Goal: Task Accomplishment & Management: Complete application form

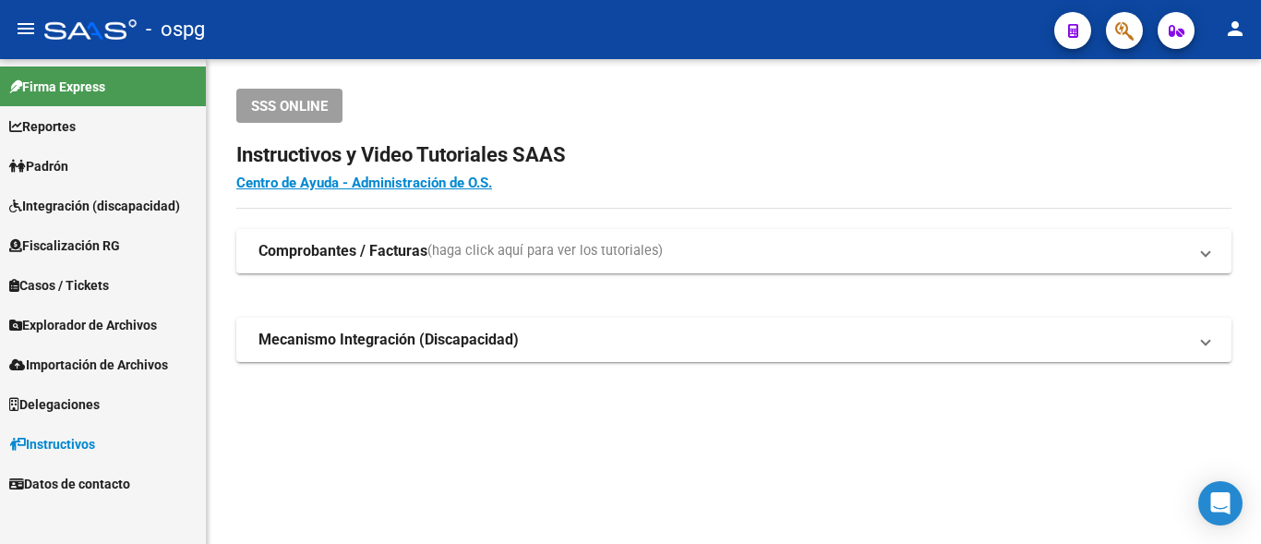
click at [78, 165] on link "Padrón" at bounding box center [103, 166] width 206 height 40
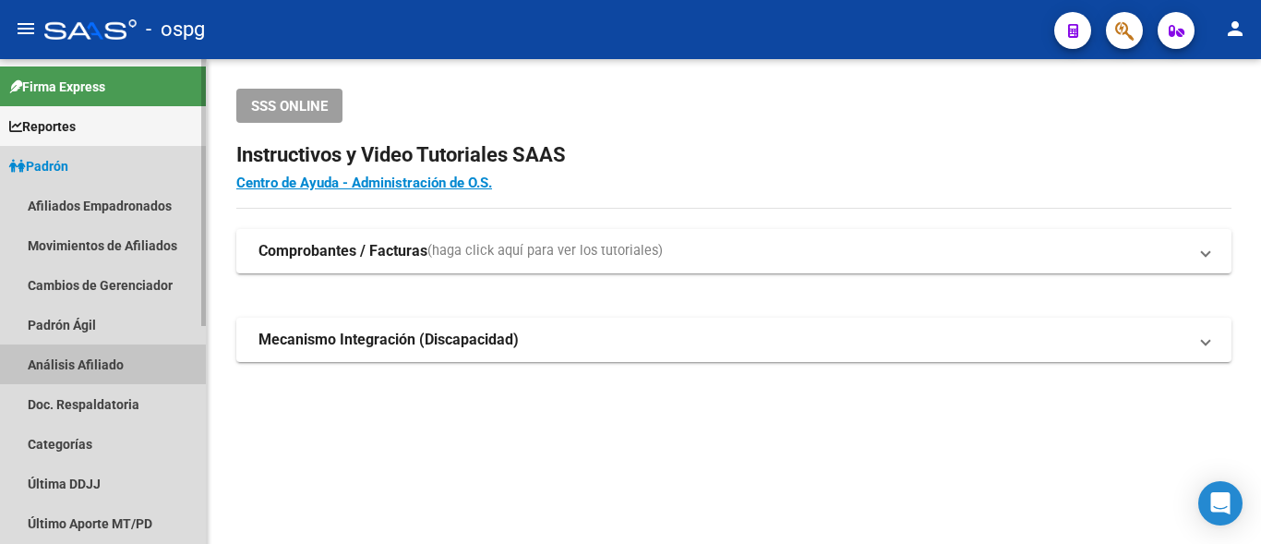
click at [61, 373] on link "Análisis Afiliado" at bounding box center [103, 364] width 206 height 40
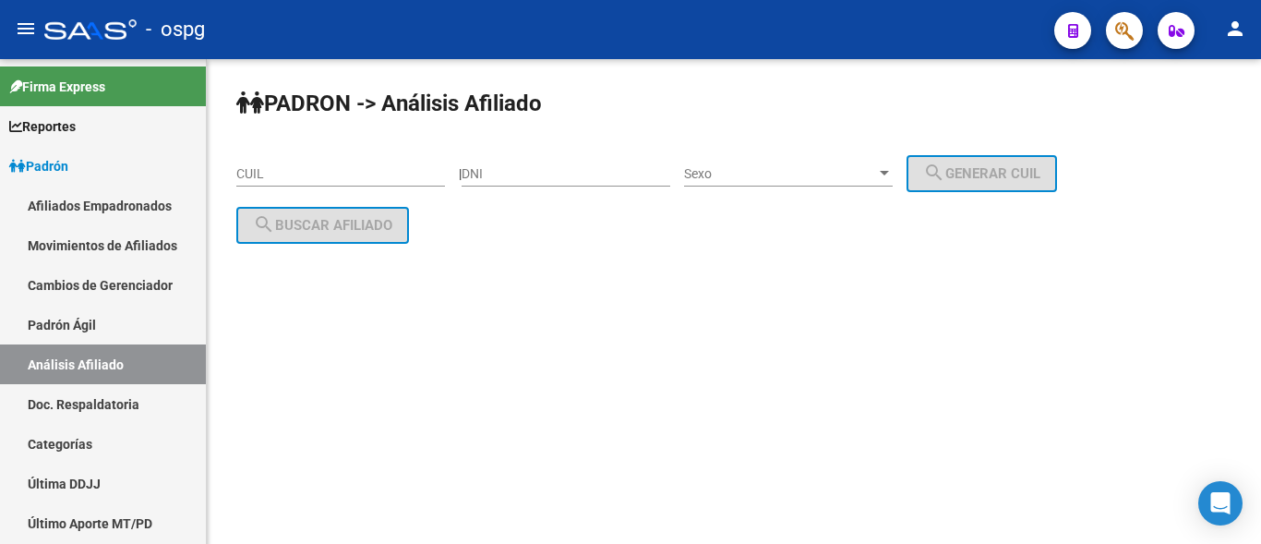
click at [252, 179] on input "CUIL" at bounding box center [340, 174] width 209 height 16
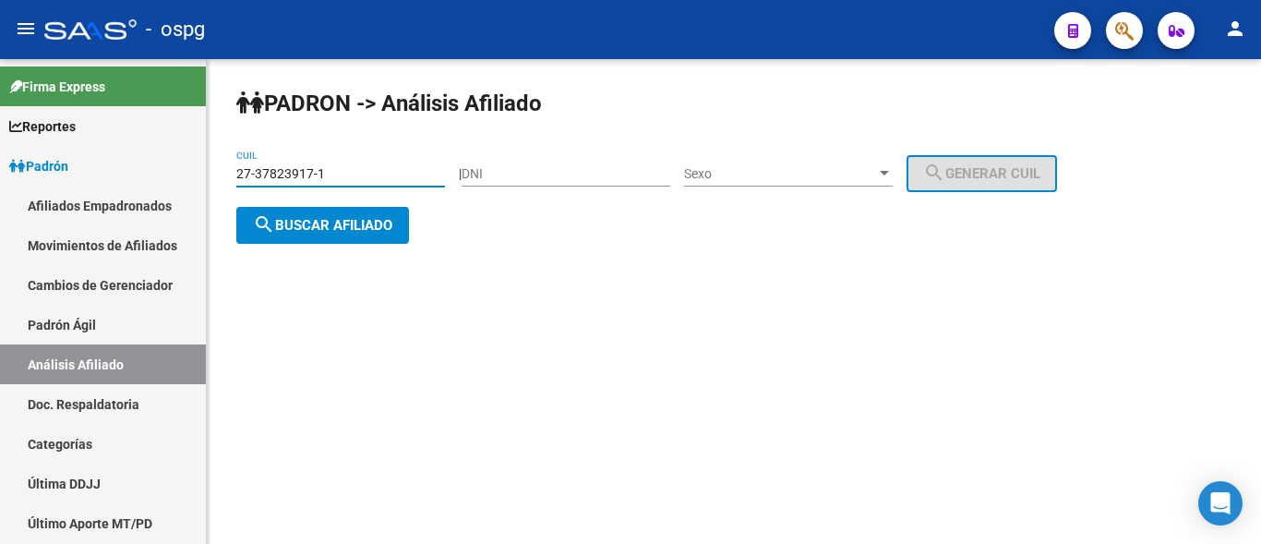
type input "27-37823917-1"
click at [311, 218] on span "search Buscar afiliado" at bounding box center [322, 225] width 139 height 17
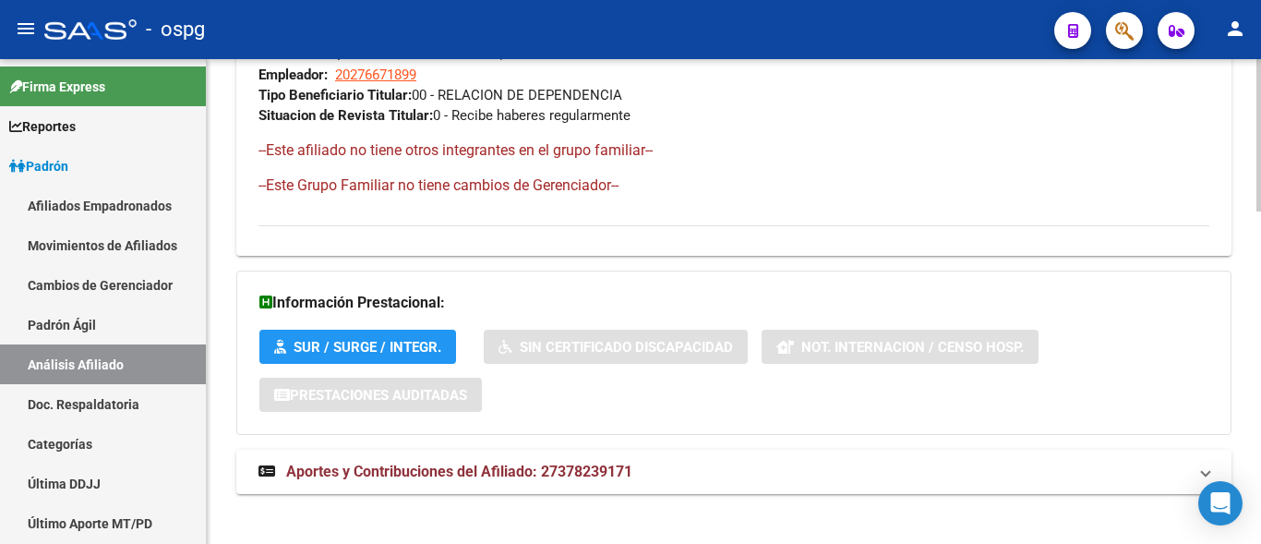
scroll to position [1058, 0]
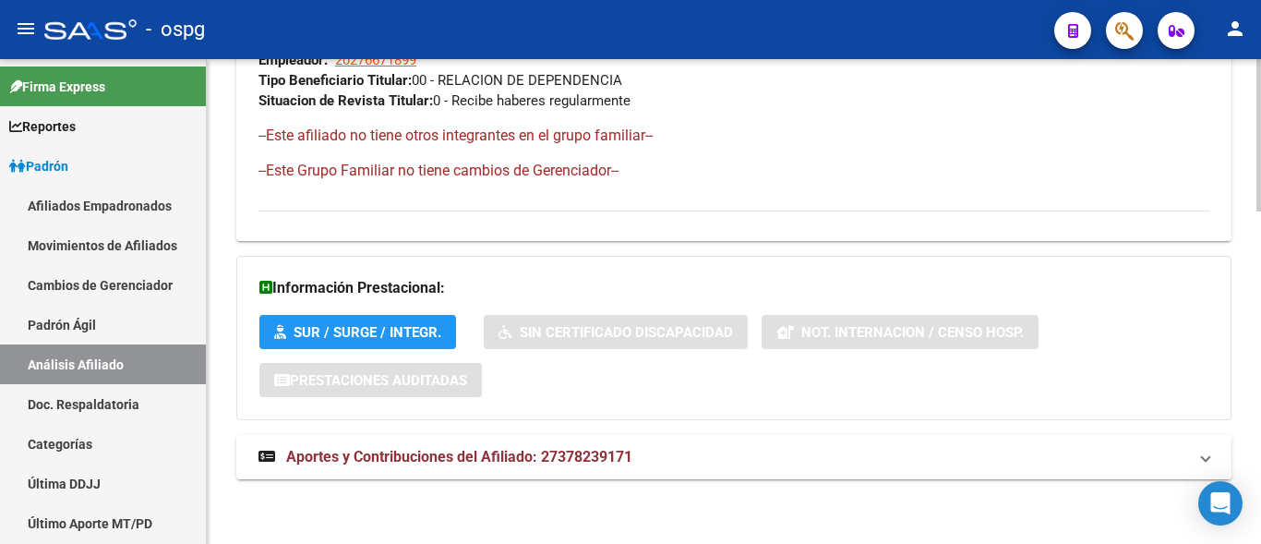
click at [351, 461] on span "Aportes y Contribuciones del Afiliado: 27378239171" at bounding box center [459, 457] width 346 height 18
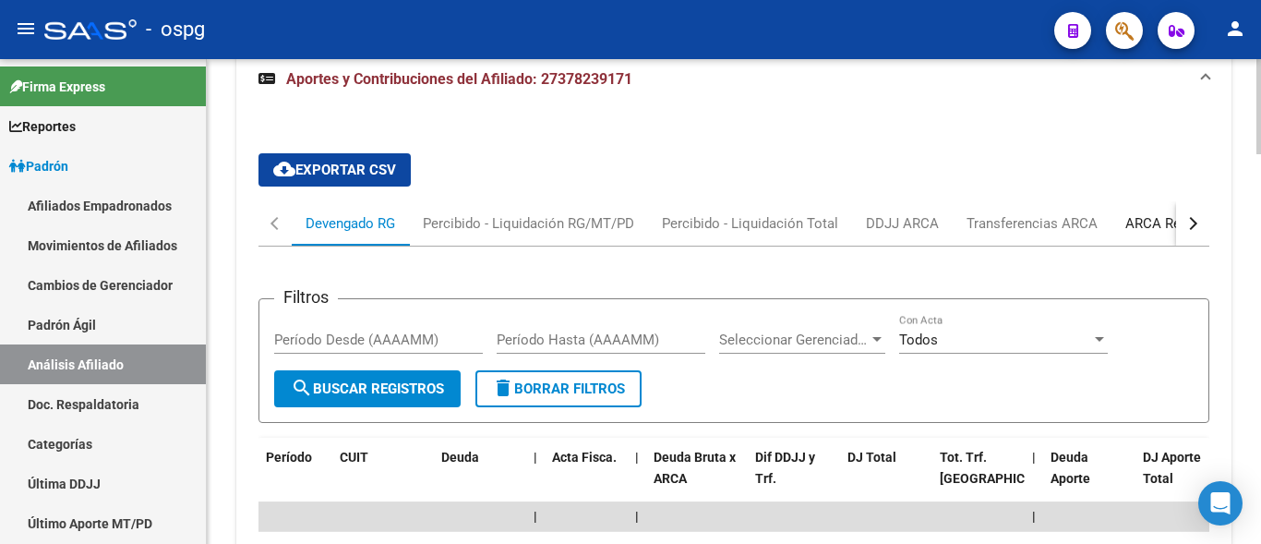
click at [1144, 230] on div "ARCA Relaciones Laborales" at bounding box center [1211, 223] width 173 height 20
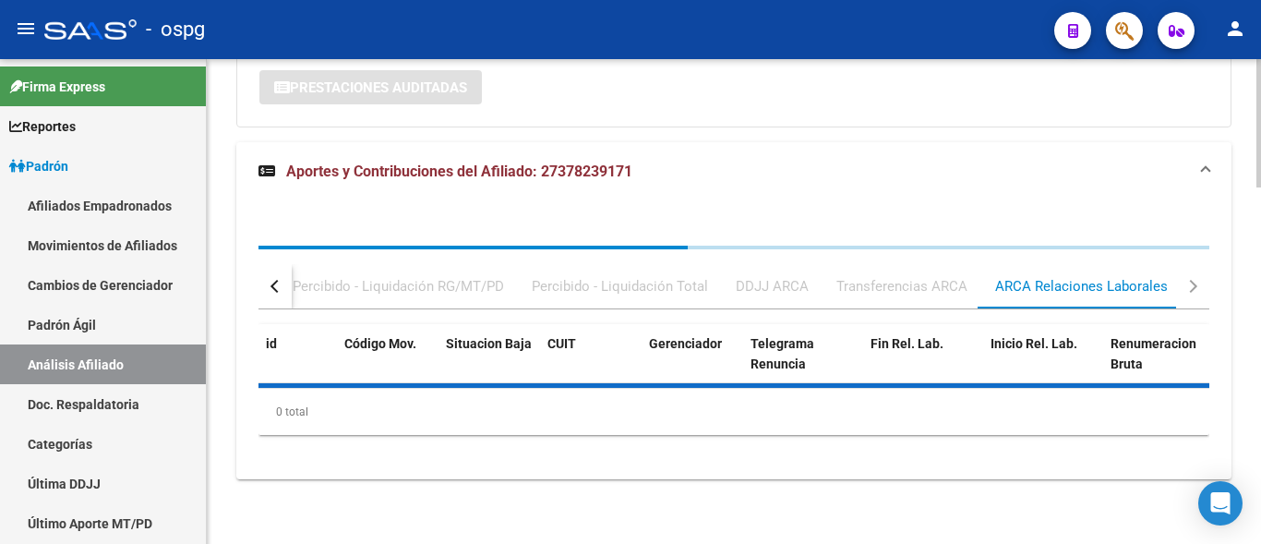
scroll to position [1441, 0]
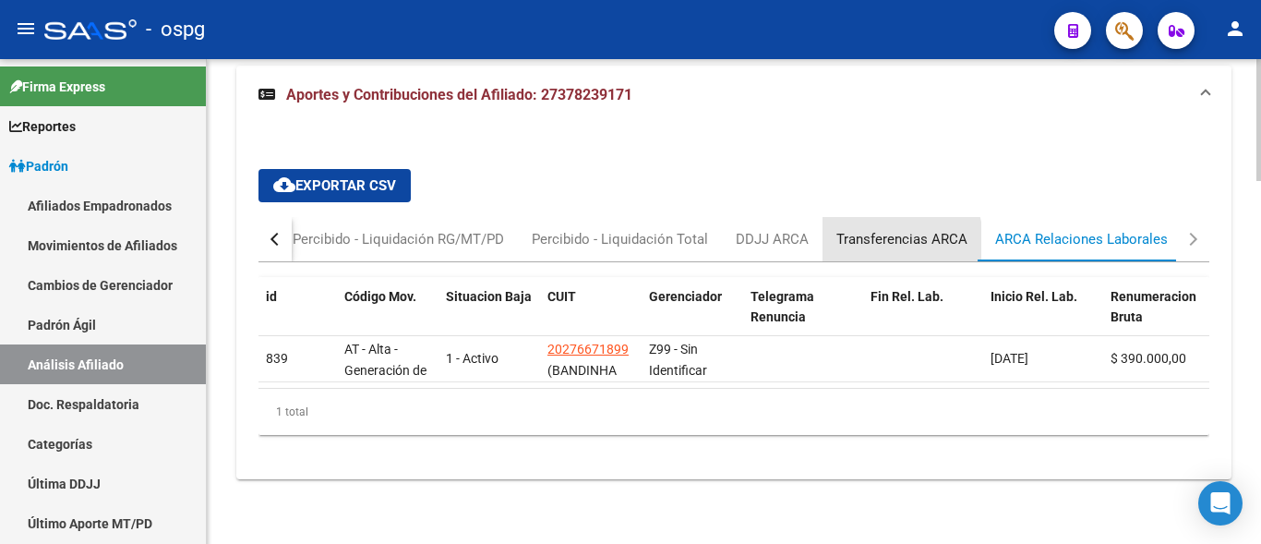
click at [883, 229] on div "Transferencias ARCA" at bounding box center [901, 239] width 131 height 20
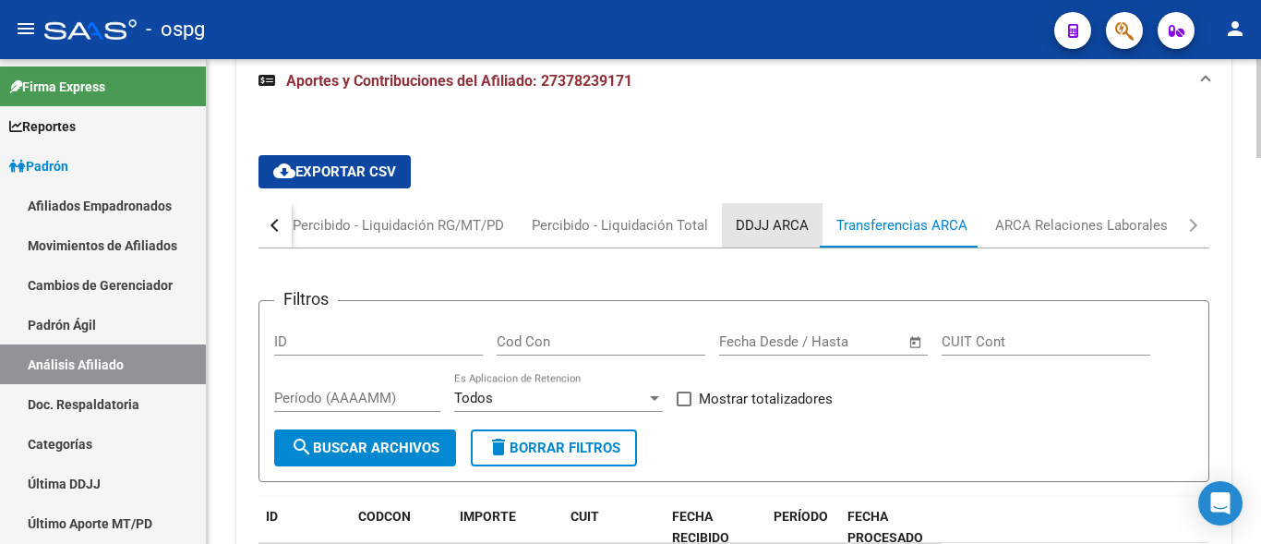
click at [785, 220] on div "DDJJ ARCA" at bounding box center [772, 225] width 73 height 20
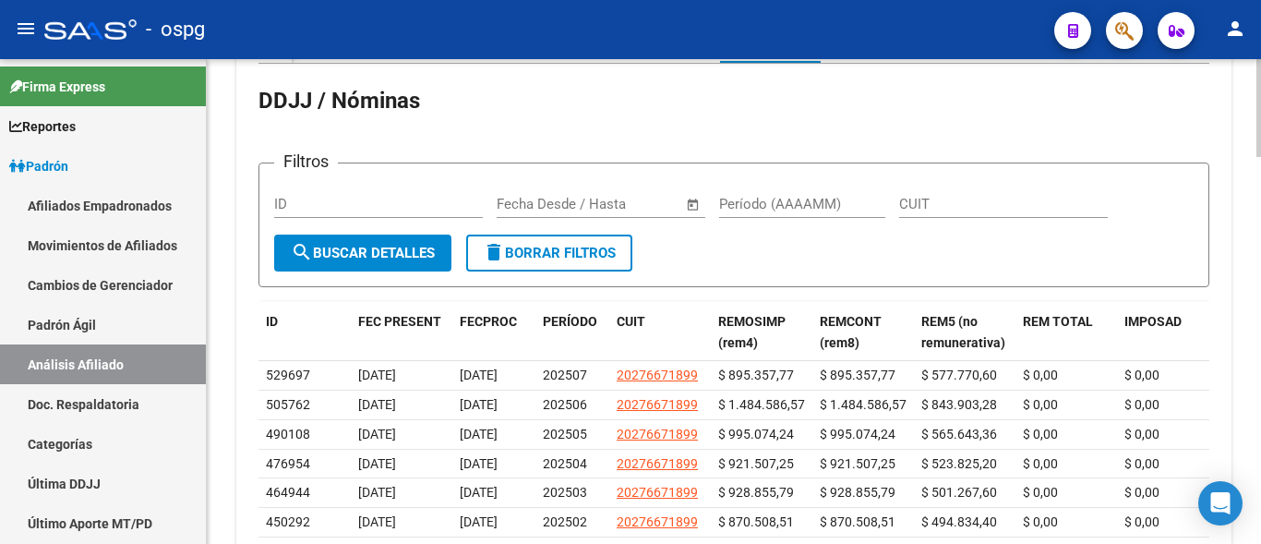
scroll to position [1811, 0]
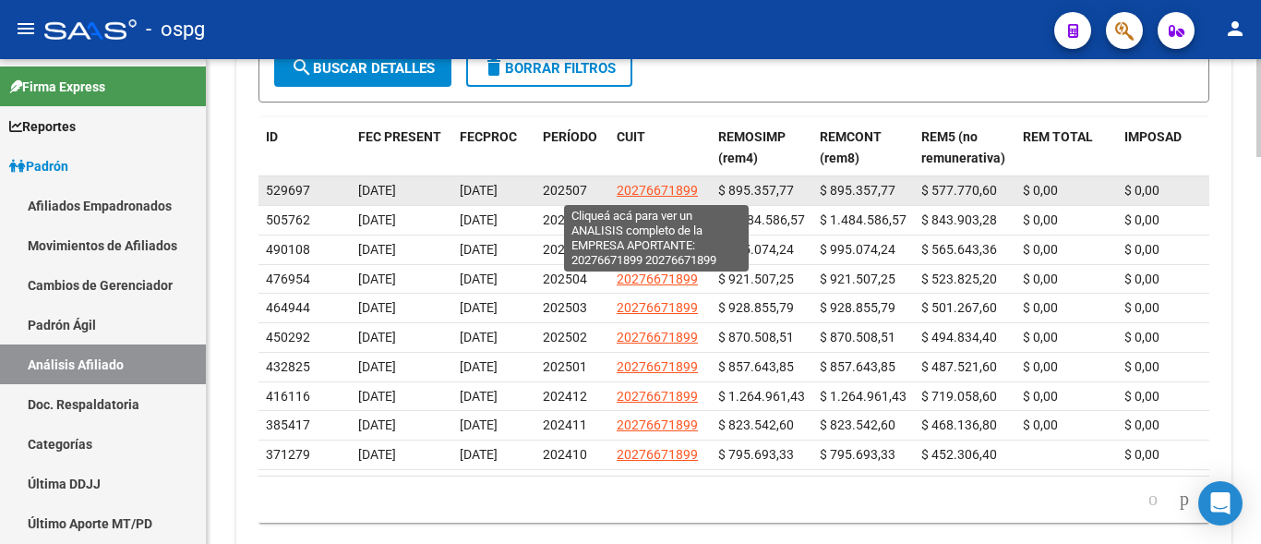
click at [679, 188] on span "20276671899" at bounding box center [657, 190] width 81 height 15
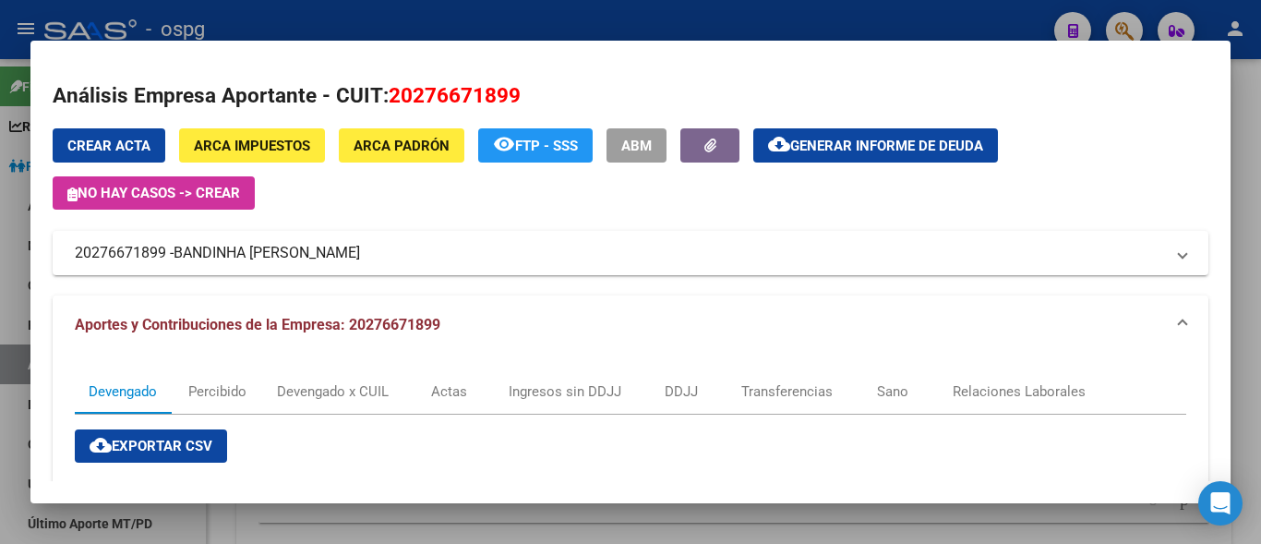
click at [612, 2] on div at bounding box center [630, 272] width 1261 height 544
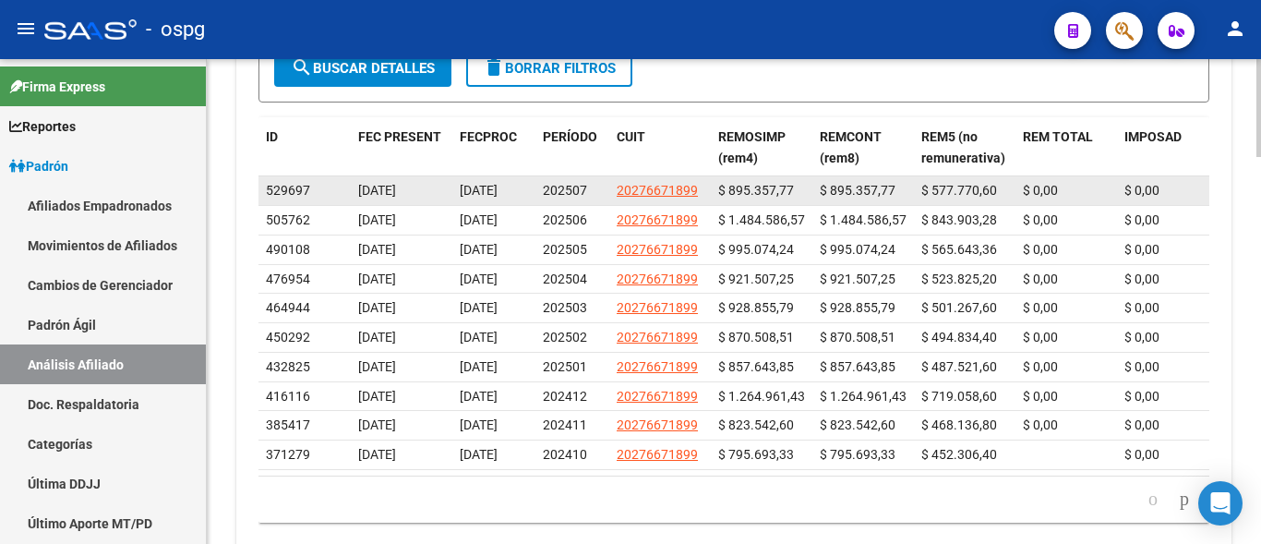
drag, startPoint x: 615, startPoint y: 191, endPoint x: 697, endPoint y: 190, distance: 82.2
click at [697, 190] on datatable-body-cell "20276671899" at bounding box center [660, 190] width 102 height 29
copy span "20276671899"
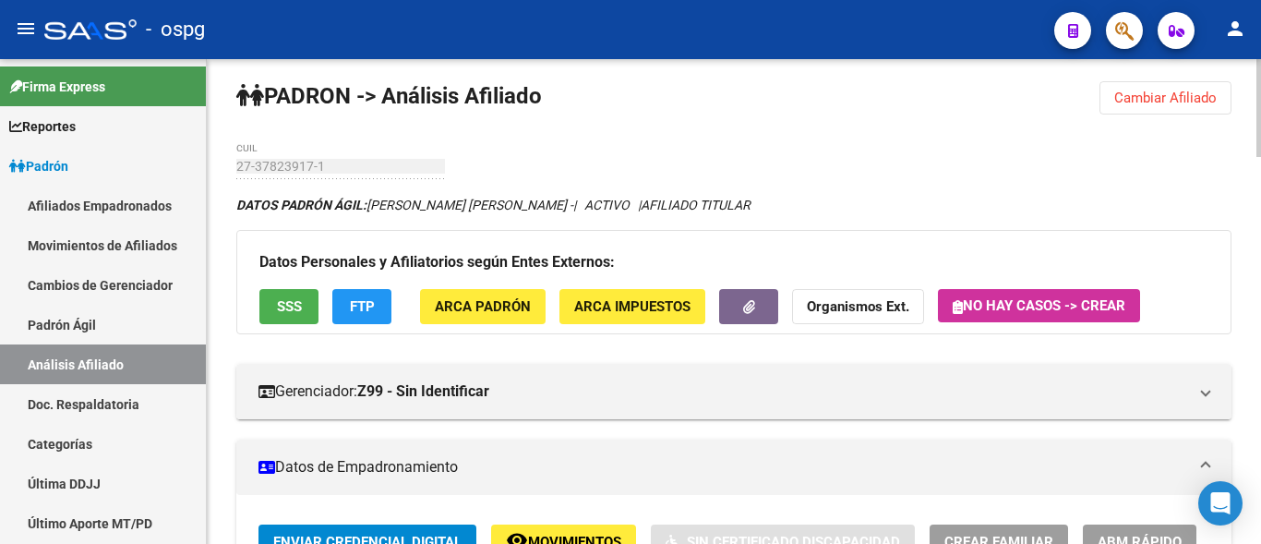
scroll to position [0, 0]
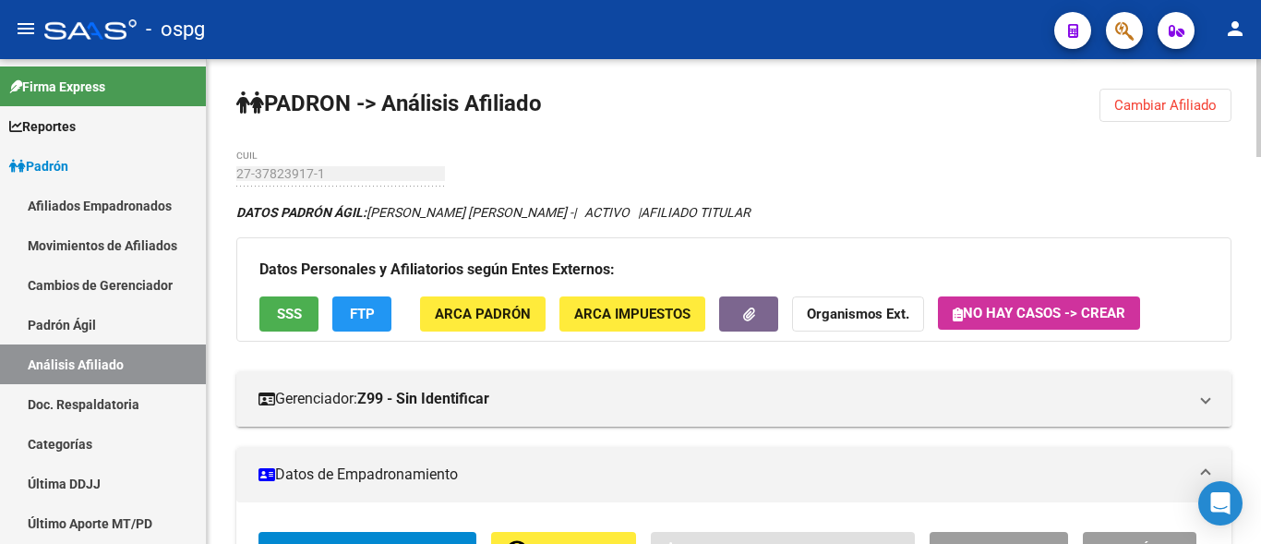
click at [1161, 108] on span "Cambiar Afiliado" at bounding box center [1165, 105] width 102 height 17
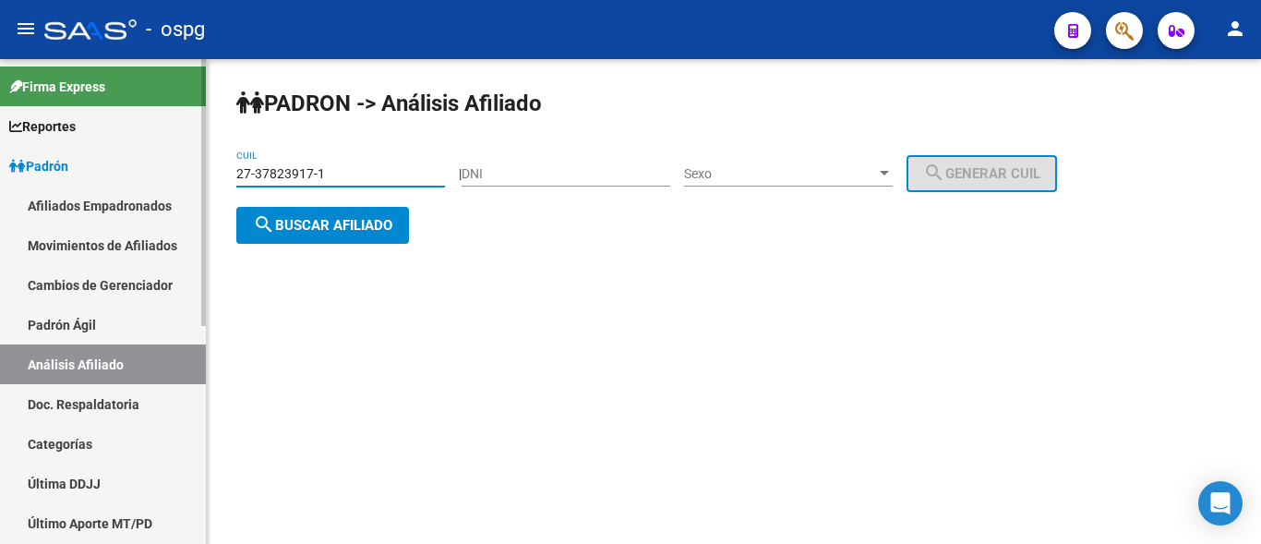
drag, startPoint x: 336, startPoint y: 174, endPoint x: 150, endPoint y: 175, distance: 186.5
click at [157, 162] on mat-sidenav-container "Firma Express Reportes Ingresos Devengados Análisis Histórico Detalles Transfer…" at bounding box center [630, 301] width 1261 height 485
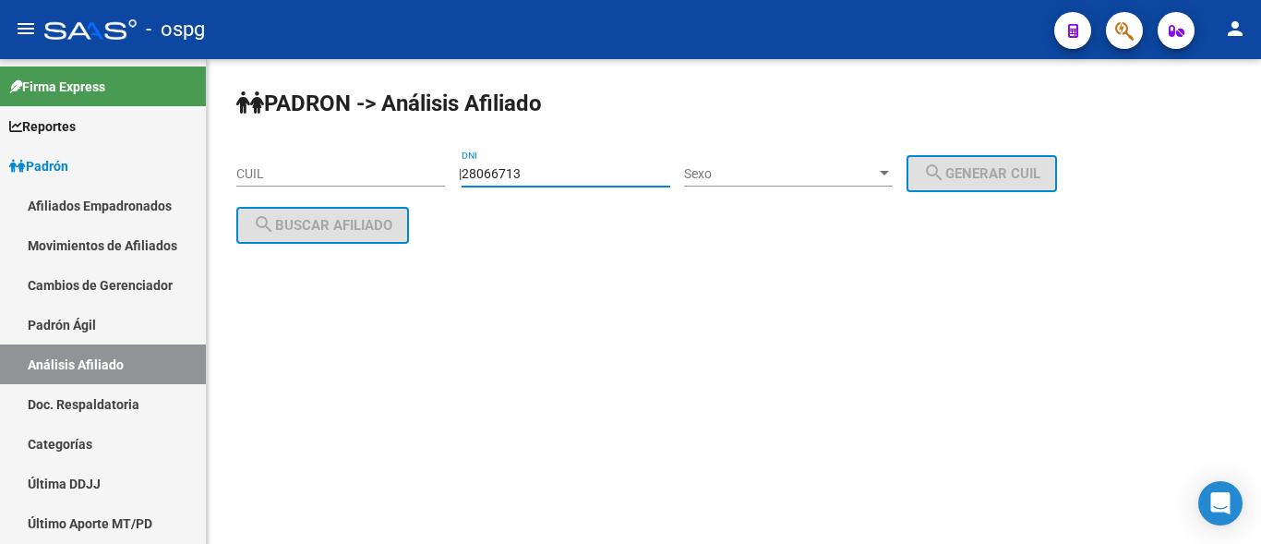
type input "28066713"
click at [725, 162] on div "Sexo Sexo" at bounding box center [788, 168] width 209 height 37
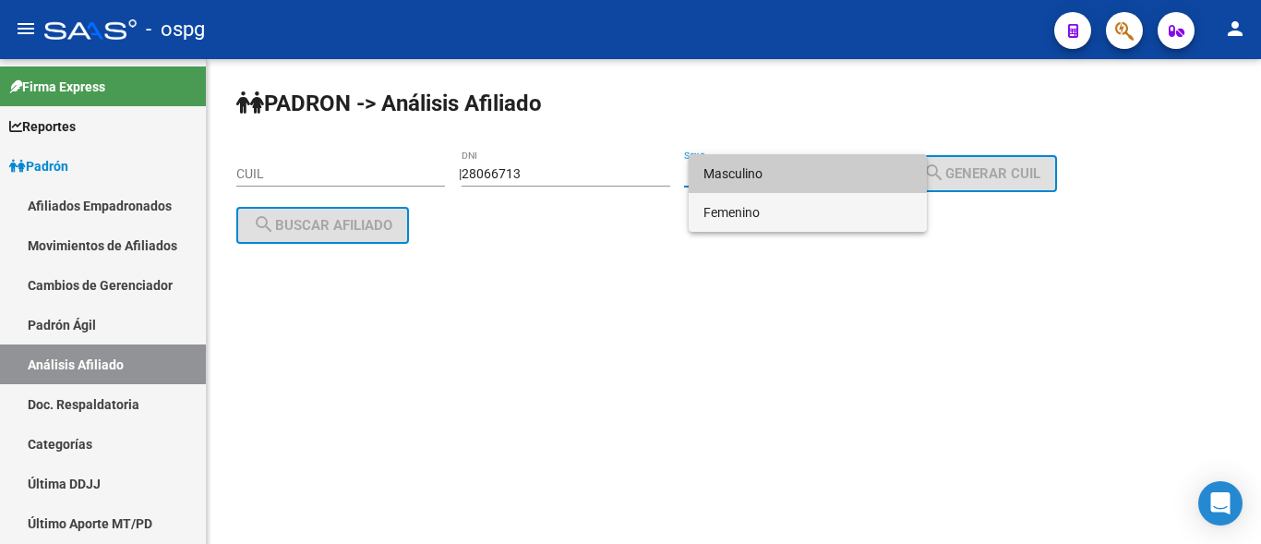
click at [779, 216] on span "Femenino" at bounding box center [808, 212] width 209 height 39
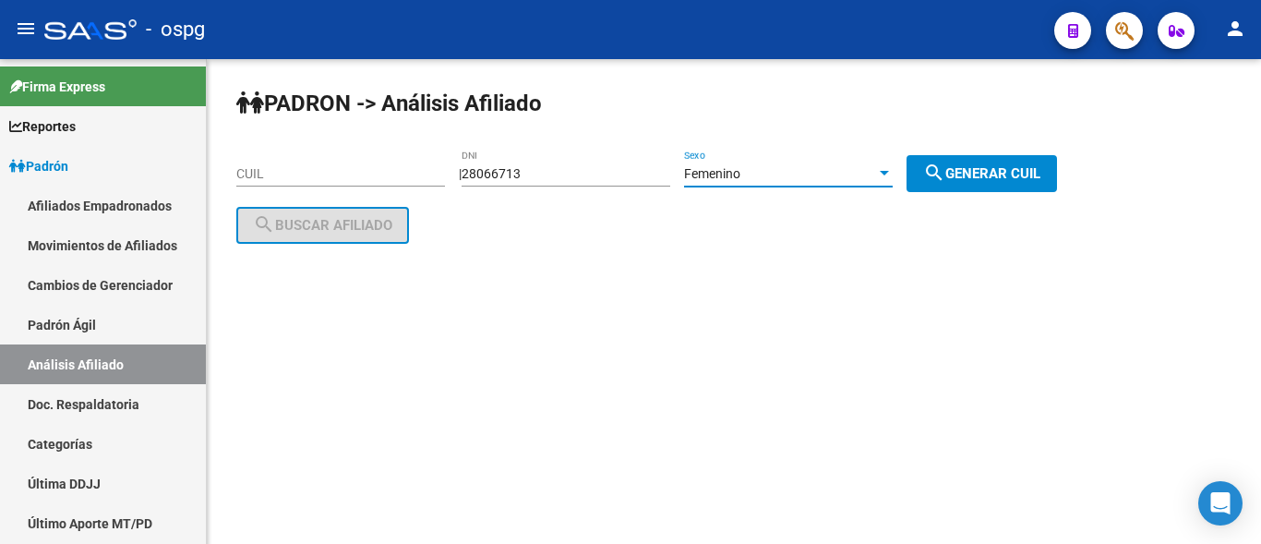
click at [993, 174] on span "search Generar CUIL" at bounding box center [981, 173] width 117 height 17
type input "27-28066713-2"
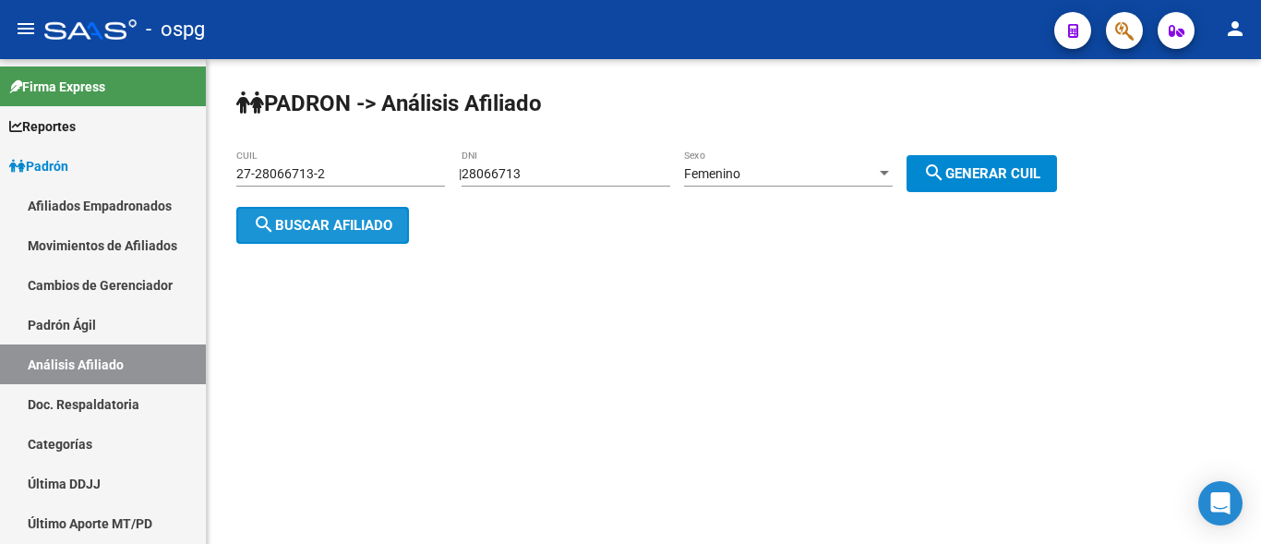
click at [320, 227] on span "search Buscar afiliado" at bounding box center [322, 225] width 139 height 17
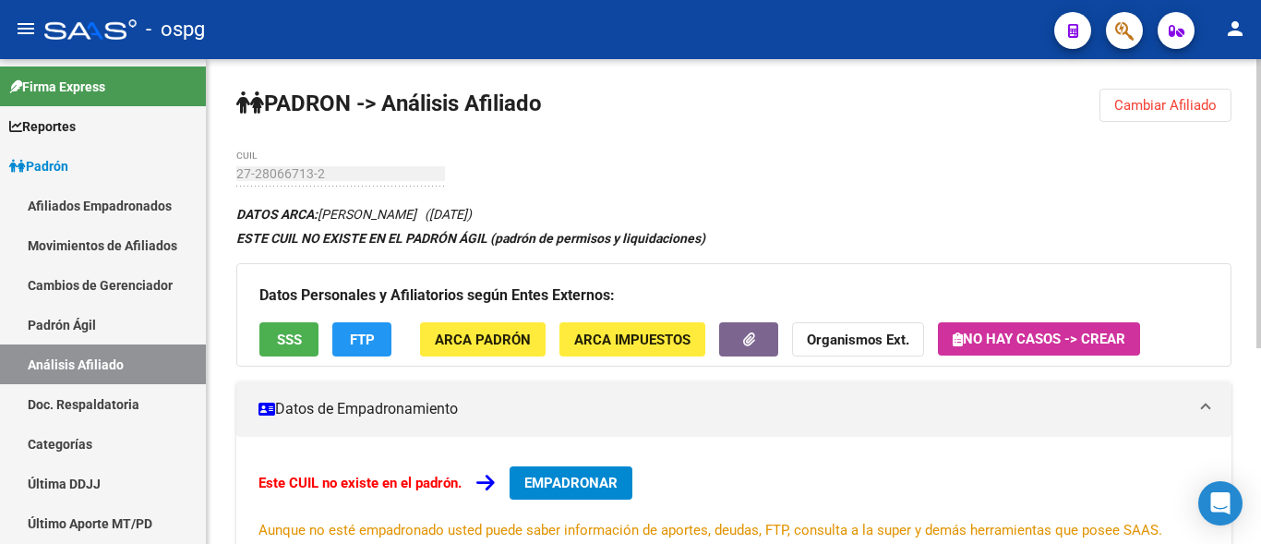
click at [1124, 118] on button "Cambiar Afiliado" at bounding box center [1166, 105] width 132 height 33
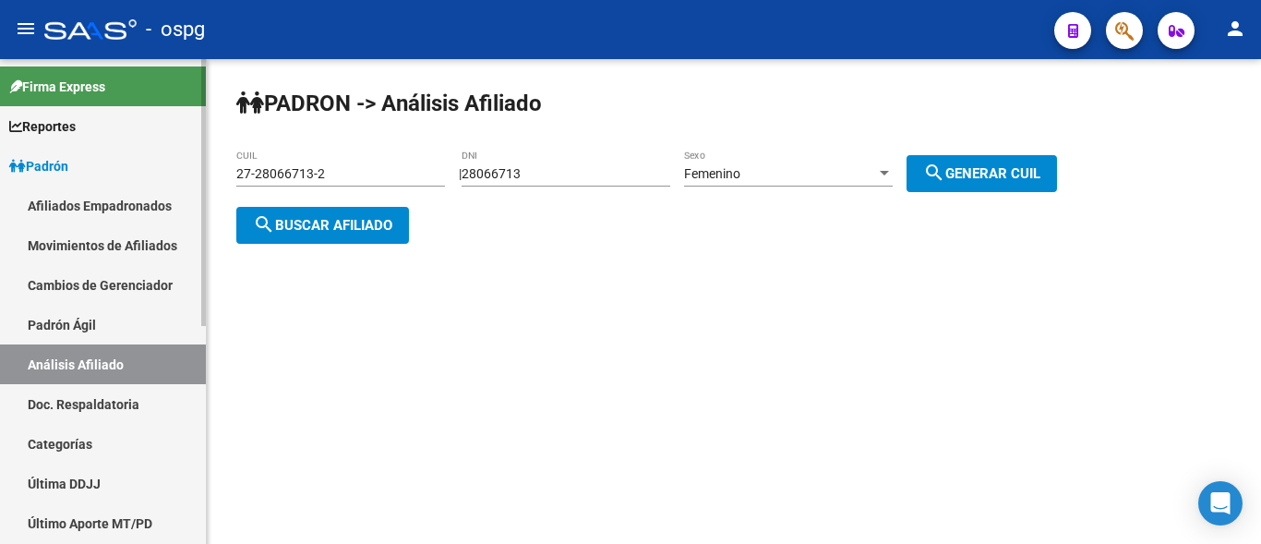
drag, startPoint x: 331, startPoint y: 174, endPoint x: 118, endPoint y: 203, distance: 214.4
click at [122, 203] on mat-sidenav-container "Firma Express Reportes Ingresos Devengados Análisis Histórico Detalles Transfer…" at bounding box center [630, 301] width 1261 height 485
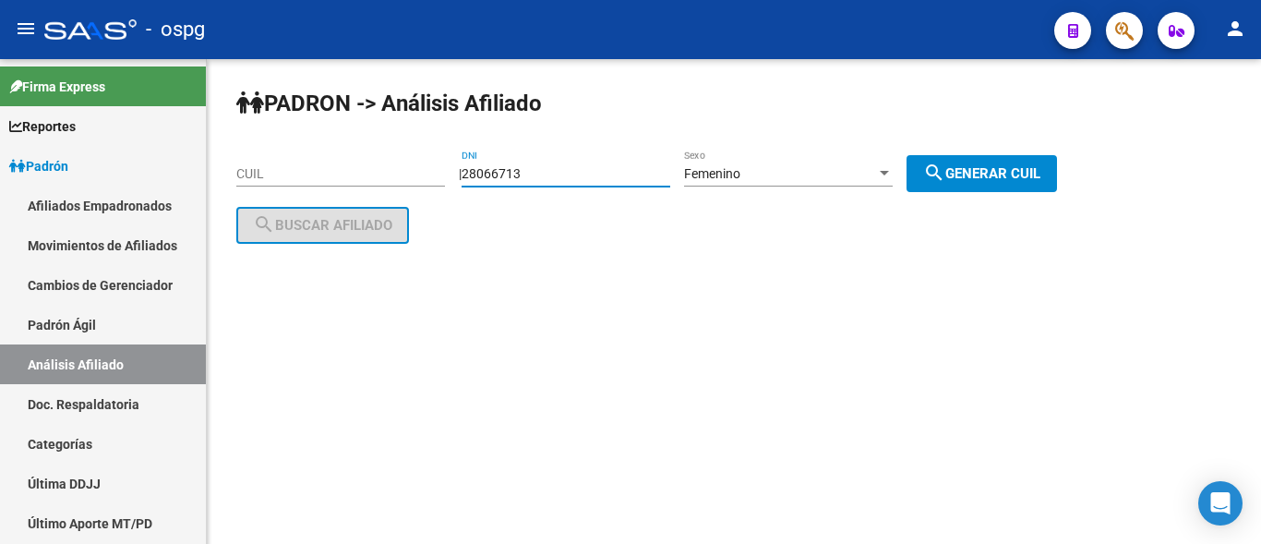
drag, startPoint x: 546, startPoint y: 172, endPoint x: 383, endPoint y: 172, distance: 162.5
click at [393, 172] on app-analisis-afiliado "PADRON -> Análisis Afiliado CUIL | 28066713 DNI Femenino Sexo search Generar CU…" at bounding box center [653, 199] width 835 height 66
type input "2497764"
click at [802, 175] on div "Femenino" at bounding box center [780, 174] width 192 height 16
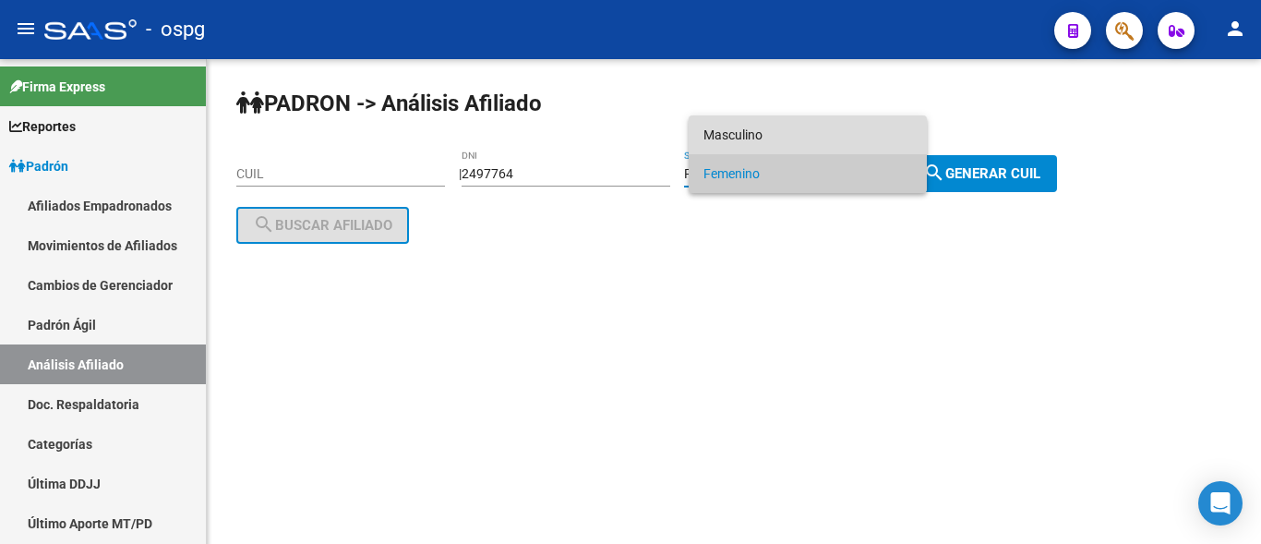
click at [750, 136] on span "Masculino" at bounding box center [808, 134] width 209 height 39
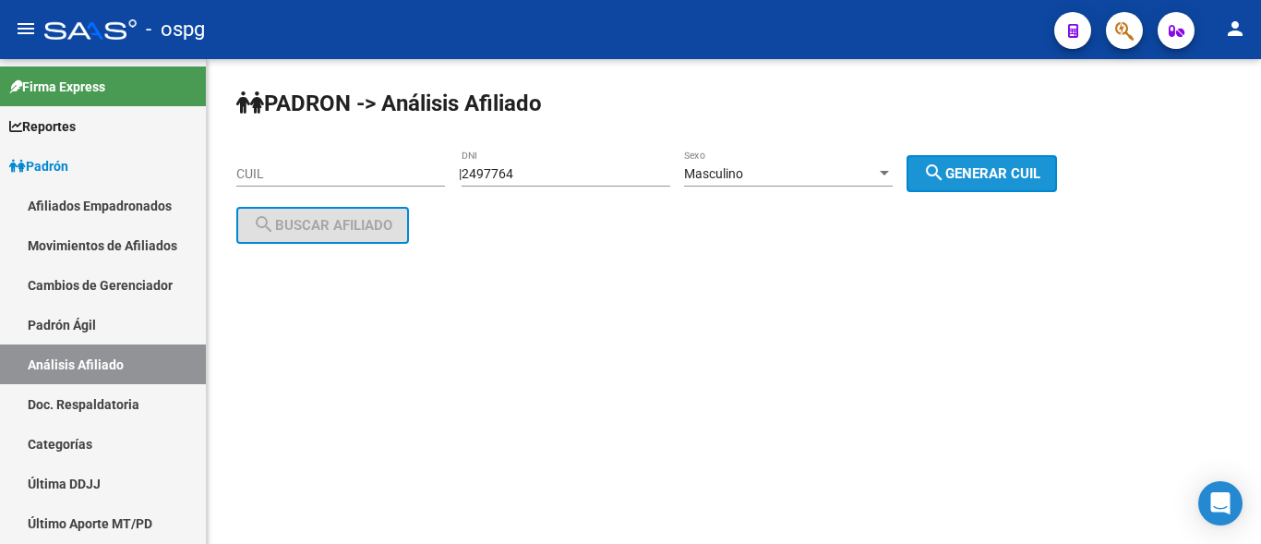
click at [945, 170] on mat-icon "search" at bounding box center [934, 173] width 22 height 22
type input "20-02497764-2"
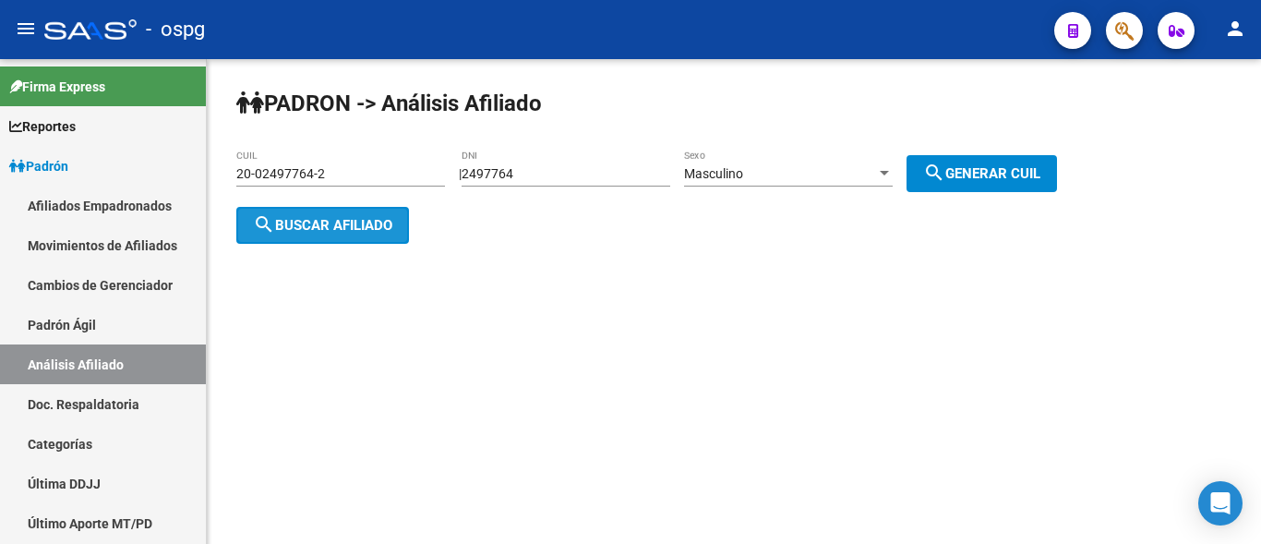
click at [332, 217] on span "search Buscar afiliado" at bounding box center [322, 225] width 139 height 17
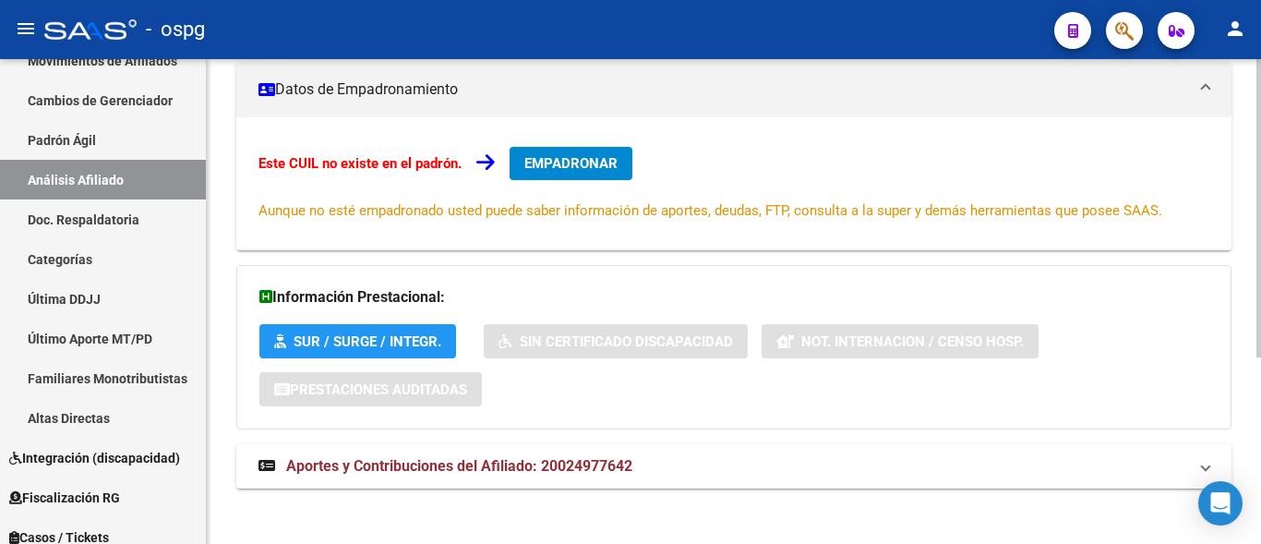
scroll to position [304, 0]
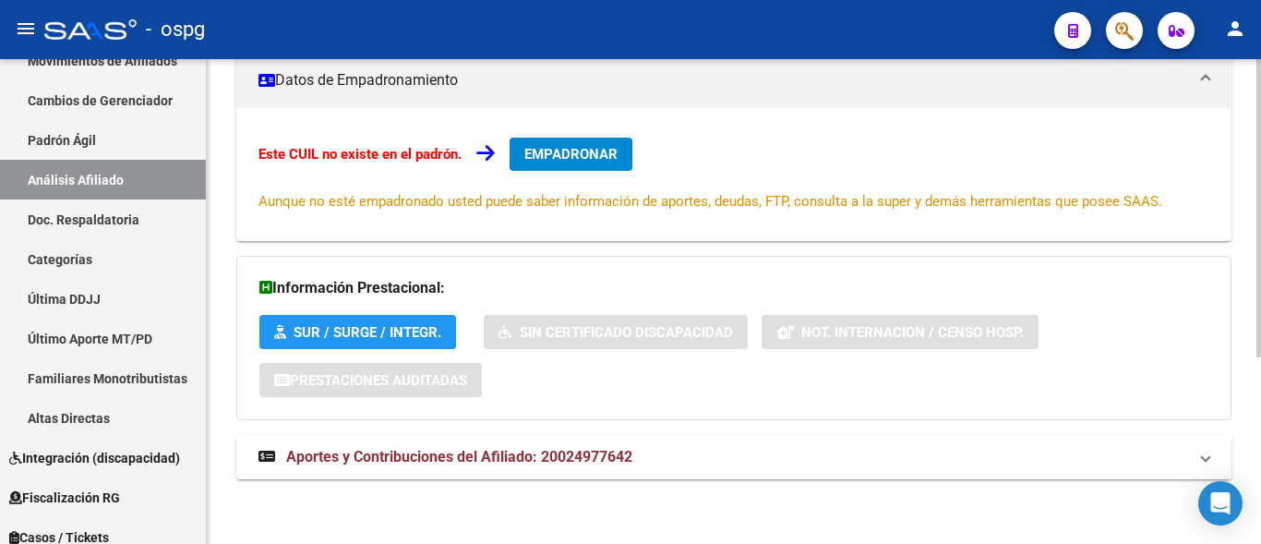
click at [474, 462] on span "Aportes y Contribuciones del Afiliado: 20024977642" at bounding box center [459, 457] width 346 height 18
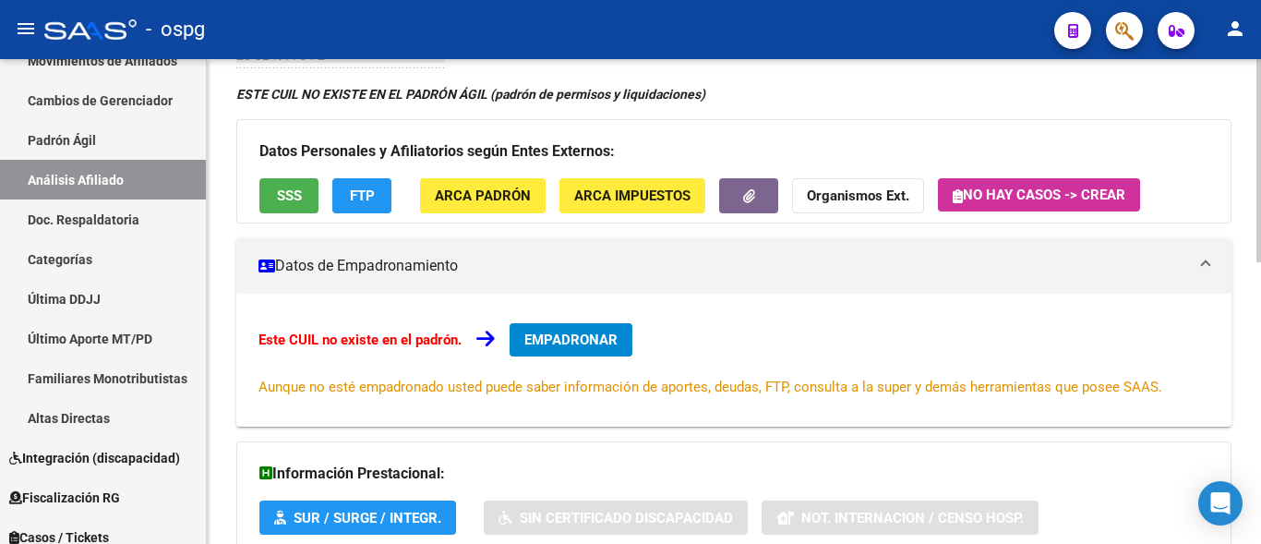
scroll to position [117, 0]
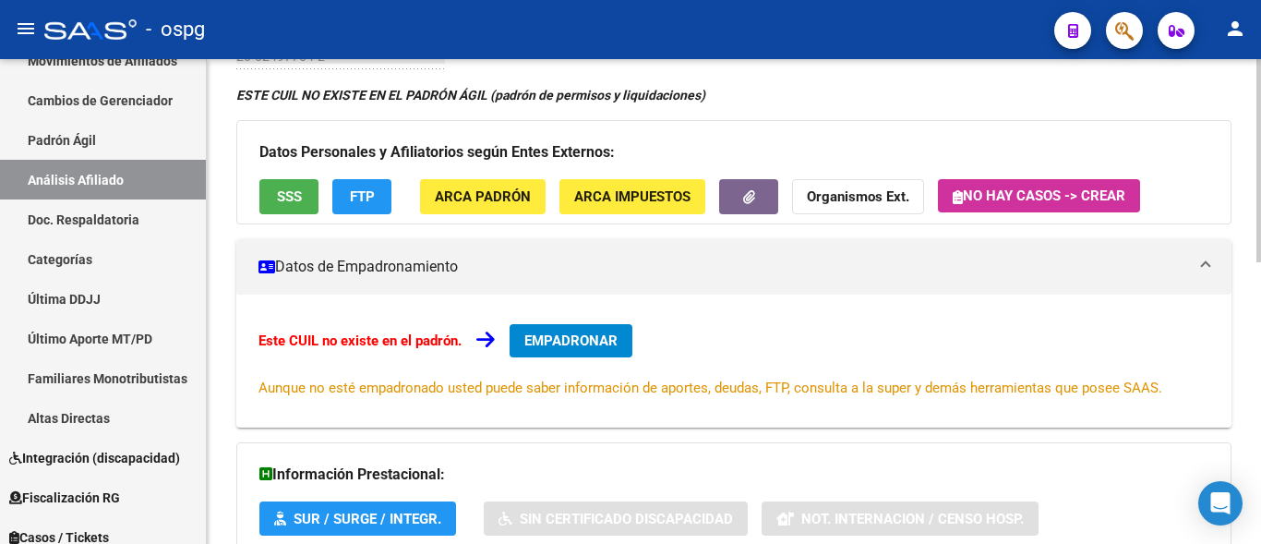
click at [334, 199] on button "FTP" at bounding box center [361, 196] width 59 height 34
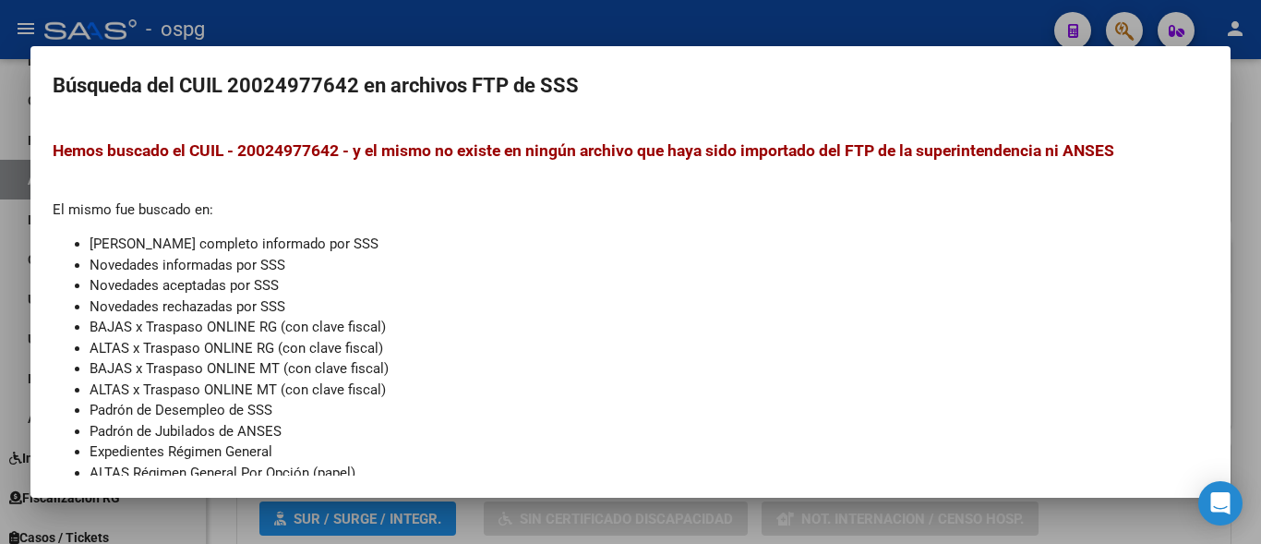
click at [327, 26] on div at bounding box center [630, 272] width 1261 height 544
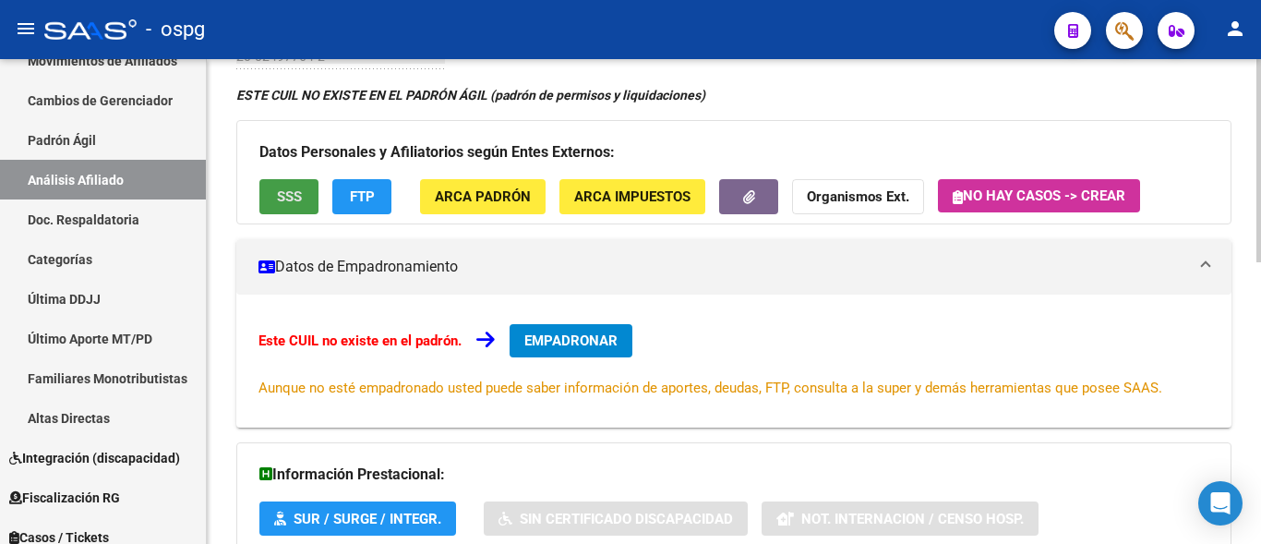
click at [289, 204] on span "SSS" at bounding box center [289, 197] width 25 height 17
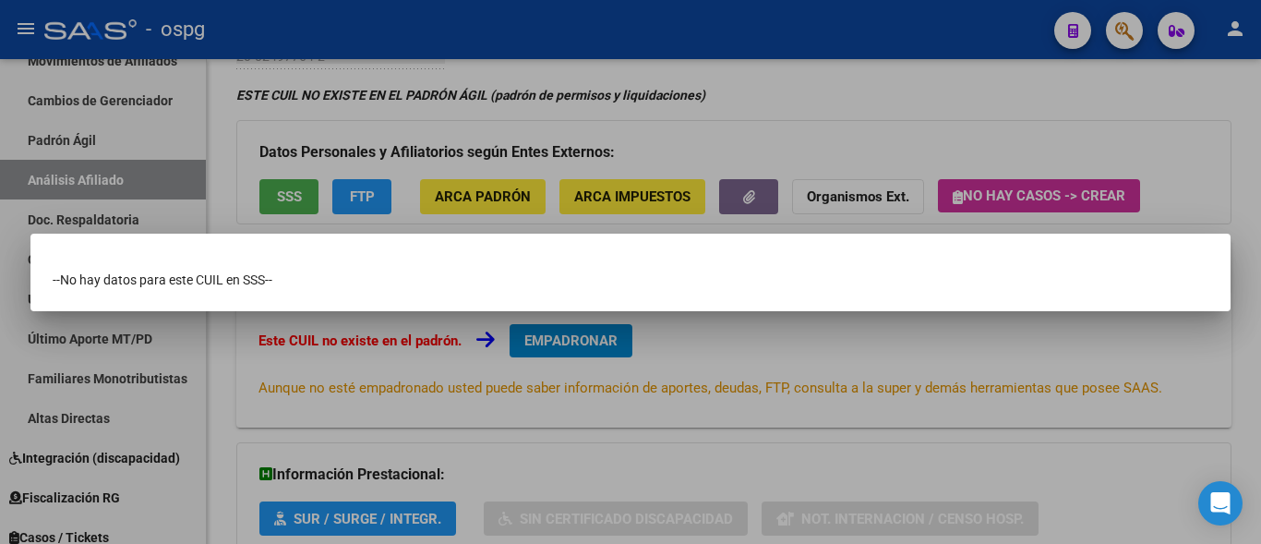
click at [356, 214] on div at bounding box center [630, 272] width 1261 height 544
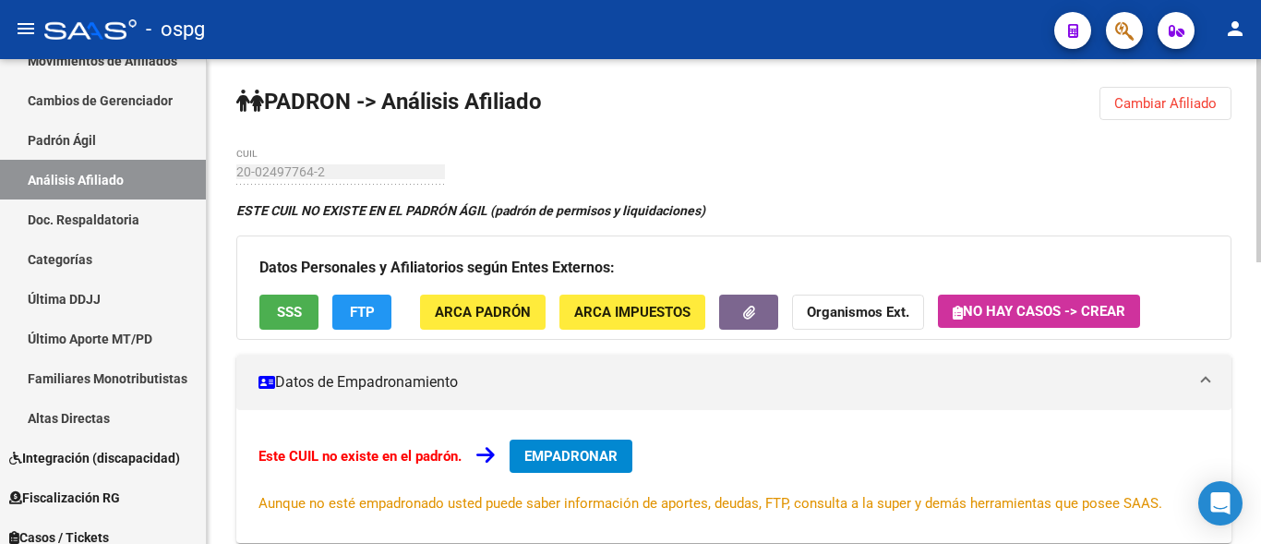
scroll to position [0, 0]
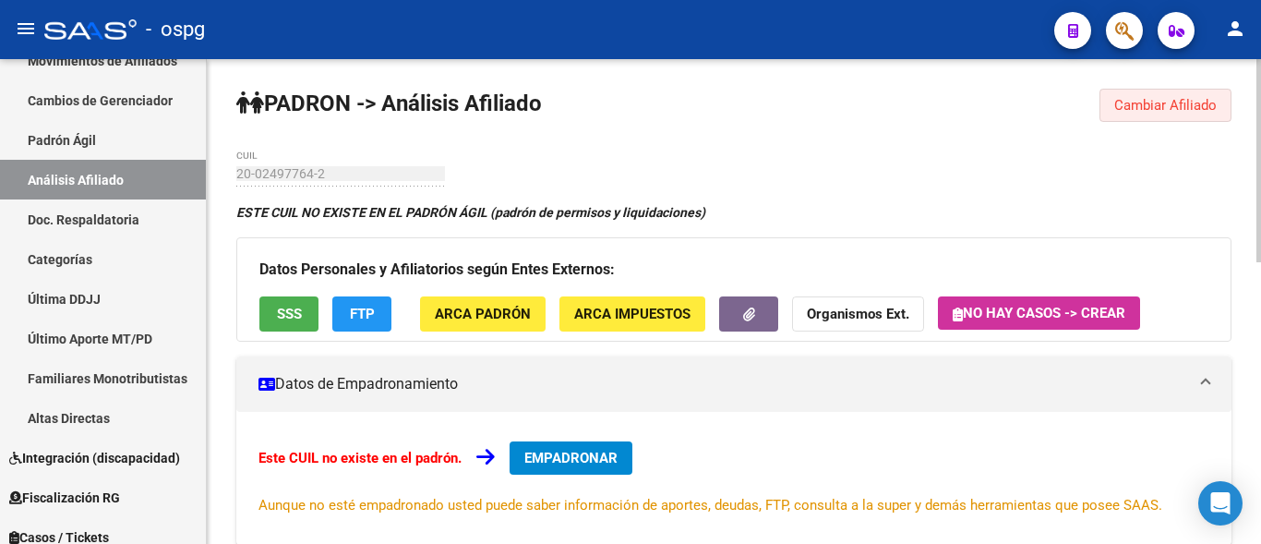
click at [1125, 106] on span "Cambiar Afiliado" at bounding box center [1165, 105] width 102 height 17
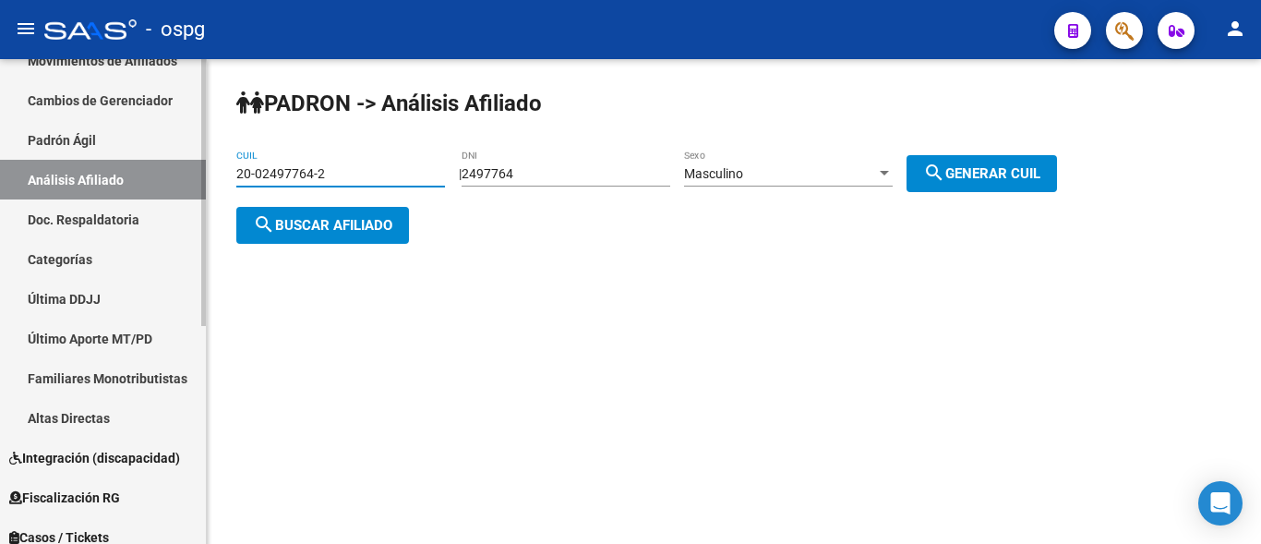
drag, startPoint x: 334, startPoint y: 175, endPoint x: 188, endPoint y: 180, distance: 146.0
click at [188, 180] on mat-sidenav-container "Firma Express Reportes Ingresos Devengados Análisis Histórico Detalles Transfer…" at bounding box center [630, 301] width 1261 height 485
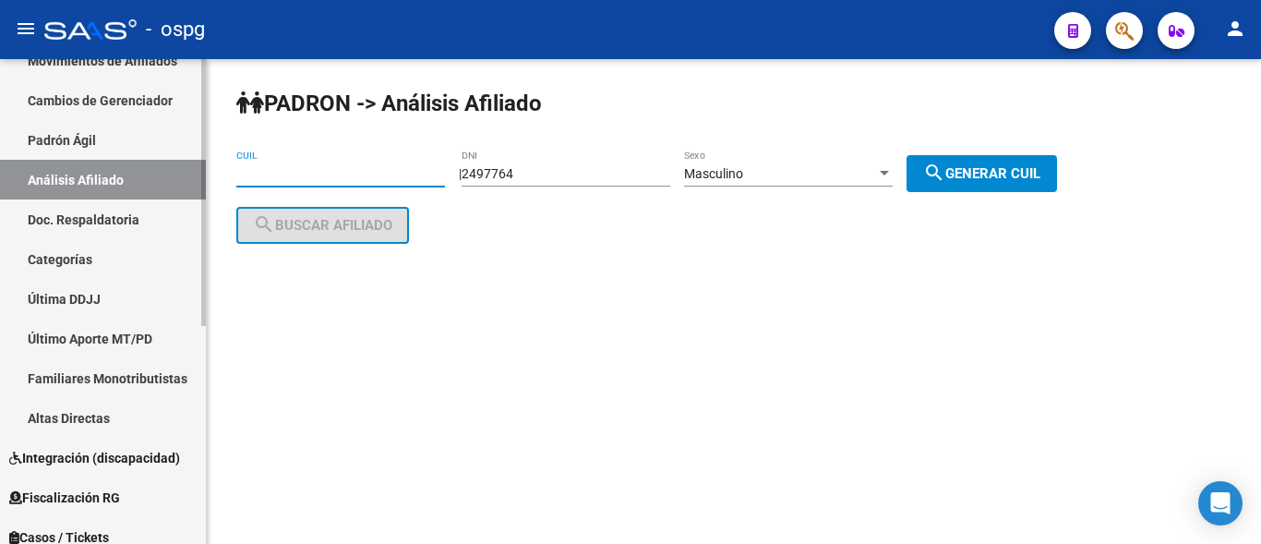
paste input "20-24979764-3"
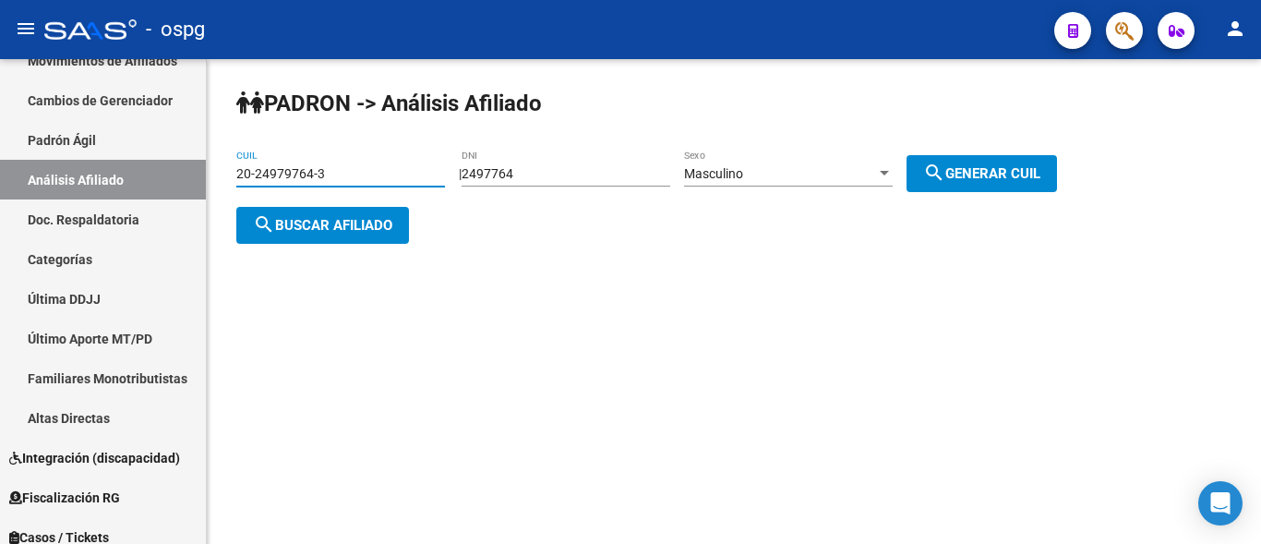
type input "20-24979764-3"
click at [356, 244] on div "PADRON -> Análisis Afiliado 20-24979764-3 CUIL | 2497764 DNI Masculino Sexo sea…" at bounding box center [734, 181] width 1054 height 244
click at [353, 228] on span "search Buscar afiliado" at bounding box center [322, 225] width 139 height 17
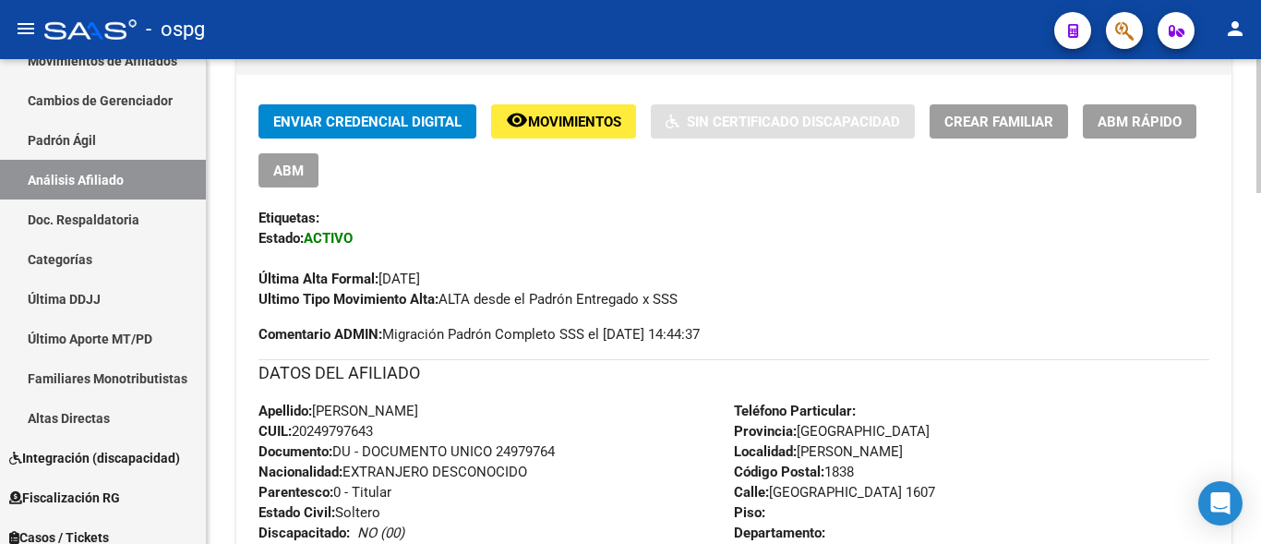
scroll to position [369, 0]
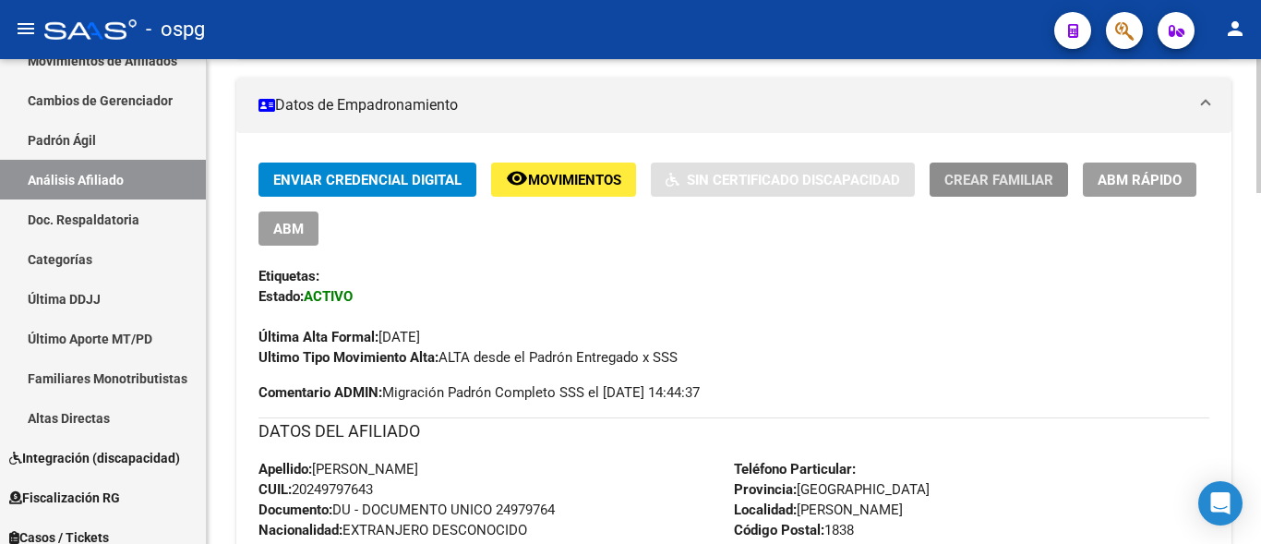
click at [1029, 176] on span "Crear Familiar" at bounding box center [999, 180] width 109 height 17
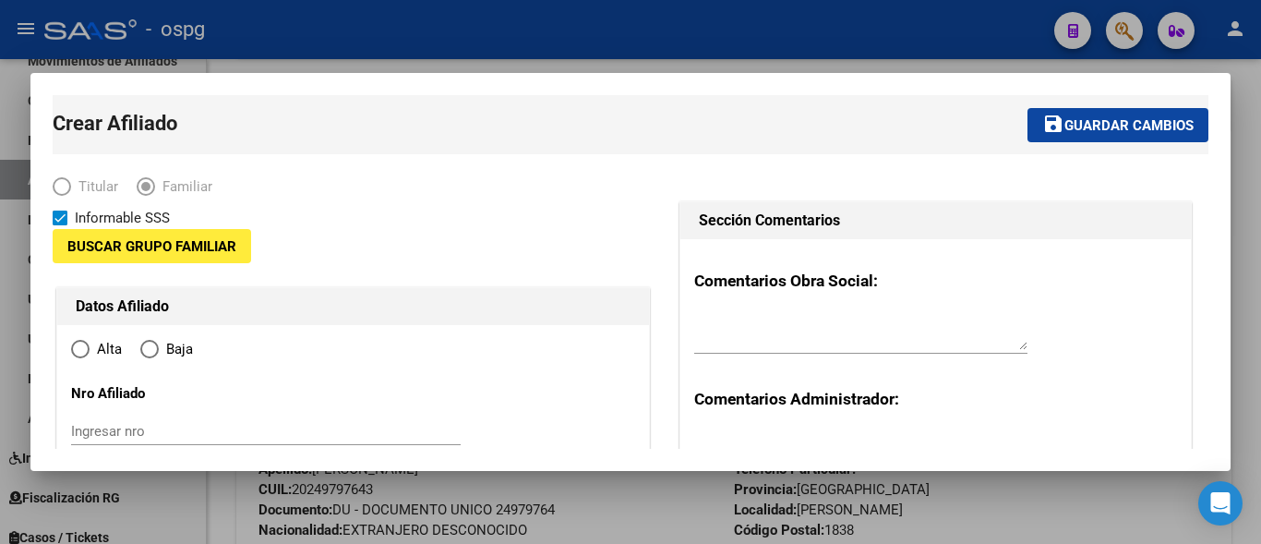
type input "30-71636778-5"
type input "[PERSON_NAME]"
type input "1838"
type input "[GEOGRAPHIC_DATA] 1607"
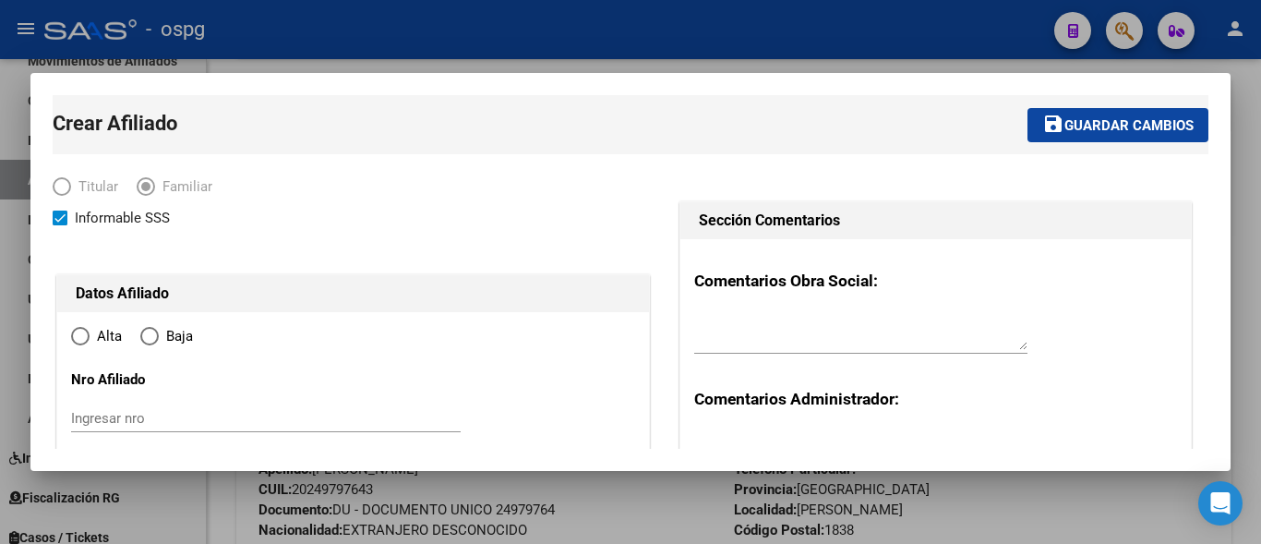
radio input "true"
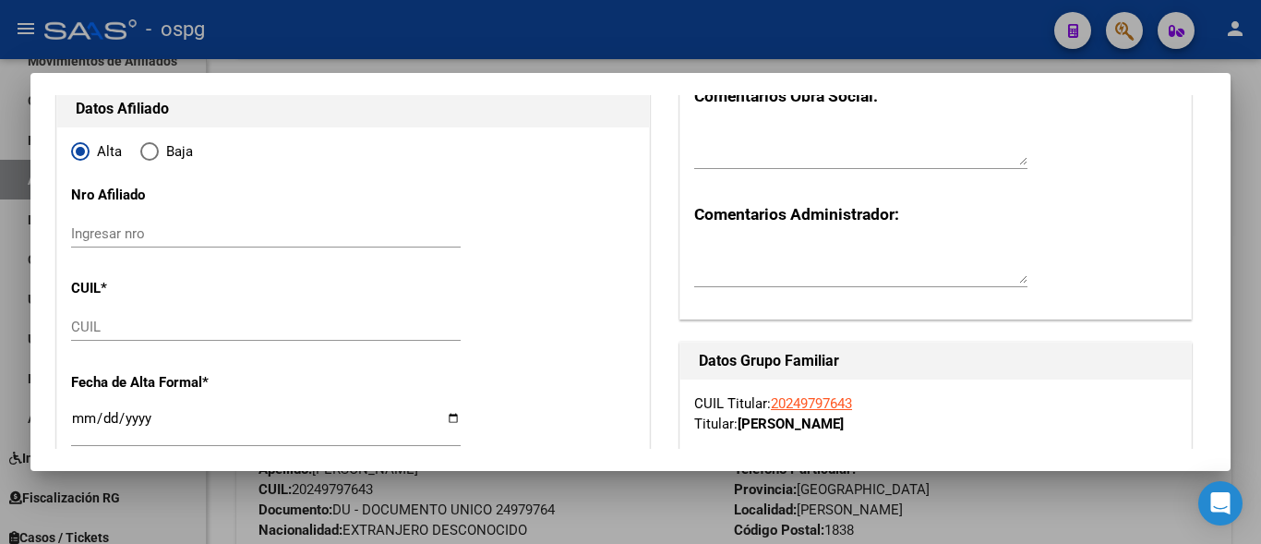
type input "30-71636778-5"
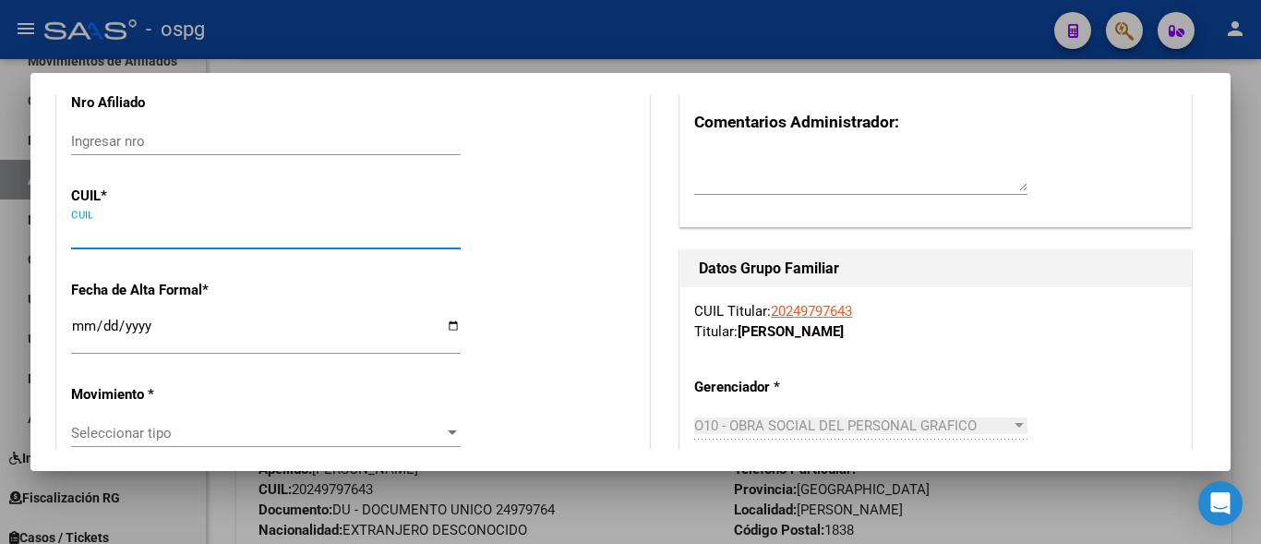
click at [122, 240] on input "CUIL" at bounding box center [266, 234] width 390 height 17
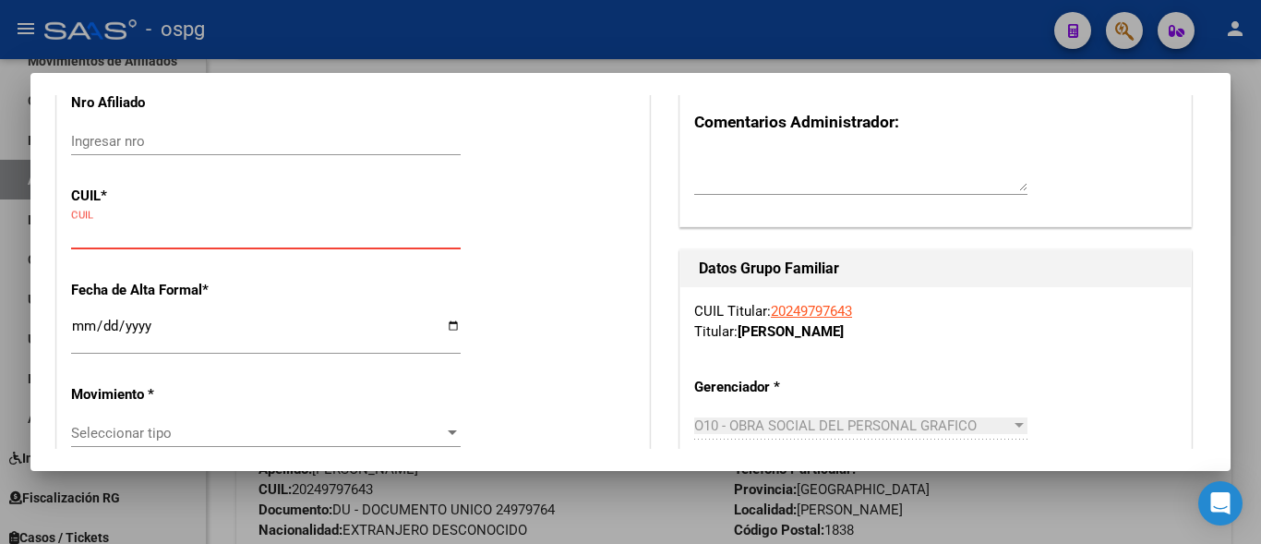
paste input "27-28066713-2"
type input "27-28066713-2"
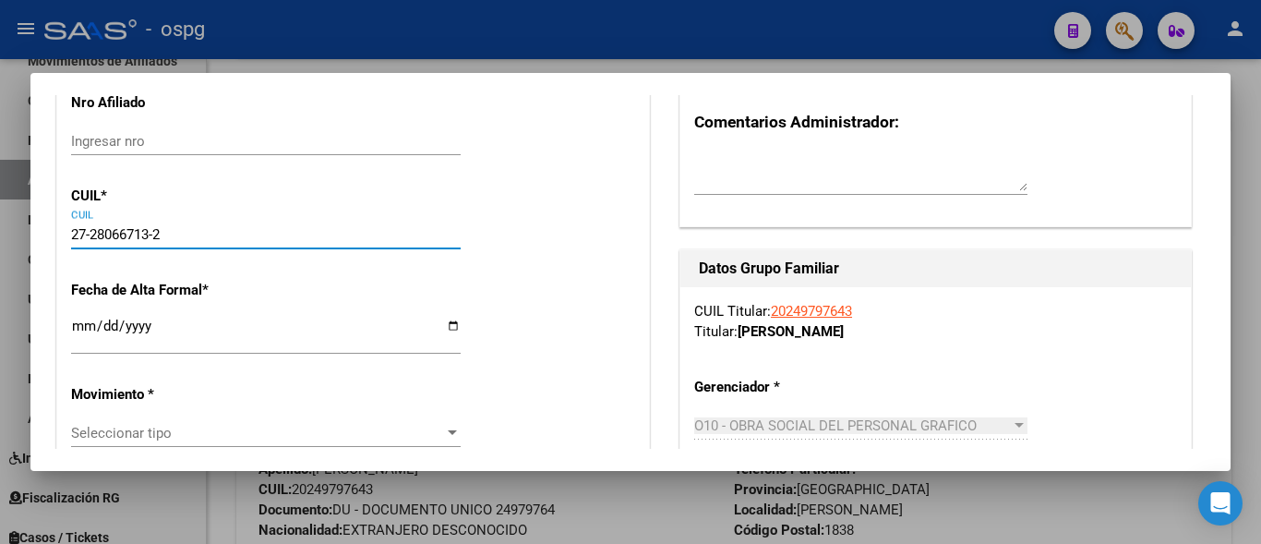
type input "28066713"
type input "[PERSON_NAME]"
type input "[DATE]"
type input "[PERSON_NAME]"
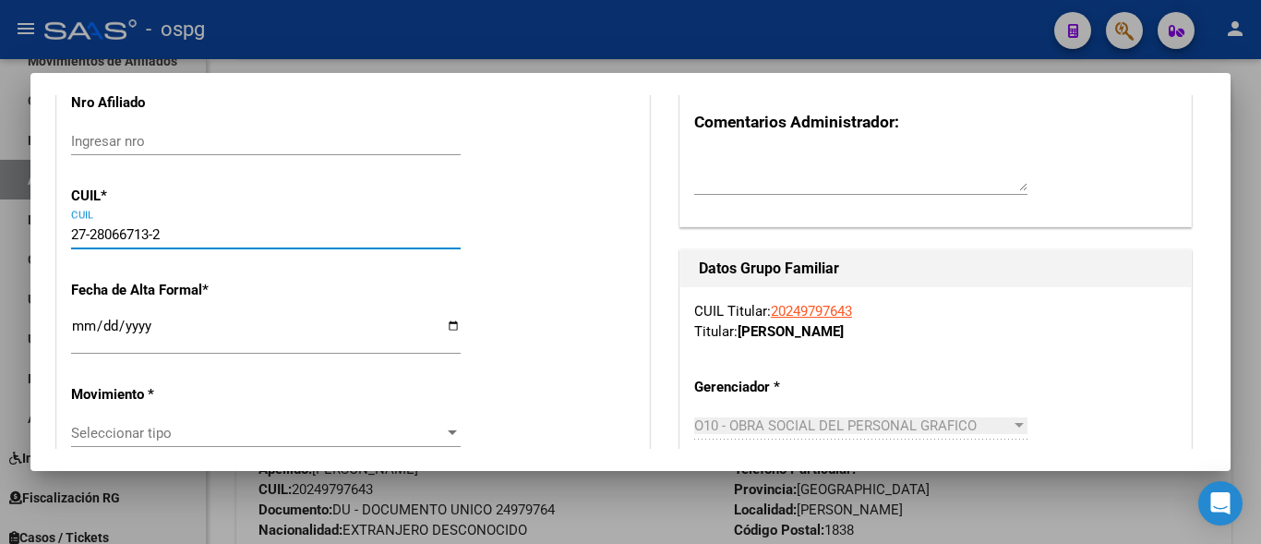
type input "N. [GEOGRAPHIC_DATA]"
type input "1607"
type input "27-28066713-2"
click at [80, 336] on input "Ingresar fecha" at bounding box center [266, 334] width 390 height 30
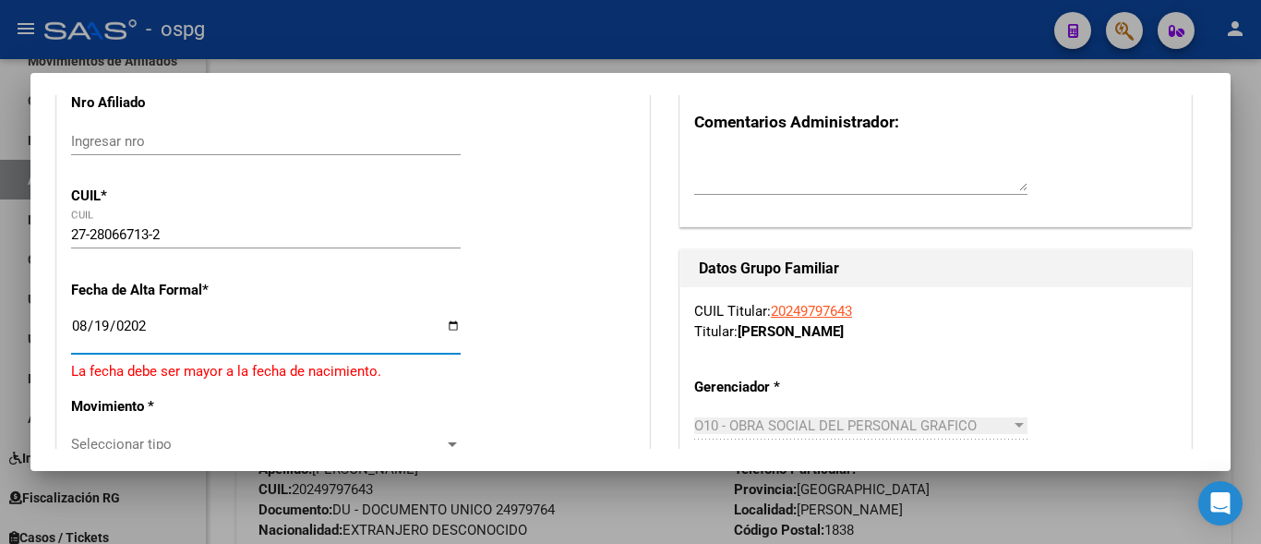
type input "[DATE]"
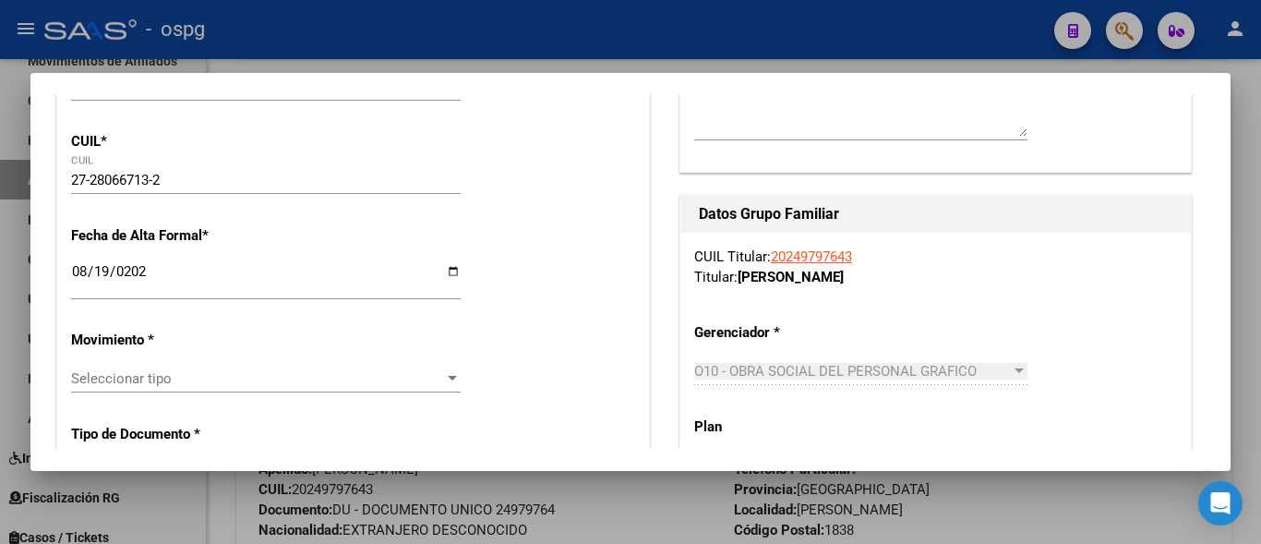
scroll to position [369, 0]
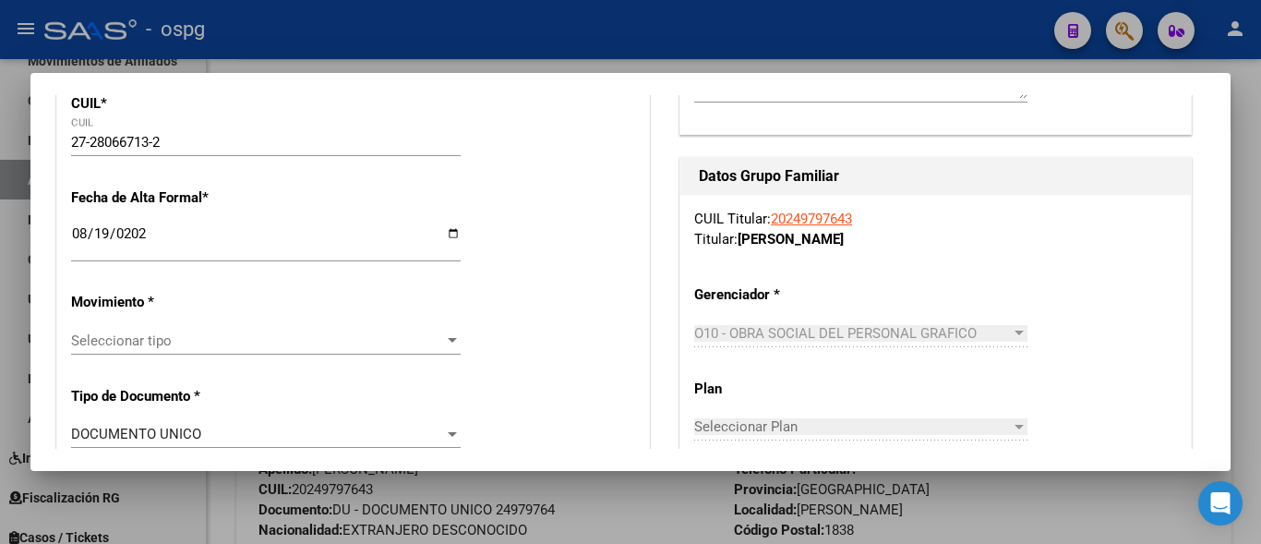
click at [114, 343] on span "Seleccionar tipo" at bounding box center [257, 340] width 373 height 17
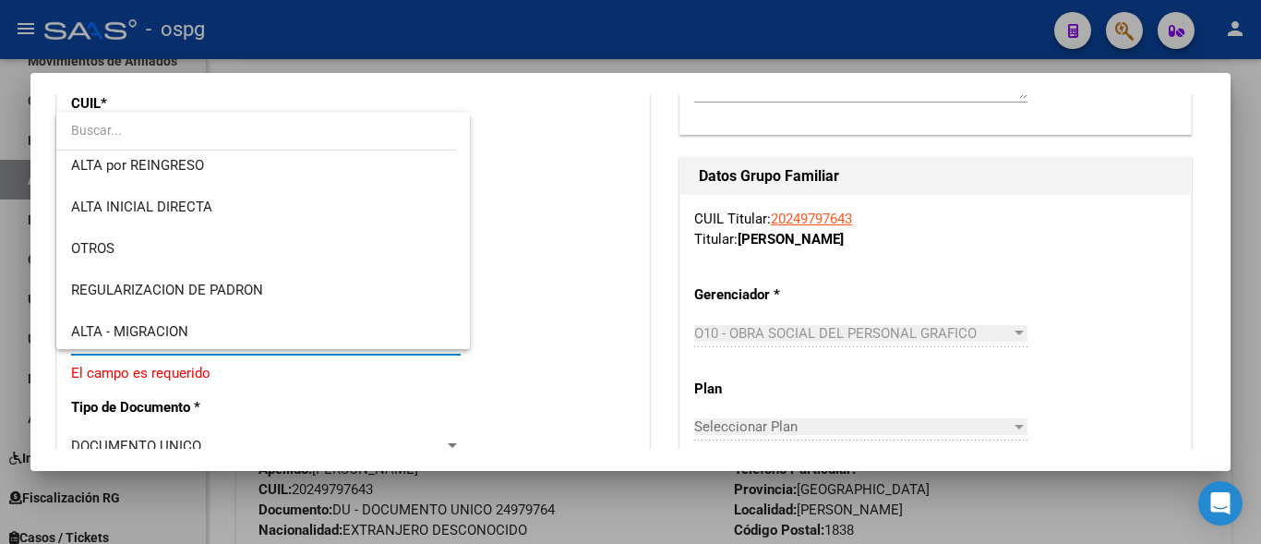
scroll to position [185, 0]
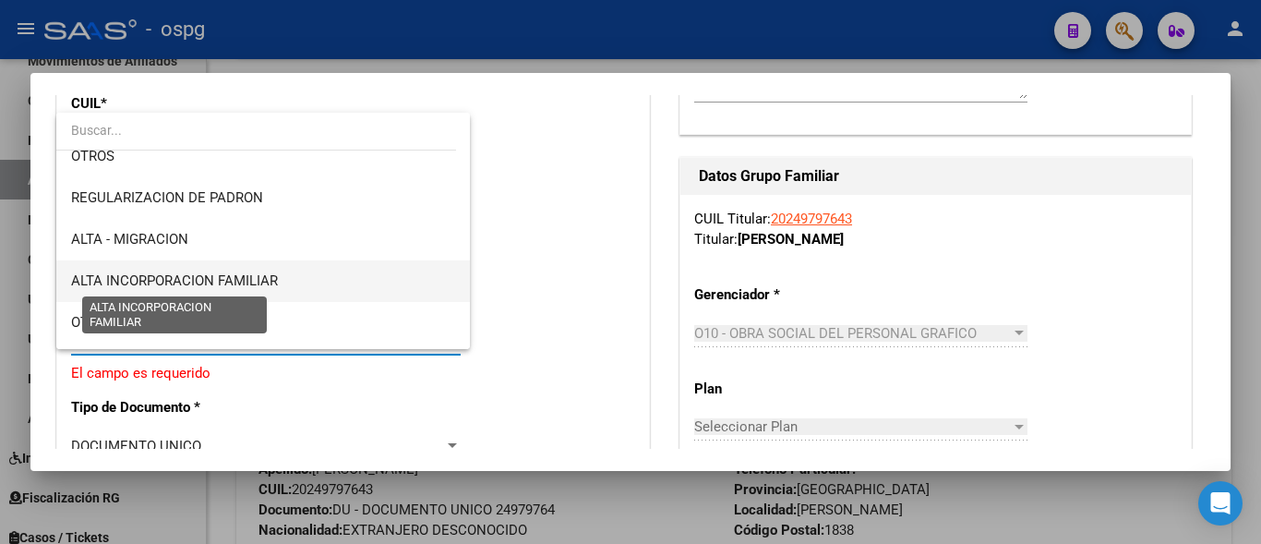
click at [200, 283] on span "ALTA INCORPORACION FAMILIAR" at bounding box center [174, 280] width 207 height 17
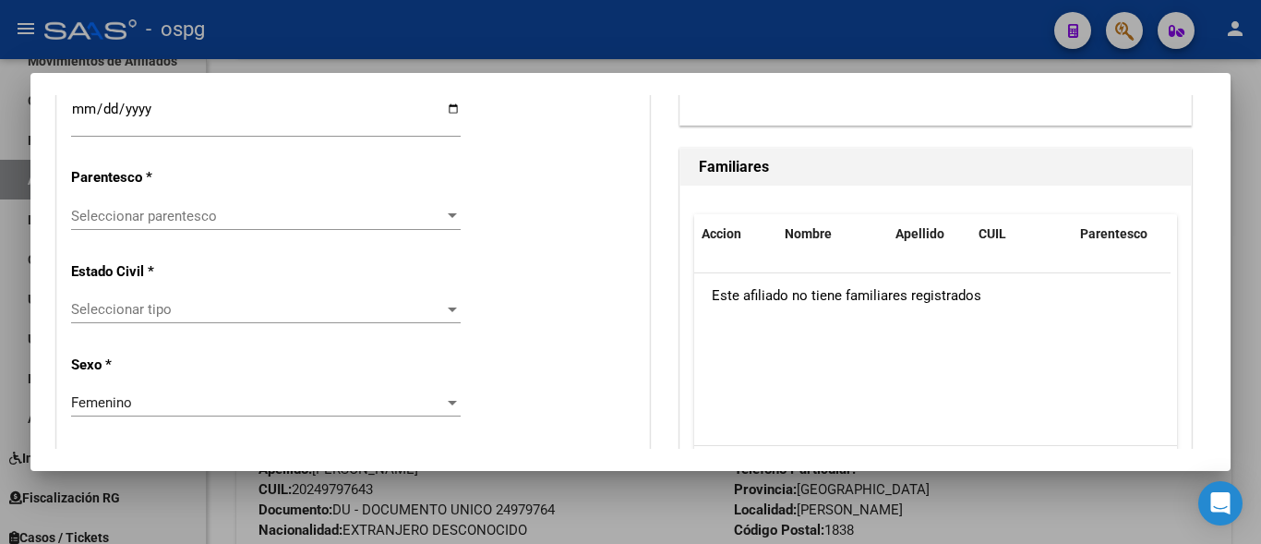
scroll to position [1108, 0]
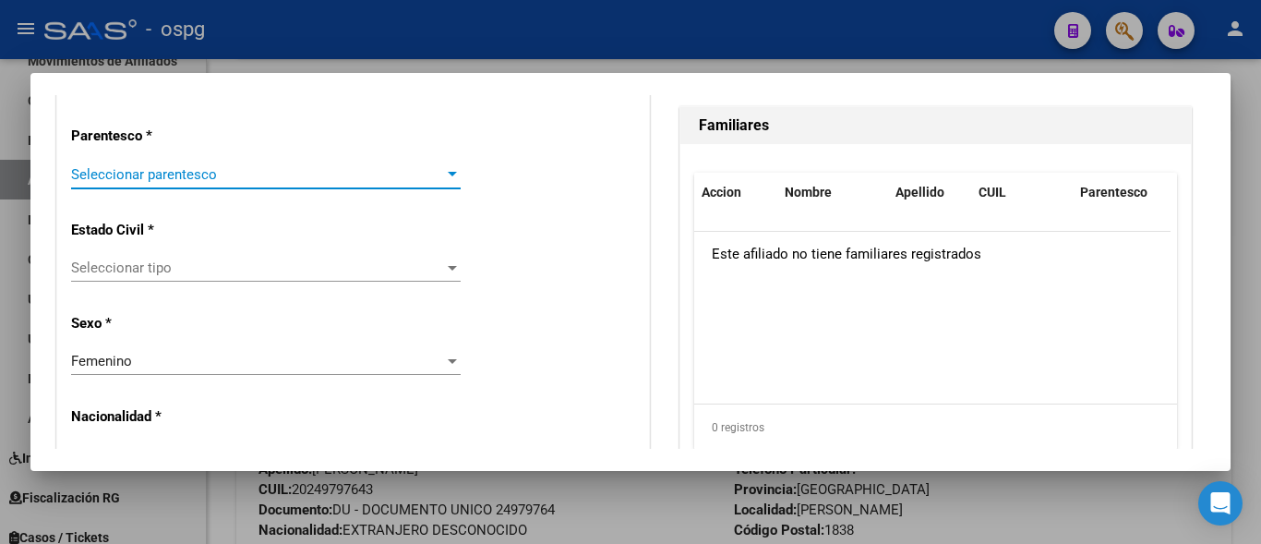
click at [123, 179] on span "Seleccionar parentesco" at bounding box center [257, 174] width 373 height 17
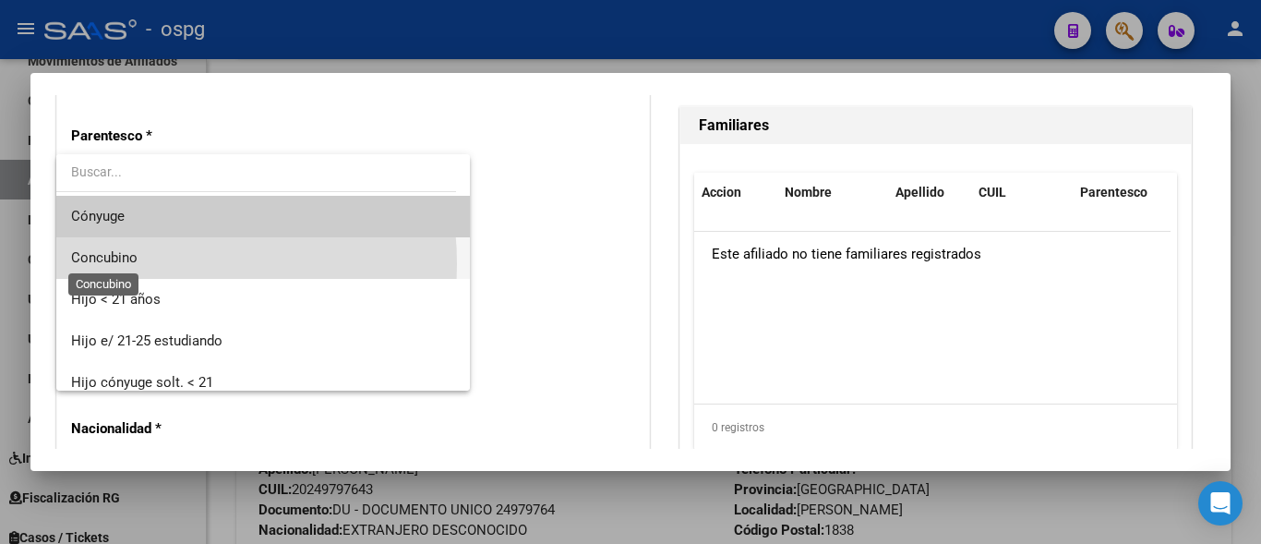
click at [111, 264] on span "Concubino" at bounding box center [104, 257] width 66 height 17
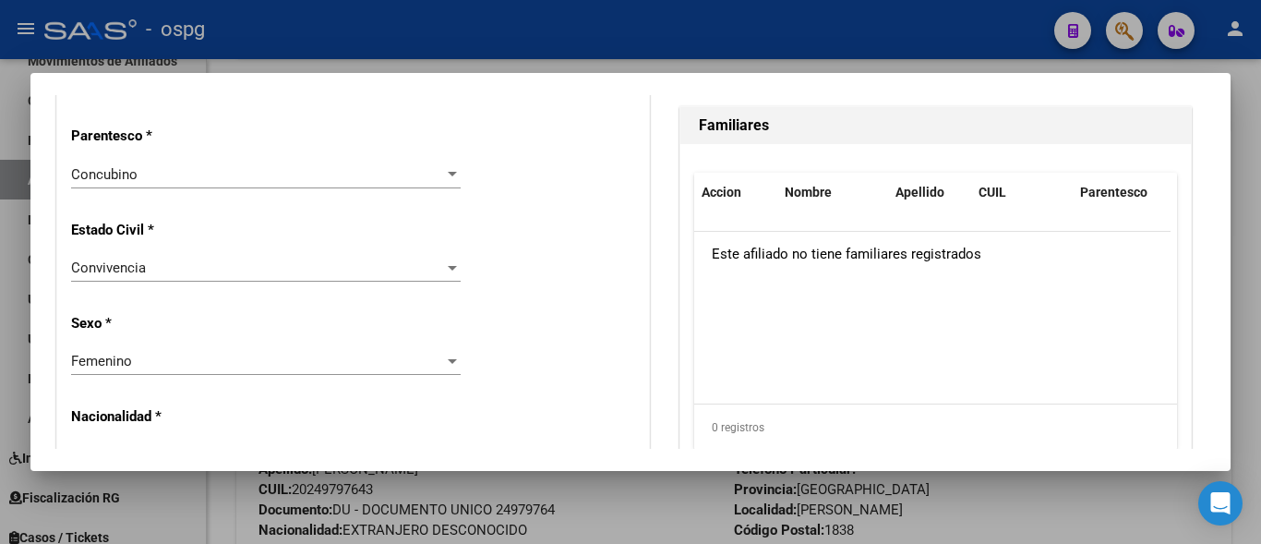
click at [103, 187] on div "Concubino Seleccionar parentesco" at bounding box center [266, 183] width 390 height 45
click at [107, 178] on span "Concubino" at bounding box center [104, 174] width 66 height 17
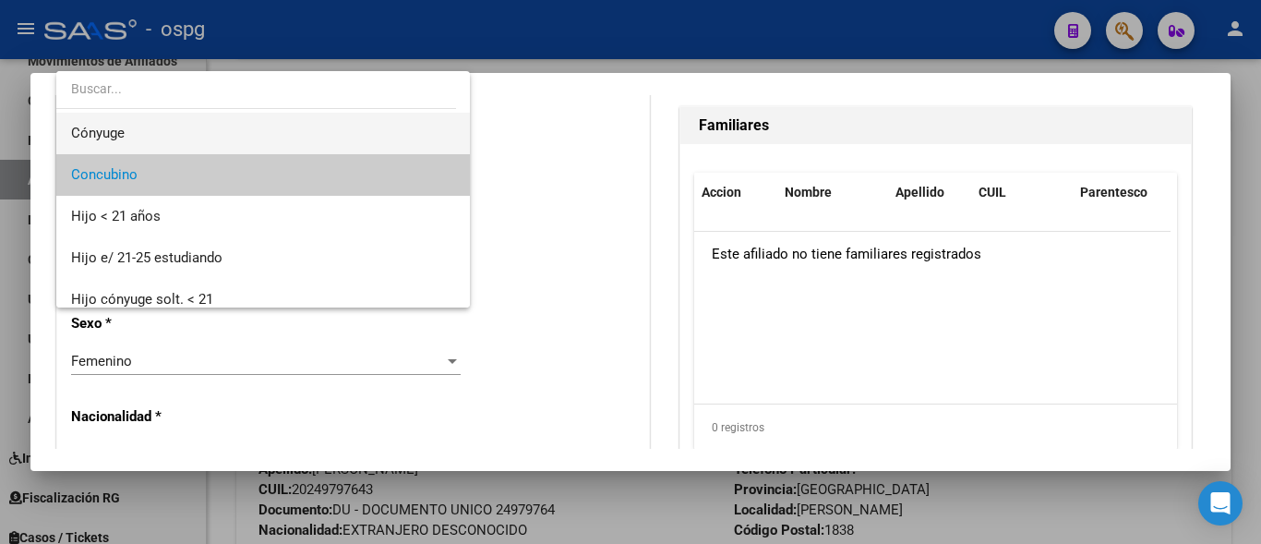
click at [128, 136] on span "Cónyuge" at bounding box center [263, 134] width 384 height 42
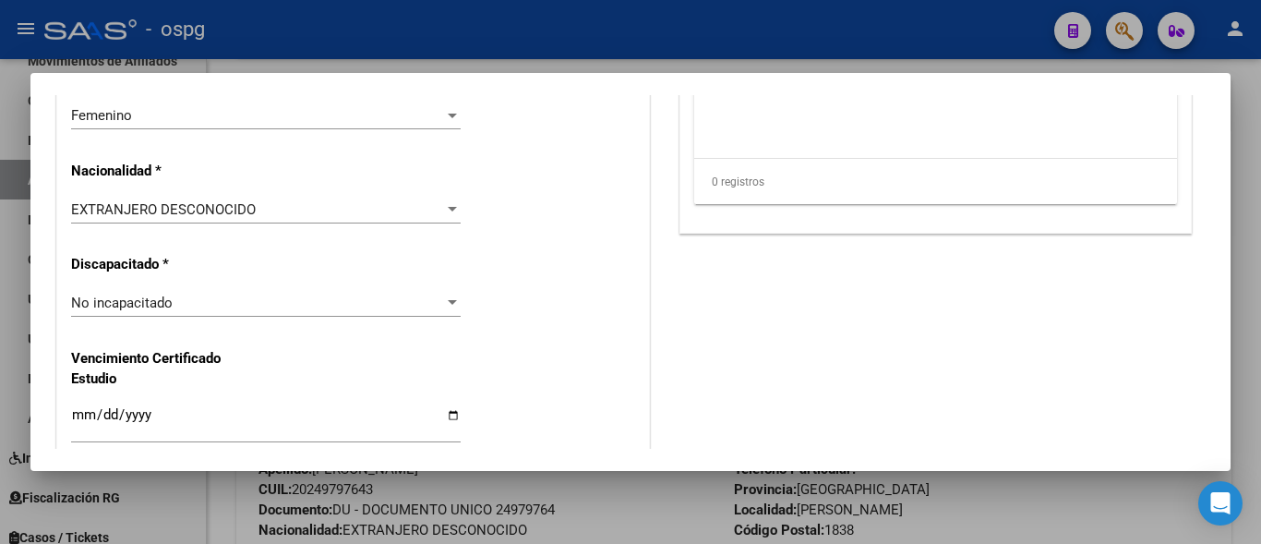
scroll to position [1385, 0]
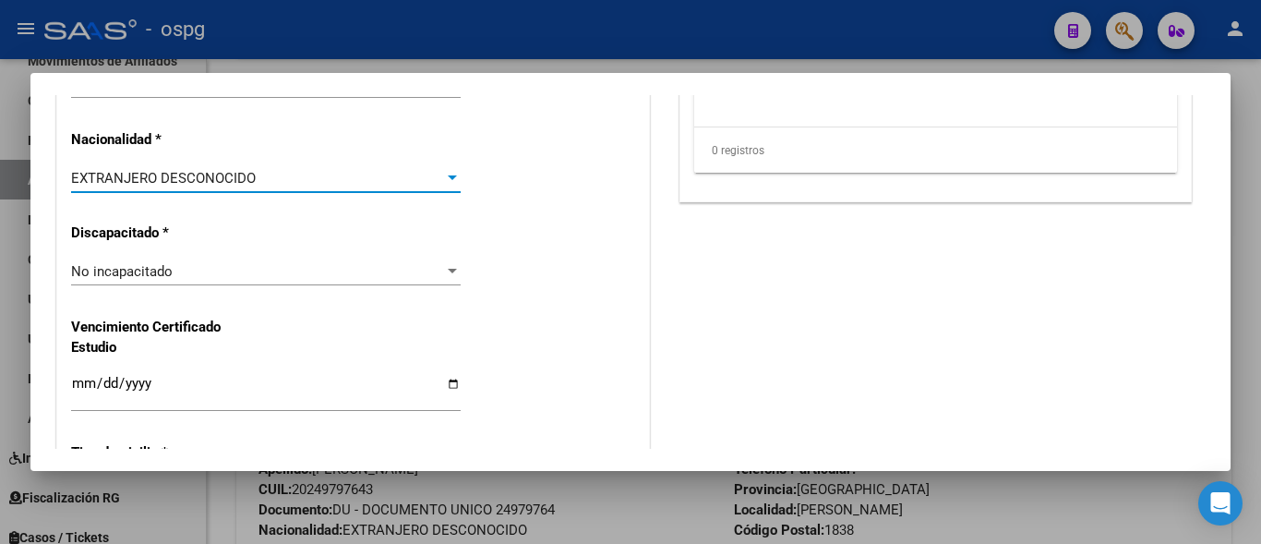
click at [199, 186] on span "EXTRANJERO DESCONOCIDO" at bounding box center [163, 178] width 185 height 17
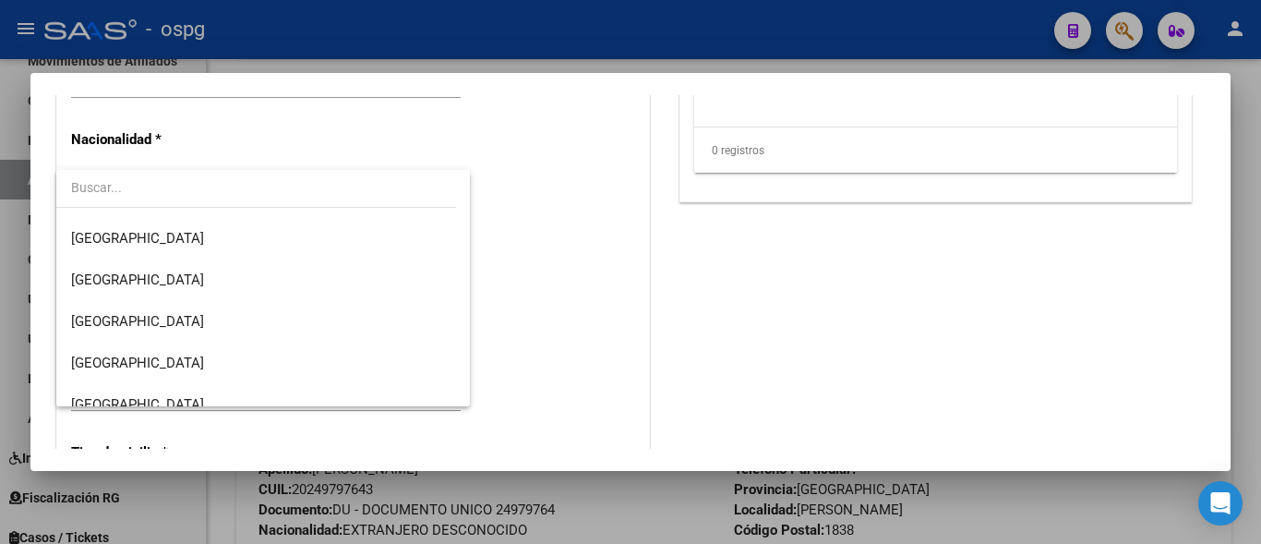
scroll to position [259, 0]
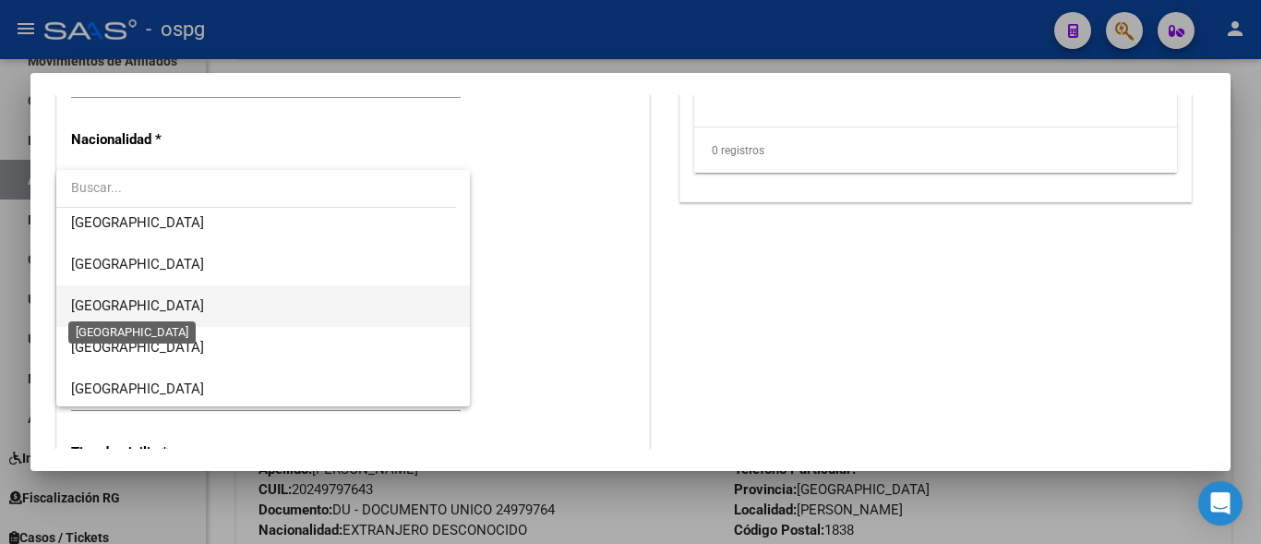
click at [130, 310] on span "[GEOGRAPHIC_DATA]" at bounding box center [137, 305] width 133 height 17
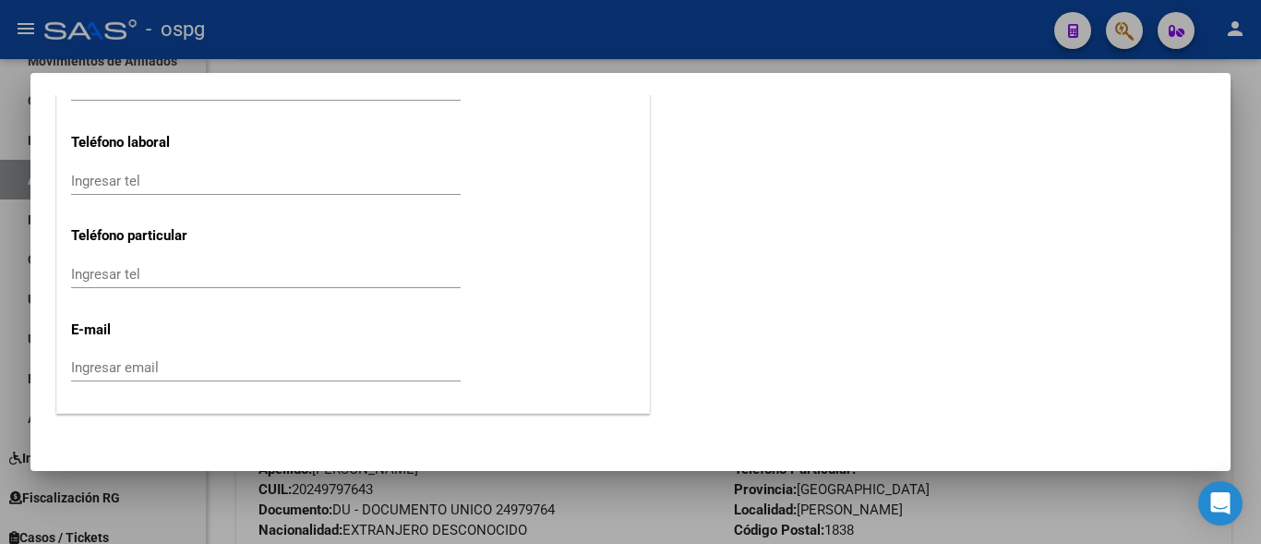
scroll to position [2549, 0]
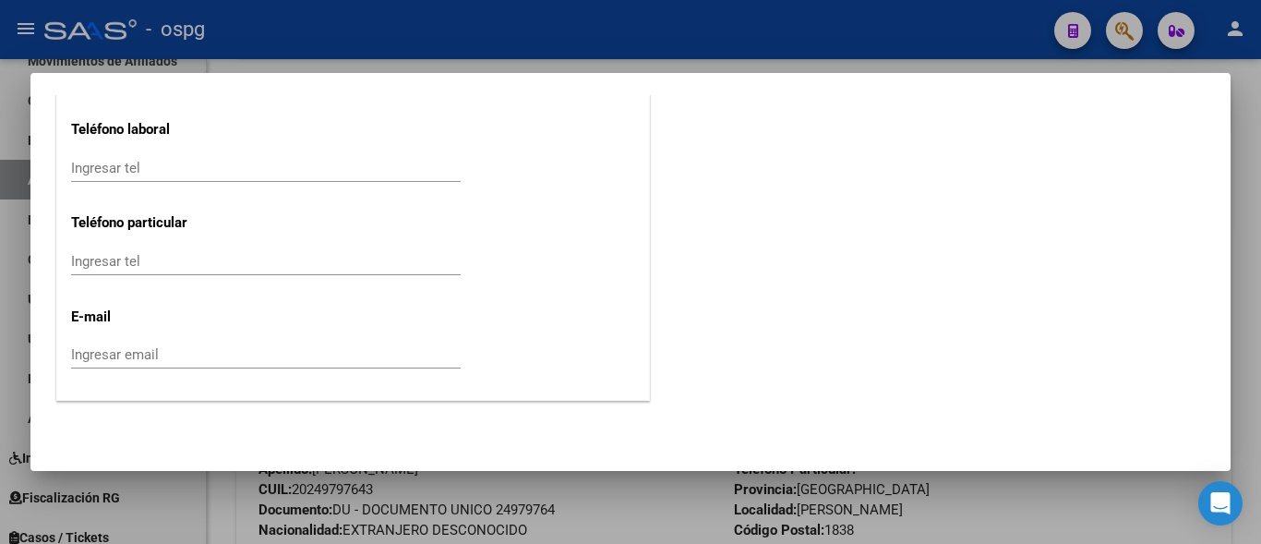
click at [107, 360] on div "Ingresar email" at bounding box center [266, 355] width 390 height 28
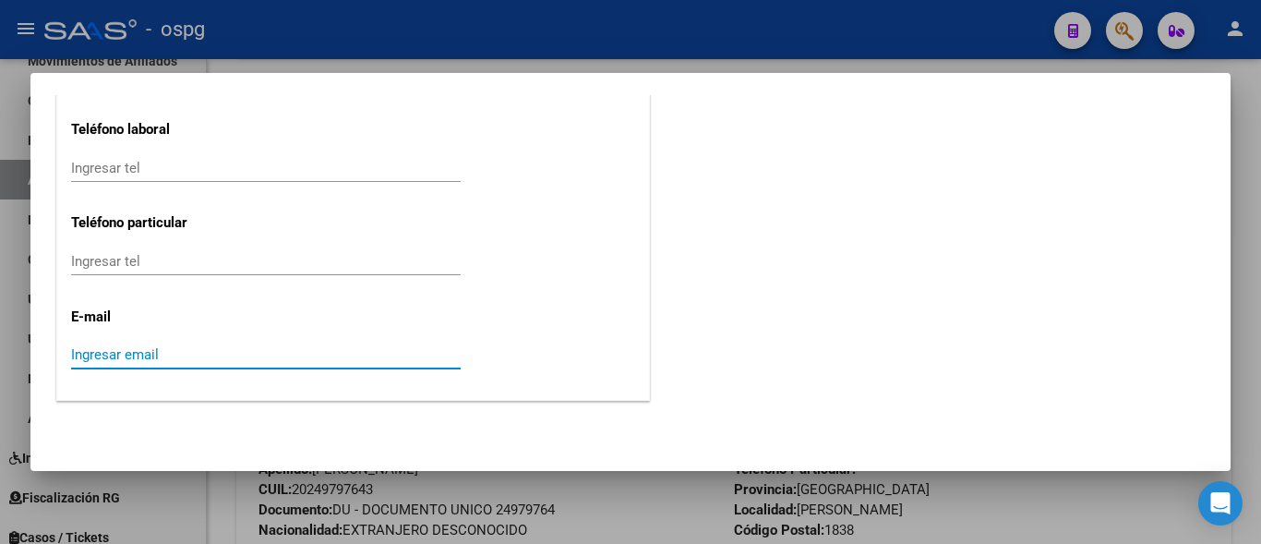
paste input "[EMAIL_ADDRESS][DOMAIN_NAME]"
type input "[EMAIL_ADDRESS][DOMAIN_NAME]"
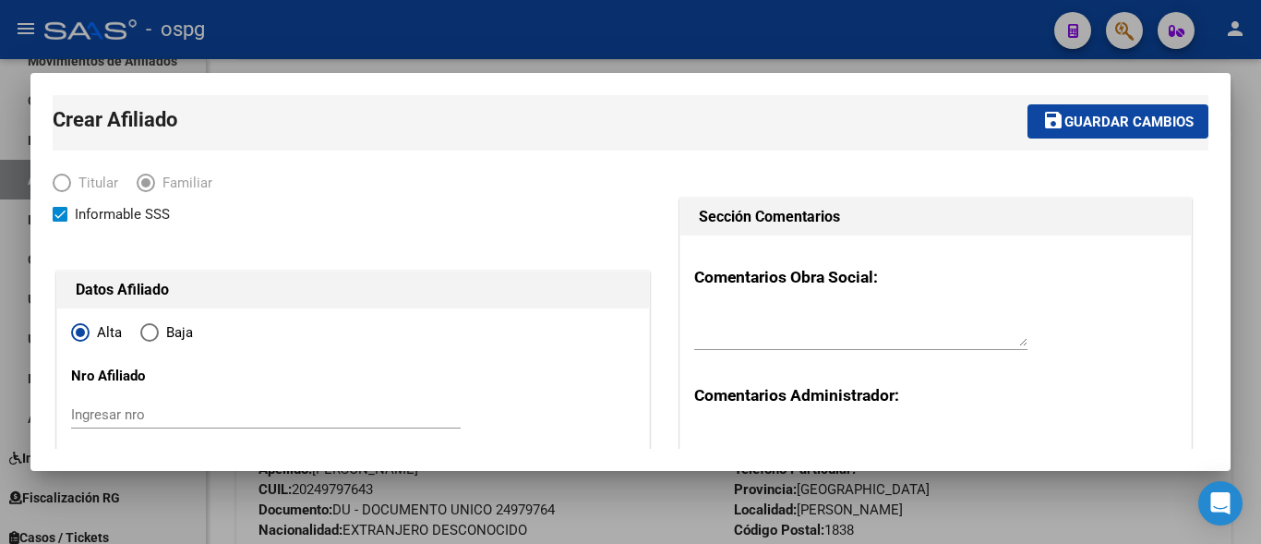
scroll to position [0, 0]
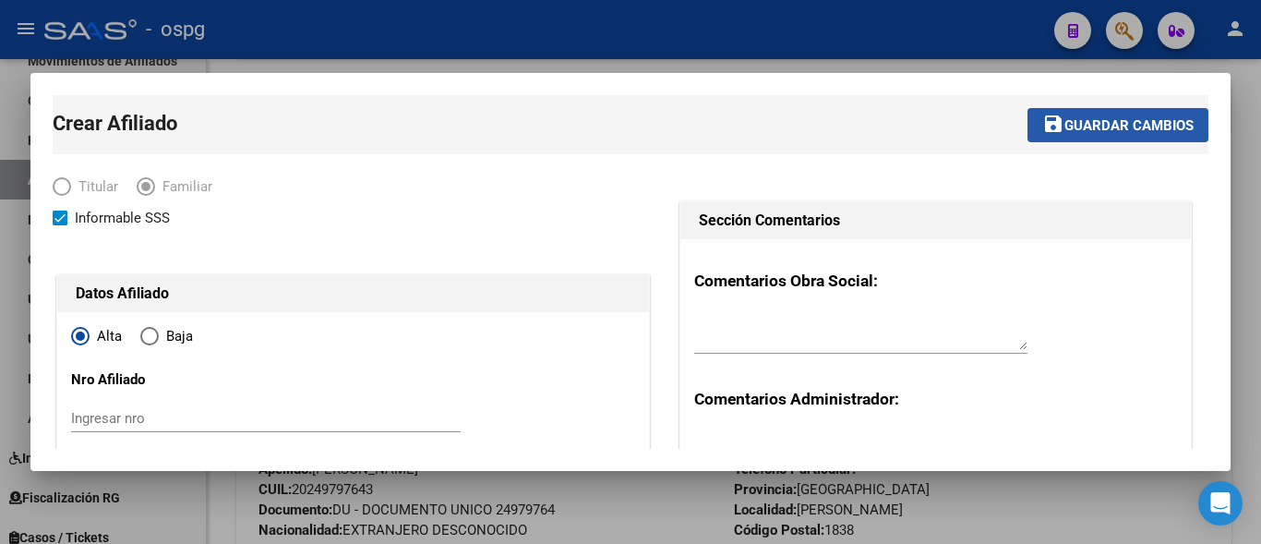
click at [1053, 112] on button "save Guardar cambios" at bounding box center [1118, 125] width 181 height 34
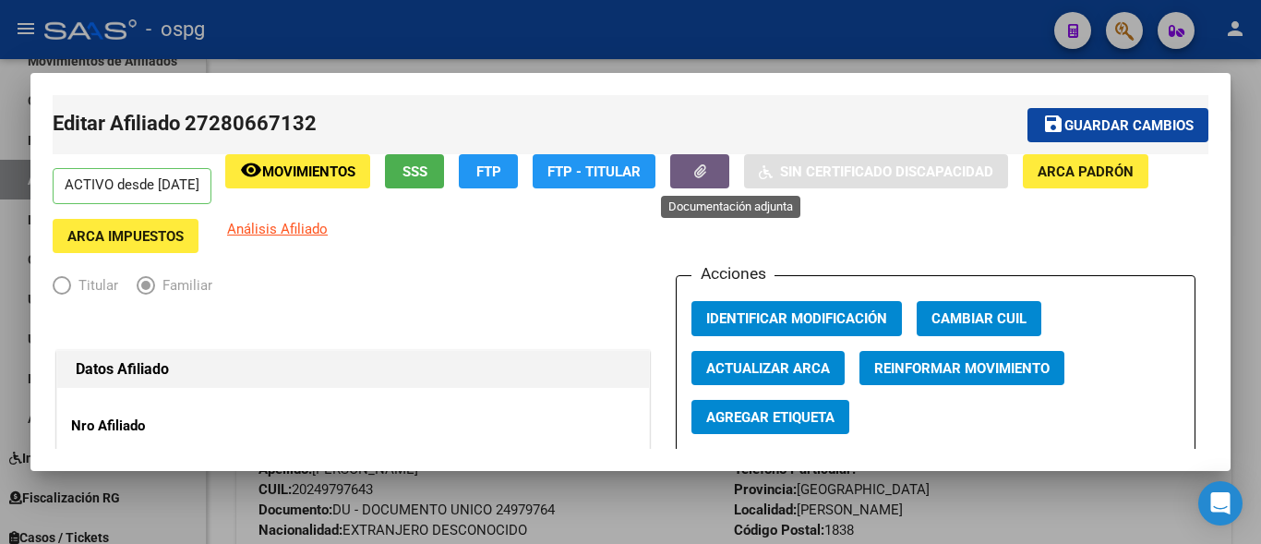
click at [715, 178] on button "button" at bounding box center [699, 171] width 59 height 34
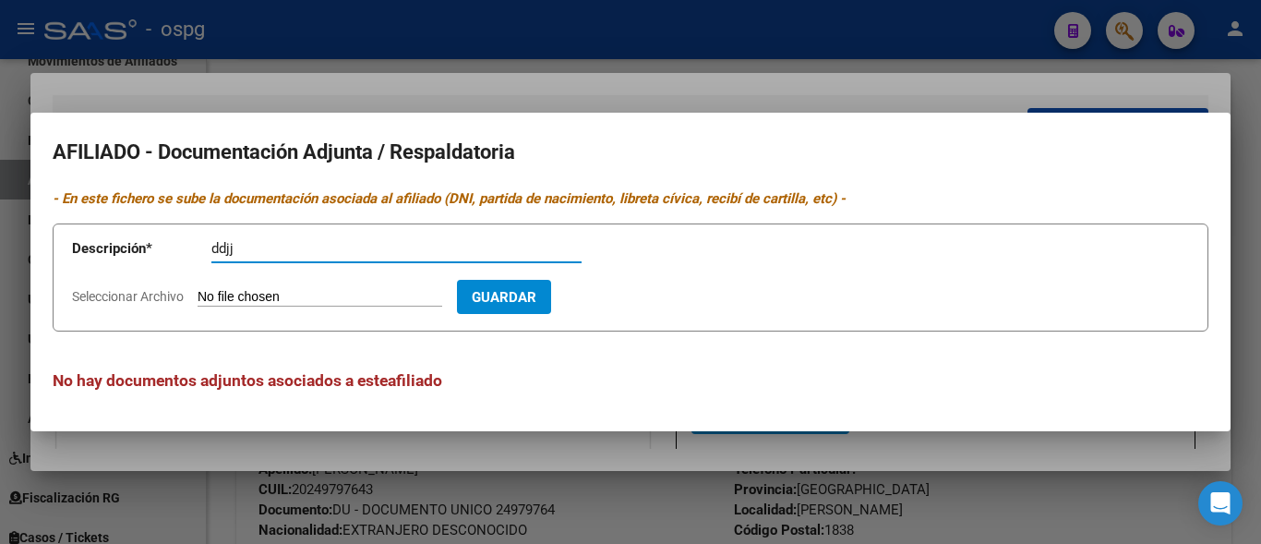
type input "ddjj"
click at [240, 298] on input "Seleccionar Archivo" at bounding box center [320, 298] width 245 height 18
type input "C:\fakepath\ddjj [PERSON_NAME].jpg"
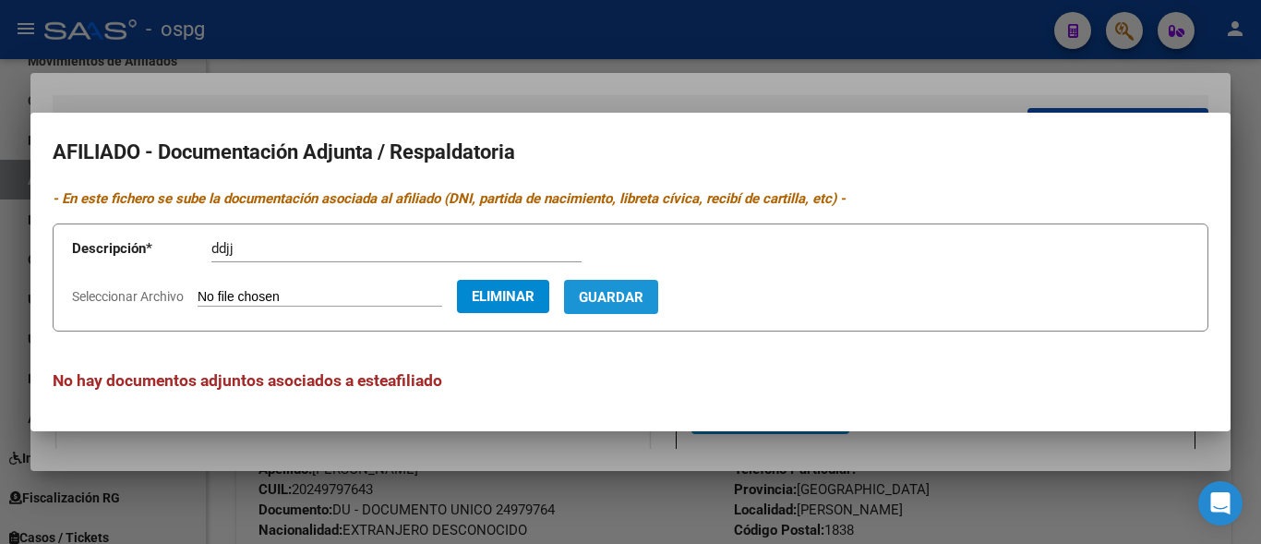
click at [643, 307] on button "Guardar" at bounding box center [611, 297] width 94 height 34
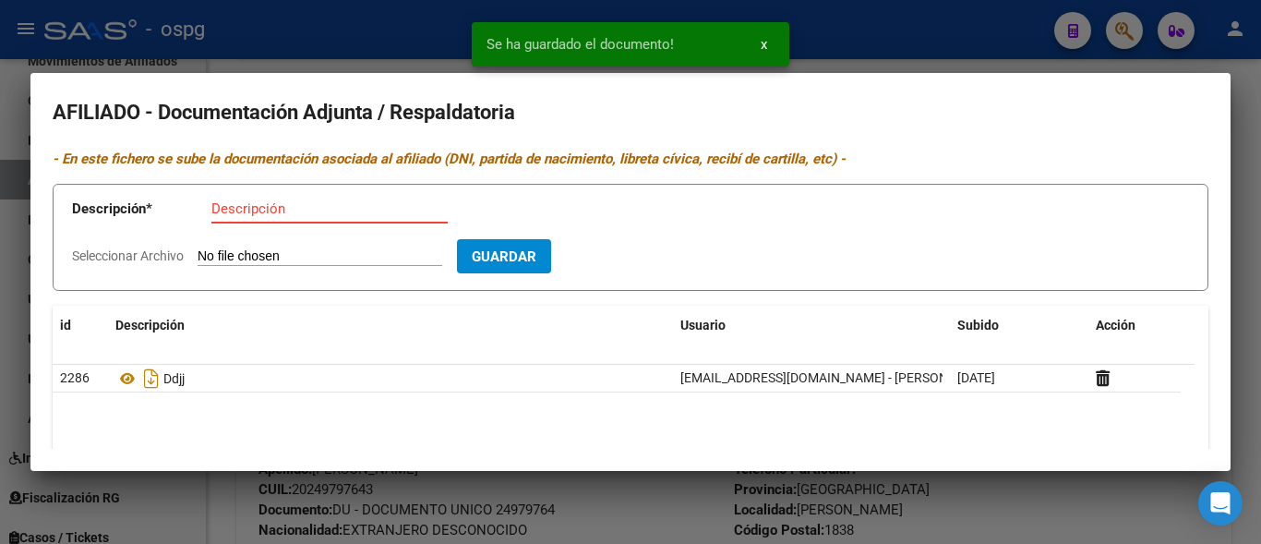
click at [225, 200] on input "Descripción" at bounding box center [329, 208] width 236 height 17
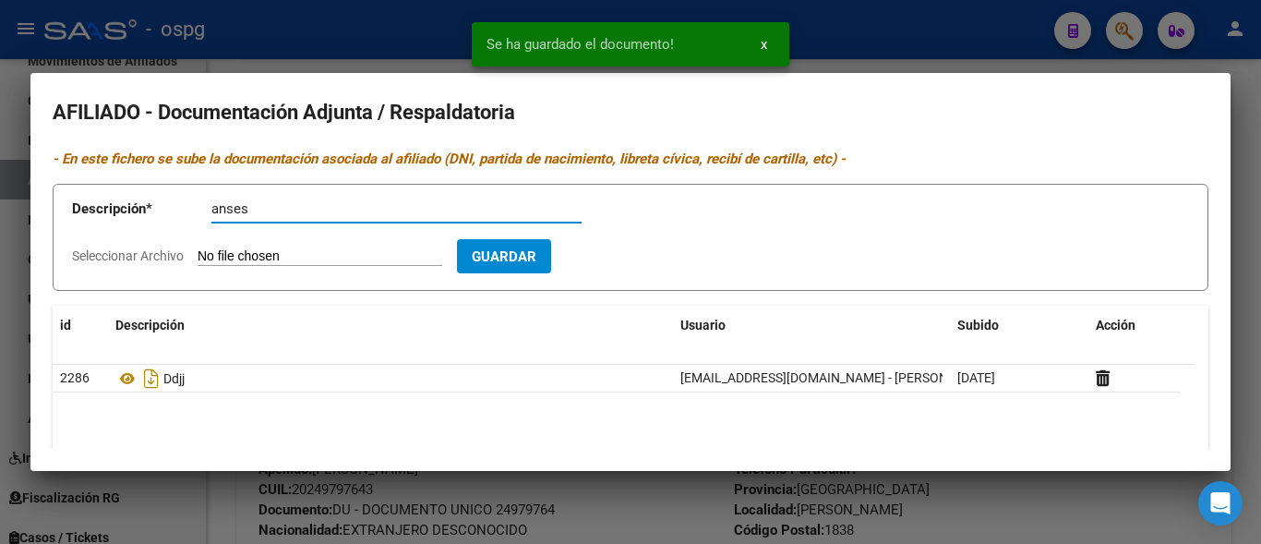
type input "anses"
click at [223, 247] on app-file-uploader "Seleccionar Archivo" at bounding box center [264, 255] width 385 height 17
click at [223, 256] on input "Seleccionar Archivo" at bounding box center [320, 257] width 245 height 18
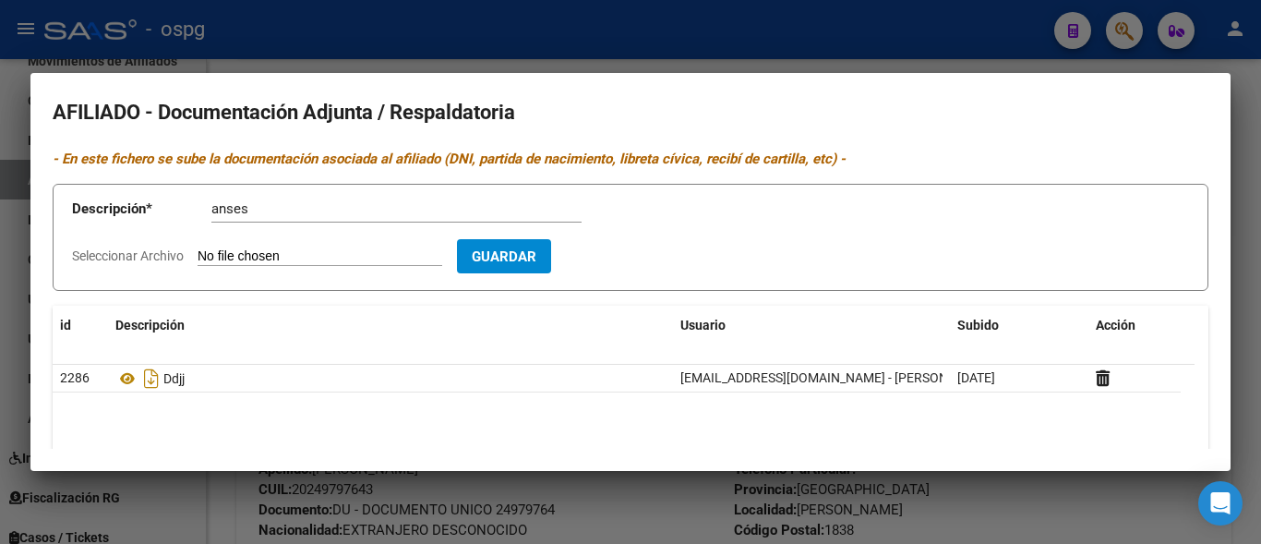
type input "C:\fakepath\anses [PERSON_NAME].jpg"
click at [639, 251] on span "Guardar" at bounding box center [611, 256] width 65 height 17
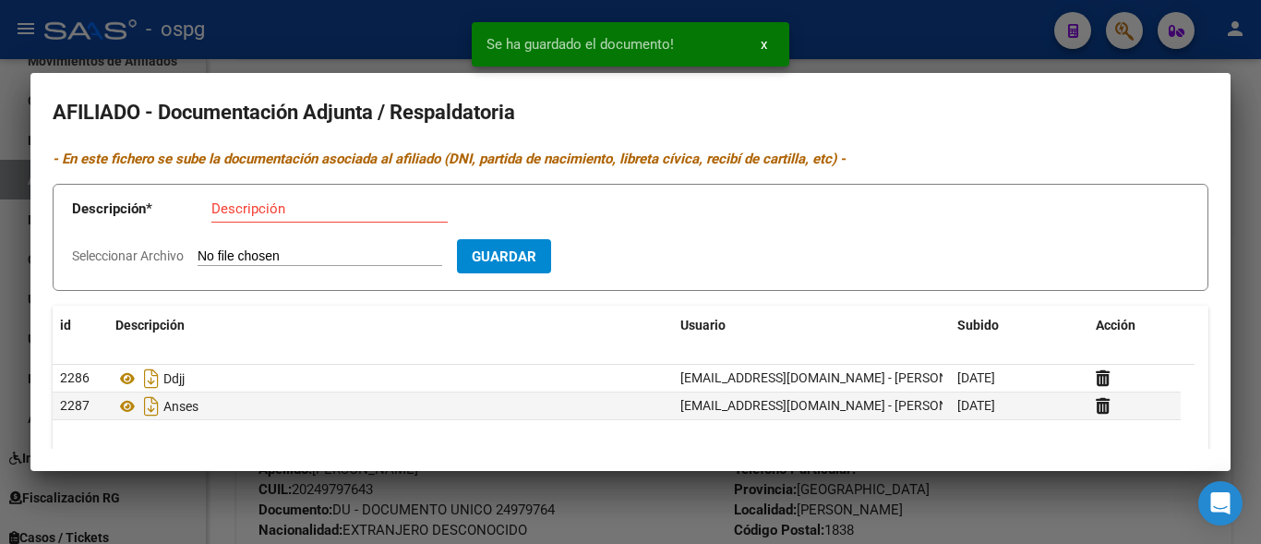
click at [218, 210] on input "Descripción" at bounding box center [329, 208] width 236 height 17
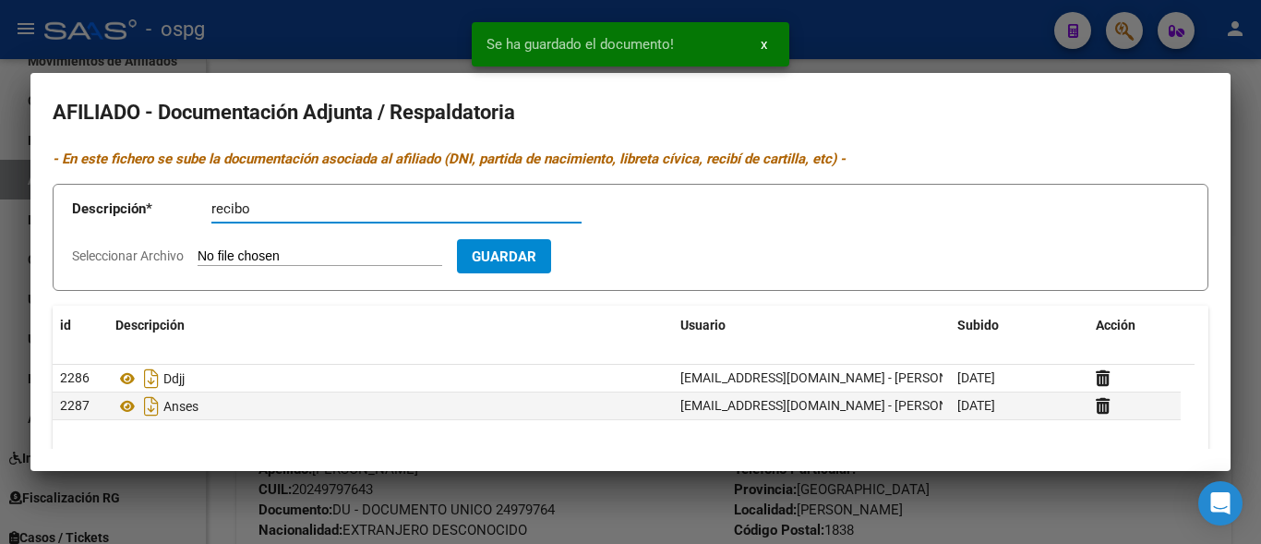
type input "recibo"
click at [220, 256] on input "Seleccionar Archivo" at bounding box center [320, 257] width 245 height 18
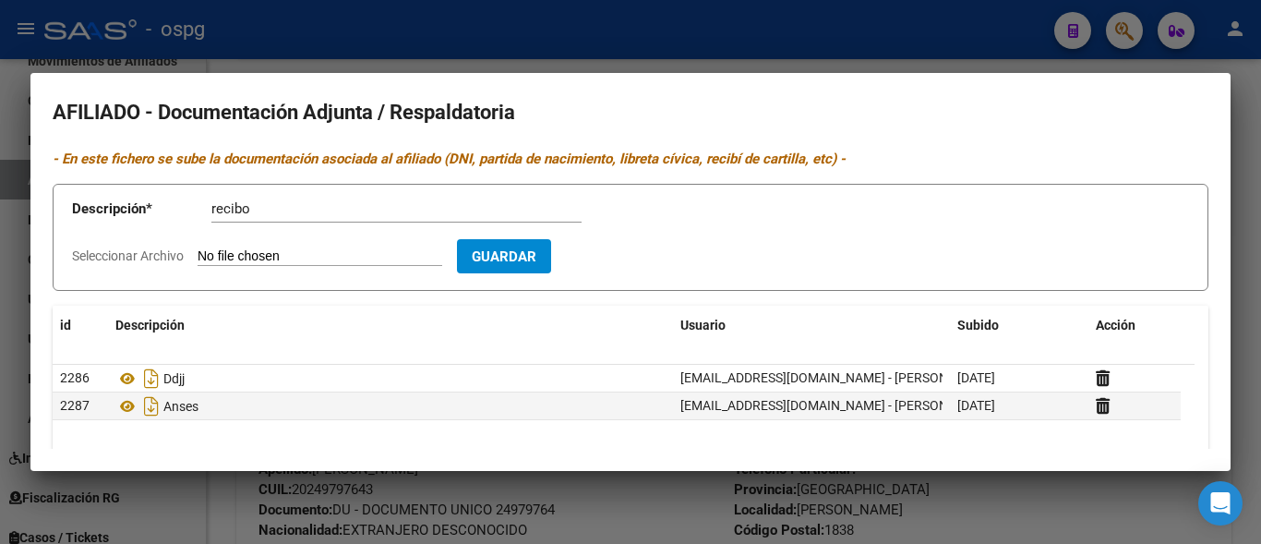
type input "C:\fakepath\recibo [PERSON_NAME].jpg"
click at [644, 260] on span "Guardar" at bounding box center [611, 256] width 65 height 17
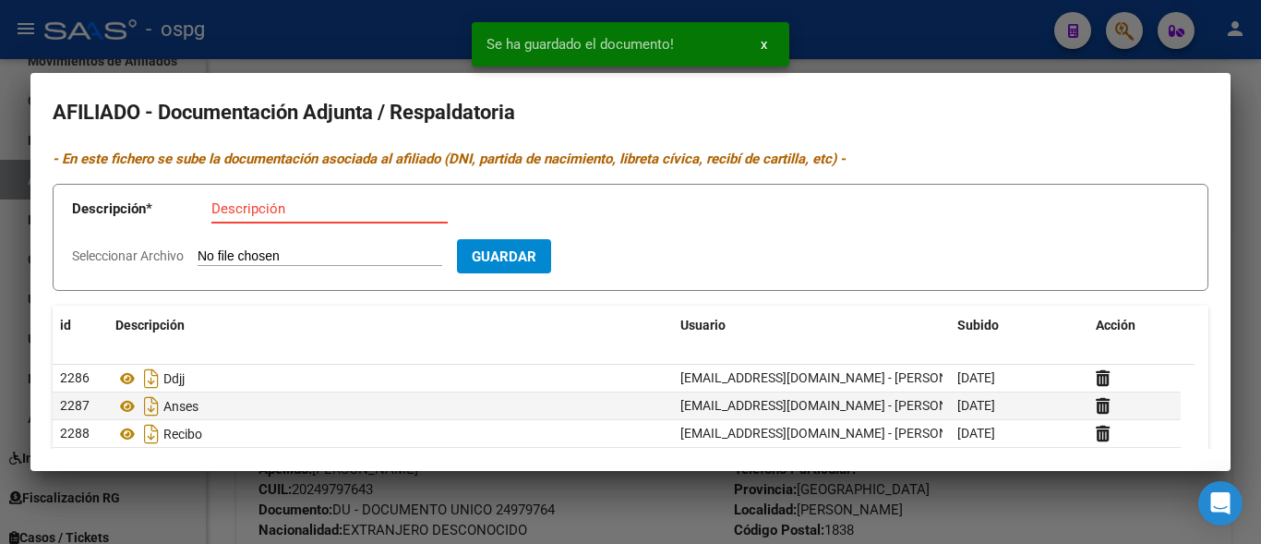
click at [255, 215] on input "Descripción" at bounding box center [329, 208] width 236 height 17
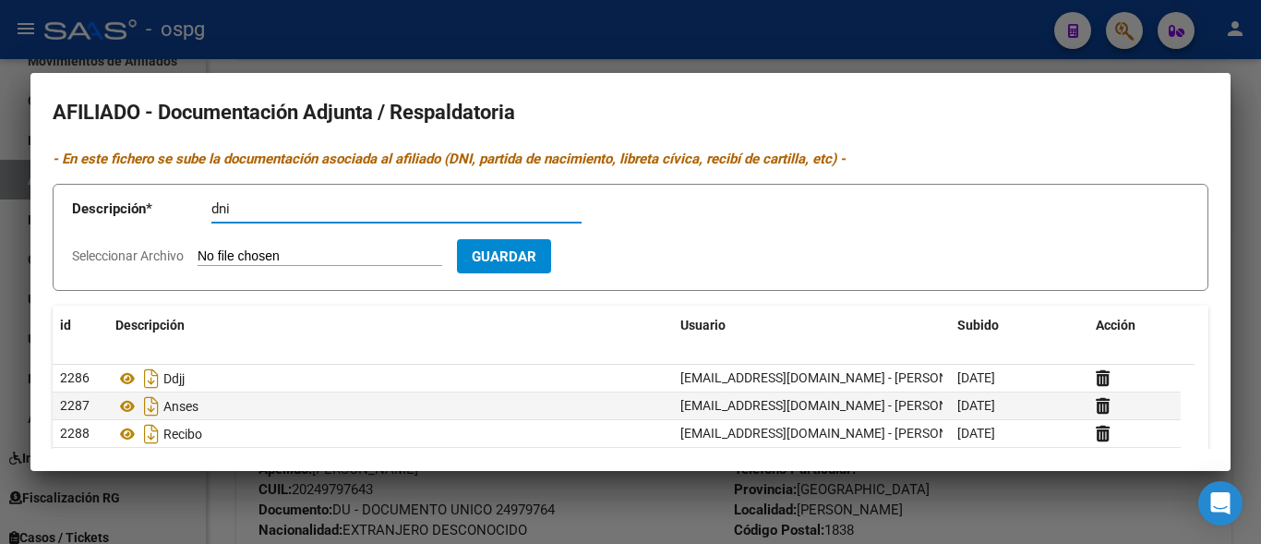
type input "dni"
click at [235, 256] on input "Seleccionar Archivo" at bounding box center [320, 257] width 245 height 18
type input "C:\fakepath\dni [PERSON_NAME].jpg"
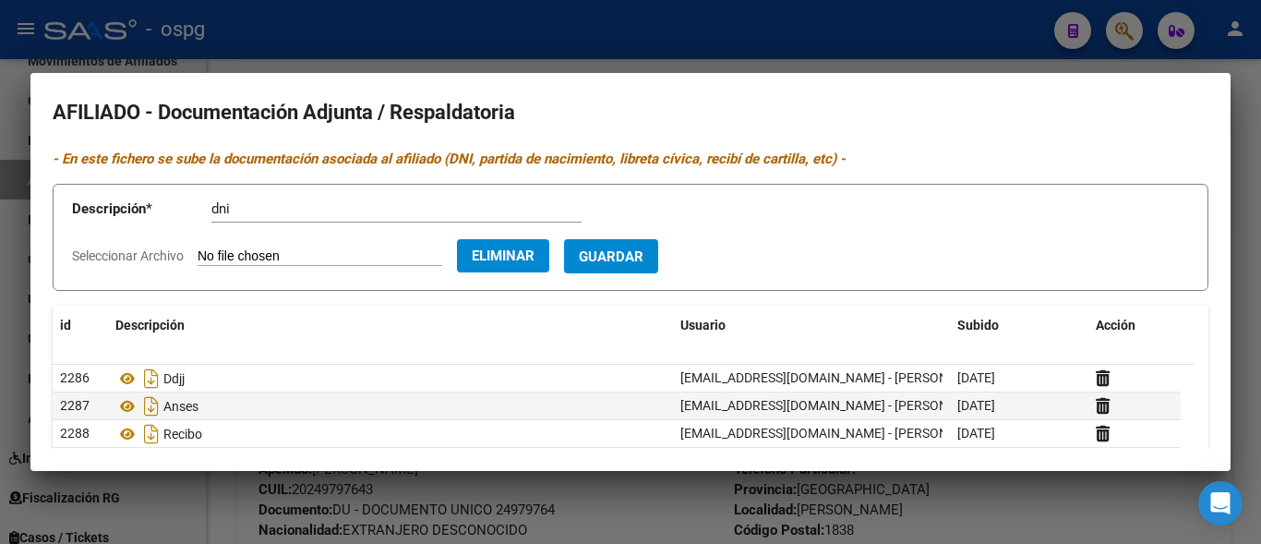
click at [632, 255] on span "Guardar" at bounding box center [611, 256] width 65 height 17
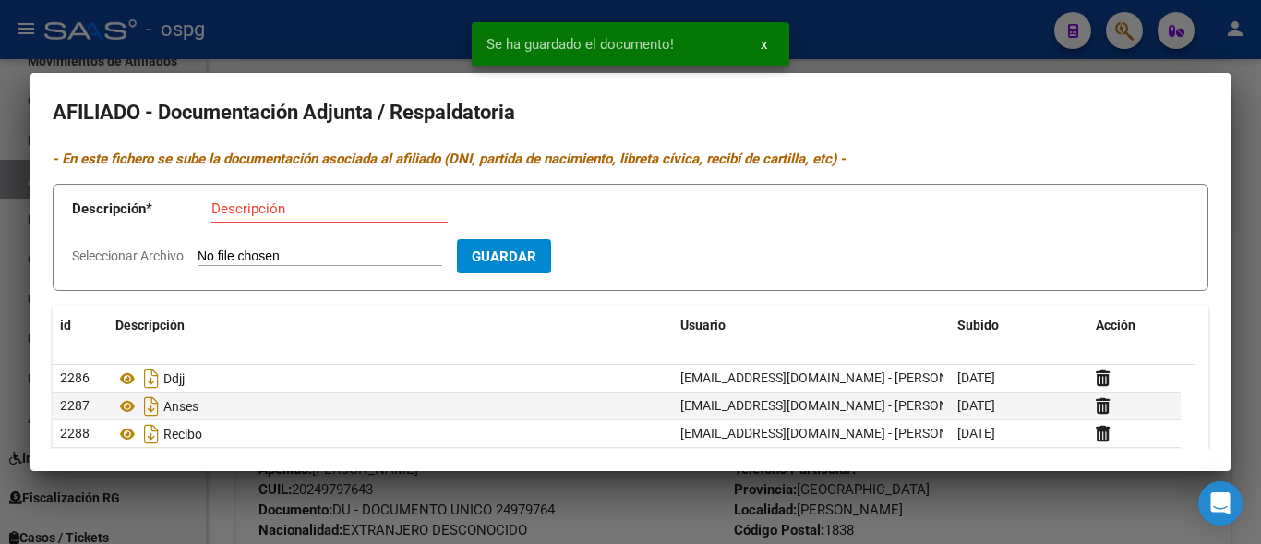
click at [240, 210] on input "Descripción" at bounding box center [329, 208] width 236 height 17
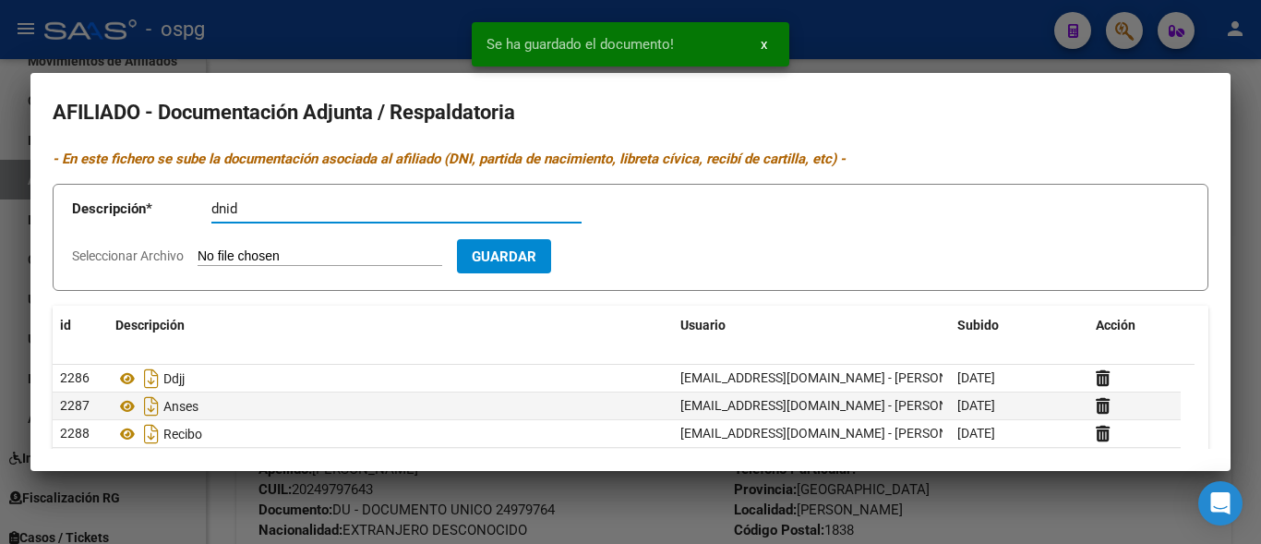
type input "dnid"
click at [272, 251] on input "Seleccionar Archivo" at bounding box center [320, 257] width 245 height 18
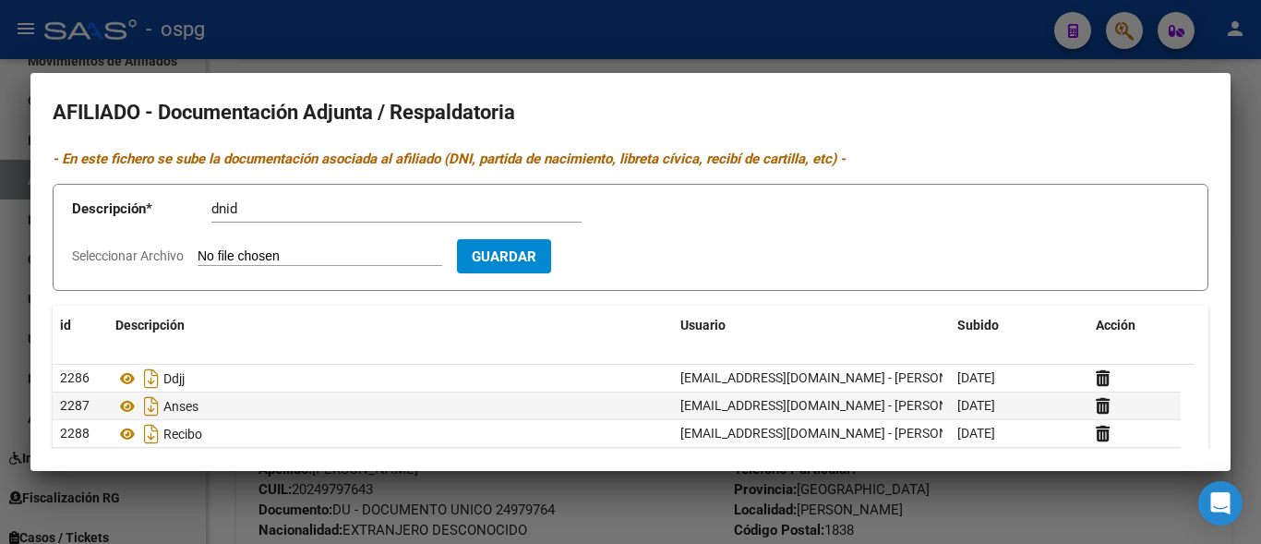
type input "C:\fakepath\dni [PERSON_NAME] d.jpg"
click at [638, 248] on span "Guardar" at bounding box center [611, 256] width 65 height 17
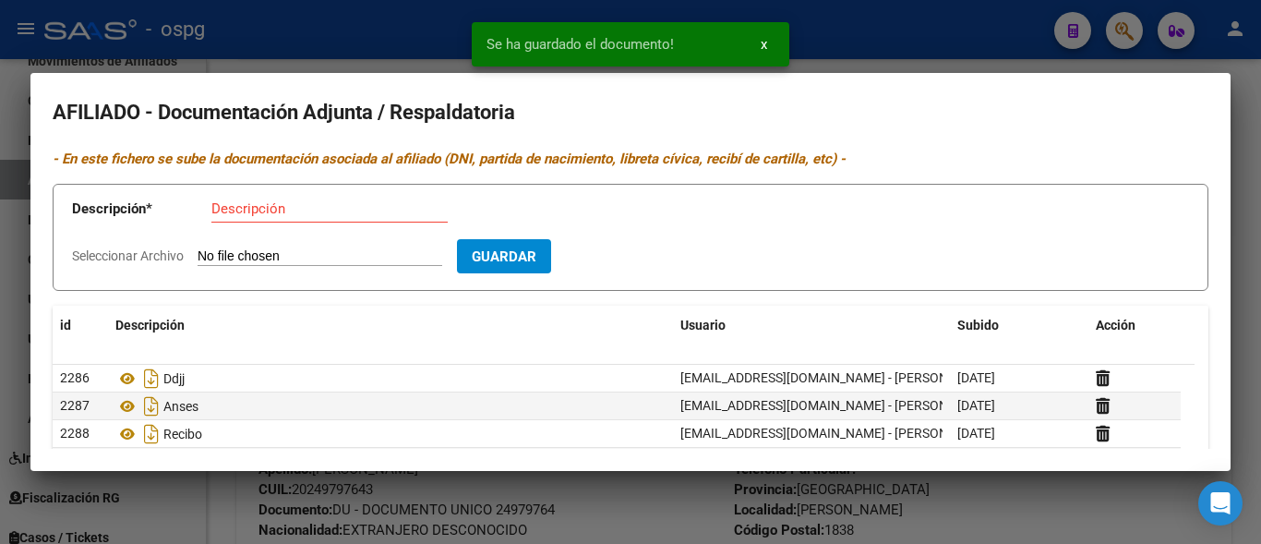
click at [217, 204] on input "Descripción" at bounding box center [329, 208] width 236 height 17
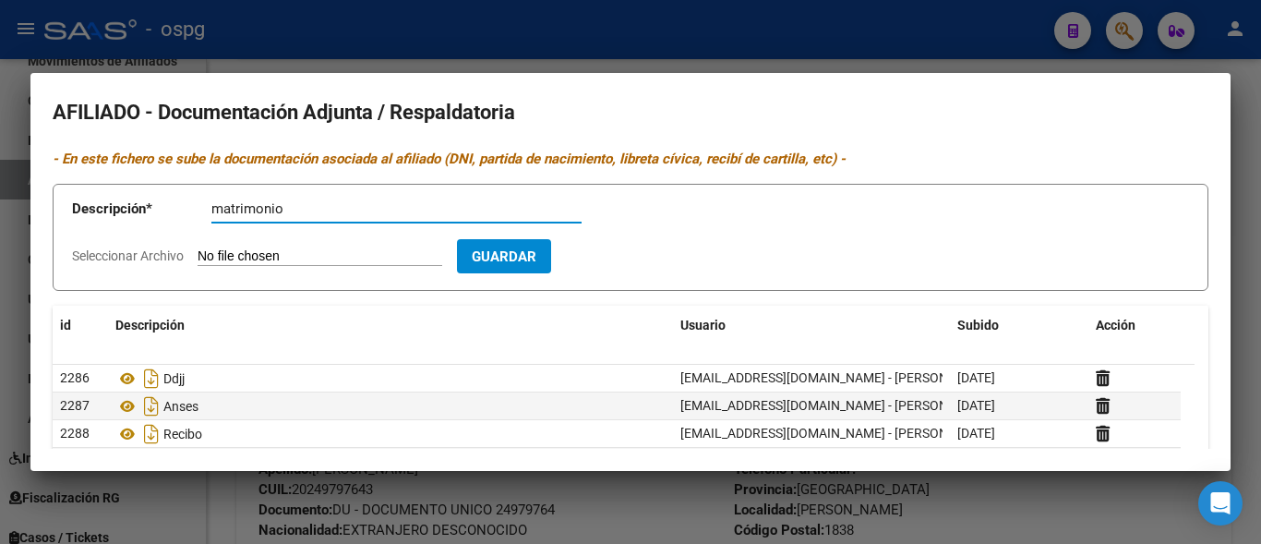
type input "matrimonio"
click at [266, 260] on input "Seleccionar Archivo" at bounding box center [320, 257] width 245 height 18
type input "C:\fakepath\cert mat [PERSON_NAME].jpg"
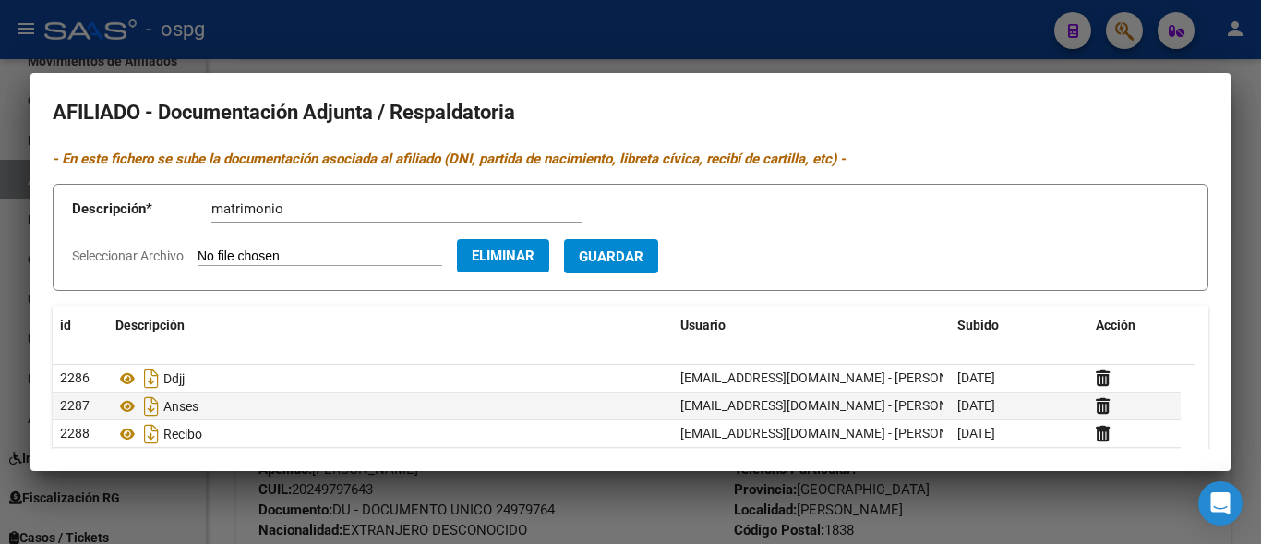
click at [644, 257] on span "Guardar" at bounding box center [611, 256] width 65 height 17
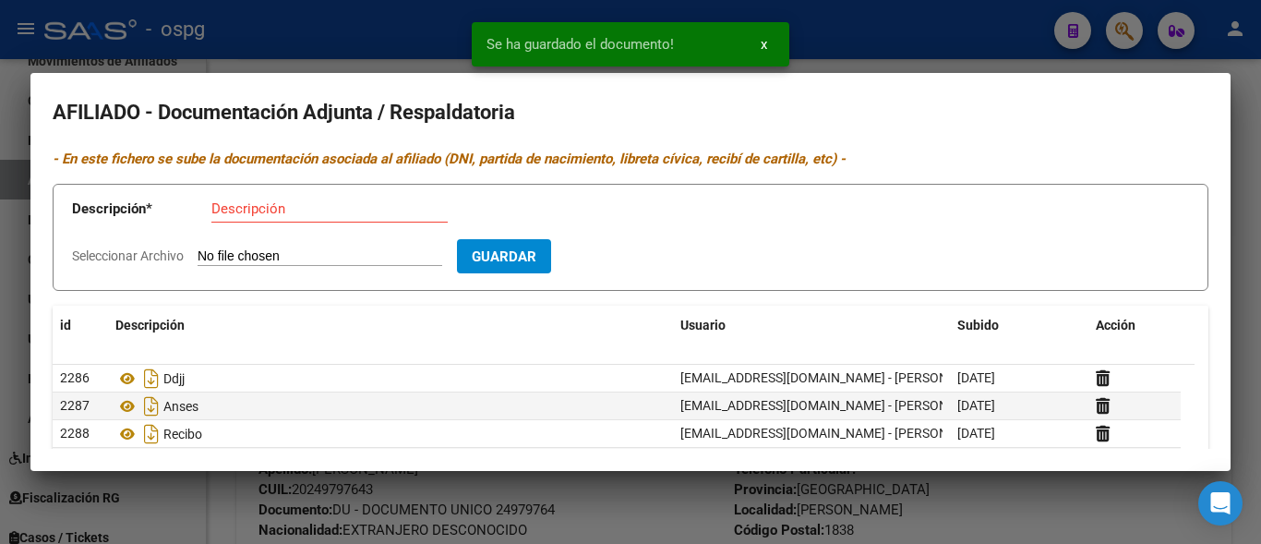
click at [322, 56] on div at bounding box center [630, 272] width 1261 height 544
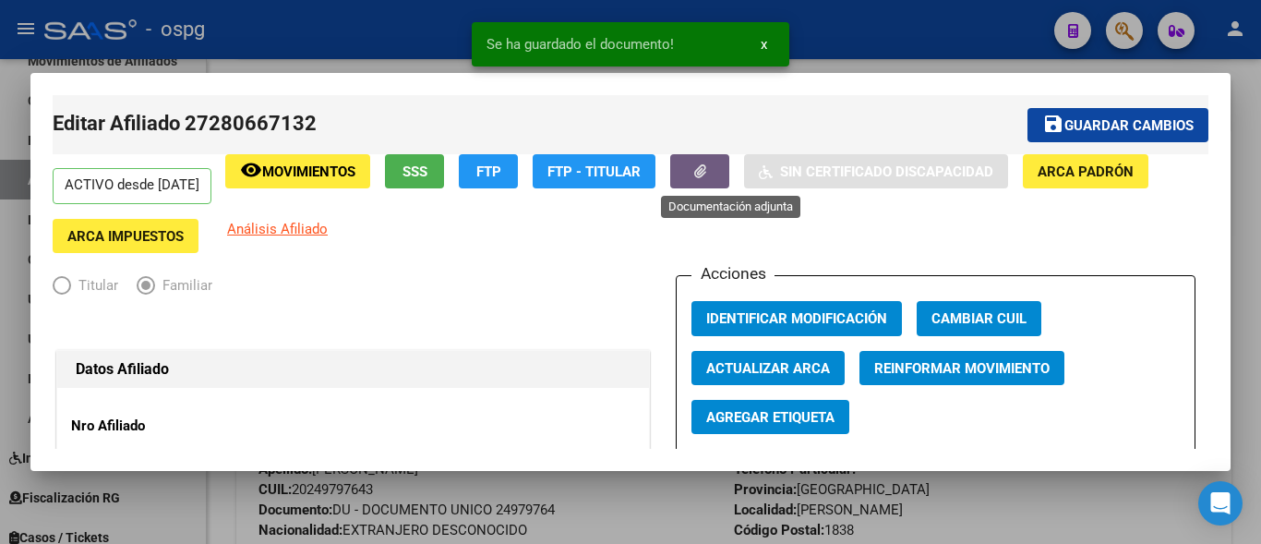
click at [729, 173] on button "button" at bounding box center [699, 171] width 59 height 34
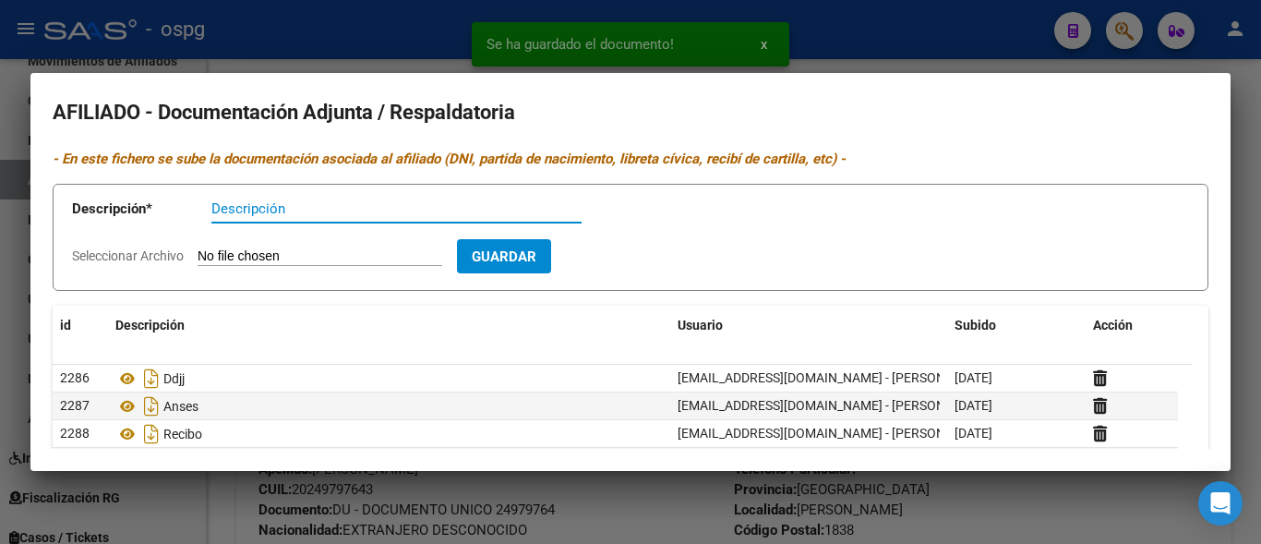
click at [873, 46] on div at bounding box center [630, 272] width 1261 height 544
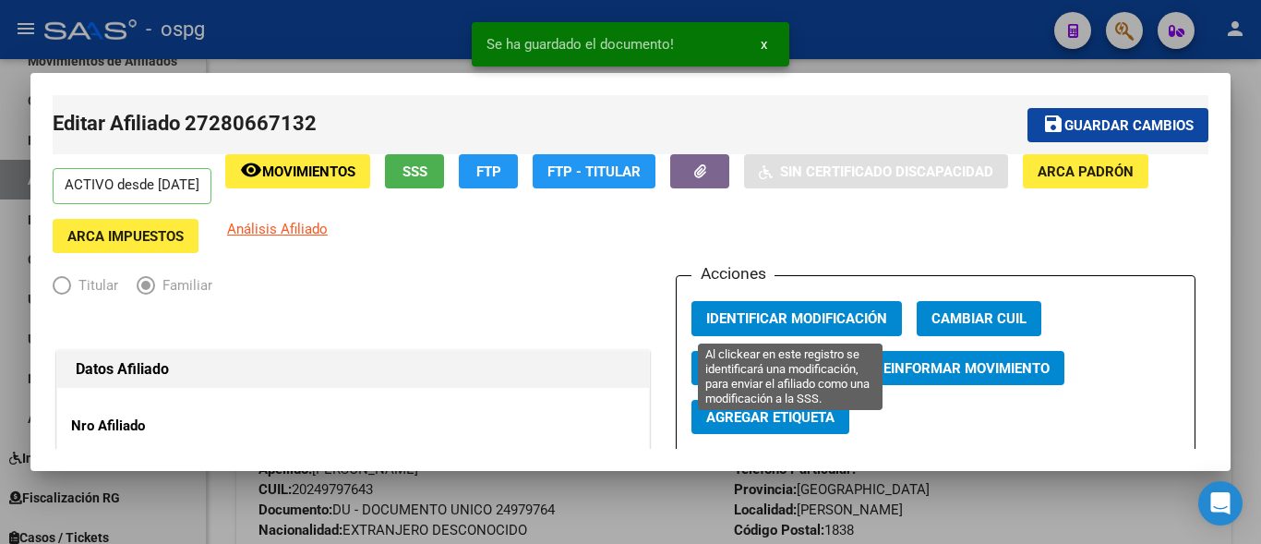
click at [771, 327] on span "Identificar Modificación" at bounding box center [796, 319] width 181 height 17
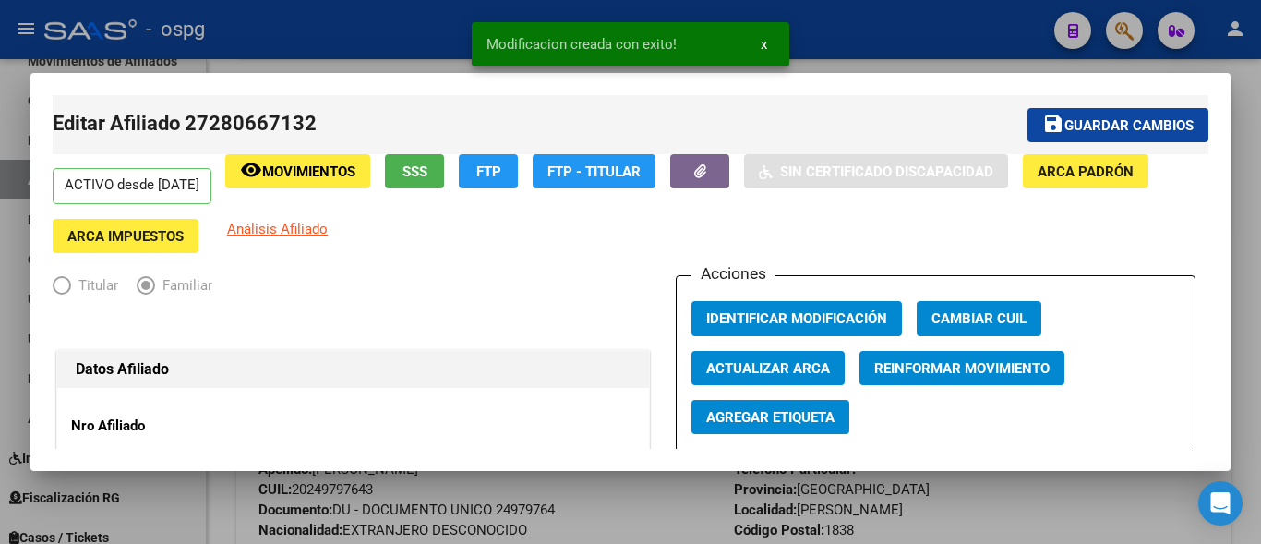
click at [1074, 119] on span "Guardar cambios" at bounding box center [1129, 125] width 129 height 17
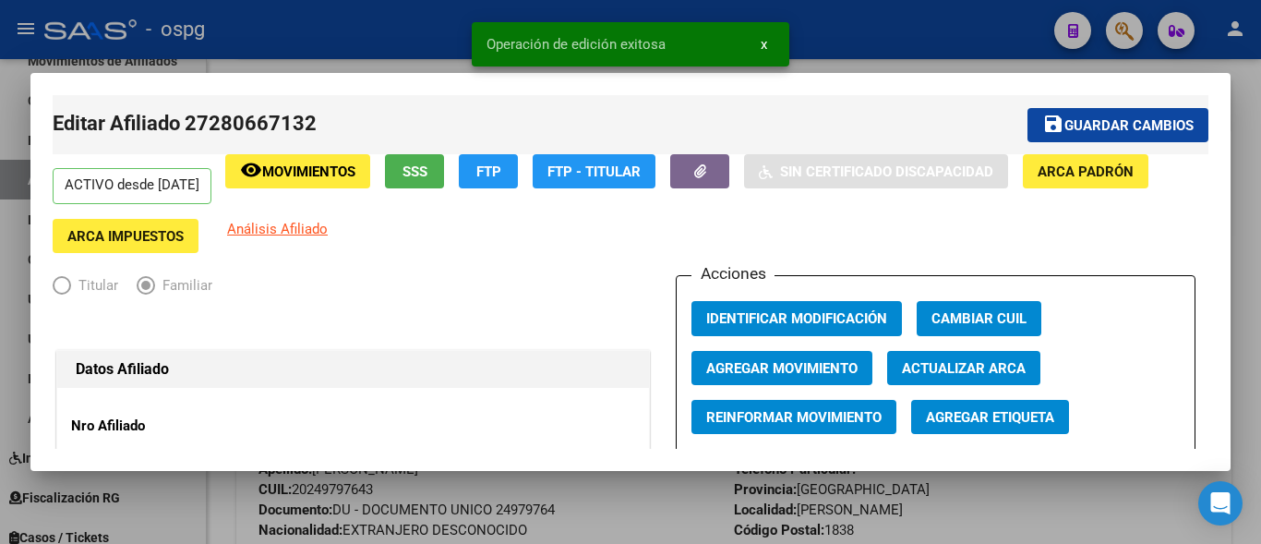
click at [291, 53] on div at bounding box center [630, 272] width 1261 height 544
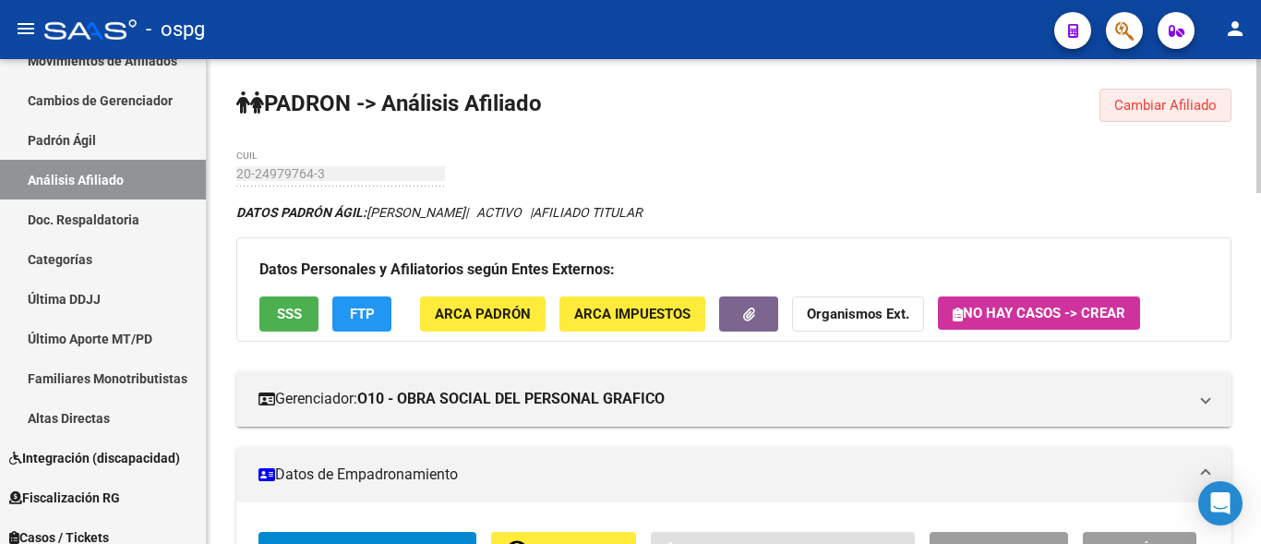
click at [1146, 108] on span "Cambiar Afiliado" at bounding box center [1165, 105] width 102 height 17
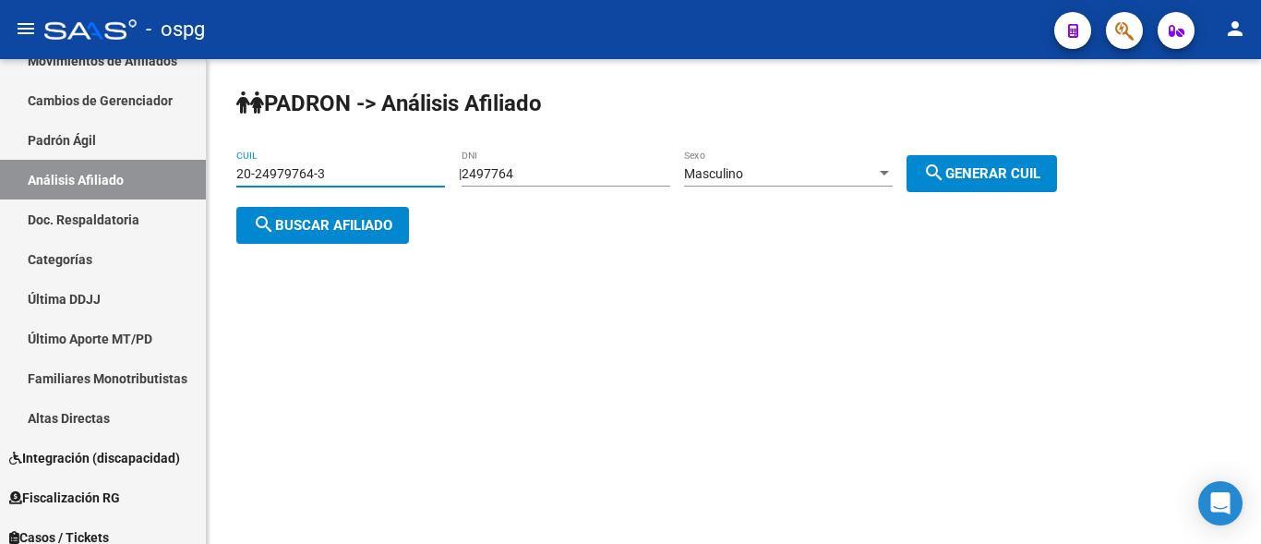
drag, startPoint x: 268, startPoint y: 172, endPoint x: 224, endPoint y: 178, distance: 43.9
click at [226, 178] on div "PADRON -> Análisis Afiliado 20-24979764-3 CUIL | 2497764 DNI Masculino Sexo sea…" at bounding box center [734, 181] width 1054 height 244
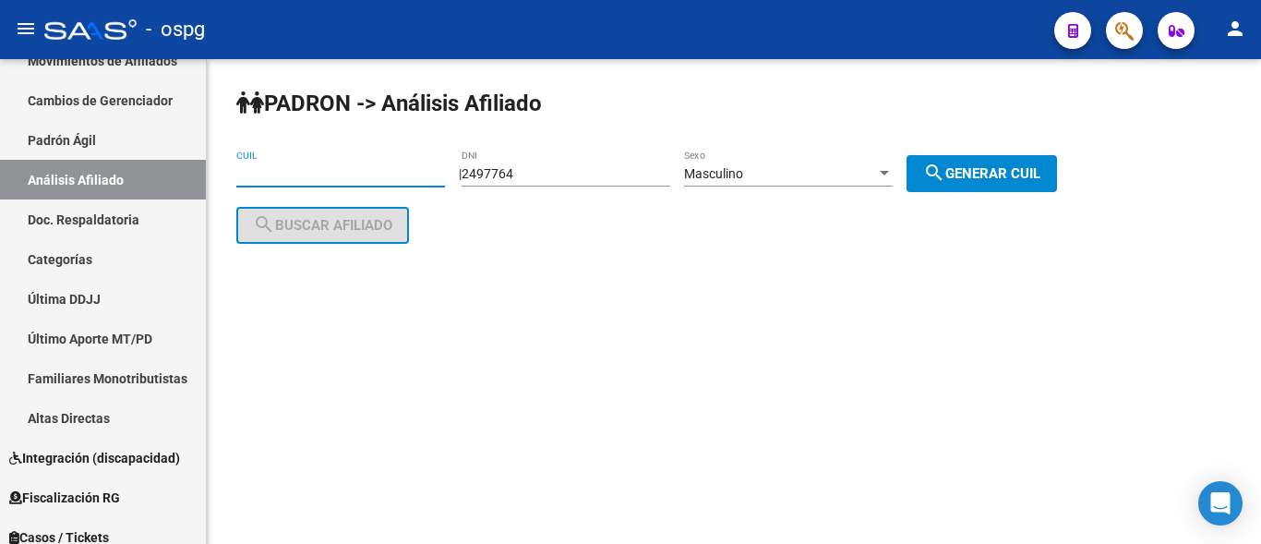
paste input "27-10649500-4"
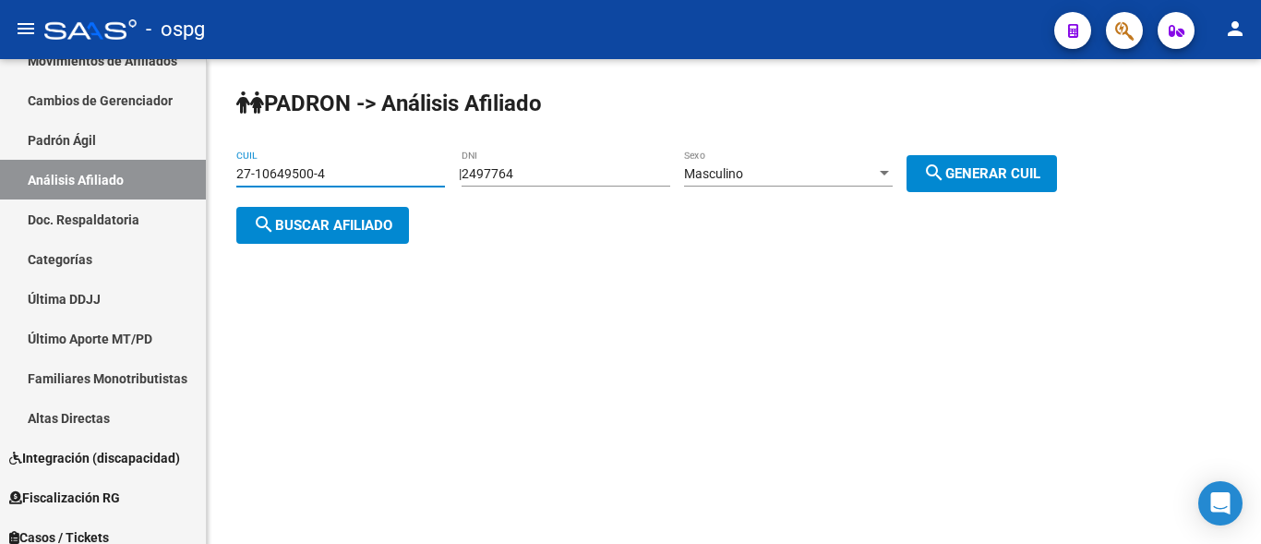
type input "27-10649500-4"
click at [306, 220] on span "search Buscar afiliado" at bounding box center [322, 225] width 139 height 17
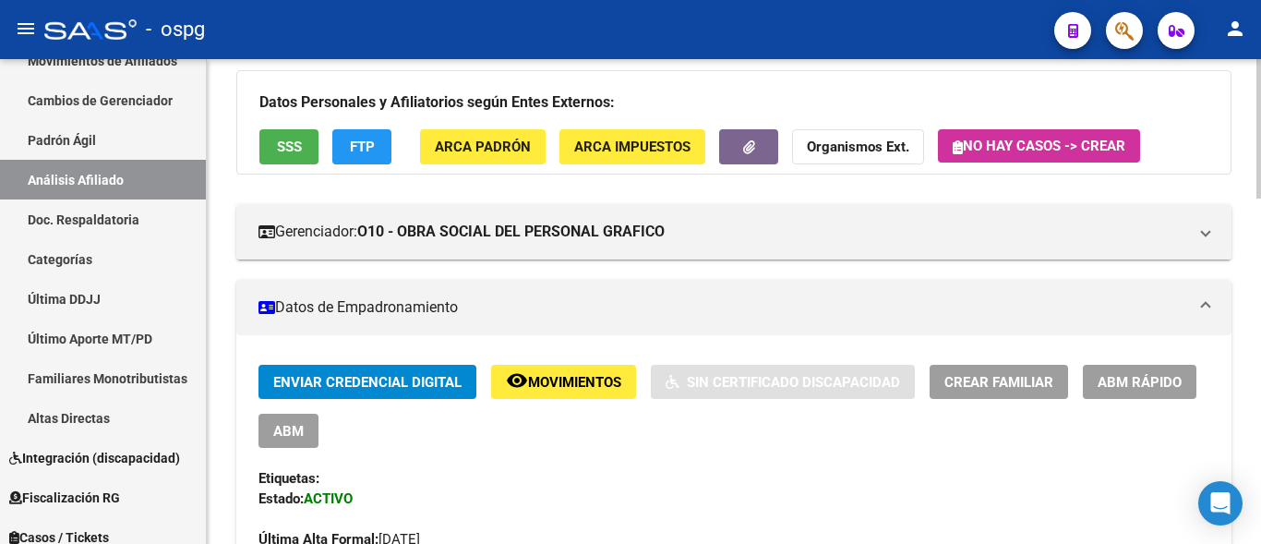
scroll to position [185, 0]
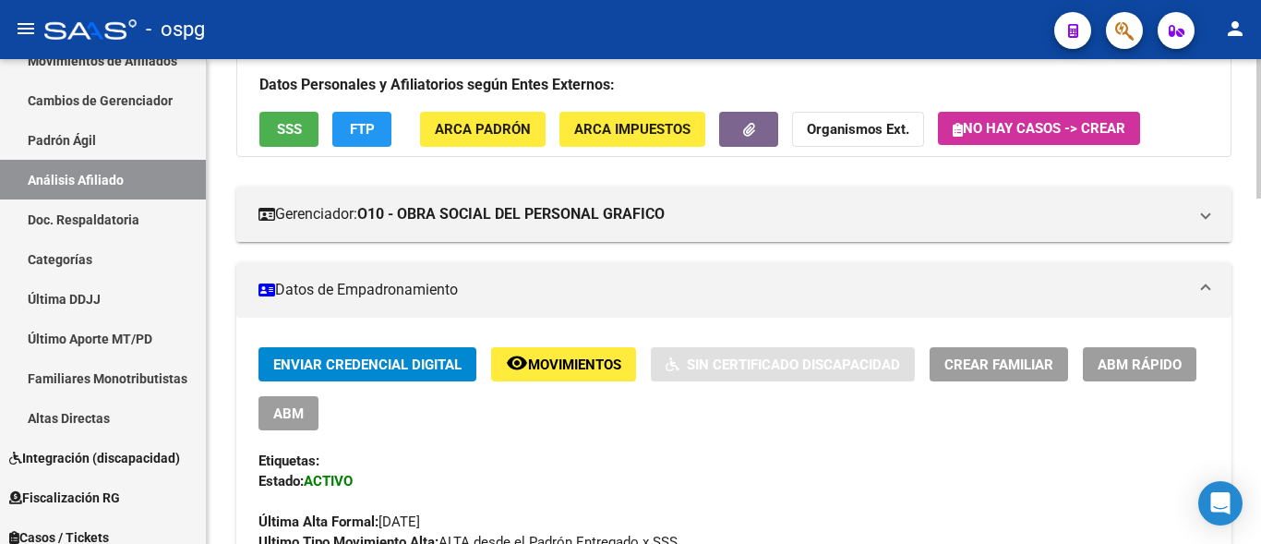
click at [362, 146] on div "Datos Personales y Afiliatorios según Entes Externos: SSS FTP ARCA Padrón ARCA …" at bounding box center [733, 104] width 995 height 103
click at [359, 142] on button "FTP" at bounding box center [361, 129] width 59 height 34
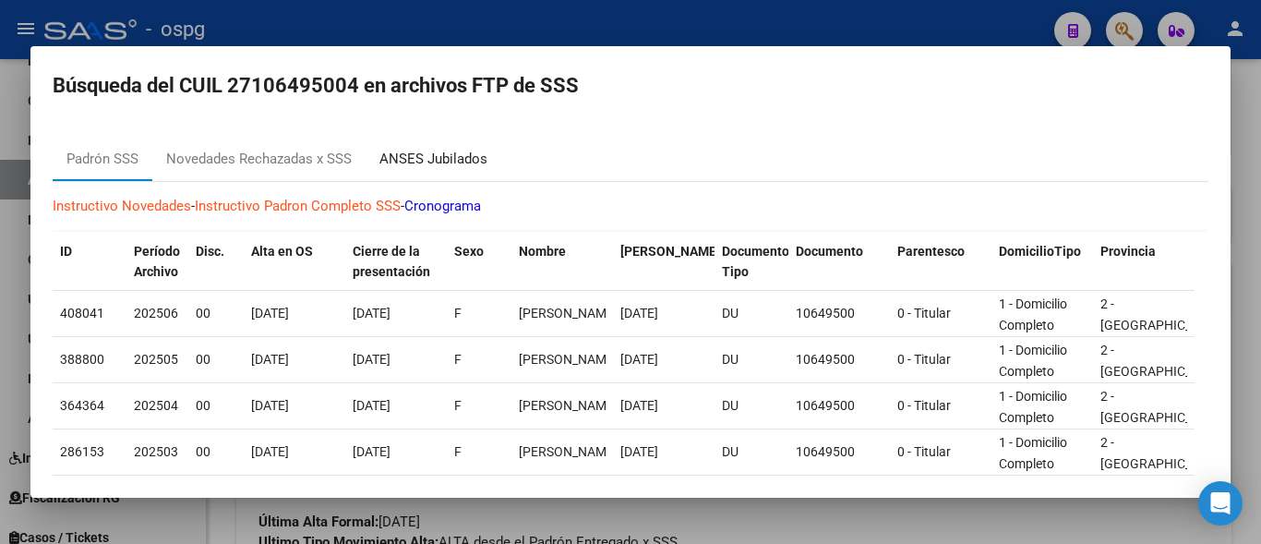
click at [449, 152] on div "ANSES Jubilados" at bounding box center [433, 159] width 108 height 21
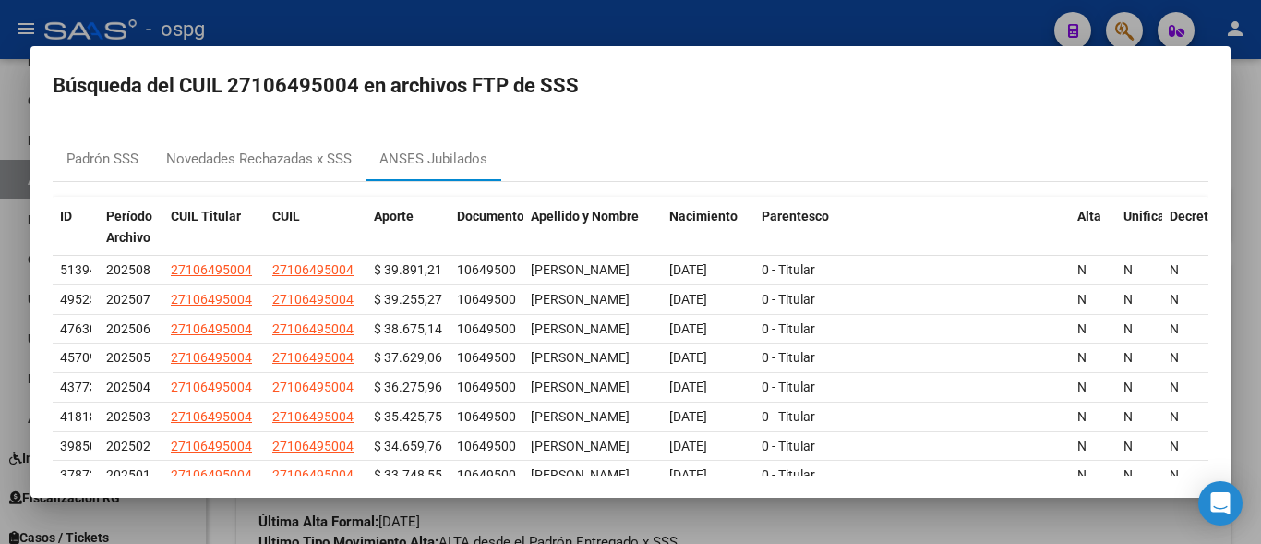
click at [627, 28] on div at bounding box center [630, 272] width 1261 height 544
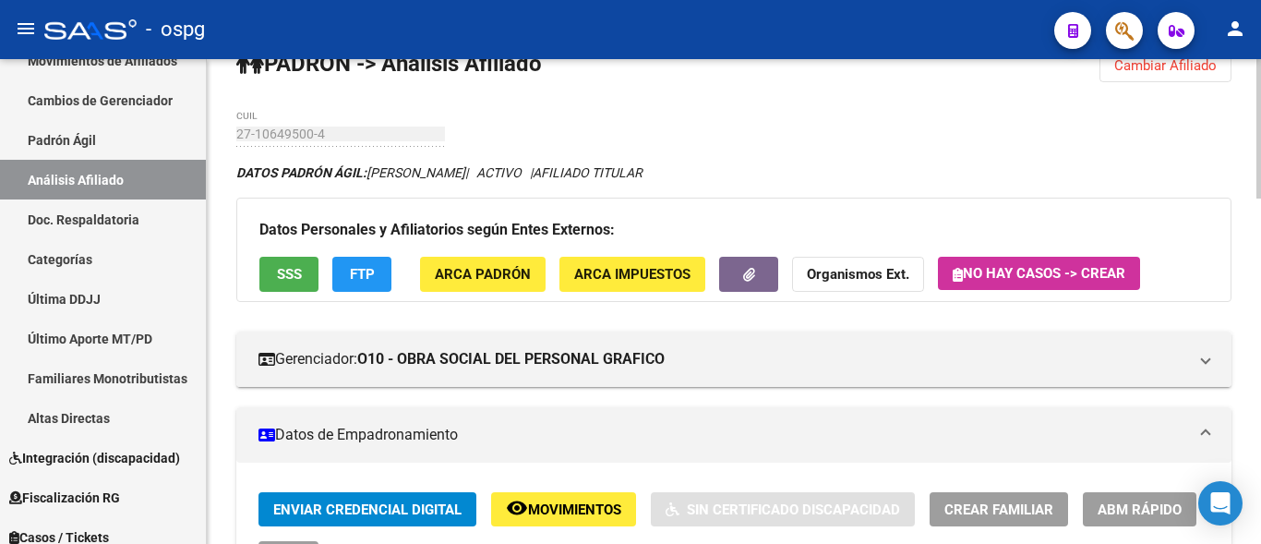
scroll to position [0, 0]
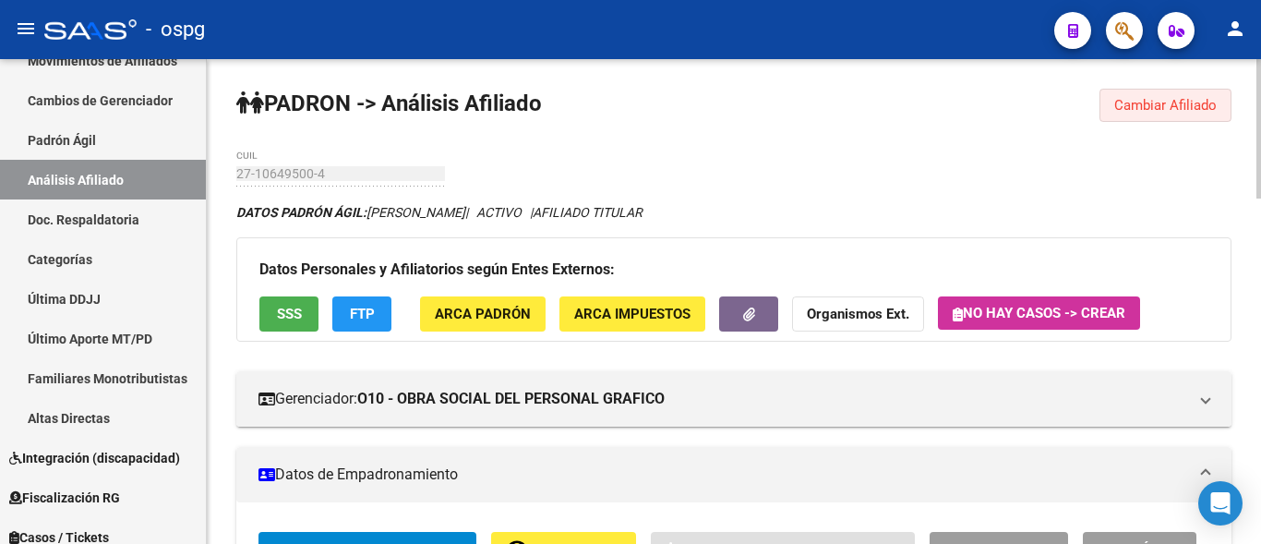
click at [1167, 102] on span "Cambiar Afiliado" at bounding box center [1165, 105] width 102 height 17
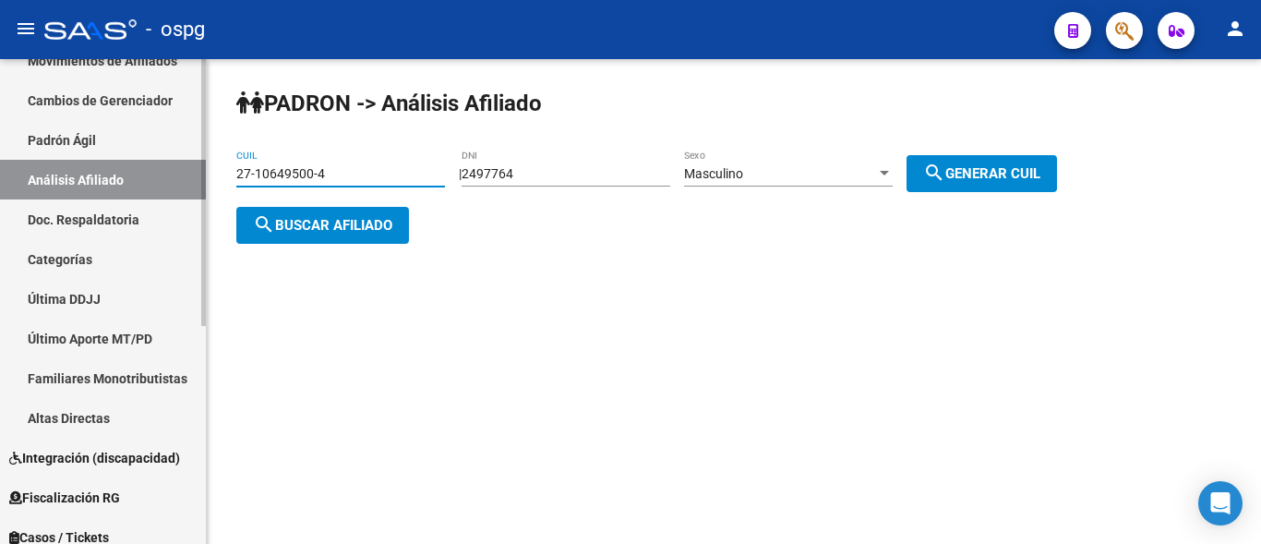
drag, startPoint x: 321, startPoint y: 169, endPoint x: 202, endPoint y: 170, distance: 119.1
click at [202, 170] on mat-sidenav-container "Firma Express Reportes Ingresos Devengados Análisis Histórico Detalles Transfer…" at bounding box center [630, 301] width 1261 height 485
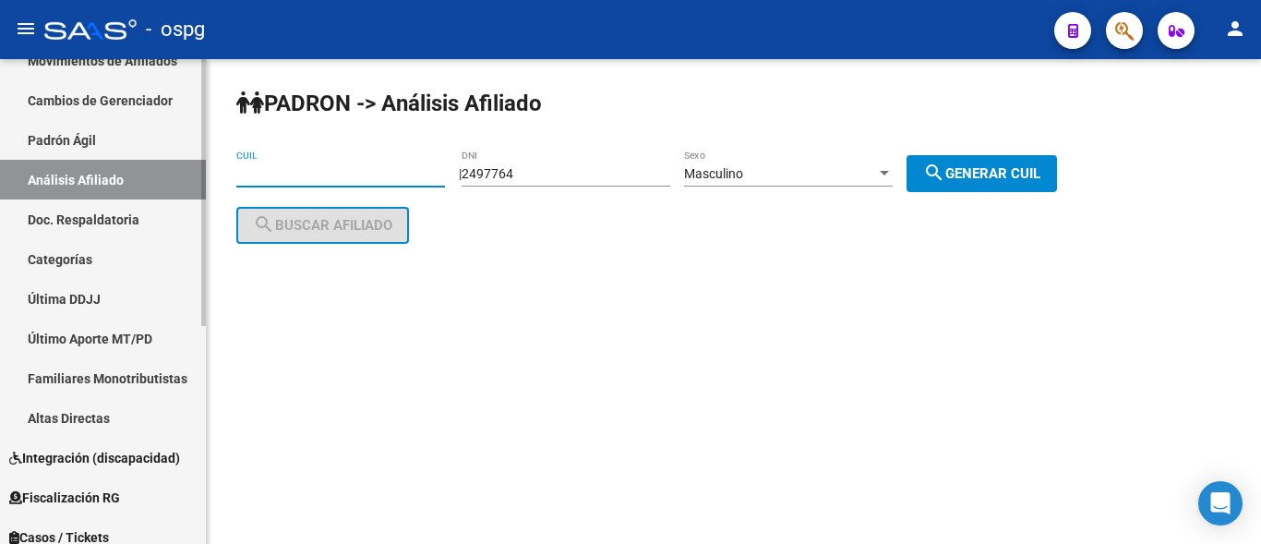
paste input "20-38702193-1"
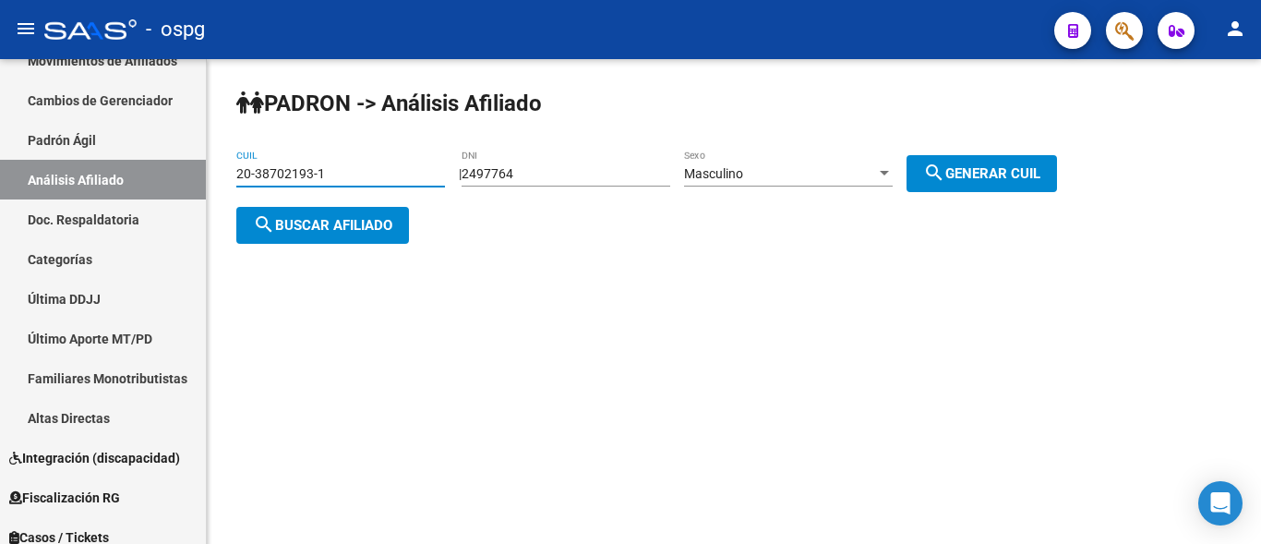
type input "20-38702193-1"
click at [295, 224] on span "search Buscar afiliado" at bounding box center [322, 225] width 139 height 17
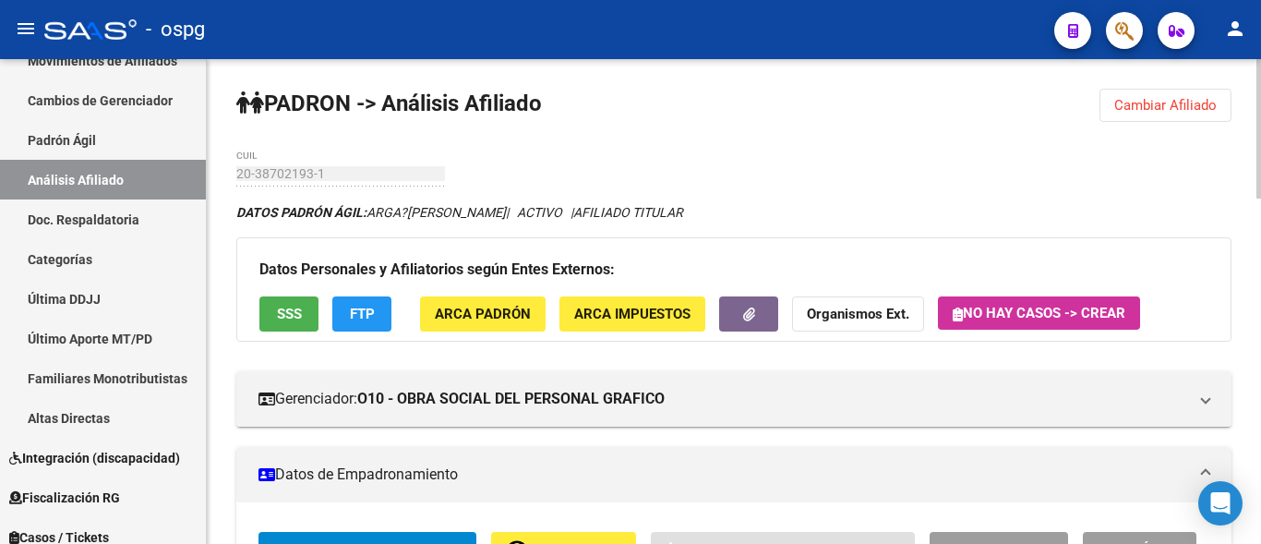
click at [259, 310] on button "SSS" at bounding box center [288, 313] width 59 height 34
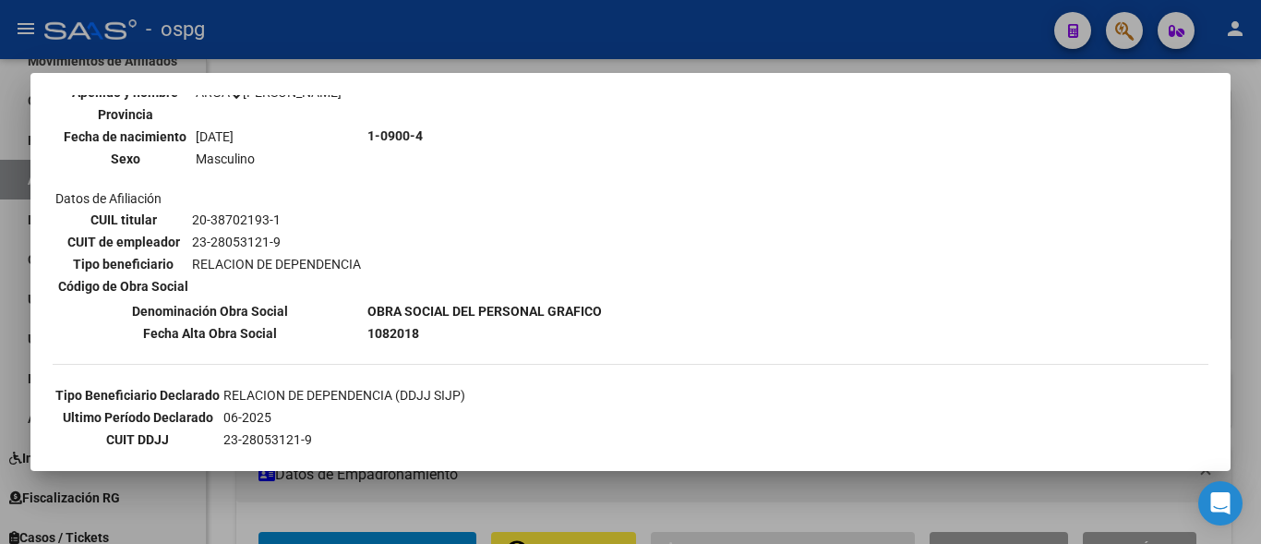
scroll to position [185, 0]
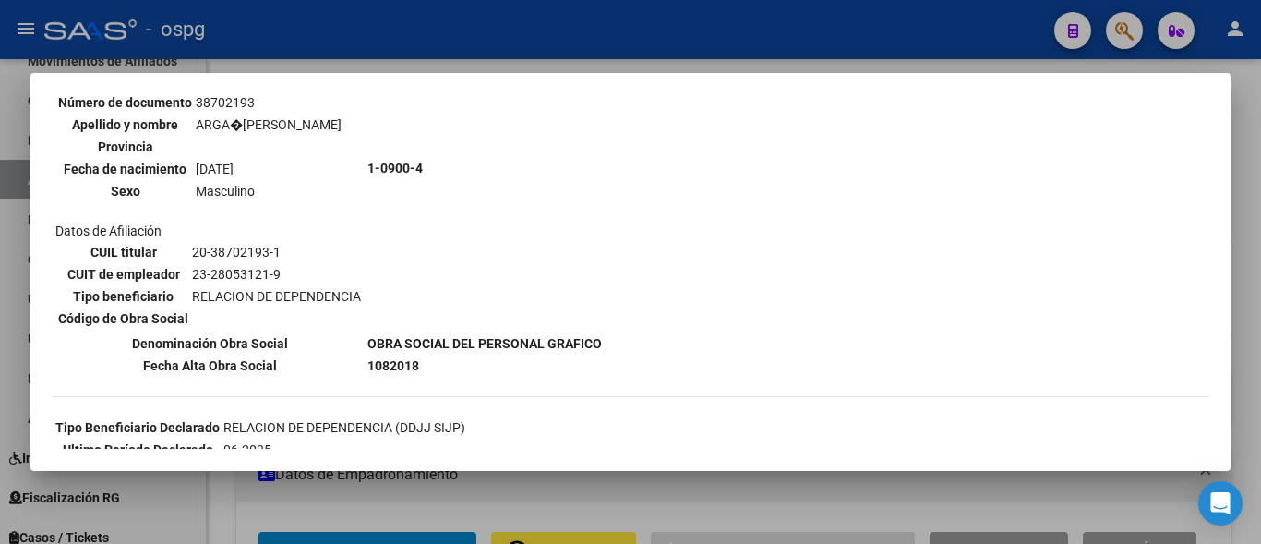
click at [452, 47] on div at bounding box center [630, 272] width 1261 height 544
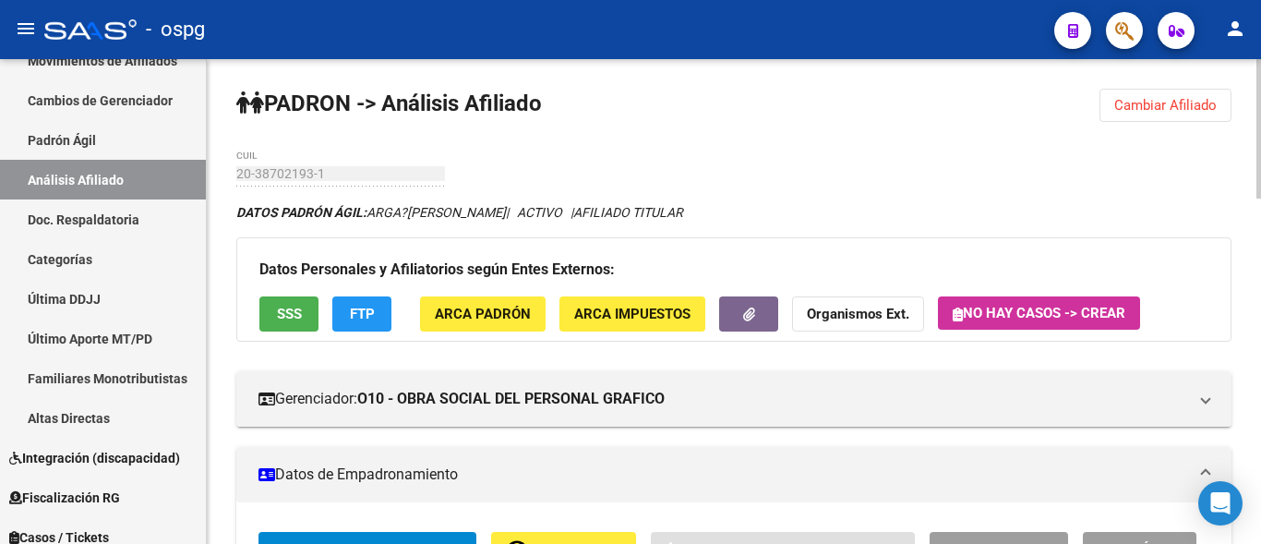
click at [355, 331] on div "Datos Personales y Afiliatorios según Entes Externos: SSS FTP ARCA Padrón ARCA …" at bounding box center [733, 288] width 995 height 103
click at [355, 325] on button "FTP" at bounding box center [361, 313] width 59 height 34
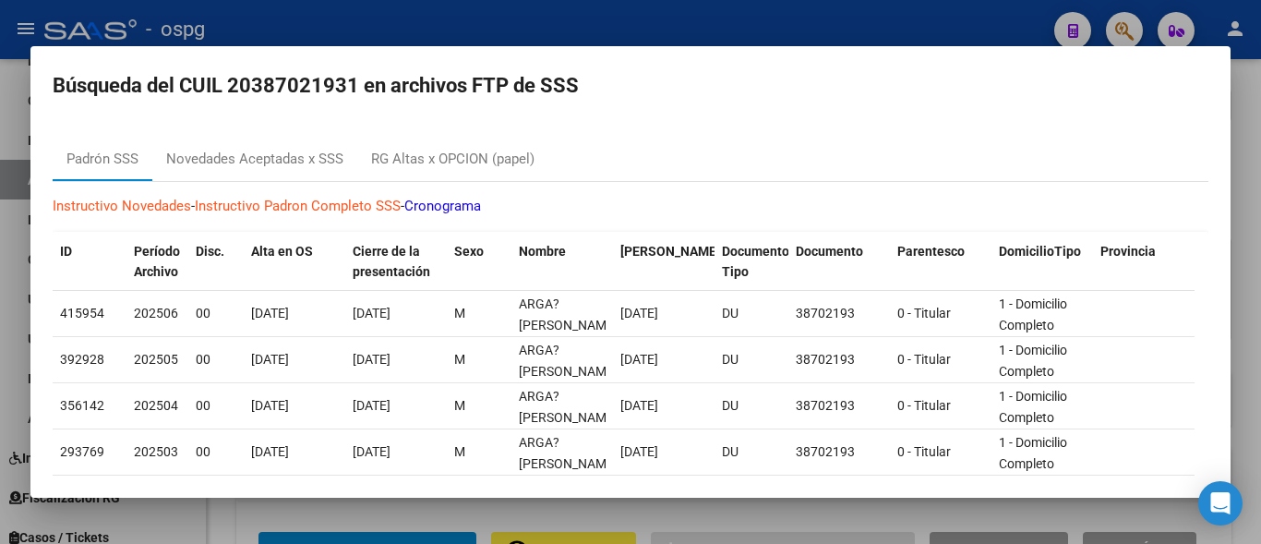
click at [560, 46] on mat-dialog-container "Búsqueda del CUIL 20387021931 en archivos FTP de SSS Padrón SSS Novedades Acept…" at bounding box center [630, 271] width 1200 height 451
click at [566, 26] on div at bounding box center [630, 272] width 1261 height 544
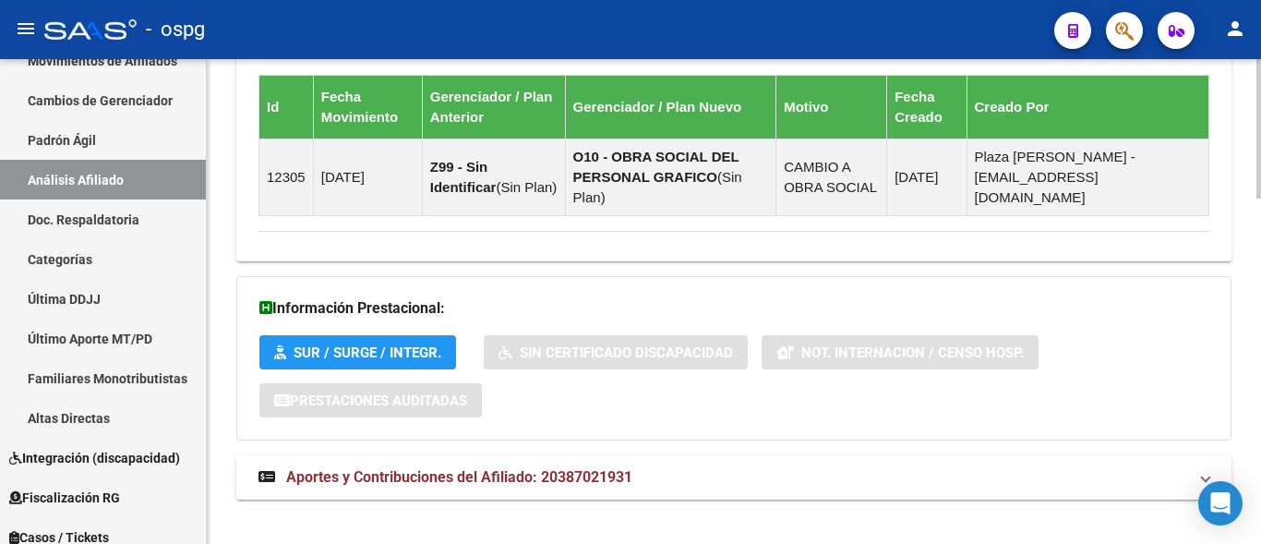
click at [512, 468] on span "Aportes y Contribuciones del Afiliado: 20387021931" at bounding box center [459, 477] width 346 height 18
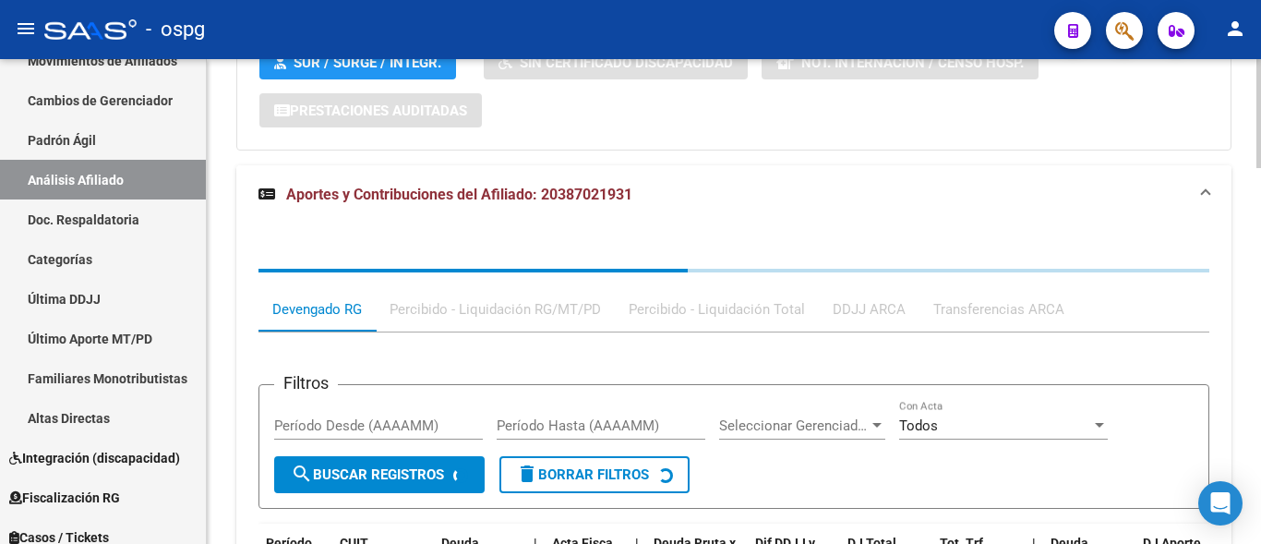
scroll to position [1498, 0]
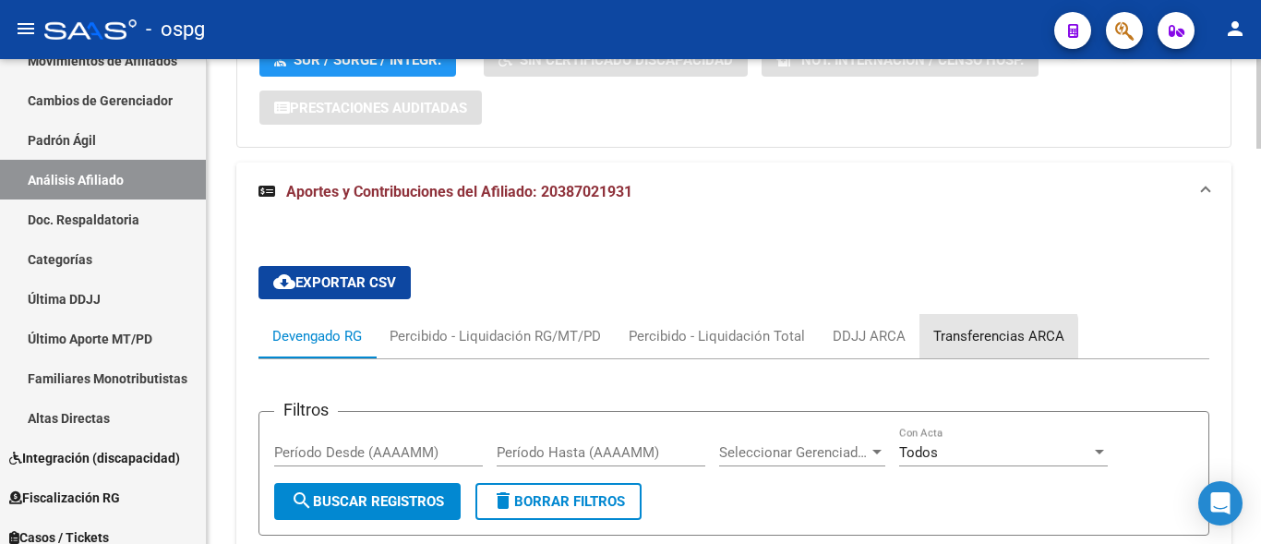
click at [962, 326] on div "Transferencias ARCA" at bounding box center [998, 336] width 131 height 20
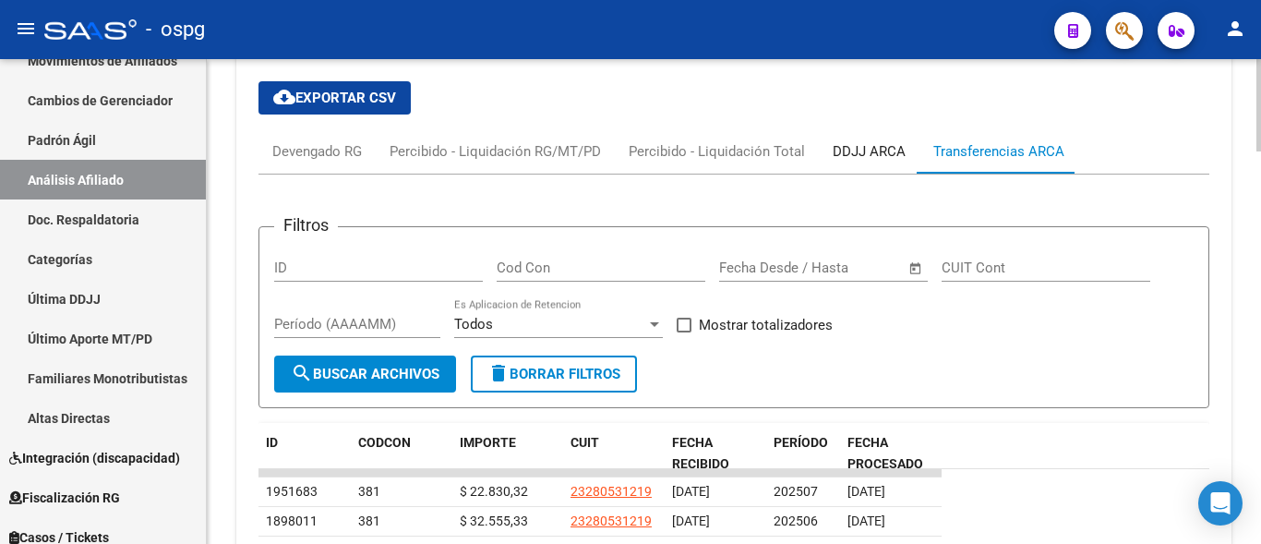
click at [855, 142] on div "DDJJ ARCA" at bounding box center [869, 151] width 101 height 44
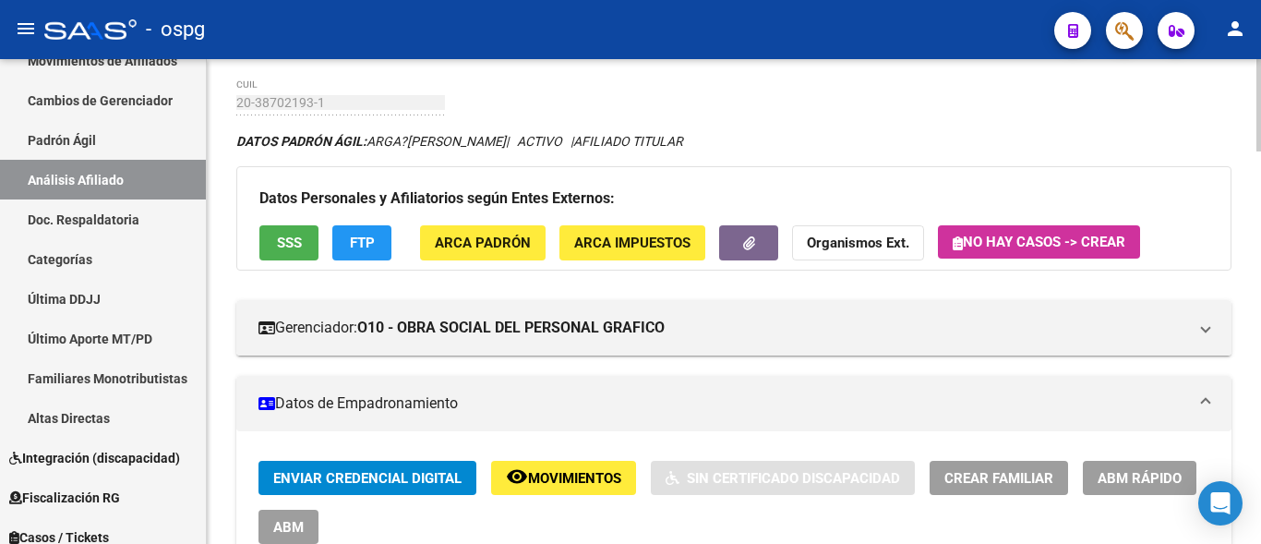
scroll to position [0, 0]
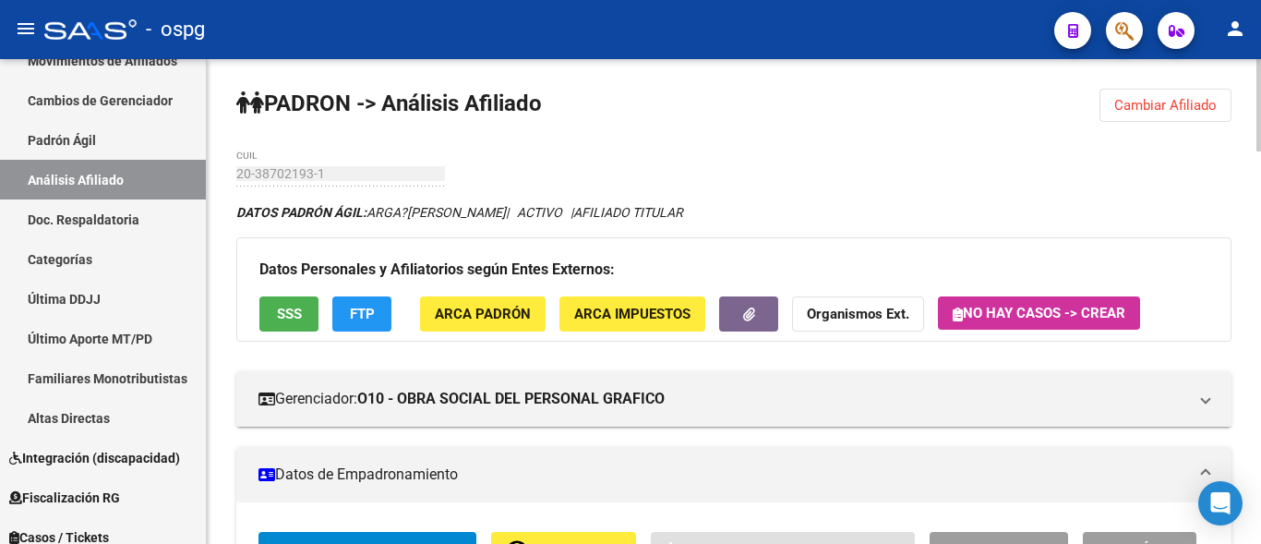
click at [1166, 113] on span "Cambiar Afiliado" at bounding box center [1165, 105] width 102 height 17
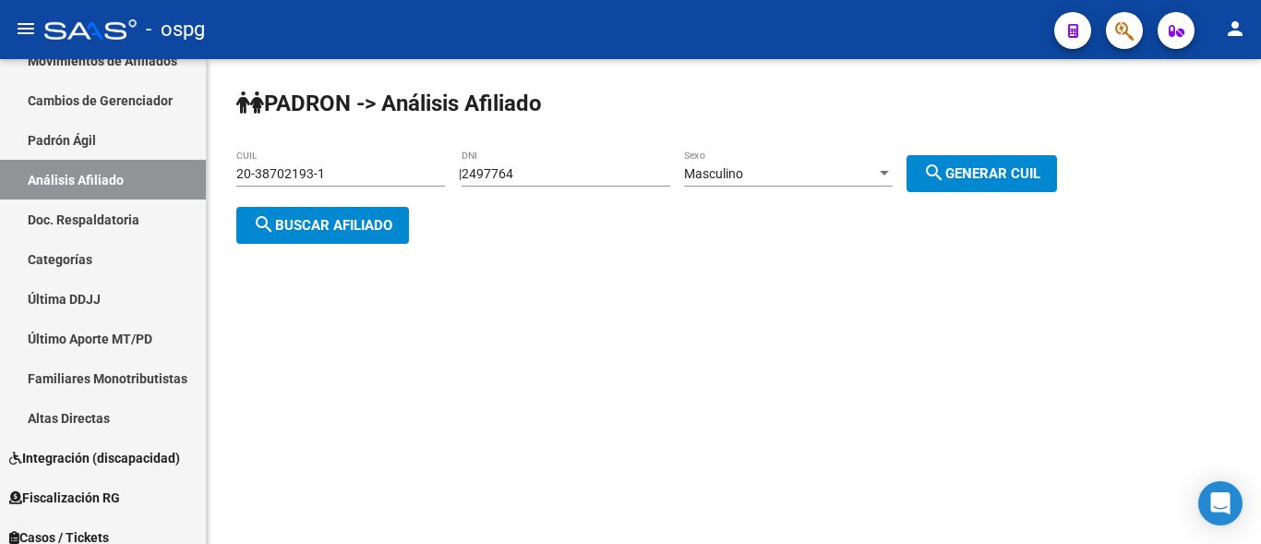
drag, startPoint x: 331, startPoint y: 178, endPoint x: 219, endPoint y: 173, distance: 111.9
click at [219, 173] on div "PADRON -> Análisis Afiliado 20-38702193-1 CUIL | 2497764 DNI Masculino Sexo sea…" at bounding box center [734, 181] width 1054 height 244
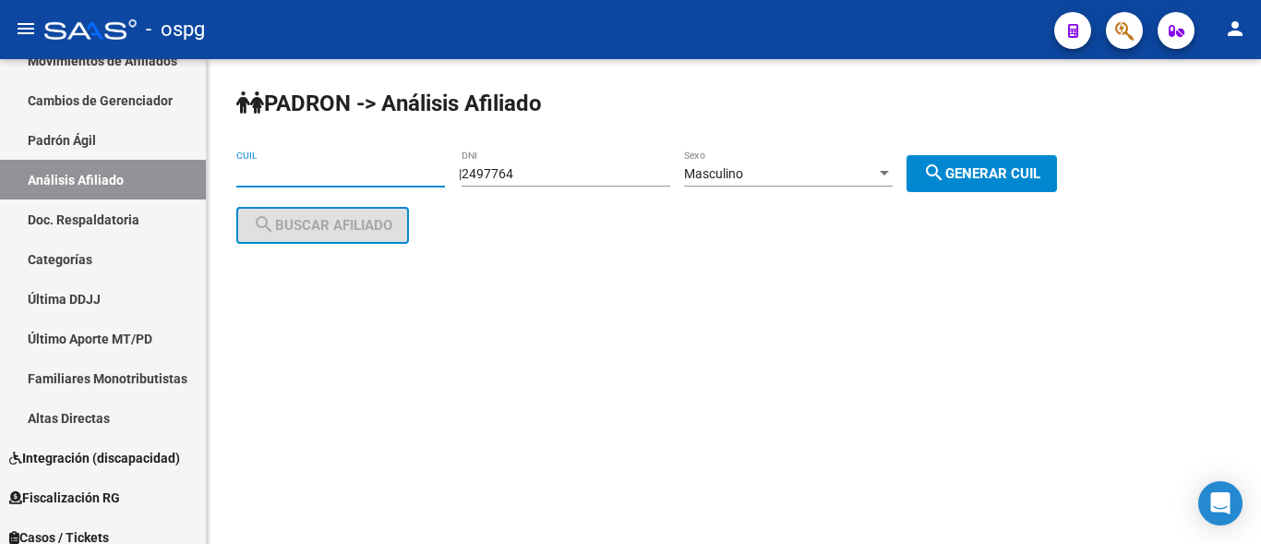
paste input "27-33229834-3"
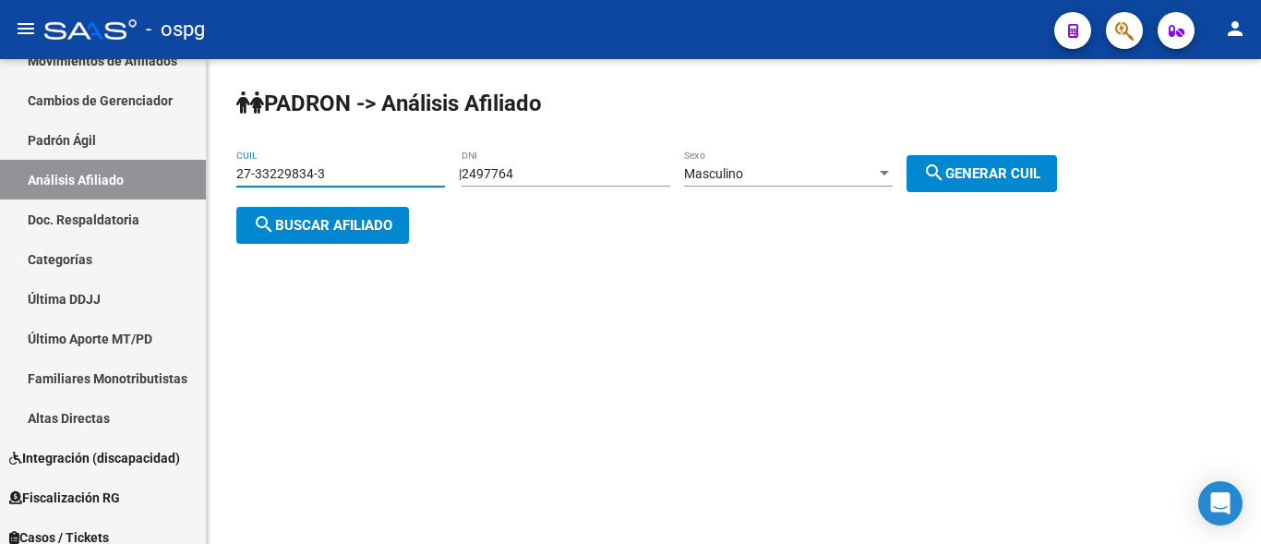
type input "27-33229834-3"
click at [262, 224] on mat-icon "search" at bounding box center [264, 224] width 22 height 22
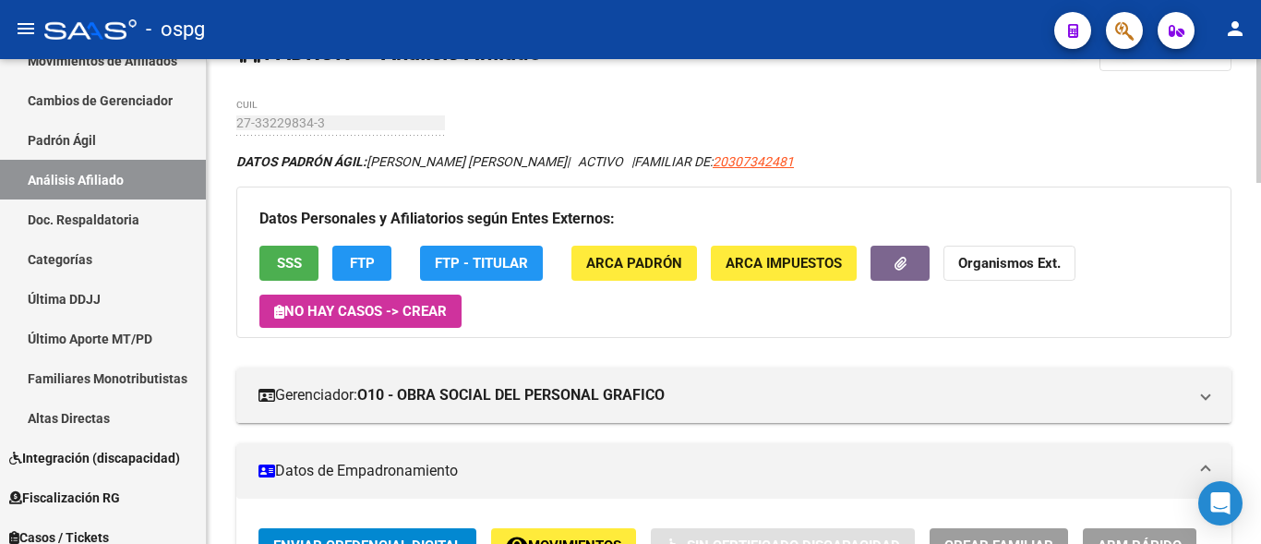
scroll to position [92, 0]
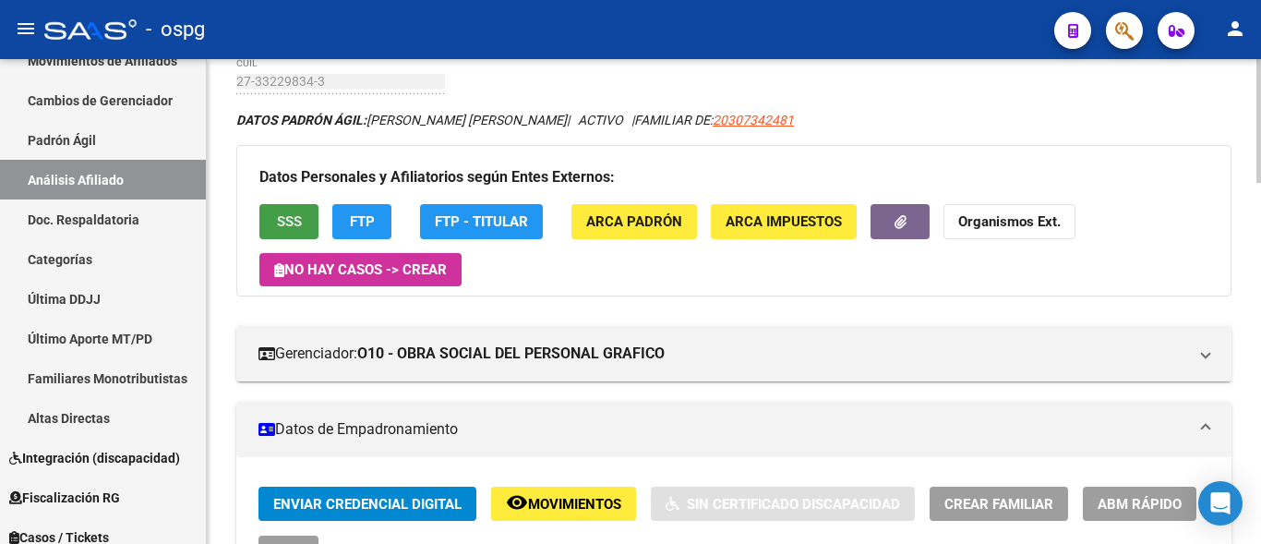
click at [288, 214] on span "SSS" at bounding box center [289, 222] width 25 height 17
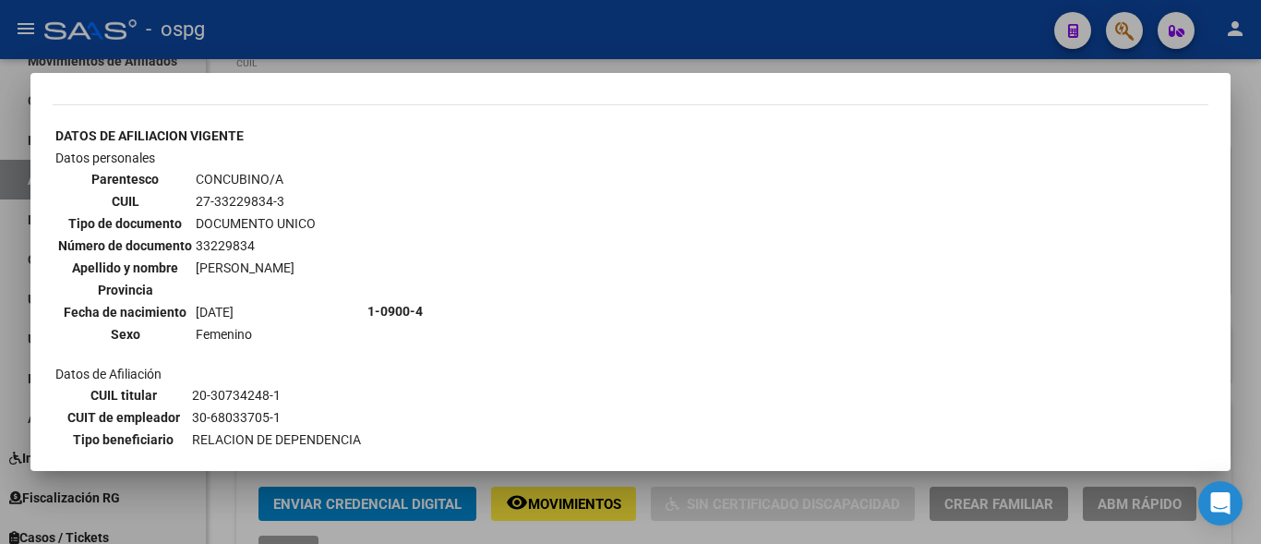
scroll to position [646, 0]
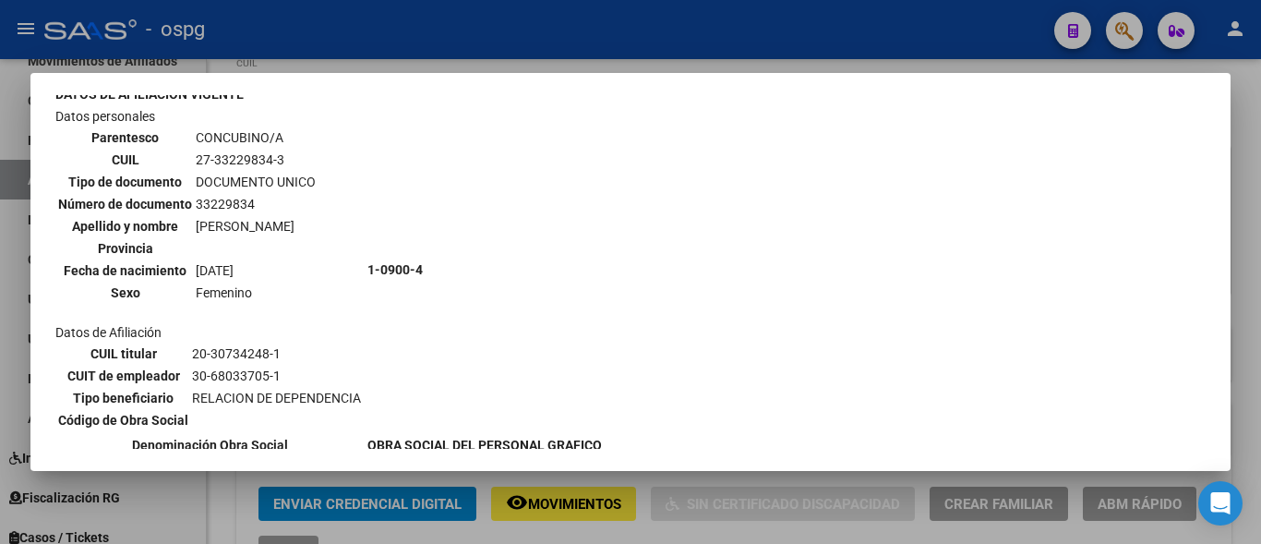
click at [249, 38] on div at bounding box center [630, 272] width 1261 height 544
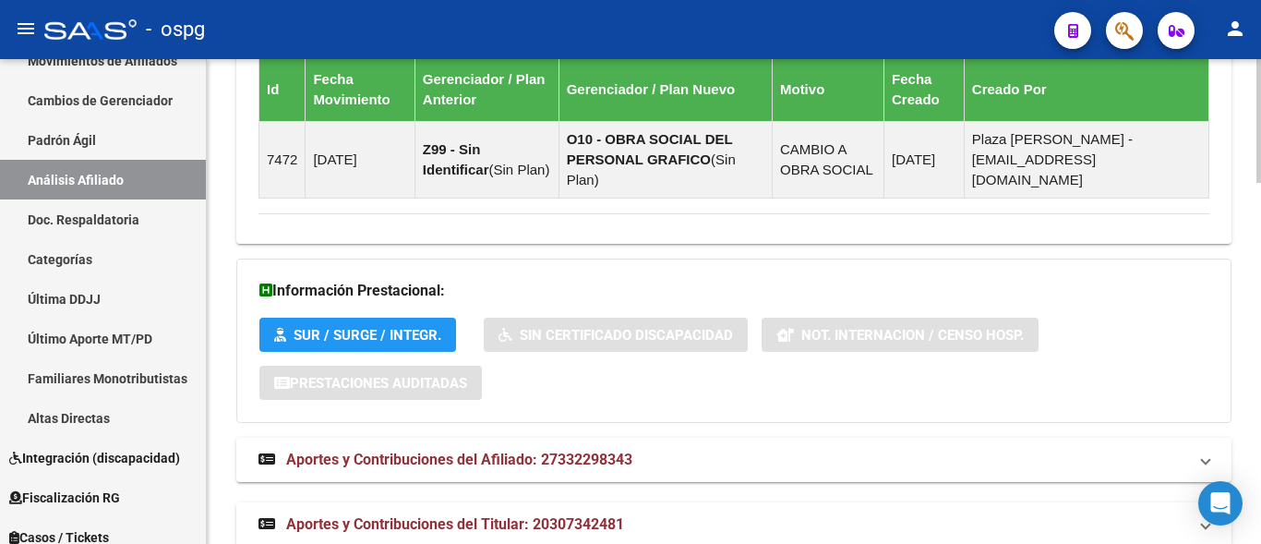
scroll to position [1412, 0]
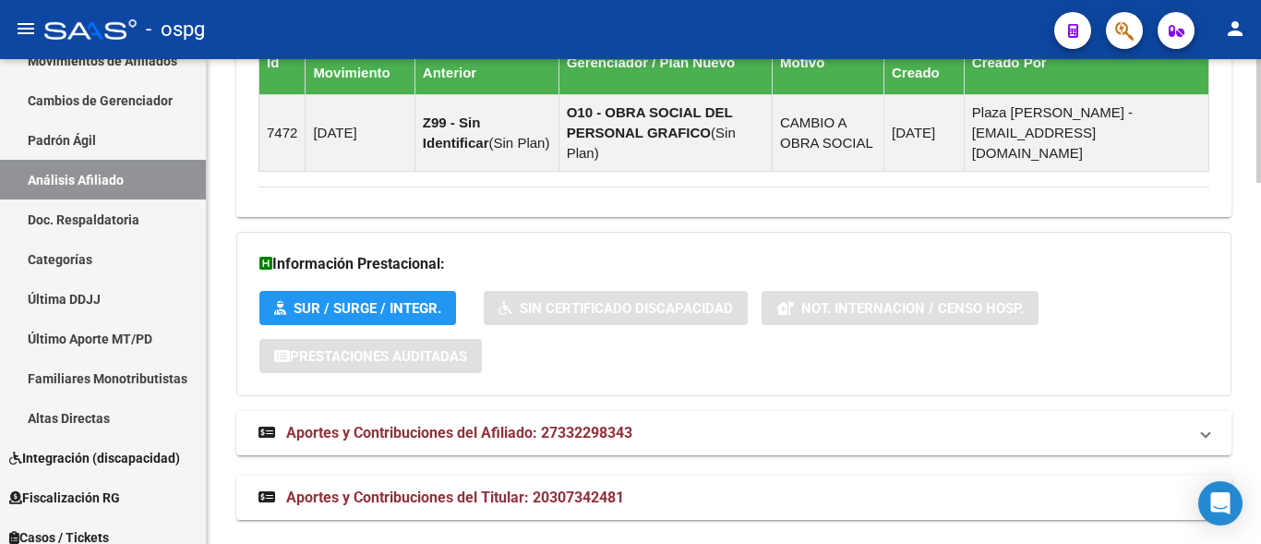
click at [483, 487] on strong "Aportes y Contribuciones del Titular: 20307342481" at bounding box center [442, 497] width 366 height 20
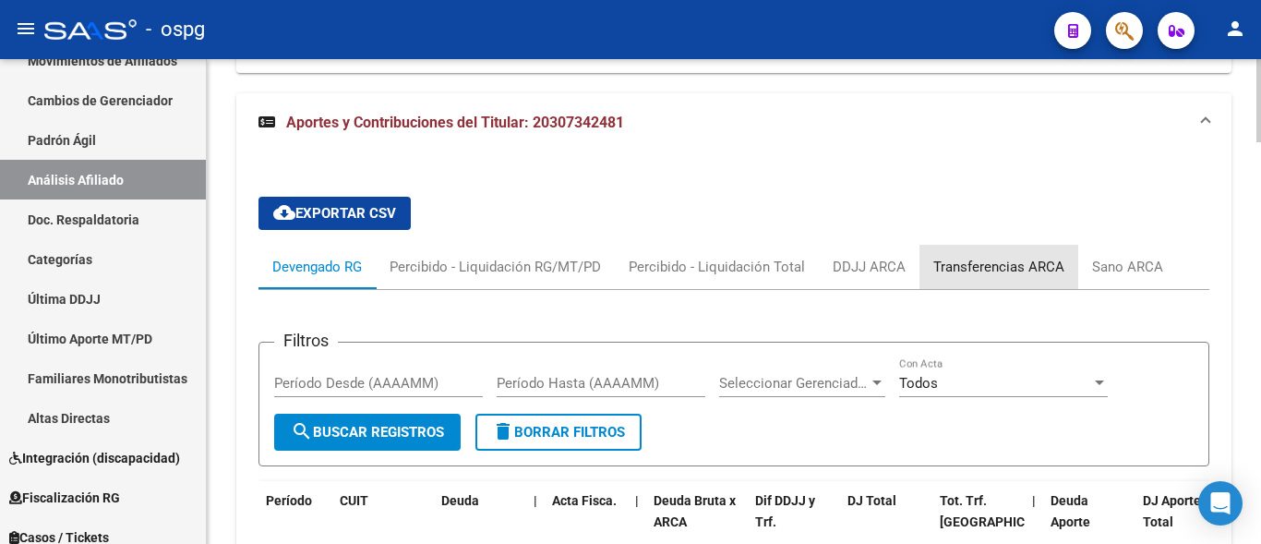
click at [1008, 256] on div "Transferencias ARCA" at bounding box center [999, 267] width 159 height 44
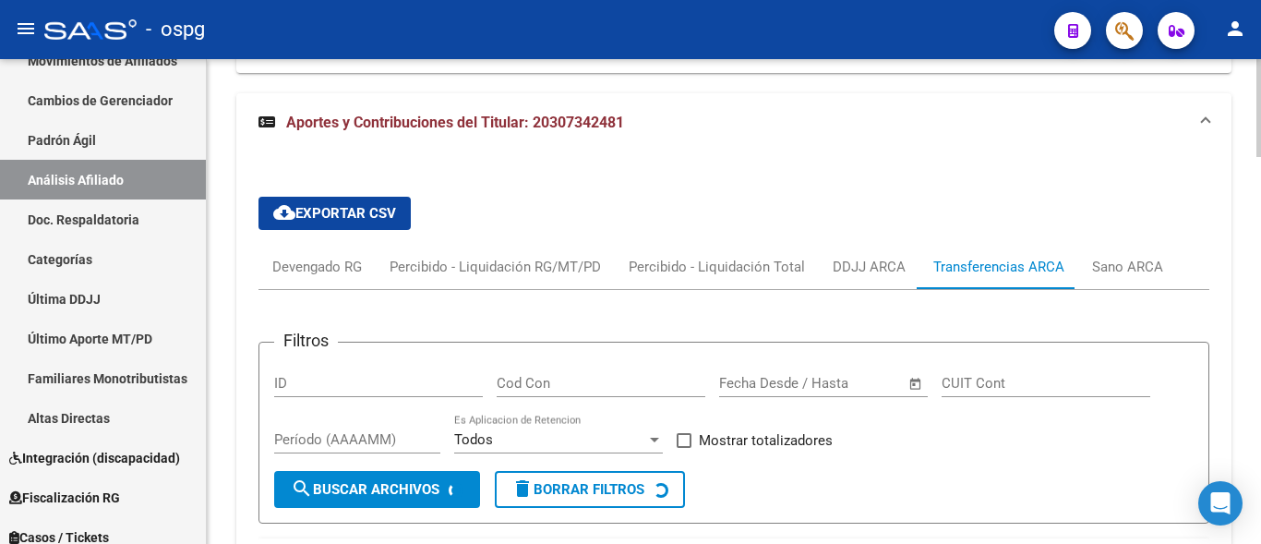
scroll to position [1925, 0]
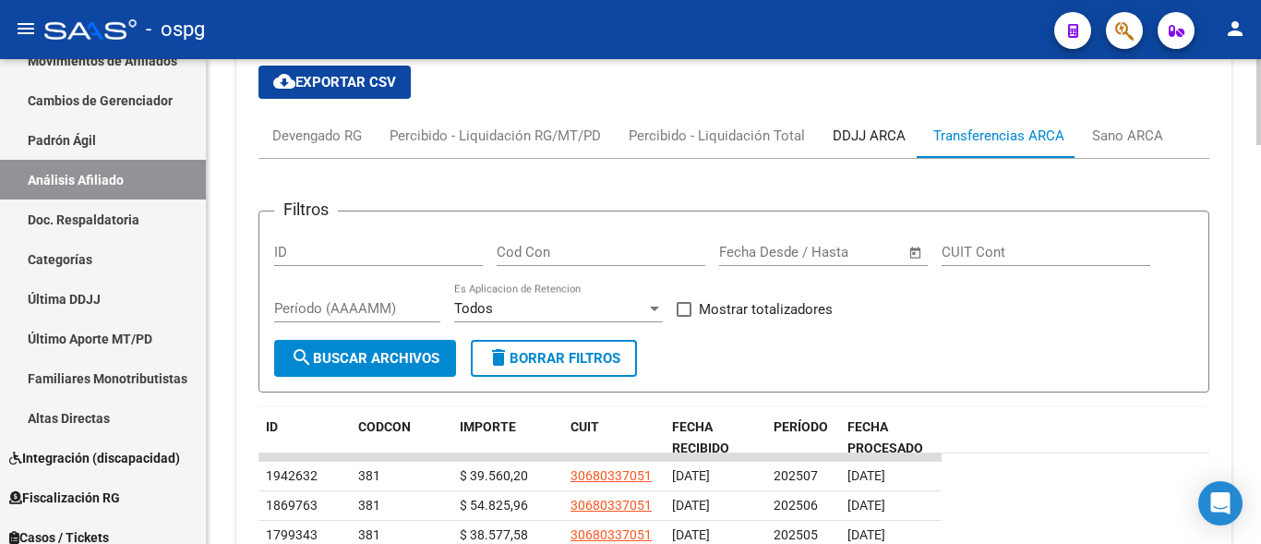
click at [855, 126] on div "DDJJ ARCA" at bounding box center [869, 136] width 73 height 20
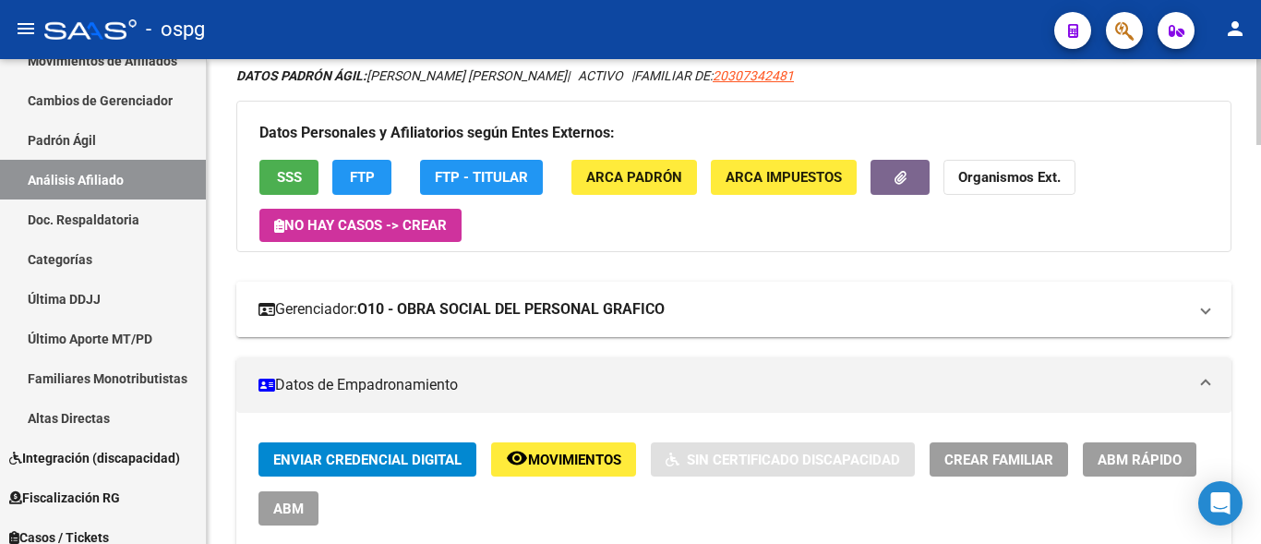
scroll to position [0, 0]
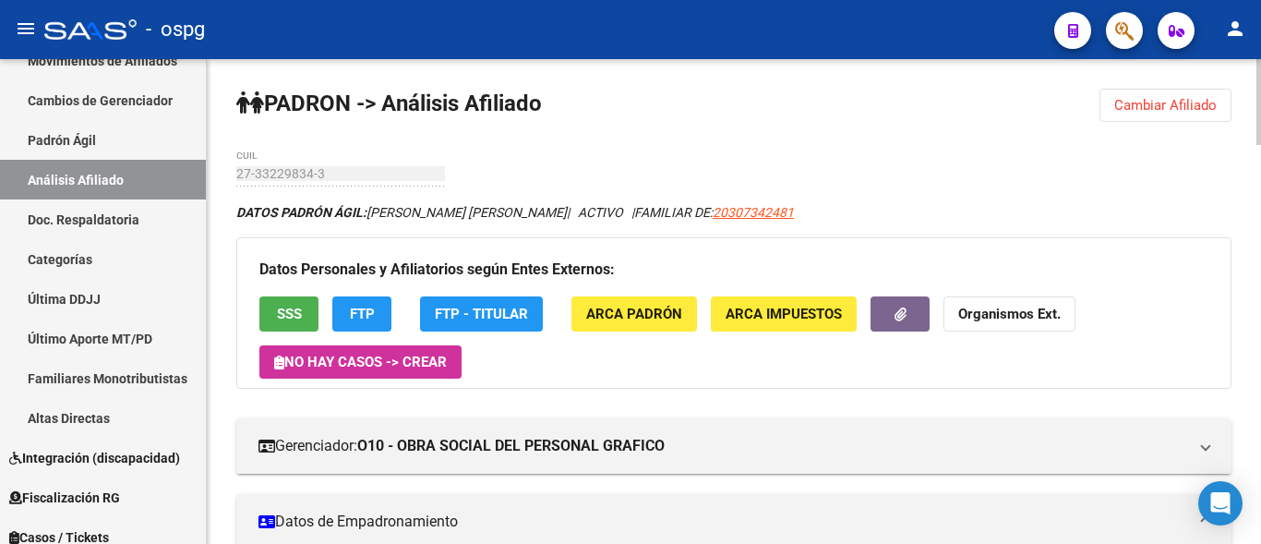
drag, startPoint x: 1162, startPoint y: 111, endPoint x: 1085, endPoint y: 108, distance: 77.6
click at [1162, 111] on span "Cambiar Afiliado" at bounding box center [1165, 105] width 102 height 17
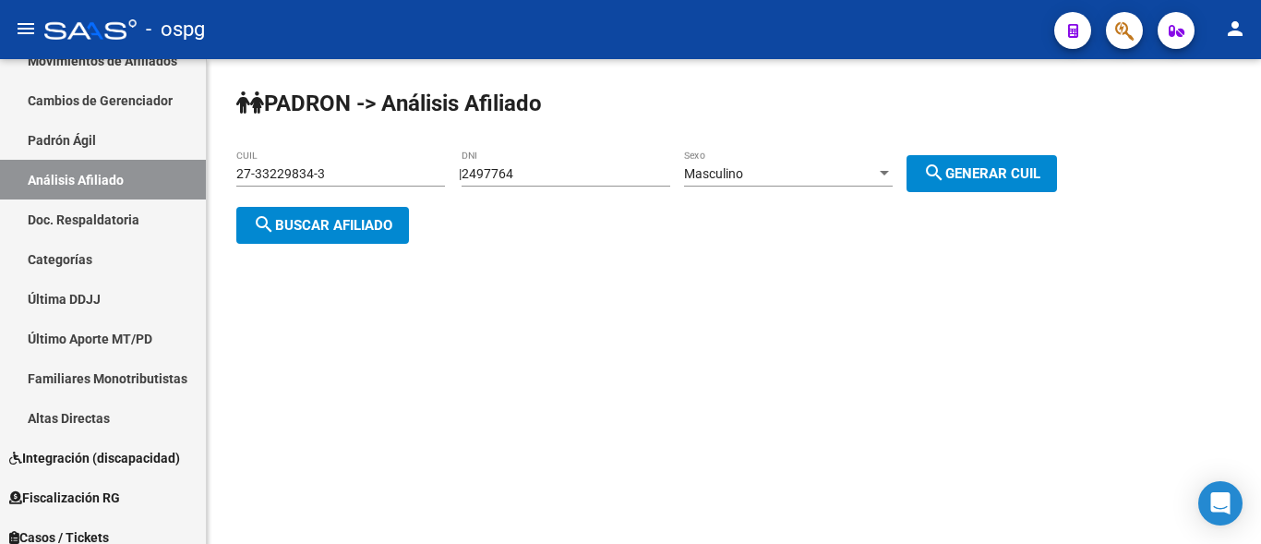
drag, startPoint x: 324, startPoint y: 178, endPoint x: 231, endPoint y: 176, distance: 93.3
click at [231, 176] on div "PADRON -> Análisis Afiliado 27-33229834-3 CUIL | 2497764 DNI Masculino Sexo sea…" at bounding box center [734, 181] width 1054 height 244
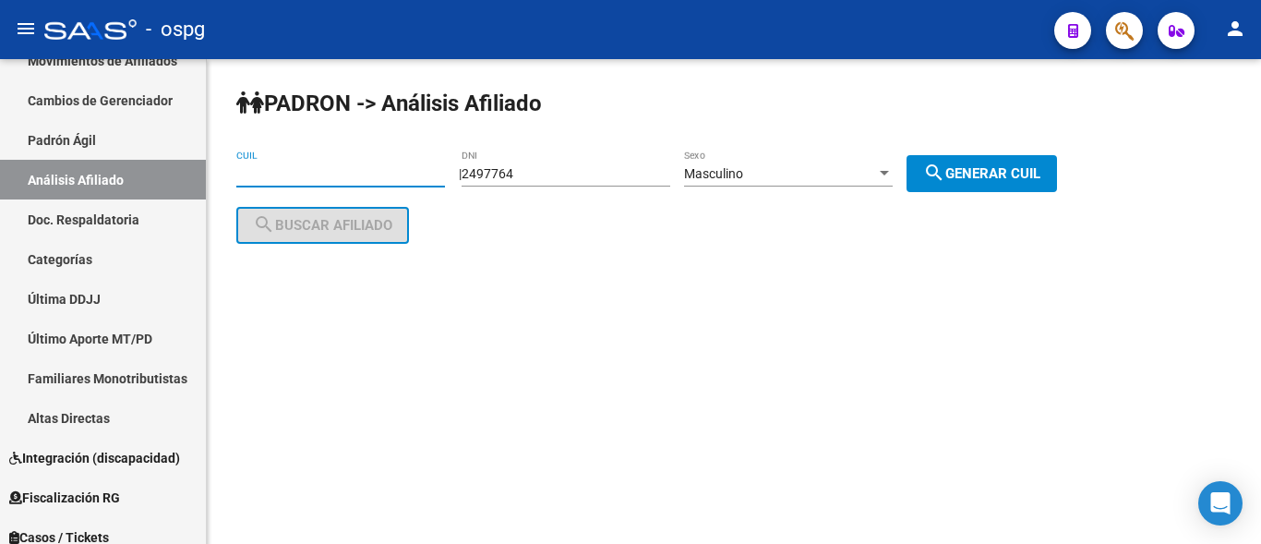
paste input "27-05594774-6"
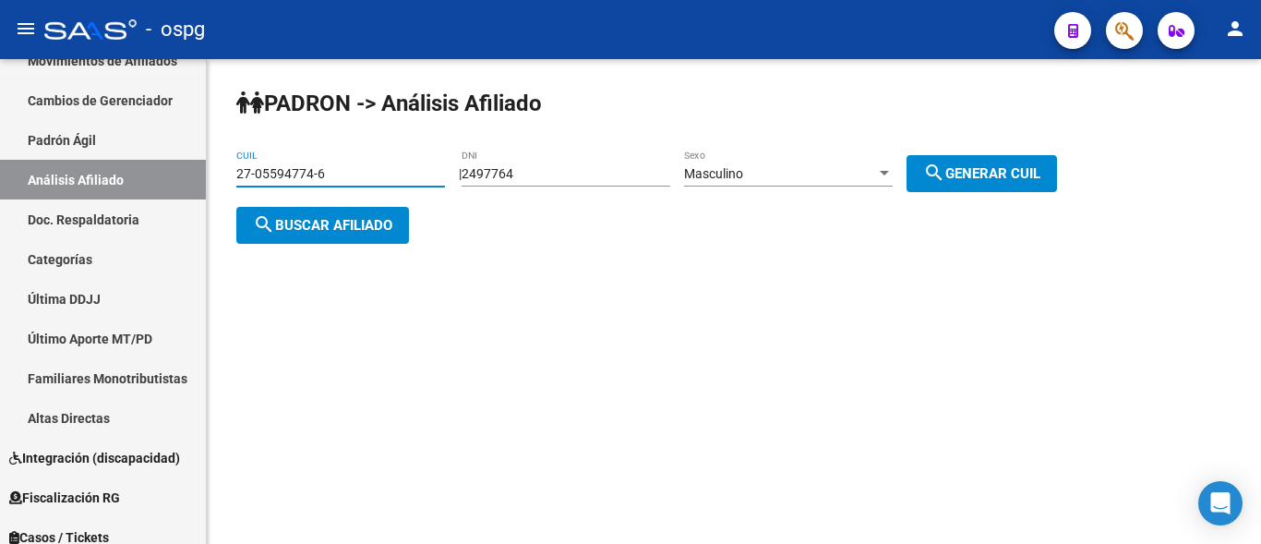
type input "27-05594774-6"
click at [317, 220] on span "search Buscar afiliado" at bounding box center [322, 225] width 139 height 17
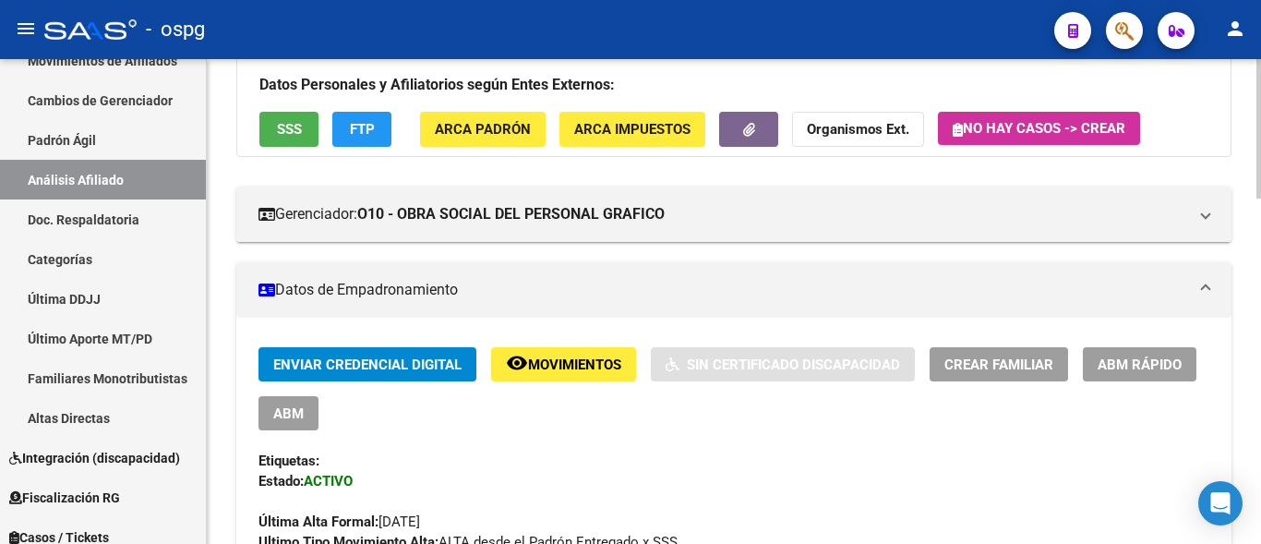
scroll to position [92, 0]
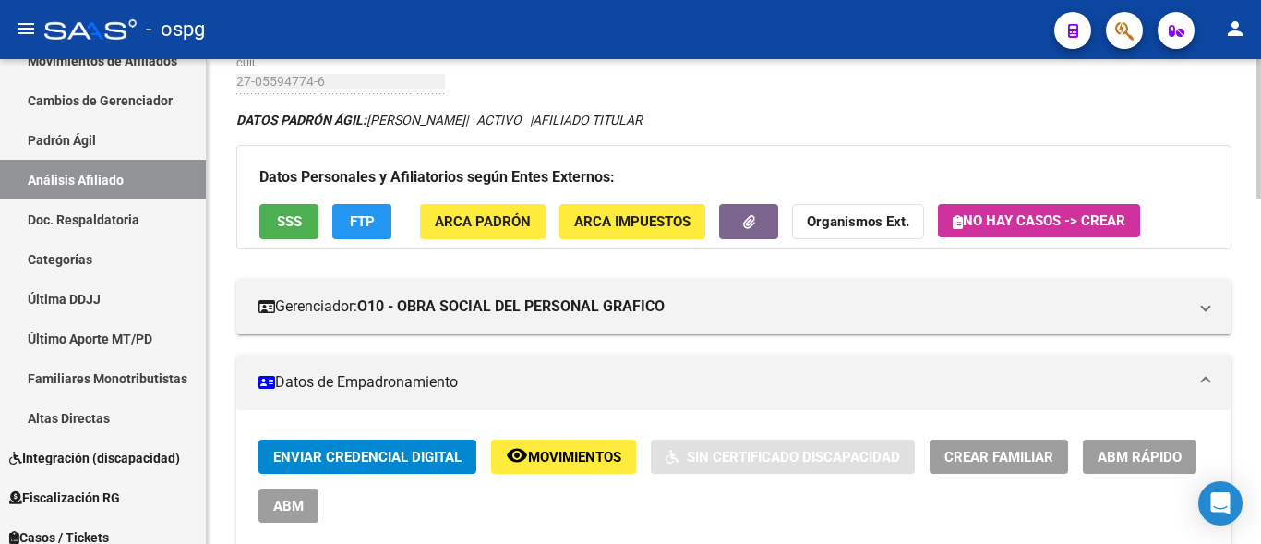
click at [355, 221] on span "FTP" at bounding box center [362, 222] width 25 height 17
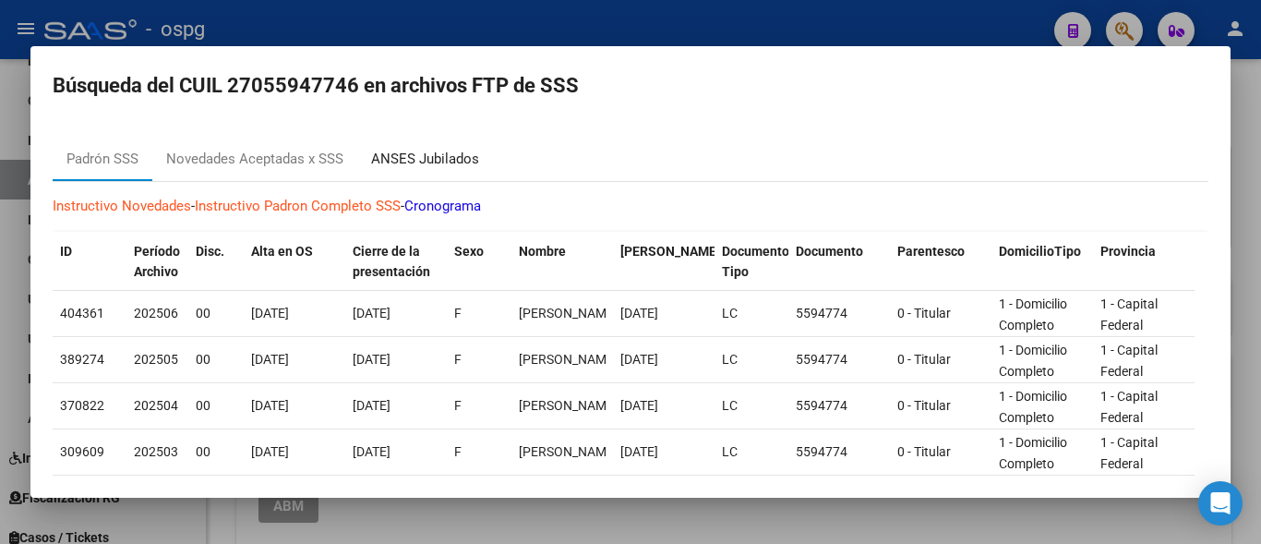
click at [397, 165] on div "ANSES Jubilados" at bounding box center [425, 159] width 108 height 21
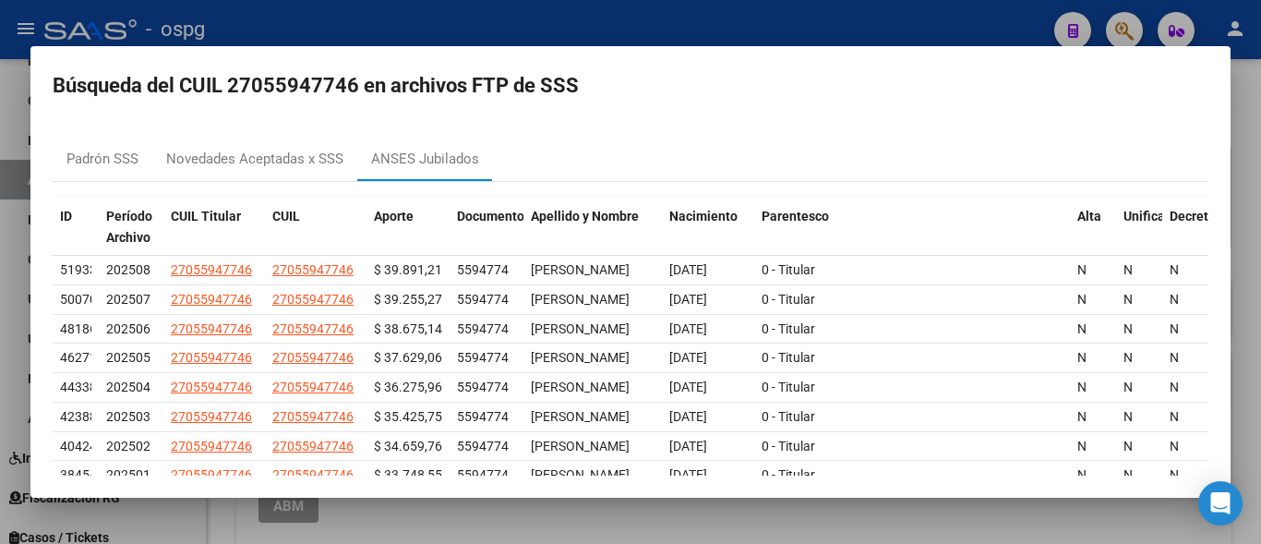
click at [524, 32] on div at bounding box center [630, 272] width 1261 height 544
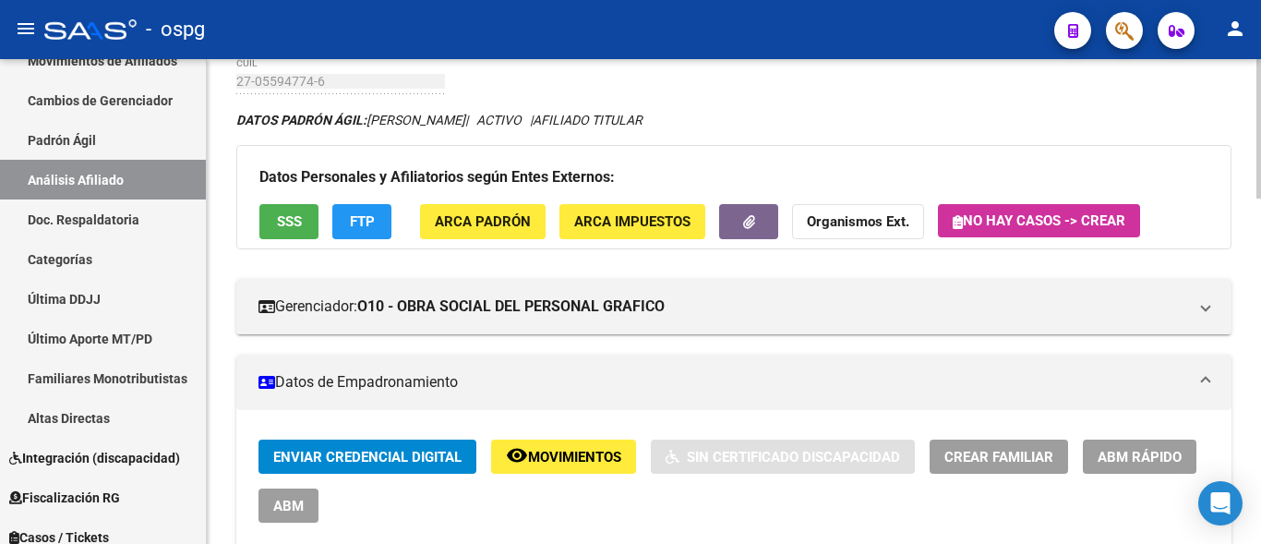
click at [263, 222] on button "SSS" at bounding box center [288, 221] width 59 height 34
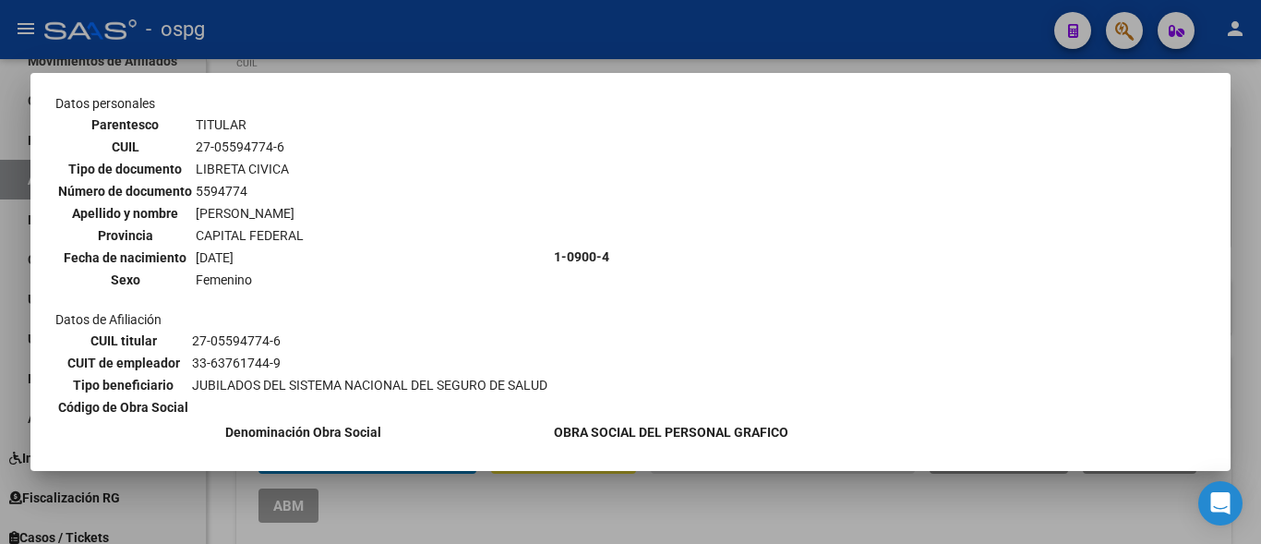
scroll to position [139, 0]
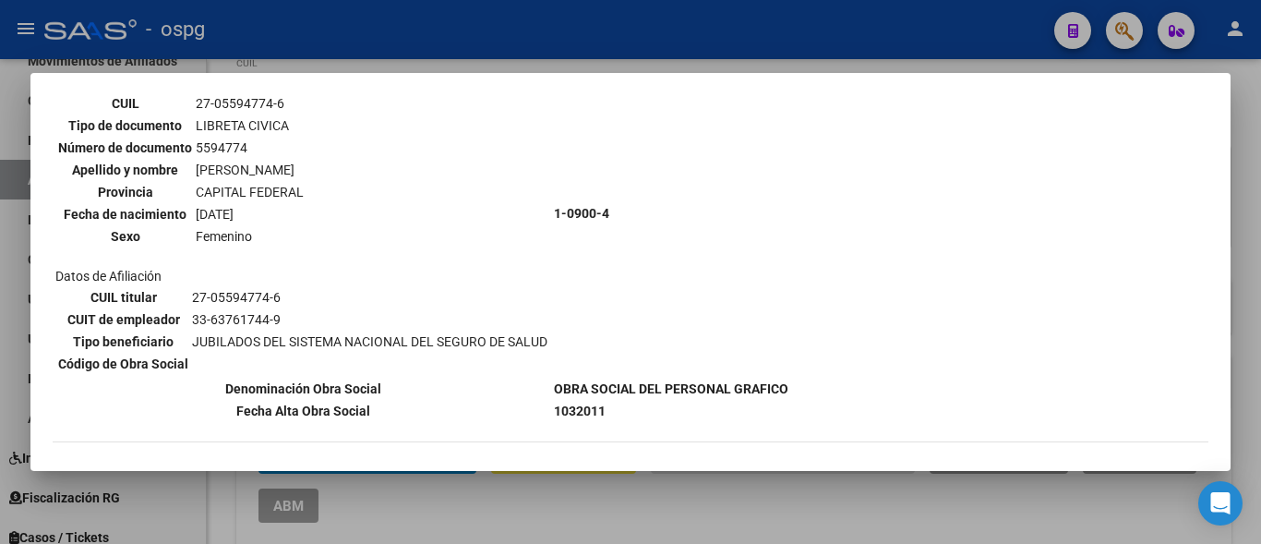
click at [568, 36] on div at bounding box center [630, 272] width 1261 height 544
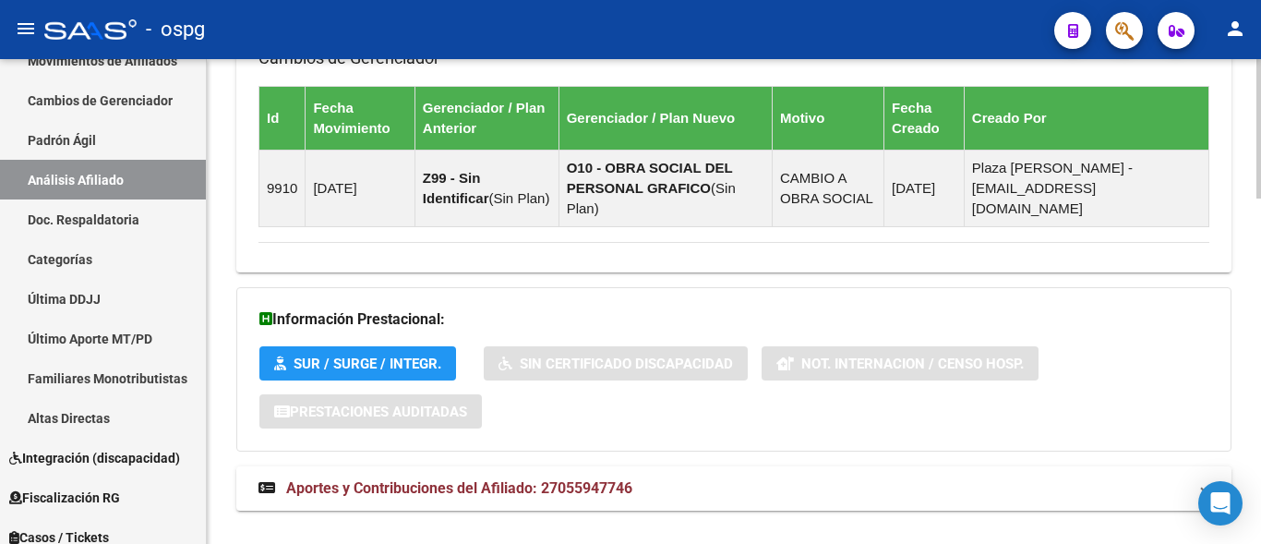
scroll to position [1206, 0]
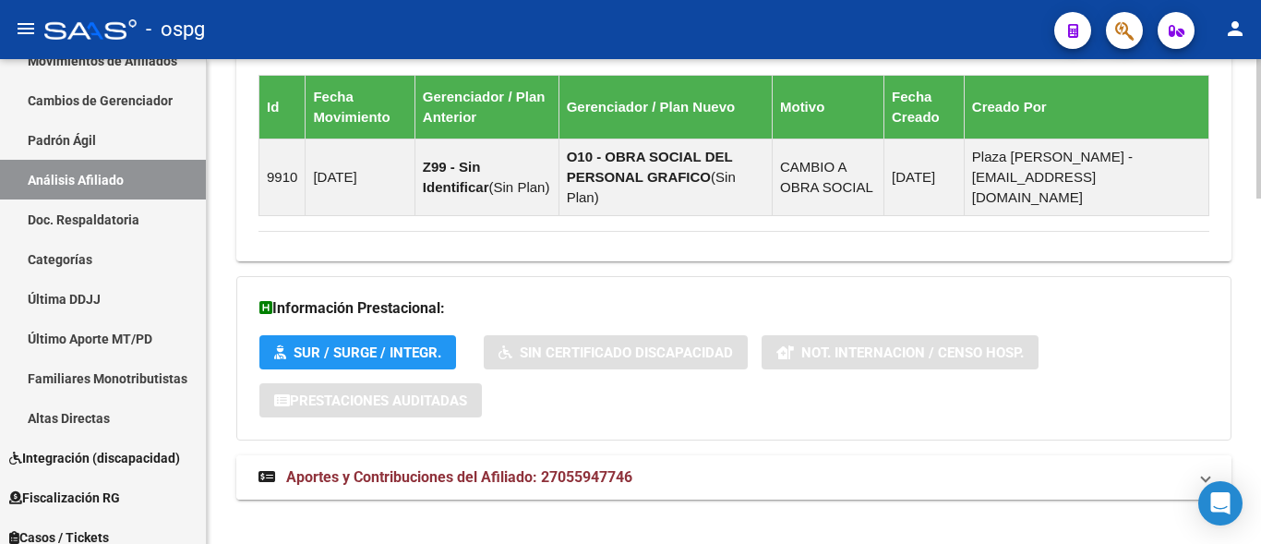
click at [460, 468] on span "Aportes y Contribuciones del Afiliado: 27055947746" at bounding box center [459, 477] width 346 height 18
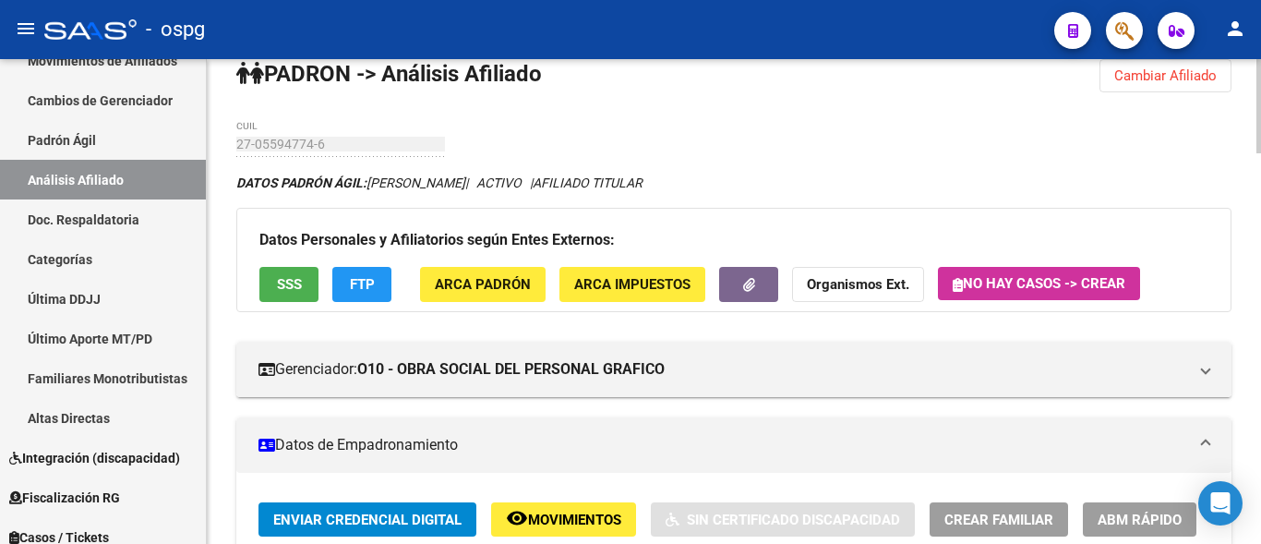
scroll to position [0, 0]
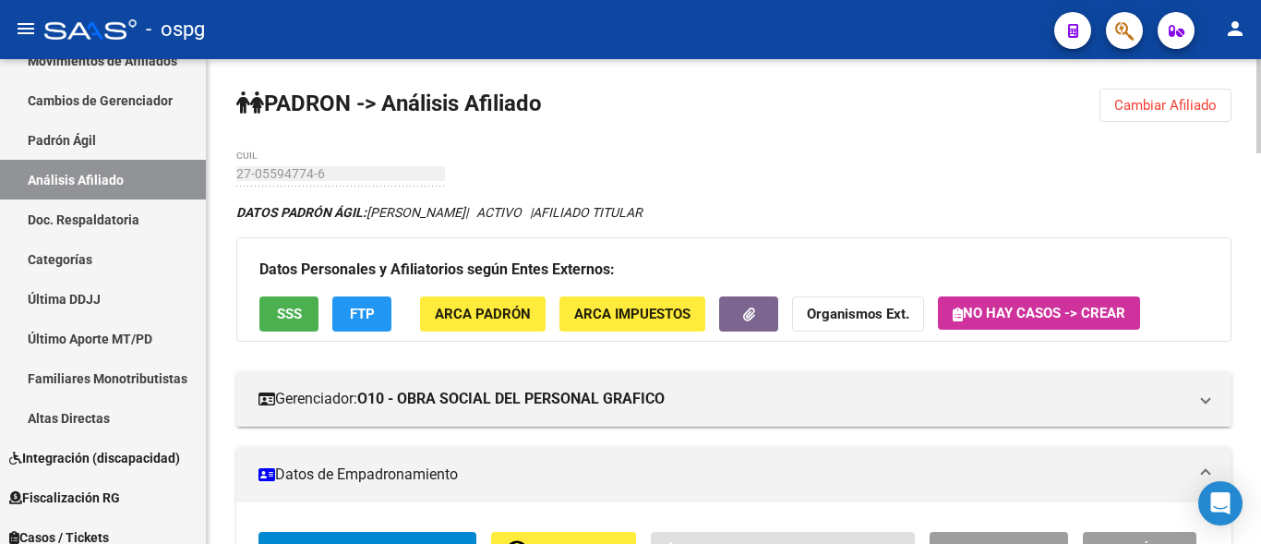
click at [1192, 98] on span "Cambiar Afiliado" at bounding box center [1165, 105] width 102 height 17
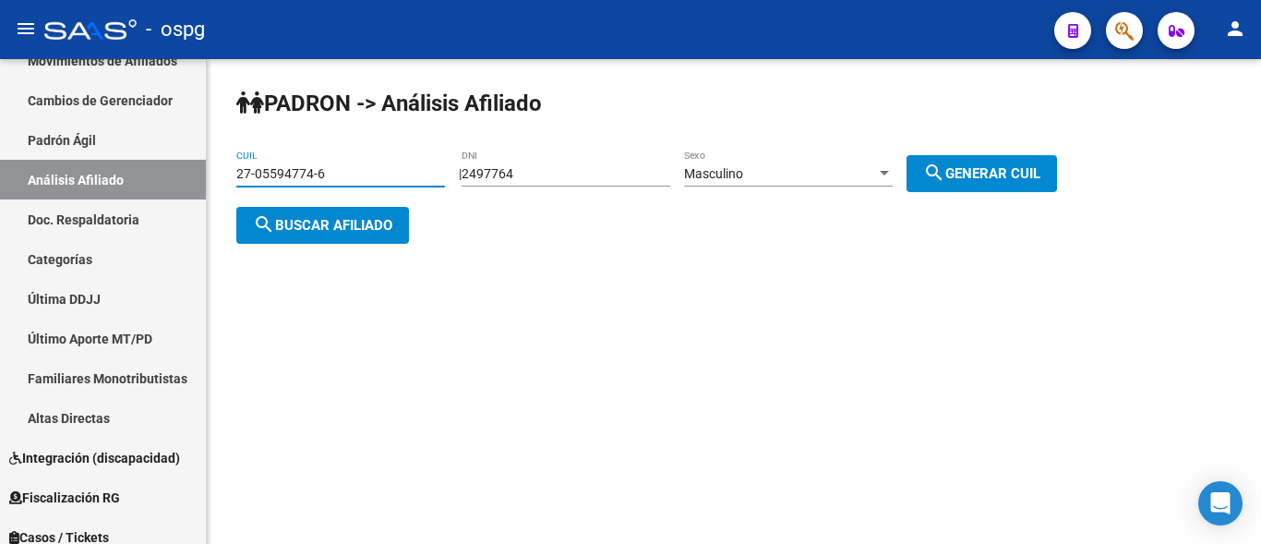
drag, startPoint x: 290, startPoint y: 175, endPoint x: 208, endPoint y: 179, distance: 82.3
click at [235, 179] on div "PADRON -> Análisis Afiliado 27-05594774-6 CUIL | 2497764 DNI Masculino Sexo sea…" at bounding box center [734, 181] width 1054 height 244
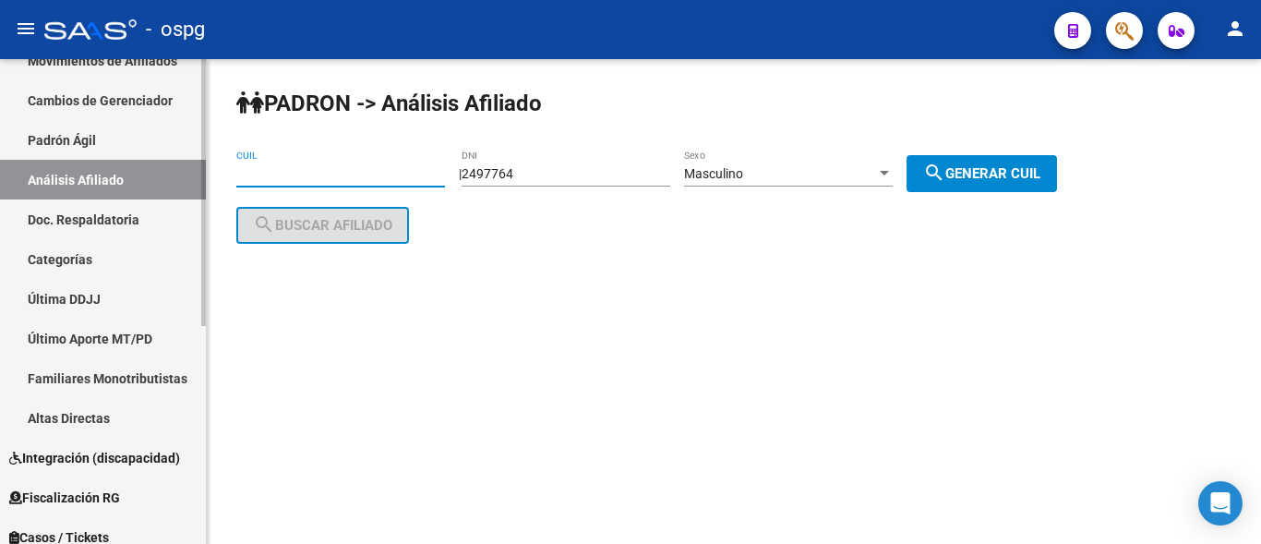
paste input "27-22918121-7"
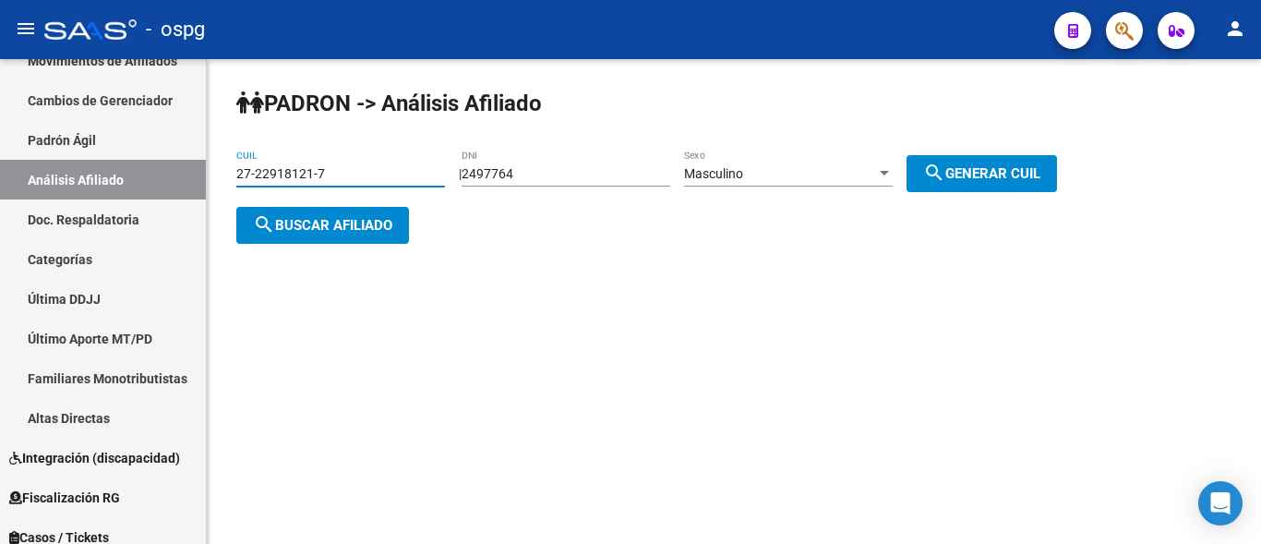
type input "27-22918121-7"
click at [337, 233] on button "search Buscar afiliado" at bounding box center [322, 225] width 173 height 37
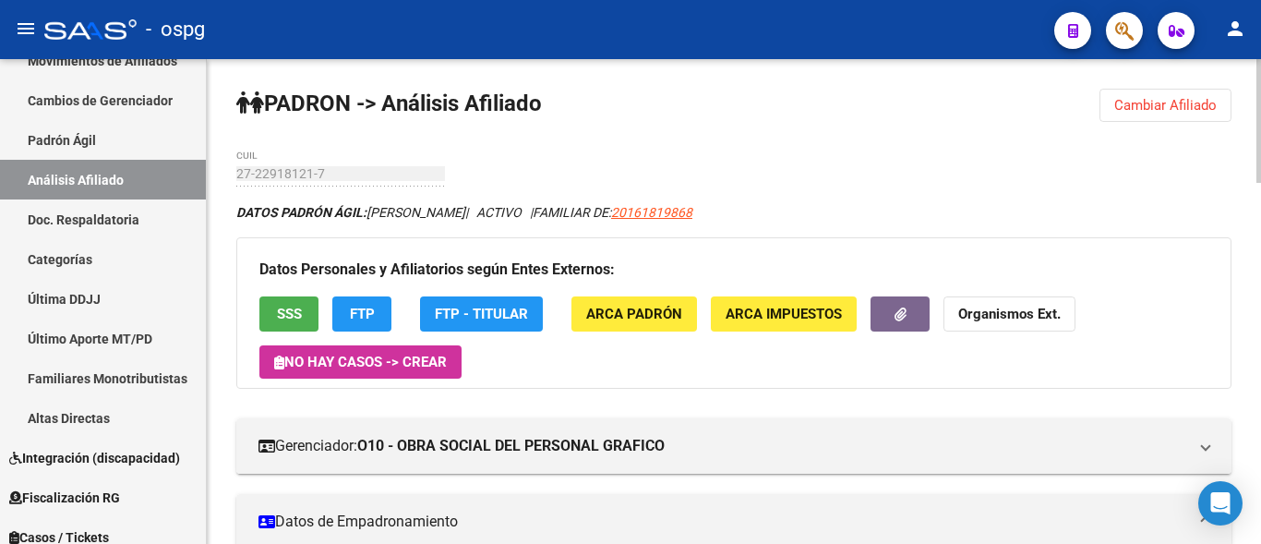
click at [287, 322] on span "SSS" at bounding box center [289, 315] width 25 height 17
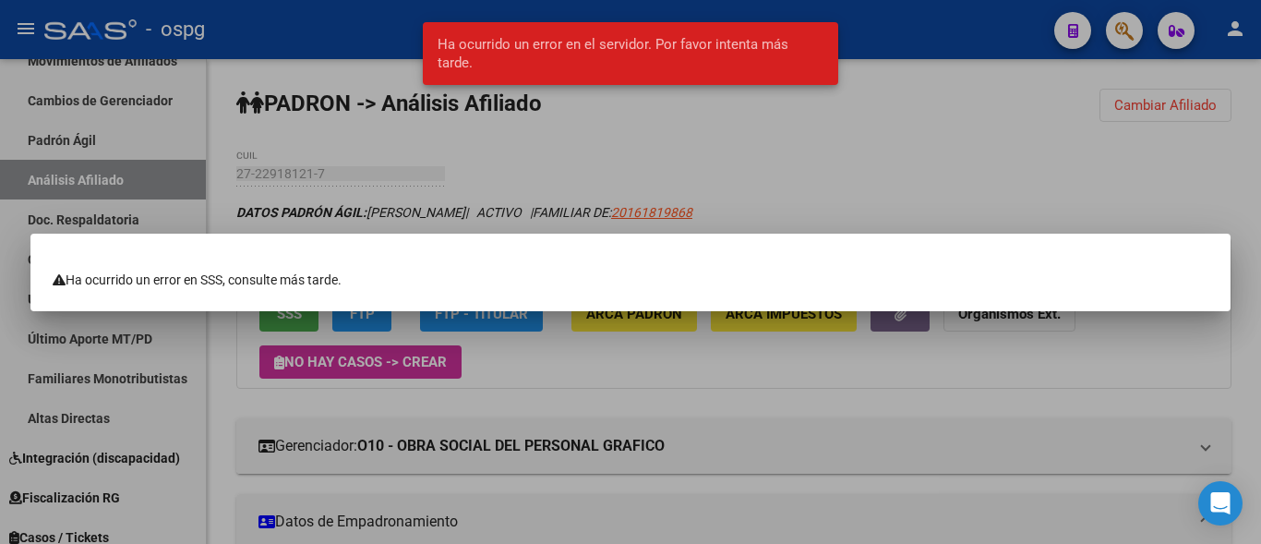
click at [653, 152] on div at bounding box center [630, 272] width 1261 height 544
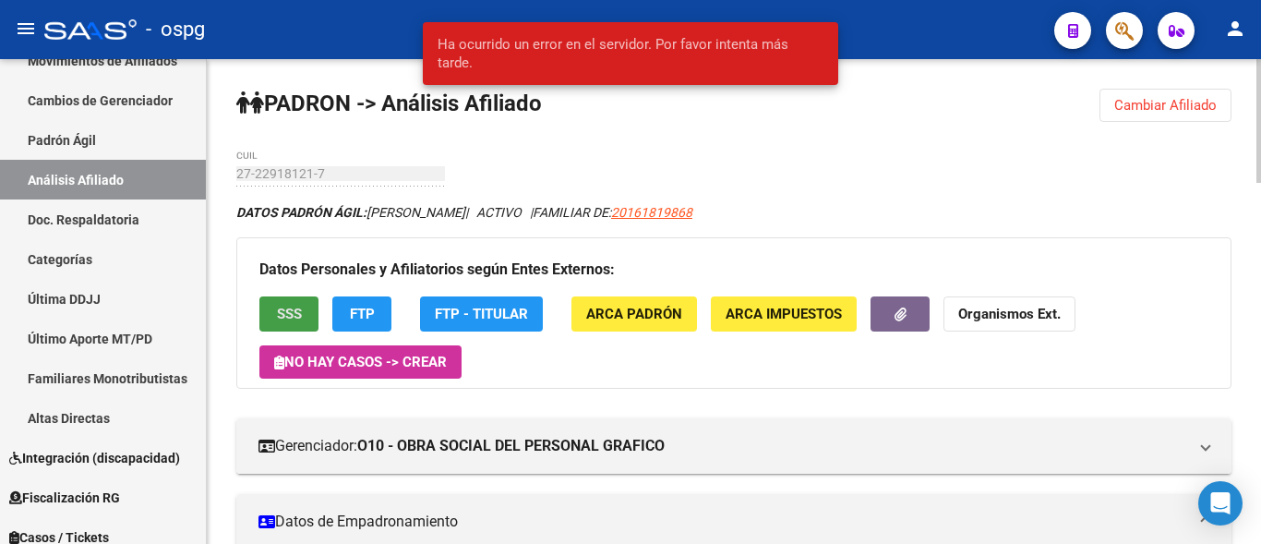
click at [289, 318] on span "SSS" at bounding box center [289, 315] width 25 height 17
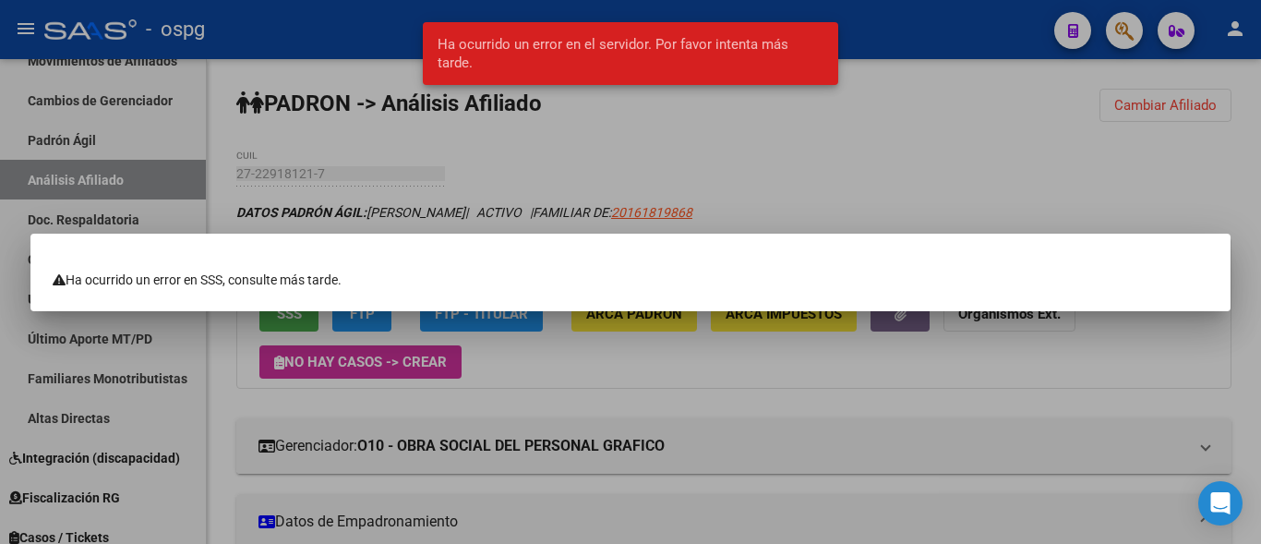
click at [352, 152] on div at bounding box center [630, 272] width 1261 height 544
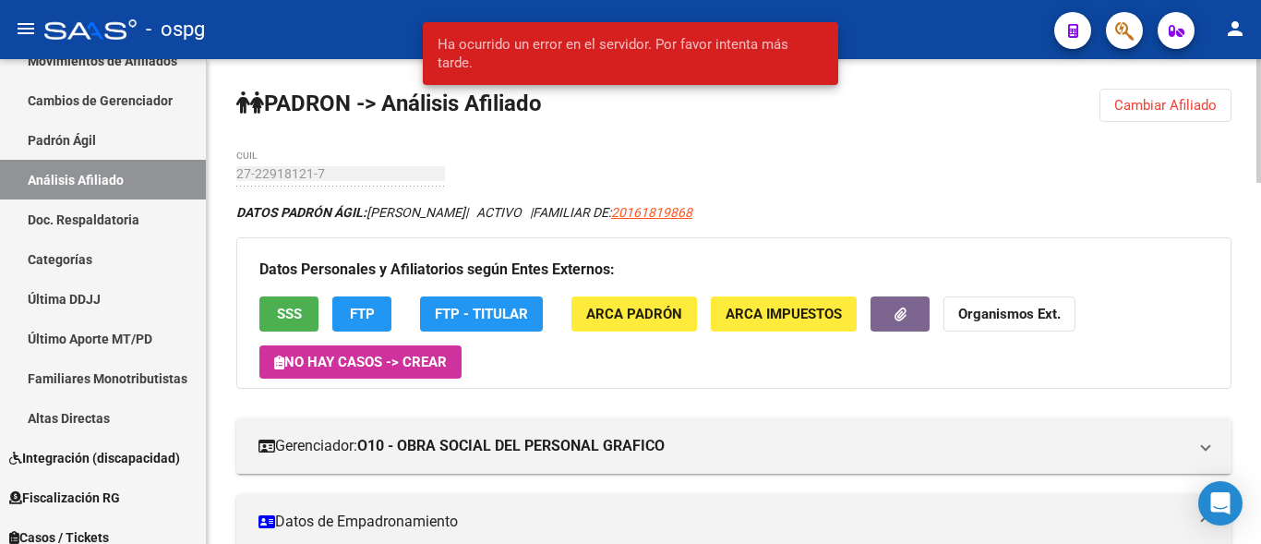
click at [367, 296] on div "Datos Personales y Afiliatorios según Entes Externos: SSS FTP FTP - Titular ARC…" at bounding box center [733, 312] width 995 height 150
click at [366, 299] on button "FTP" at bounding box center [361, 313] width 59 height 34
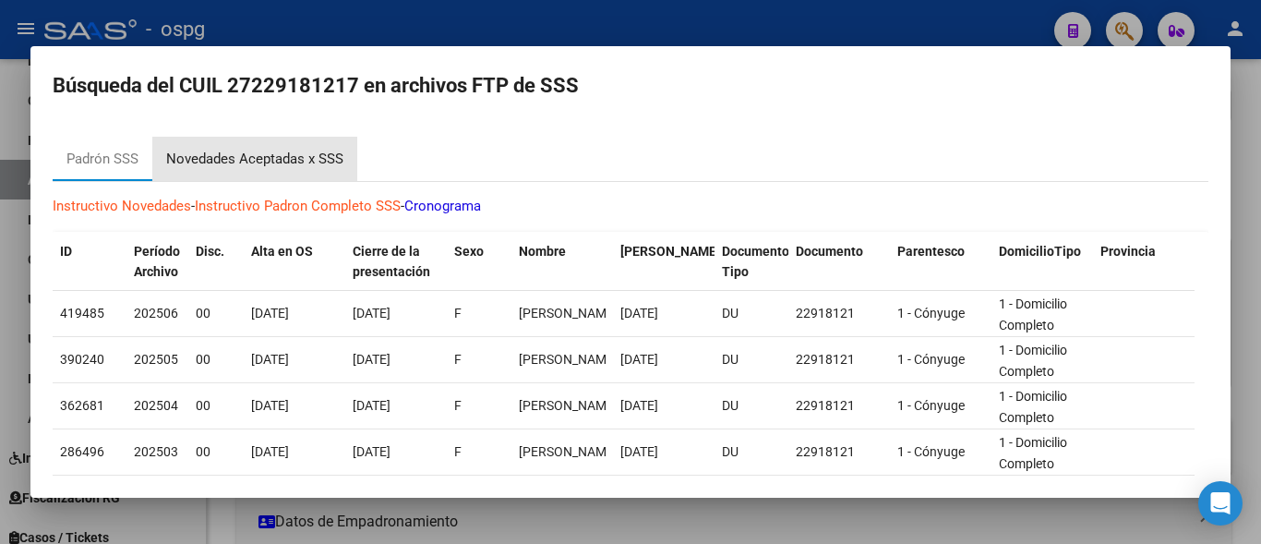
click at [249, 157] on div "Novedades Aceptadas x SSS" at bounding box center [254, 159] width 177 height 21
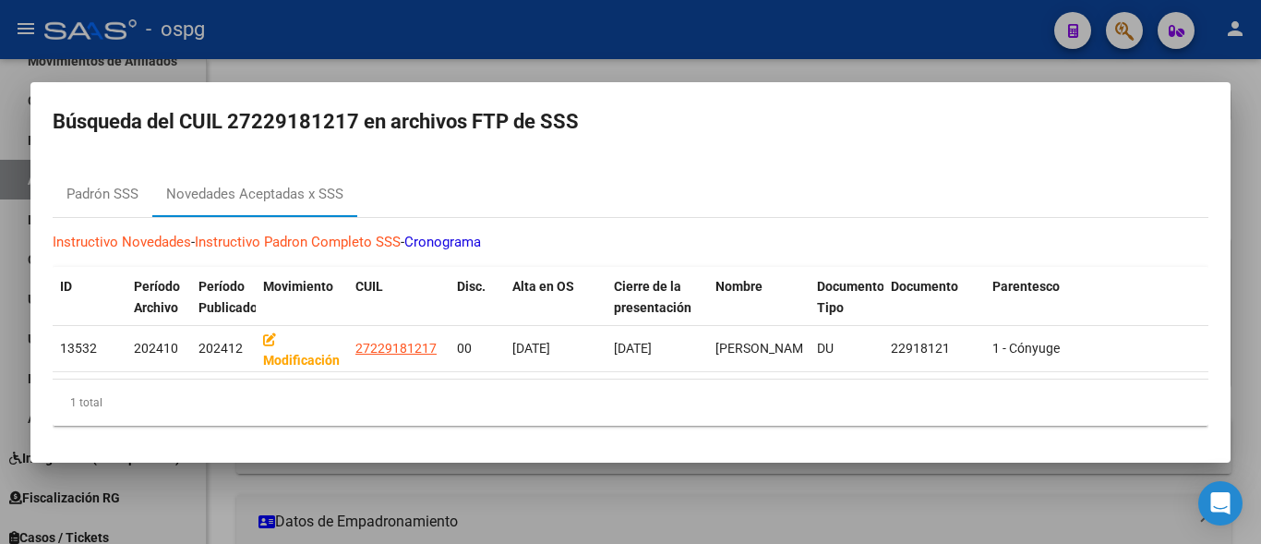
click at [320, 33] on div at bounding box center [630, 272] width 1261 height 544
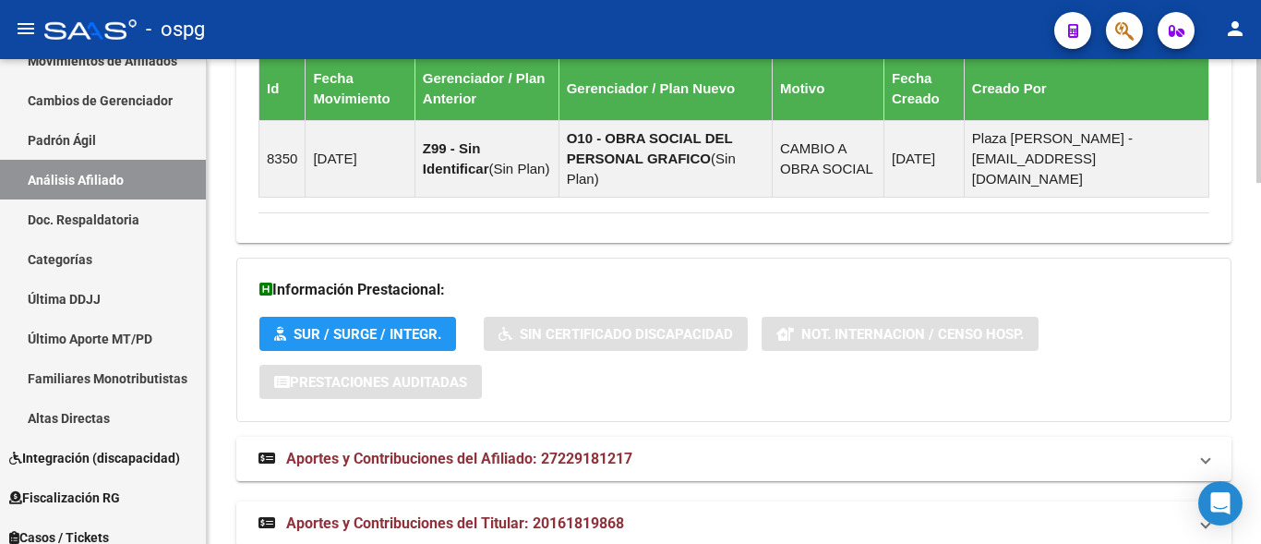
scroll to position [1412, 0]
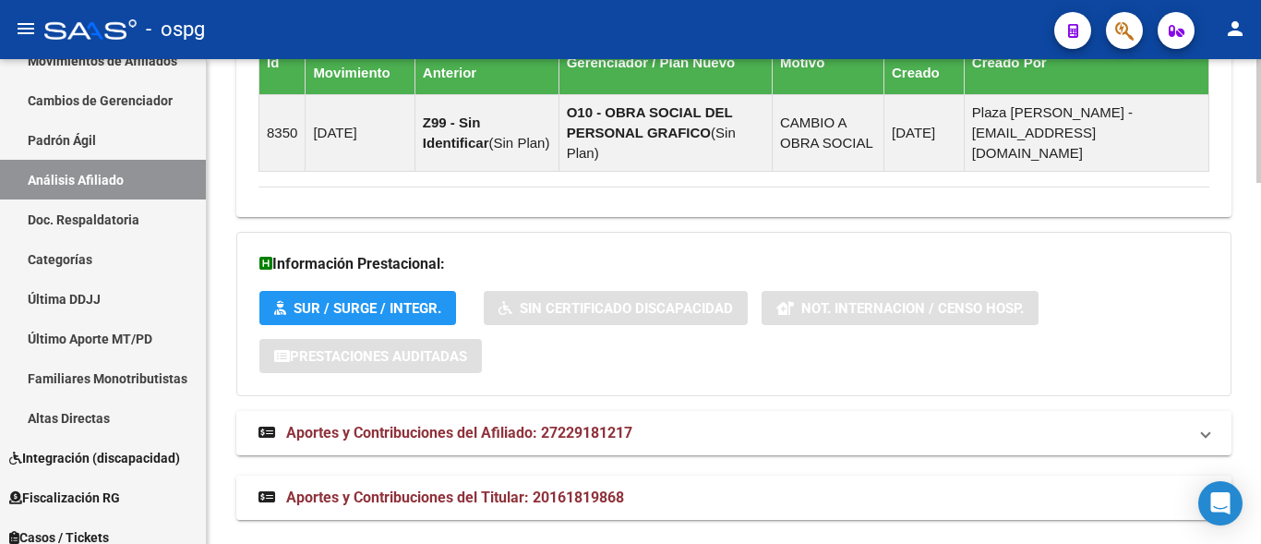
click at [517, 490] on mat-expansion-panel-header "Aportes y Contribuciones del Titular: 20161819868" at bounding box center [733, 497] width 995 height 44
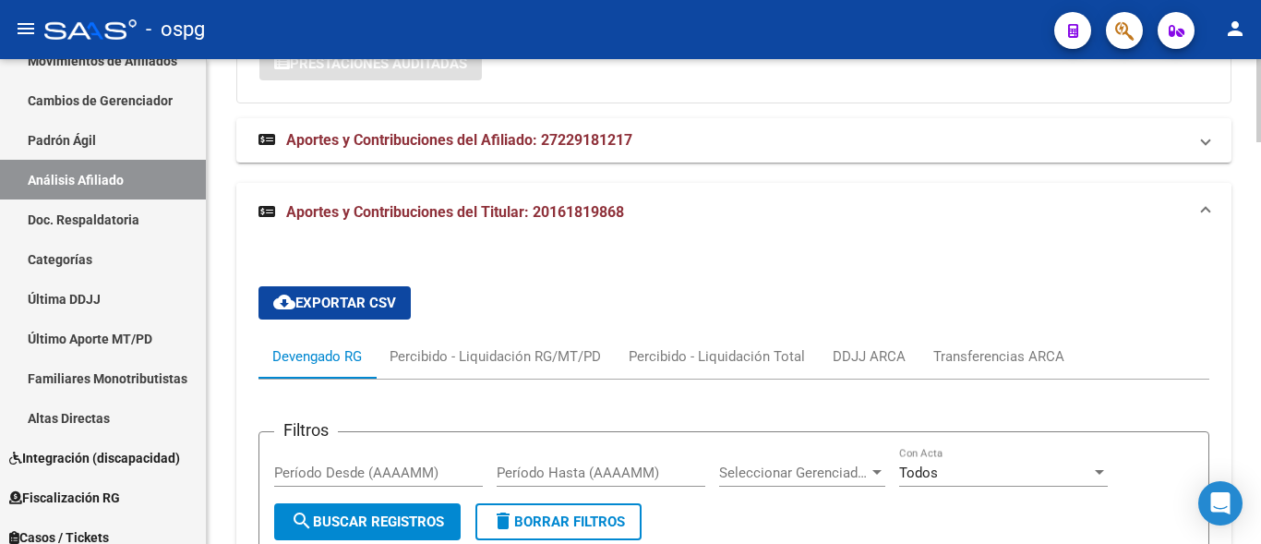
scroll to position [1781, 0]
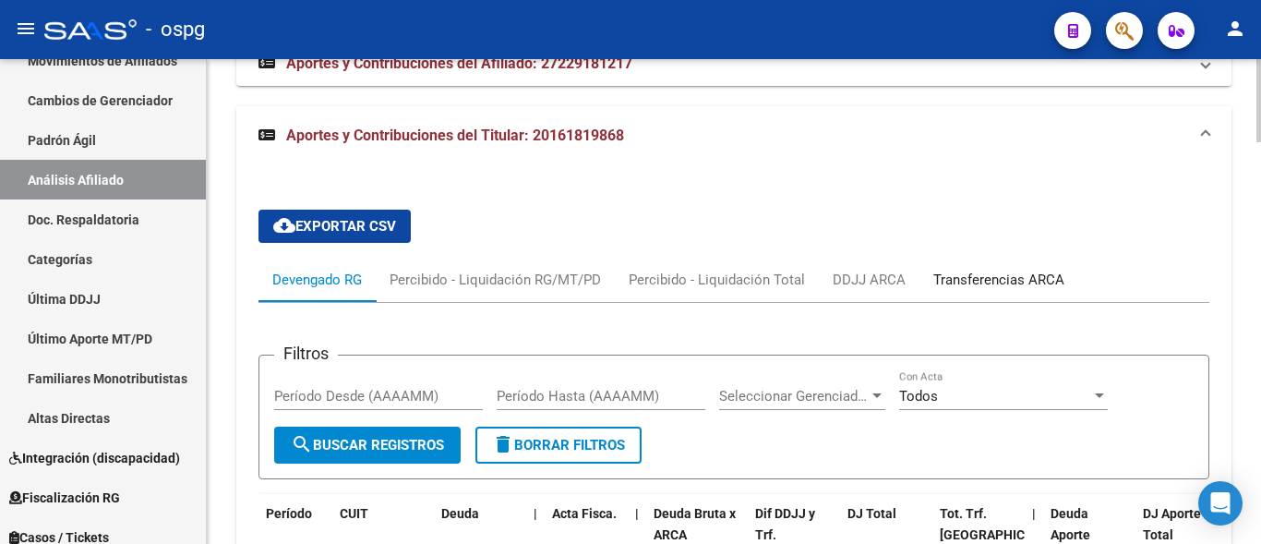
click at [986, 270] on div "Transferencias ARCA" at bounding box center [998, 280] width 131 height 20
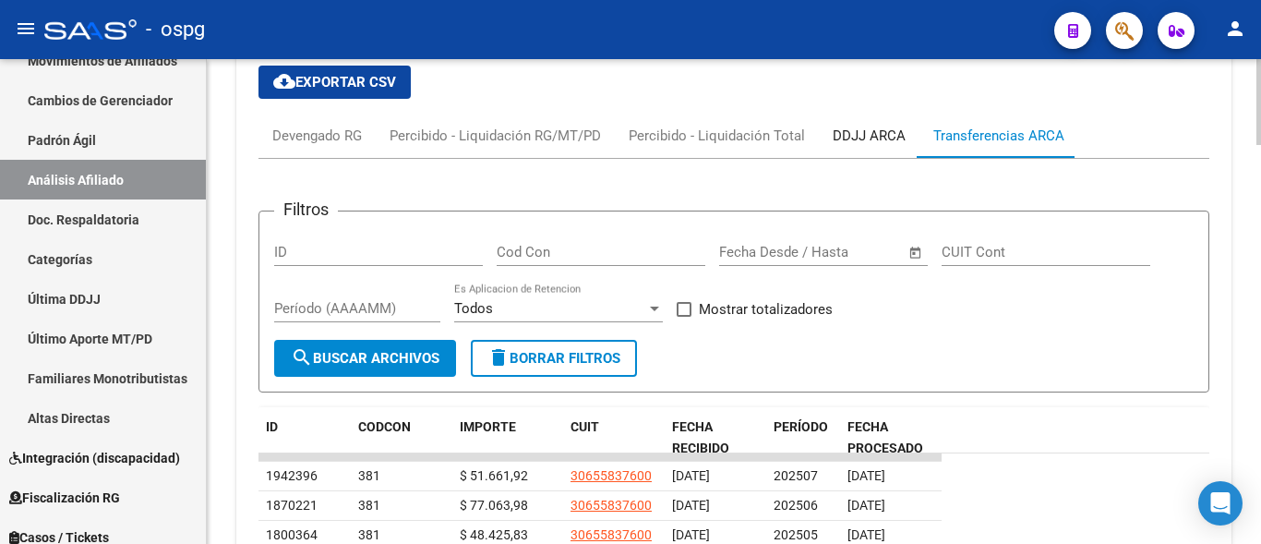
click at [850, 126] on div "DDJJ ARCA" at bounding box center [869, 136] width 73 height 20
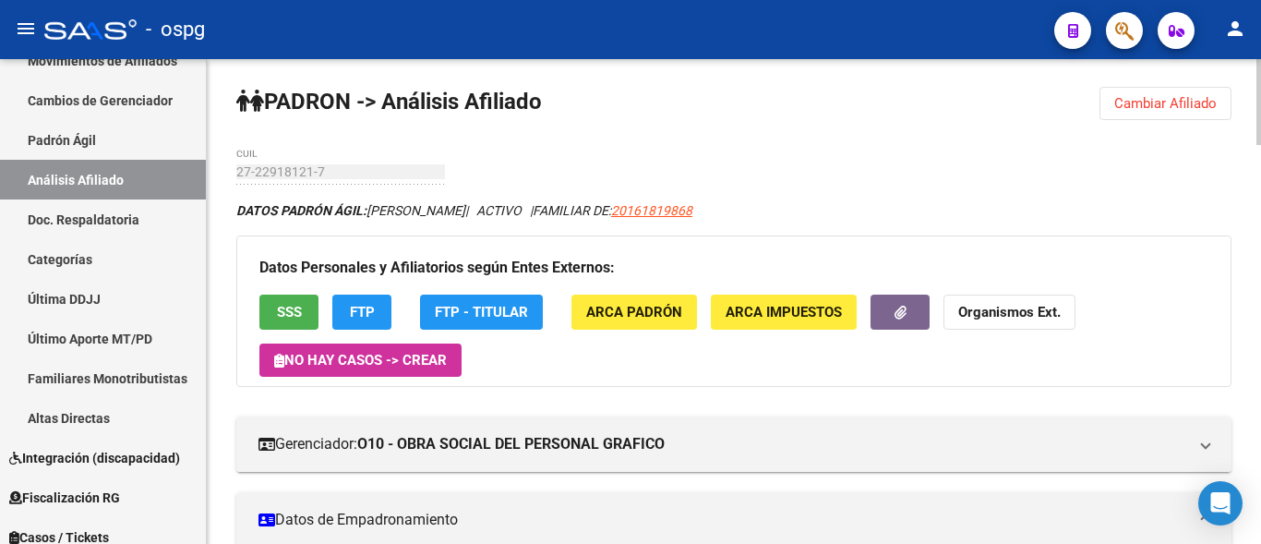
scroll to position [0, 0]
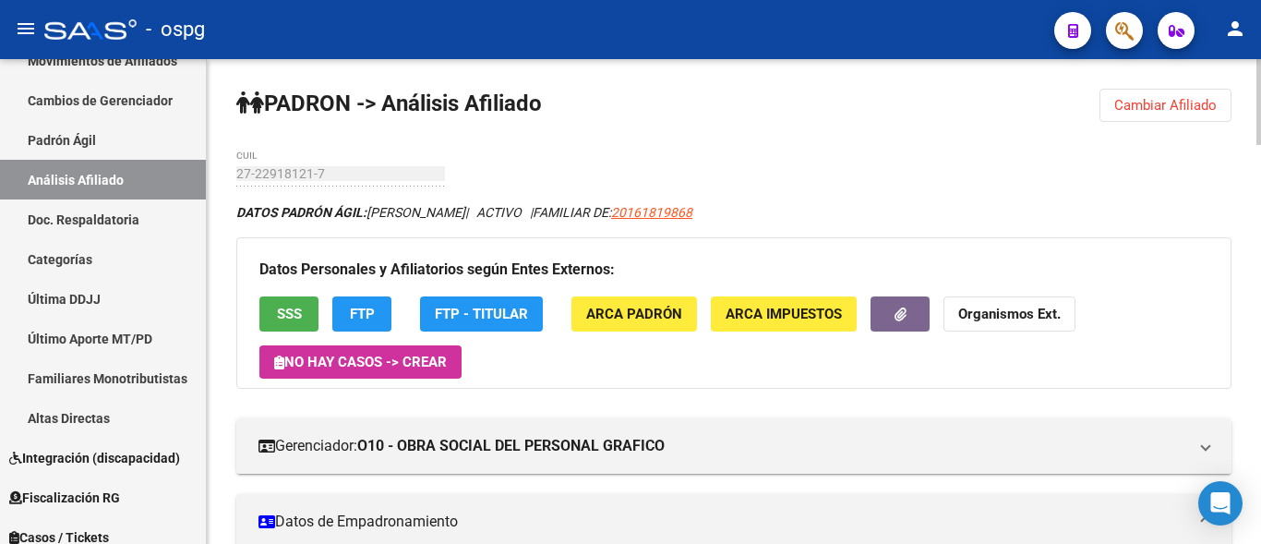
click at [348, 316] on button "FTP" at bounding box center [361, 313] width 59 height 34
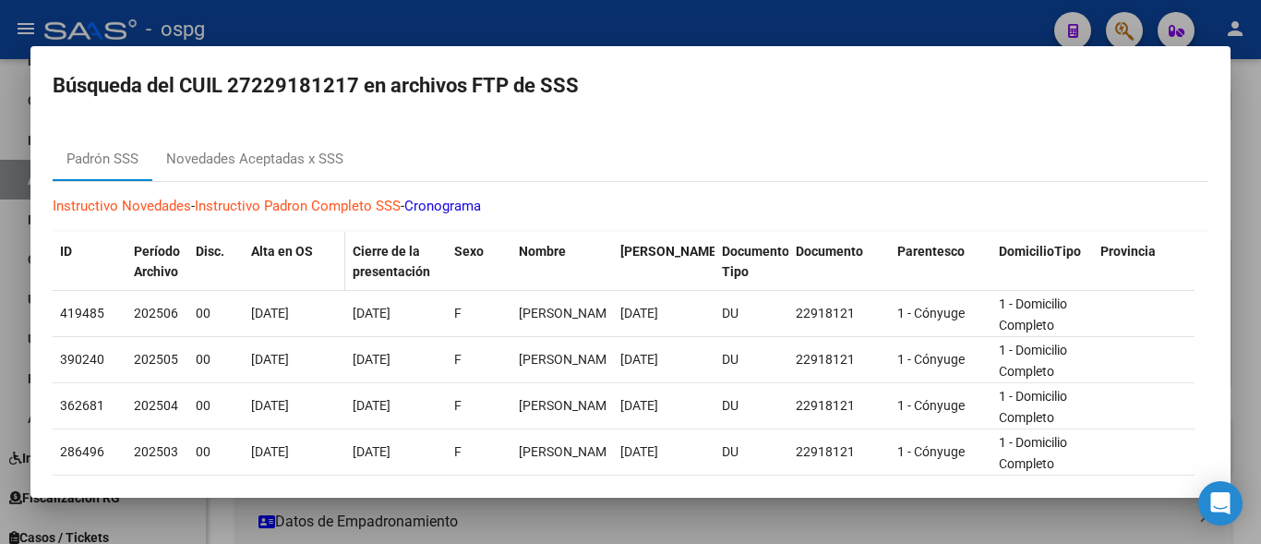
click at [298, 238] on datatable-header-cell "Alta en OS" at bounding box center [295, 262] width 102 height 61
click at [273, 177] on div "Novedades Aceptadas x SSS" at bounding box center [254, 159] width 205 height 44
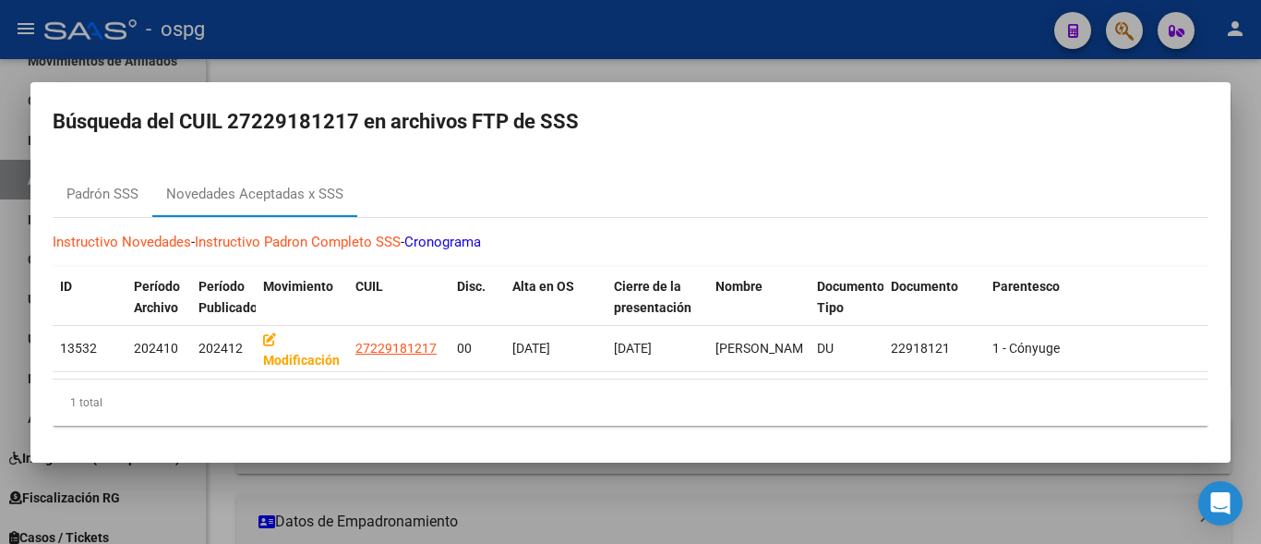
click at [573, 42] on div at bounding box center [630, 272] width 1261 height 544
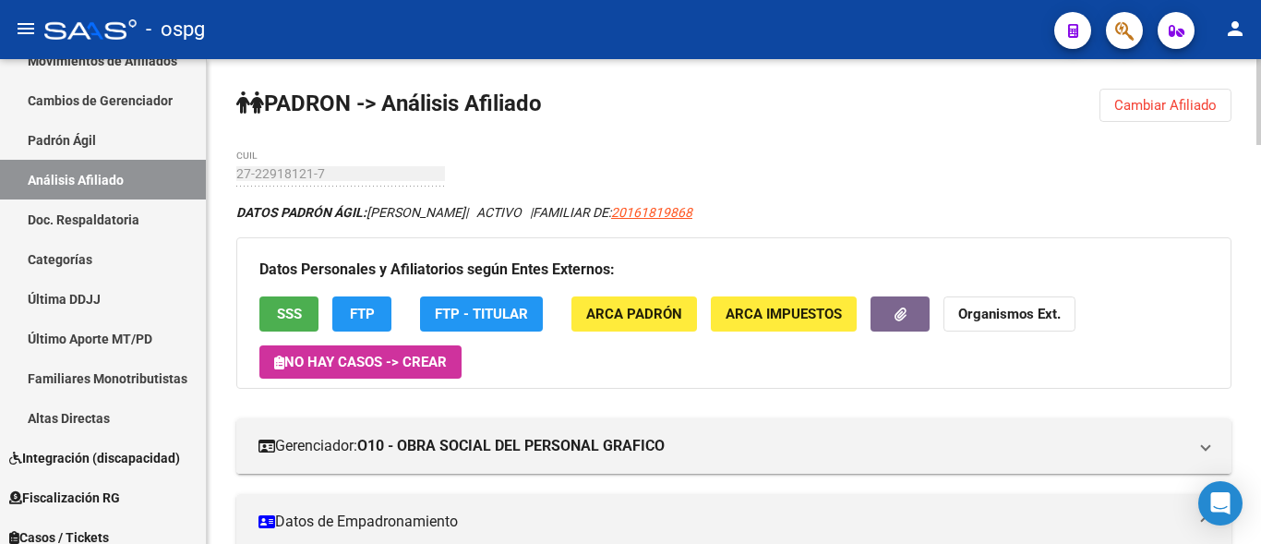
click at [1125, 110] on span "Cambiar Afiliado" at bounding box center [1165, 105] width 102 height 17
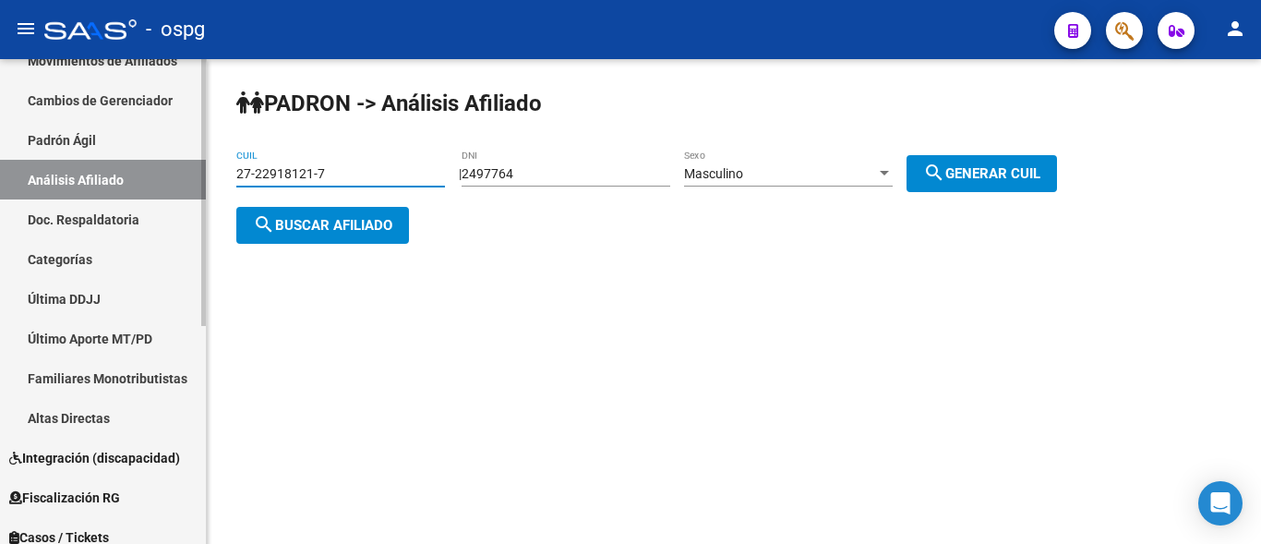
drag, startPoint x: 322, startPoint y: 174, endPoint x: 150, endPoint y: 174, distance: 171.7
click at [150, 174] on mat-sidenav-container "Firma Express Reportes Ingresos Devengados Análisis Histórico Detalles Transfer…" at bounding box center [630, 301] width 1261 height 485
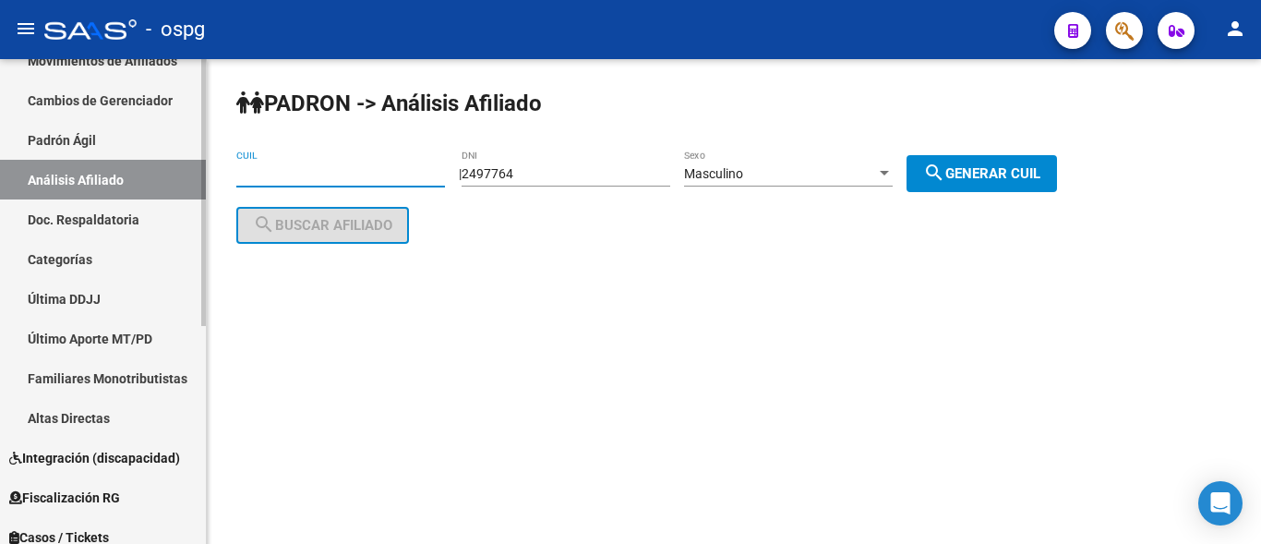
paste input "20-34548906-2"
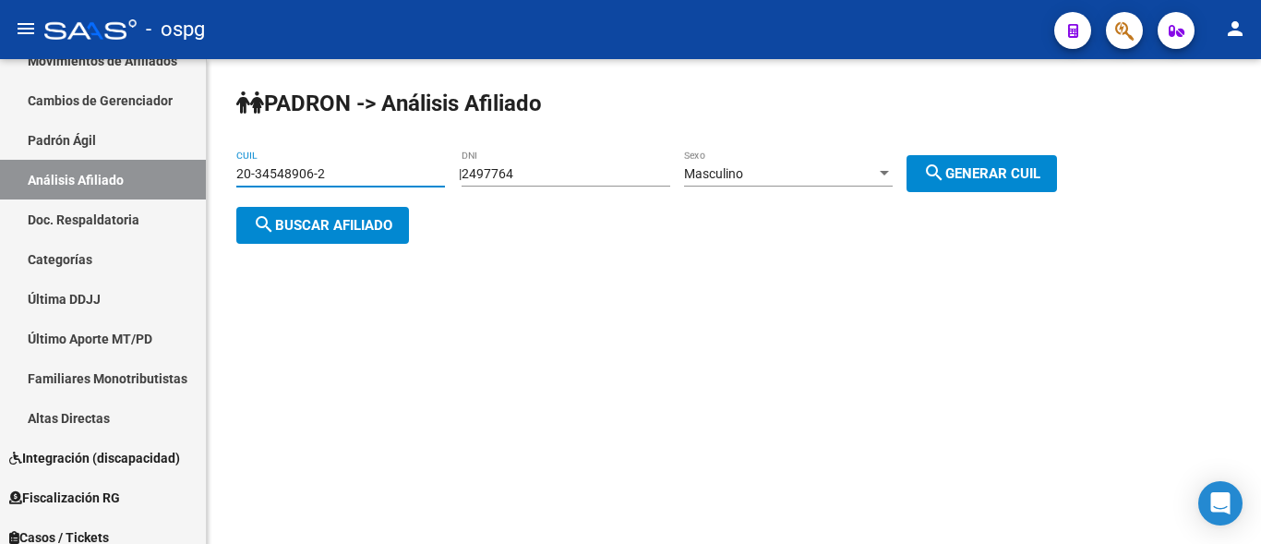
type input "20-34548906-2"
click at [307, 230] on span "search Buscar afiliado" at bounding box center [322, 225] width 139 height 17
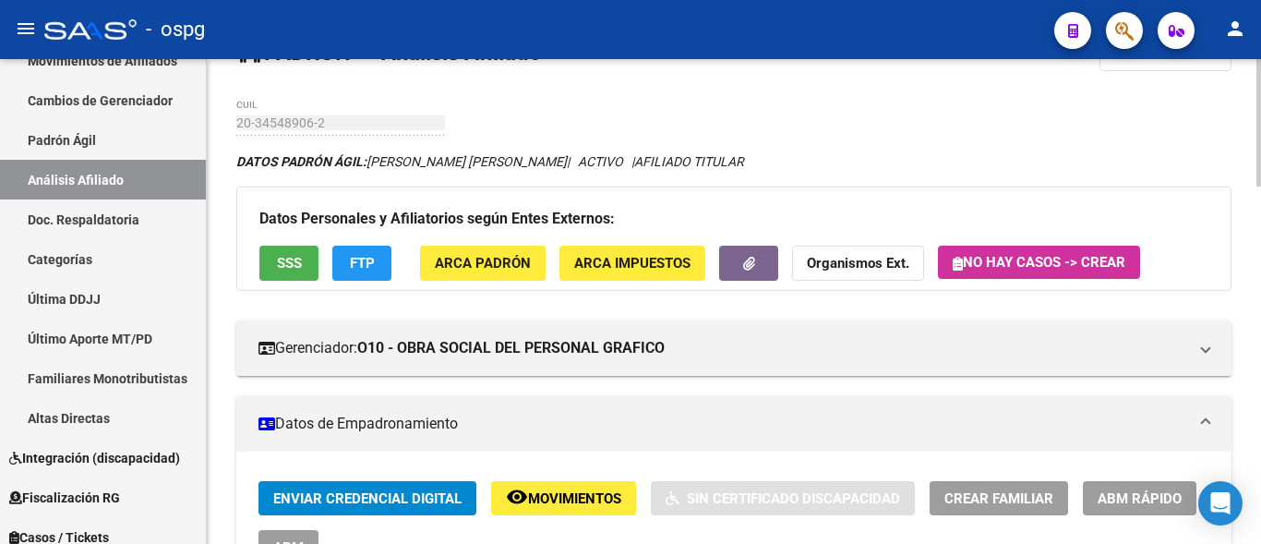
scroll to position [92, 0]
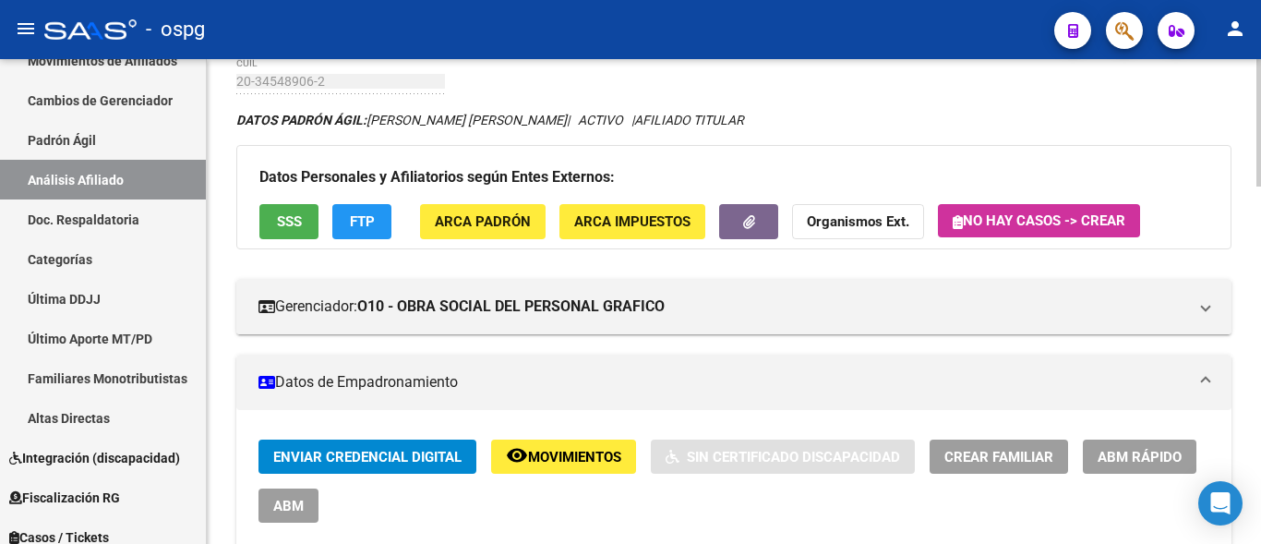
click at [389, 228] on button "FTP" at bounding box center [361, 221] width 59 height 34
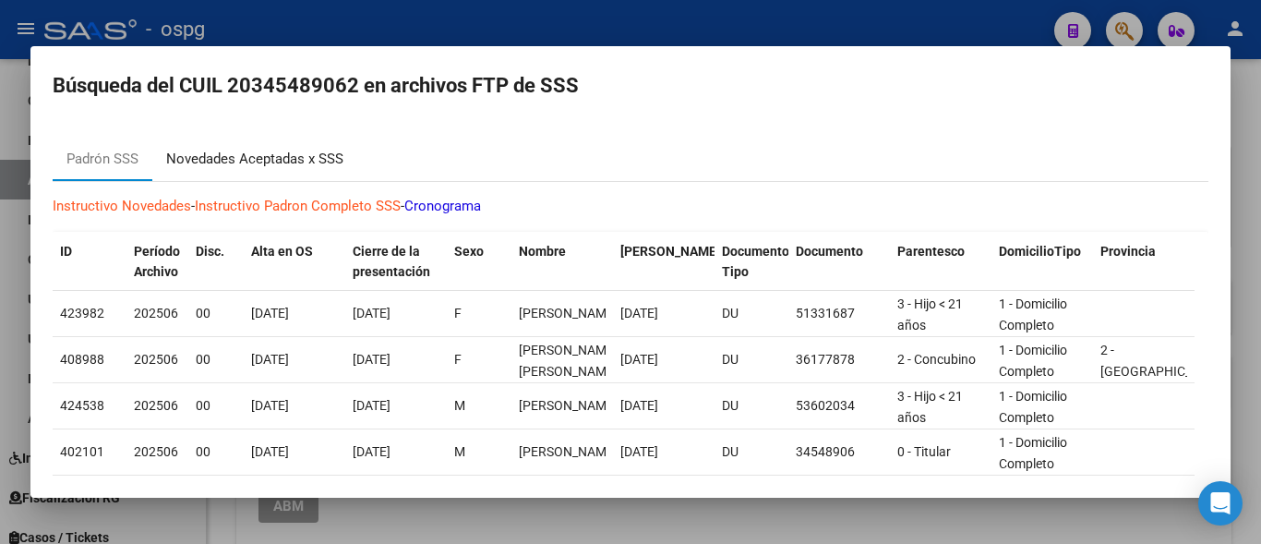
click at [251, 160] on div "Novedades Aceptadas x SSS" at bounding box center [254, 159] width 177 height 21
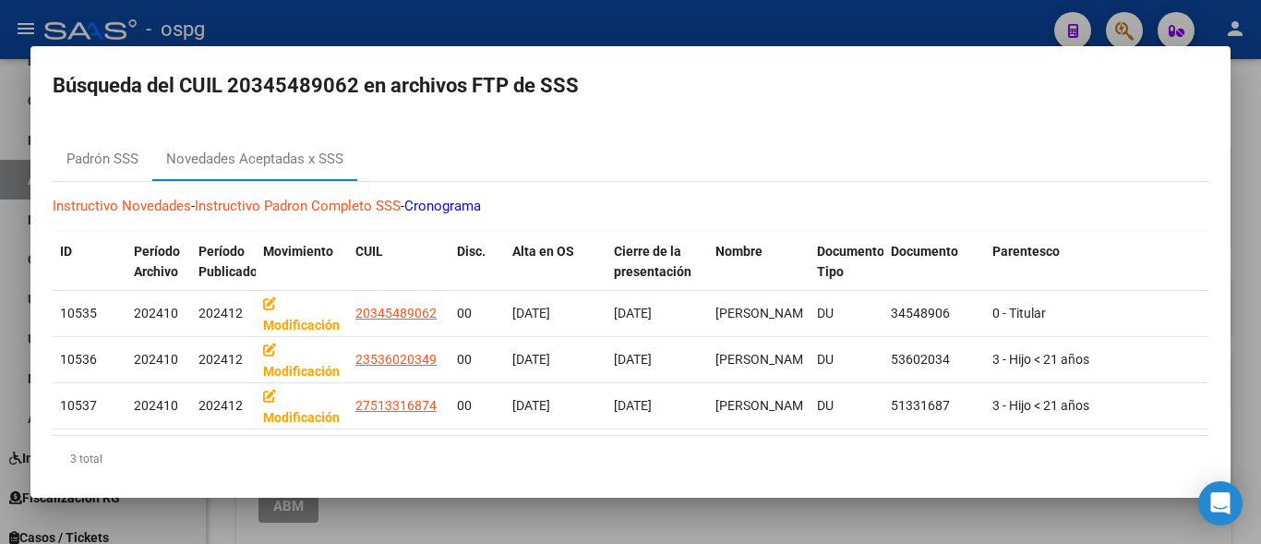
click at [329, 35] on div at bounding box center [630, 272] width 1261 height 544
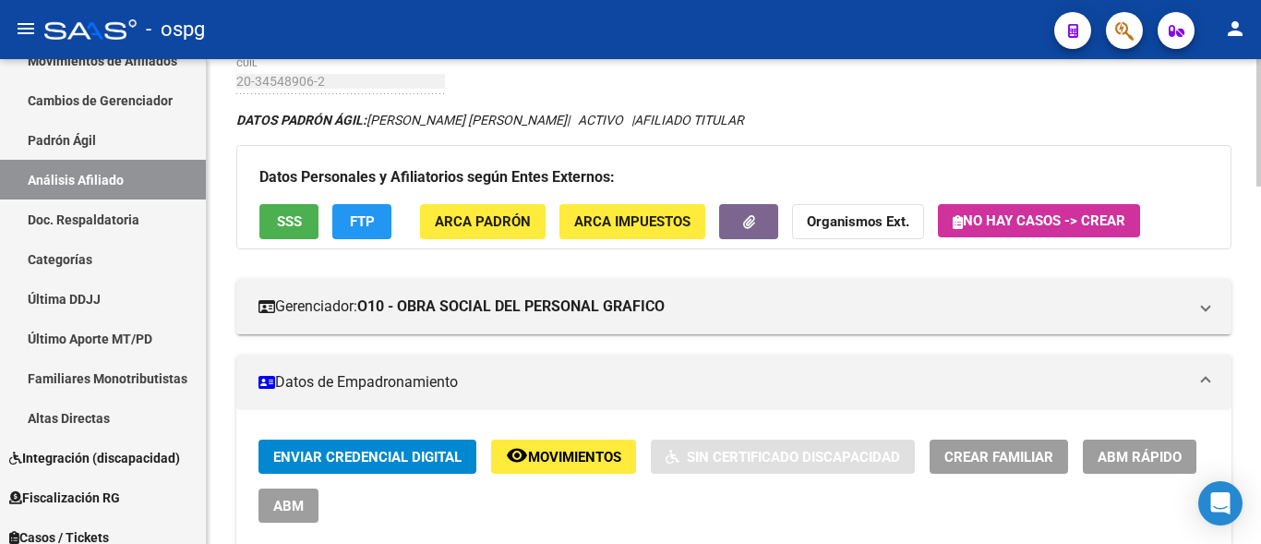
click at [280, 242] on div "Datos Personales y Afiliatorios según Entes Externos: SSS FTP ARCA Padrón ARCA …" at bounding box center [733, 196] width 995 height 103
click at [283, 233] on button "SSS" at bounding box center [288, 221] width 59 height 34
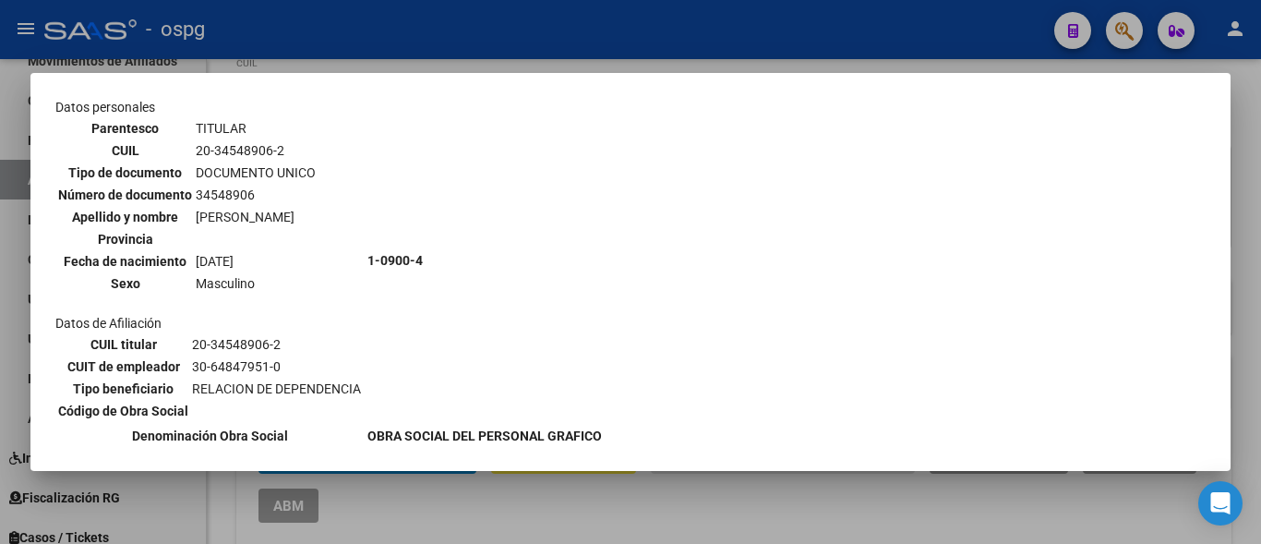
click at [464, 47] on div at bounding box center [630, 272] width 1261 height 544
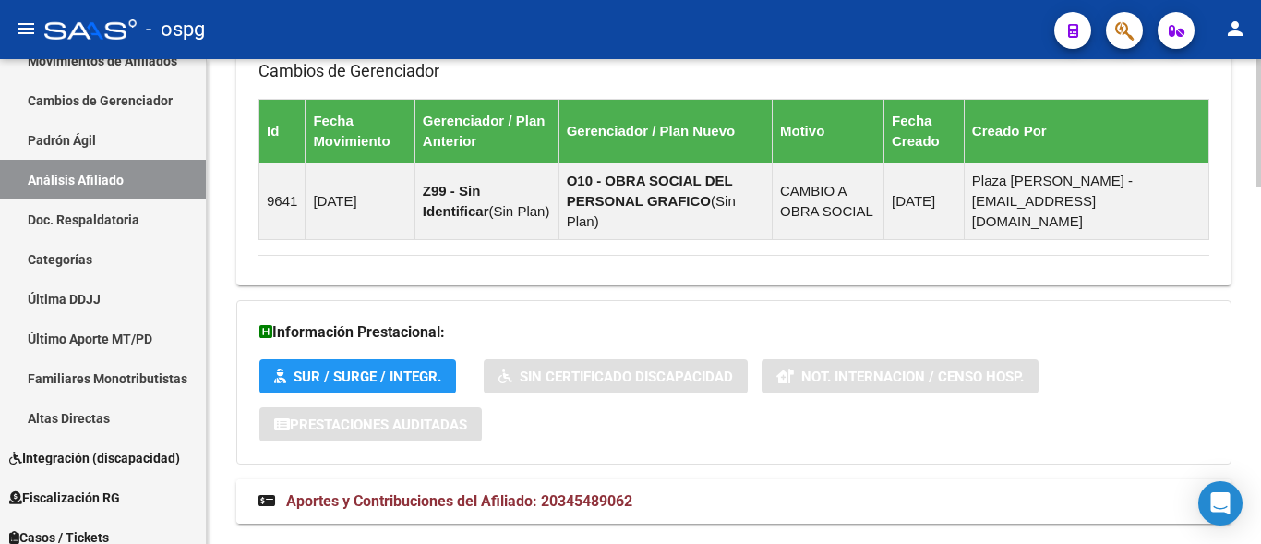
scroll to position [1366, 0]
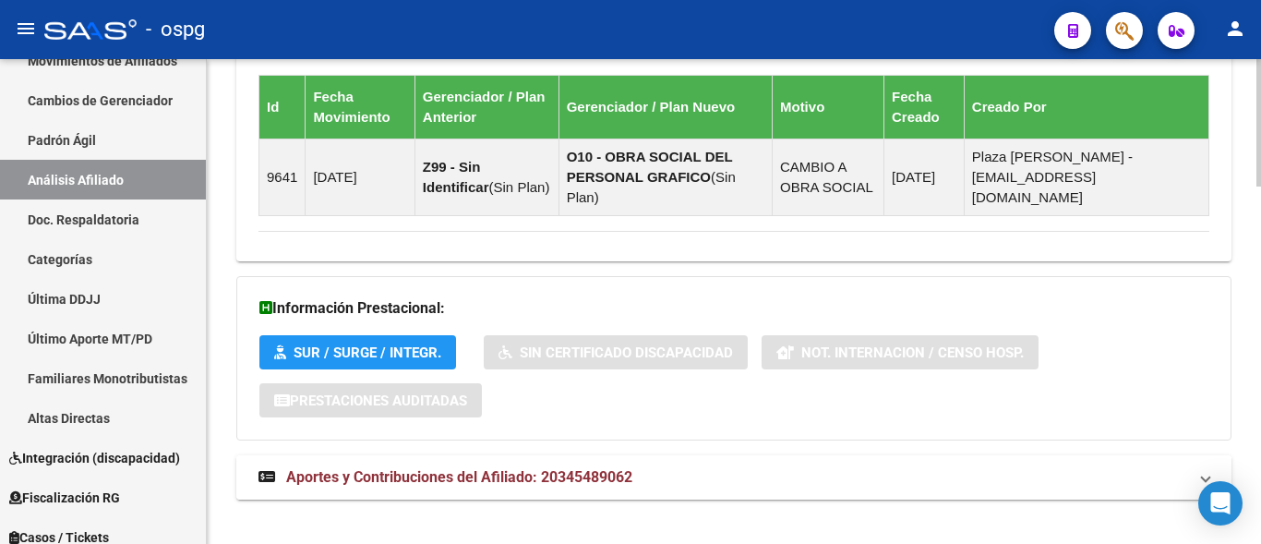
click at [443, 468] on span "Aportes y Contribuciones del Afiliado: 20345489062" at bounding box center [459, 477] width 346 height 18
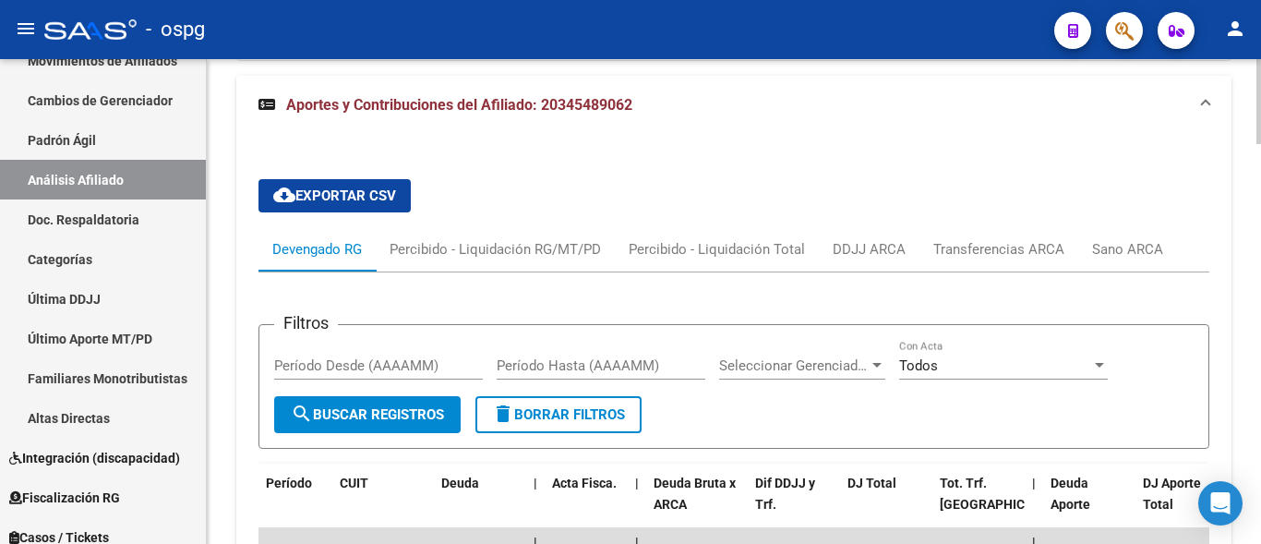
scroll to position [1735, 0]
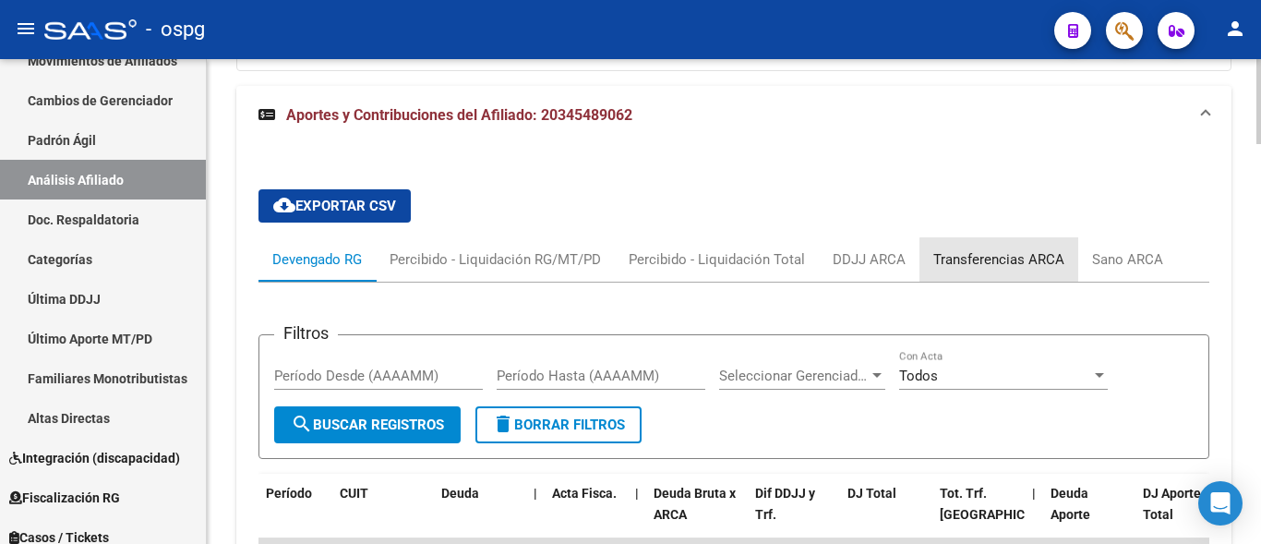
click at [1017, 249] on div "Transferencias ARCA" at bounding box center [998, 259] width 131 height 20
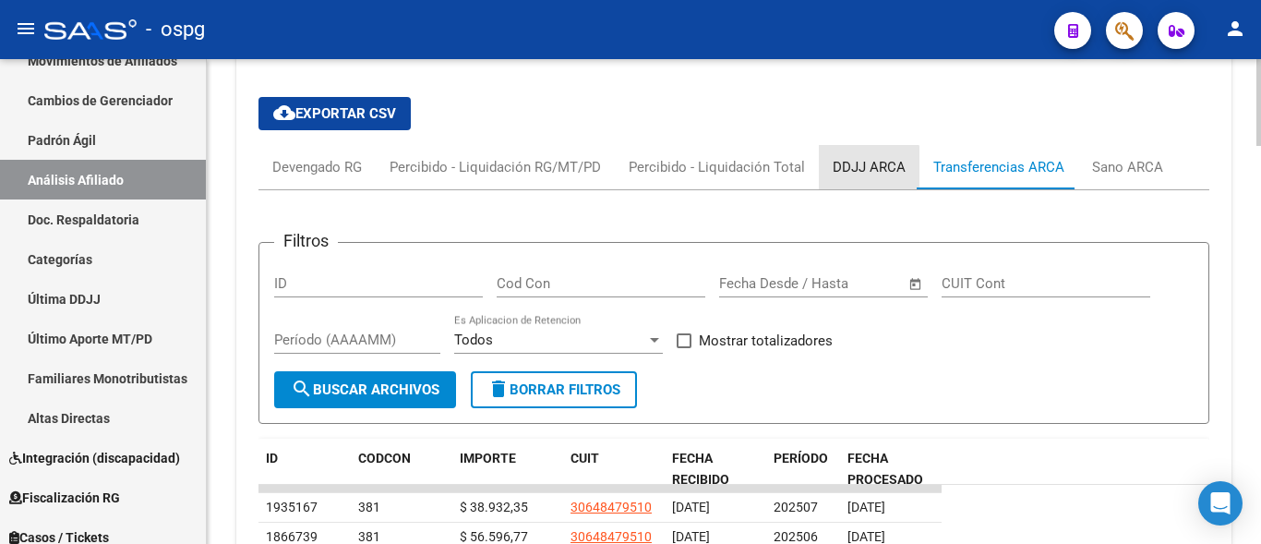
click at [863, 157] on div "DDJJ ARCA" at bounding box center [869, 167] width 73 height 20
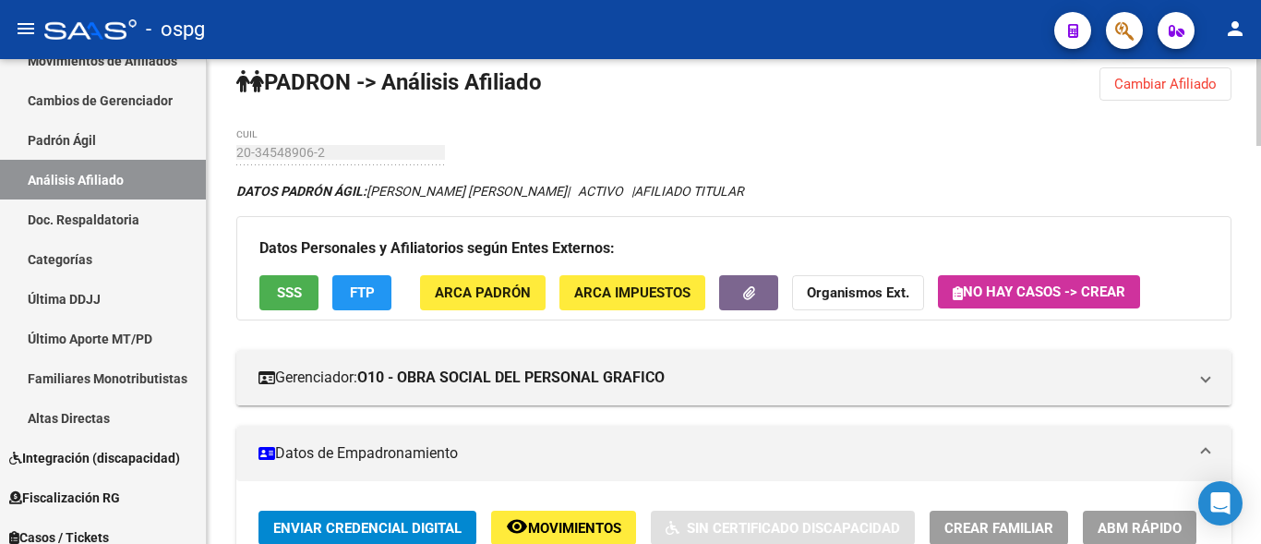
scroll to position [0, 0]
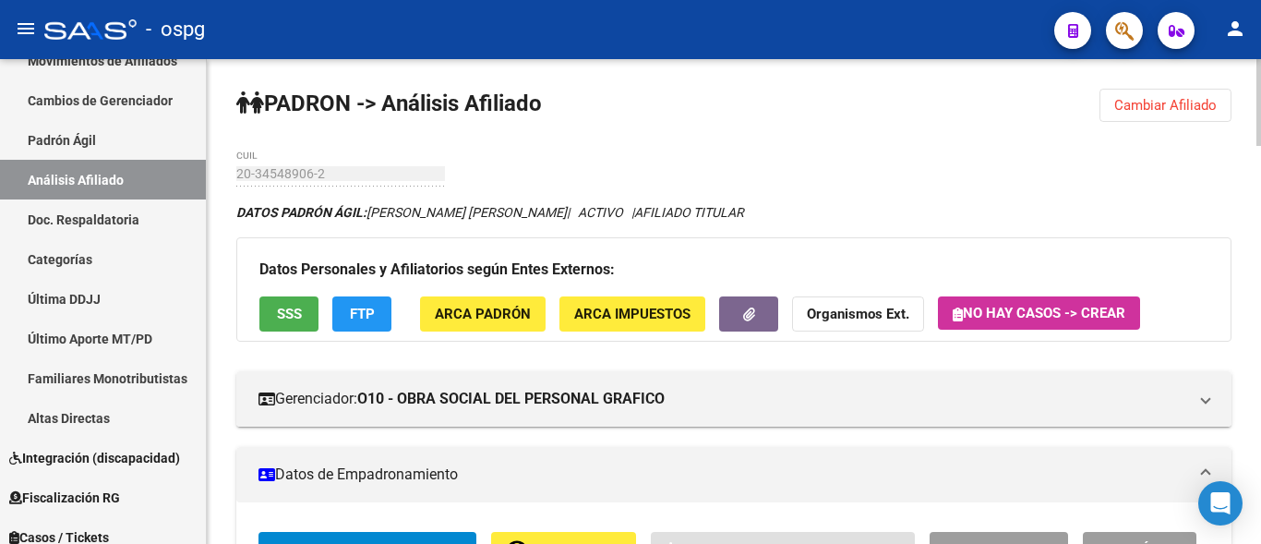
drag, startPoint x: 1193, startPoint y: 102, endPoint x: 1183, endPoint y: 106, distance: 10.8
click at [1192, 102] on span "Cambiar Afiliado" at bounding box center [1165, 105] width 102 height 17
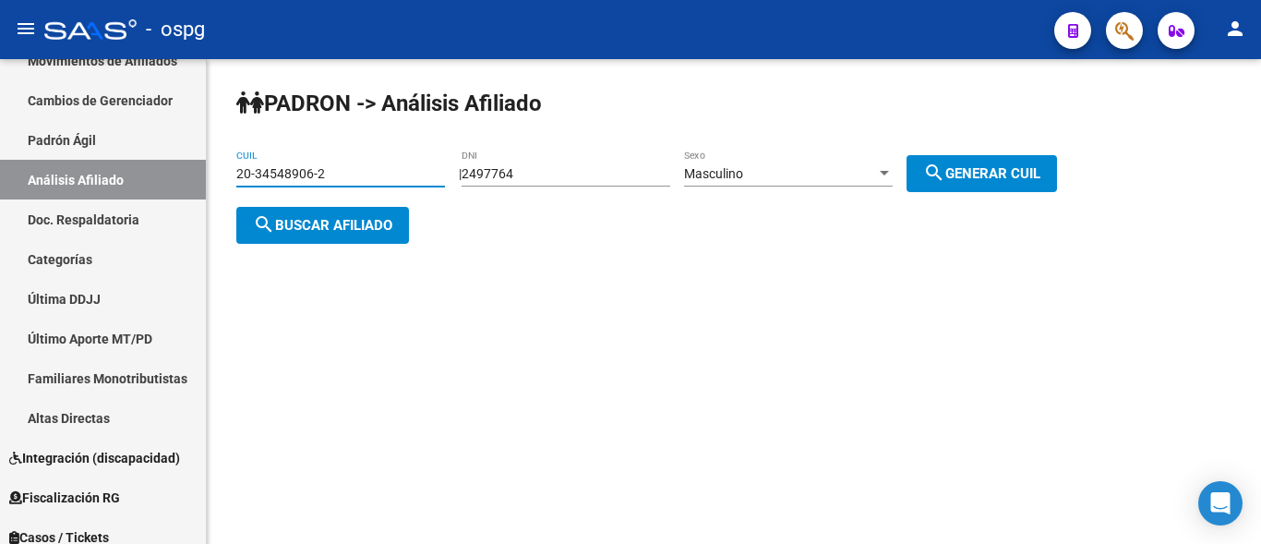
drag, startPoint x: 353, startPoint y: 181, endPoint x: 212, endPoint y: 225, distance: 147.2
click at [212, 225] on div "PADRON -> Análisis Afiliado 20-34548906-2 CUIL | 2497764 DNI Masculino Sexo sea…" at bounding box center [734, 181] width 1054 height 244
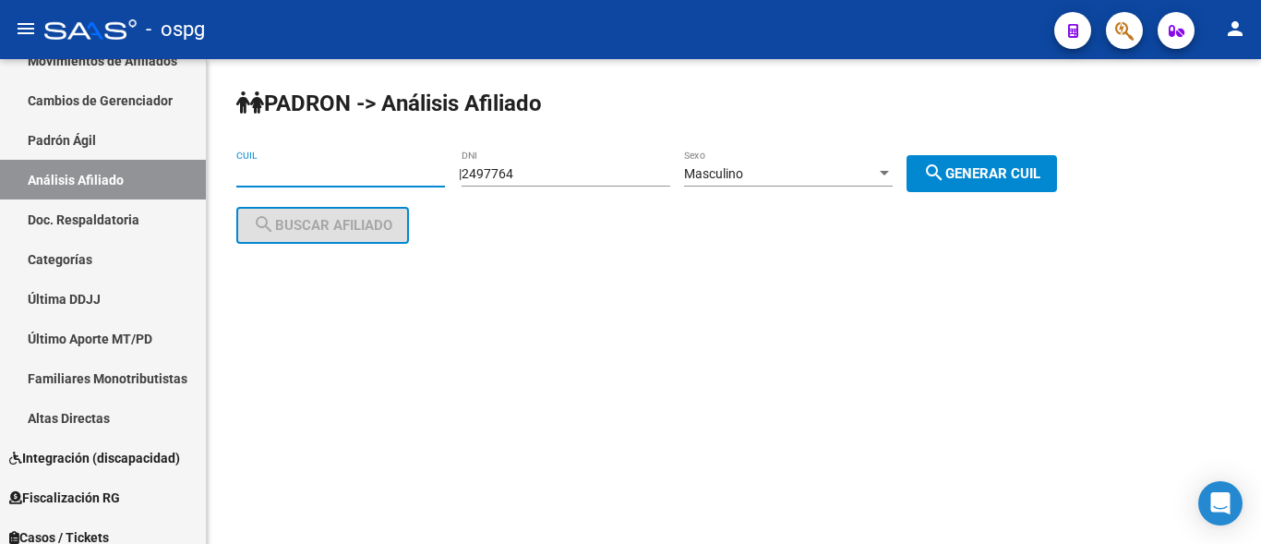
paste input "20-57244834-8"
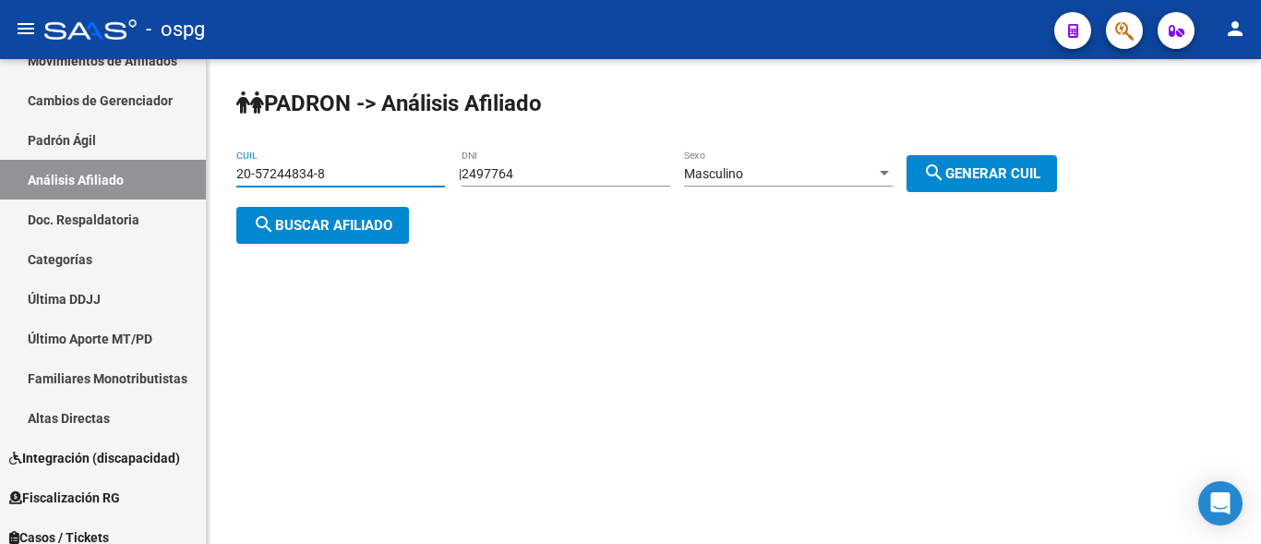
type input "20-57244834-8"
click at [355, 214] on button "search Buscar afiliado" at bounding box center [322, 225] width 173 height 37
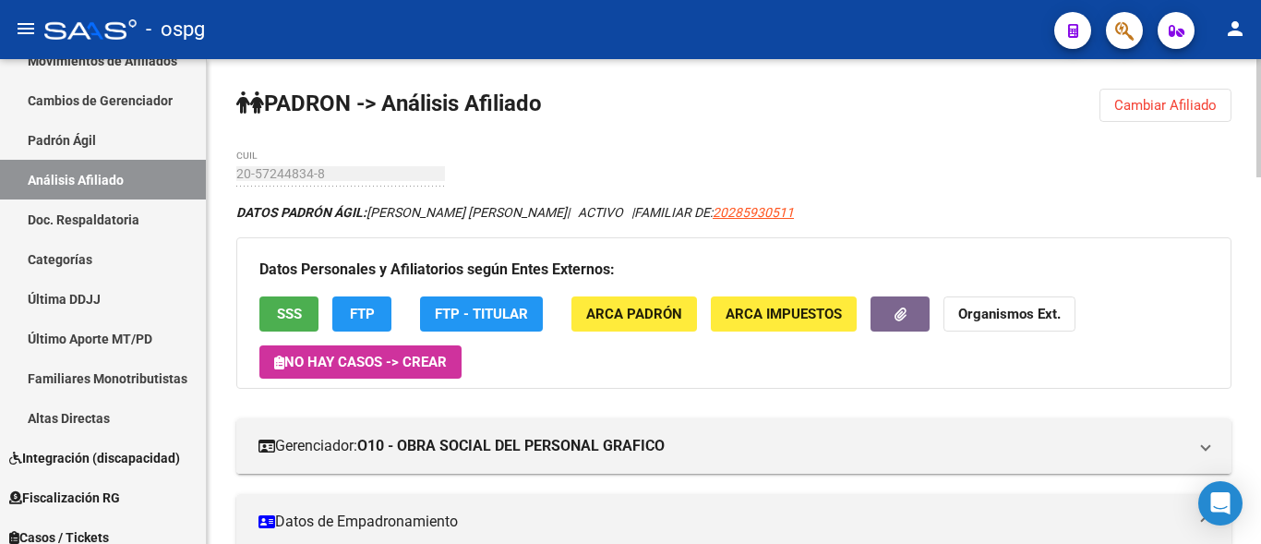
click at [338, 324] on button "FTP" at bounding box center [361, 313] width 59 height 34
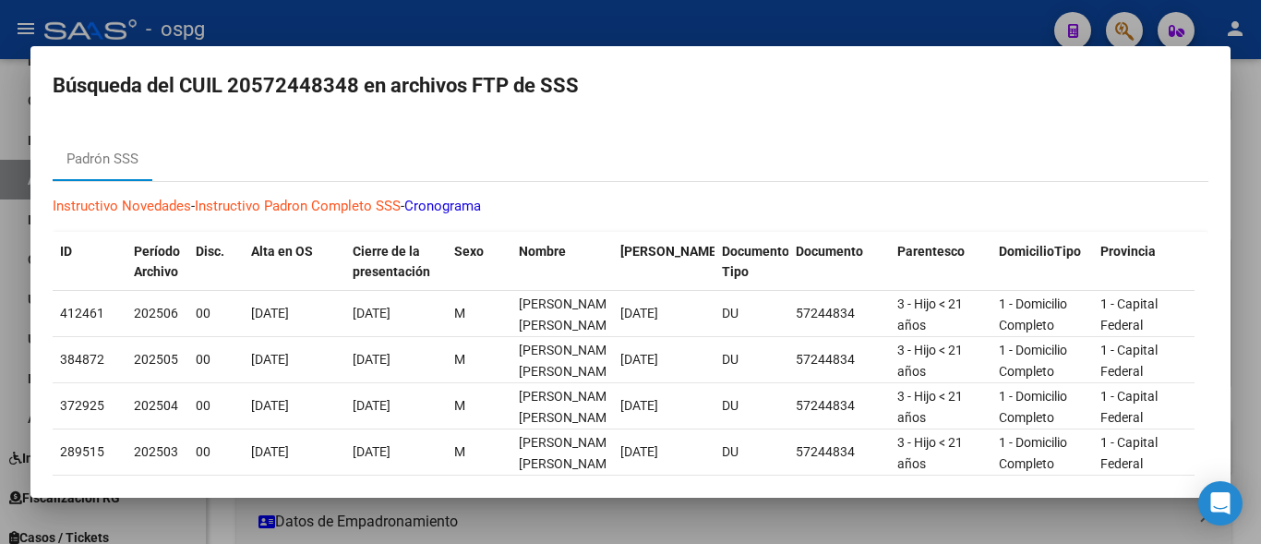
click at [634, 26] on div at bounding box center [630, 272] width 1261 height 544
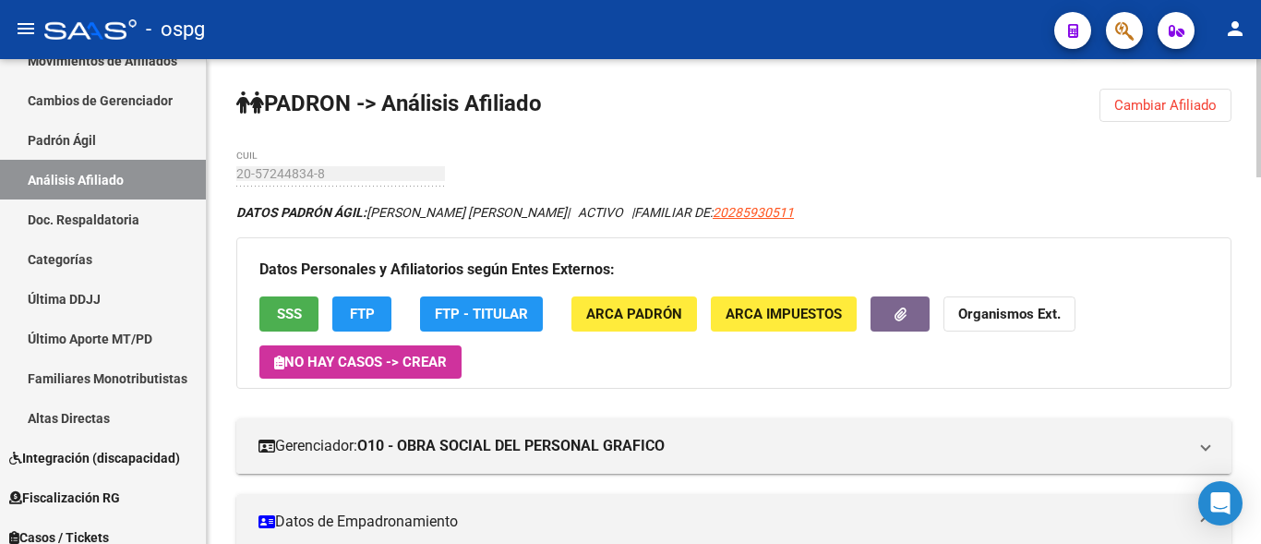
click at [257, 319] on div "Datos Personales y Afiliatorios según Entes Externos: SSS FTP FTP - Titular ARC…" at bounding box center [733, 312] width 995 height 150
click at [275, 320] on button "SSS" at bounding box center [288, 313] width 59 height 34
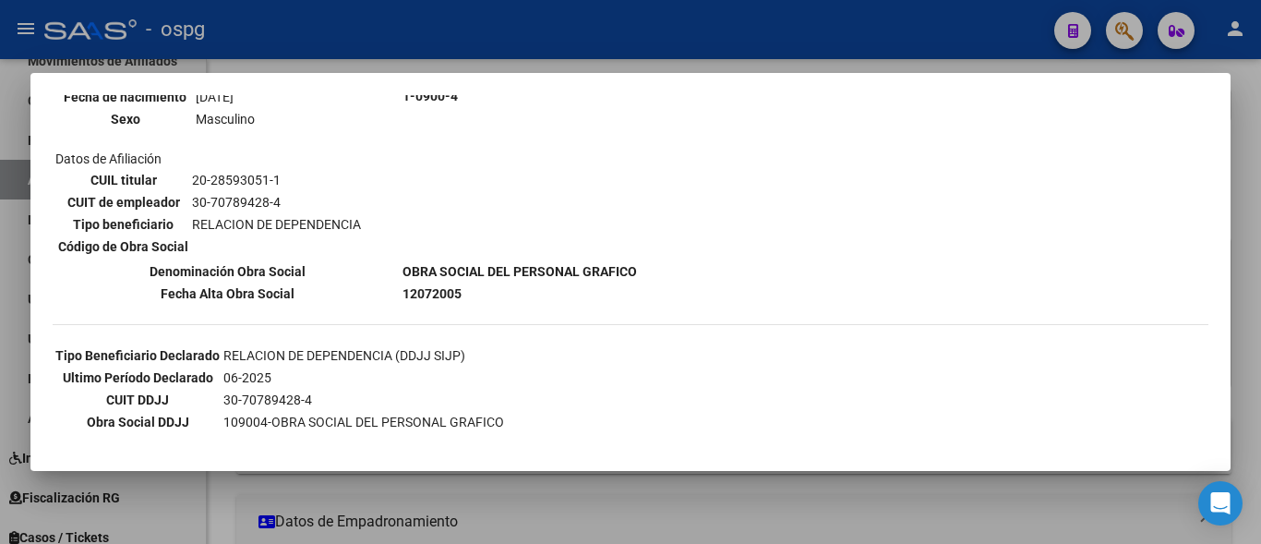
scroll to position [277, 0]
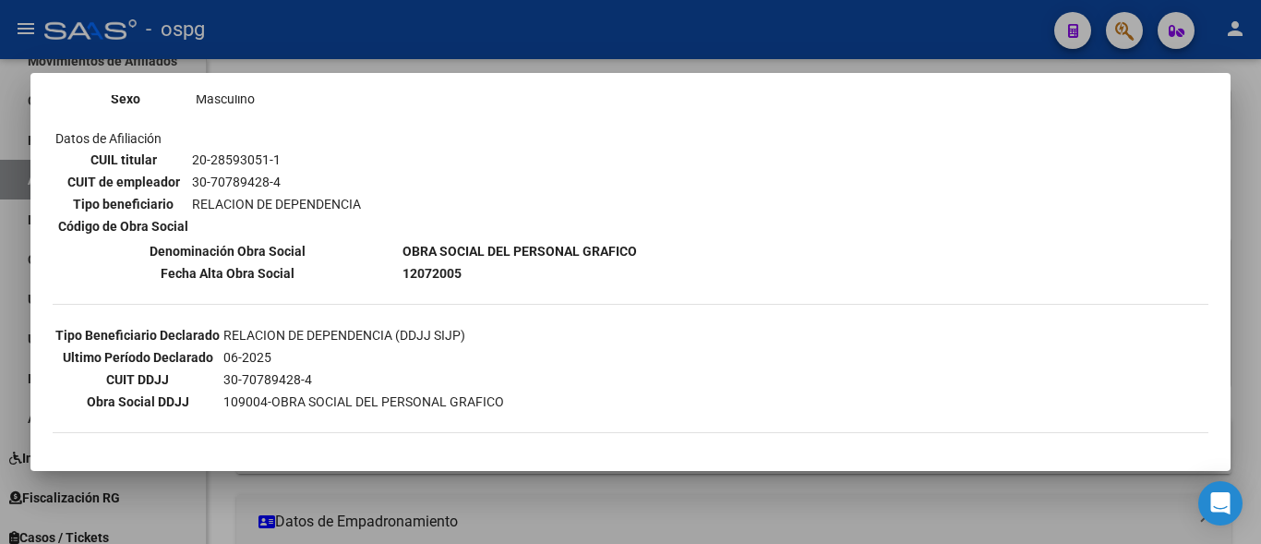
click at [634, 30] on div at bounding box center [630, 272] width 1261 height 544
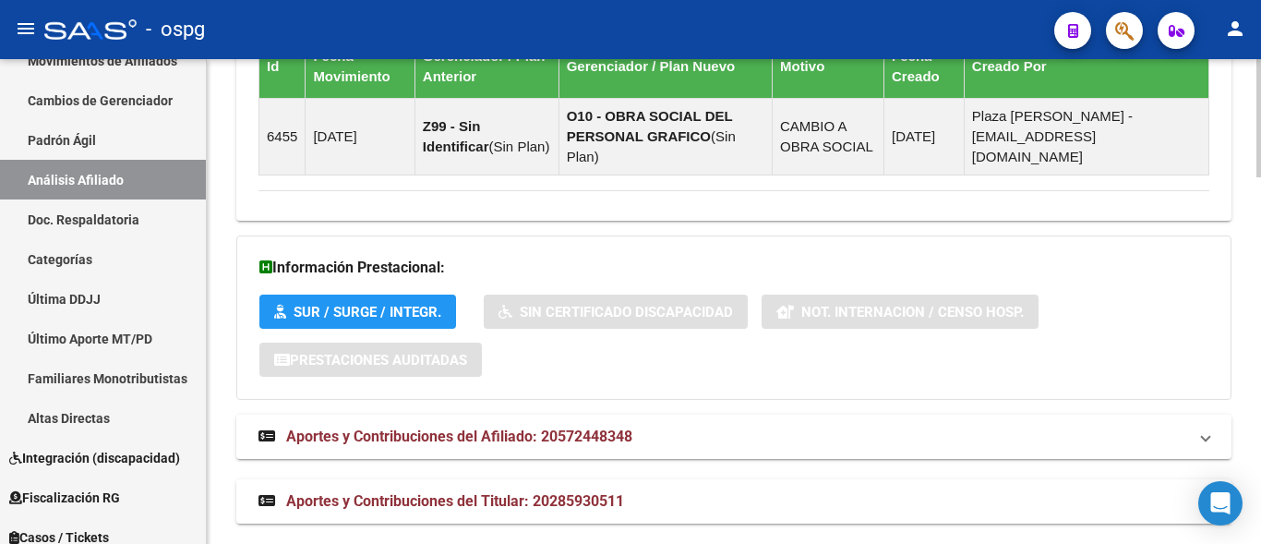
scroll to position [1502, 0]
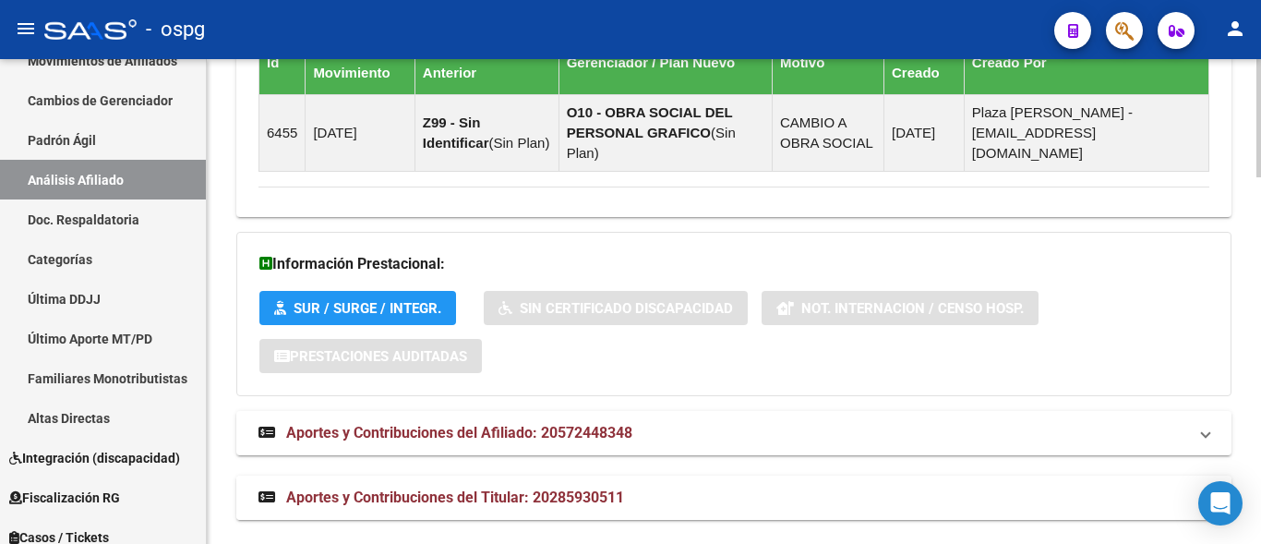
click at [492, 488] on span "Aportes y Contribuciones del Titular: 20285930511" at bounding box center [455, 497] width 338 height 18
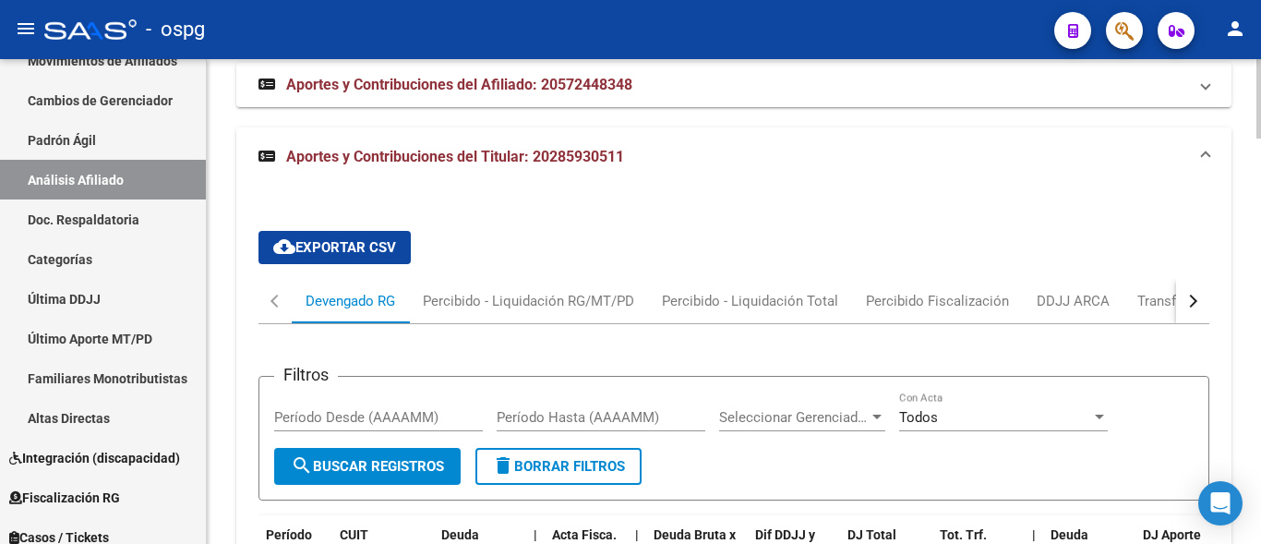
scroll to position [1871, 0]
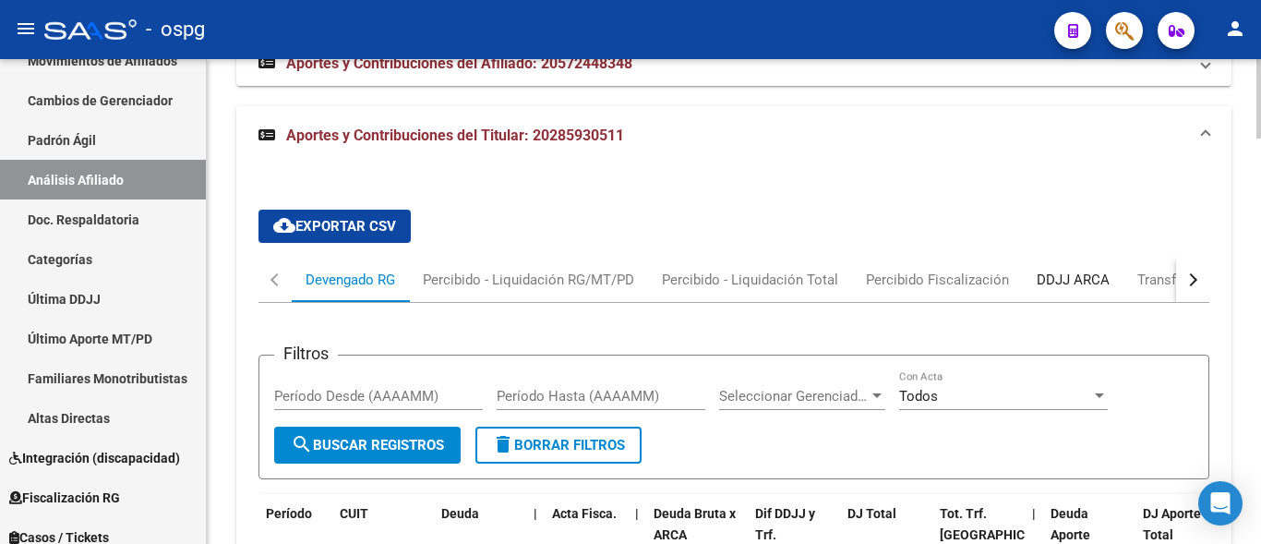
click at [1084, 270] on div "DDJJ ARCA" at bounding box center [1073, 280] width 73 height 20
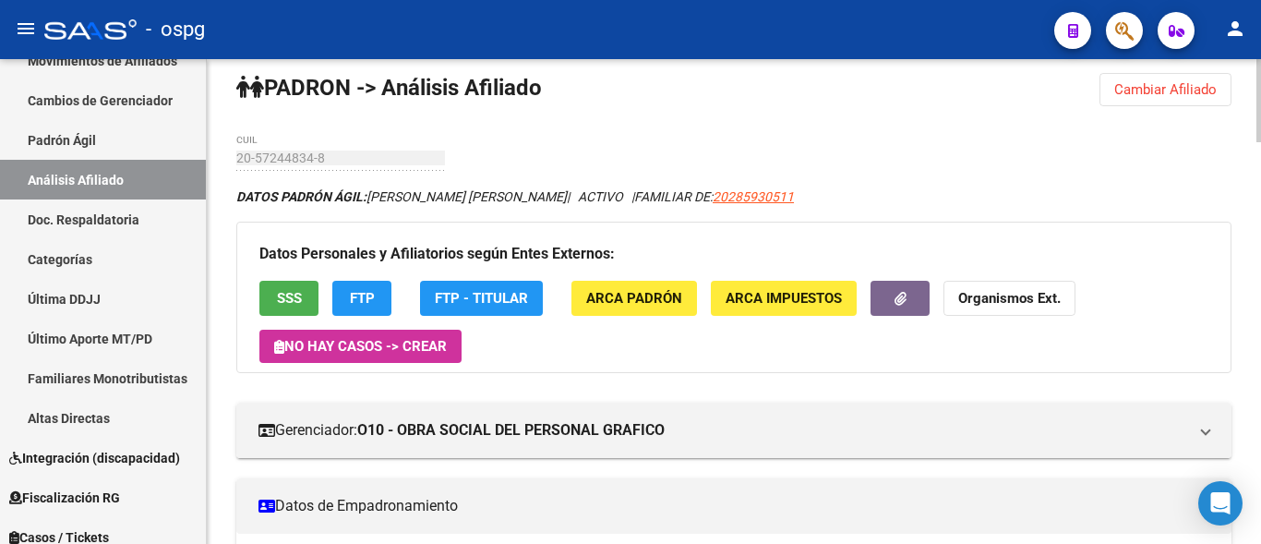
scroll to position [0, 0]
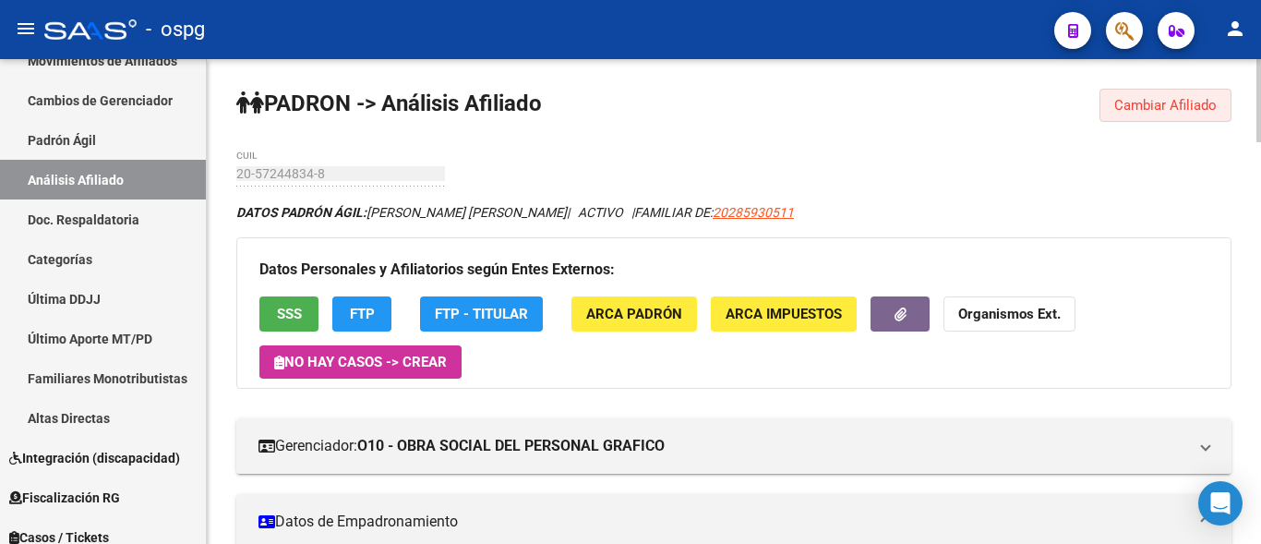
click at [1150, 91] on button "Cambiar Afiliado" at bounding box center [1166, 105] width 132 height 33
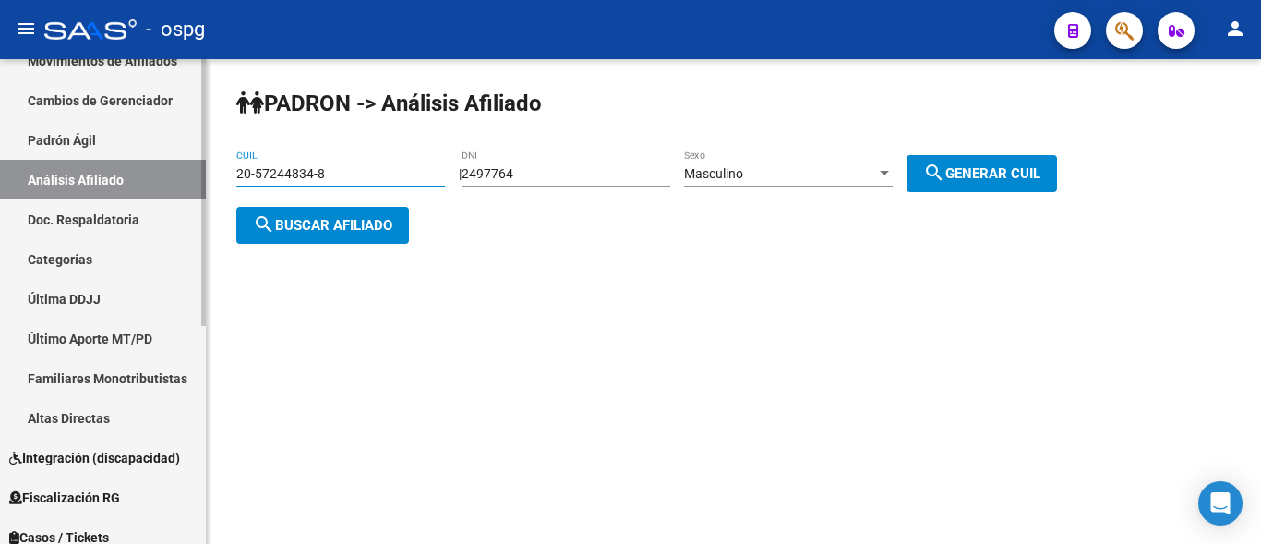
drag, startPoint x: 349, startPoint y: 174, endPoint x: 42, endPoint y: 174, distance: 307.5
click at [42, 174] on mat-sidenav-container "Firma Express Reportes Ingresos Devengados Análisis Histórico Detalles Transfer…" at bounding box center [630, 301] width 1261 height 485
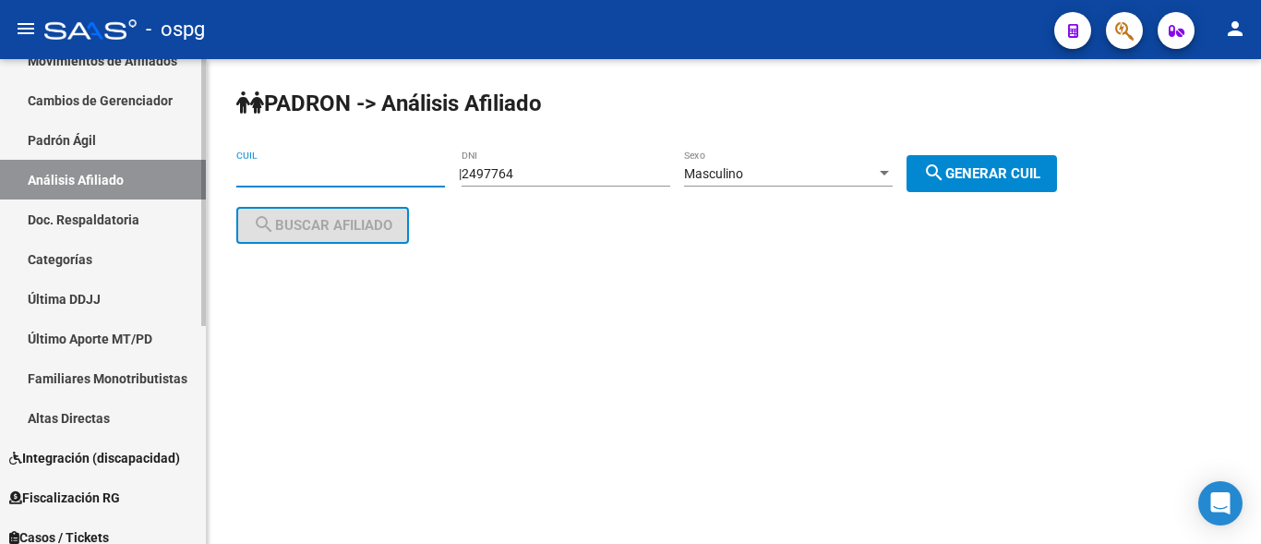
paste input "23-22648037-4"
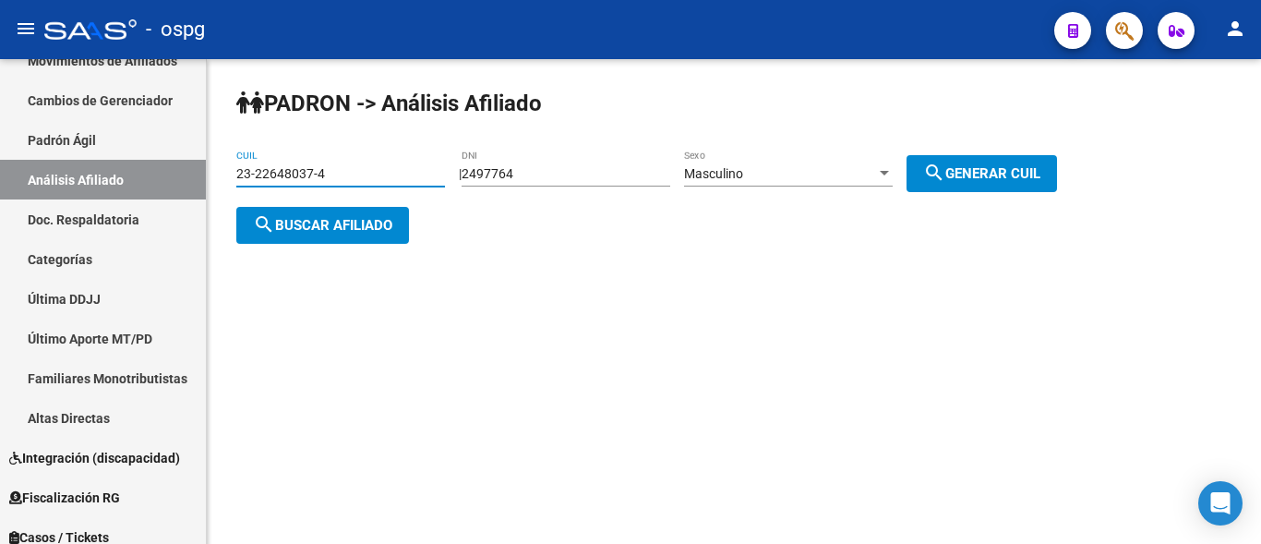
type input "23-22648037-4"
click at [314, 225] on span "search Buscar afiliado" at bounding box center [322, 225] width 139 height 17
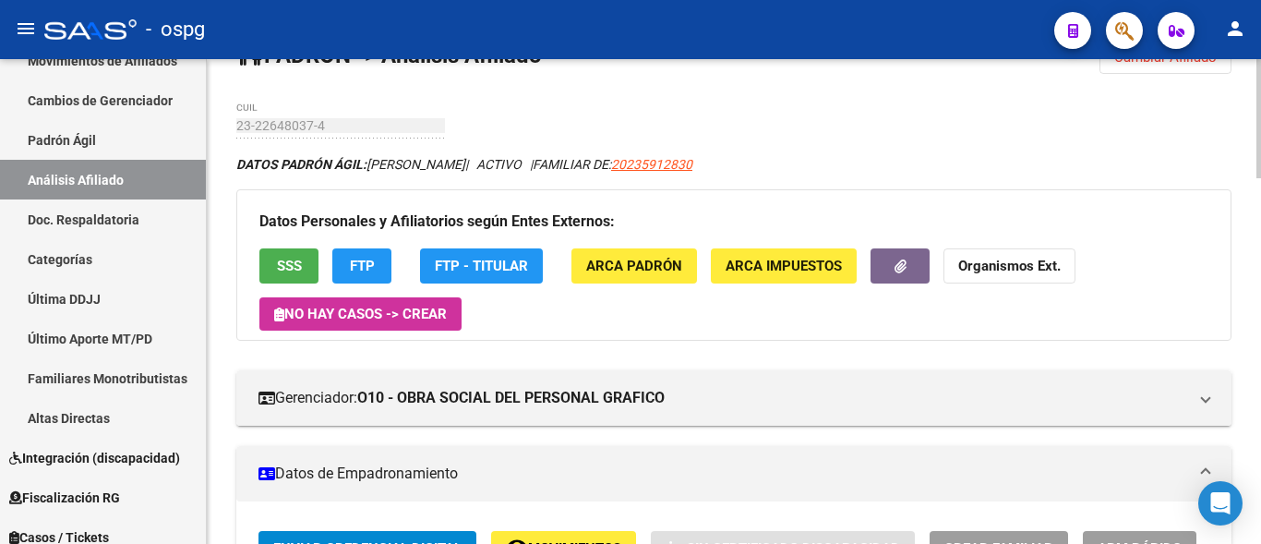
scroll to position [92, 0]
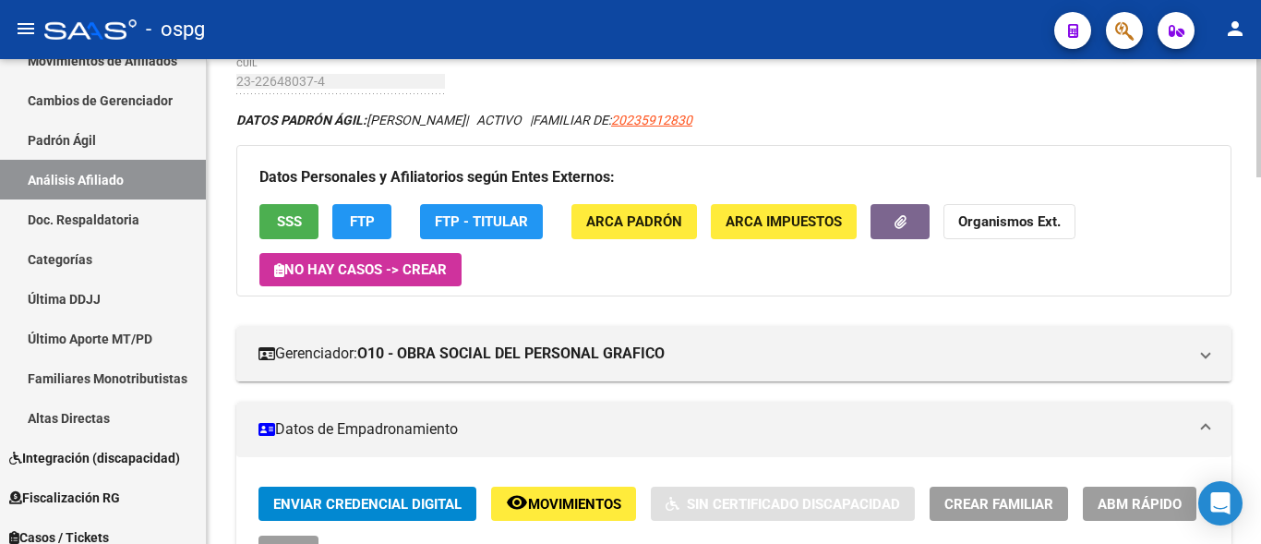
click at [379, 232] on button "FTP" at bounding box center [361, 221] width 59 height 34
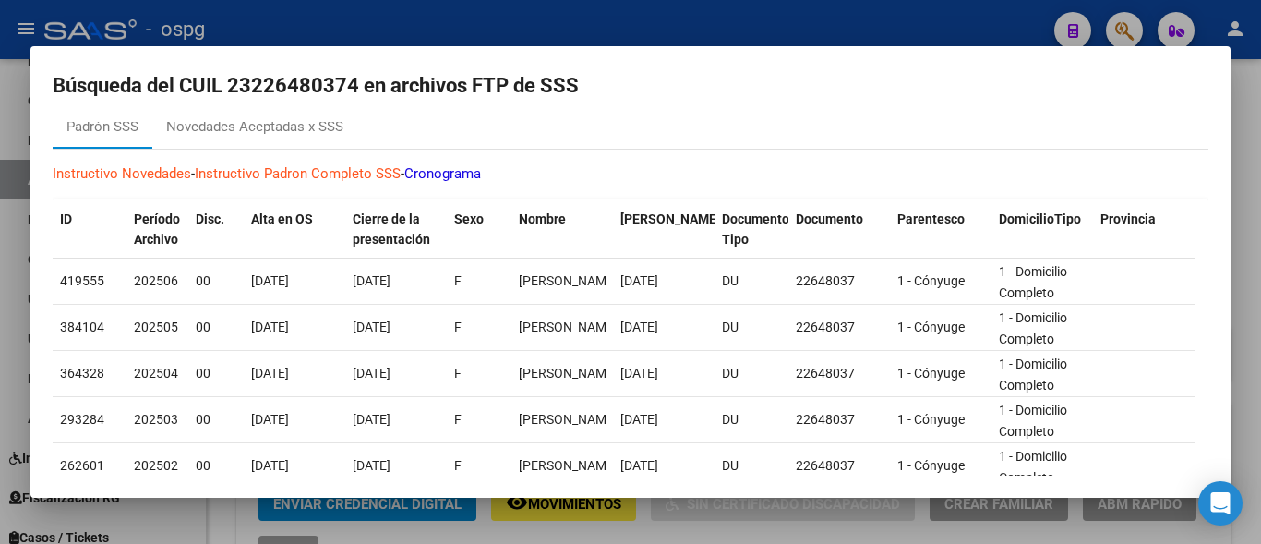
scroll to position [0, 0]
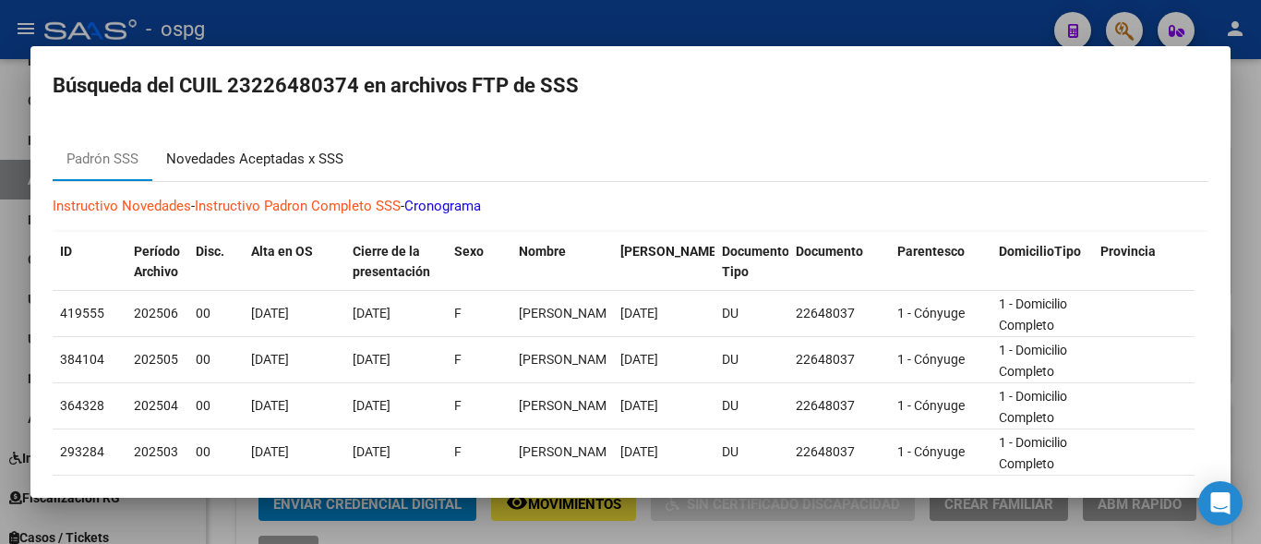
click at [237, 160] on div "Novedades Aceptadas x SSS" at bounding box center [254, 159] width 177 height 21
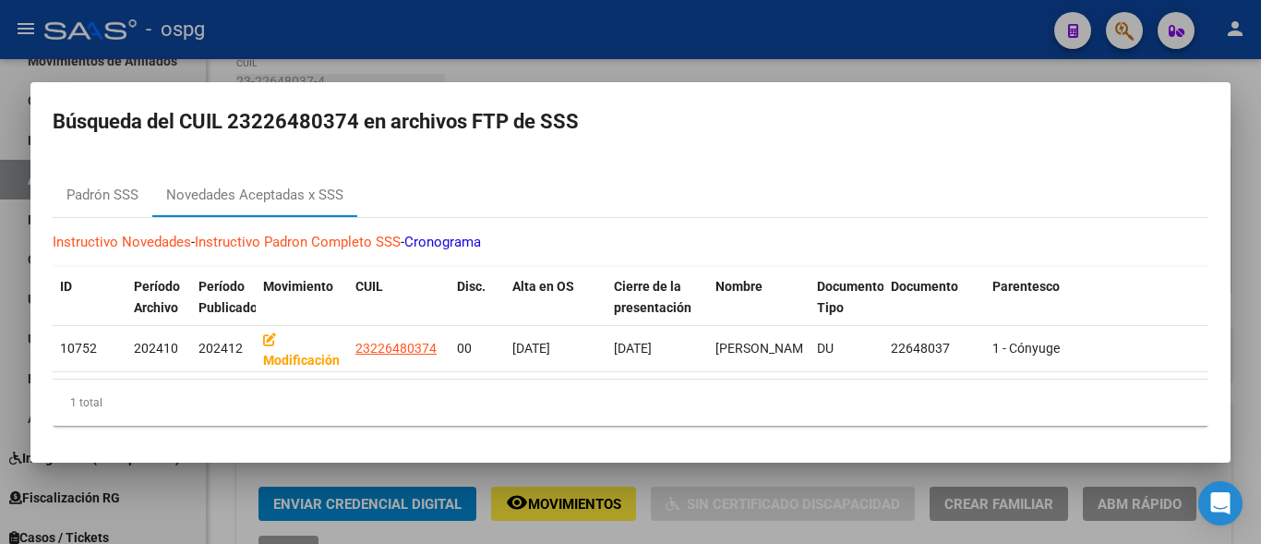
click at [291, 38] on div at bounding box center [630, 272] width 1261 height 544
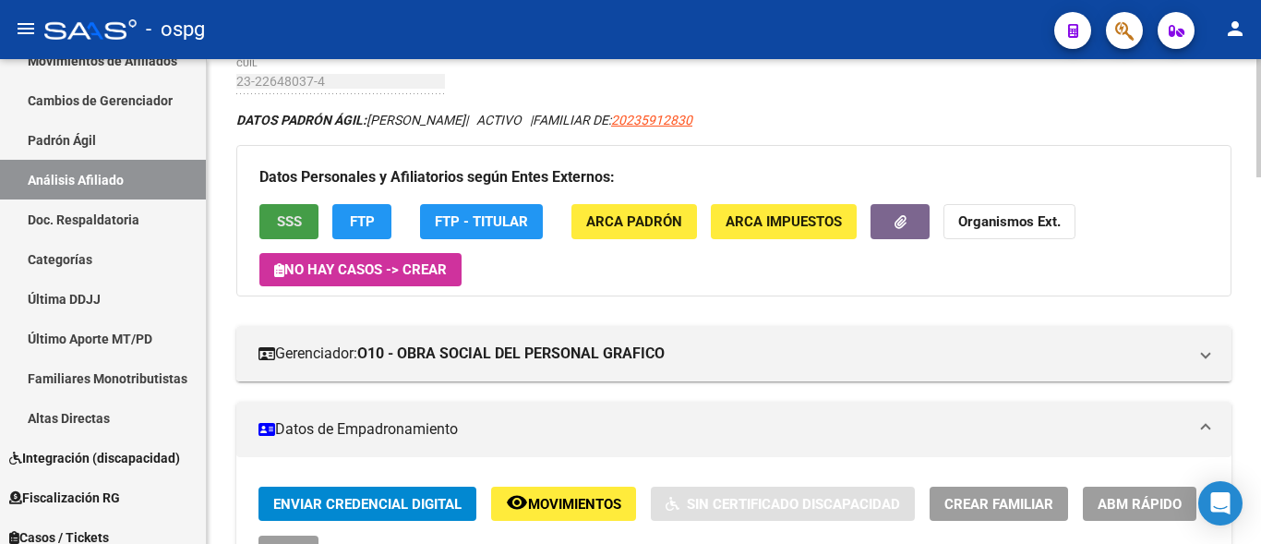
click at [285, 229] on span "SSS" at bounding box center [289, 222] width 25 height 17
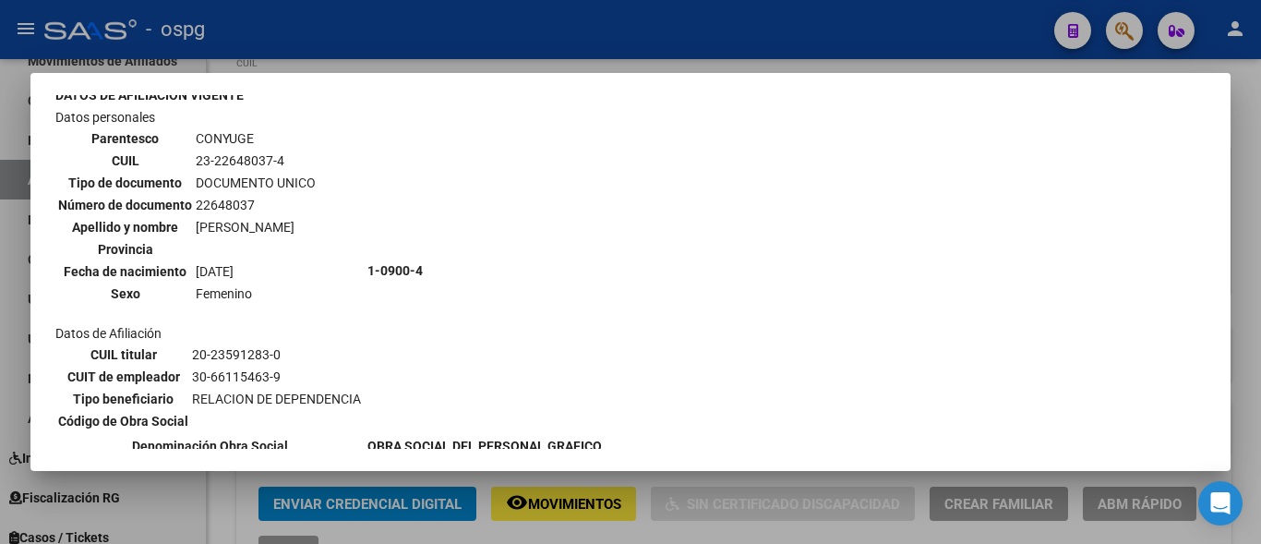
scroll to position [646, 0]
click at [412, 66] on div at bounding box center [630, 272] width 1261 height 544
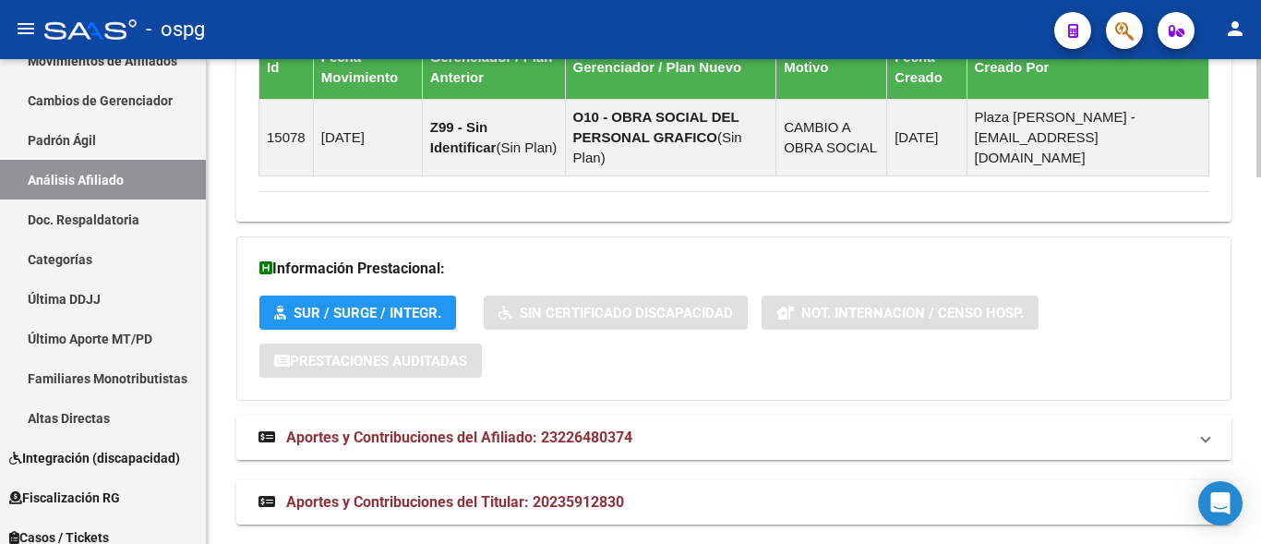
scroll to position [1502, 0]
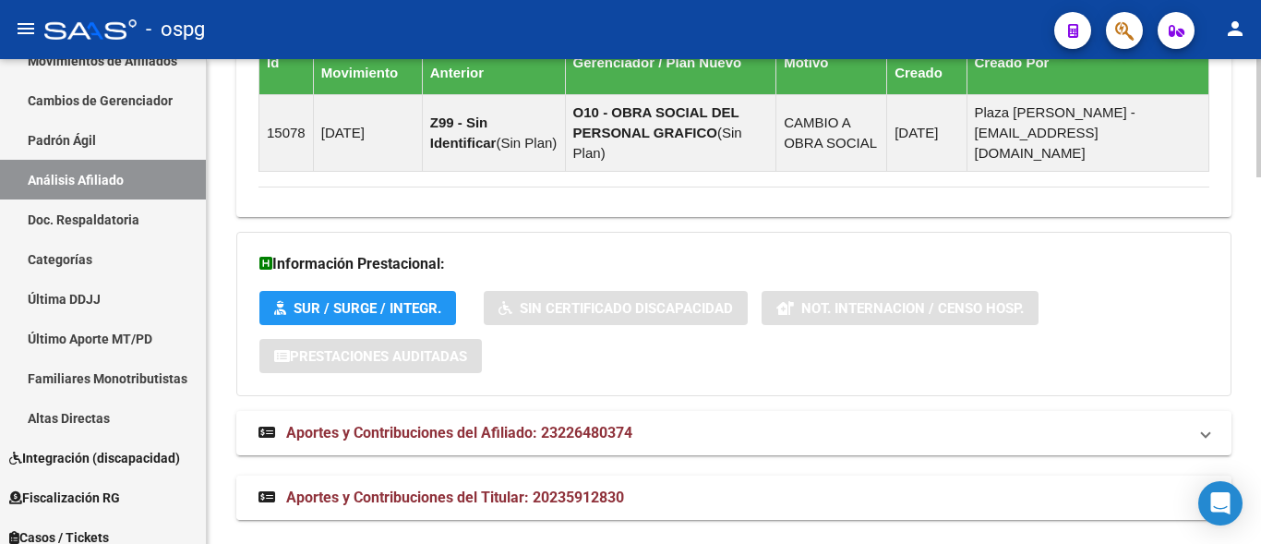
click at [481, 488] on span "Aportes y Contribuciones del Titular: 20235912830" at bounding box center [455, 497] width 338 height 18
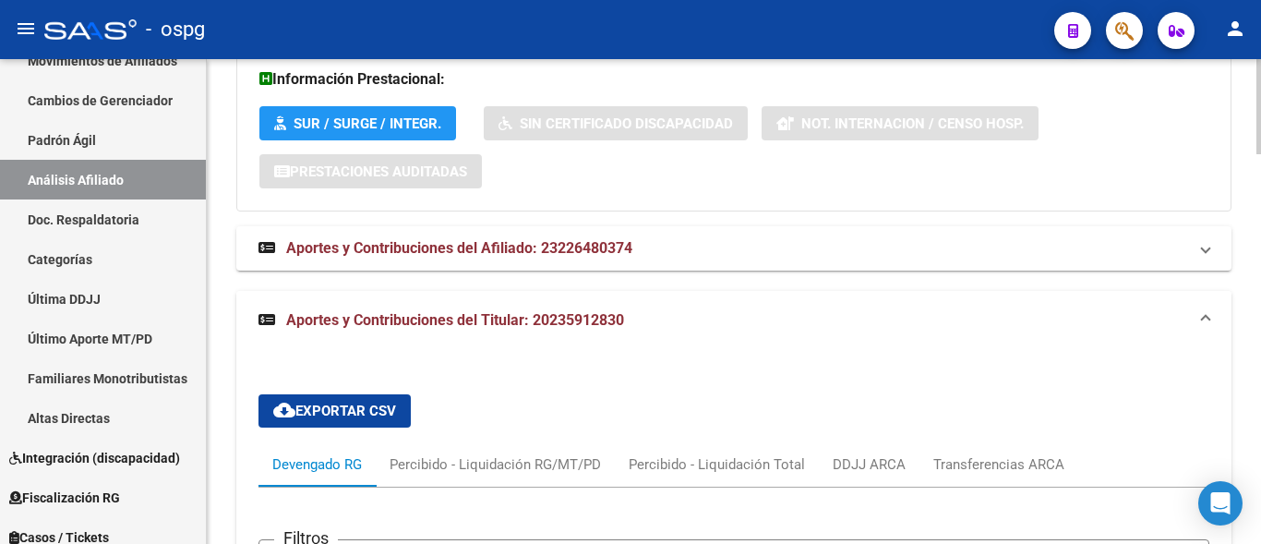
scroll to position [1795, 0]
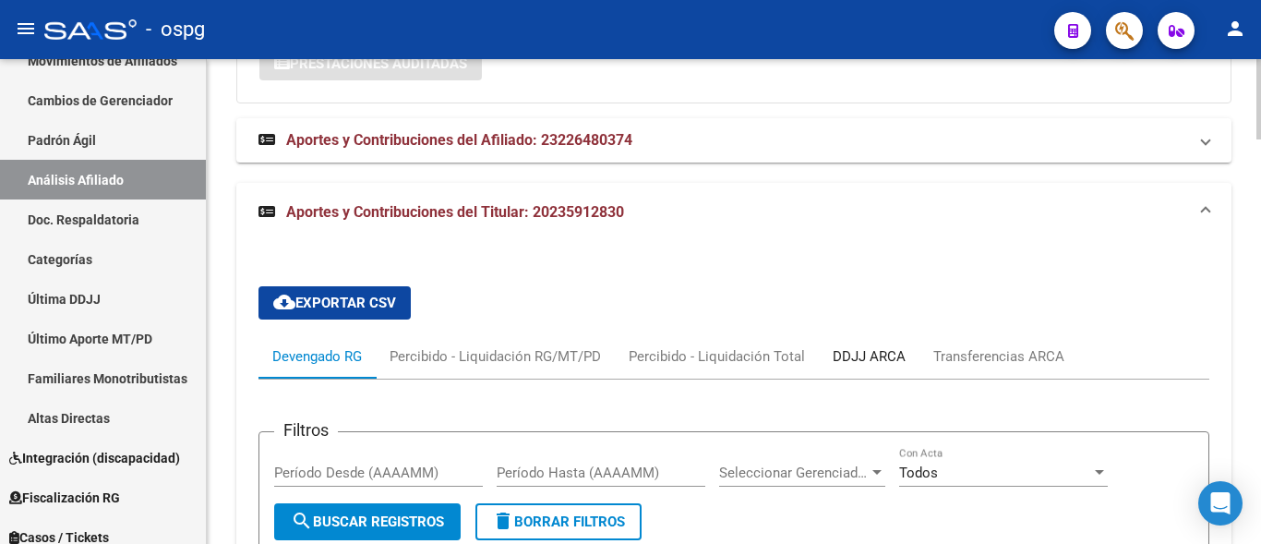
click at [870, 346] on div "DDJJ ARCA" at bounding box center [869, 356] width 73 height 20
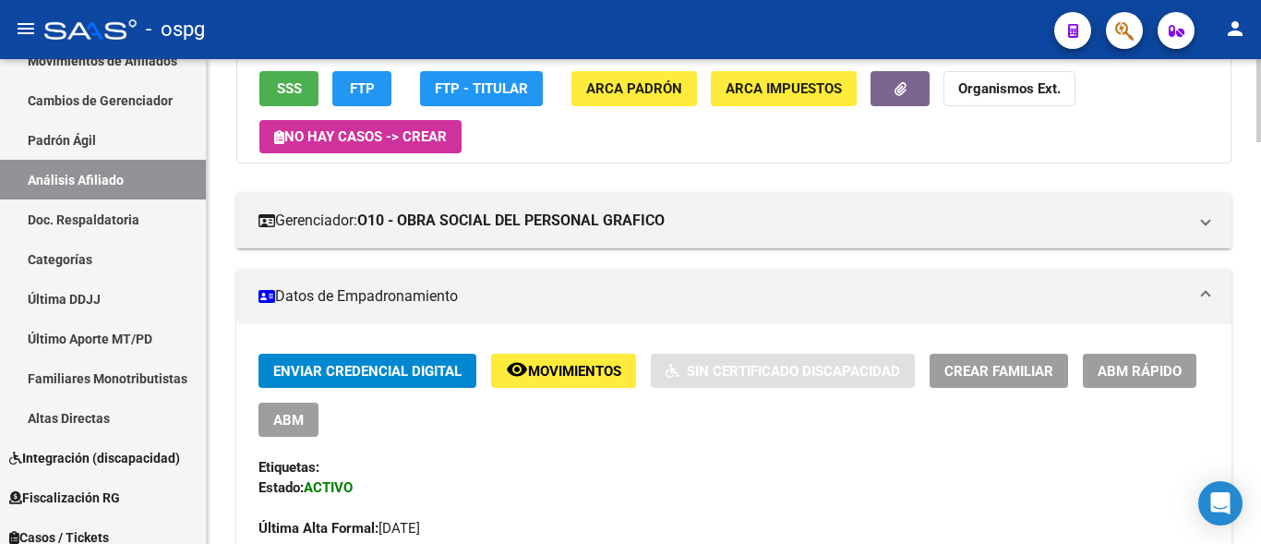
scroll to position [0, 0]
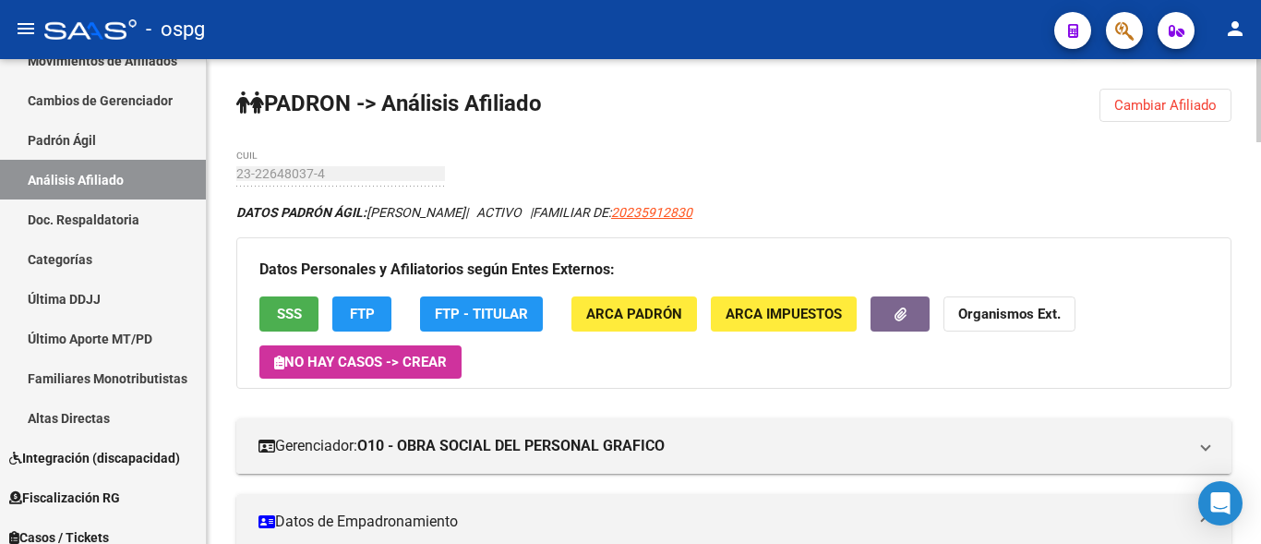
click at [1144, 100] on span "Cambiar Afiliado" at bounding box center [1165, 105] width 102 height 17
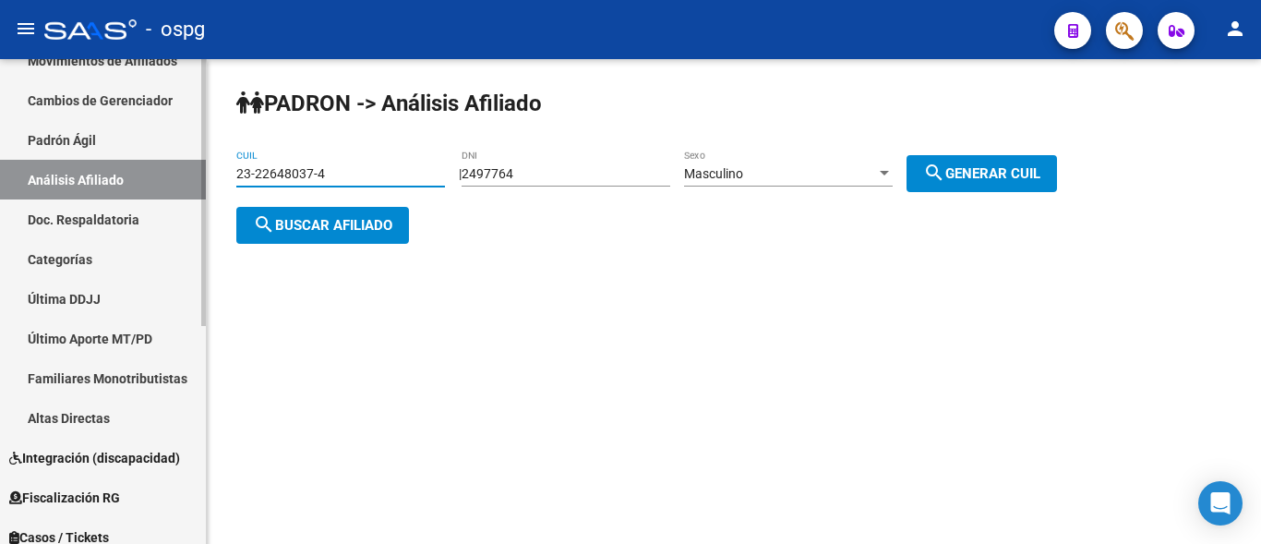
drag, startPoint x: 328, startPoint y: 175, endPoint x: 145, endPoint y: 175, distance: 182.8
click at [145, 175] on mat-sidenav-container "Firma Express Reportes Ingresos Devengados Análisis Histórico Detalles Transfer…" at bounding box center [630, 301] width 1261 height 485
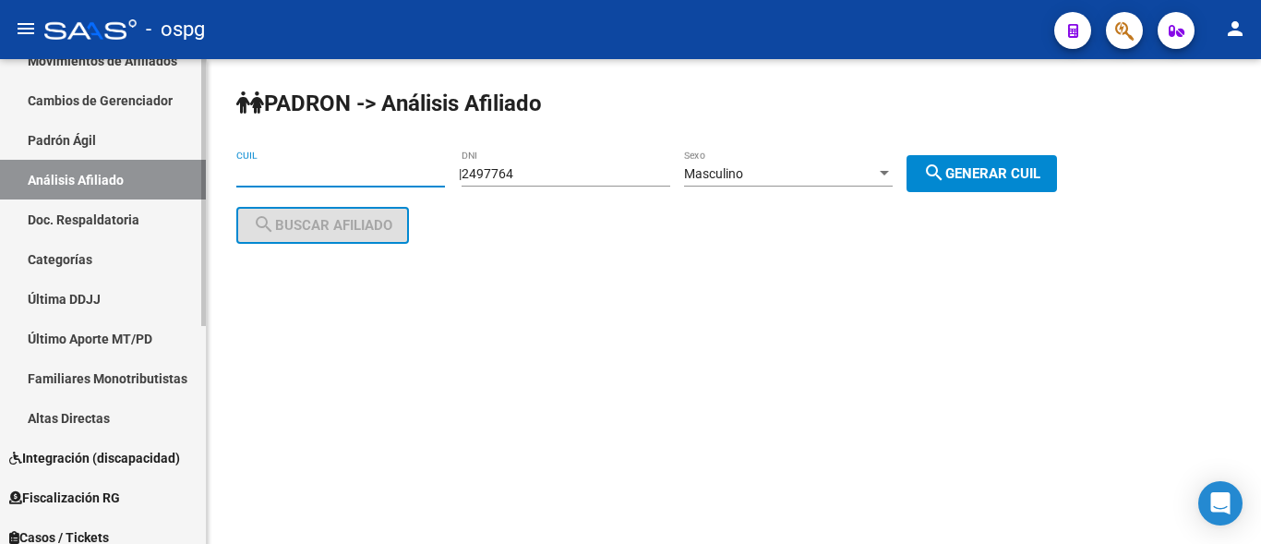
paste input "27-34705144-1"
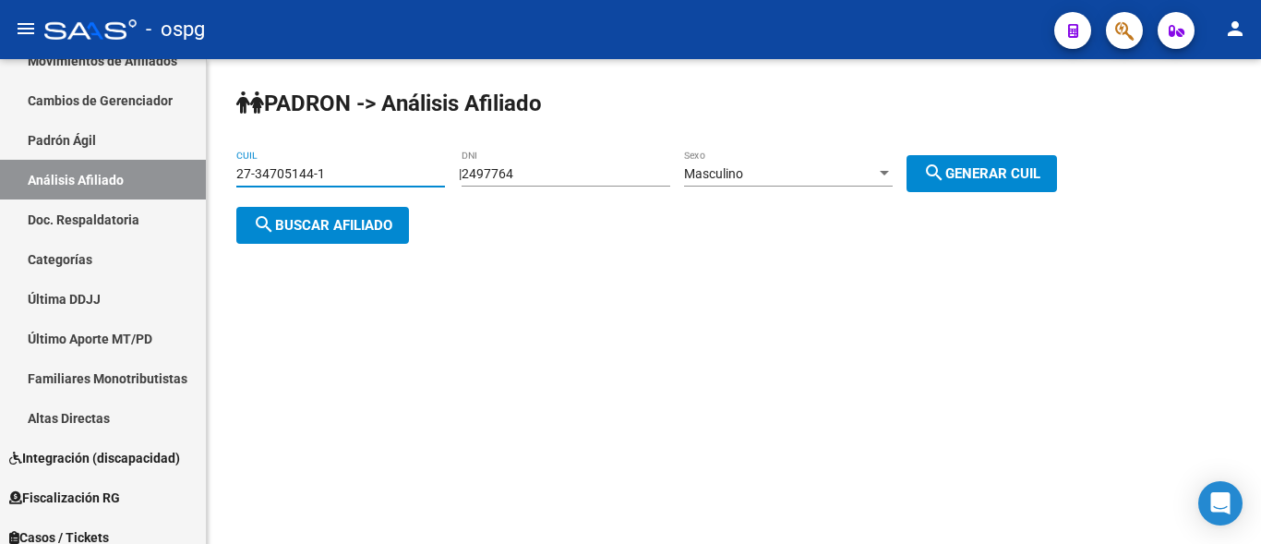
type input "27-34705144-1"
click at [356, 217] on span "search Buscar afiliado" at bounding box center [322, 225] width 139 height 17
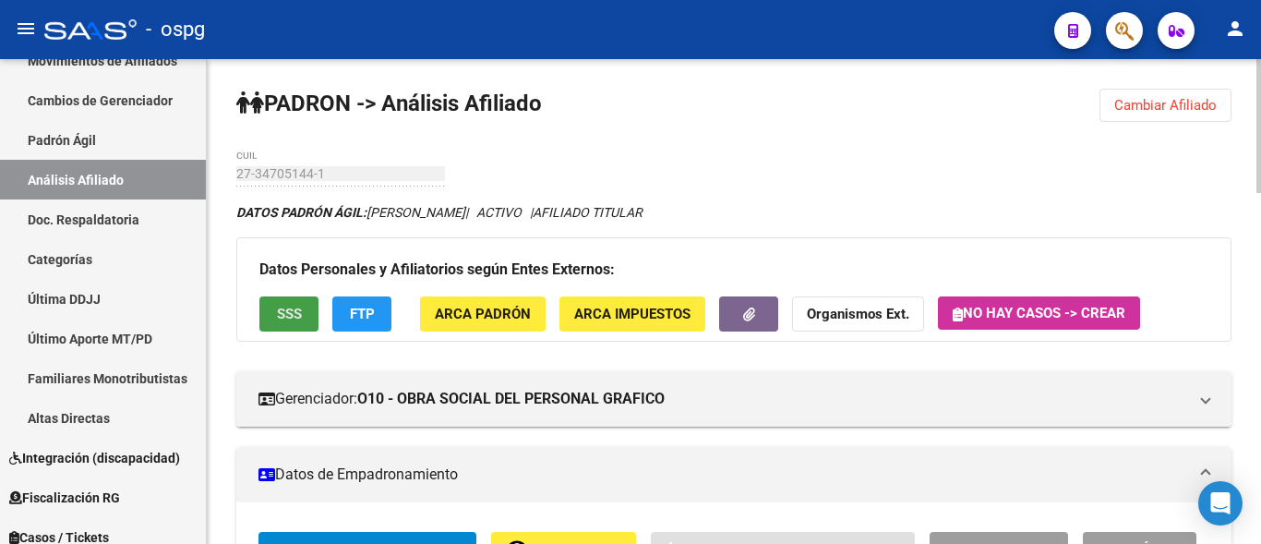
click at [309, 311] on button "SSS" at bounding box center [288, 313] width 59 height 34
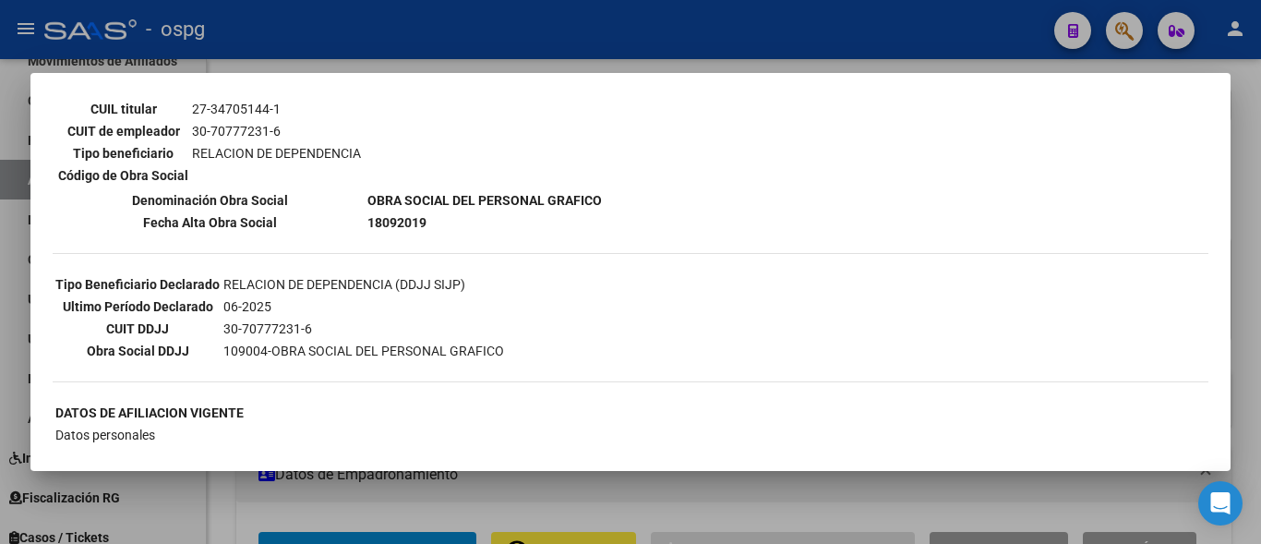
scroll to position [369, 0]
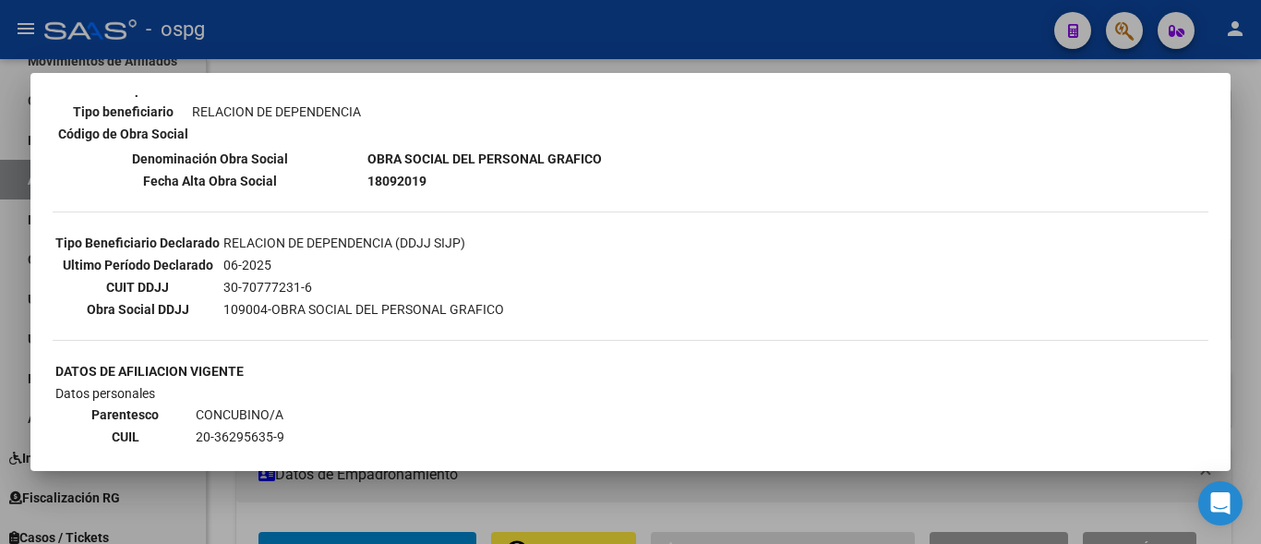
click at [426, 44] on div at bounding box center [630, 272] width 1261 height 544
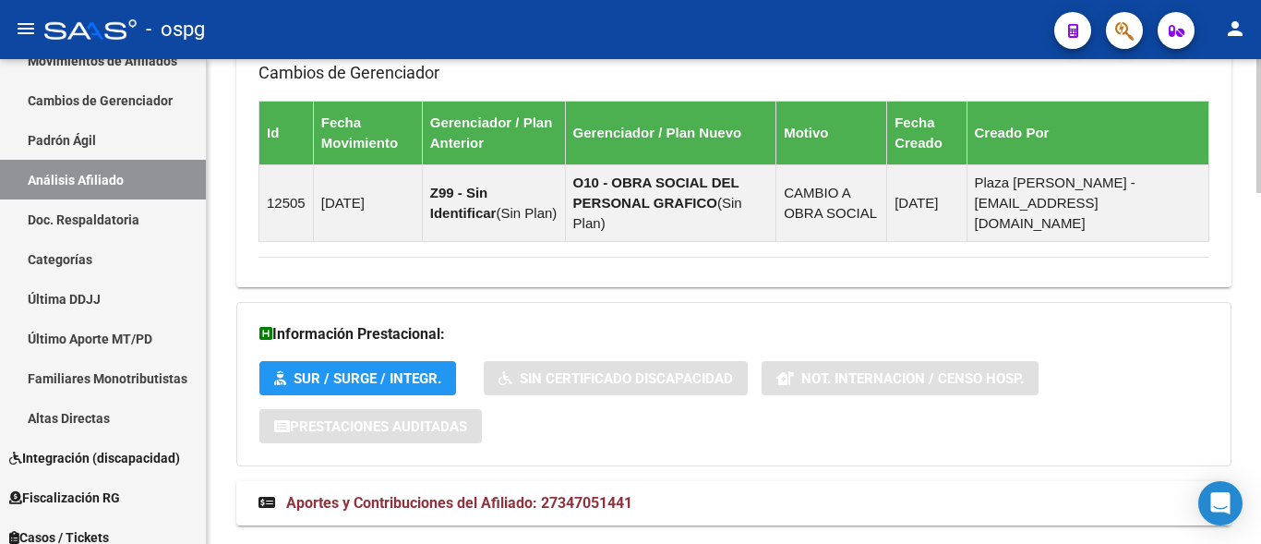
scroll to position [1275, 0]
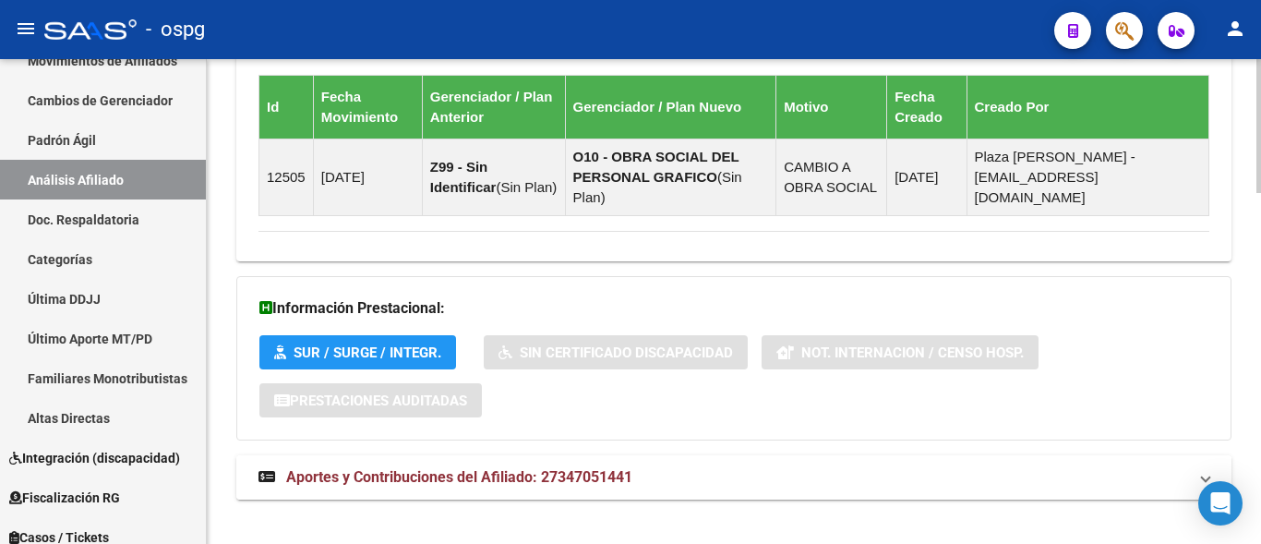
drag, startPoint x: 415, startPoint y: 456, endPoint x: 427, endPoint y: 452, distance: 12.6
click at [415, 468] on span "Aportes y Contribuciones del Afiliado: 27347051441" at bounding box center [459, 477] width 346 height 18
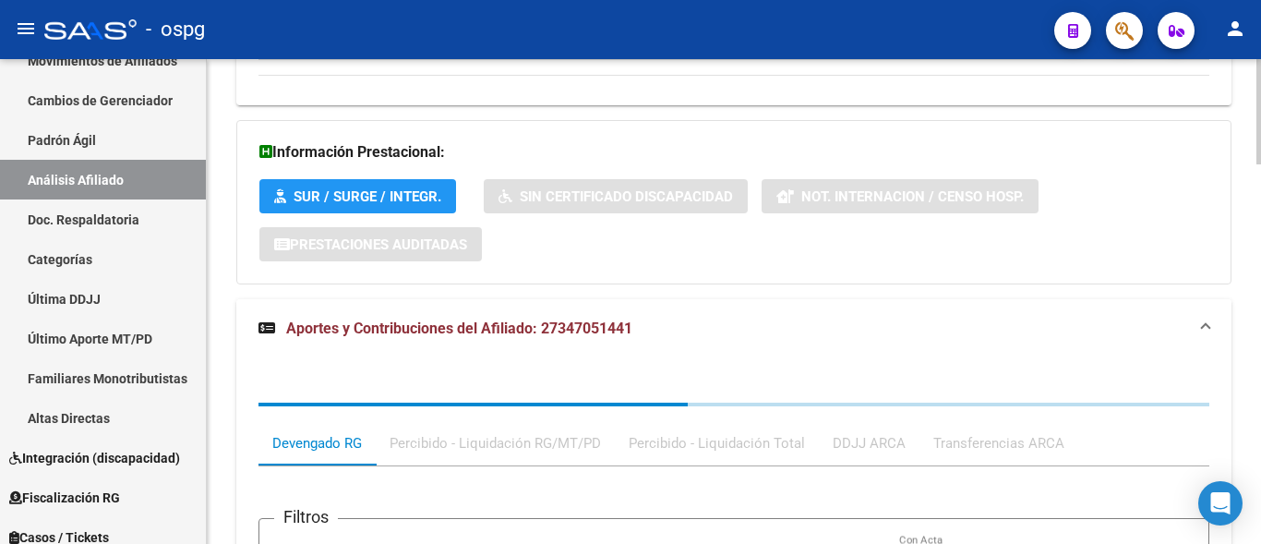
scroll to position [1475, 0]
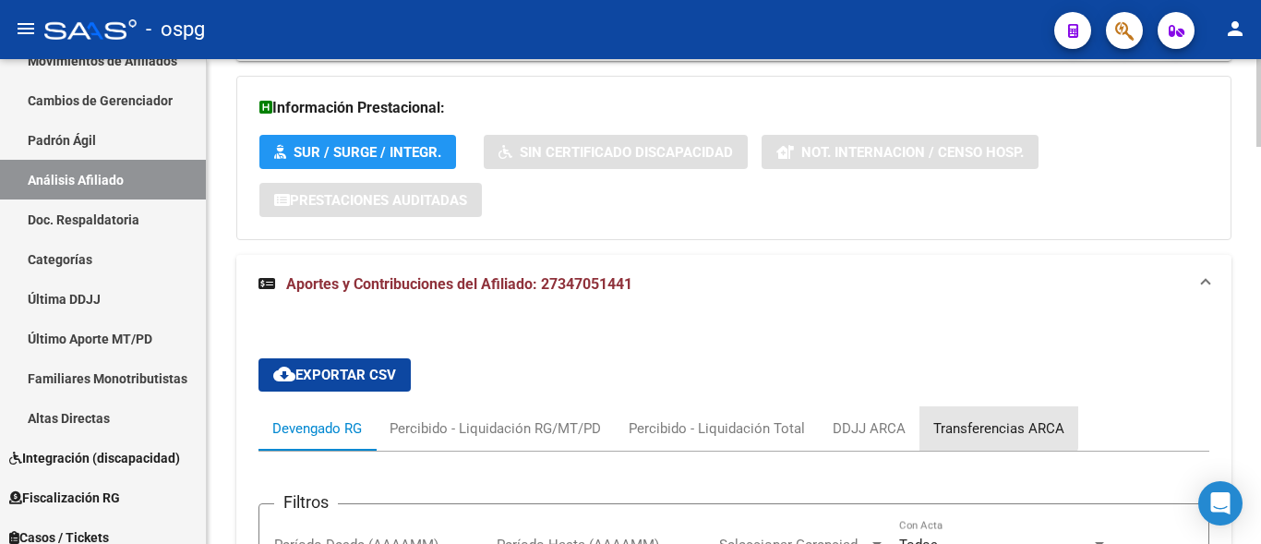
click at [980, 406] on div "Transferencias ARCA" at bounding box center [999, 428] width 159 height 44
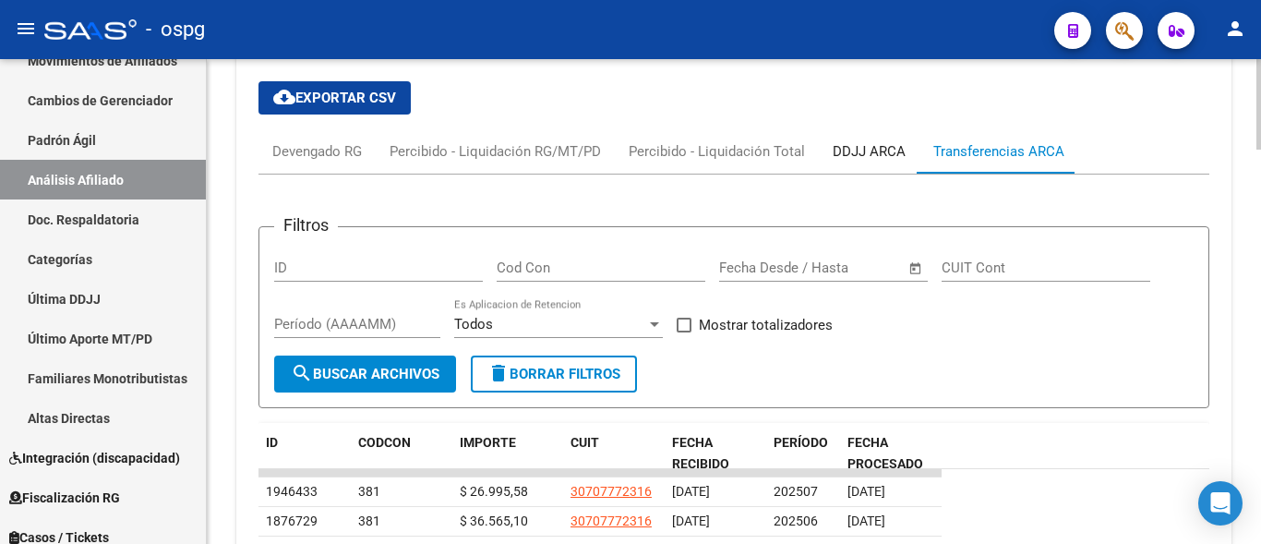
click at [860, 141] on div "DDJJ ARCA" at bounding box center [869, 151] width 73 height 20
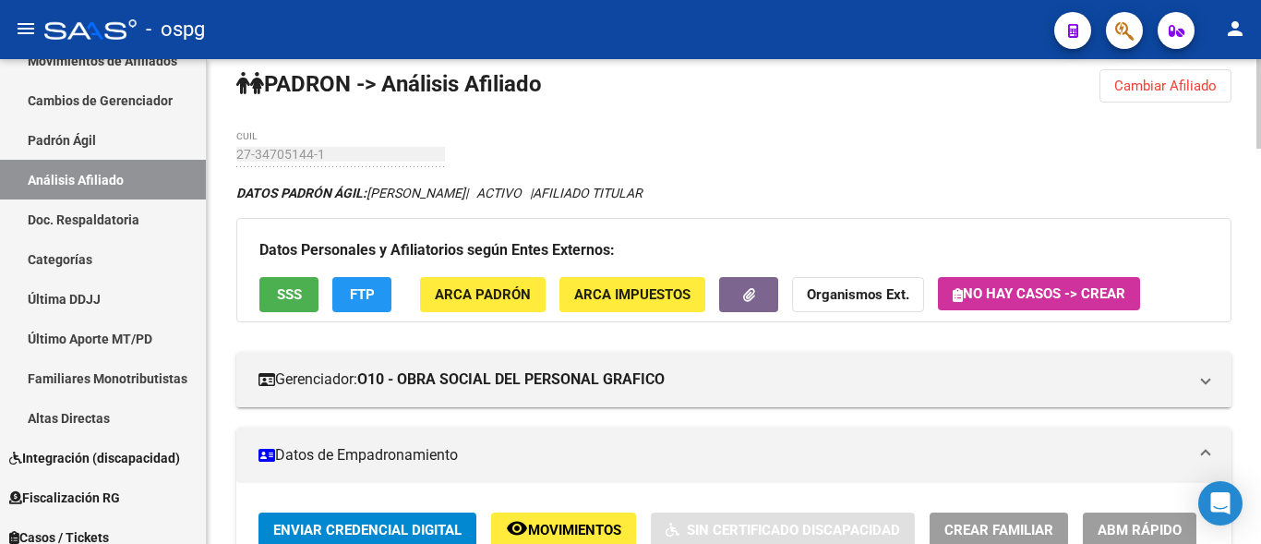
scroll to position [0, 0]
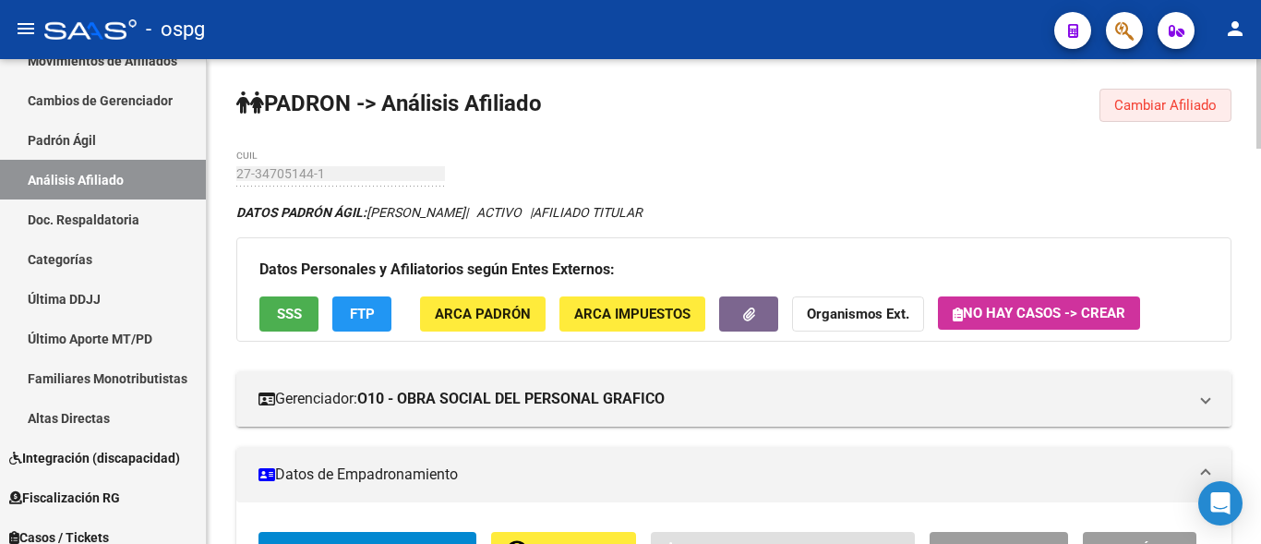
click at [1151, 107] on span "Cambiar Afiliado" at bounding box center [1165, 105] width 102 height 17
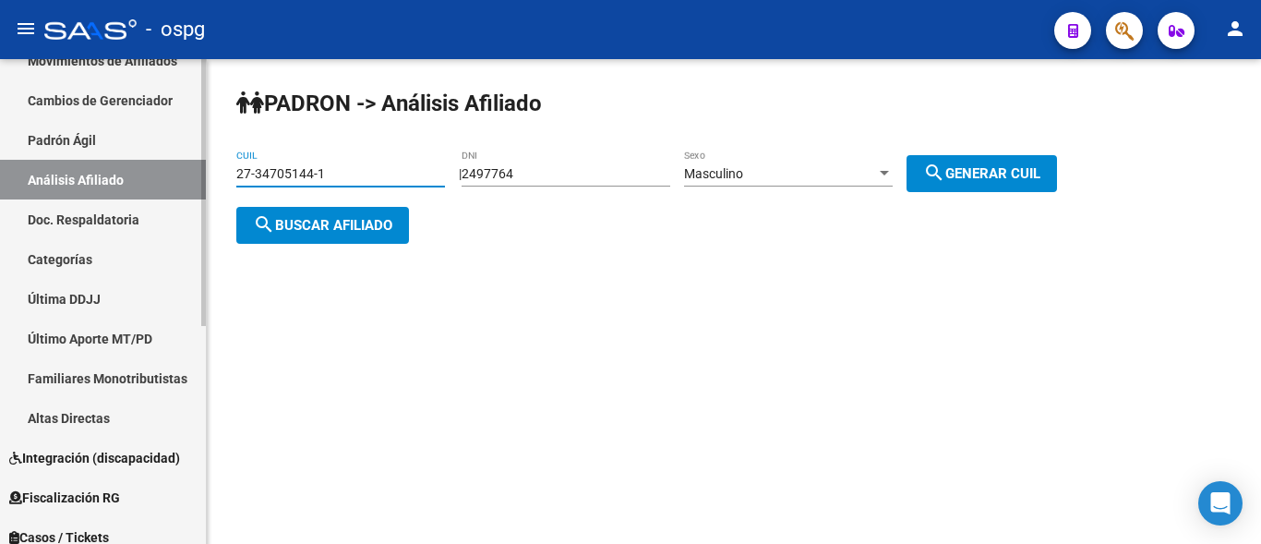
drag, startPoint x: 332, startPoint y: 171, endPoint x: 141, endPoint y: 147, distance: 192.6
click at [133, 168] on mat-sidenav-container "Firma Express Reportes Ingresos Devengados Análisis Histórico Detalles Transfer…" at bounding box center [630, 301] width 1261 height 485
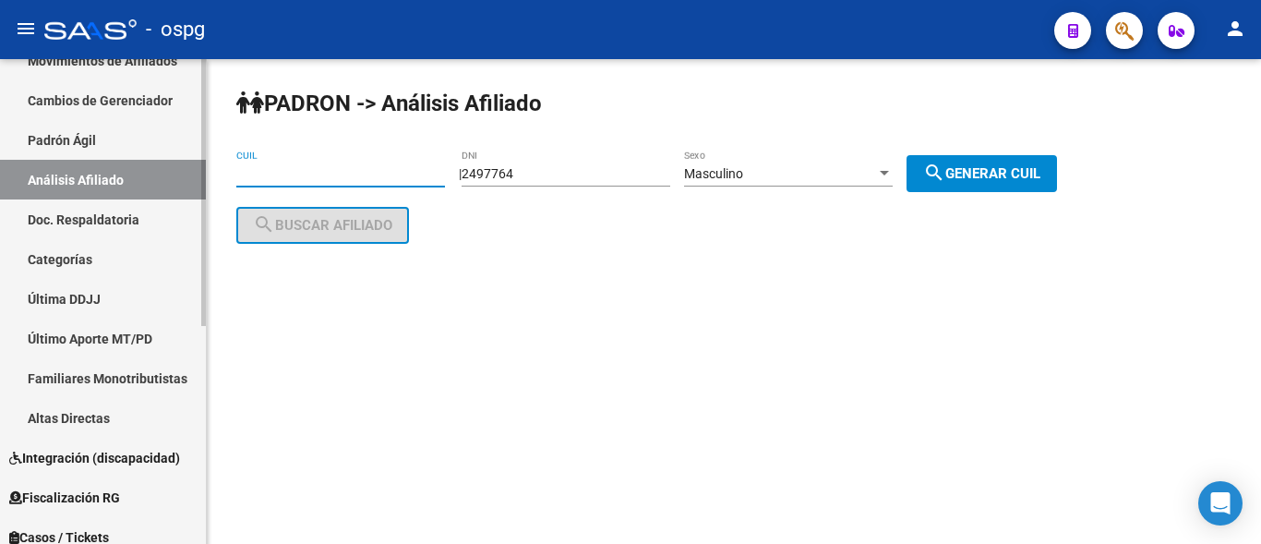
paste input "27-24446083-1"
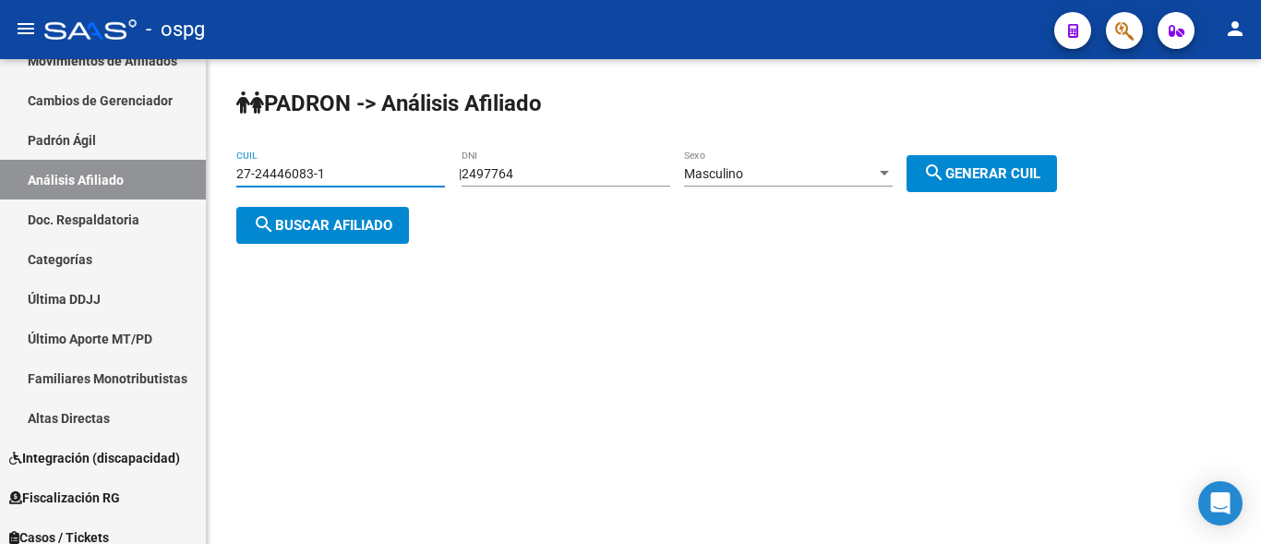
type input "27-24446083-1"
click at [301, 223] on span "search Buscar afiliado" at bounding box center [322, 225] width 139 height 17
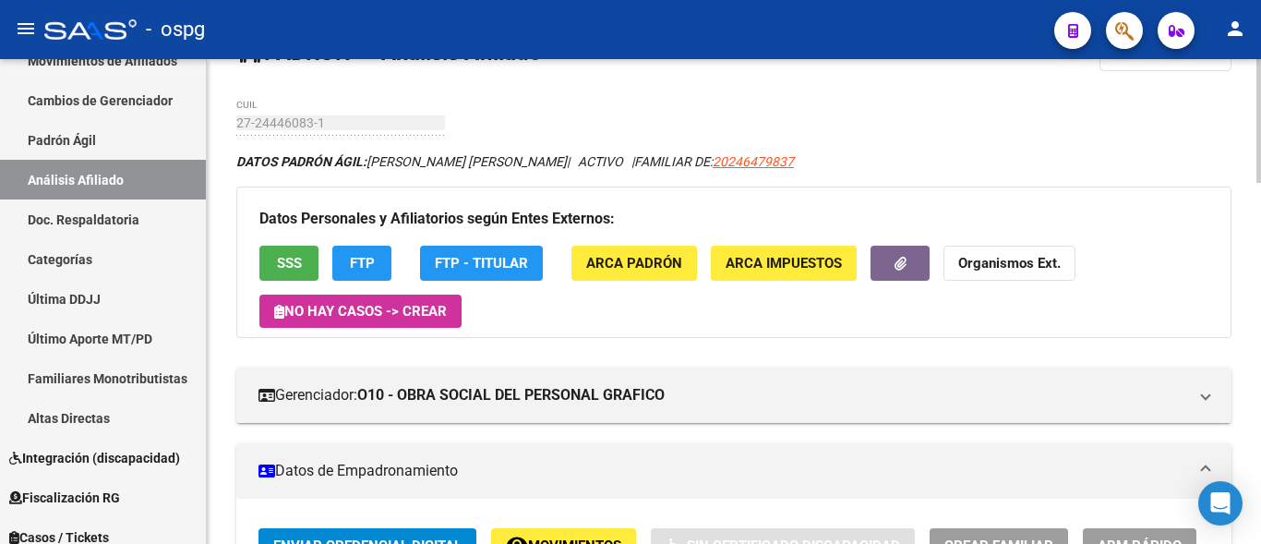
scroll to position [92, 0]
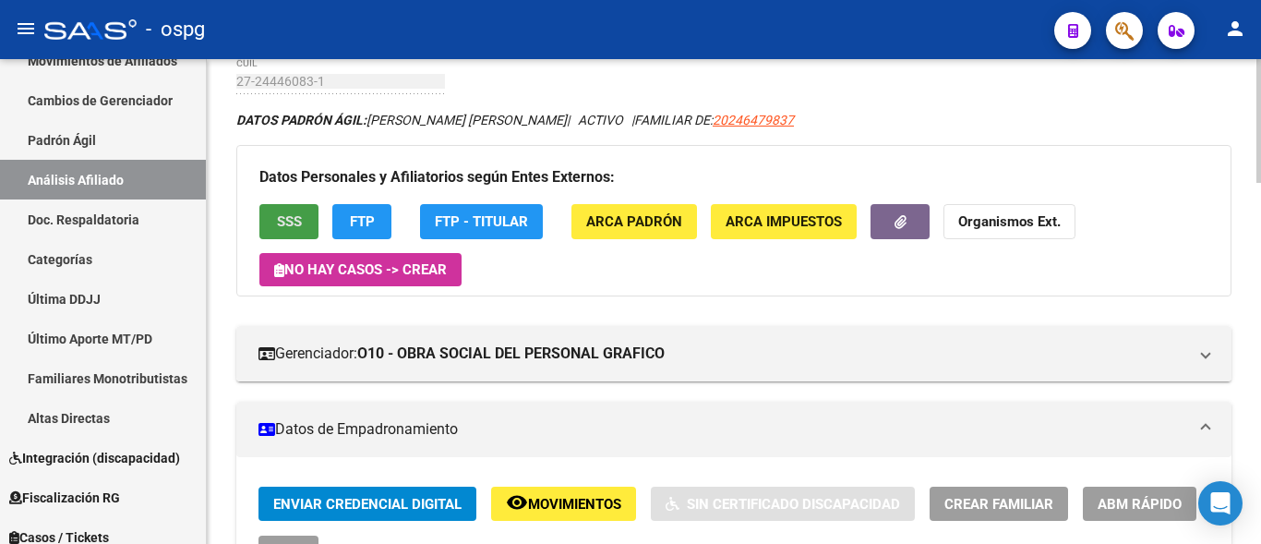
click at [273, 220] on button "SSS" at bounding box center [288, 221] width 59 height 34
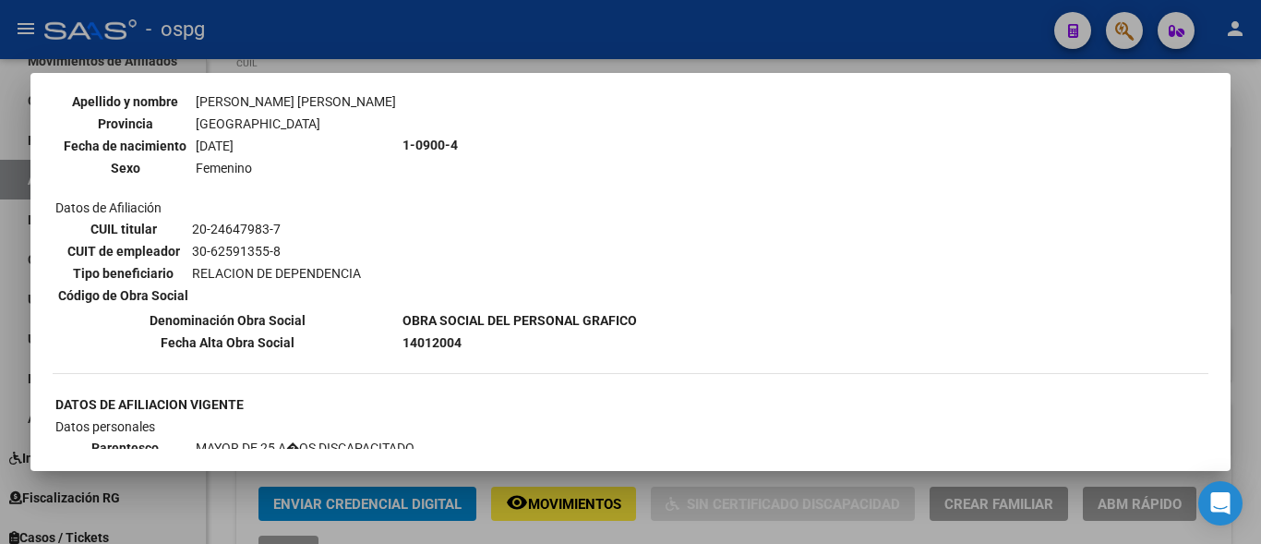
scroll to position [831, 0]
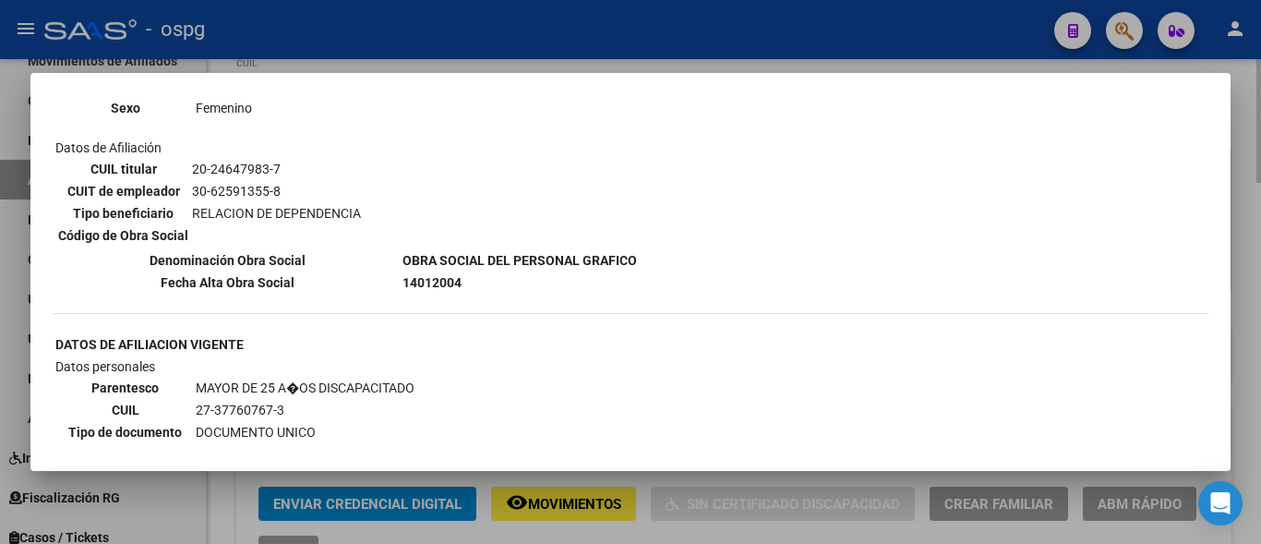
drag, startPoint x: 547, startPoint y: 51, endPoint x: 548, endPoint y: 98, distance: 47.1
click at [547, 50] on div at bounding box center [630, 272] width 1261 height 544
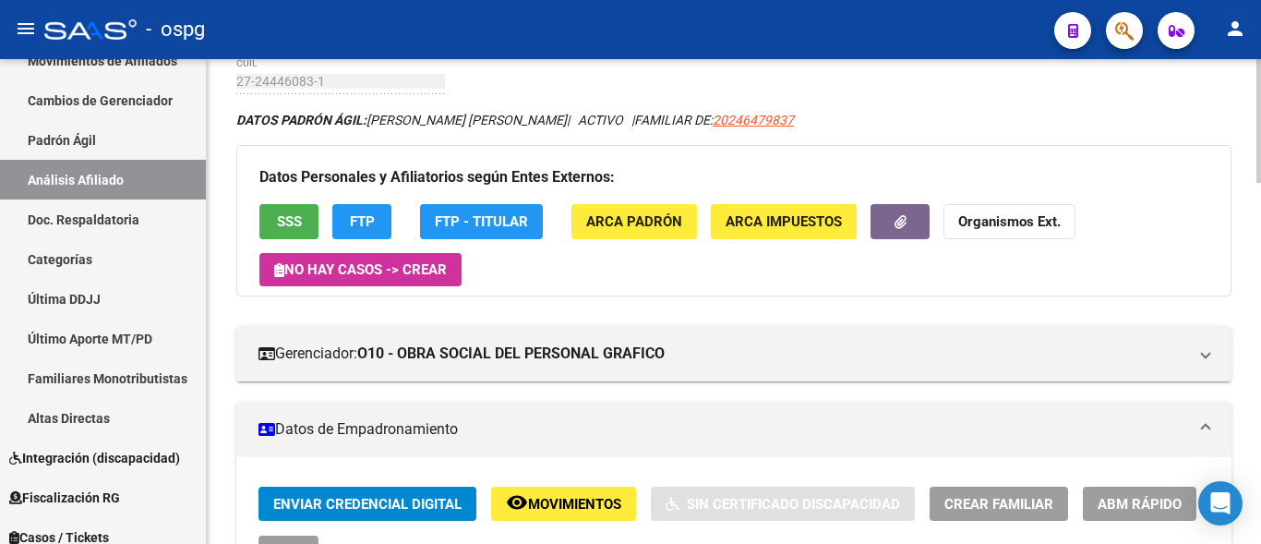
click at [361, 218] on span "FTP" at bounding box center [362, 222] width 25 height 17
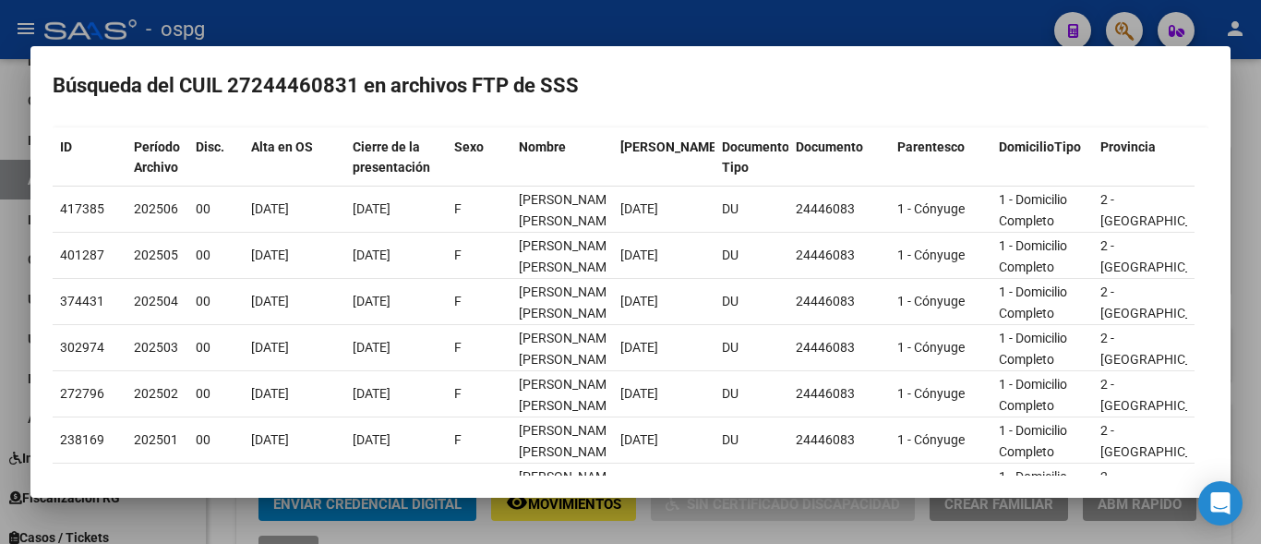
scroll to position [185, 0]
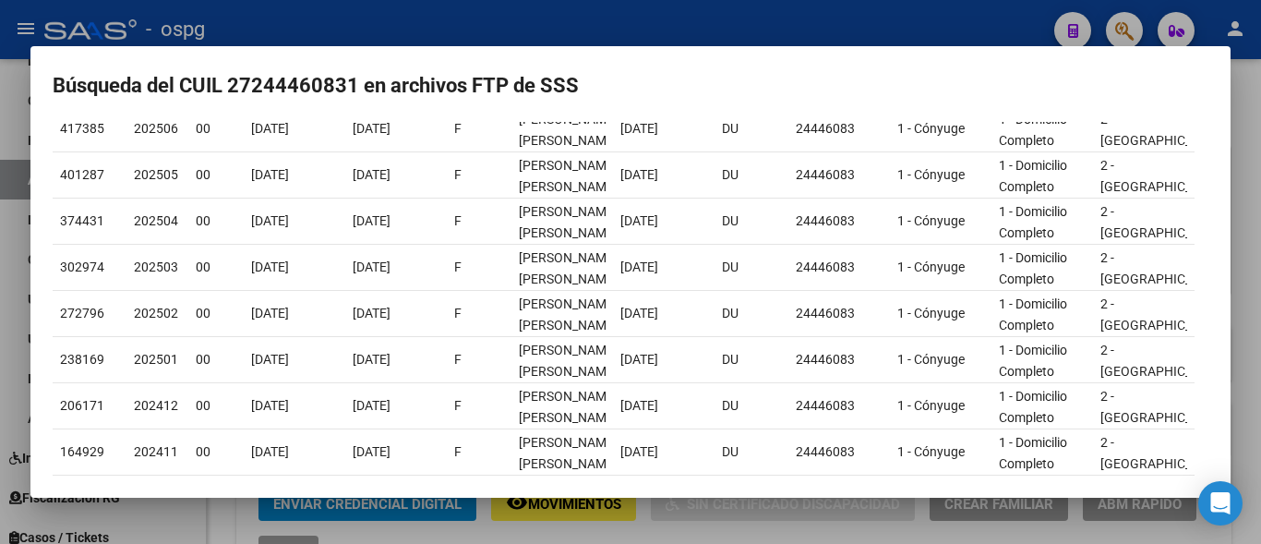
click at [620, 23] on div at bounding box center [630, 272] width 1261 height 544
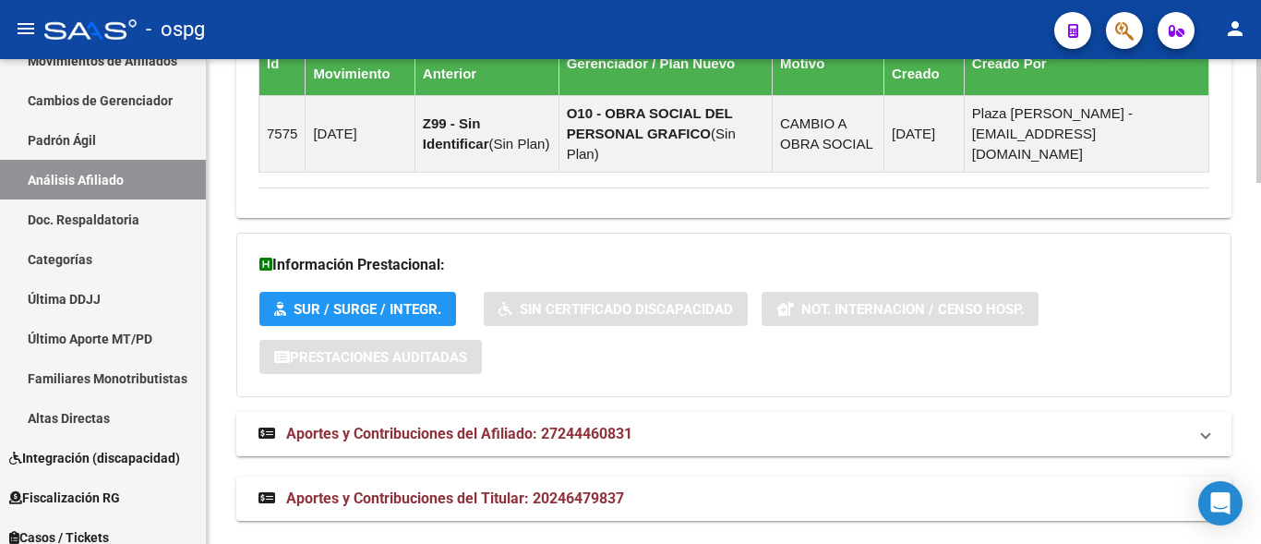
scroll to position [1412, 0]
click at [478, 488] on span "Aportes y Contribuciones del Titular: 20246479837" at bounding box center [455, 497] width 338 height 18
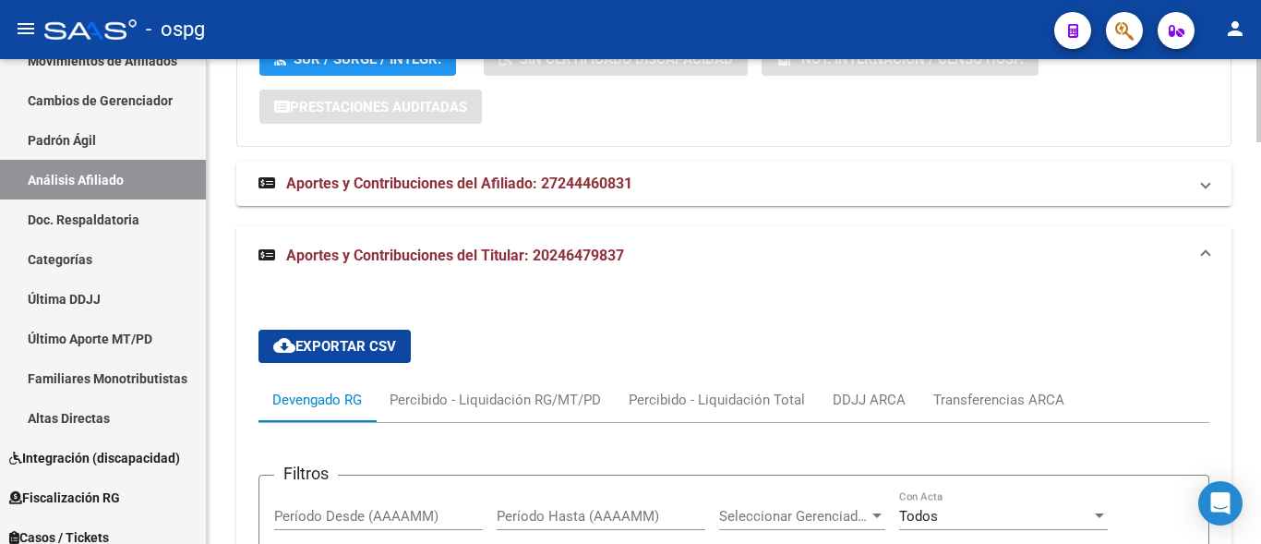
scroll to position [1781, 0]
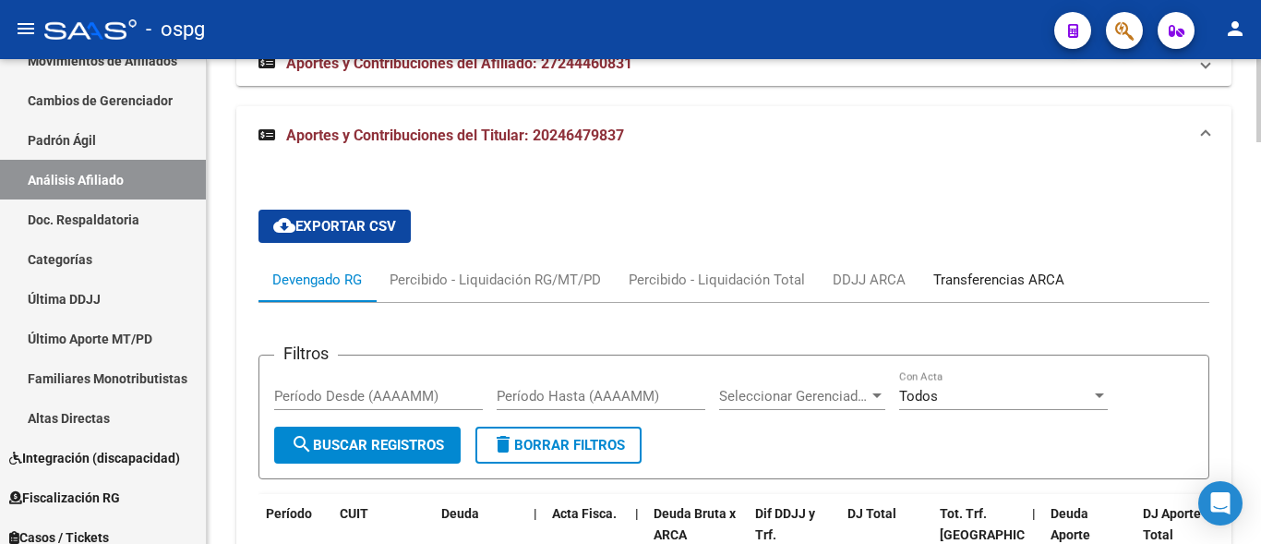
click at [998, 270] on div "Transferencias ARCA" at bounding box center [998, 280] width 131 height 20
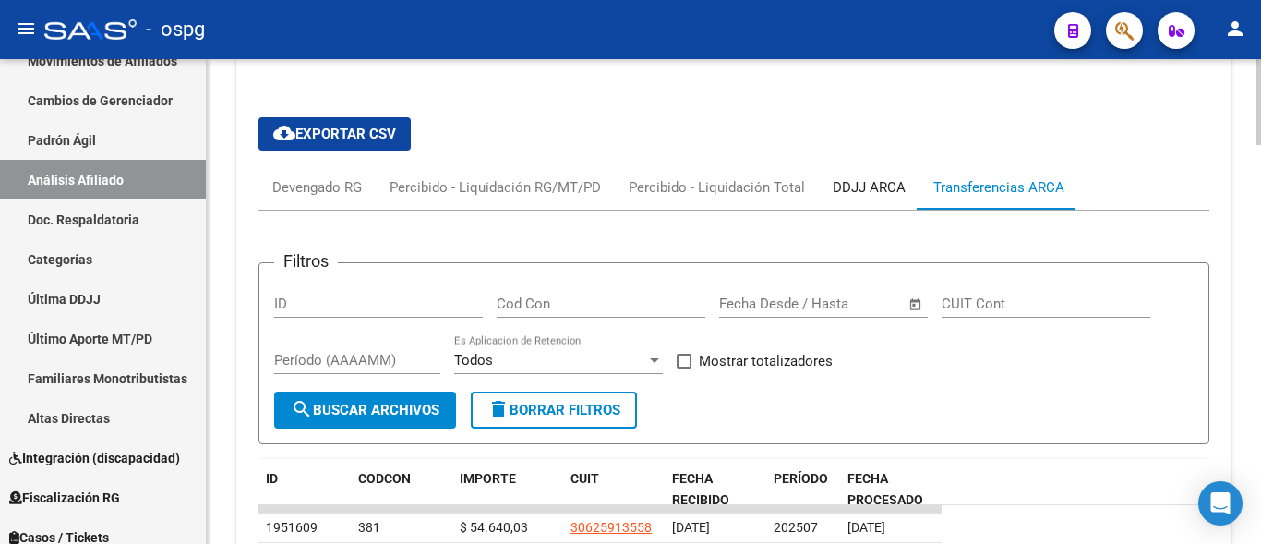
click at [857, 177] on div "DDJJ ARCA" at bounding box center [869, 187] width 73 height 20
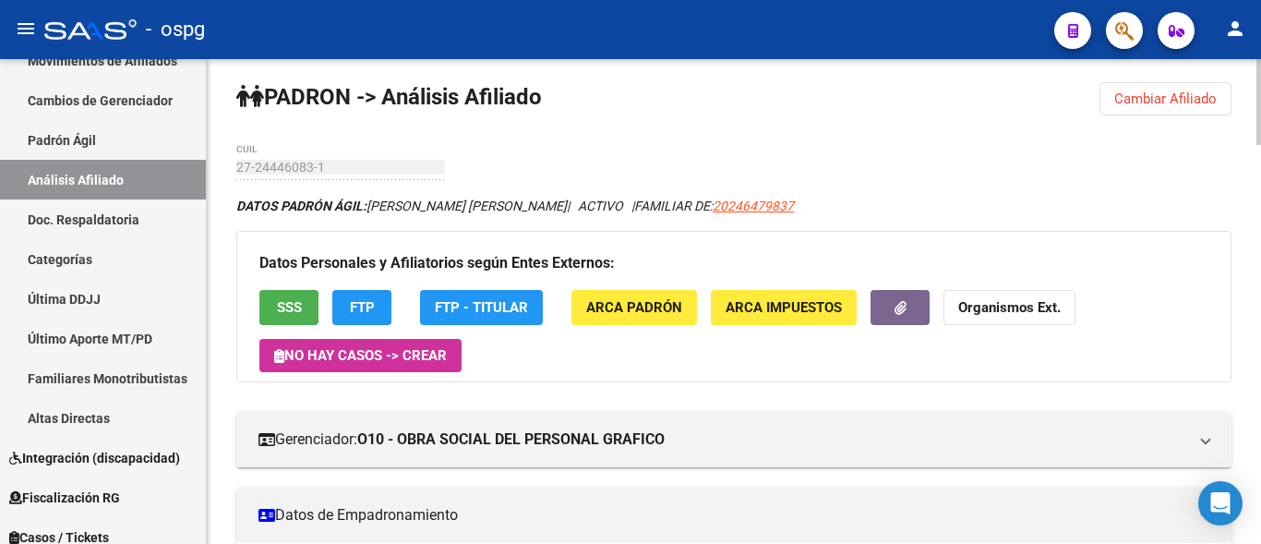
scroll to position [0, 0]
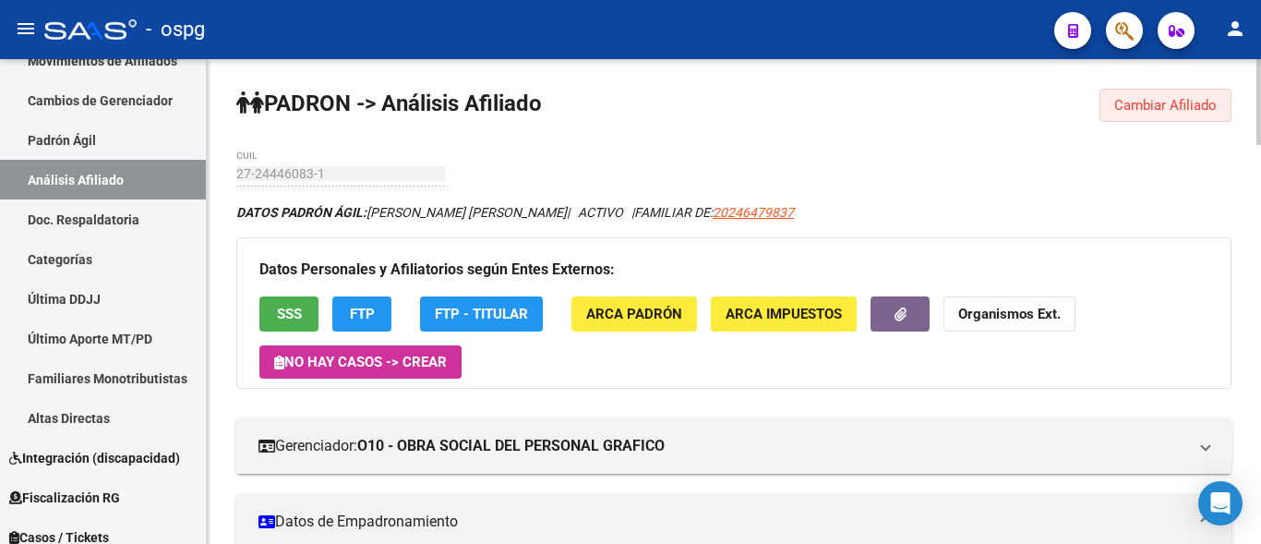
click at [1136, 103] on span "Cambiar Afiliado" at bounding box center [1165, 105] width 102 height 17
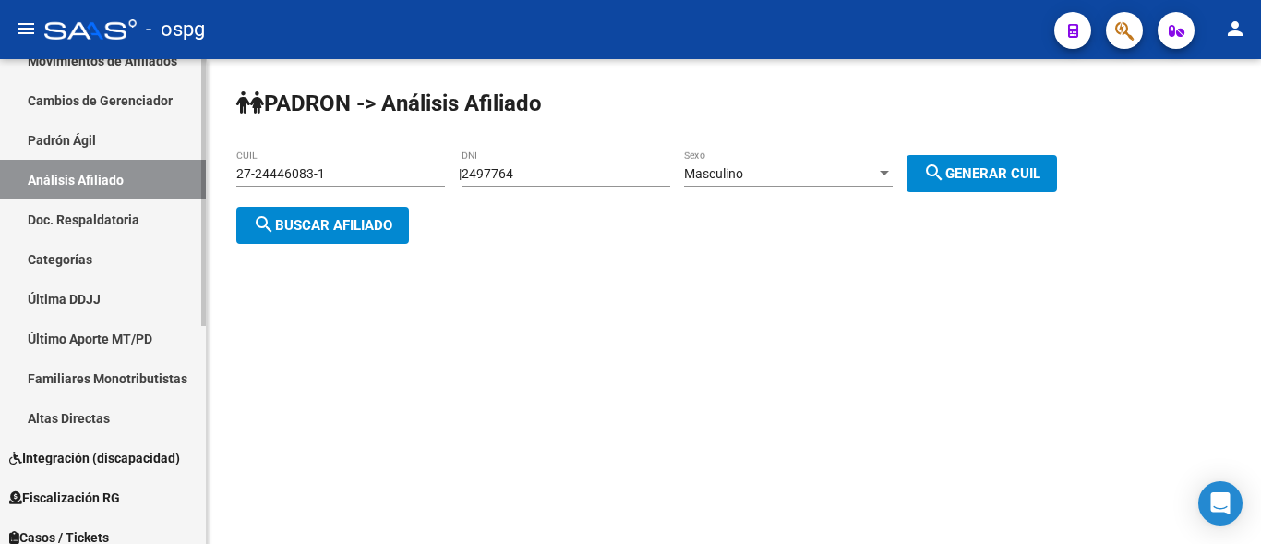
drag, startPoint x: 329, startPoint y: 172, endPoint x: 176, endPoint y: 171, distance: 152.3
click at [176, 171] on mat-sidenav-container "Firma Express Reportes Ingresos Devengados Análisis Histórico Detalles Transfer…" at bounding box center [630, 301] width 1261 height 485
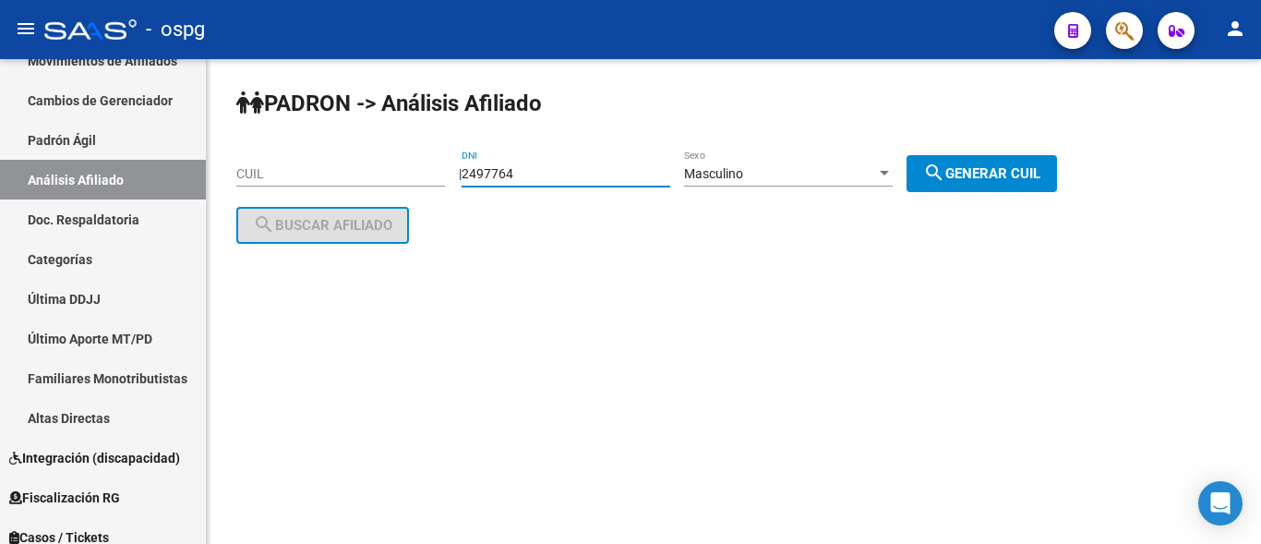
drag, startPoint x: 546, startPoint y: 175, endPoint x: 465, endPoint y: 175, distance: 80.3
click at [465, 175] on div "| 2497764 DNI Masculino Sexo search Generar CUIL" at bounding box center [765, 173] width 612 height 15
type input "27339617"
click at [770, 173] on div "Masculino" at bounding box center [780, 174] width 192 height 16
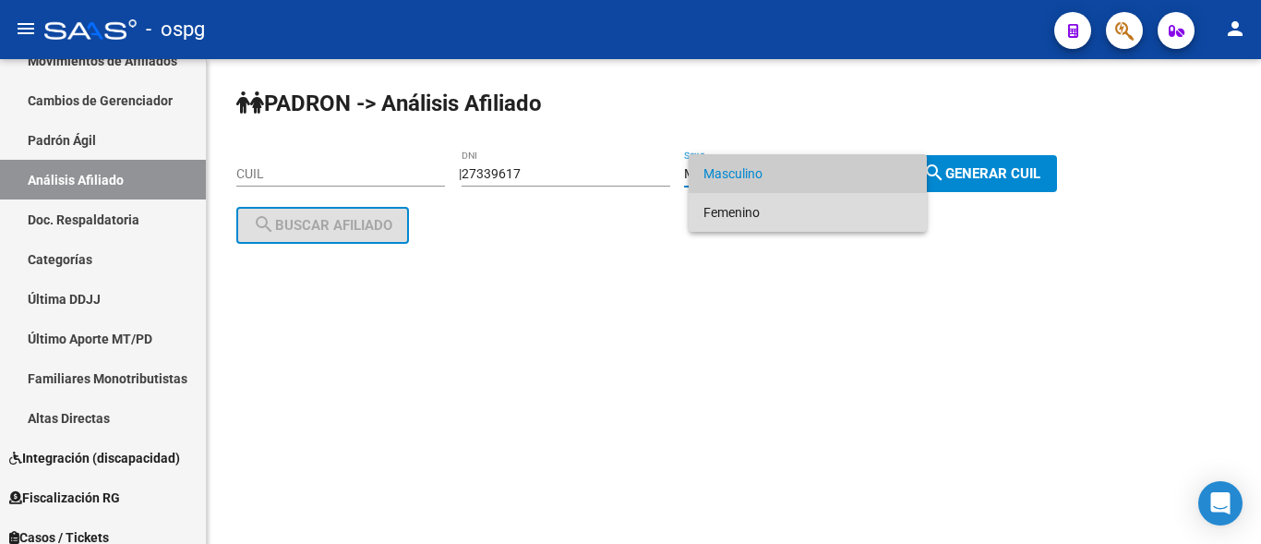
click at [773, 217] on span "Femenino" at bounding box center [808, 212] width 209 height 39
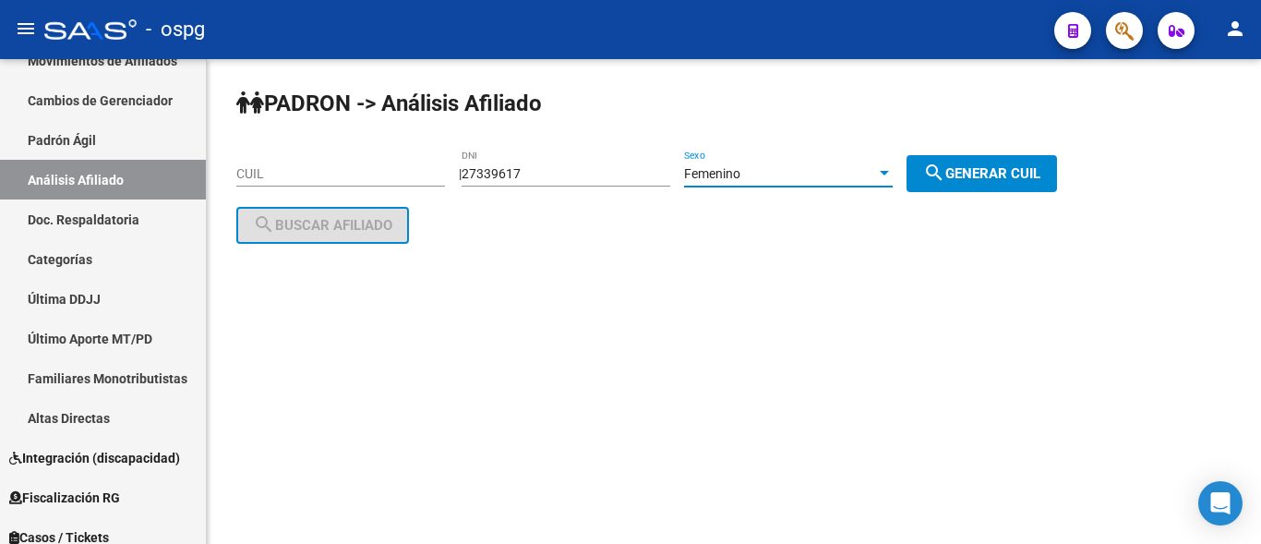
click at [976, 181] on button "search Generar CUIL" at bounding box center [982, 173] width 150 height 37
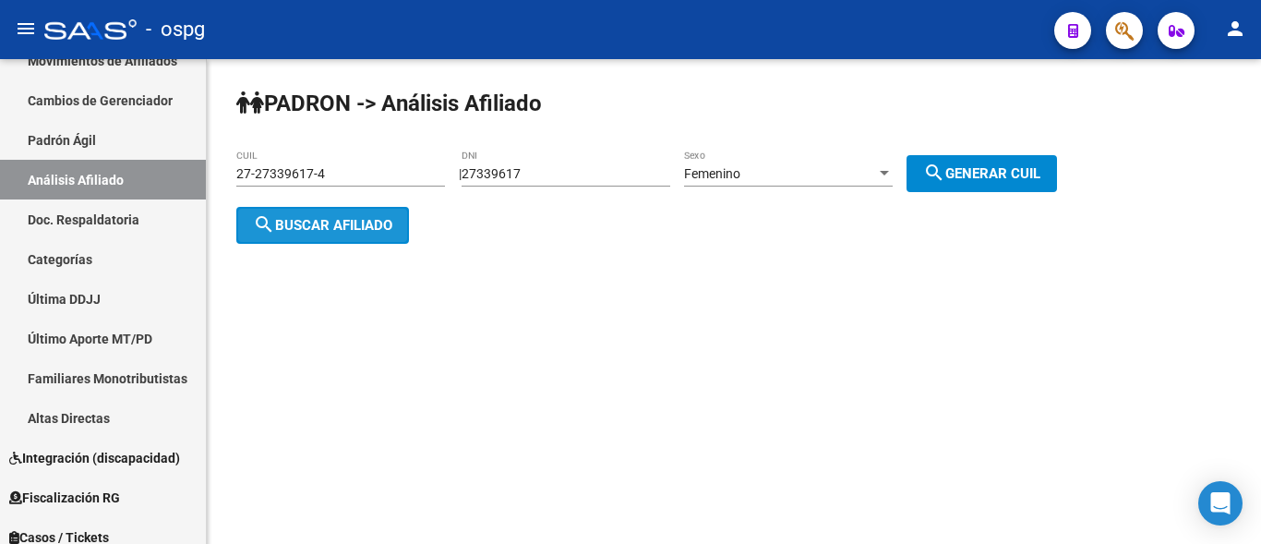
click at [304, 208] on button "search Buscar afiliado" at bounding box center [322, 225] width 173 height 37
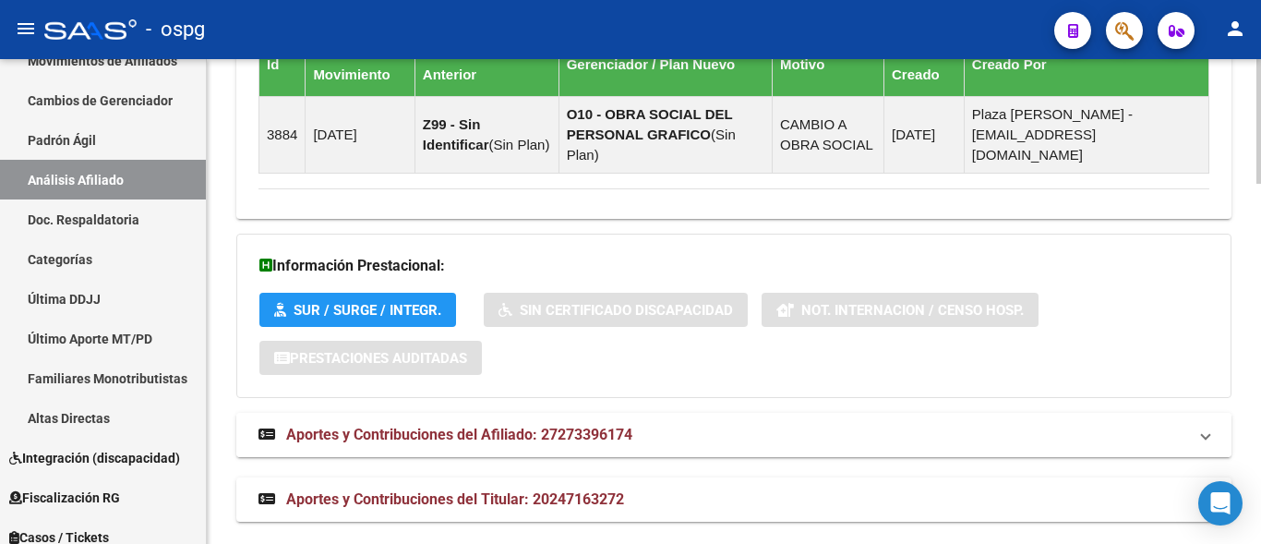
scroll to position [1397, 0]
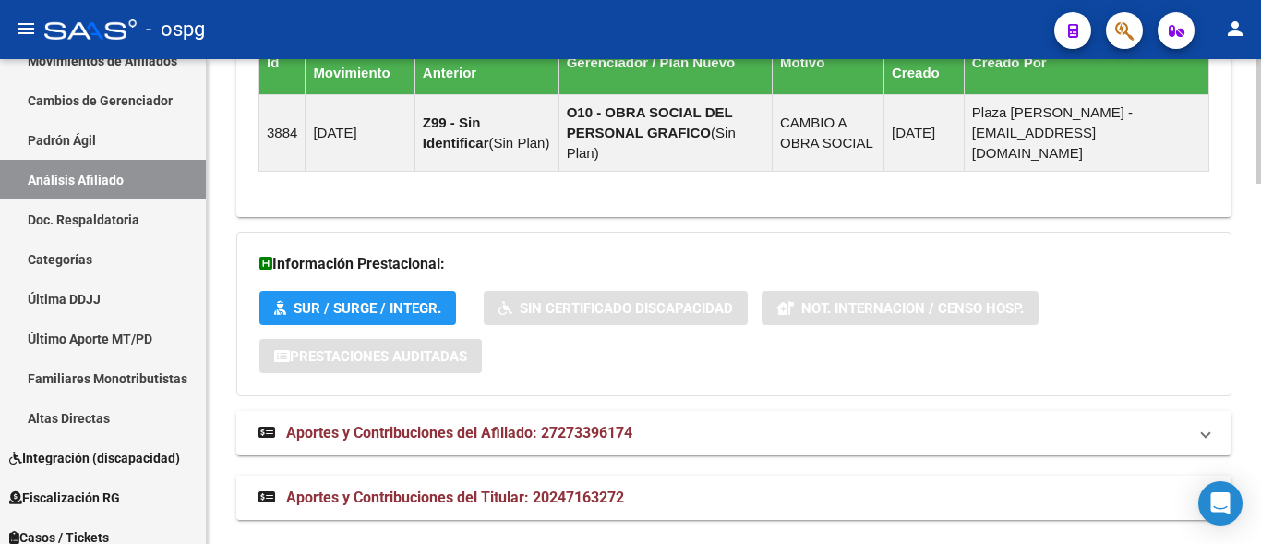
click at [391, 488] on span "Aportes y Contribuciones del Titular: 20247163272" at bounding box center [455, 497] width 338 height 18
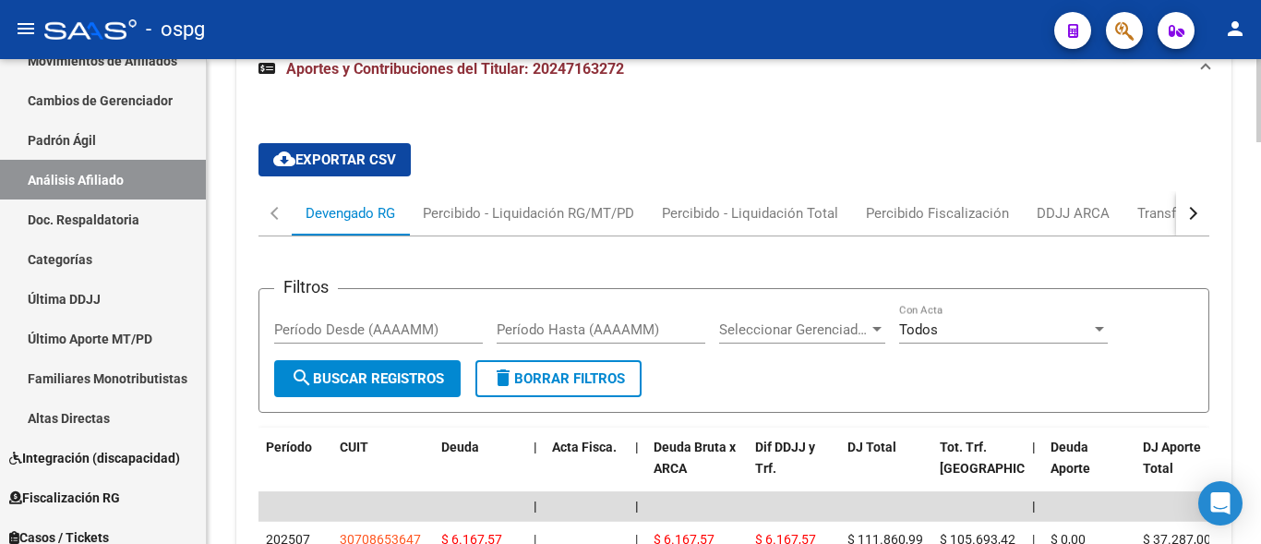
scroll to position [1766, 0]
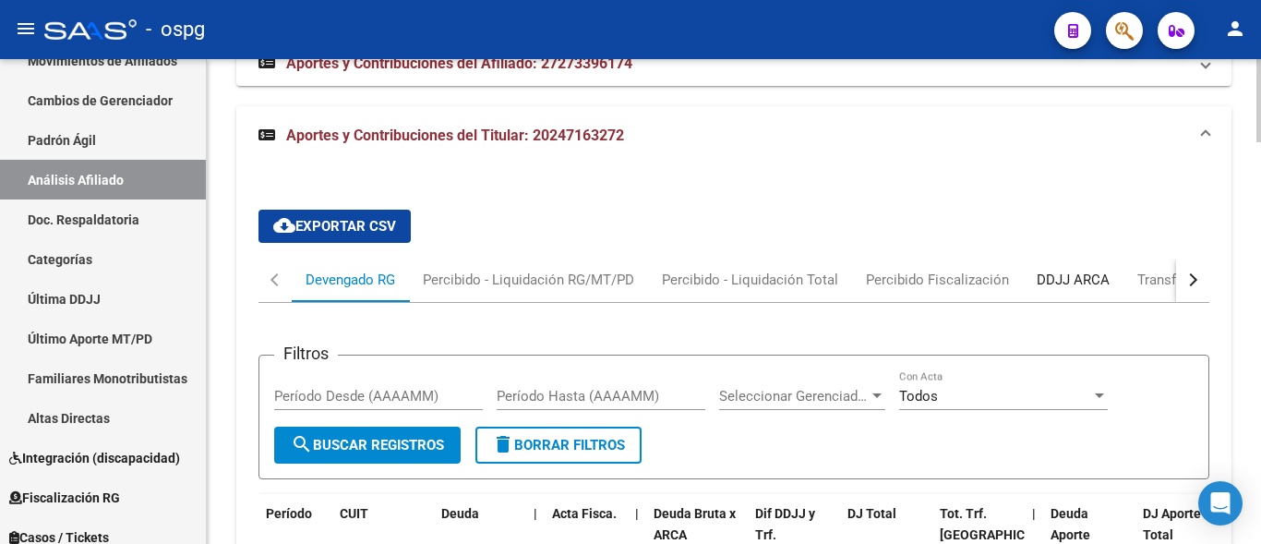
click at [1051, 273] on div "DDJJ ARCA" at bounding box center [1073, 280] width 101 height 44
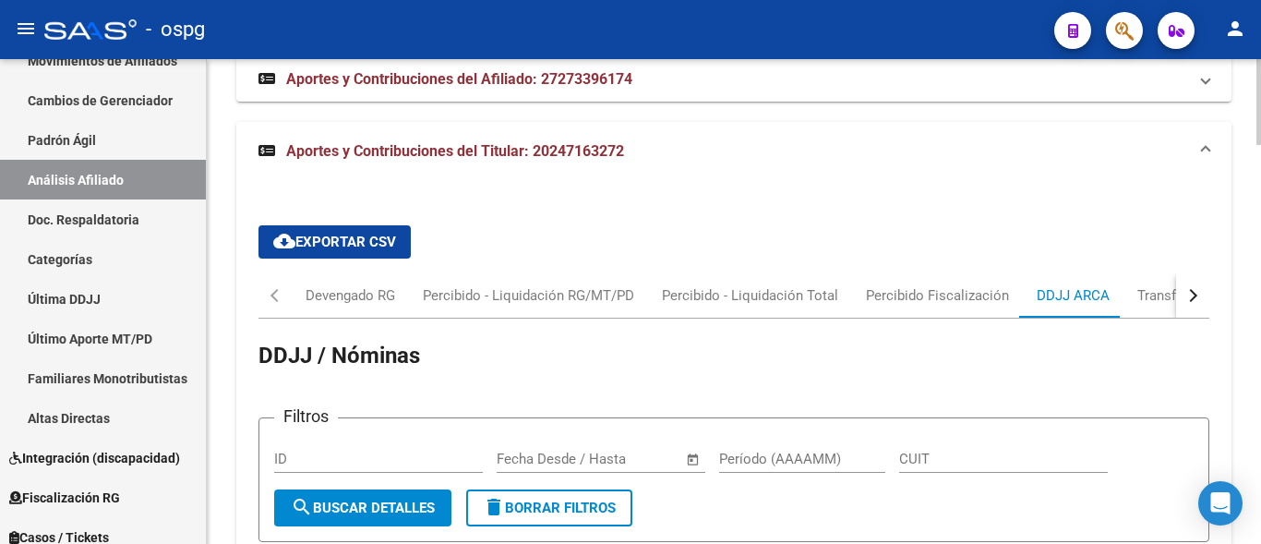
scroll to position [1728, 0]
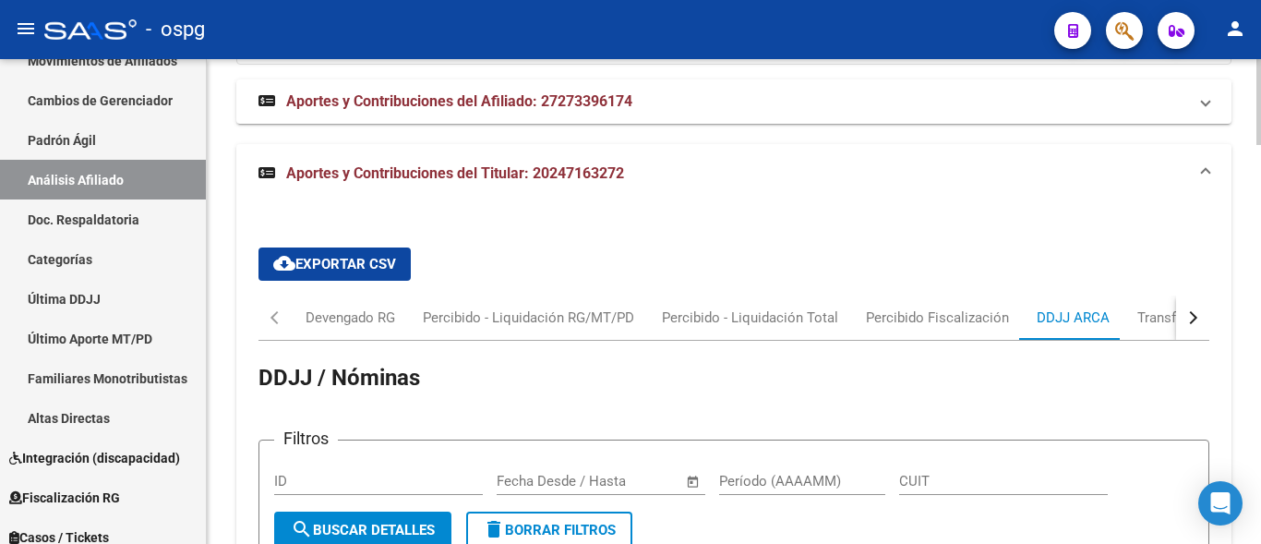
click at [1193, 295] on button "button" at bounding box center [1192, 317] width 33 height 44
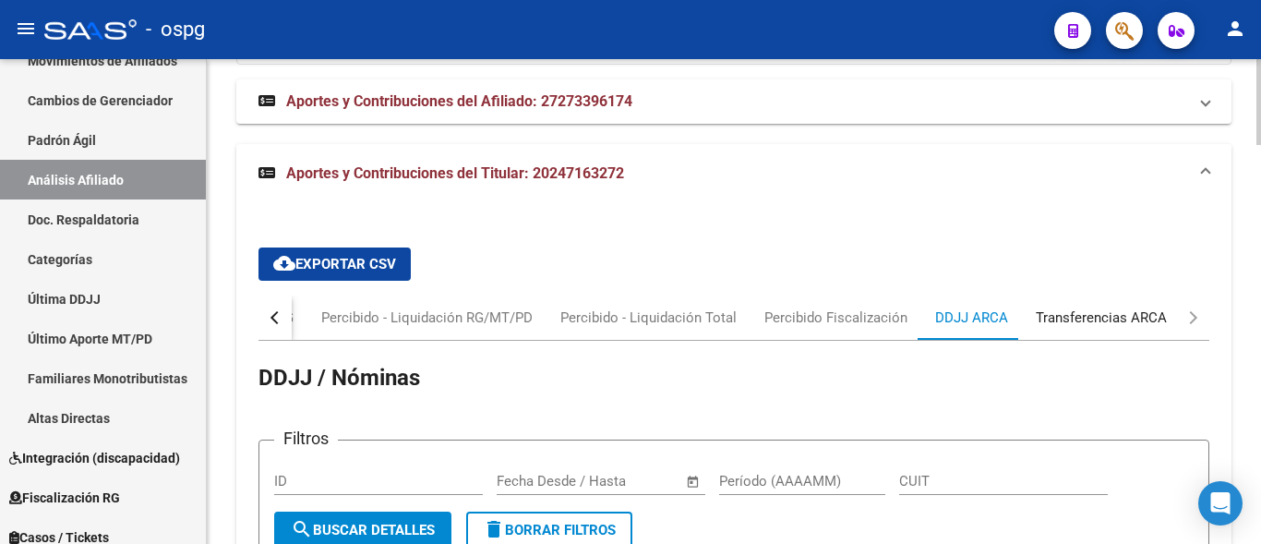
click at [1123, 307] on div "Transferencias ARCA" at bounding box center [1101, 317] width 131 height 20
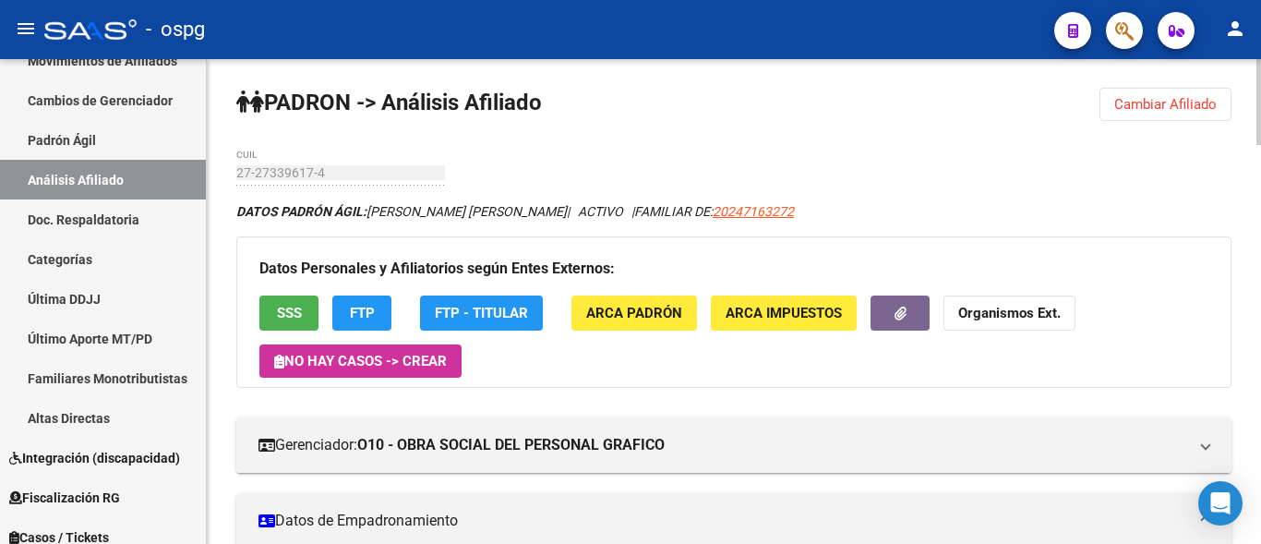
scroll to position [0, 0]
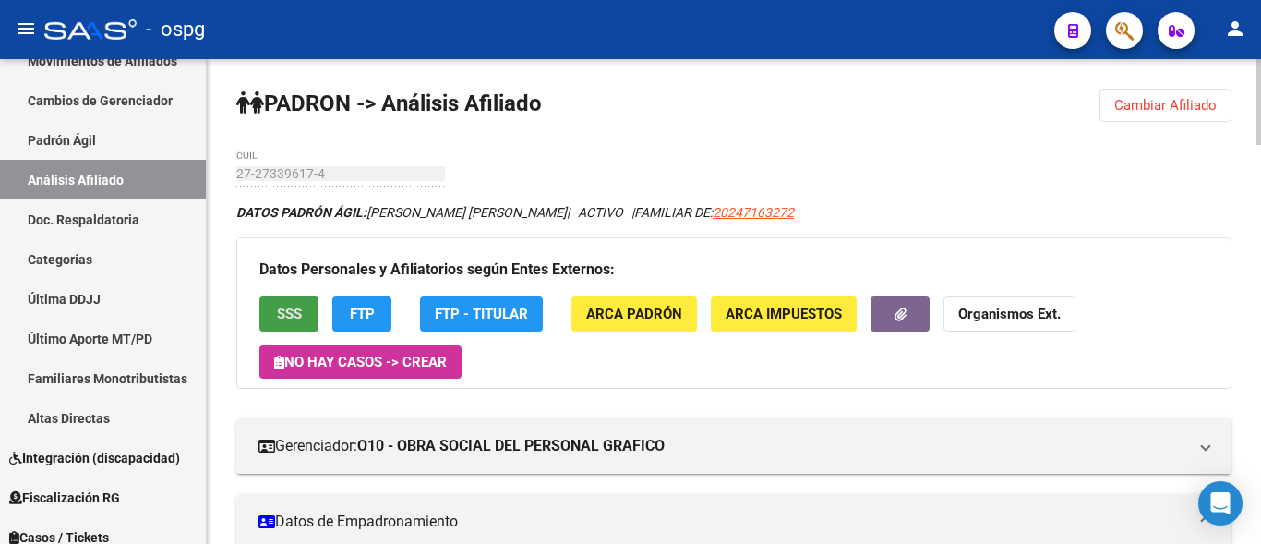
click at [300, 315] on span "SSS" at bounding box center [289, 315] width 25 height 17
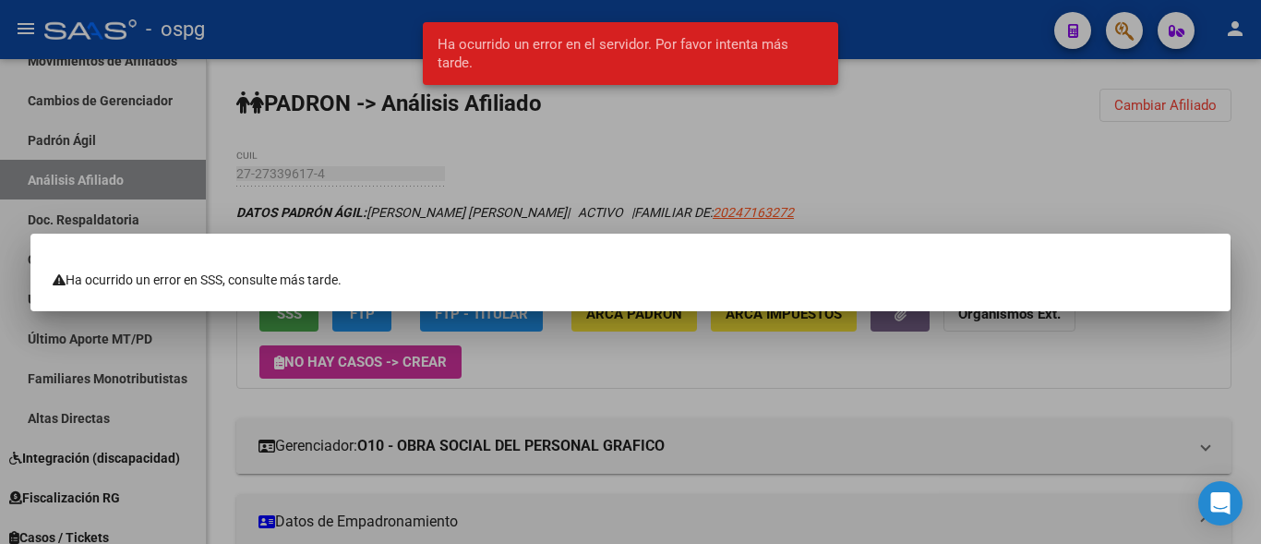
click at [513, 177] on div at bounding box center [630, 272] width 1261 height 544
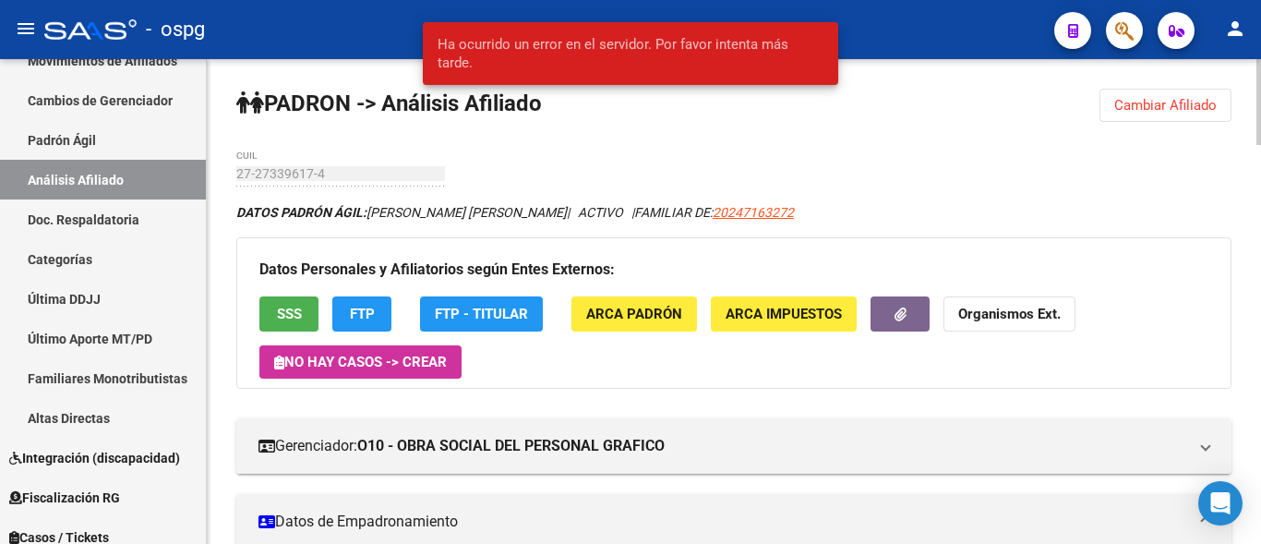
click at [375, 323] on button "FTP" at bounding box center [361, 313] width 59 height 34
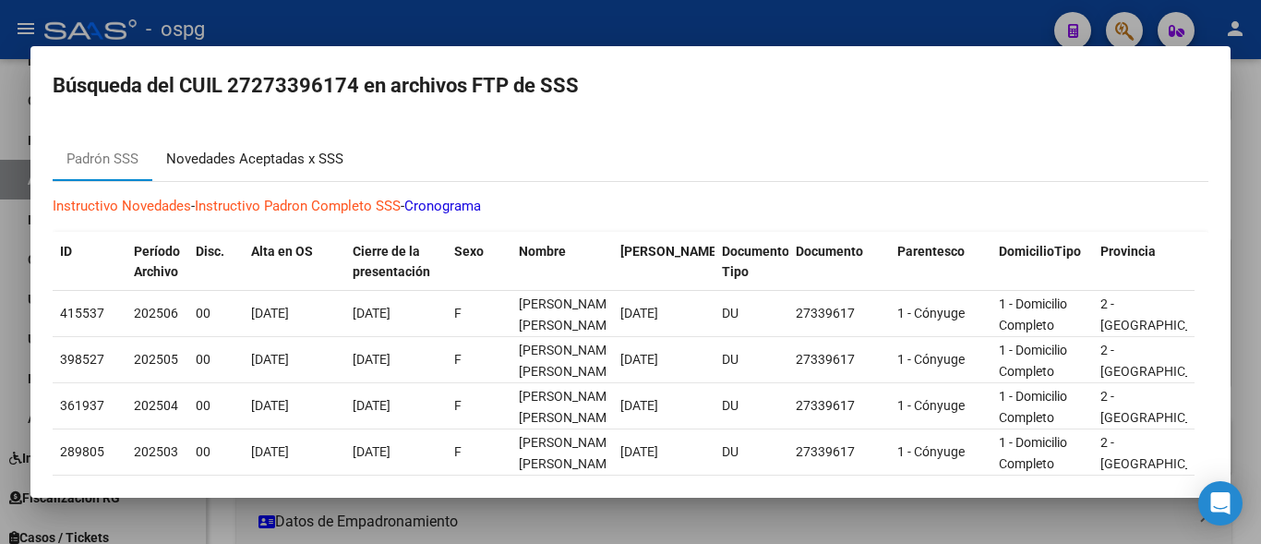
click at [308, 172] on div "Novedades Aceptadas x SSS" at bounding box center [254, 159] width 205 height 44
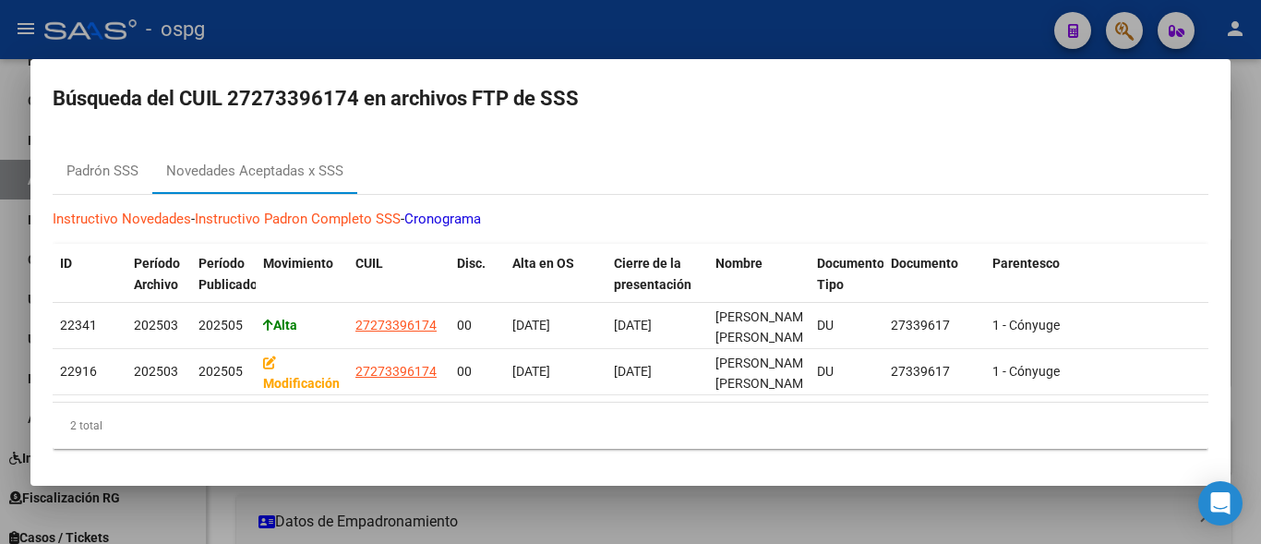
click at [230, 10] on div at bounding box center [630, 272] width 1261 height 544
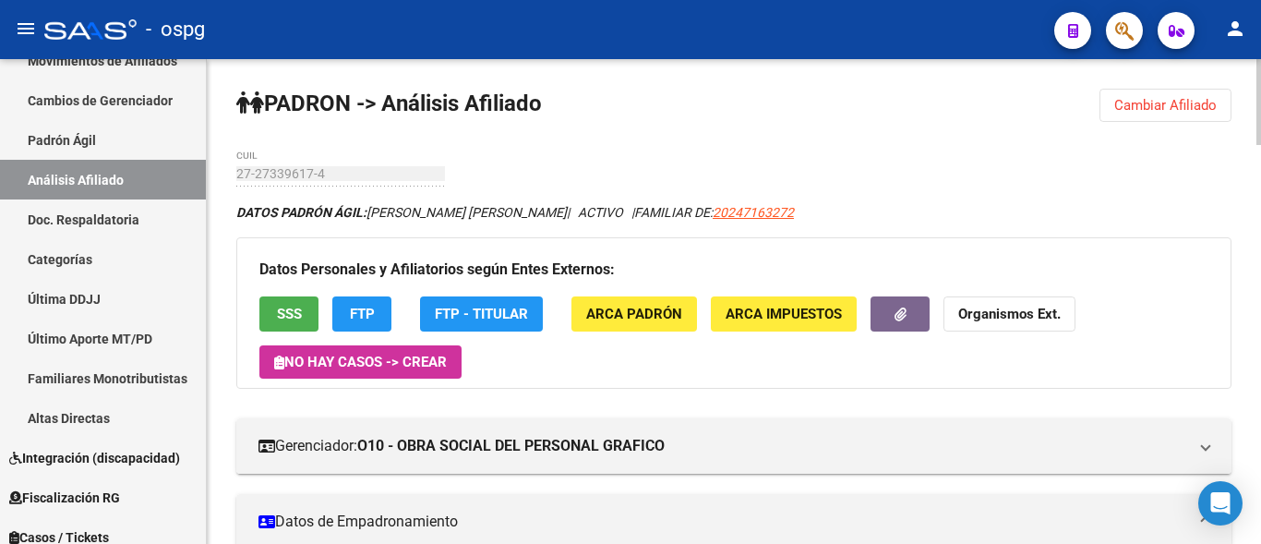
click at [1159, 108] on span "Cambiar Afiliado" at bounding box center [1165, 105] width 102 height 17
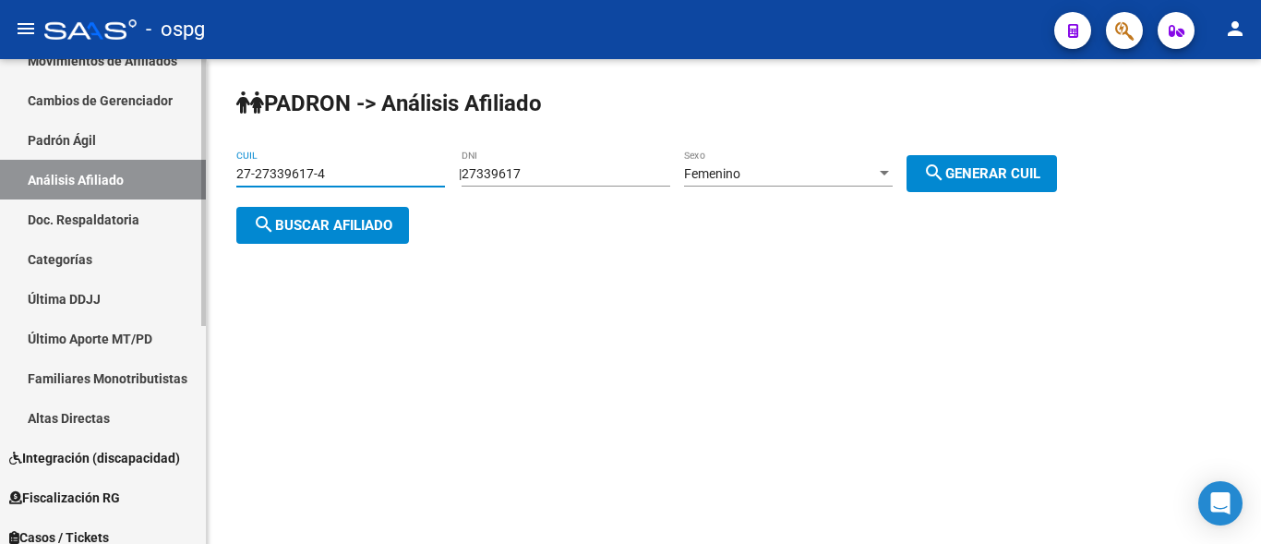
drag, startPoint x: 317, startPoint y: 170, endPoint x: 143, endPoint y: 171, distance: 173.6
click at [143, 171] on mat-sidenav-container "Firma Express Reportes Ingresos Devengados Análisis Histórico Detalles Transfer…" at bounding box center [630, 301] width 1261 height 485
type input "27-24159083-1"
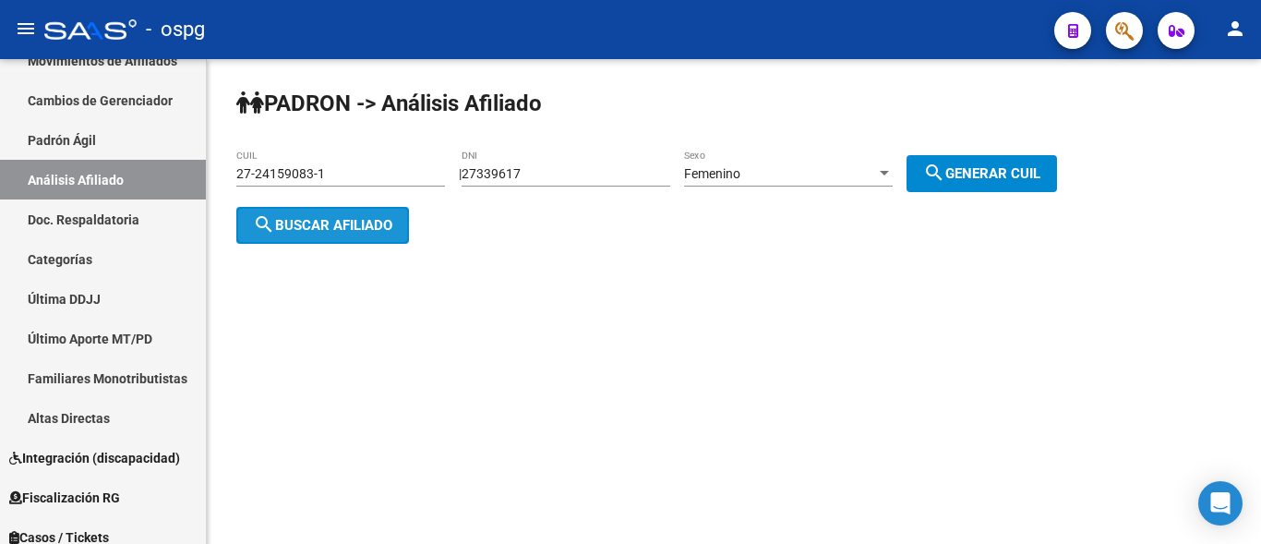
click at [349, 223] on span "search Buscar afiliado" at bounding box center [322, 225] width 139 height 17
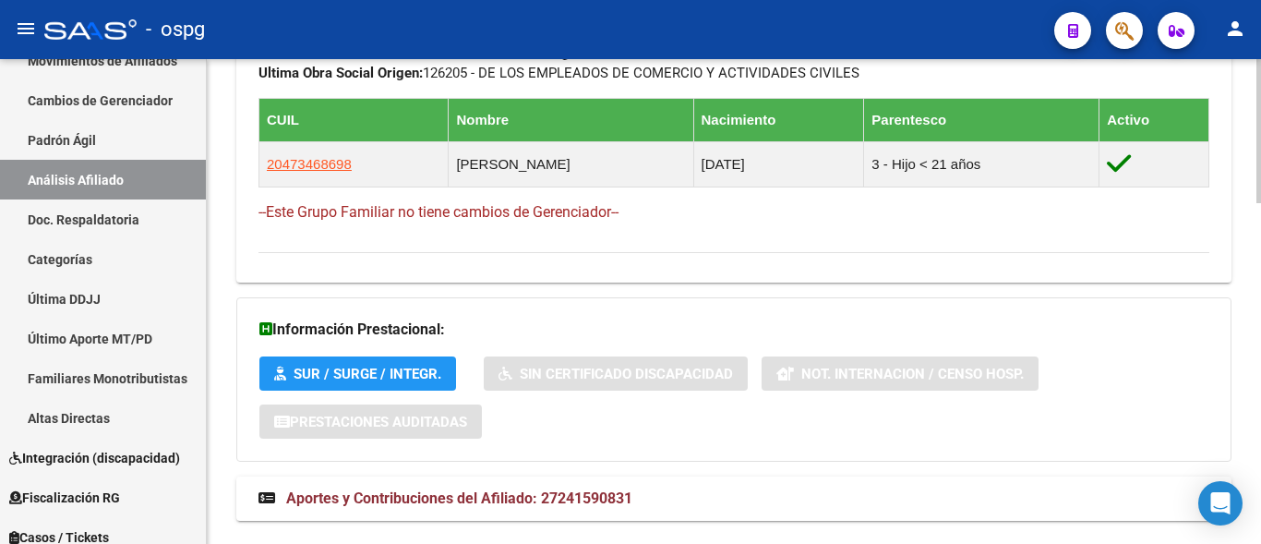
scroll to position [1108, 0]
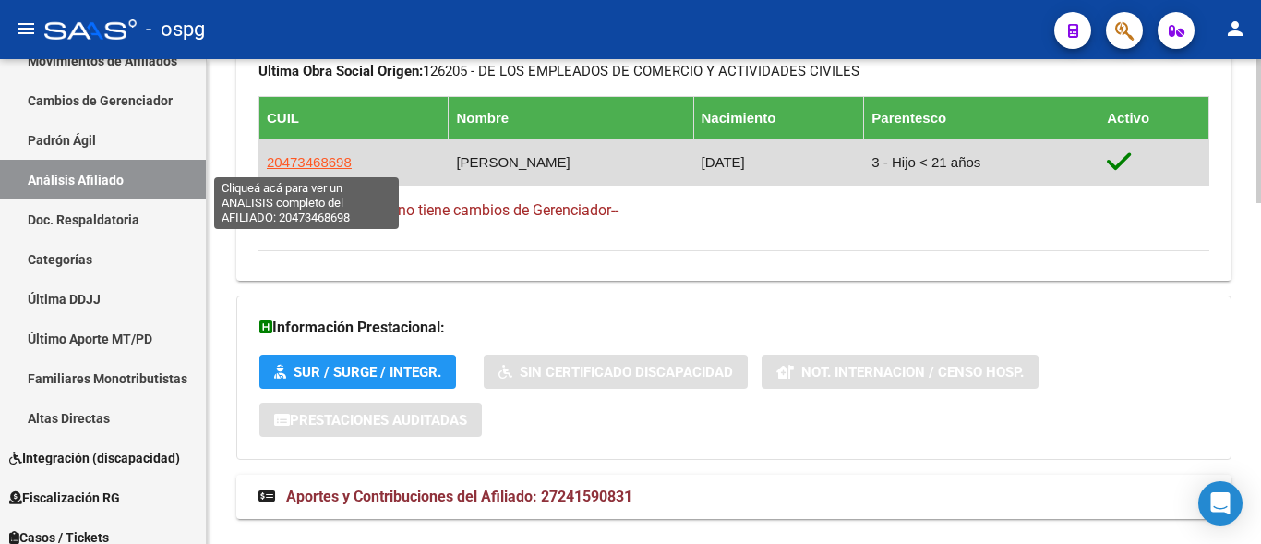
click at [299, 166] on span "20473468698" at bounding box center [309, 162] width 85 height 16
type textarea "20473468698"
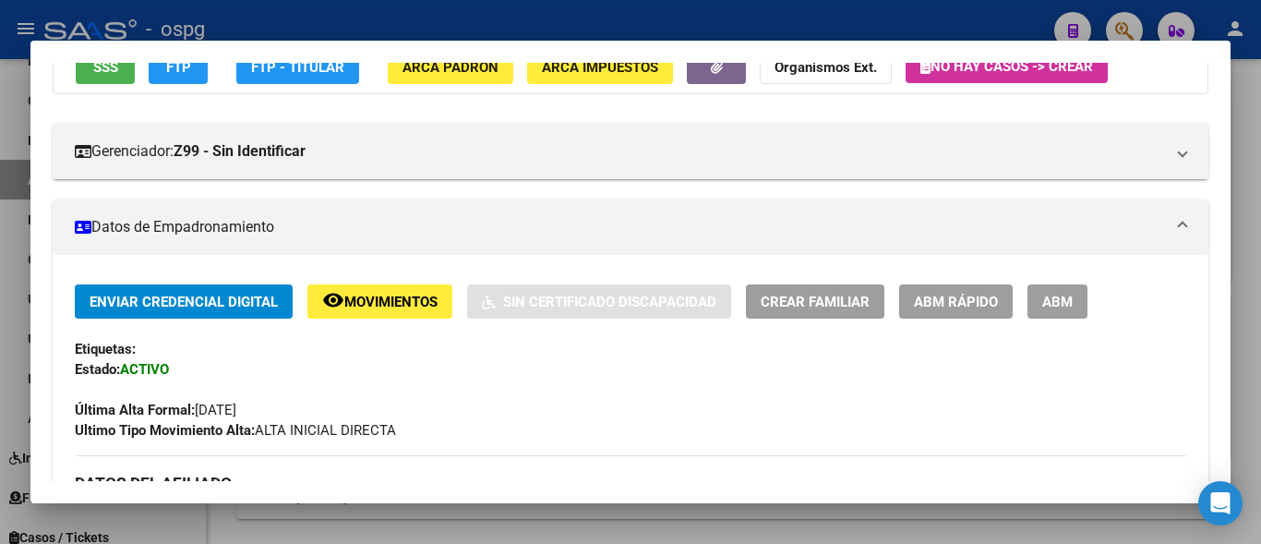
scroll to position [277, 0]
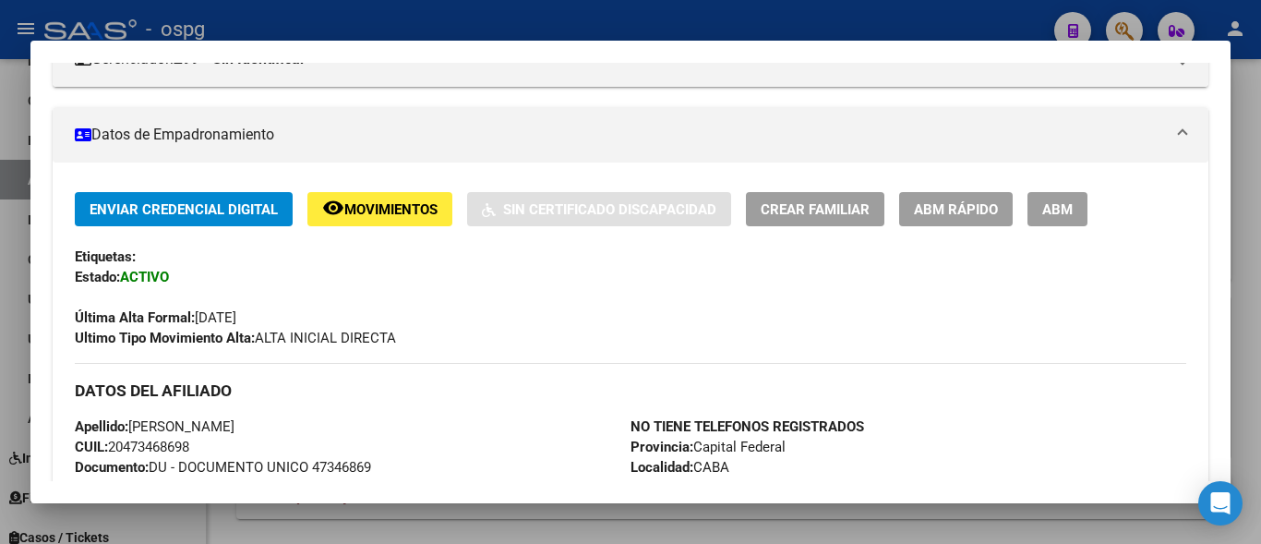
click at [1063, 214] on span "ABM" at bounding box center [1057, 209] width 30 height 17
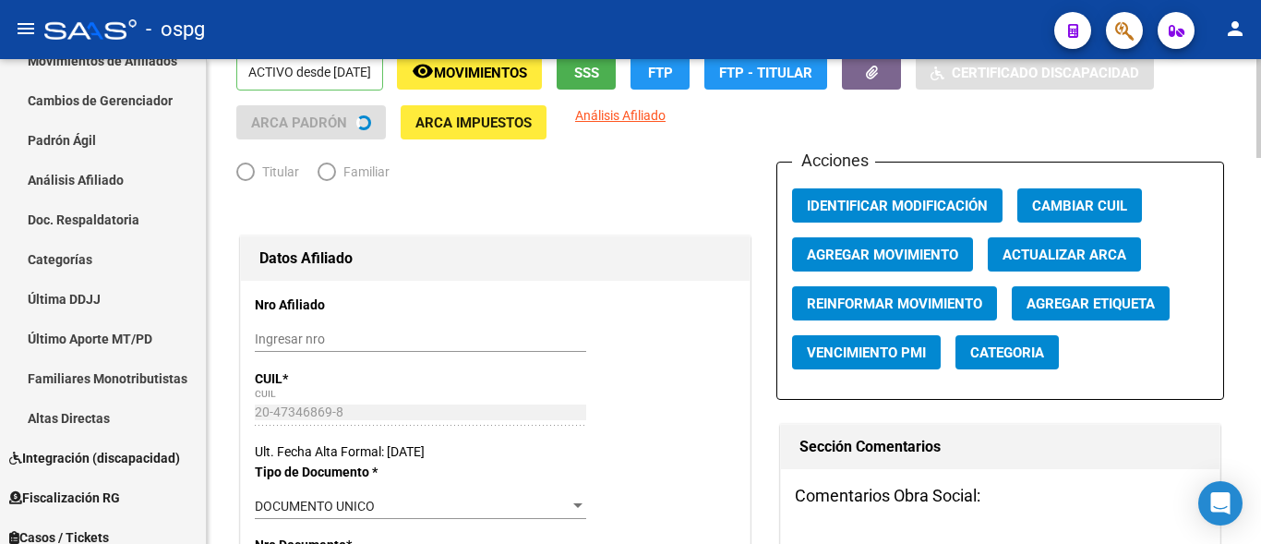
radio input "true"
type input "30-68731043-4"
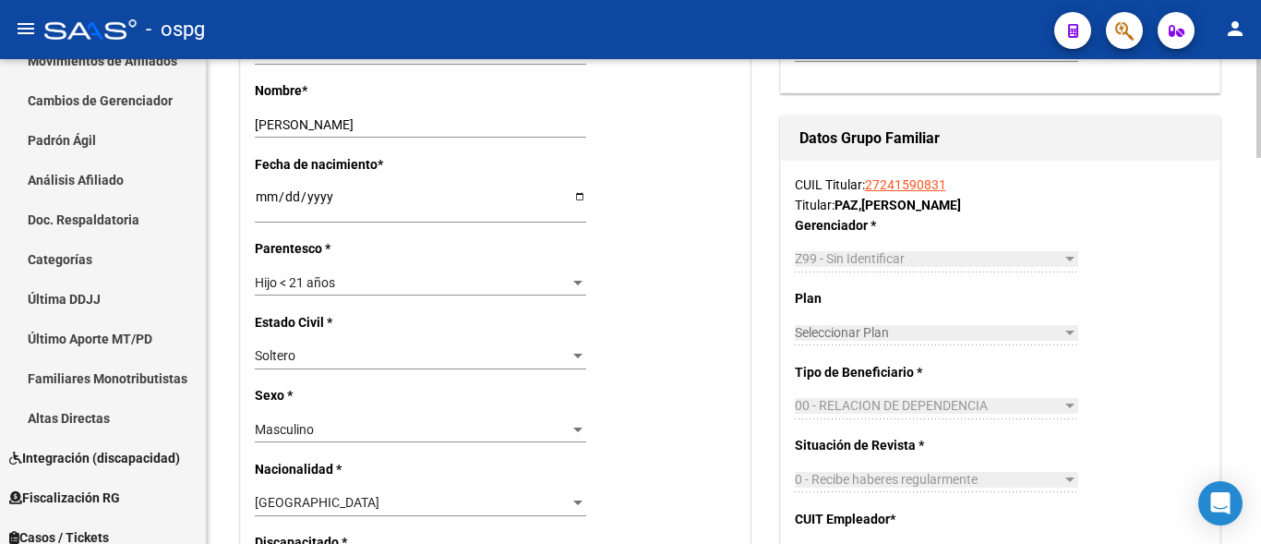
scroll to position [739, 0]
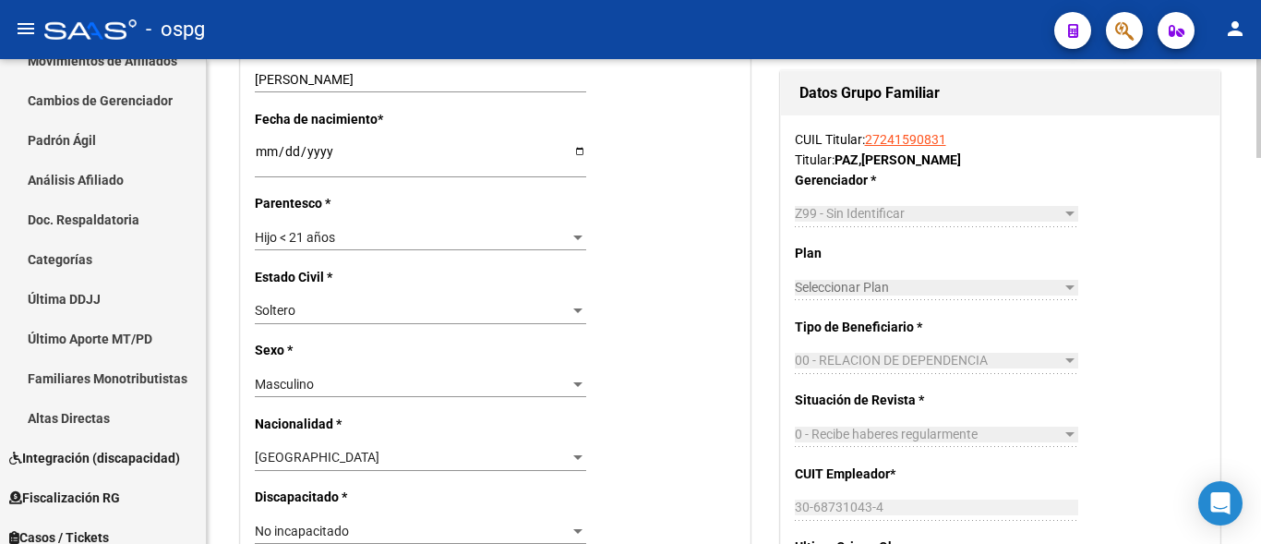
click at [382, 247] on div "Hijo < 21 años Seleccionar parentesco" at bounding box center [420, 237] width 331 height 26
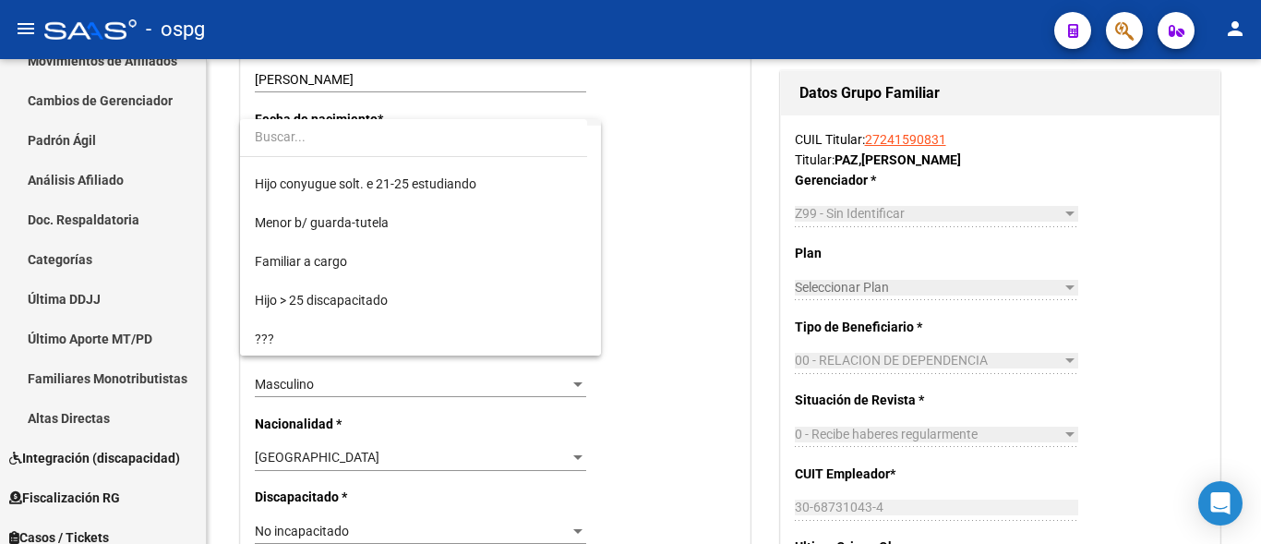
scroll to position [202, 0]
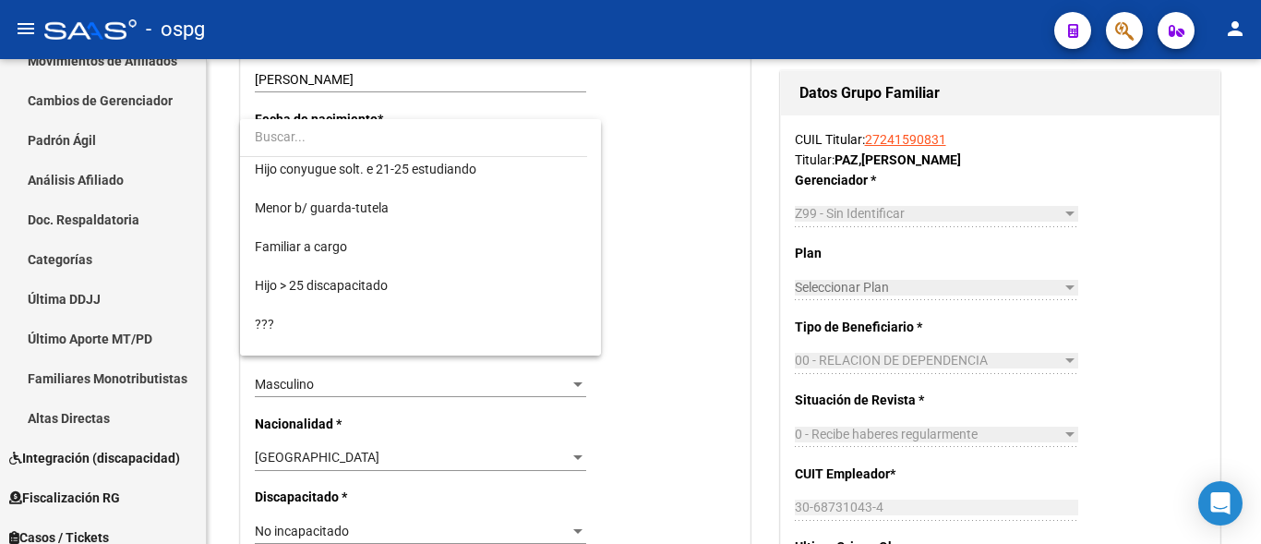
click at [686, 297] on div at bounding box center [630, 272] width 1261 height 544
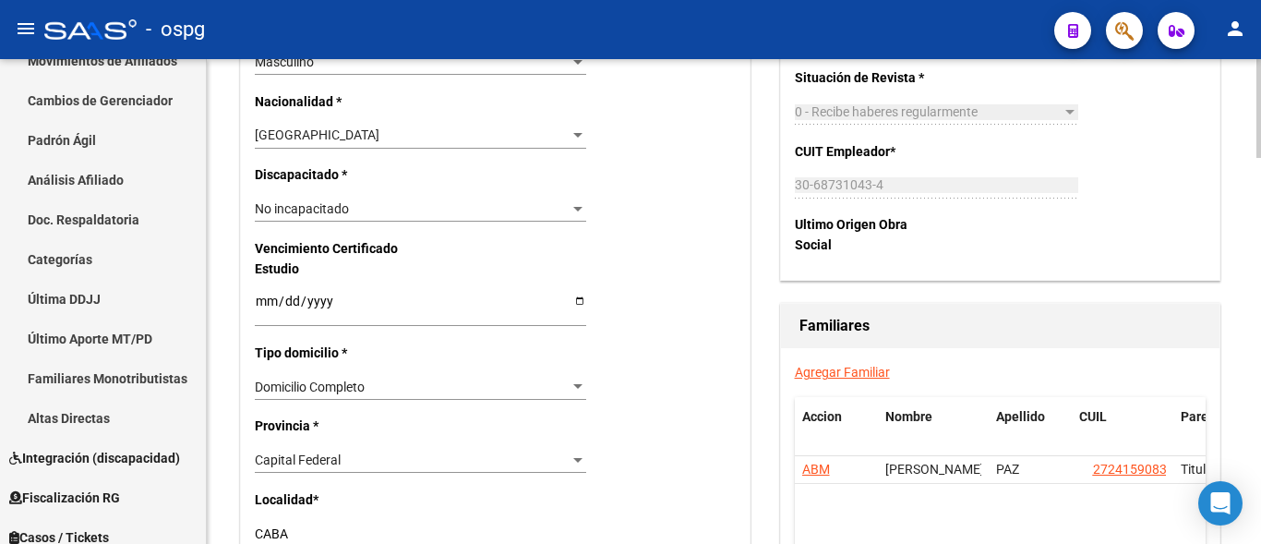
scroll to position [1016, 0]
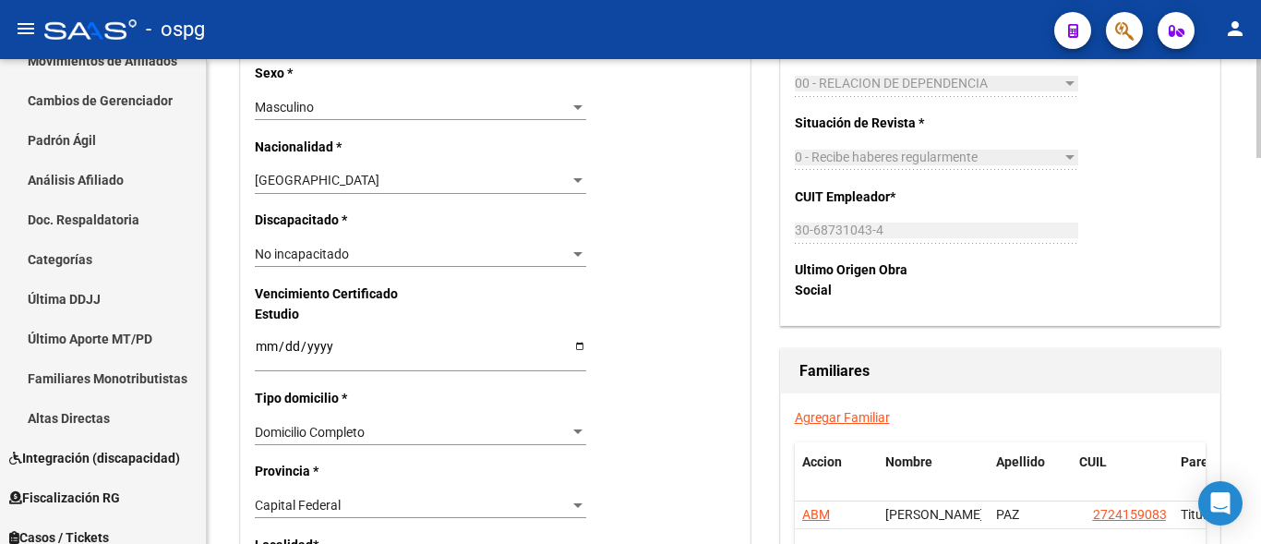
click at [321, 257] on span "No incapacitado" at bounding box center [302, 254] width 94 height 15
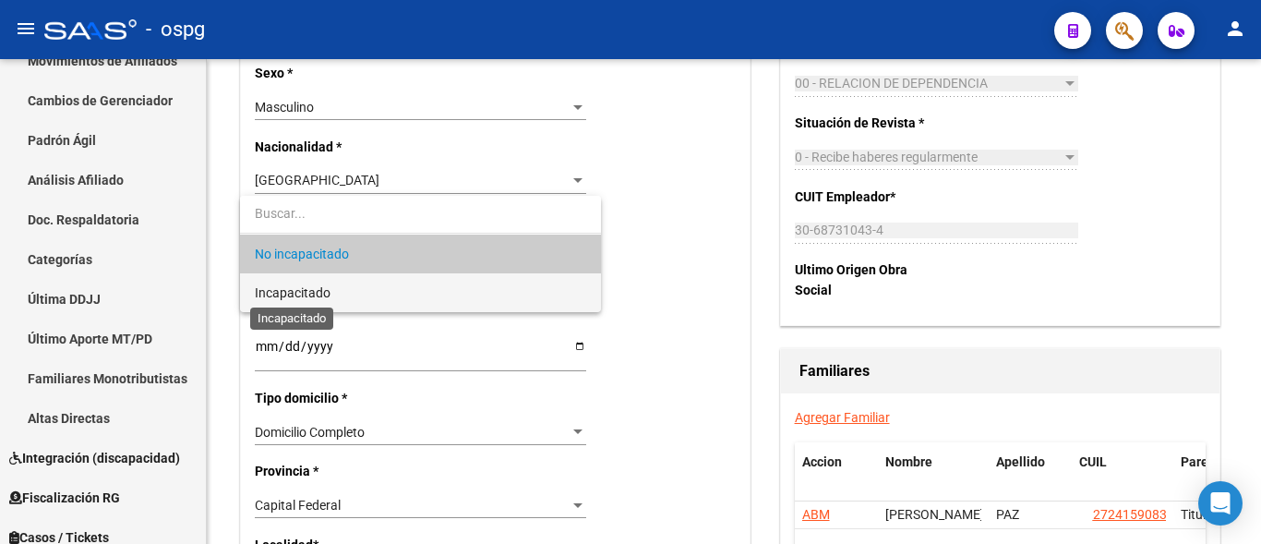
click at [272, 293] on span "Incapacitado" at bounding box center [293, 292] width 76 height 15
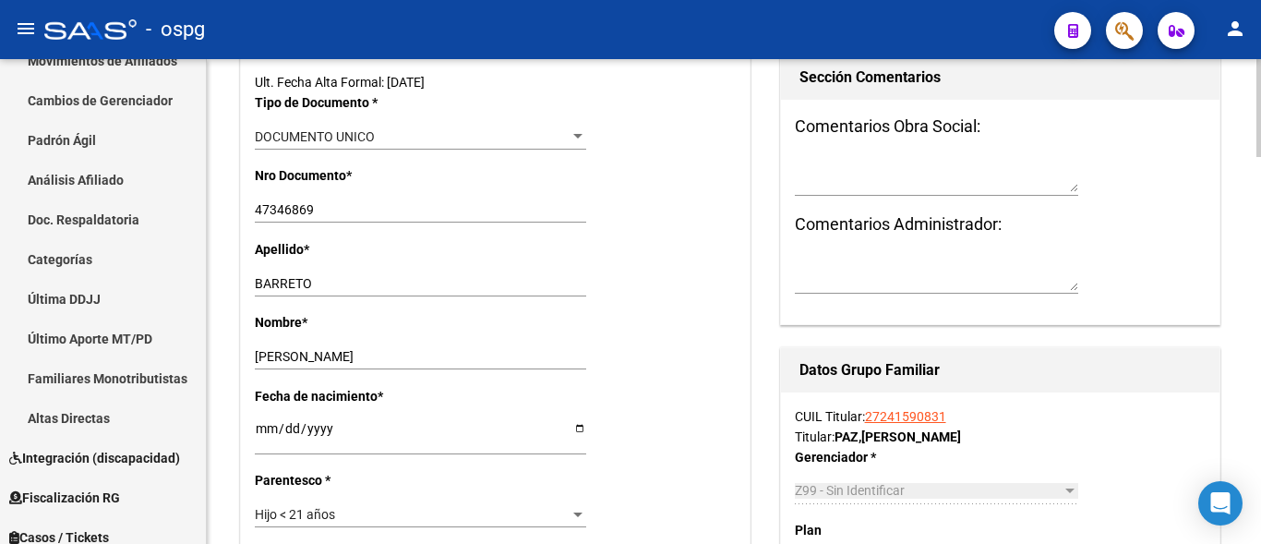
scroll to position [0, 0]
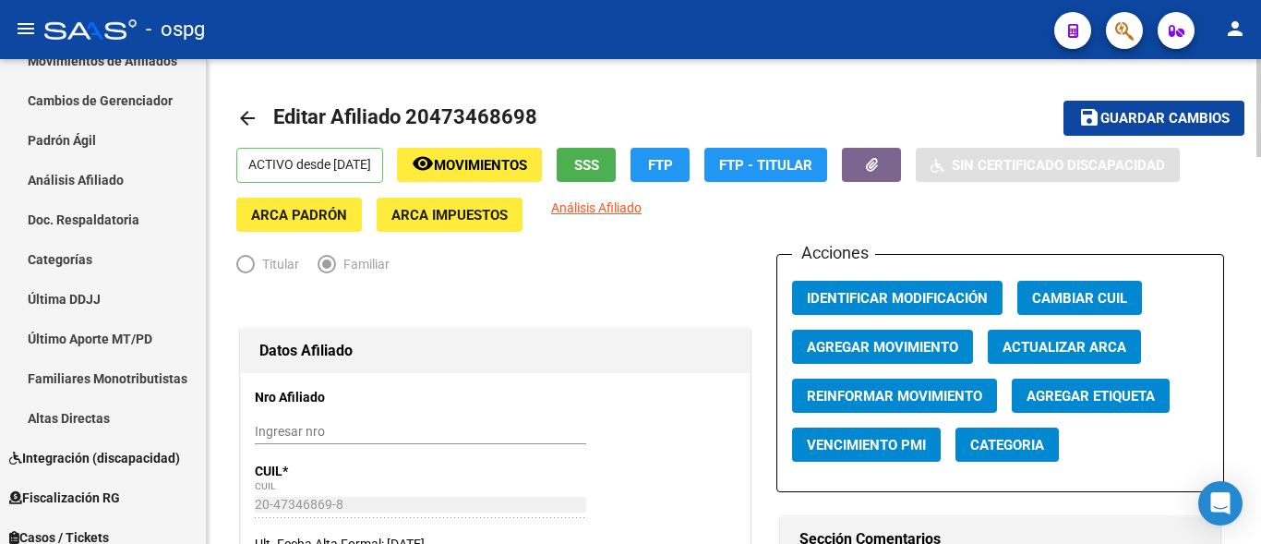
click at [1117, 113] on span "Guardar cambios" at bounding box center [1165, 119] width 129 height 17
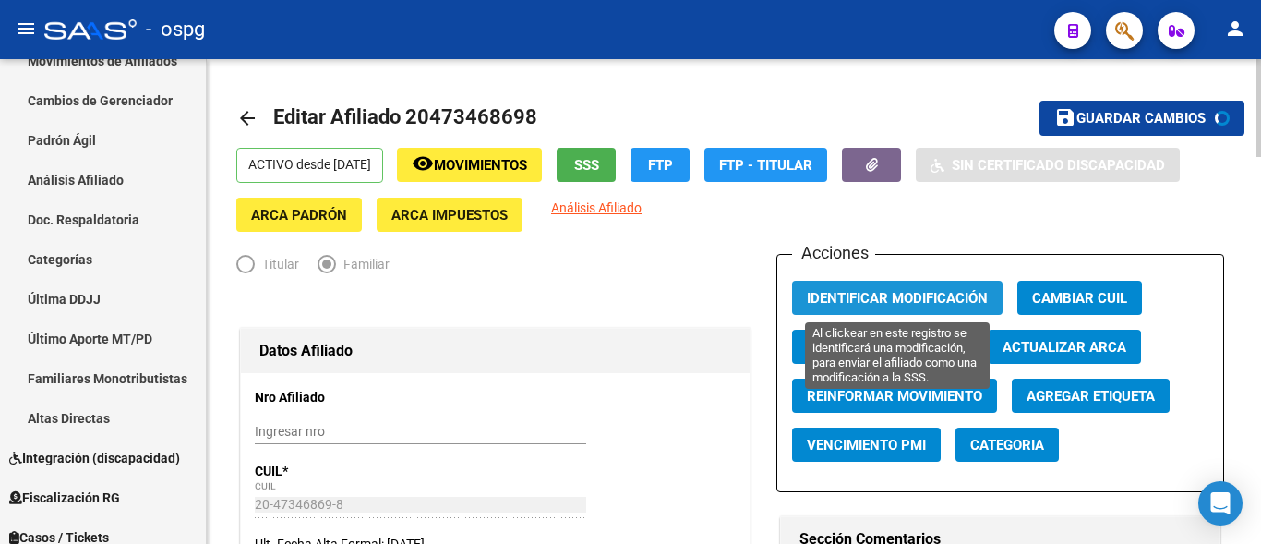
click at [898, 308] on button "Identificar Modificación" at bounding box center [897, 298] width 211 height 34
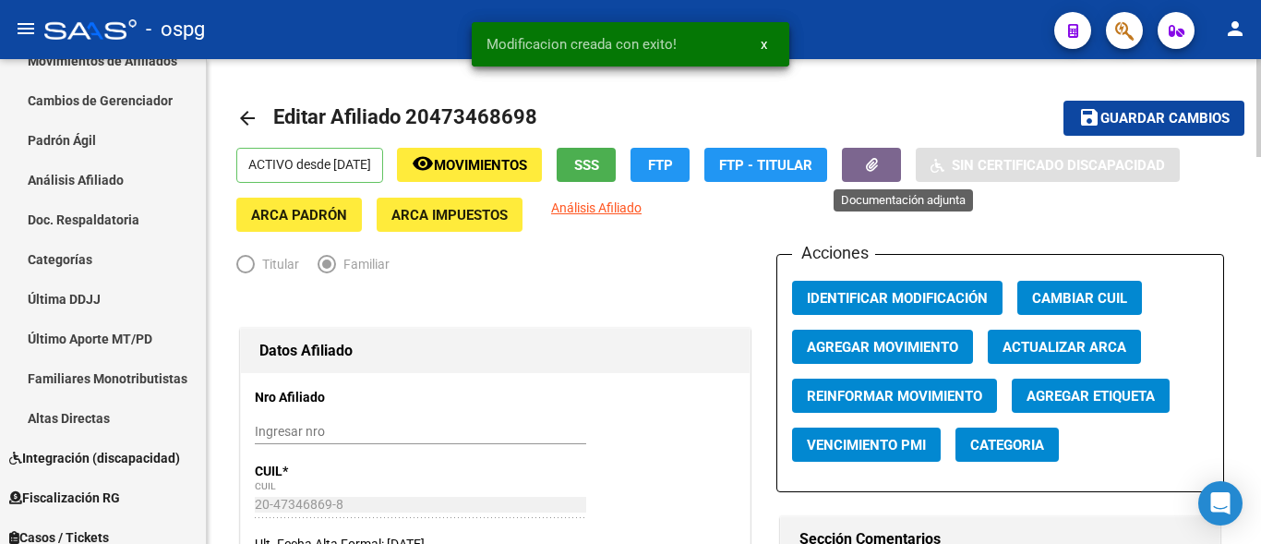
click at [896, 173] on button "button" at bounding box center [871, 165] width 59 height 34
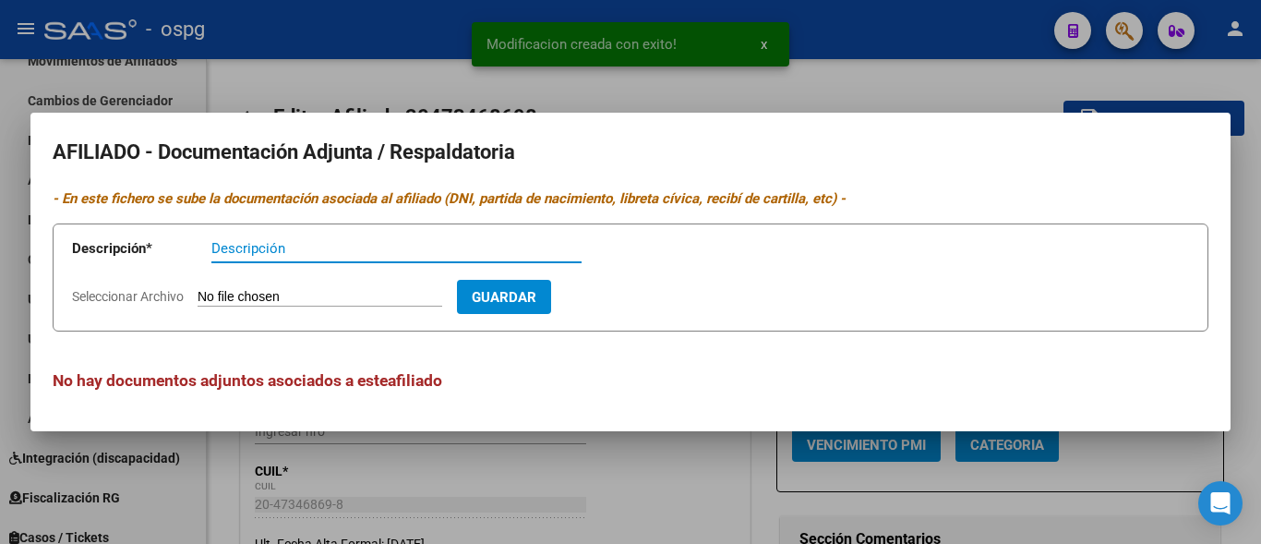
click at [363, 90] on div at bounding box center [630, 272] width 1261 height 544
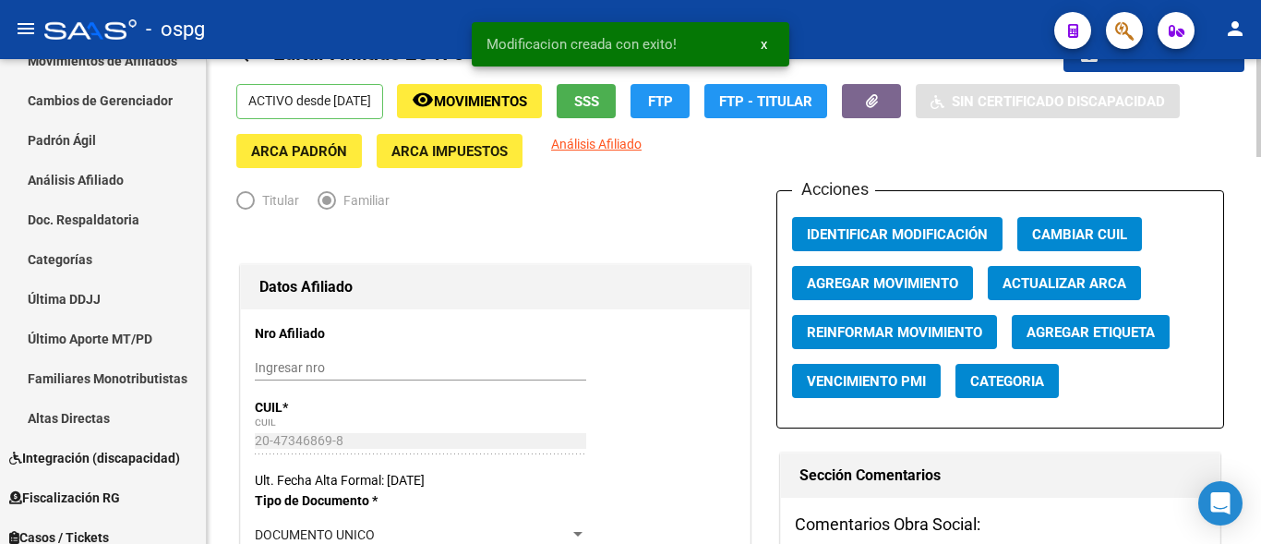
scroll to position [185, 0]
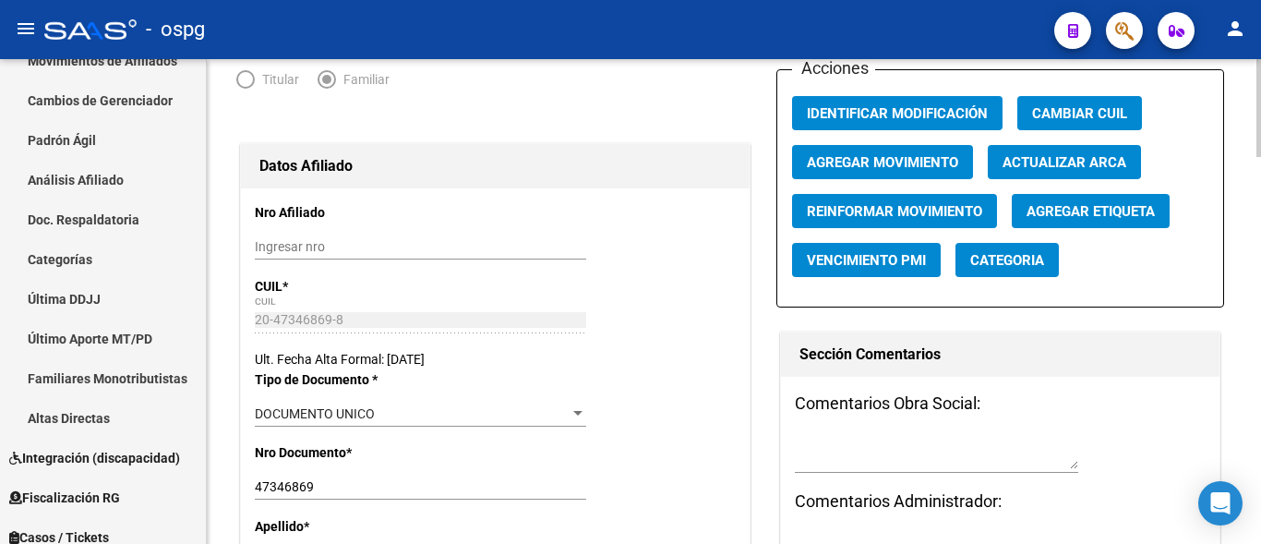
click at [355, 328] on div "20-47346869-8 CUIL" at bounding box center [420, 320] width 331 height 26
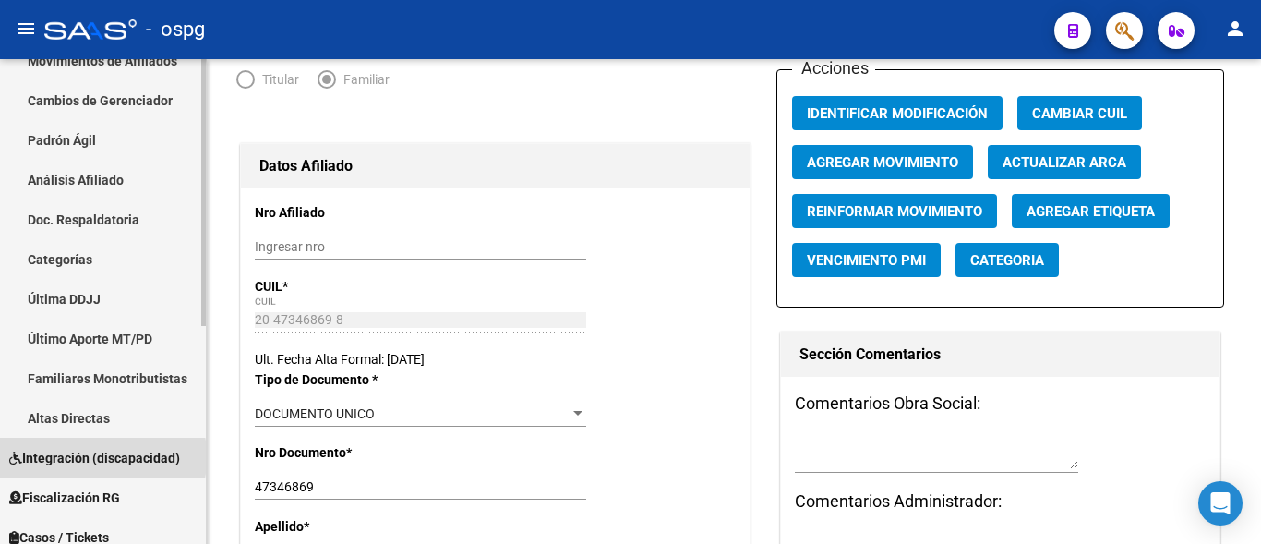
click at [56, 457] on span "Integración (discapacidad)" at bounding box center [94, 458] width 171 height 20
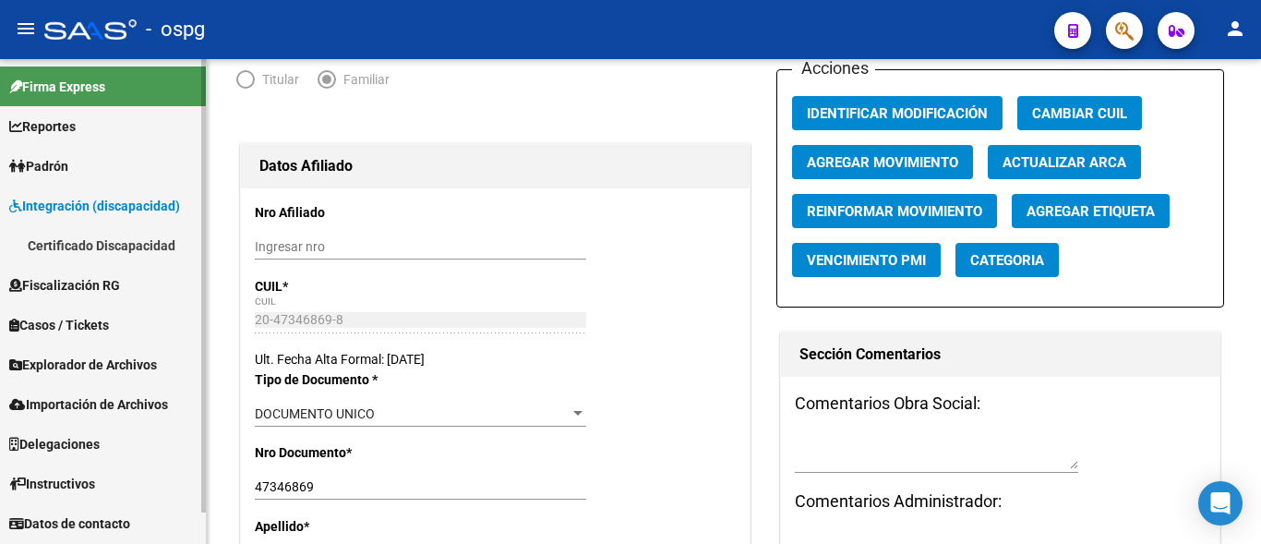
scroll to position [0, 0]
click at [120, 255] on link "Certificado Discapacidad" at bounding box center [103, 245] width 206 height 40
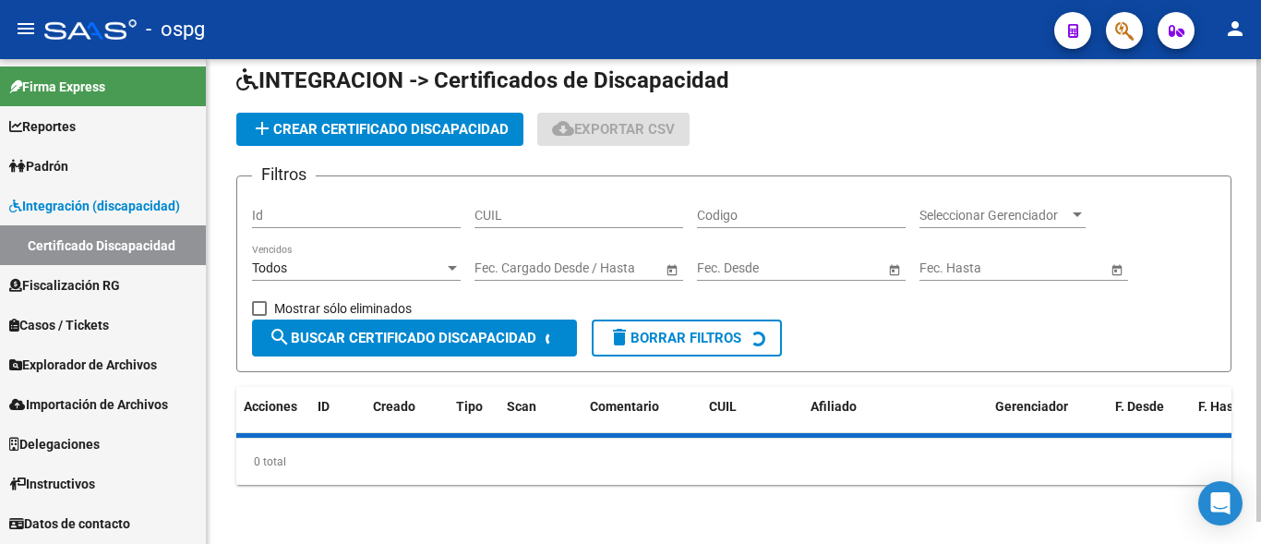
scroll to position [185, 0]
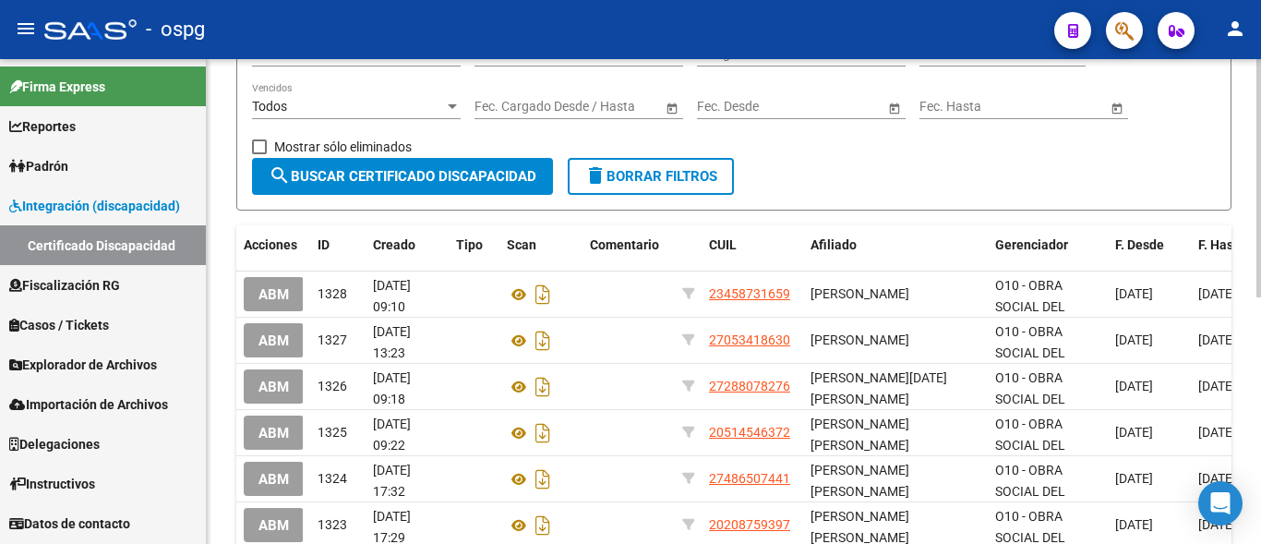
click at [321, 132] on div "Todos Vencidos" at bounding box center [356, 108] width 209 height 53
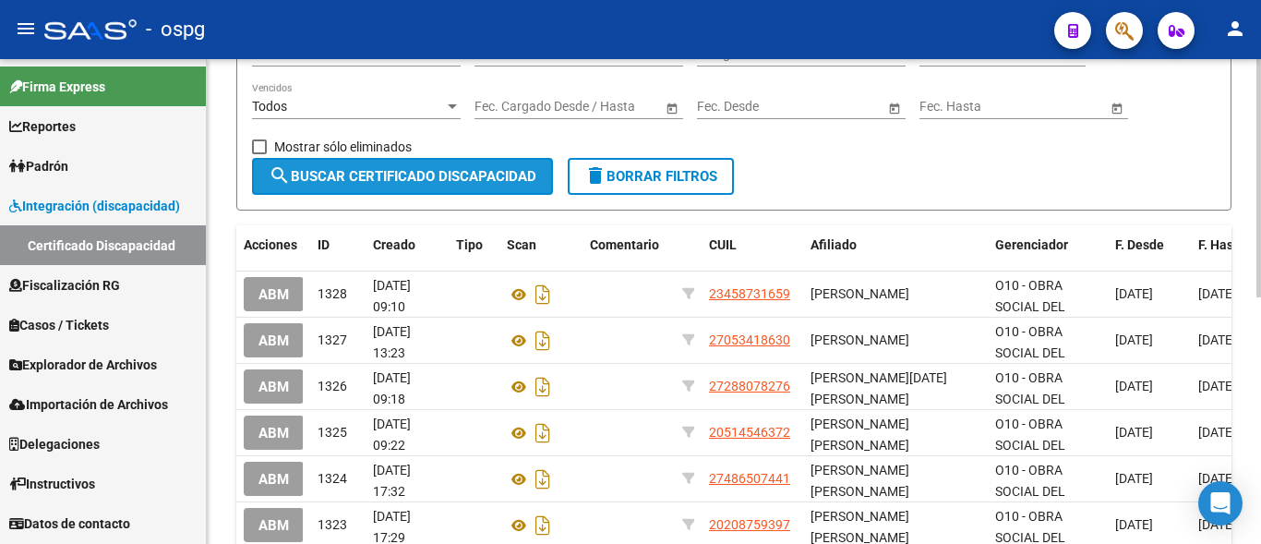
click at [318, 166] on button "search Buscar Certificado Discapacidad" at bounding box center [402, 176] width 301 height 37
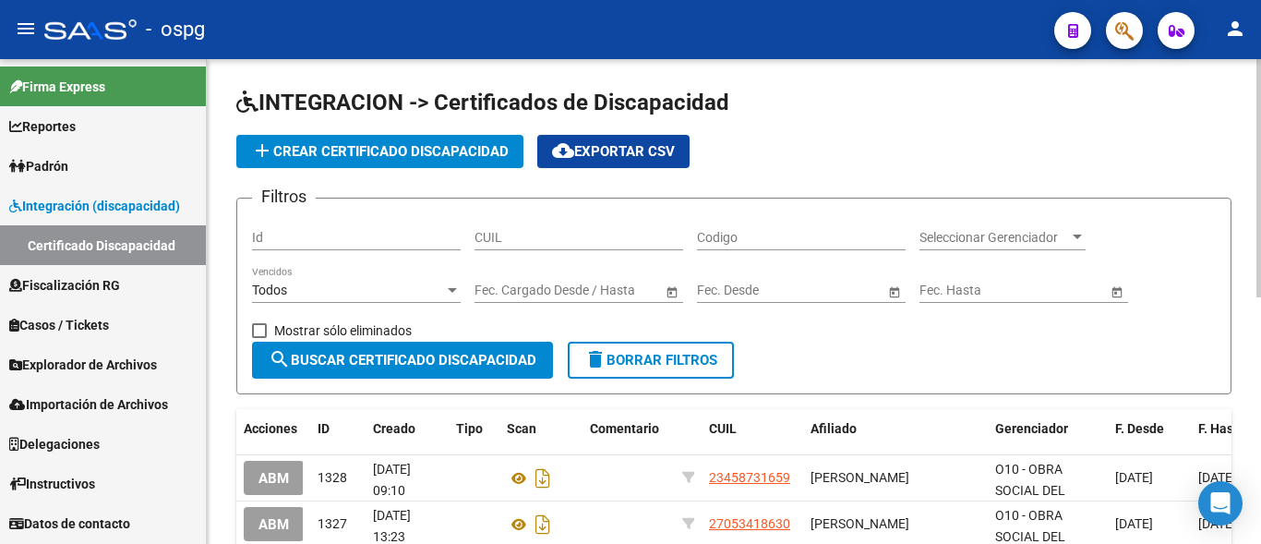
scroll to position [0, 0]
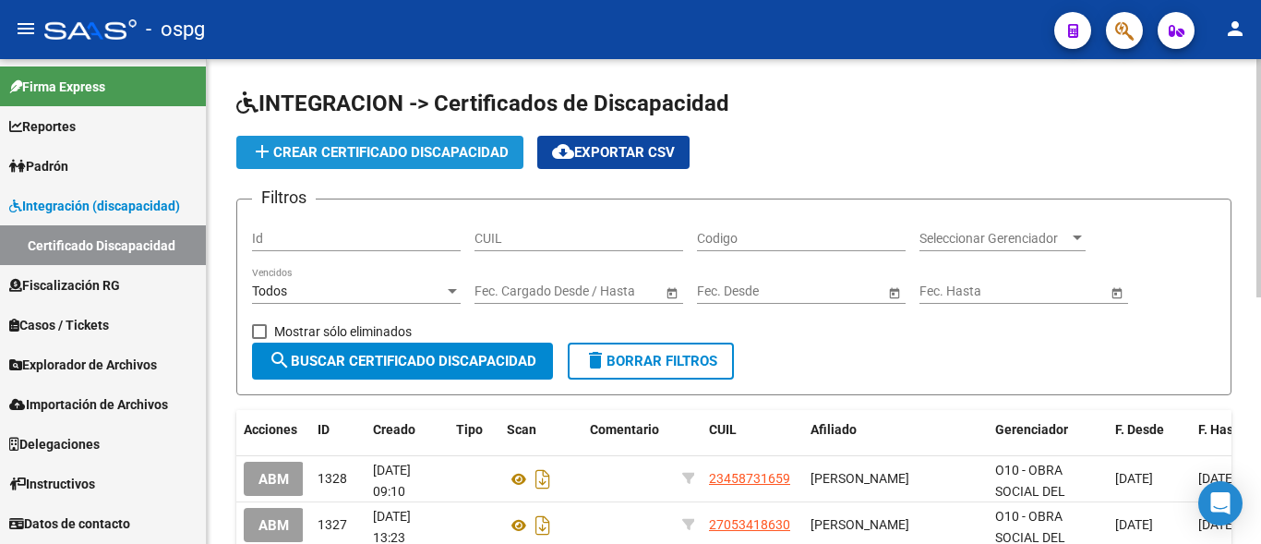
click at [293, 150] on span "add Crear Certificado Discapacidad" at bounding box center [380, 152] width 258 height 17
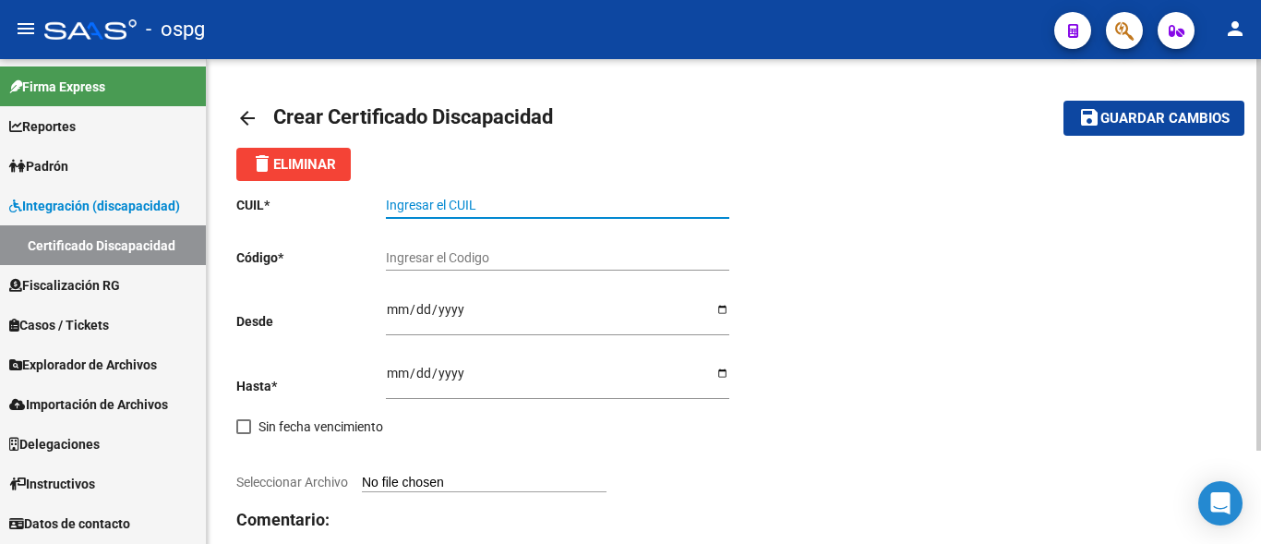
click at [420, 212] on input "Ingresar el CUIL" at bounding box center [557, 206] width 343 height 16
paste input "20-47346869-8"
type input "20-47346869-8"
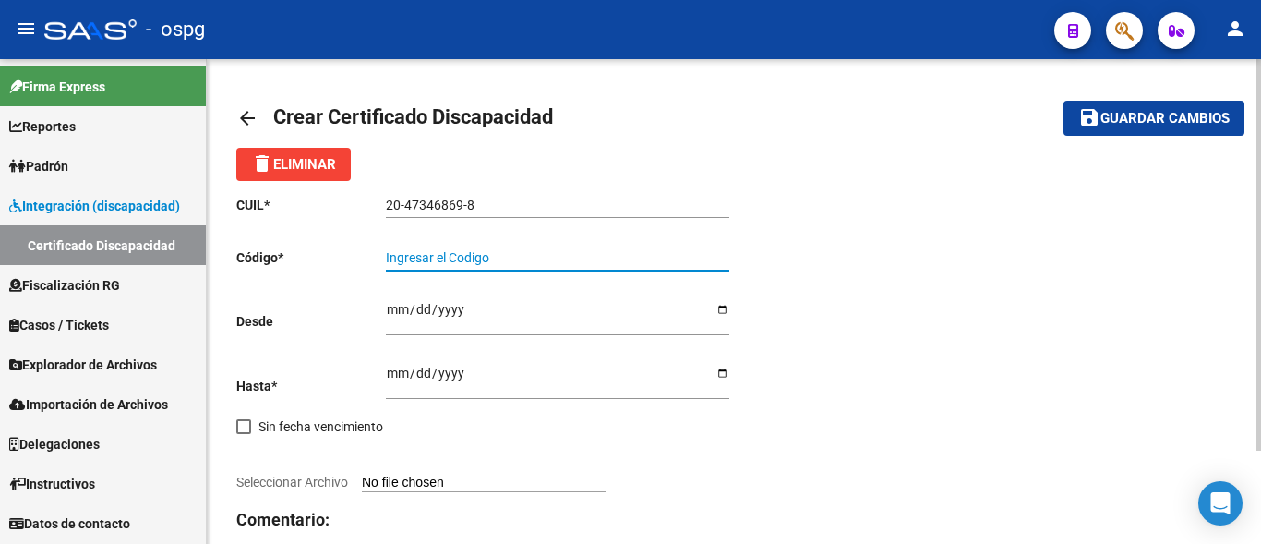
click at [407, 261] on input "Ingresar el Codigo" at bounding box center [557, 258] width 343 height 16
type input "8731553759"
click at [393, 307] on input "Ingresar fec. Desde" at bounding box center [557, 316] width 343 height 28
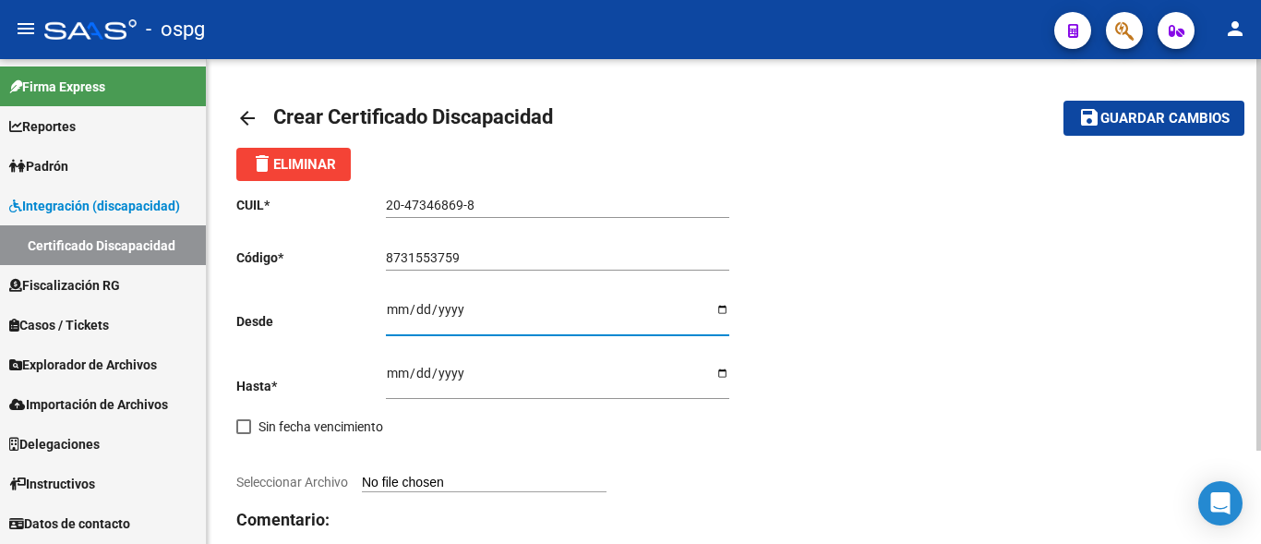
click at [394, 306] on input "Ingresar fec. Desde" at bounding box center [557, 316] width 343 height 28
type input "[DATE]"
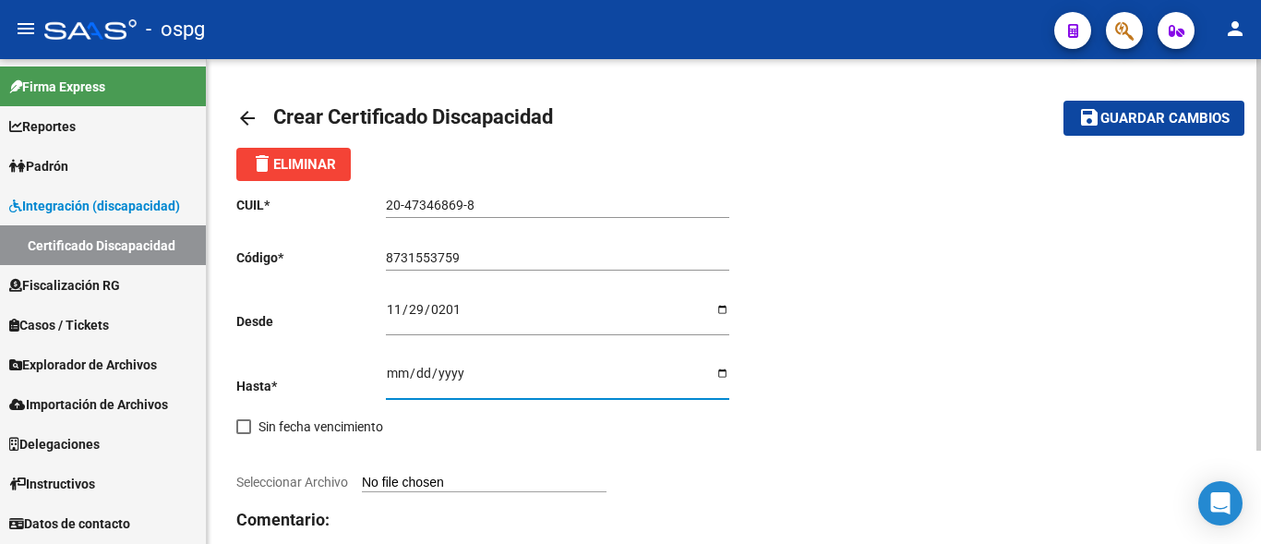
click at [387, 373] on input "Ingresar fec. Hasta" at bounding box center [557, 380] width 343 height 28
drag, startPoint x: 487, startPoint y: 368, endPoint x: 391, endPoint y: 368, distance: 95.1
click at [392, 368] on input "[DATE]" at bounding box center [557, 380] width 343 height 28
click at [412, 368] on input "[DATE]" at bounding box center [557, 380] width 343 height 28
type input "[DATE]"
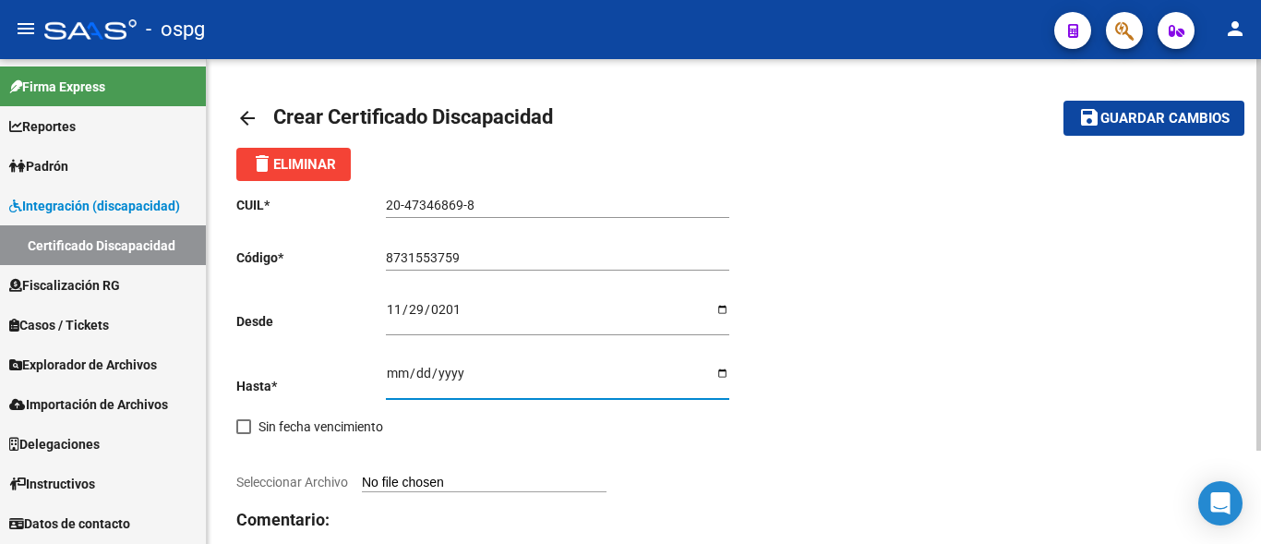
click at [398, 477] on input "Seleccionar Archivo" at bounding box center [484, 484] width 245 height 18
type input "C:\fakepath\Certificado de discapacidad [PERSON_NAME].pdf"
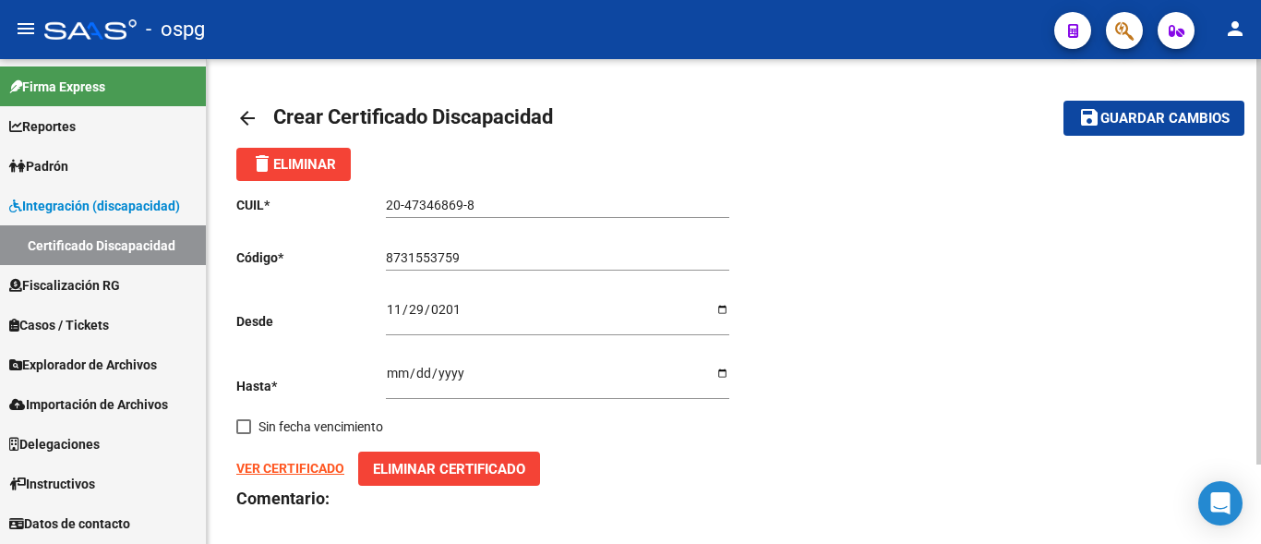
click at [1116, 124] on span "Guardar cambios" at bounding box center [1165, 119] width 129 height 17
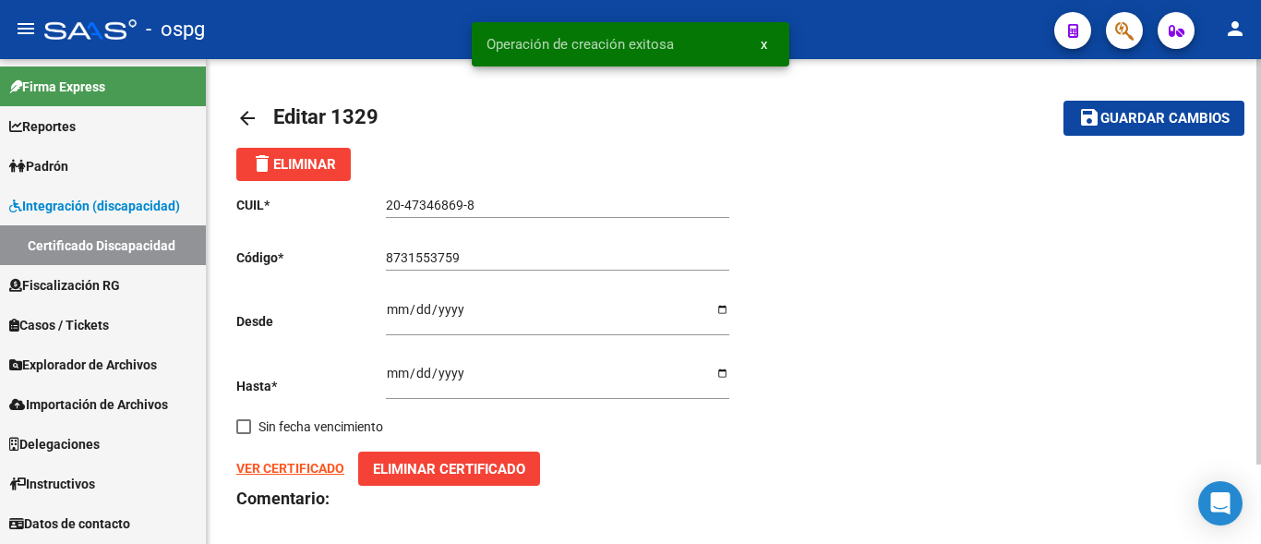
click at [240, 115] on mat-icon "arrow_back" at bounding box center [247, 118] width 22 height 22
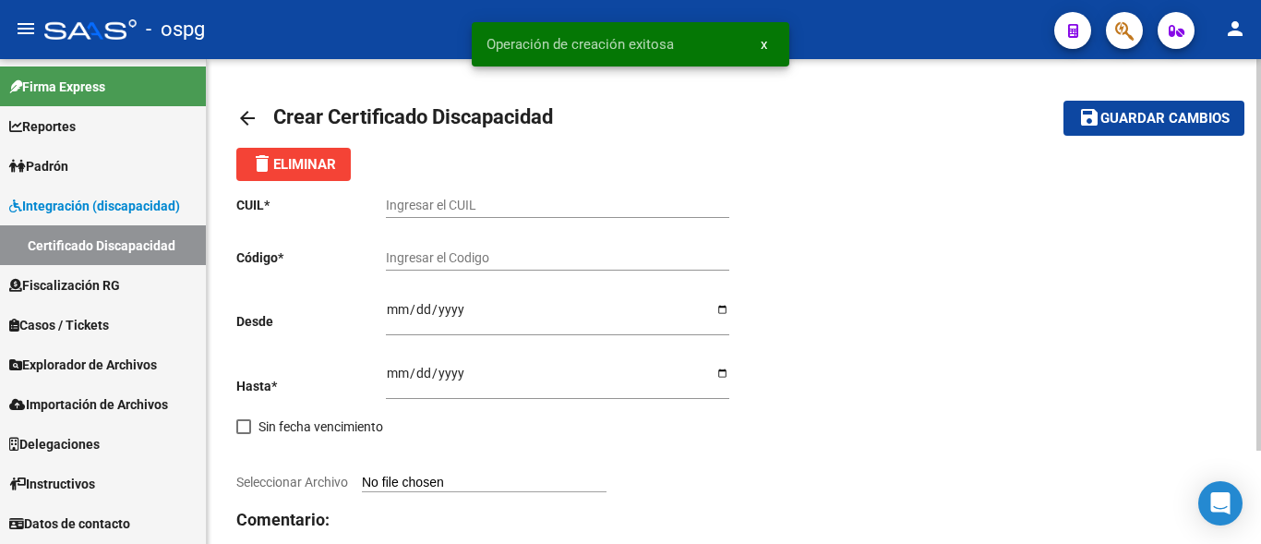
click at [240, 115] on mat-icon "arrow_back" at bounding box center [247, 118] width 22 height 22
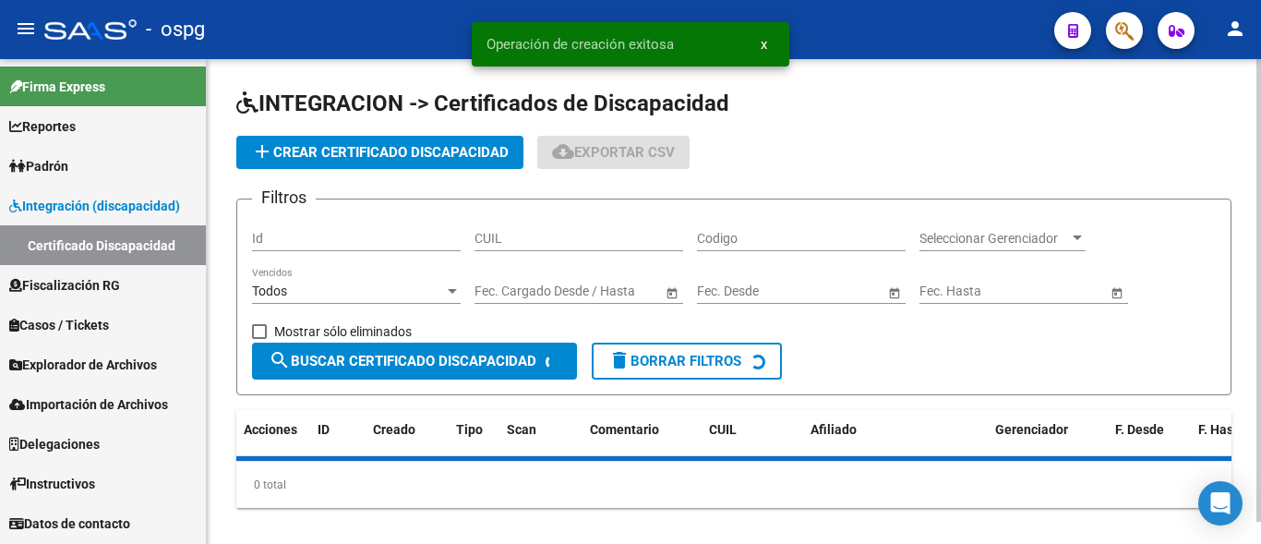
click at [240, 115] on span "INTEGRACION -> Certificados de Discapacidad" at bounding box center [482, 103] width 493 height 26
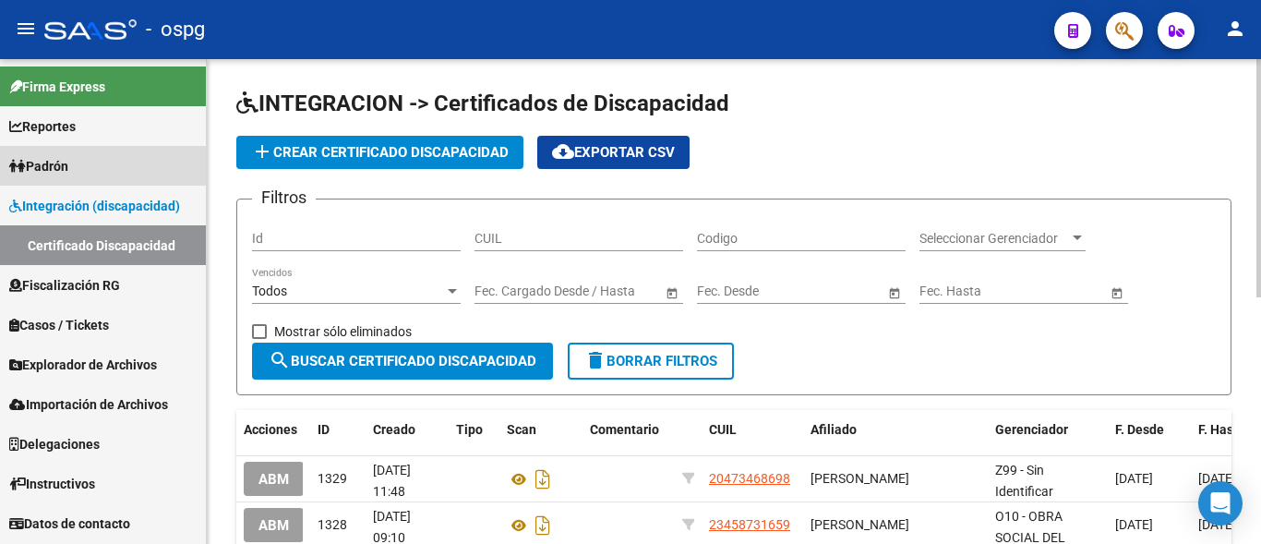
click at [86, 166] on link "Padrón" at bounding box center [103, 166] width 206 height 40
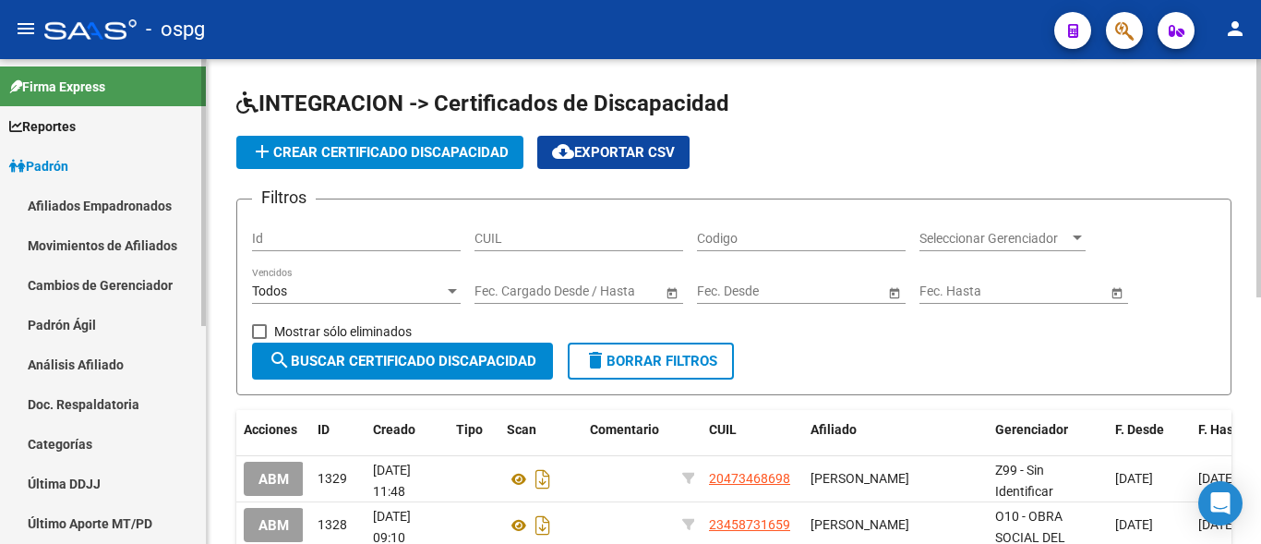
click at [59, 359] on link "Análisis Afiliado" at bounding box center [103, 364] width 206 height 40
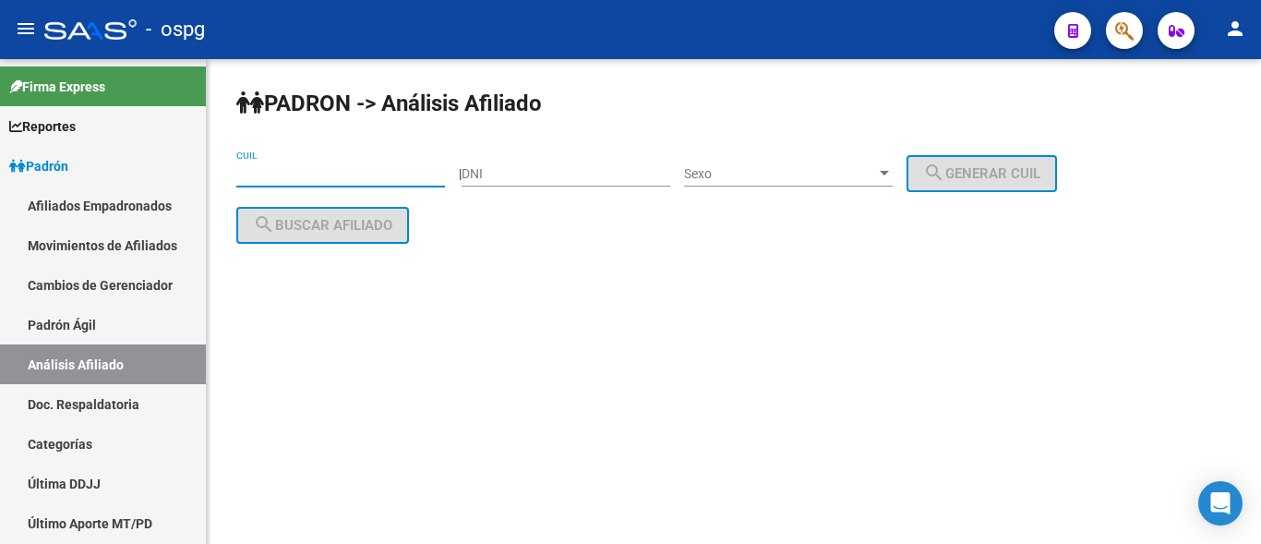
click at [304, 171] on input "CUIL" at bounding box center [340, 174] width 209 height 16
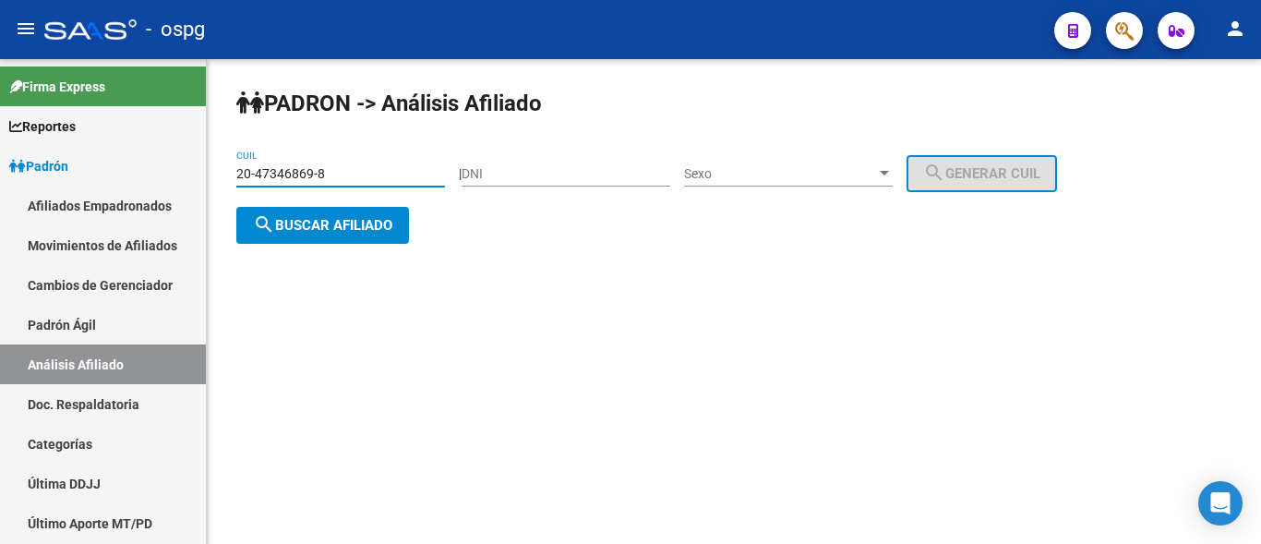
type input "20-47346869-8"
click at [314, 211] on button "search Buscar afiliado" at bounding box center [322, 225] width 173 height 37
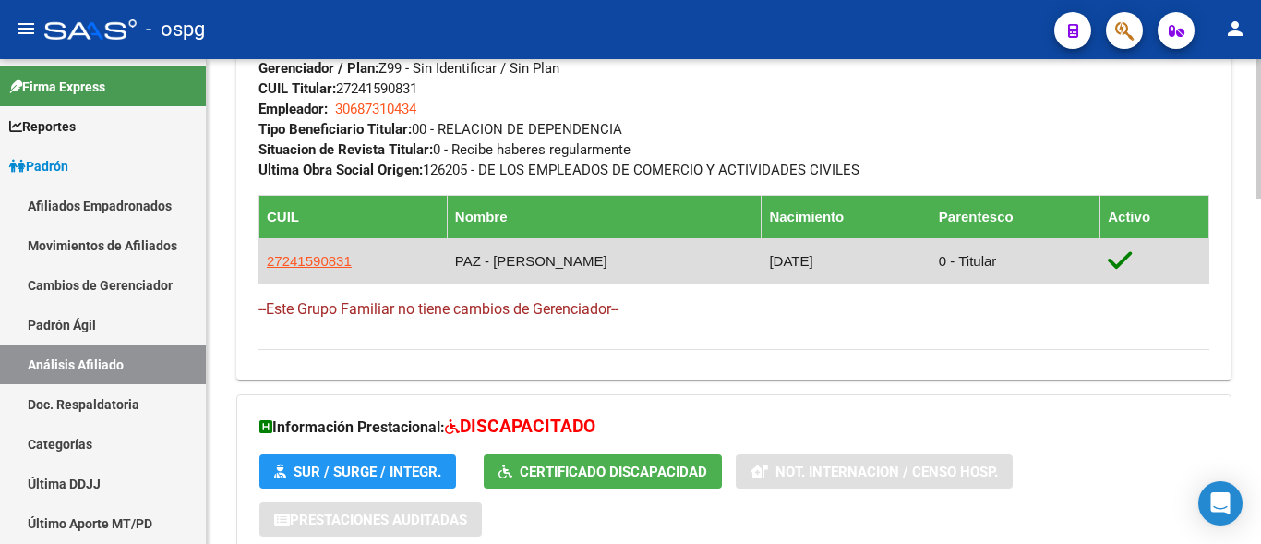
scroll to position [1020, 0]
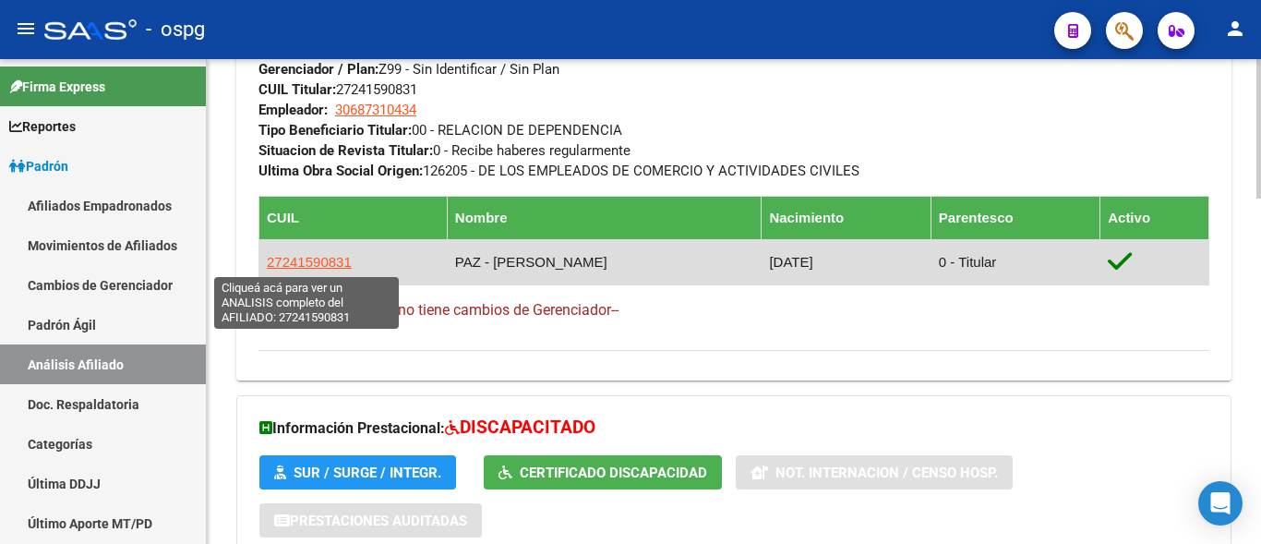
click at [330, 269] on span "27241590831" at bounding box center [309, 262] width 85 height 16
type textarea "27241590831"
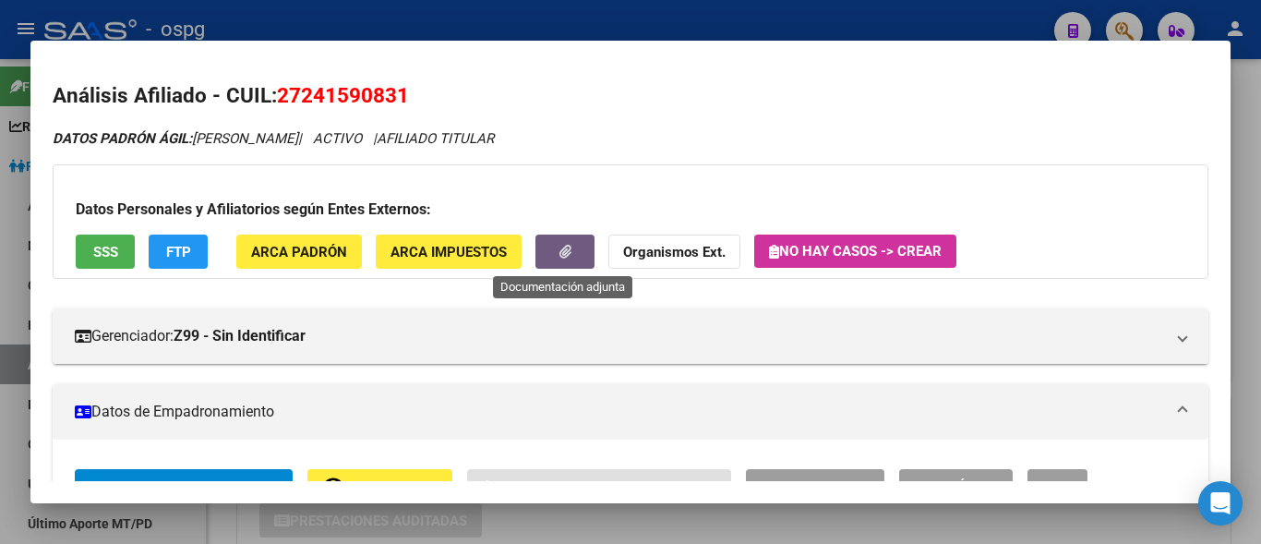
click at [575, 260] on button "button" at bounding box center [565, 252] width 59 height 34
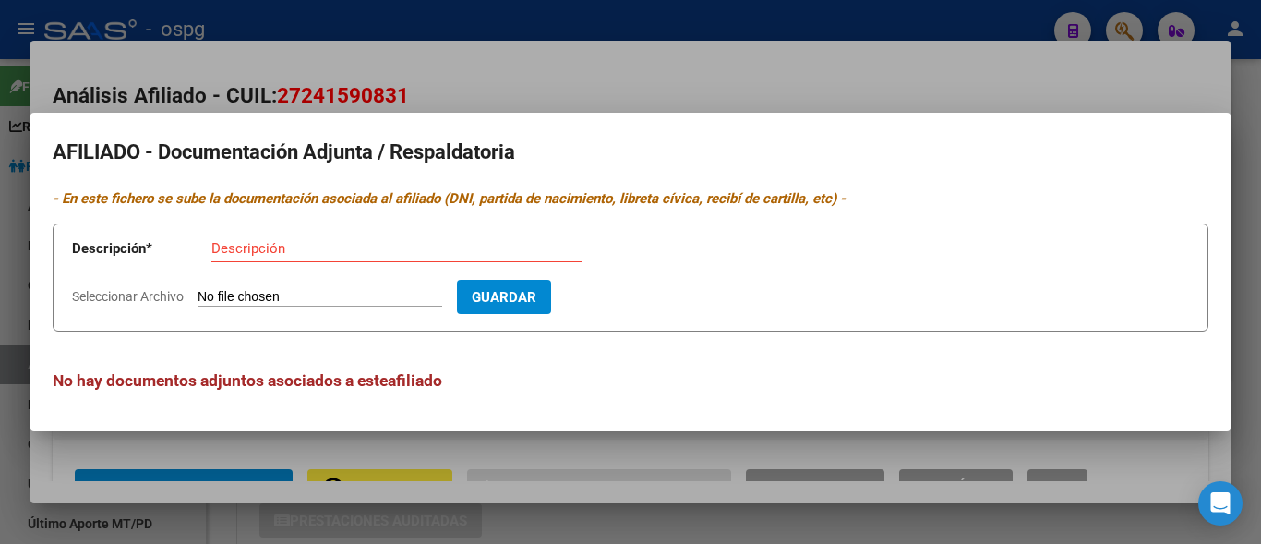
click at [630, 37] on div at bounding box center [630, 272] width 1261 height 544
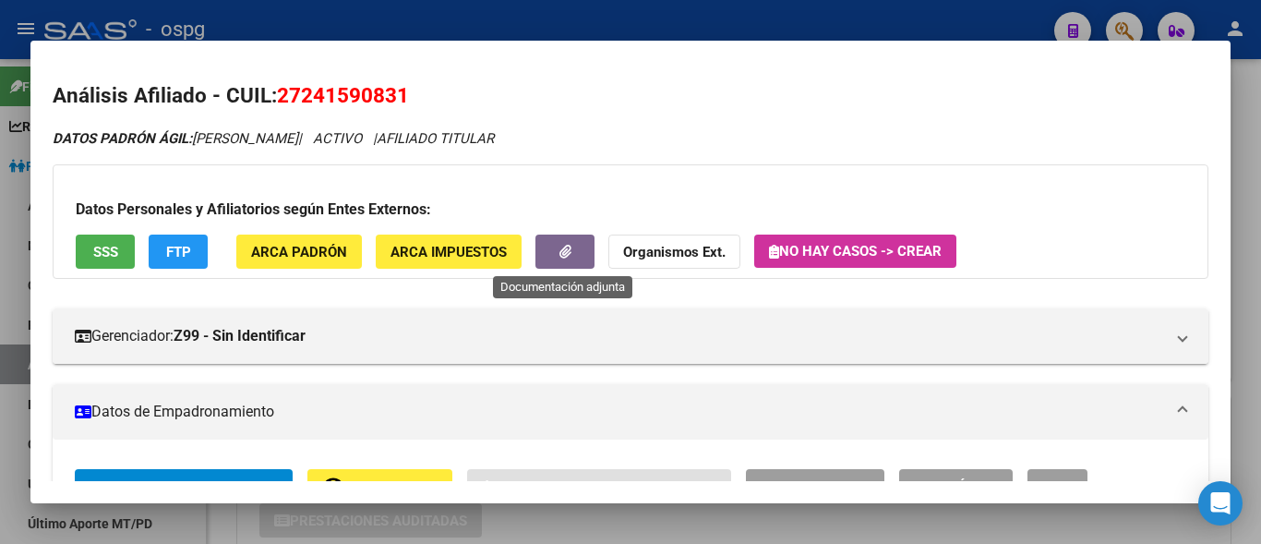
click at [578, 254] on button "button" at bounding box center [565, 252] width 59 height 34
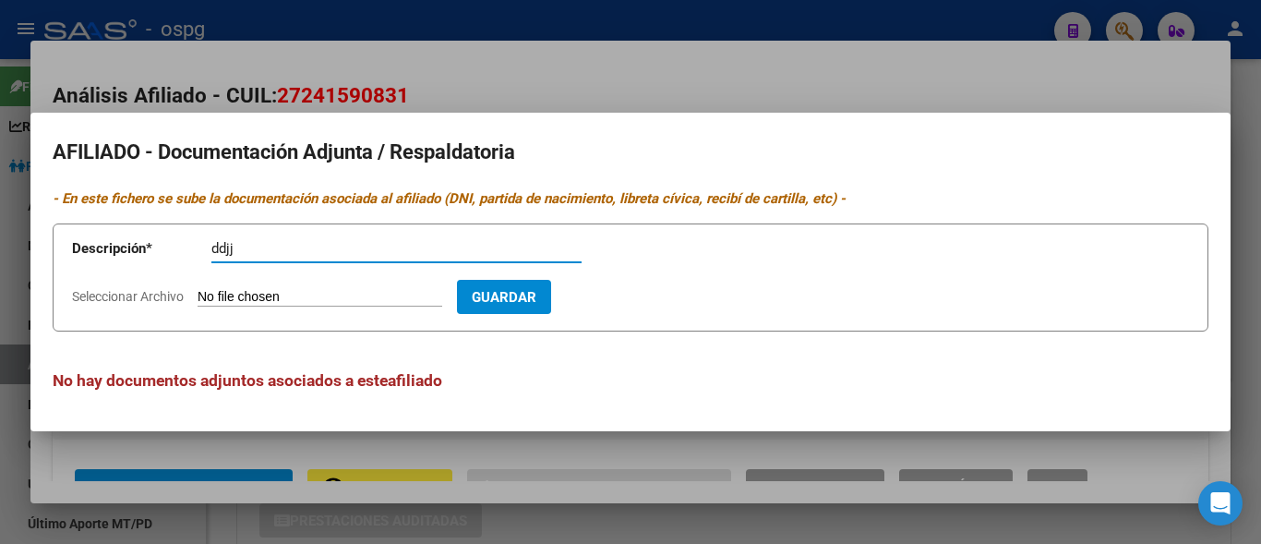
type input "ddjj"
click at [525, 66] on div at bounding box center [630, 272] width 1261 height 544
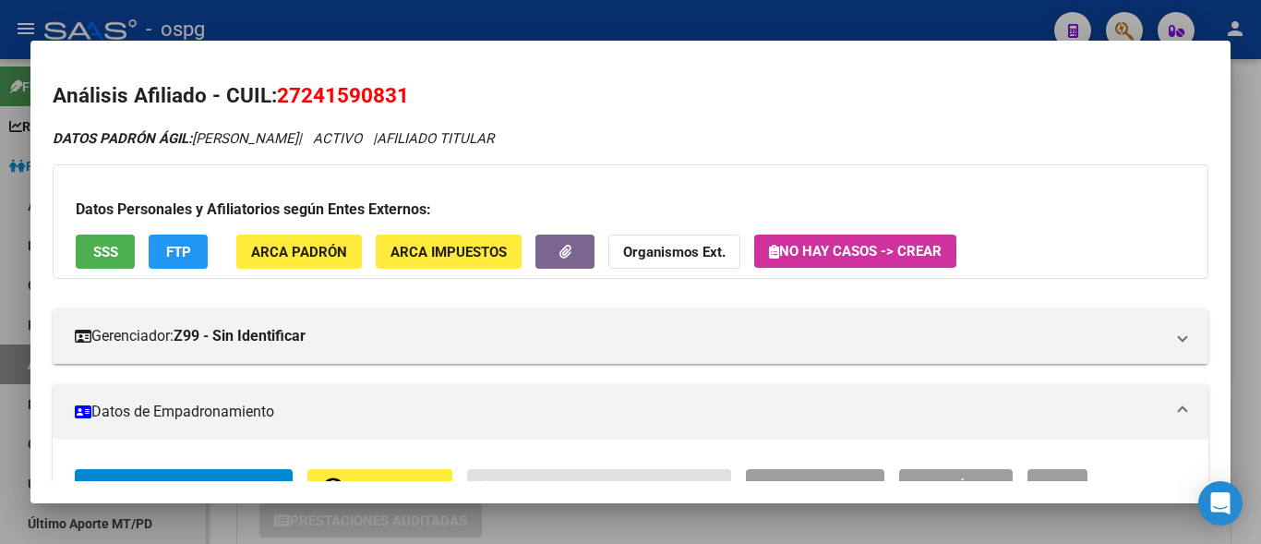
click at [542, 8] on div at bounding box center [630, 272] width 1261 height 544
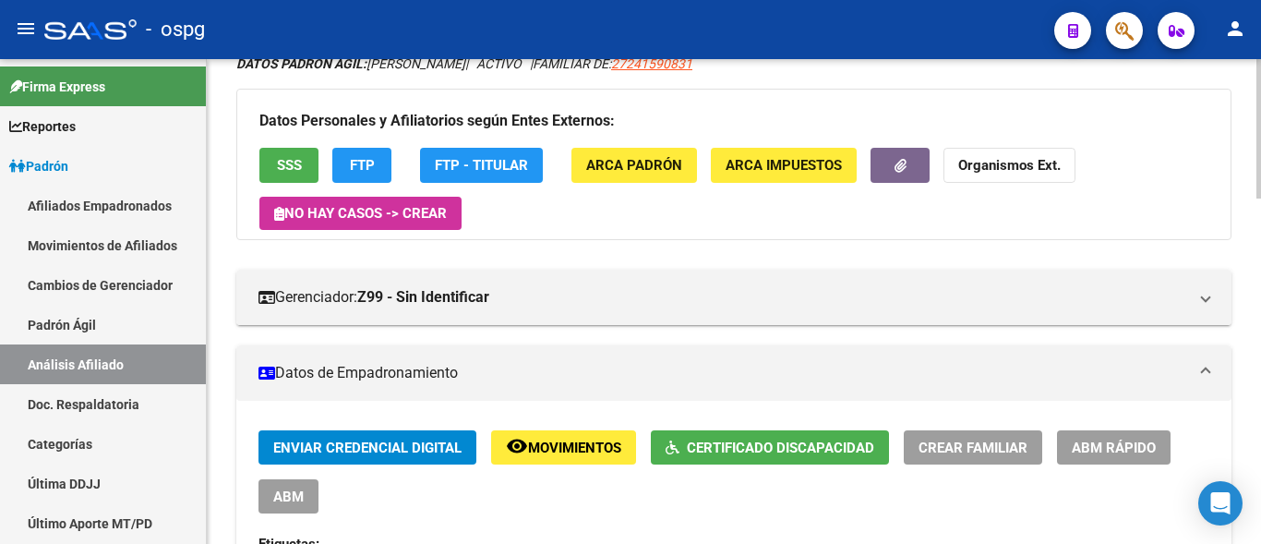
scroll to position [97, 0]
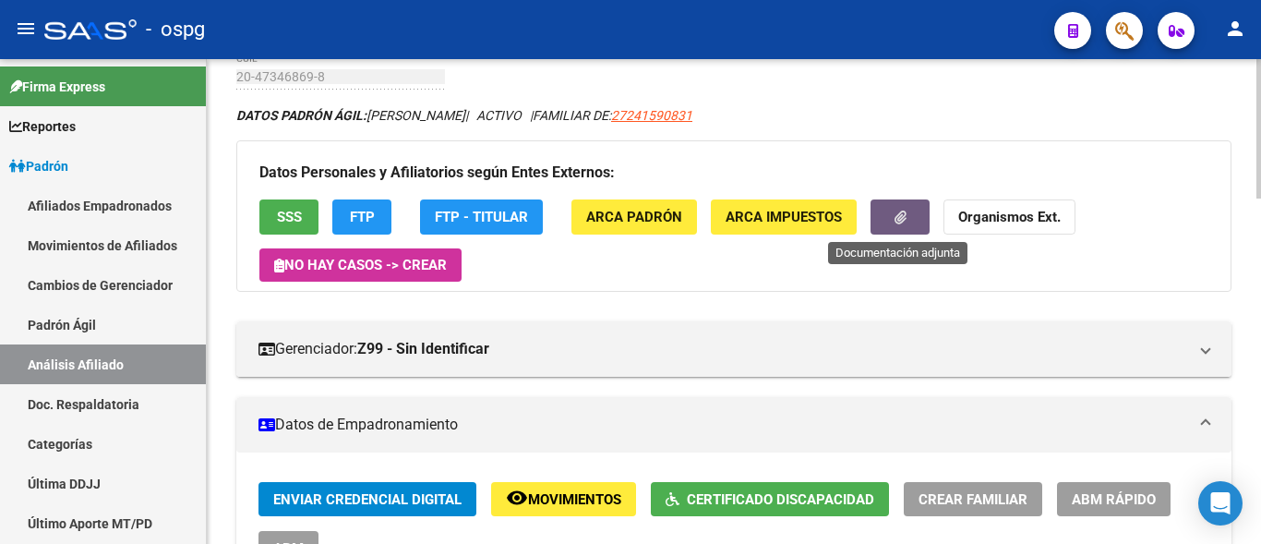
click at [901, 224] on span "button" at bounding box center [901, 218] width 12 height 17
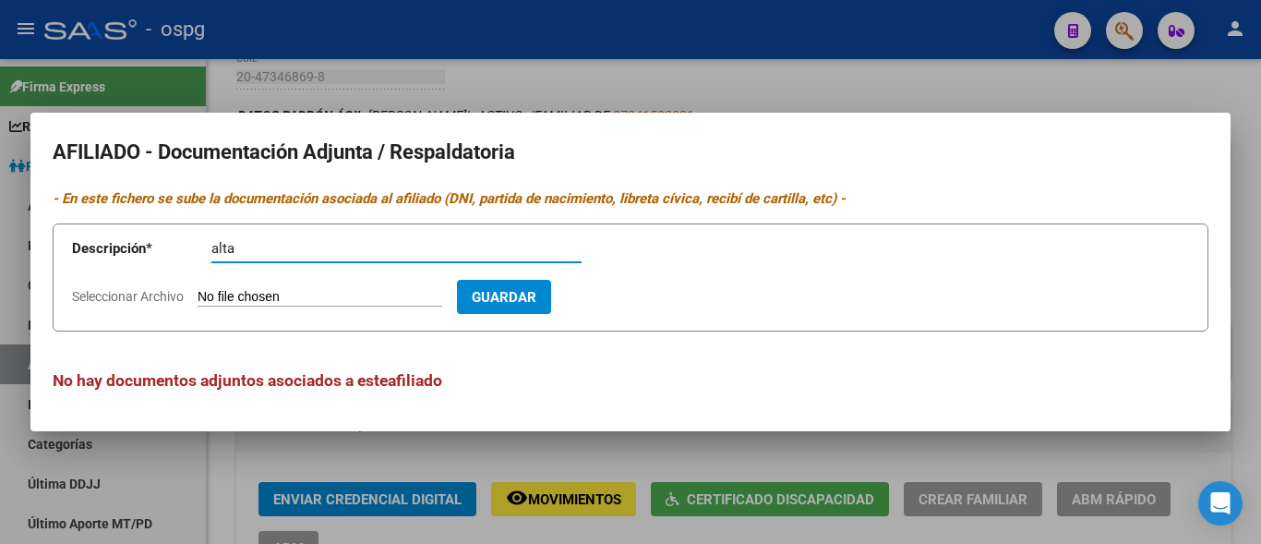
type input "alta"
click at [296, 299] on input "Seleccionar Archivo" at bounding box center [320, 298] width 245 height 18
type input "C:\fakepath\[PERSON_NAME].pdf"
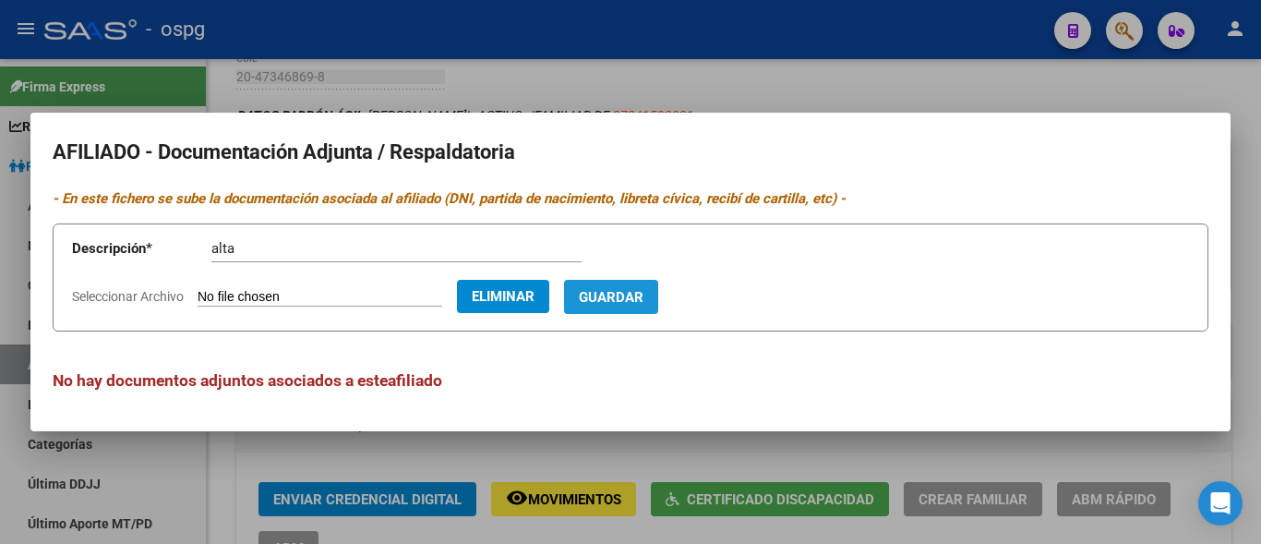
click at [622, 299] on span "Guardar" at bounding box center [611, 297] width 65 height 17
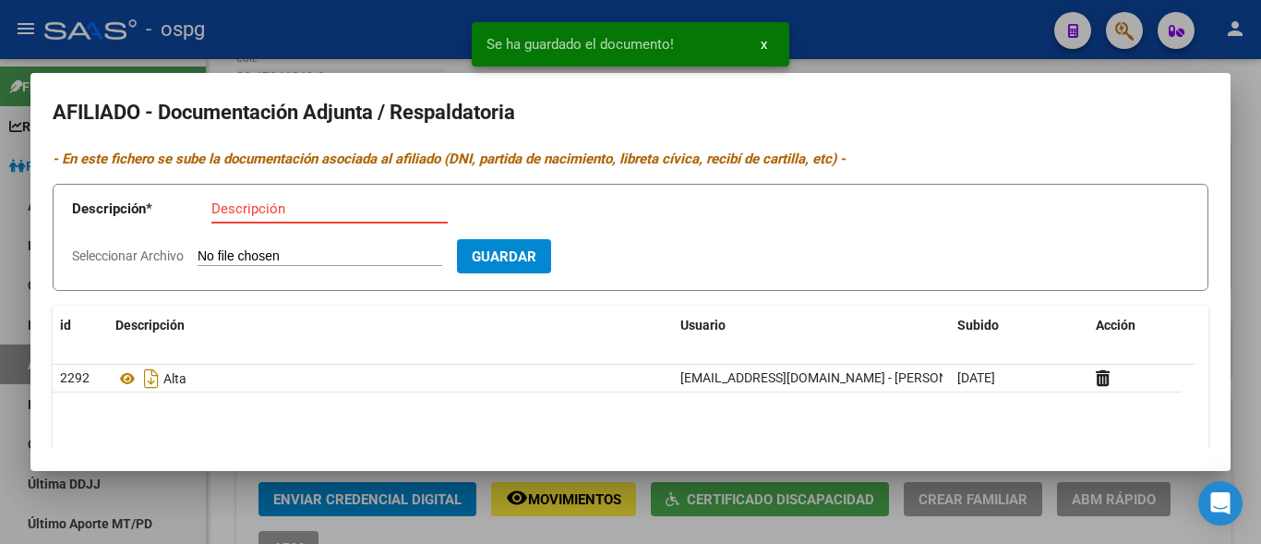
click at [243, 207] on input "Descripción" at bounding box center [329, 208] width 236 height 17
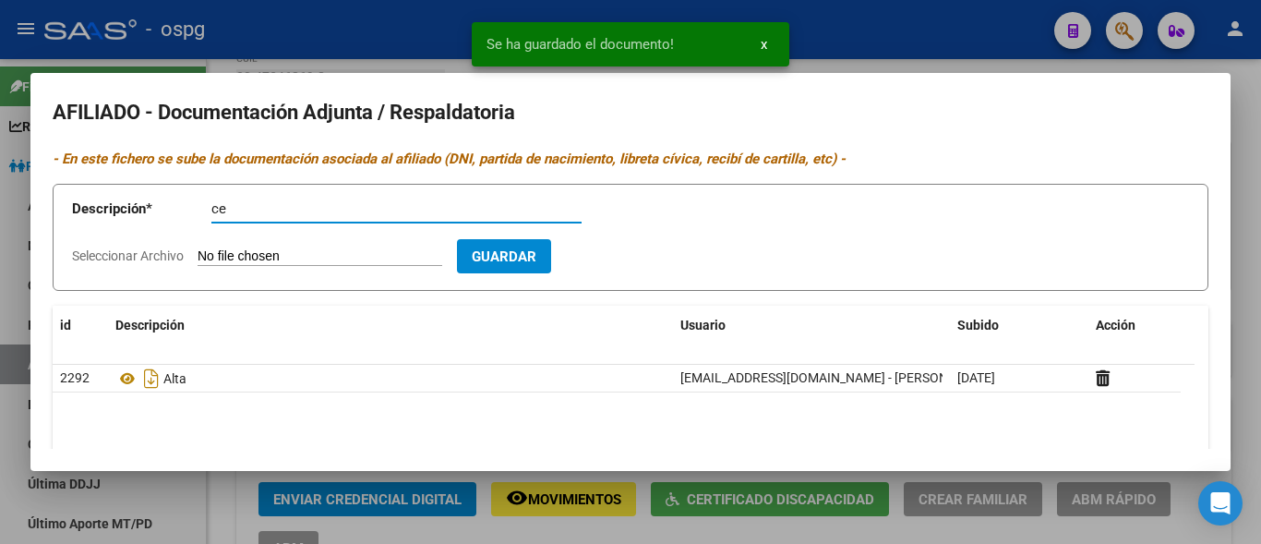
type input "c"
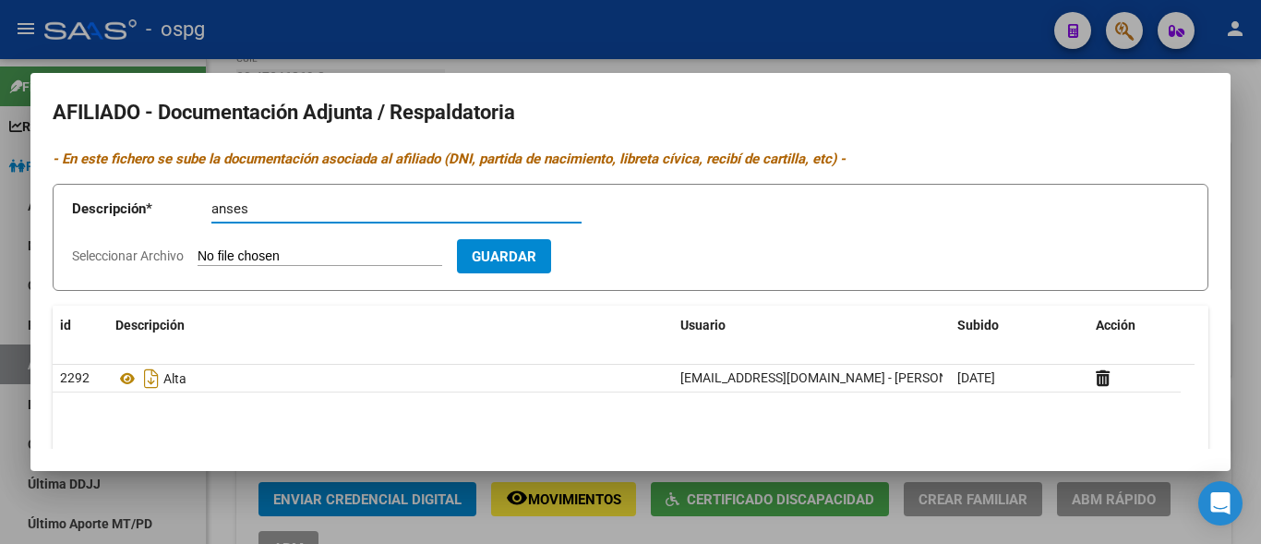
type input "anses"
click at [288, 253] on input "Seleccionar Archivo" at bounding box center [320, 257] width 245 height 18
type input "C:\fakepath\CertificacionNegativa bareto.pdf"
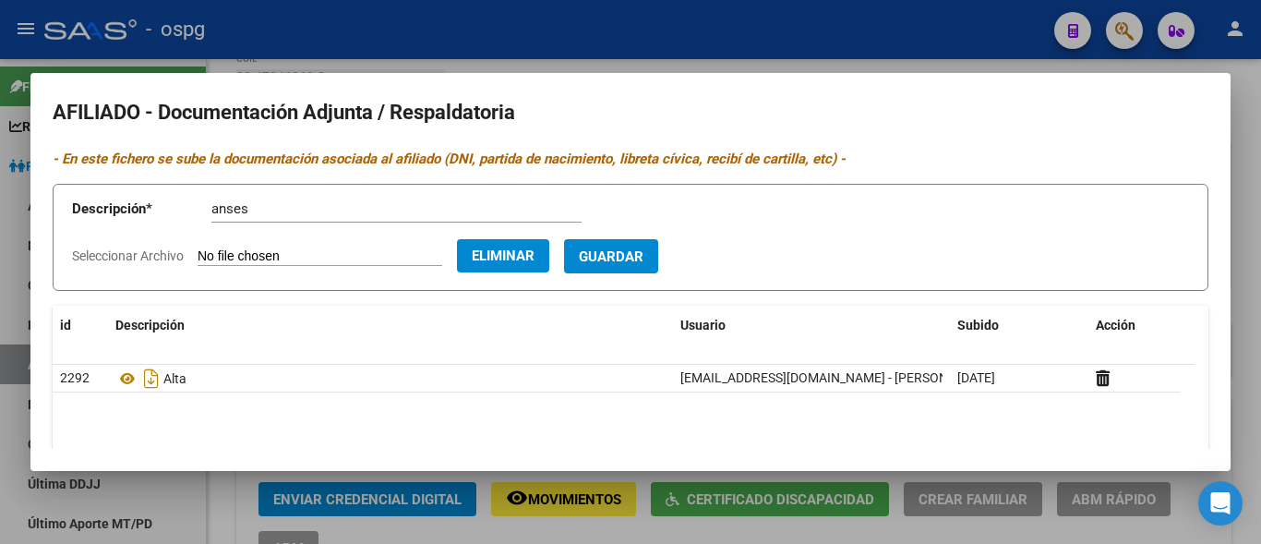
drag, startPoint x: 639, startPoint y: 235, endPoint x: 626, endPoint y: 245, distance: 15.9
click at [634, 239] on form "Descripción * anses Descripción Seleccionar Archivo Eliminar Guardar" at bounding box center [631, 238] width 1156 height 108
click at [622, 254] on span "Guardar" at bounding box center [611, 256] width 65 height 17
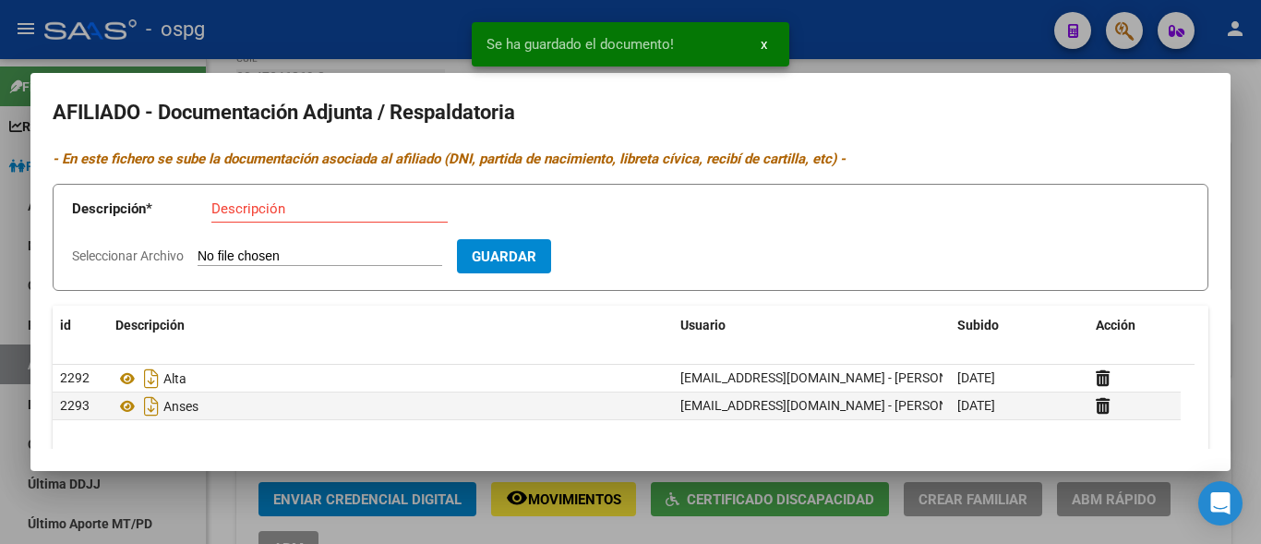
click at [258, 199] on div "Descripción" at bounding box center [329, 209] width 236 height 28
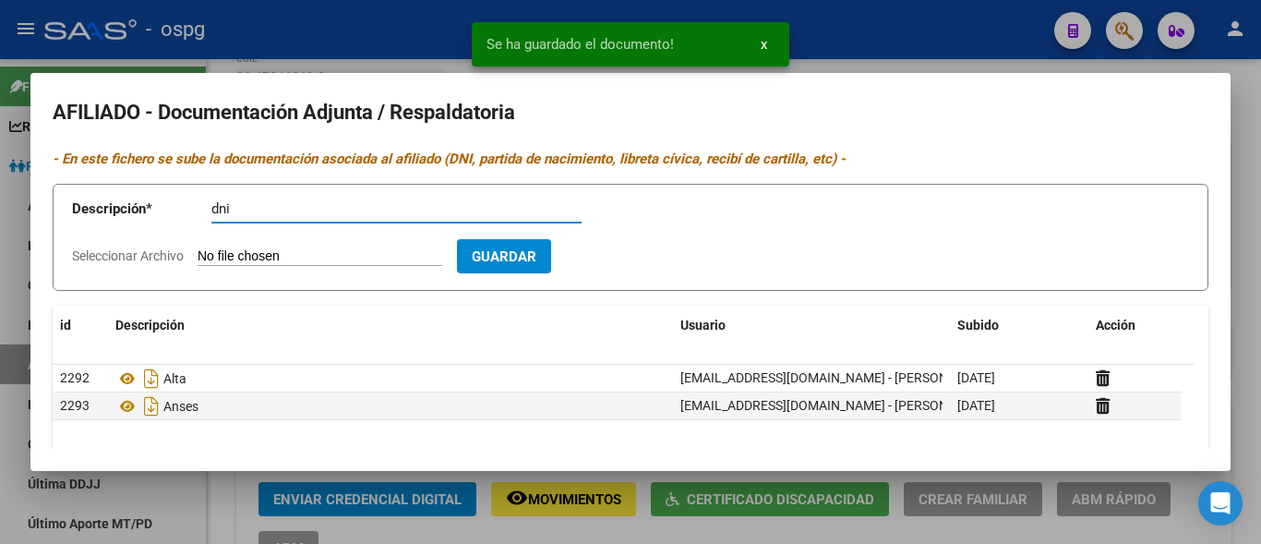
type input "dni"
click at [286, 260] on input "Seleccionar Archivo" at bounding box center [320, 257] width 245 height 18
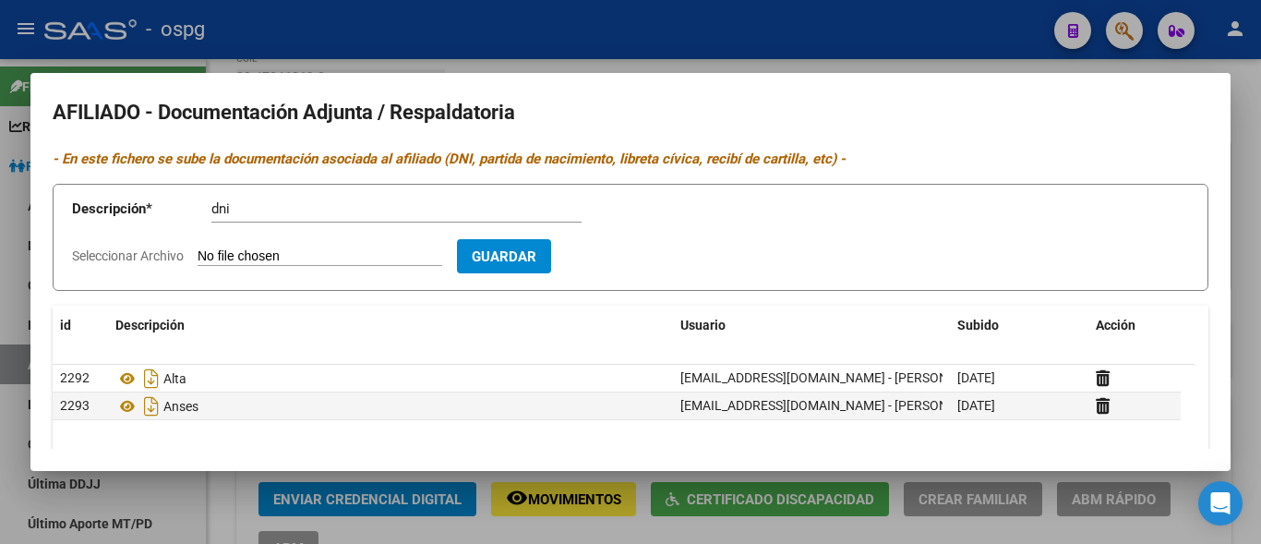
type input "C:\fakepath\DNI FRENTE PAZ(2).jpg"
click at [620, 250] on button "Guardar" at bounding box center [611, 256] width 94 height 34
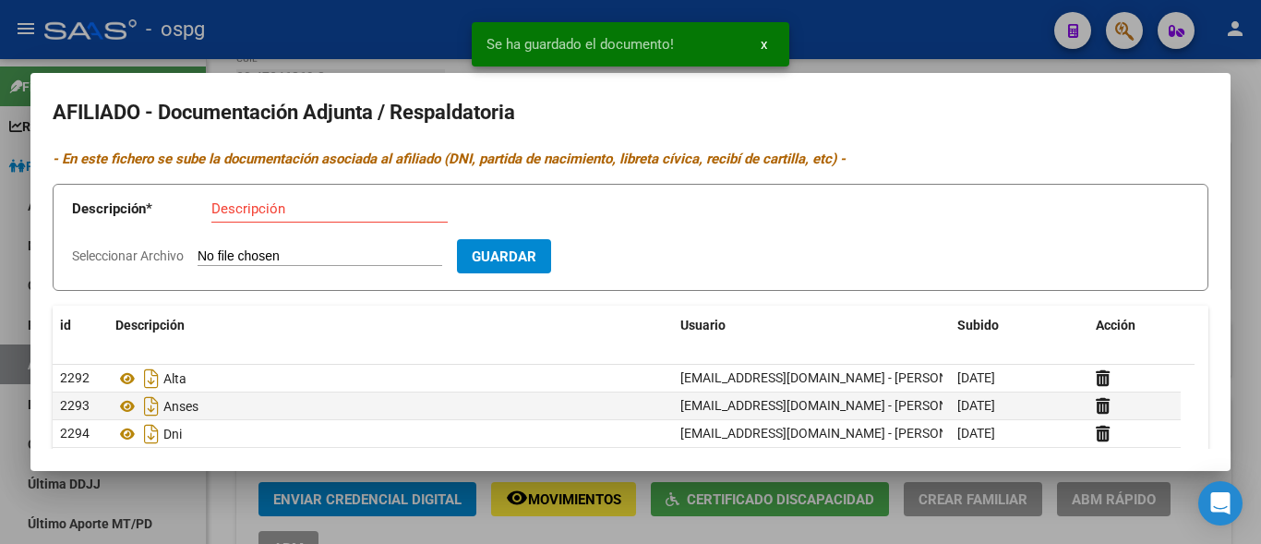
click at [257, 217] on div "Descripción" at bounding box center [329, 209] width 236 height 28
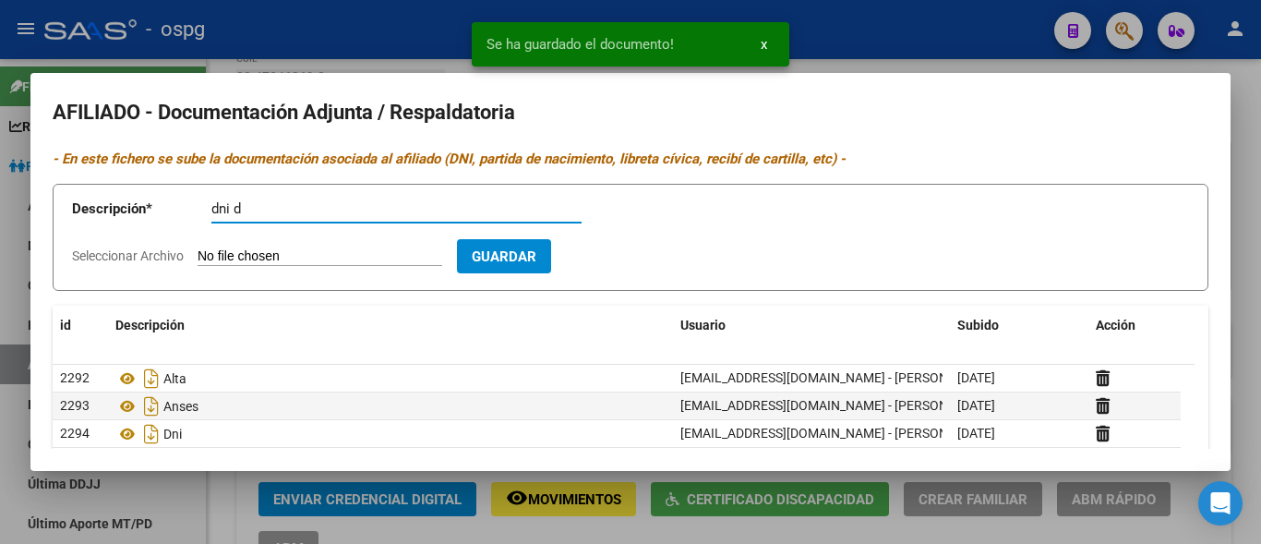
type input "dni d"
click at [220, 255] on input "Seleccionar Archivo" at bounding box center [320, 257] width 245 height 18
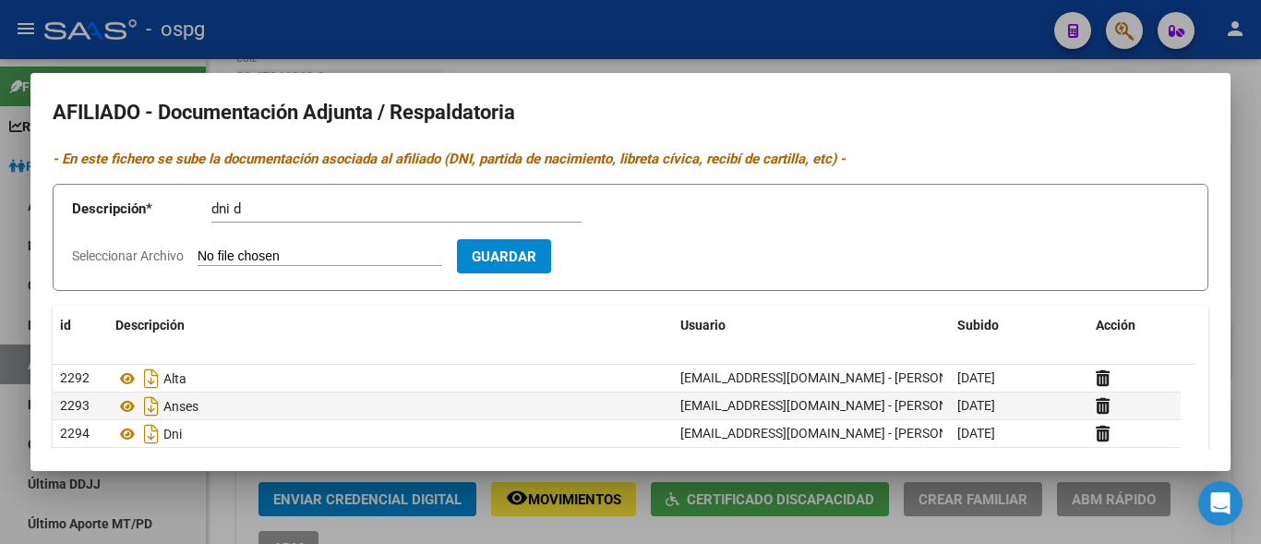
type input "C:\fakepath\DNI DORSO PAZ.jpg"
click at [642, 265] on span "Guardar" at bounding box center [611, 256] width 65 height 17
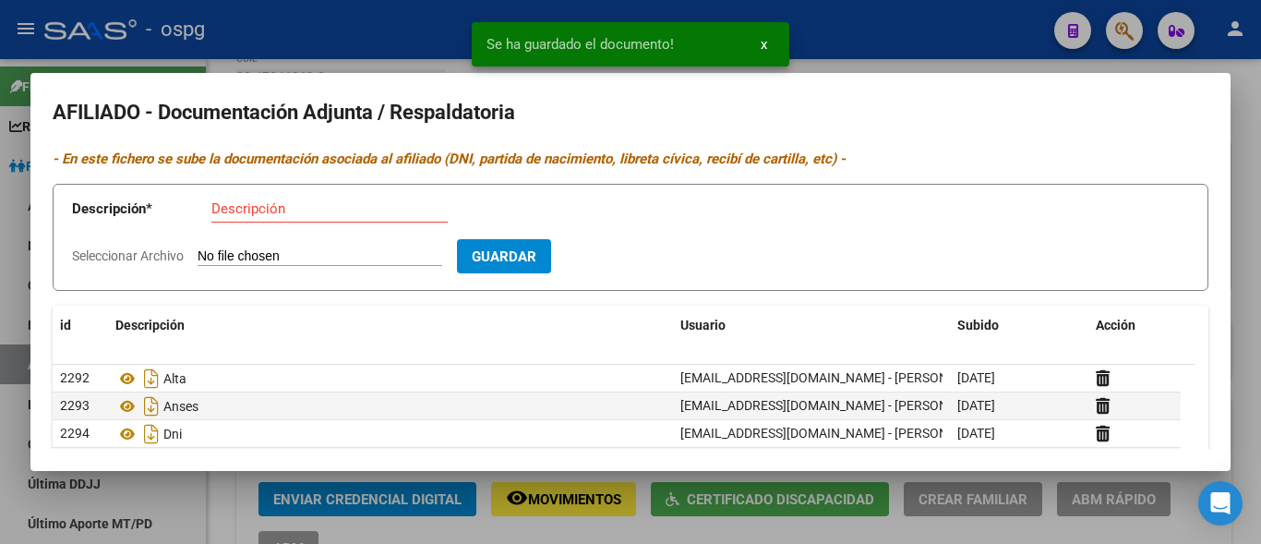
click at [249, 214] on input "Descripción" at bounding box center [329, 208] width 236 height 17
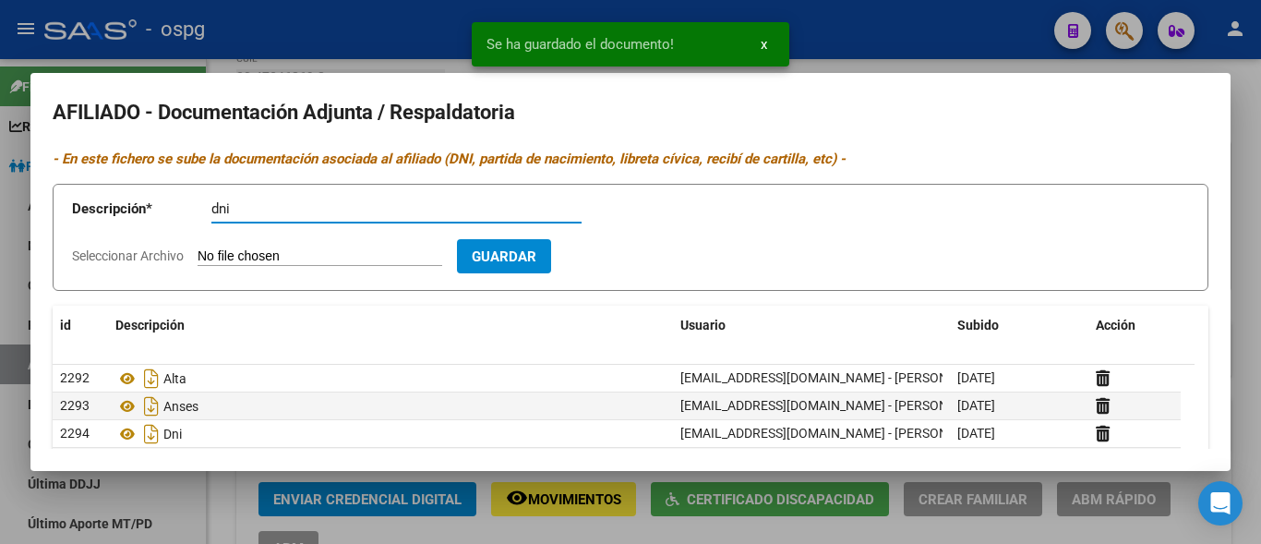
type input "dni"
click at [235, 252] on input "Seleccionar Archivo" at bounding box center [320, 257] width 245 height 18
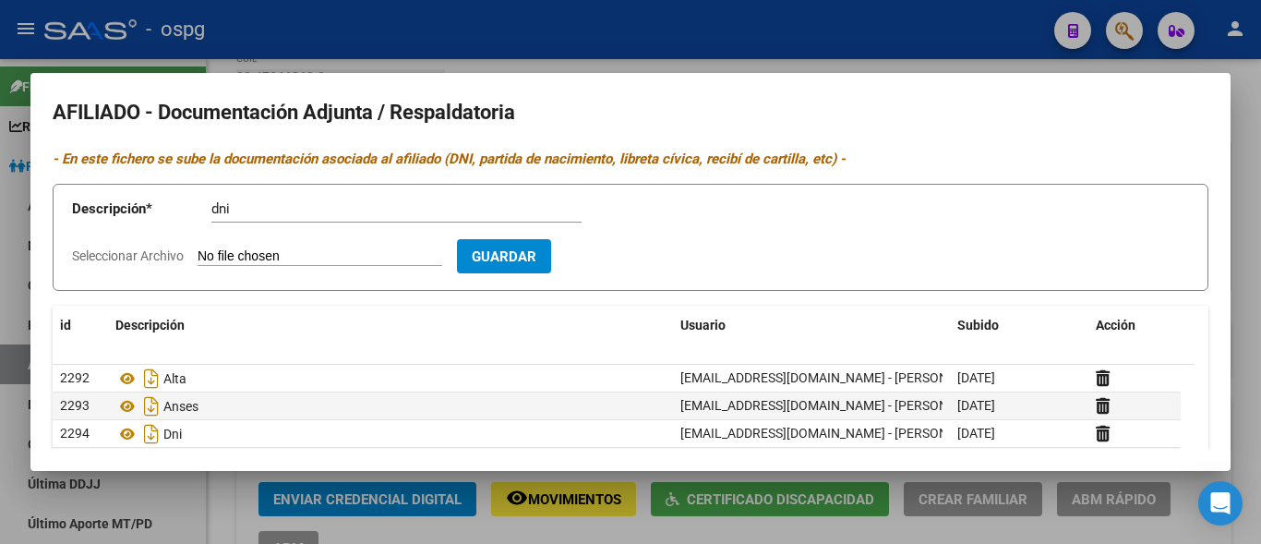
type input "C:\fakepath\DNI FRENTE [PERSON_NAME].jpg"
click at [631, 266] on button "Guardar" at bounding box center [611, 256] width 94 height 34
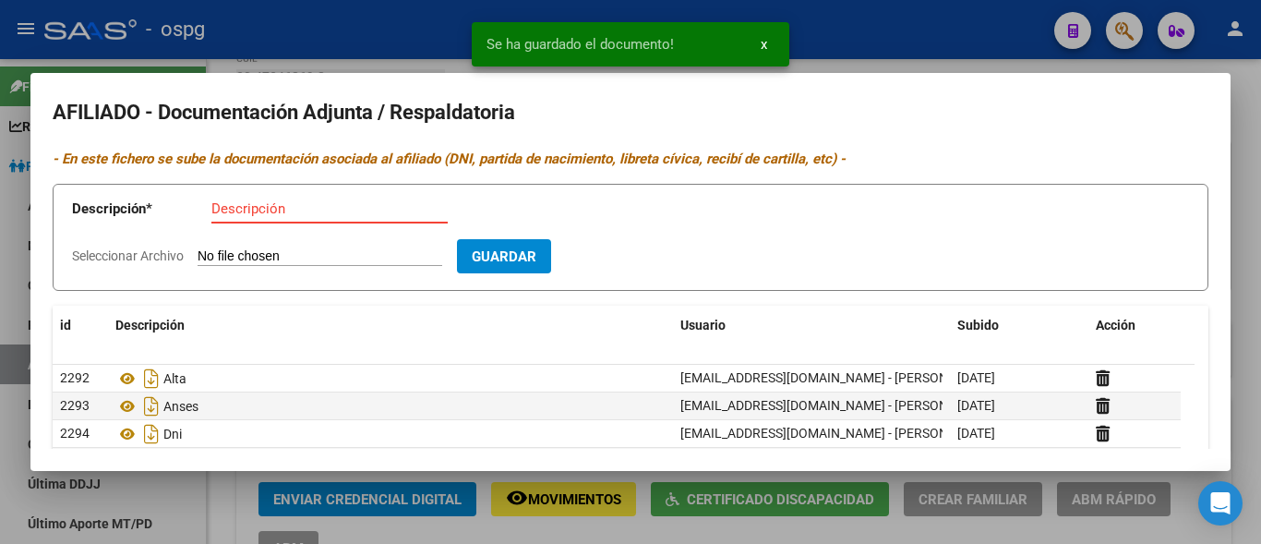
click at [237, 205] on input "Descripción" at bounding box center [329, 208] width 236 height 17
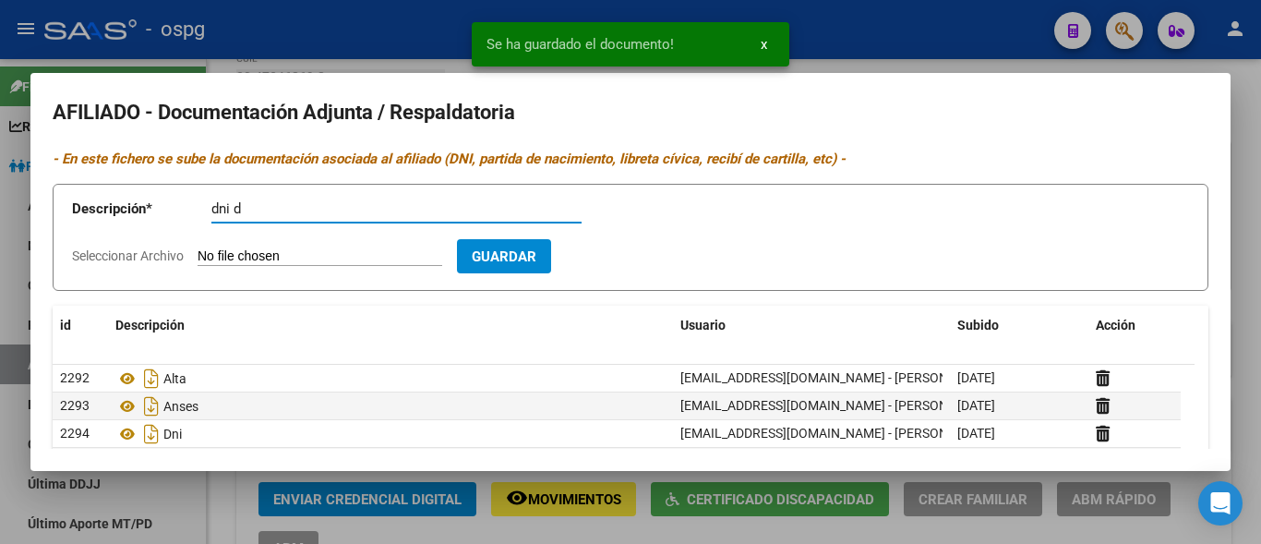
type input "dni d"
click at [277, 258] on input "Seleccionar Archivo" at bounding box center [320, 257] width 245 height 18
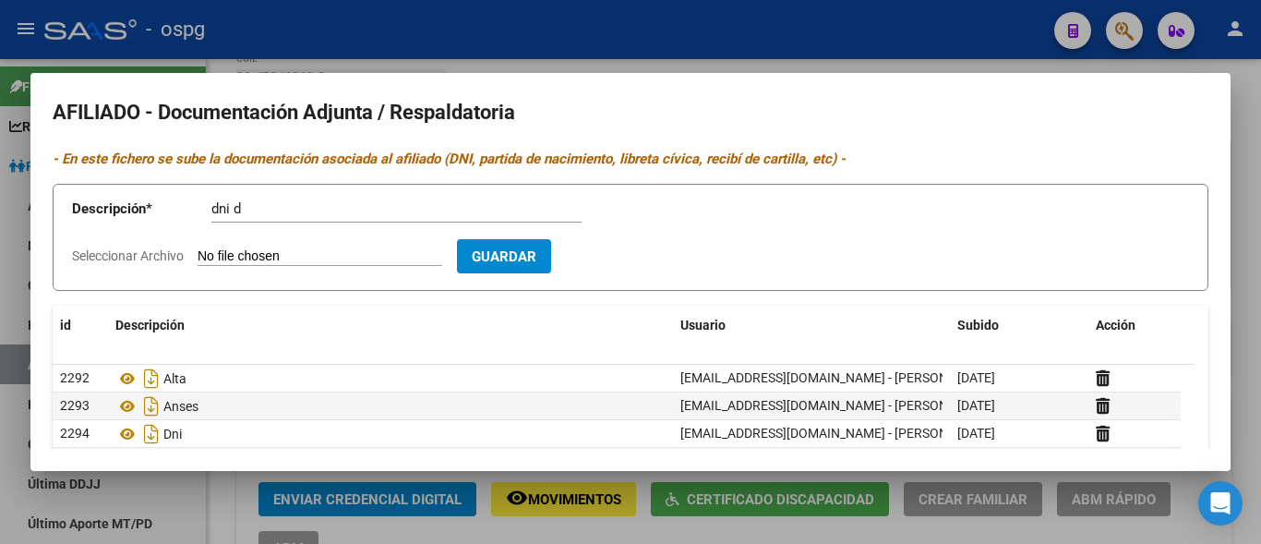
type input "C:\fakepath\DNI DORSO [PERSON_NAME].jpg"
click at [629, 245] on button "Guardar" at bounding box center [611, 256] width 94 height 34
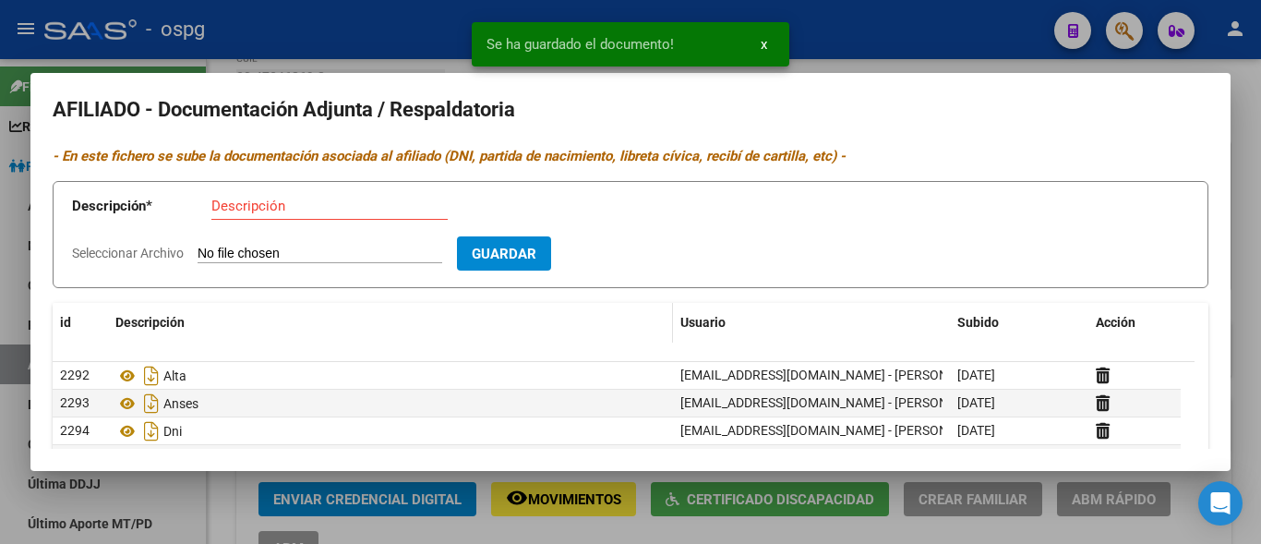
scroll to position [0, 0]
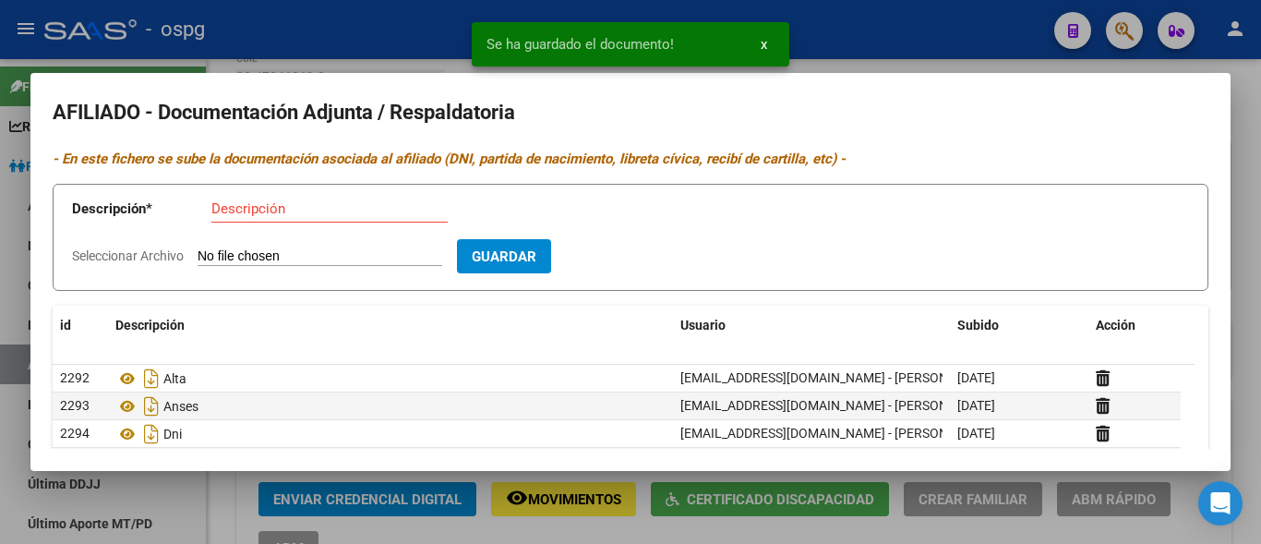
click at [220, 211] on input "Descripción" at bounding box center [329, 208] width 236 height 17
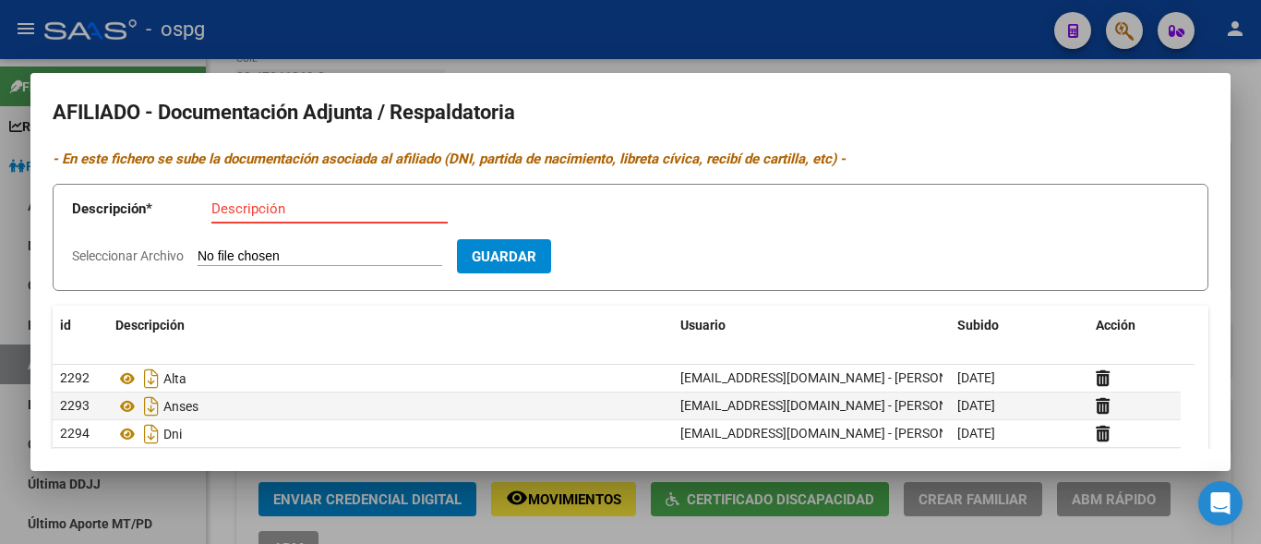
click at [249, 252] on input "Seleccionar Archivo" at bounding box center [320, 257] width 245 height 18
type input "C:\fakepath\PART.NAC.FRENTRE [PERSON_NAME].pdf"
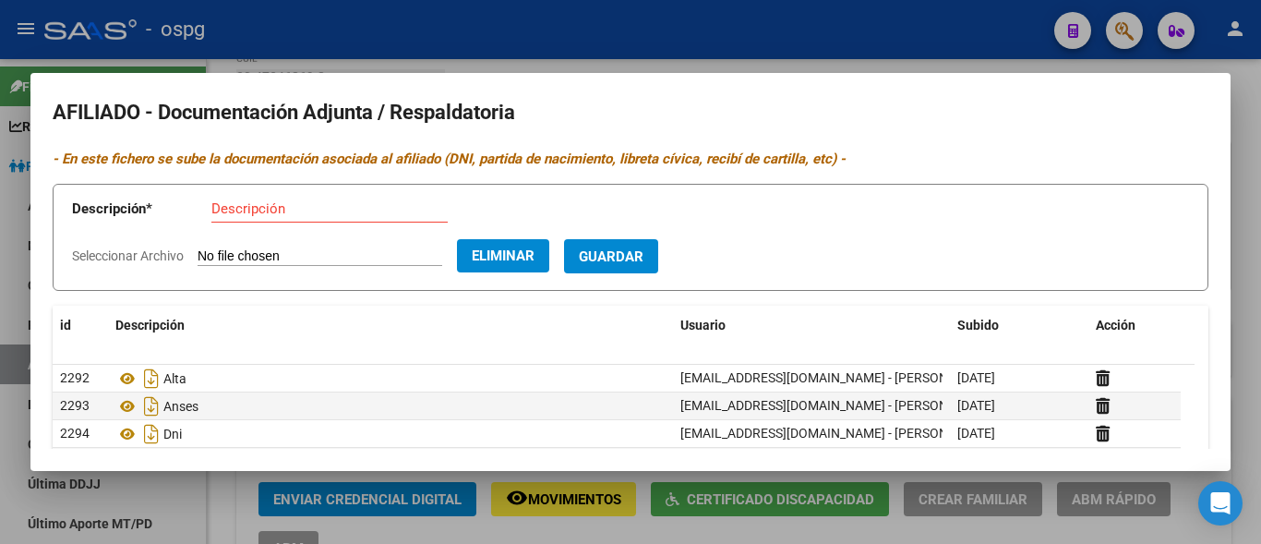
click at [650, 242] on button "Guardar" at bounding box center [611, 256] width 94 height 34
click at [608, 255] on button "Guardar" at bounding box center [611, 256] width 94 height 34
click at [253, 214] on input "Descripción" at bounding box center [329, 208] width 236 height 17
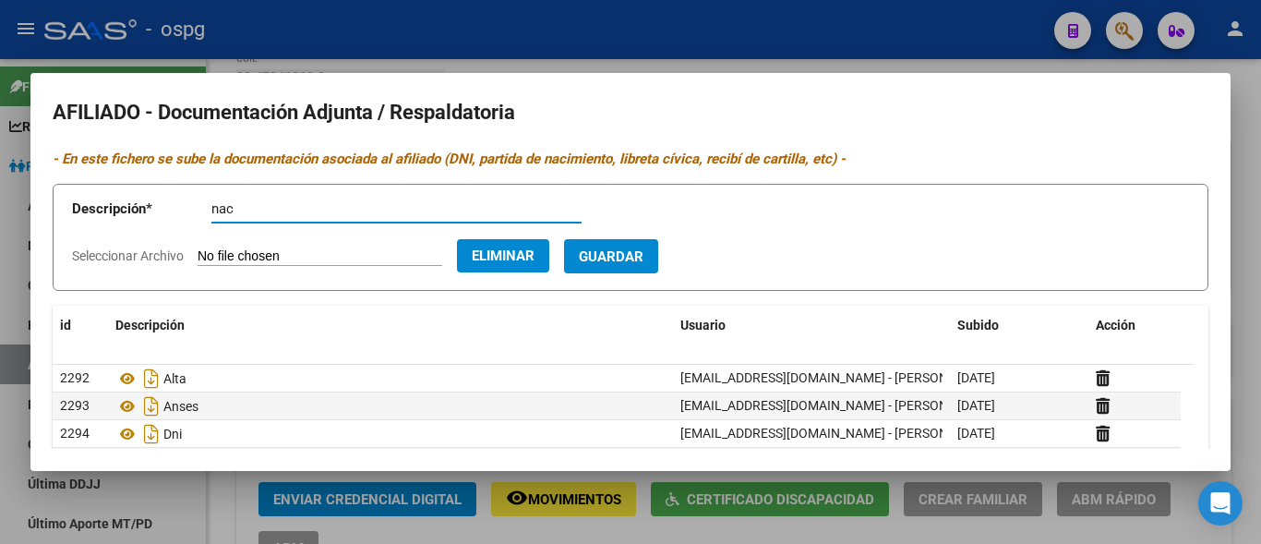
type input "nac"
click at [625, 244] on button "Guardar" at bounding box center [611, 256] width 94 height 34
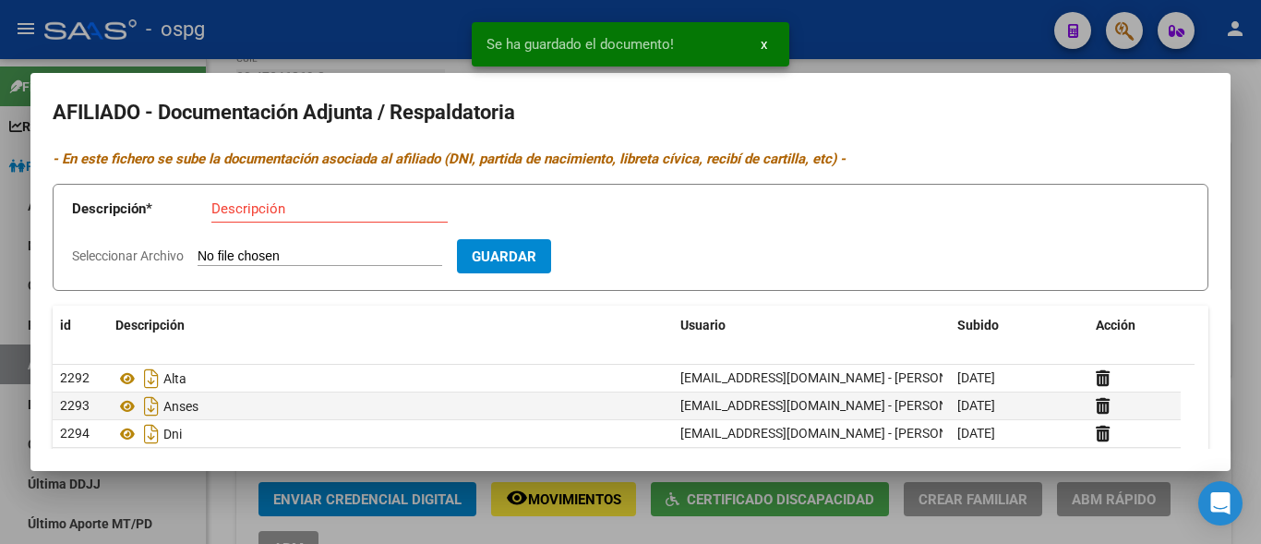
click at [404, 19] on div at bounding box center [630, 272] width 1261 height 544
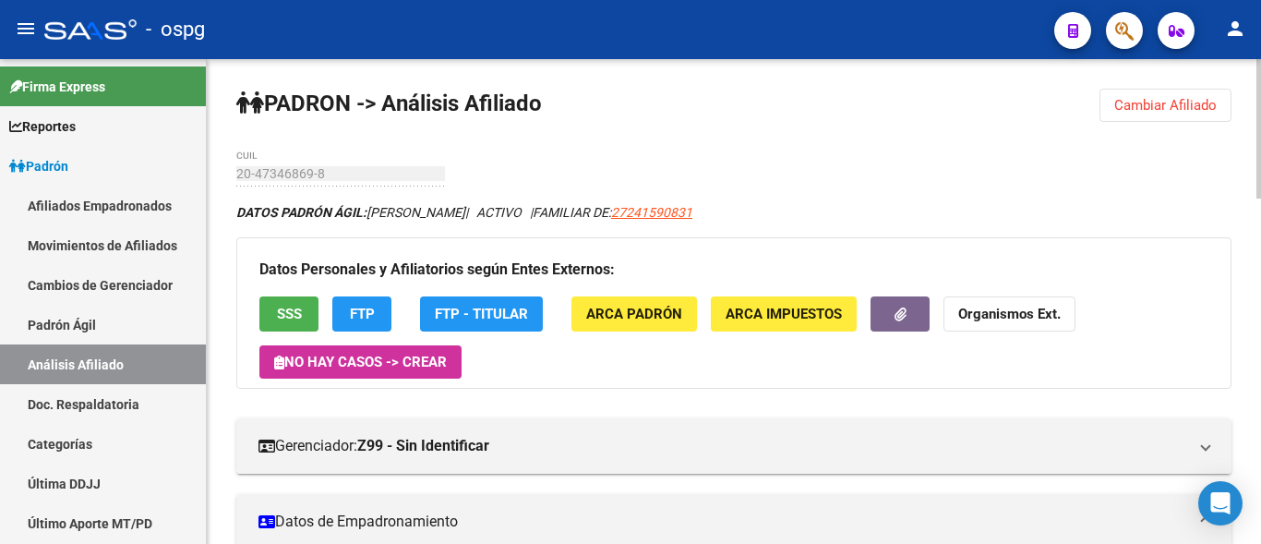
click at [1149, 115] on button "Cambiar Afiliado" at bounding box center [1166, 105] width 132 height 33
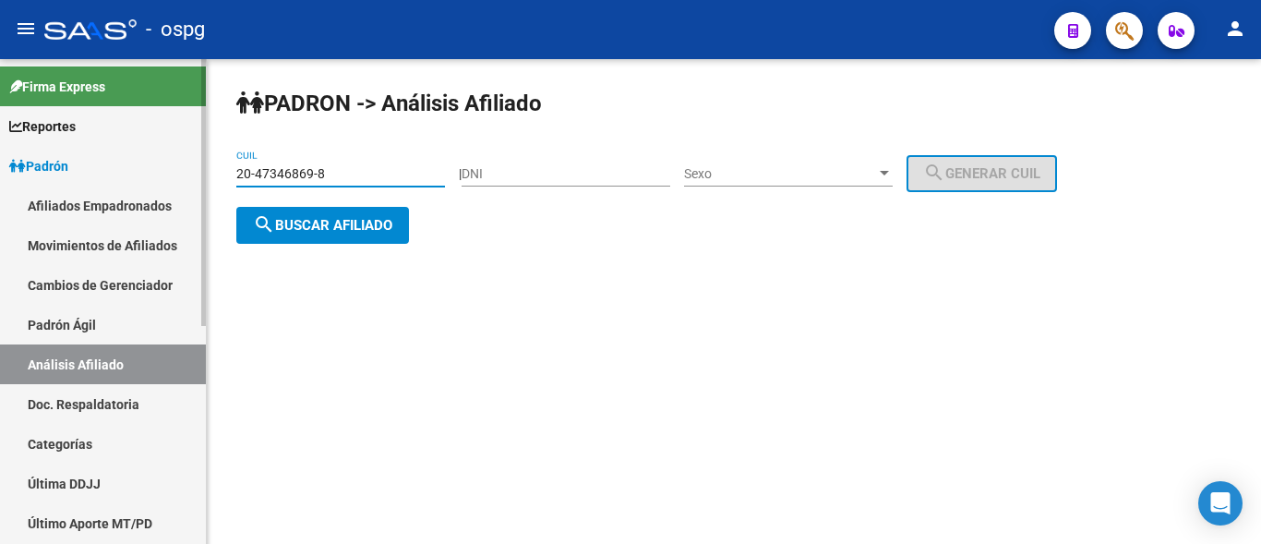
drag, startPoint x: 340, startPoint y: 170, endPoint x: 193, endPoint y: 160, distance: 147.2
click at [193, 160] on mat-sidenav-container "Firma Express Reportes Ingresos Devengados Análisis Histórico Detalles Transfer…" at bounding box center [630, 301] width 1261 height 485
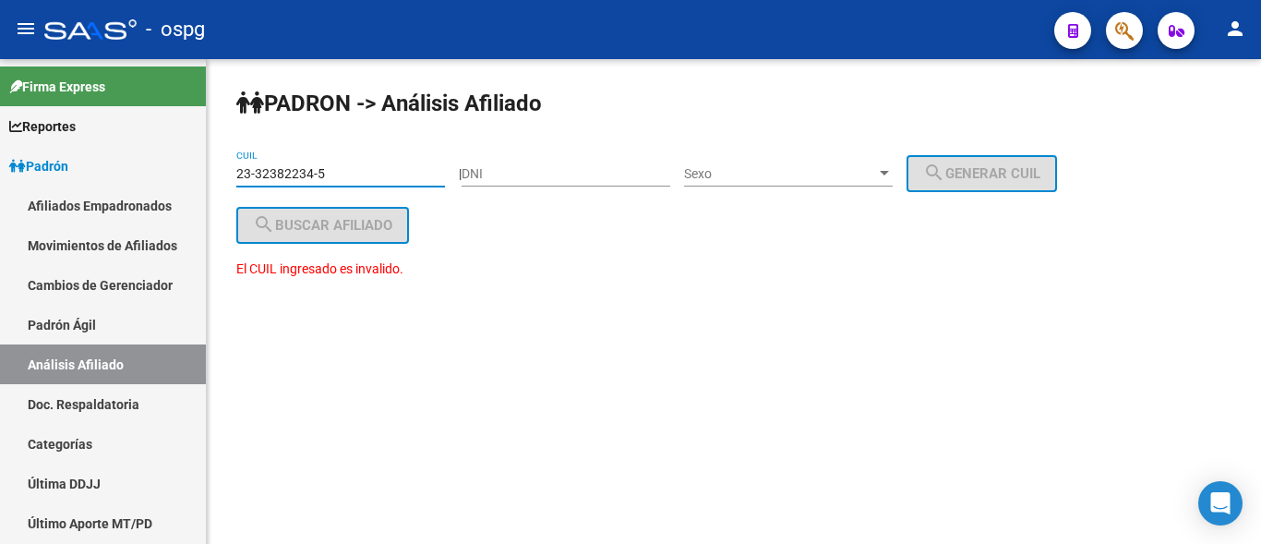
click at [251, 173] on input "23-32382234-5" at bounding box center [340, 174] width 209 height 16
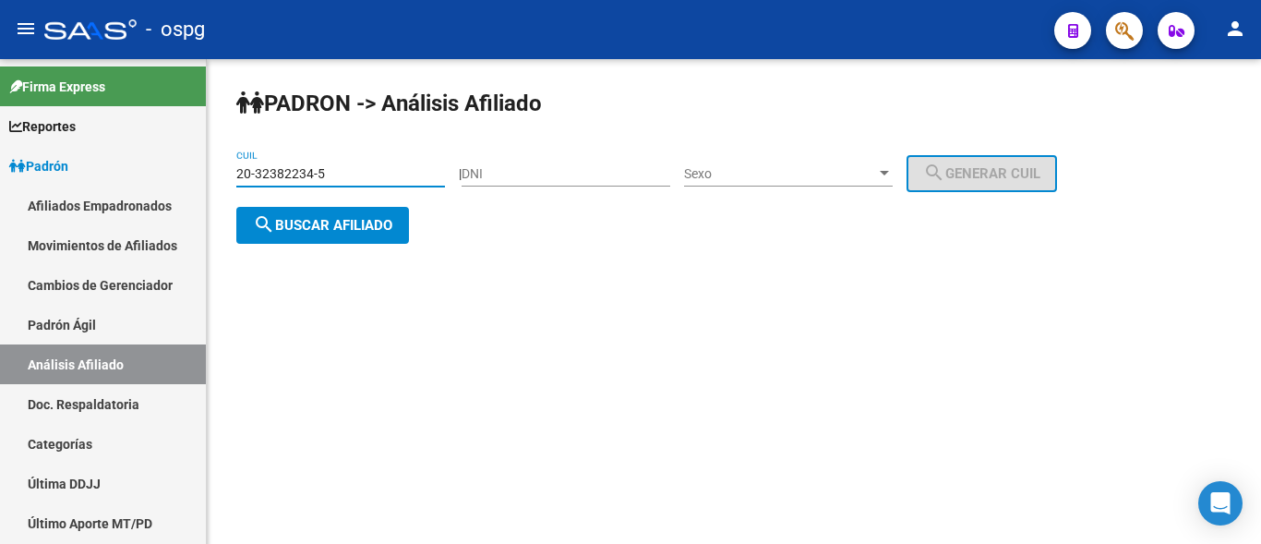
type input "20-32382234-5"
click at [331, 231] on span "search Buscar afiliado" at bounding box center [322, 225] width 139 height 17
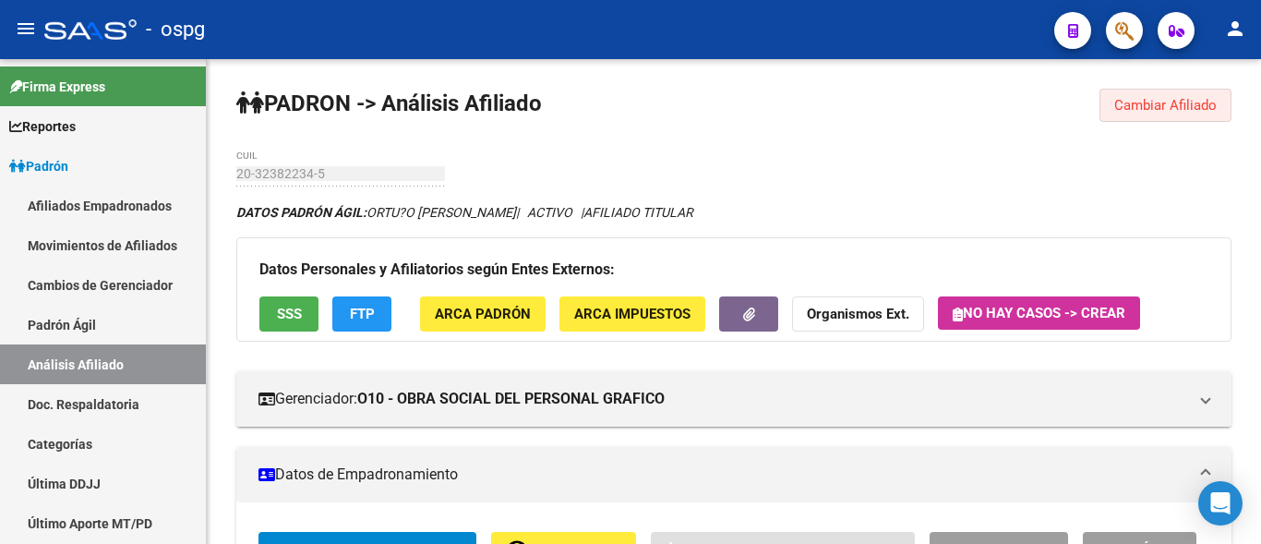
click at [1145, 104] on span "Cambiar Afiliado" at bounding box center [1165, 105] width 102 height 17
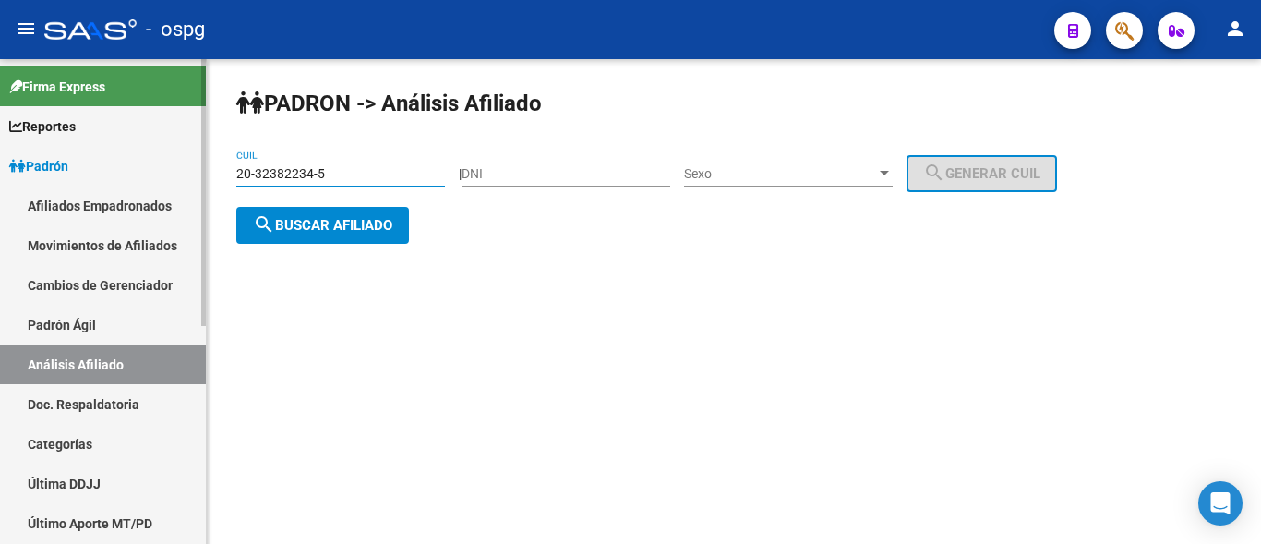
drag, startPoint x: 351, startPoint y: 172, endPoint x: 177, endPoint y: 169, distance: 173.6
click at [177, 169] on mat-sidenav-container "Firma Express Reportes Ingresos Devengados Análisis Histórico Detalles Transfer…" at bounding box center [630, 301] width 1261 height 485
type input "20-29094241-2"
click at [331, 237] on button "search Buscar afiliado" at bounding box center [322, 225] width 173 height 37
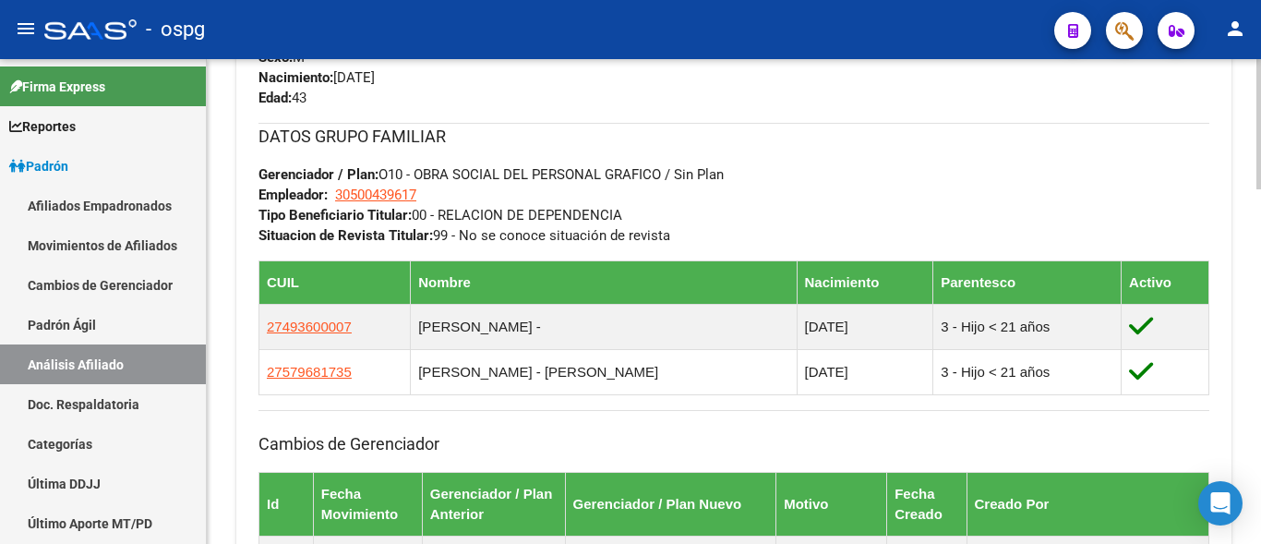
scroll to position [1108, 0]
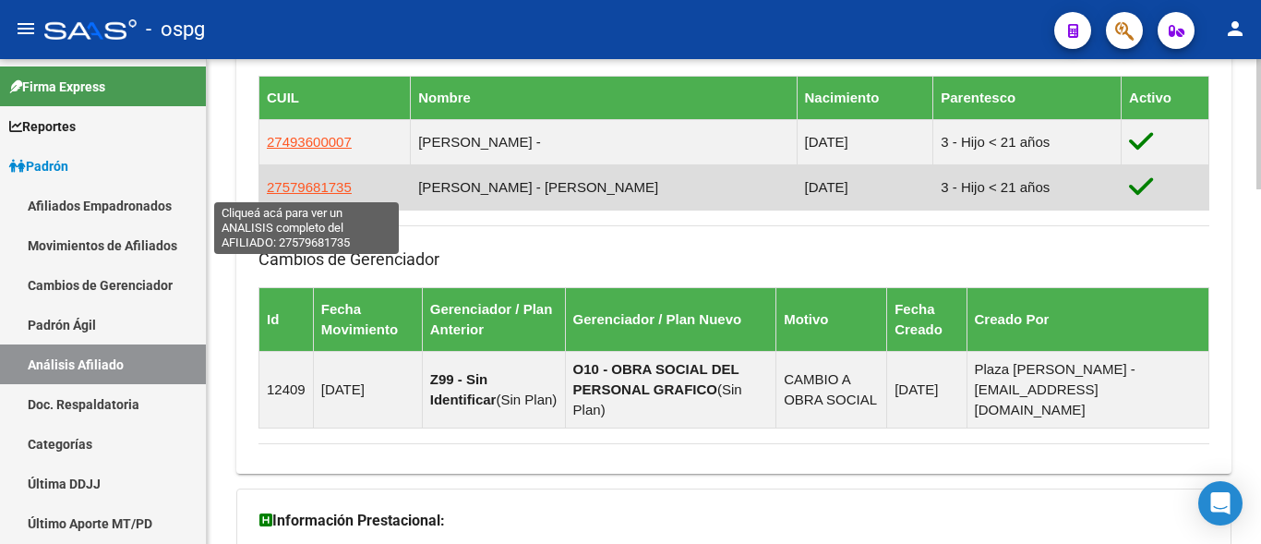
click at [305, 182] on span "27579681735" at bounding box center [309, 187] width 85 height 16
type textarea "27579681735"
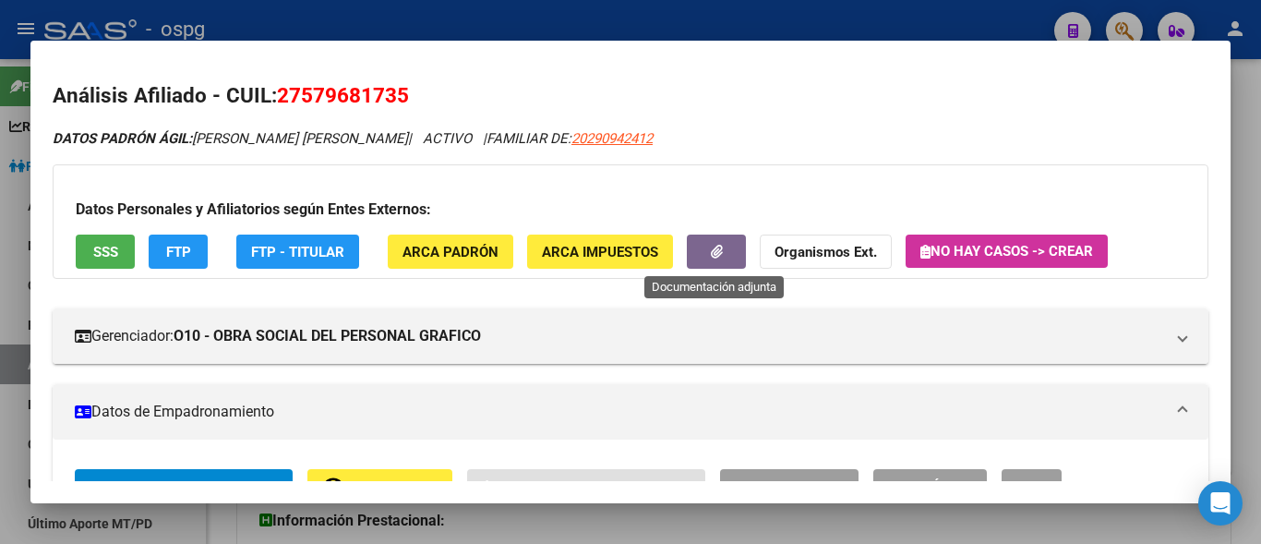
click at [697, 249] on button "button" at bounding box center [716, 252] width 59 height 34
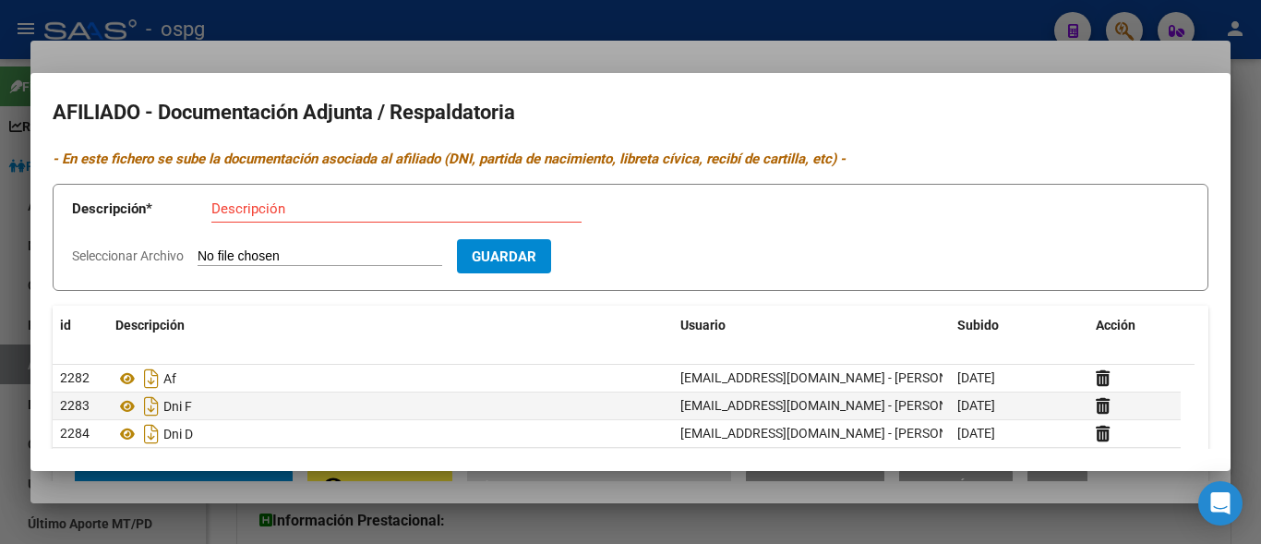
click at [637, 34] on div at bounding box center [630, 272] width 1261 height 544
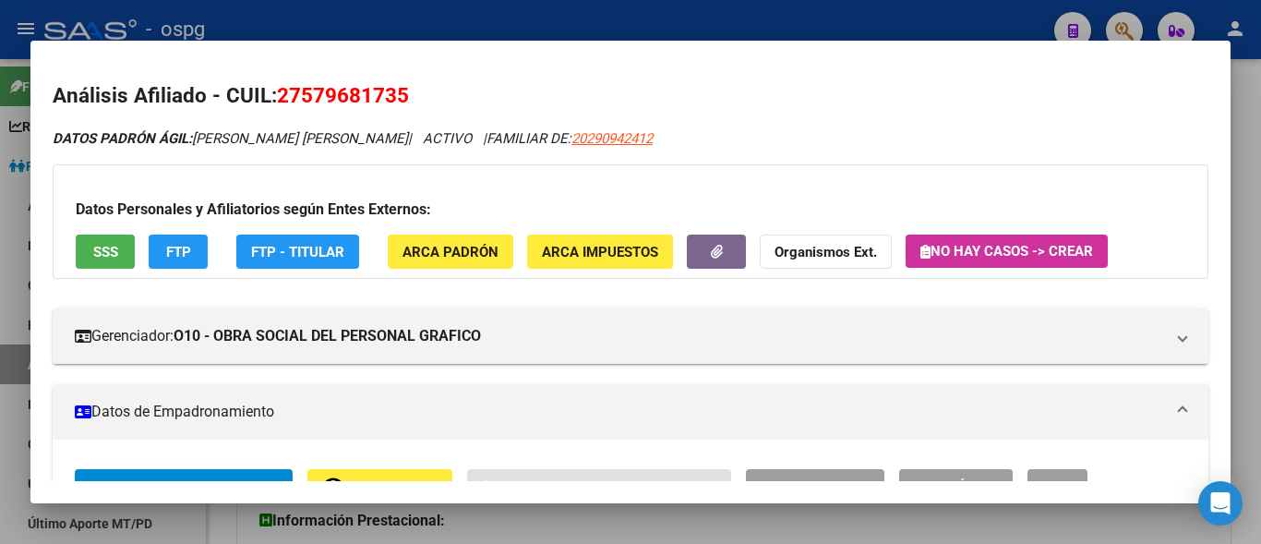
click at [897, 14] on div at bounding box center [630, 272] width 1261 height 544
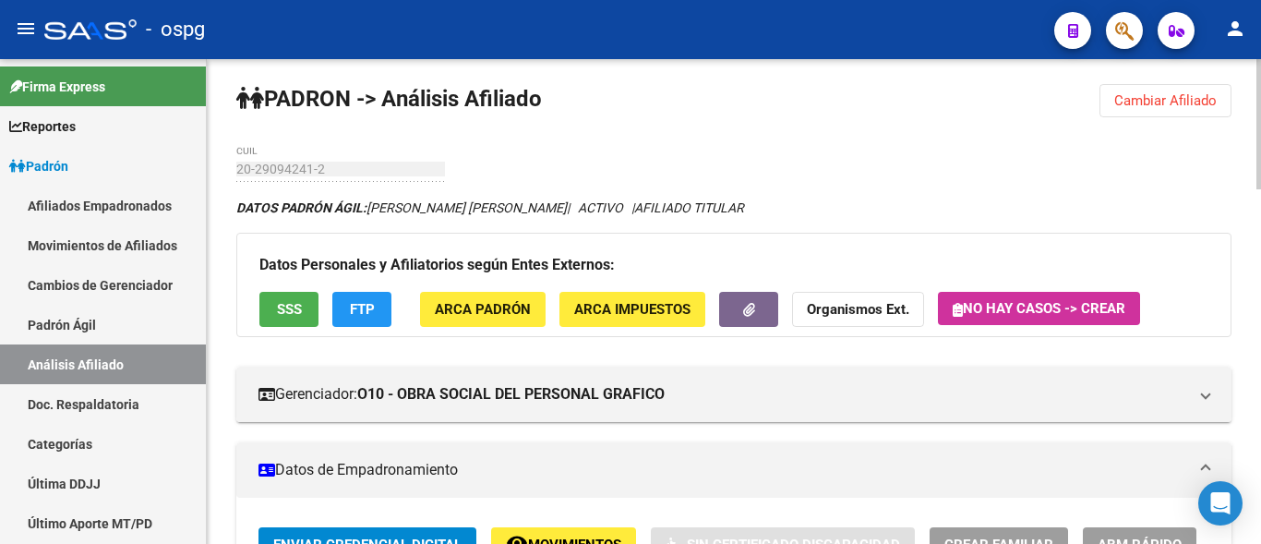
scroll to position [0, 0]
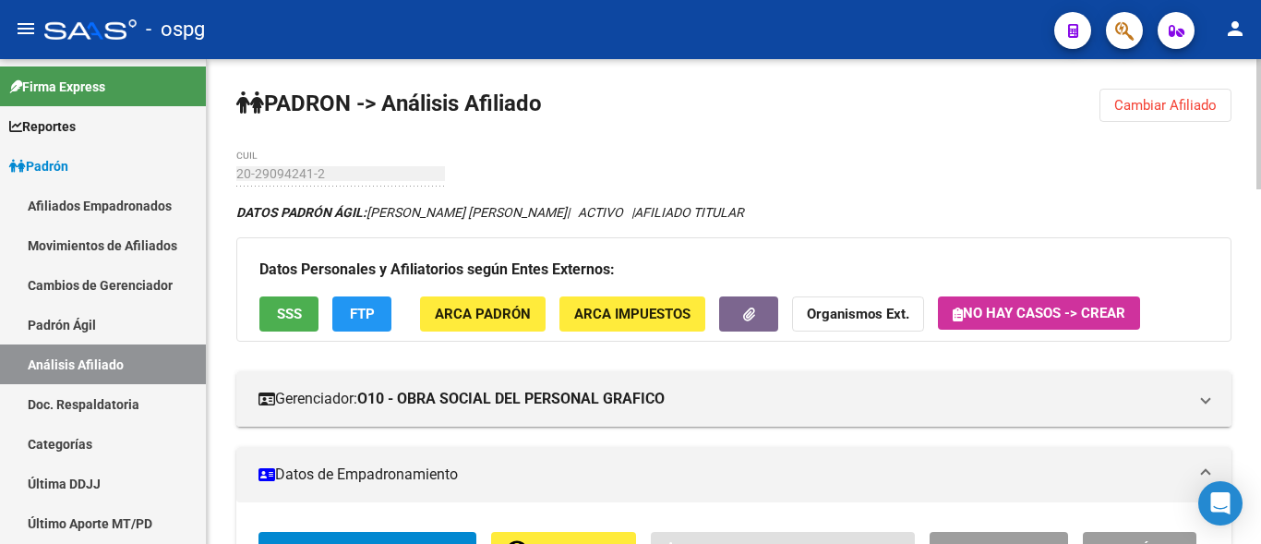
click at [1152, 107] on span "Cambiar Afiliado" at bounding box center [1165, 105] width 102 height 17
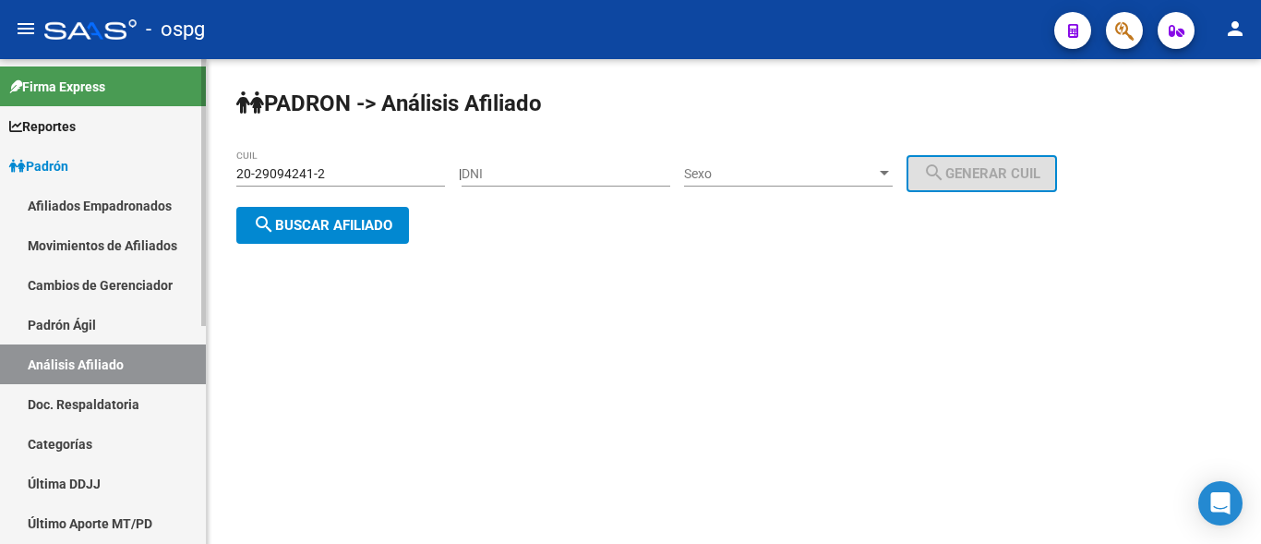
drag, startPoint x: 332, startPoint y: 174, endPoint x: 66, endPoint y: 174, distance: 266.8
click at [66, 174] on mat-sidenav-container "Firma Express Reportes Ingresos Devengados Análisis Histórico Detalles Transfer…" at bounding box center [630, 301] width 1261 height 485
type input "20-22609549-8"
click at [303, 222] on span "search Buscar afiliado" at bounding box center [322, 225] width 139 height 17
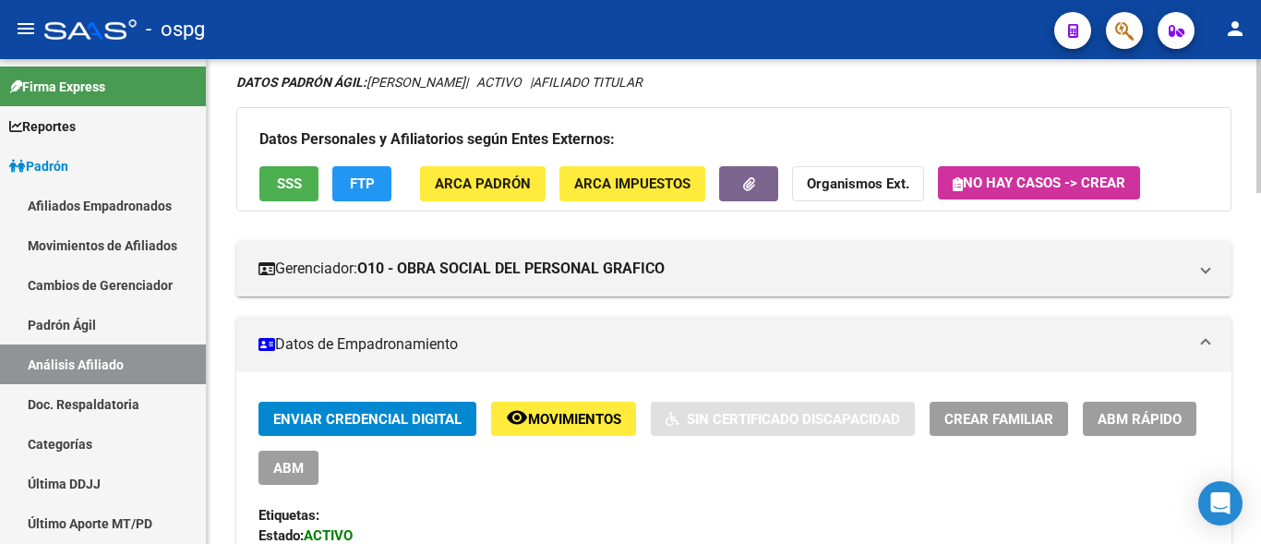
scroll to position [92, 0]
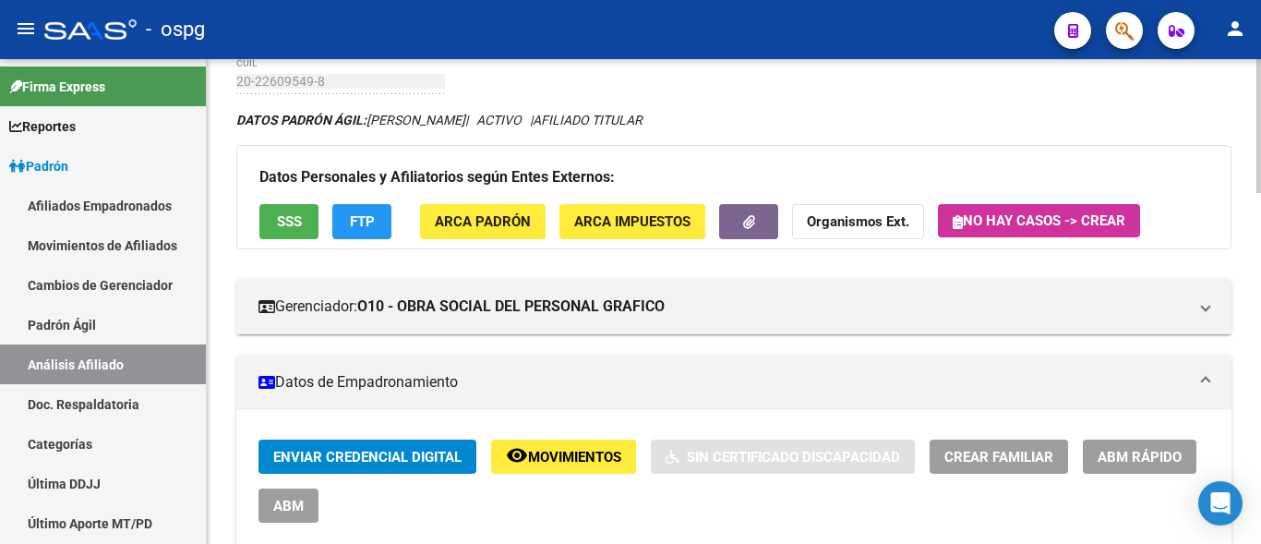
click at [979, 447] on button "Crear Familiar" at bounding box center [999, 456] width 138 height 34
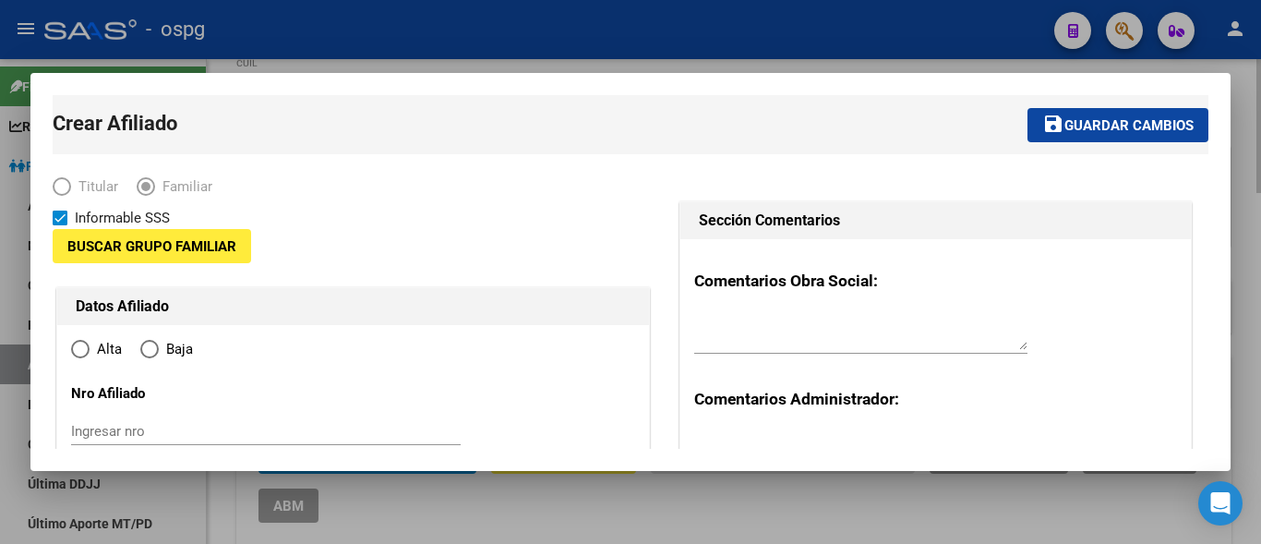
type input "30-55633301-3"
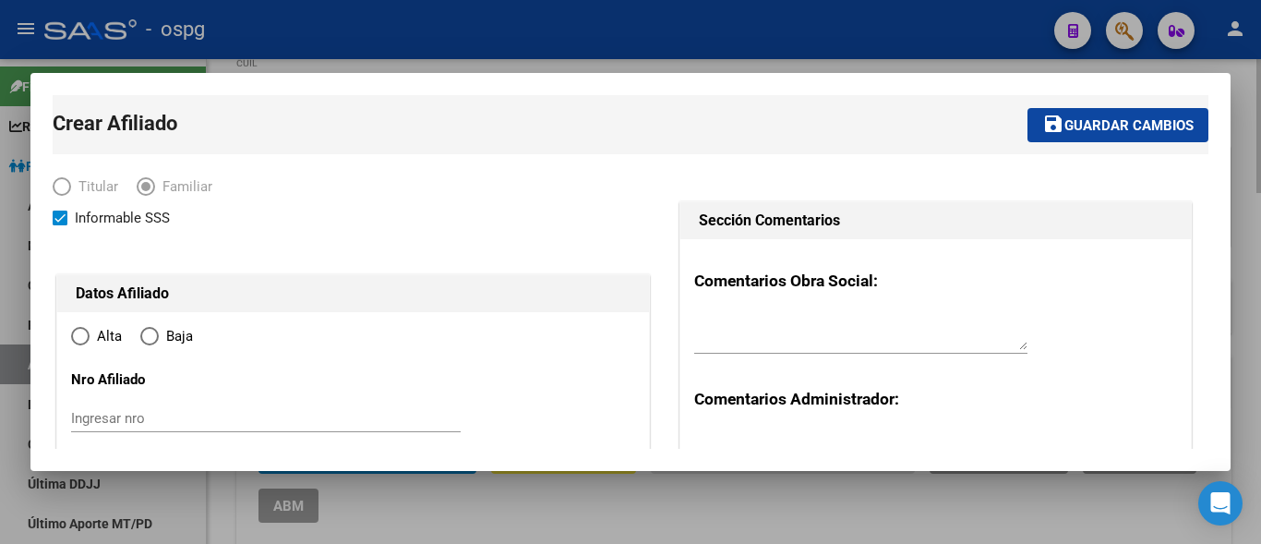
type input "[PERSON_NAME]"
type input "1846"
type input "0"
radio input "true"
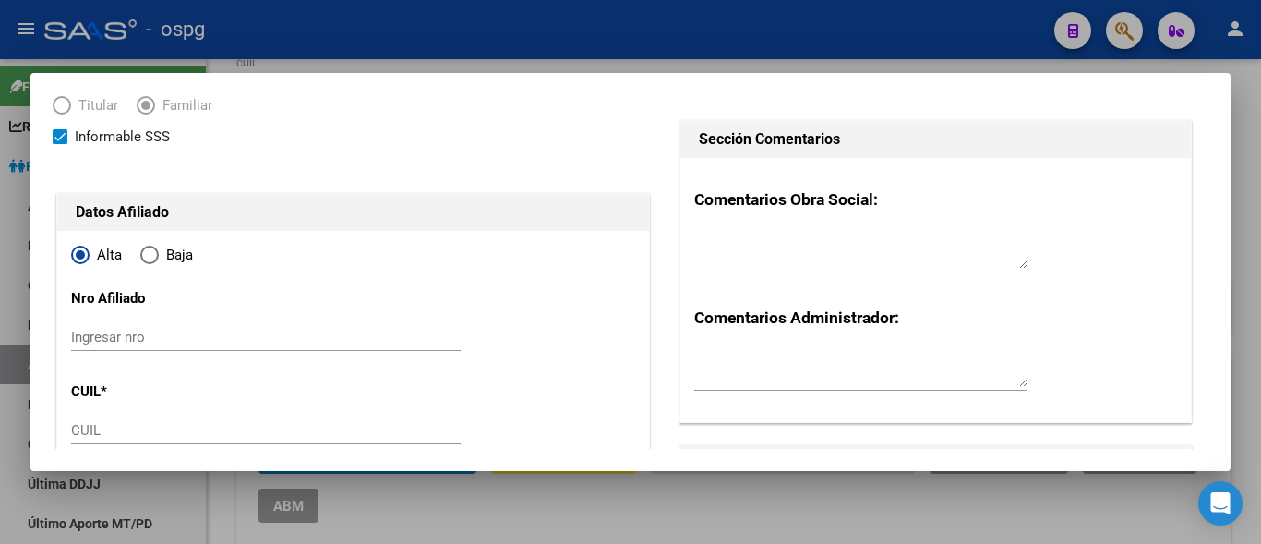
scroll to position [185, 0]
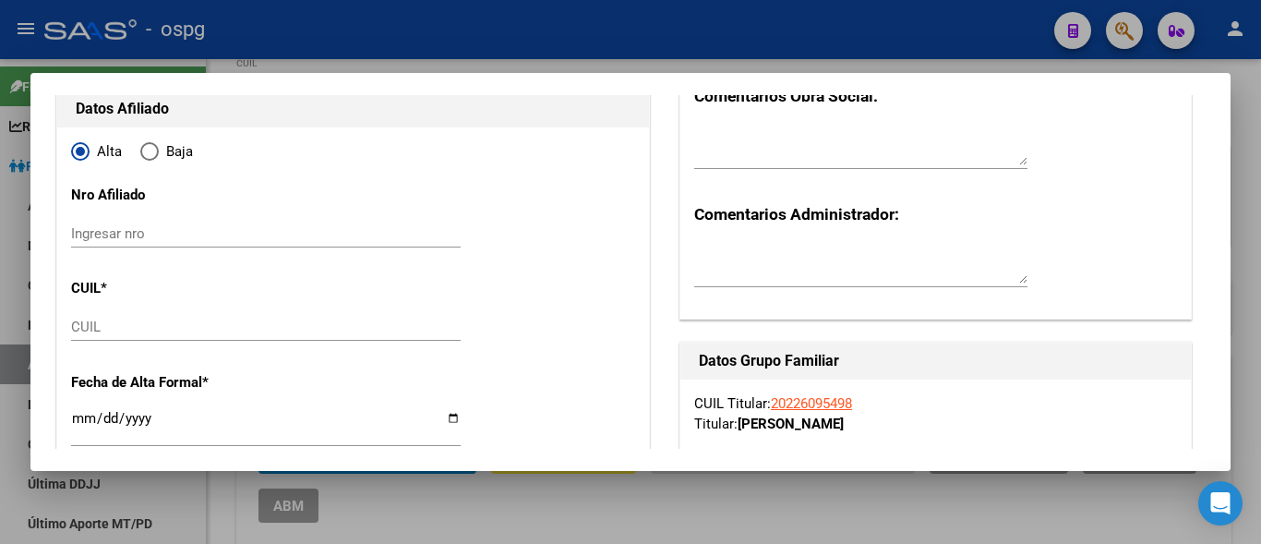
type input "30-55633301-3"
click at [90, 331] on input "CUIL" at bounding box center [266, 327] width 390 height 17
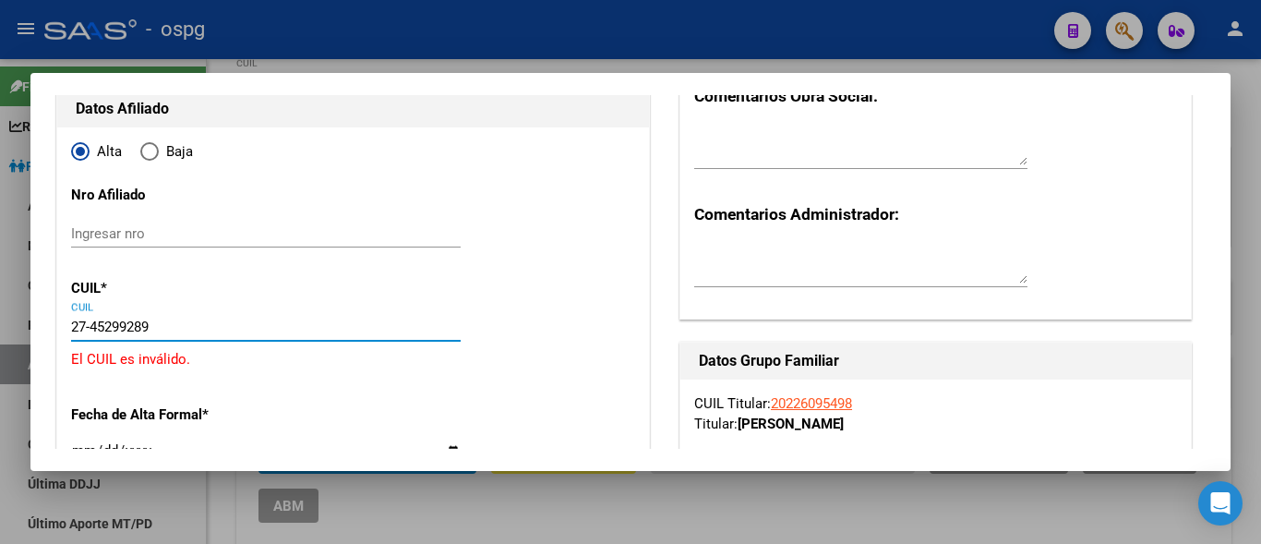
type input "27-45299289-8"
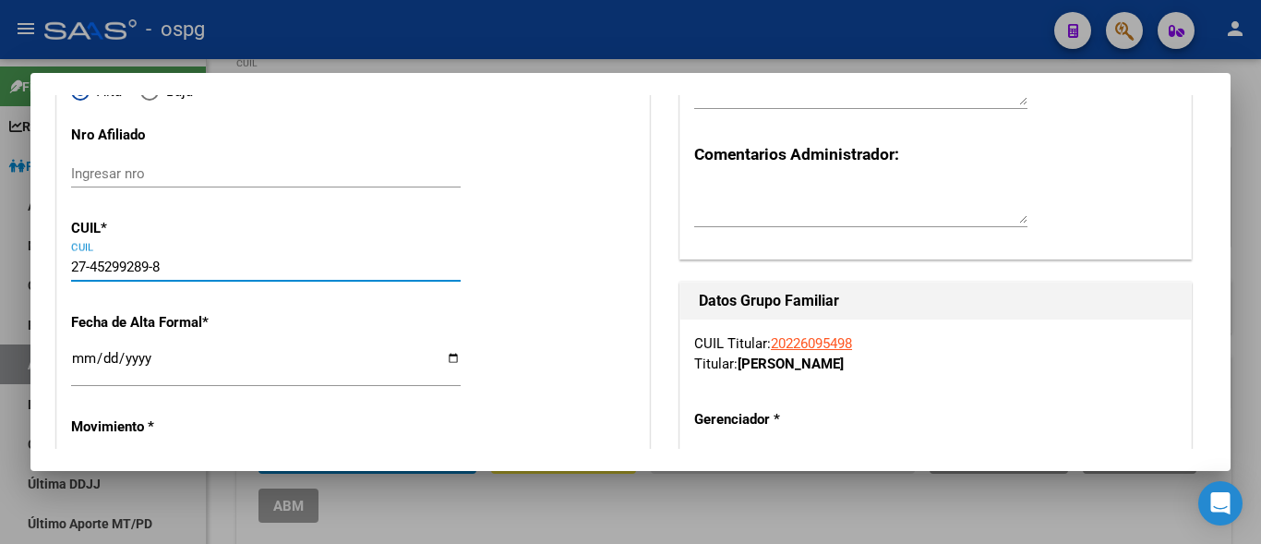
scroll to position [277, 0]
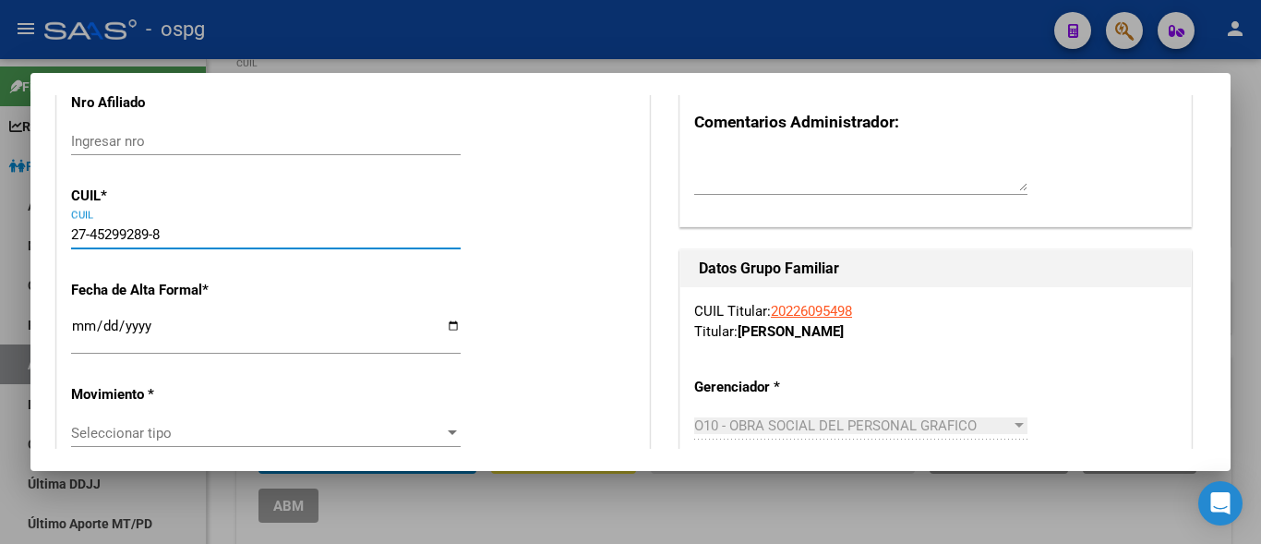
type input "45299289"
type input "[PERSON_NAME]"
type input "[DATE]"
type input "ADROGUE"
type input "J B BRON"
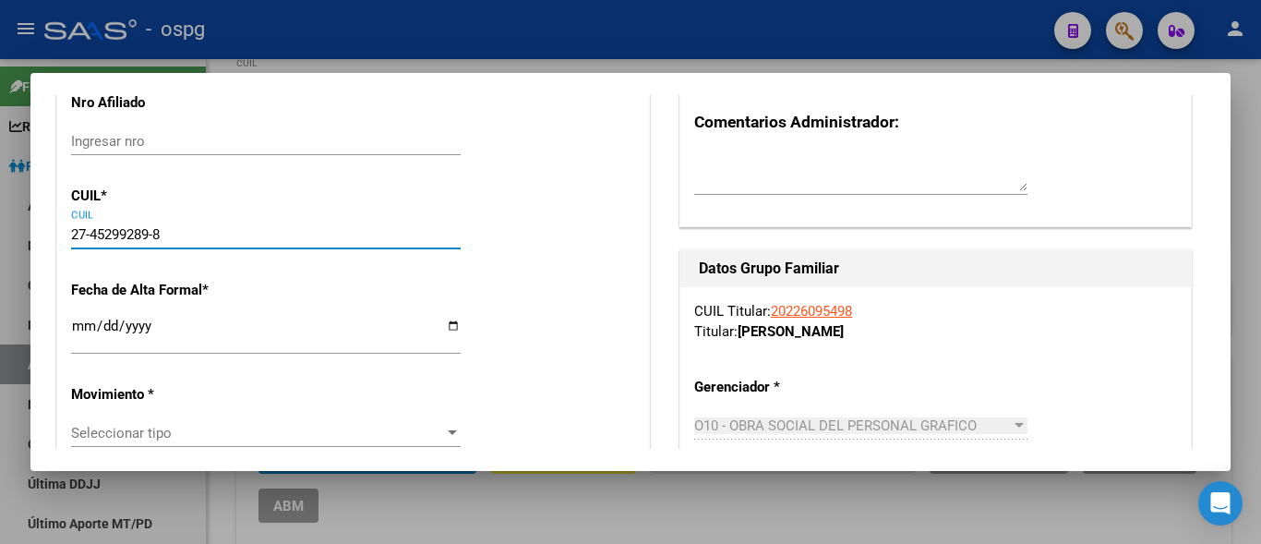
type input "670"
type input "27-45299289-8"
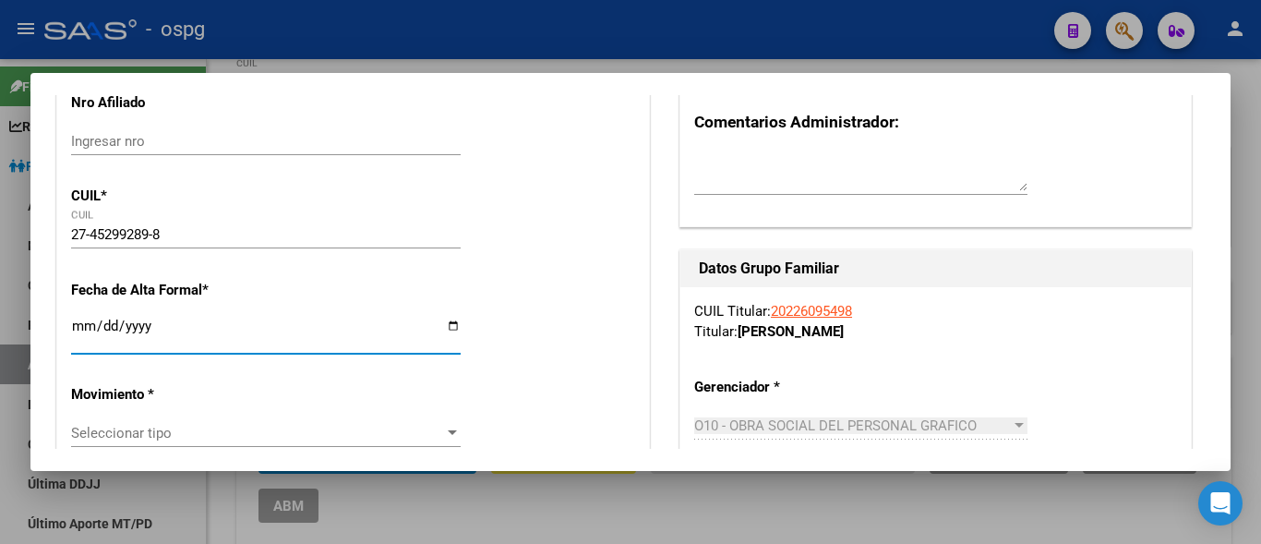
click at [88, 321] on input "Ingresar fecha" at bounding box center [266, 334] width 390 height 30
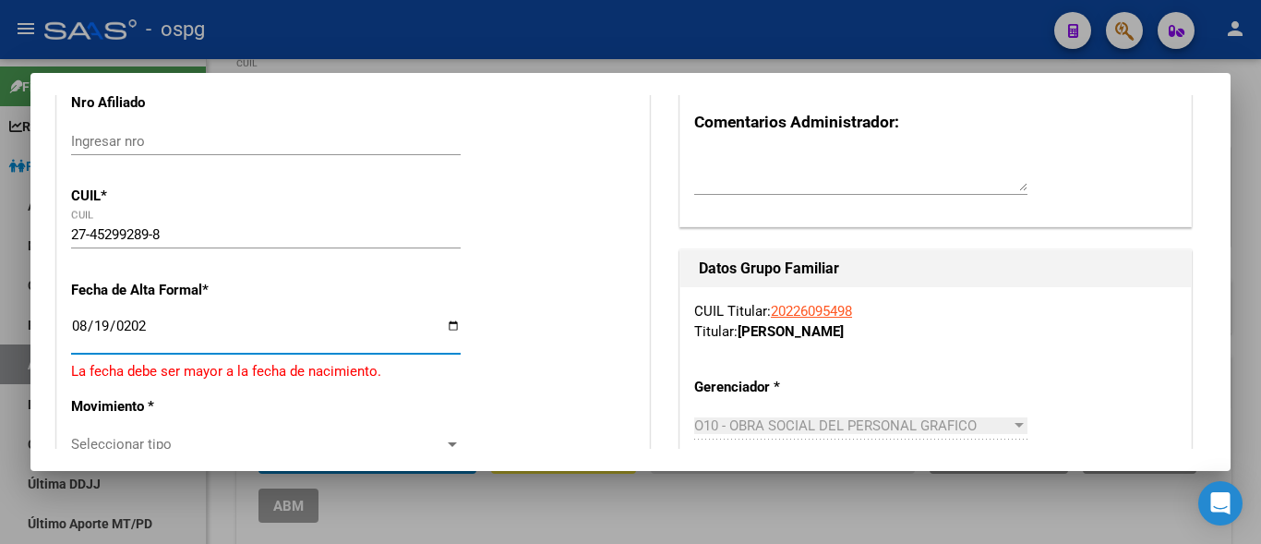
type input "[DATE]"
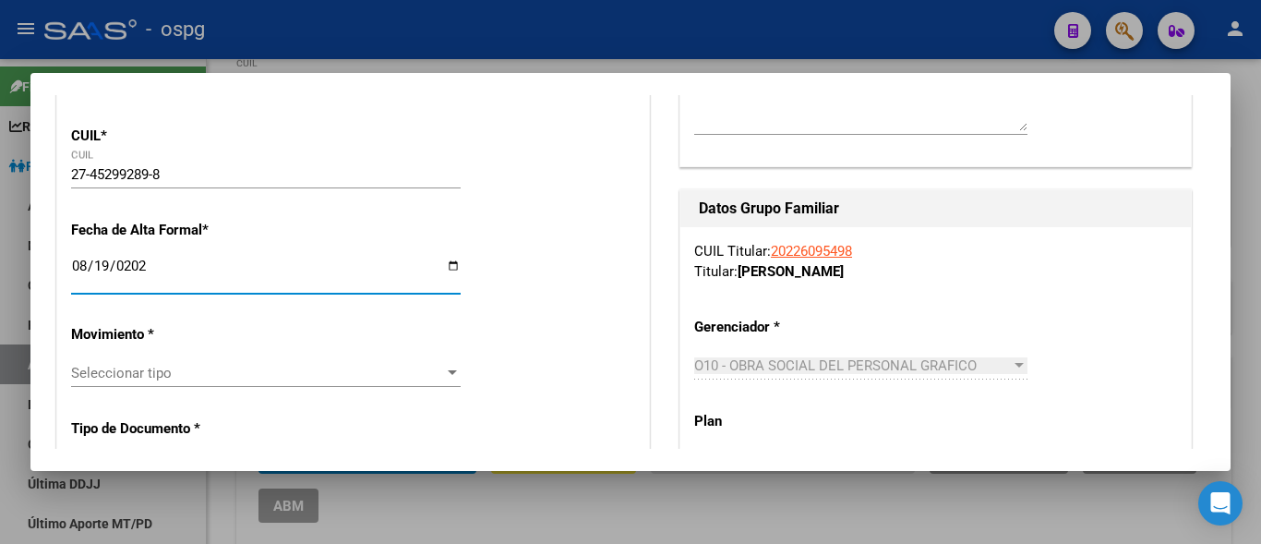
scroll to position [369, 0]
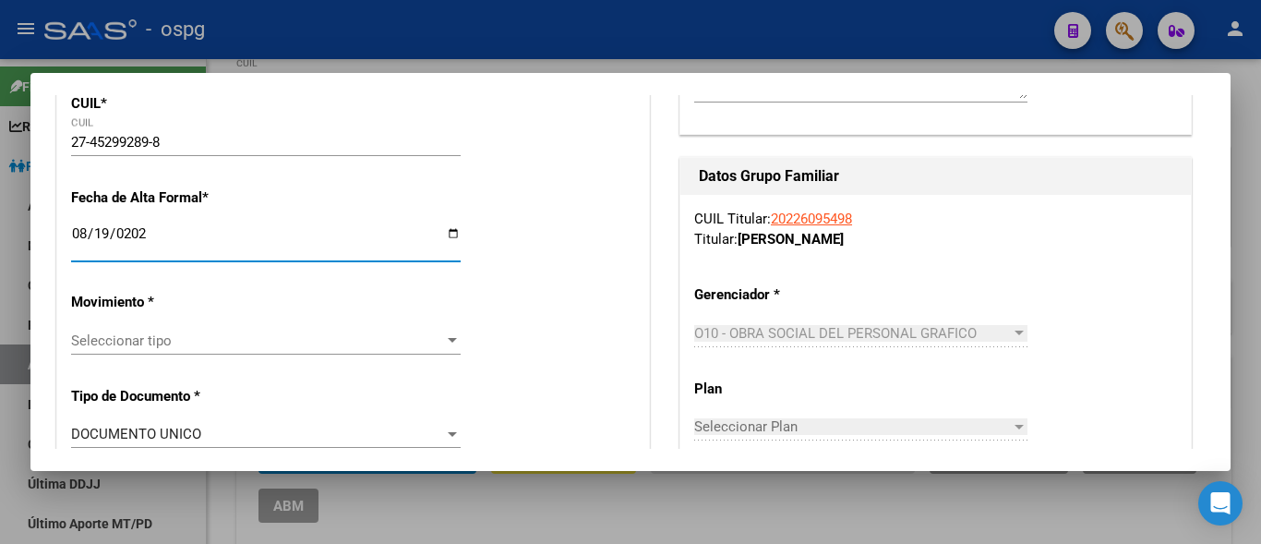
click at [146, 345] on span "Seleccionar tipo" at bounding box center [257, 340] width 373 height 17
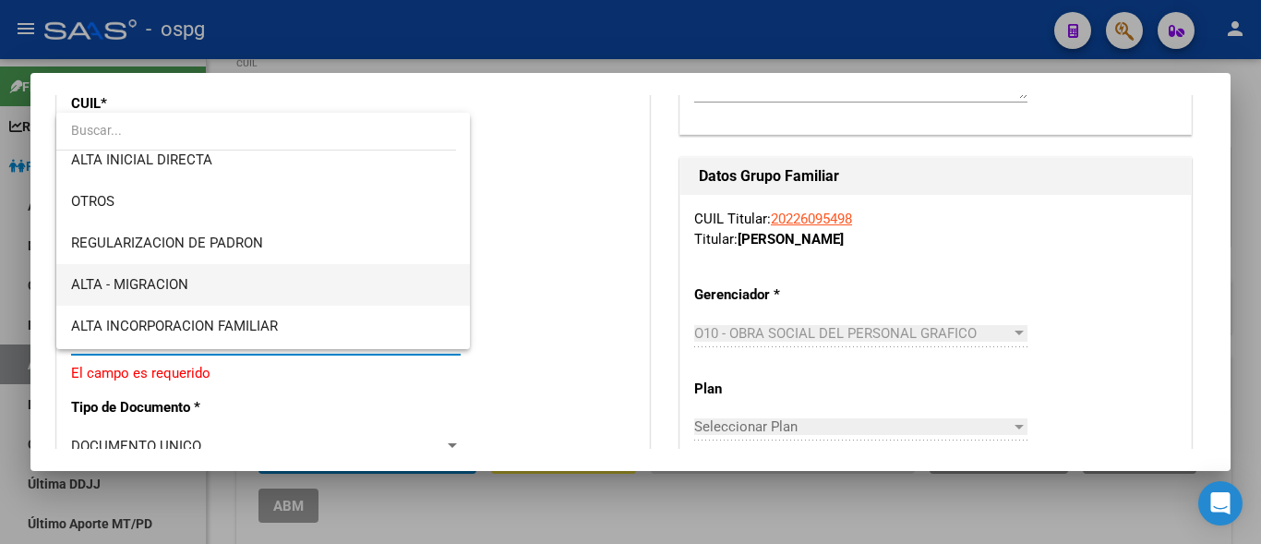
scroll to position [185, 0]
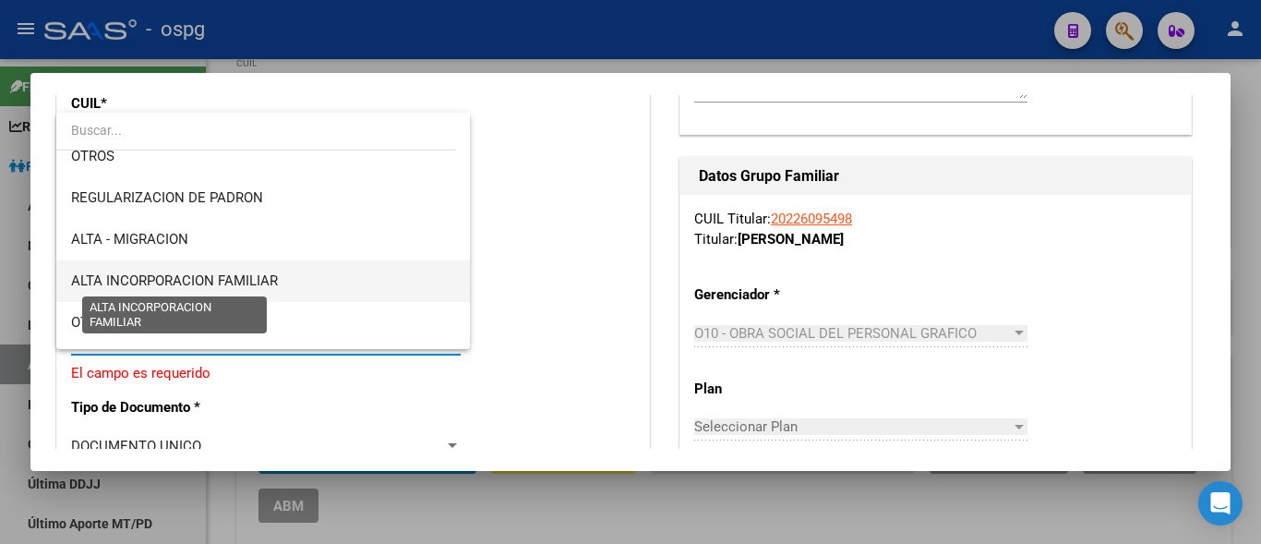
click at [195, 286] on span "ALTA INCORPORACION FAMILIAR" at bounding box center [174, 280] width 207 height 17
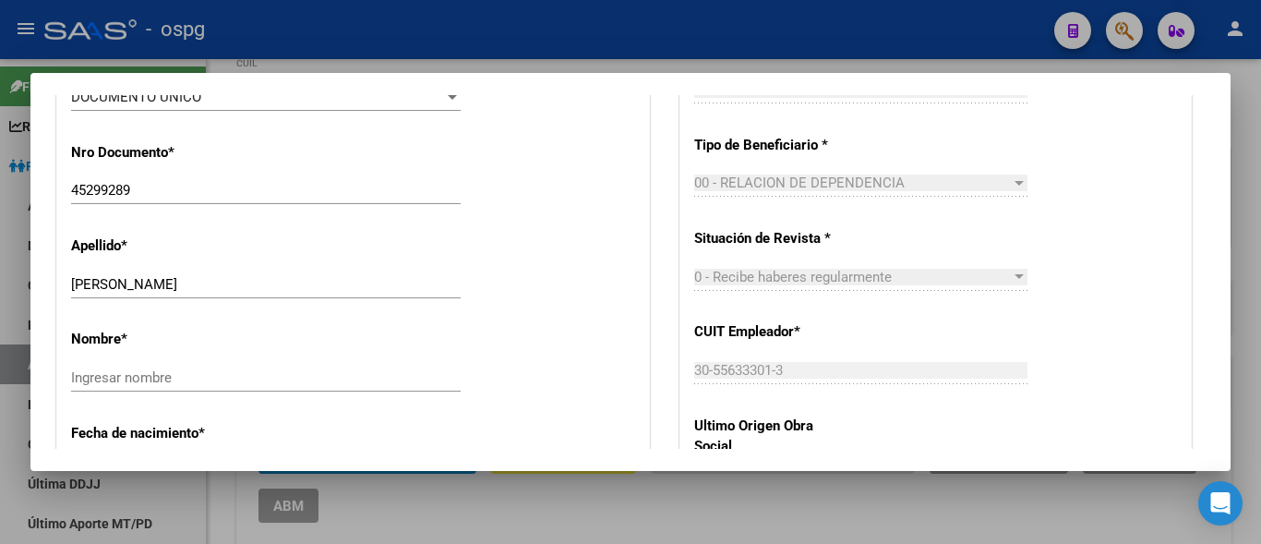
scroll to position [739, 0]
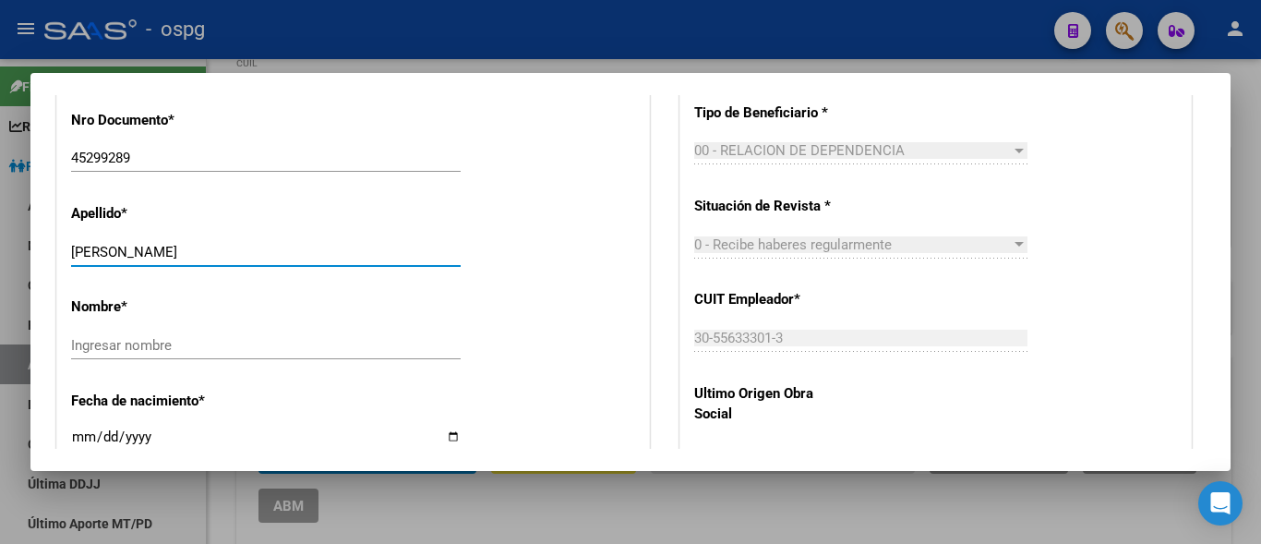
drag, startPoint x: 136, startPoint y: 252, endPoint x: 276, endPoint y: 262, distance: 140.7
click at [276, 262] on div "[PERSON_NAME] apellido" at bounding box center [266, 252] width 390 height 28
type input "[PERSON_NAME]"
click at [90, 348] on input "Ingresar nombre" at bounding box center [266, 345] width 390 height 17
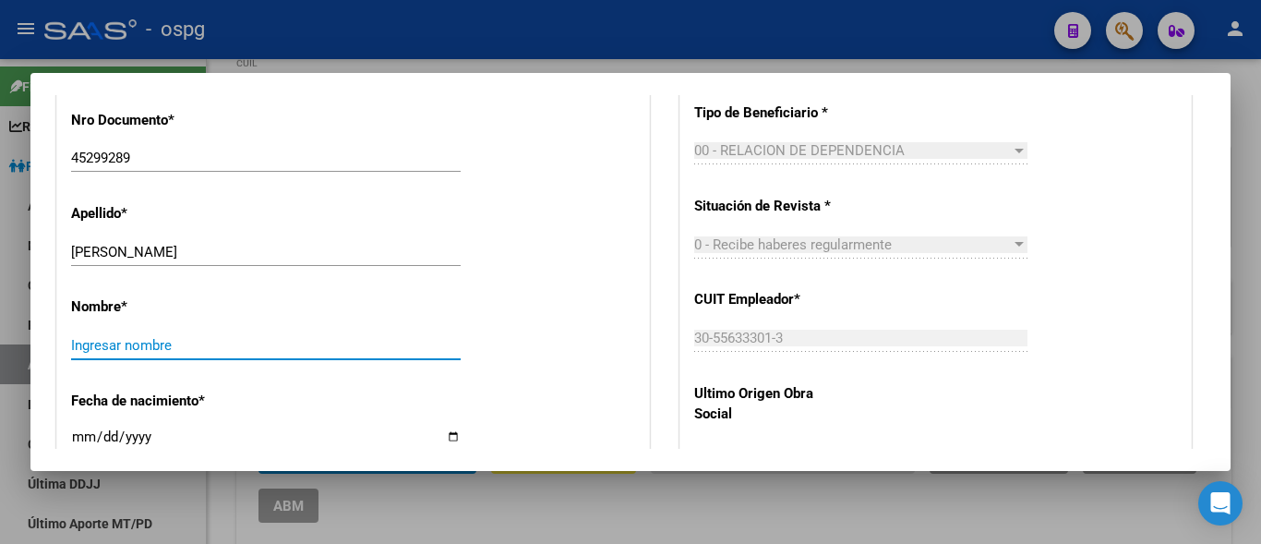
paste input "[PERSON_NAME]"
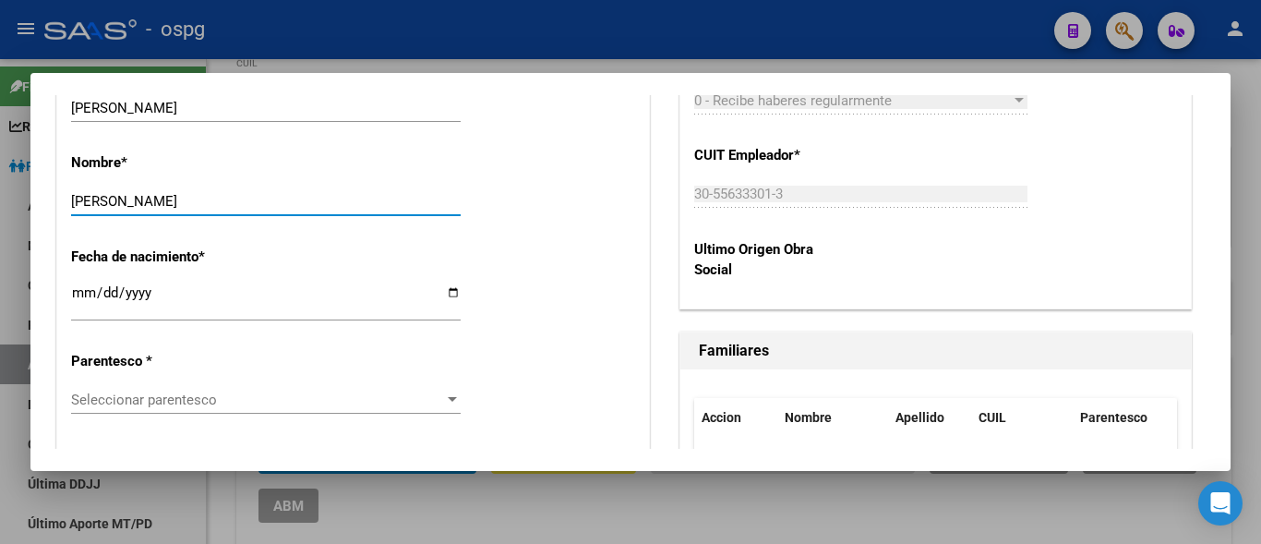
scroll to position [1016, 0]
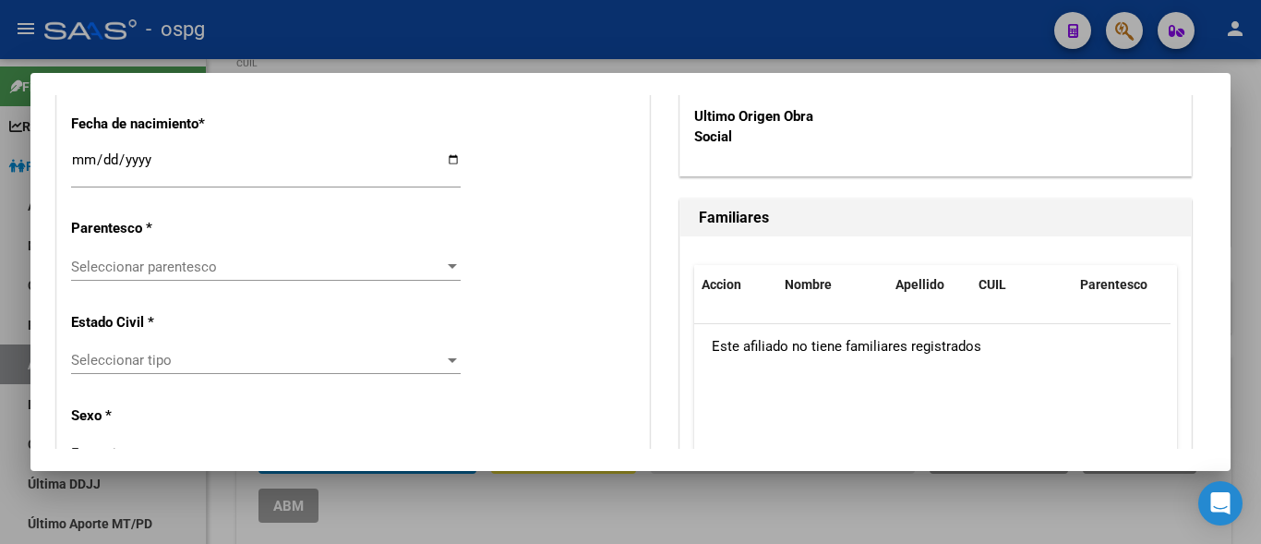
type input "[PERSON_NAME]"
click at [102, 276] on div "Seleccionar parentesco Seleccionar parentesco" at bounding box center [266, 267] width 390 height 28
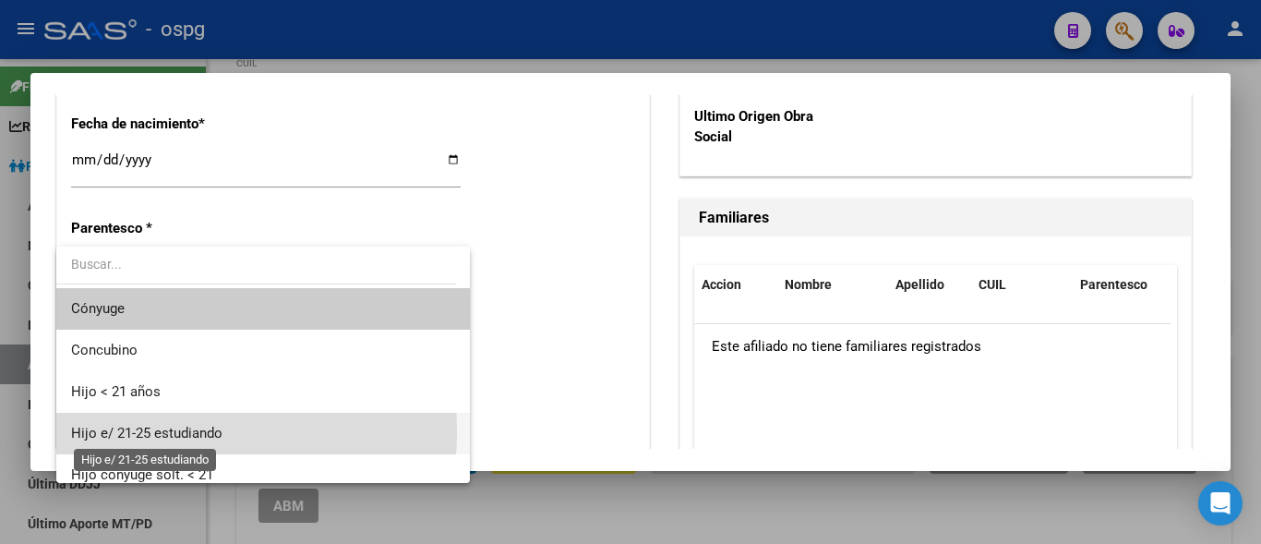
click at [129, 432] on span "Hijo e/ 21-25 estudiando" at bounding box center [146, 433] width 151 height 17
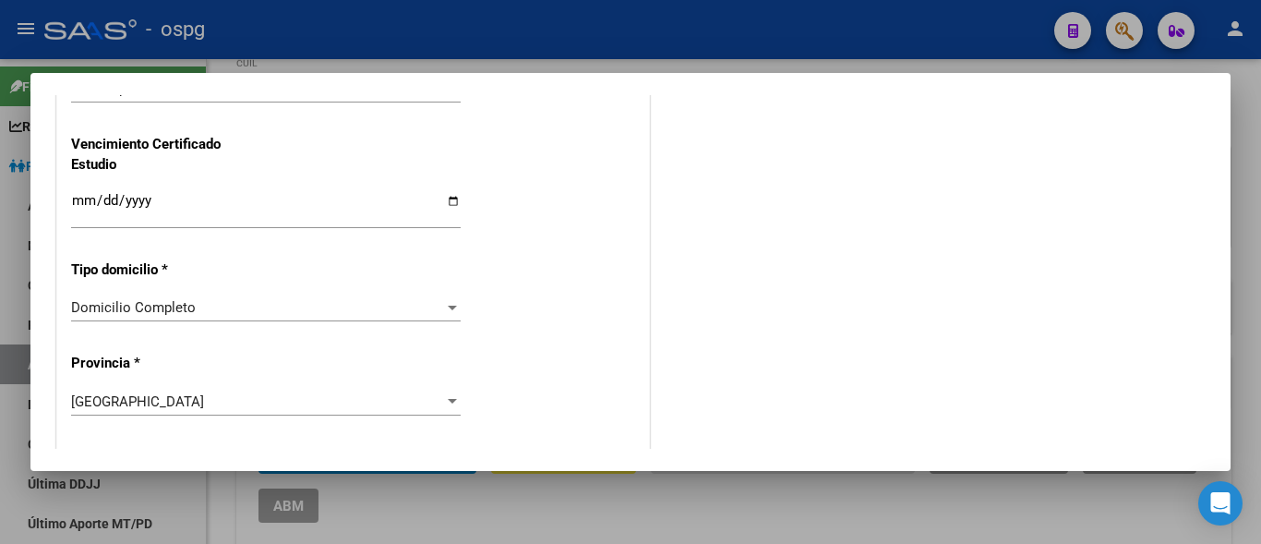
scroll to position [1570, 0]
drag, startPoint x: 87, startPoint y: 196, endPoint x: 99, endPoint y: 198, distance: 12.1
click at [90, 196] on input "Ingresar fecha" at bounding box center [266, 206] width 390 height 30
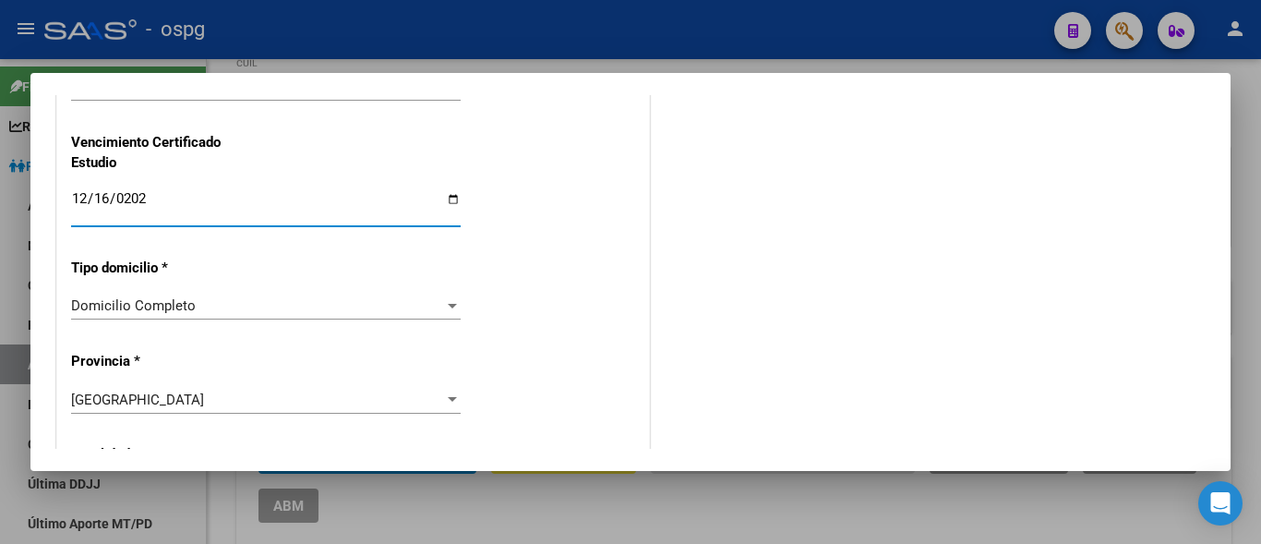
type input "[DATE]"
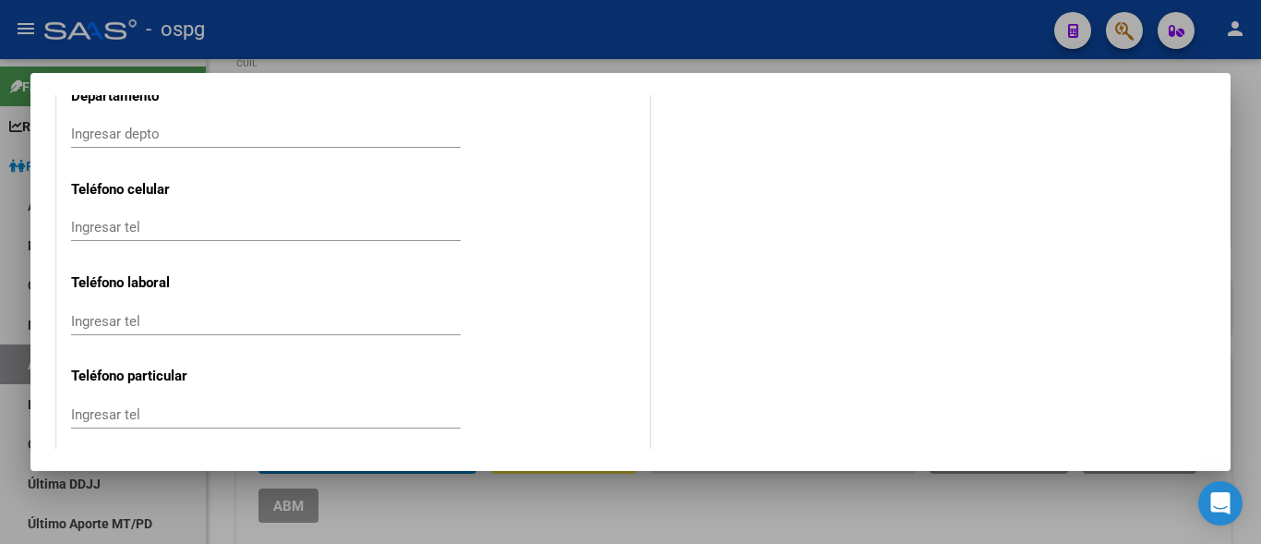
scroll to position [2401, 0]
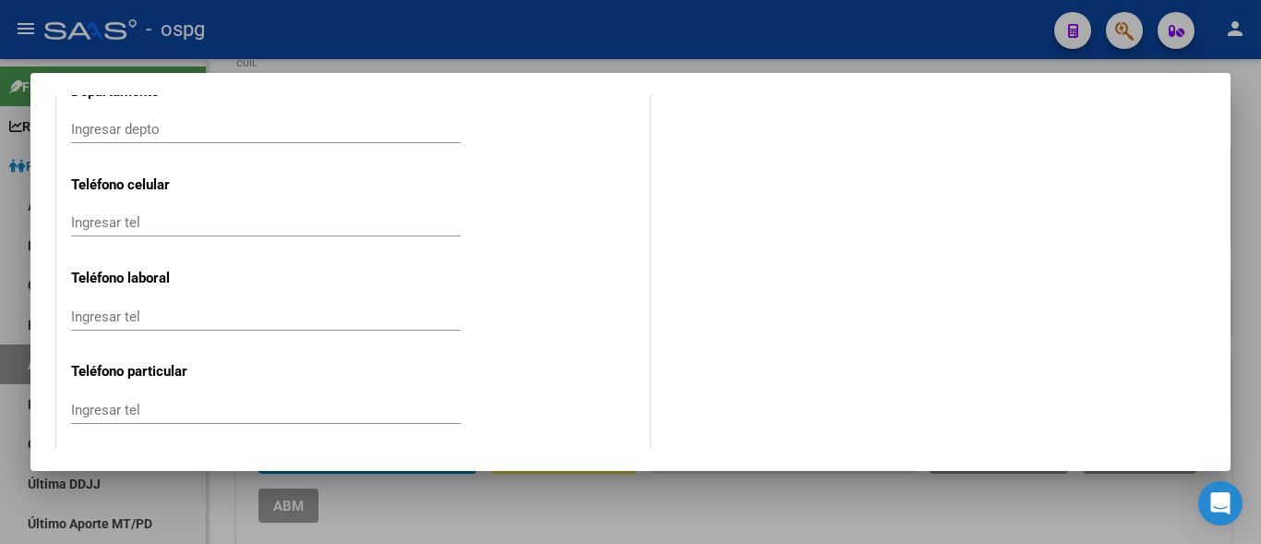
click at [88, 417] on input "Ingresar tel" at bounding box center [266, 410] width 390 height 17
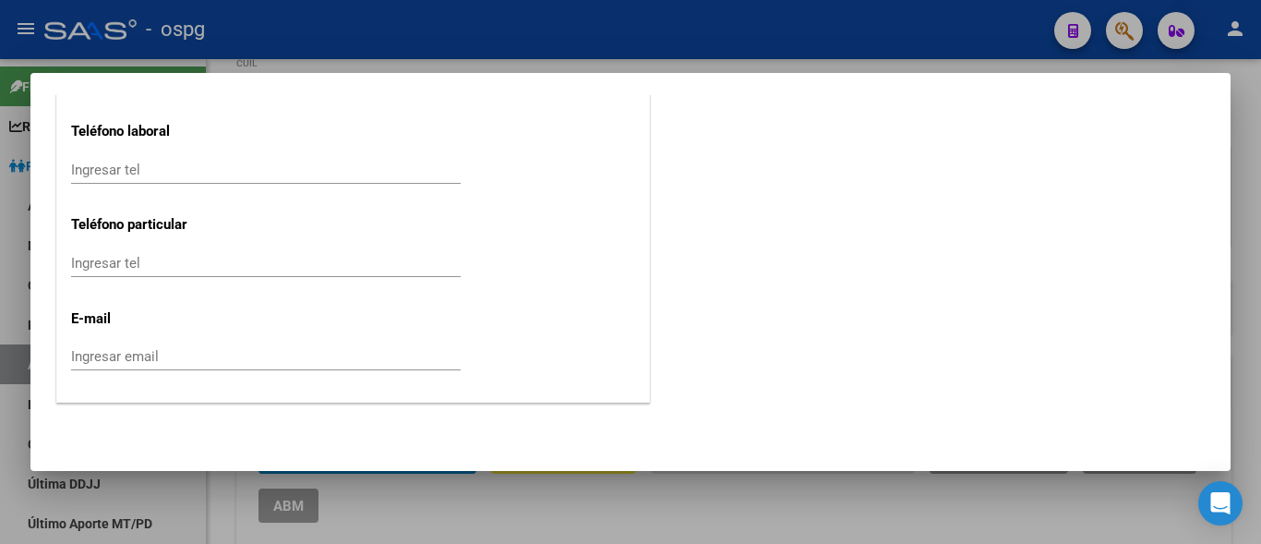
scroll to position [2549, 0]
click at [115, 364] on div "Ingresar email" at bounding box center [266, 355] width 390 height 28
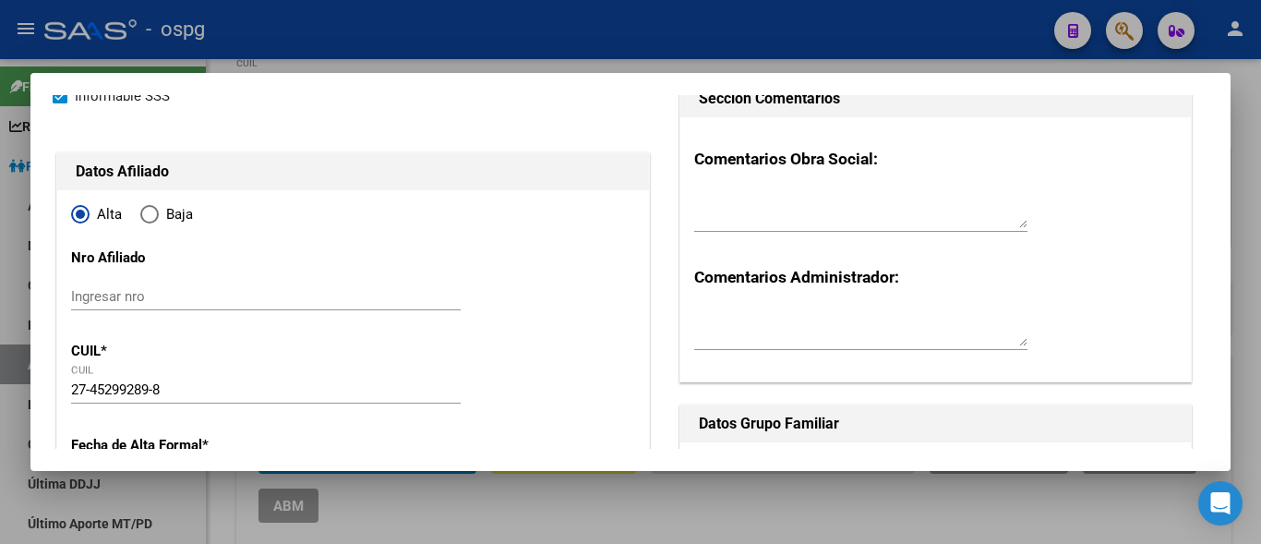
scroll to position [0, 0]
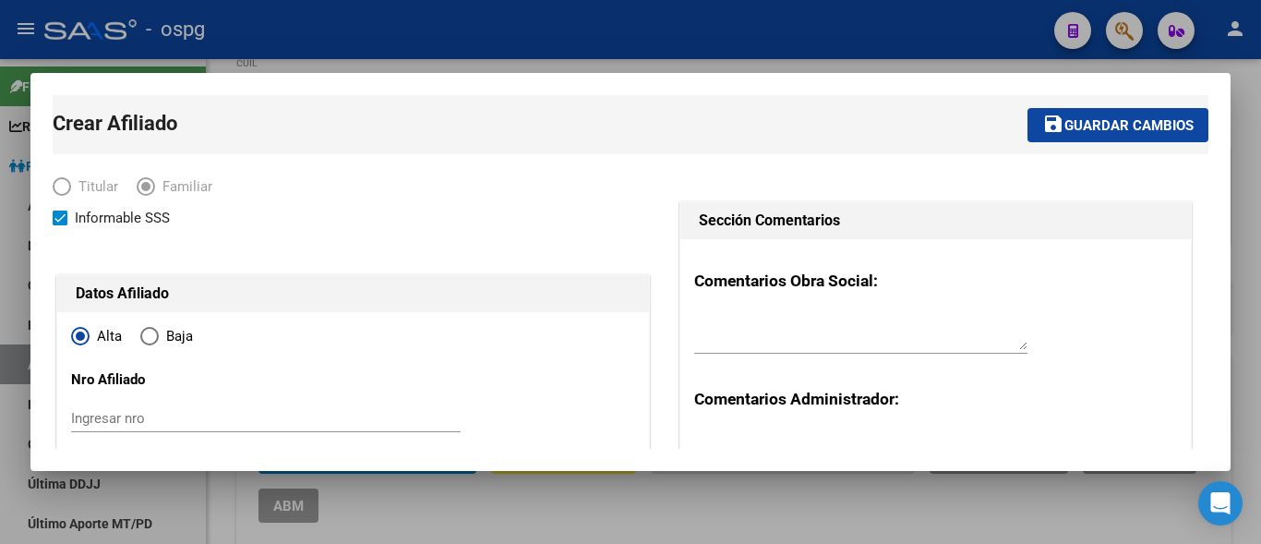
type input "[EMAIL_ADDRESS][DOMAIN_NAME]"
click at [1050, 143] on mat-toolbar-row "save Guardar cambios" at bounding box center [885, 124] width 646 height 59
click at [1065, 131] on span "Guardar cambios" at bounding box center [1129, 125] width 129 height 17
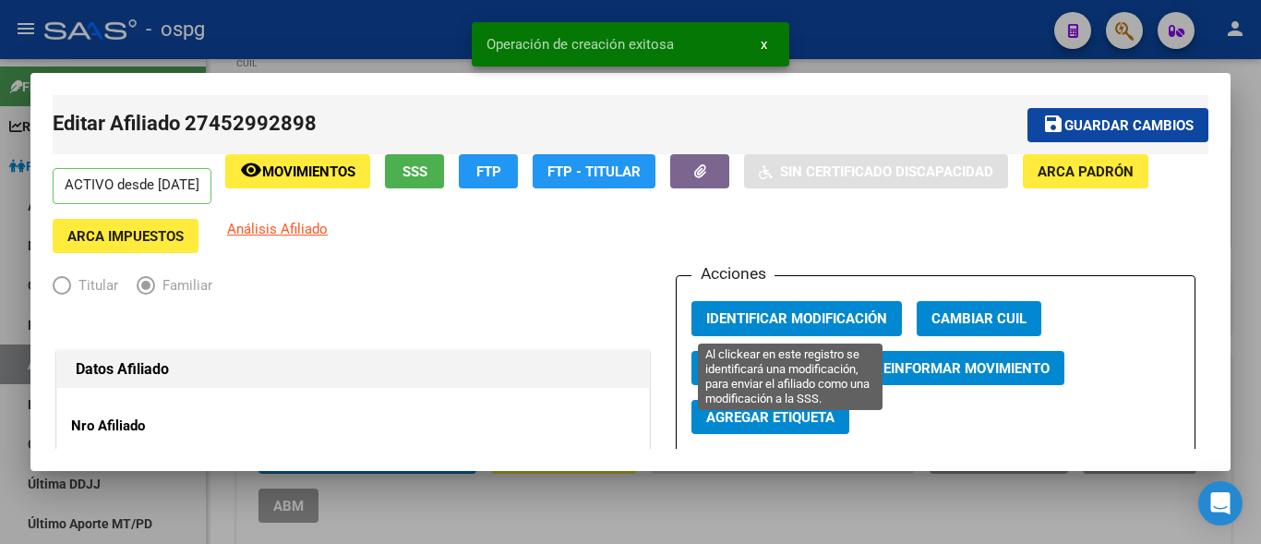
click at [771, 323] on span "Identificar Modificación" at bounding box center [796, 319] width 181 height 17
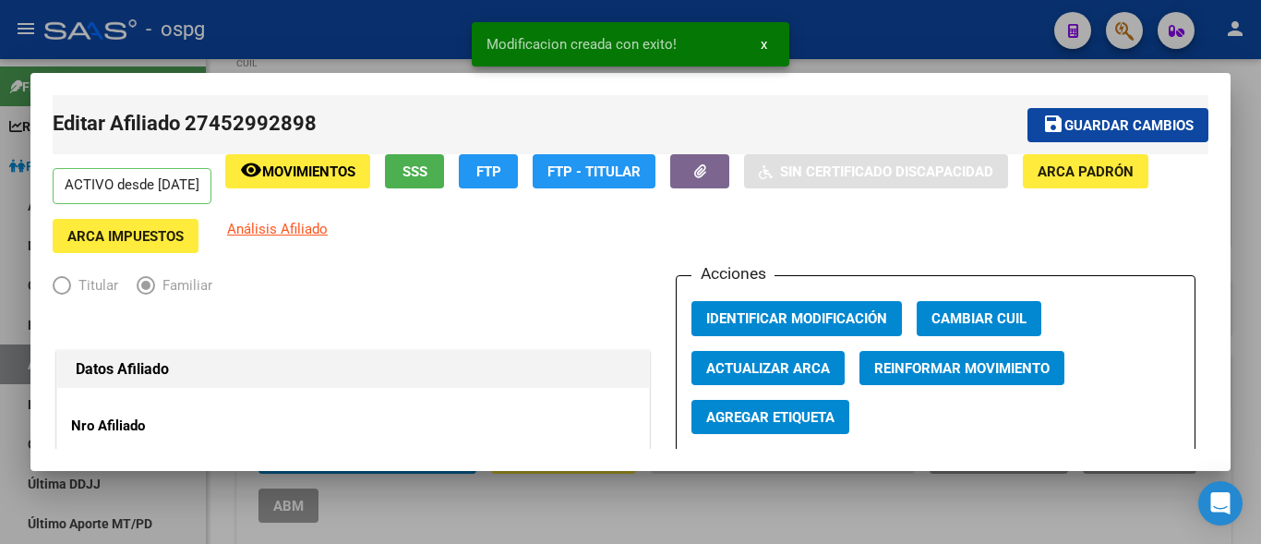
click at [729, 173] on button "button" at bounding box center [699, 171] width 59 height 34
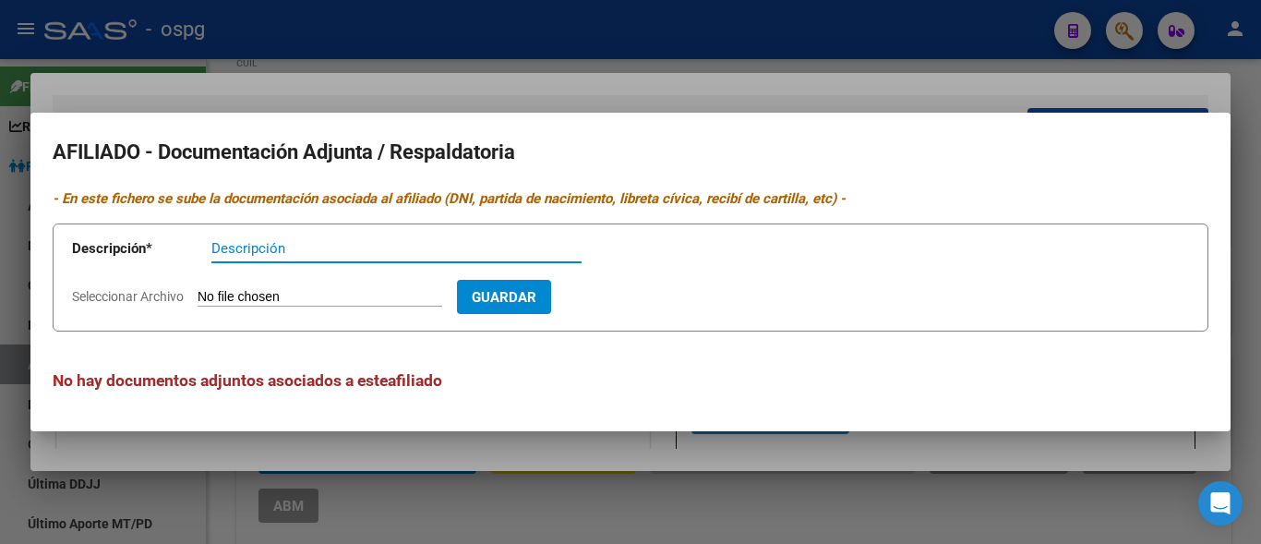
click at [419, 68] on div at bounding box center [630, 272] width 1261 height 544
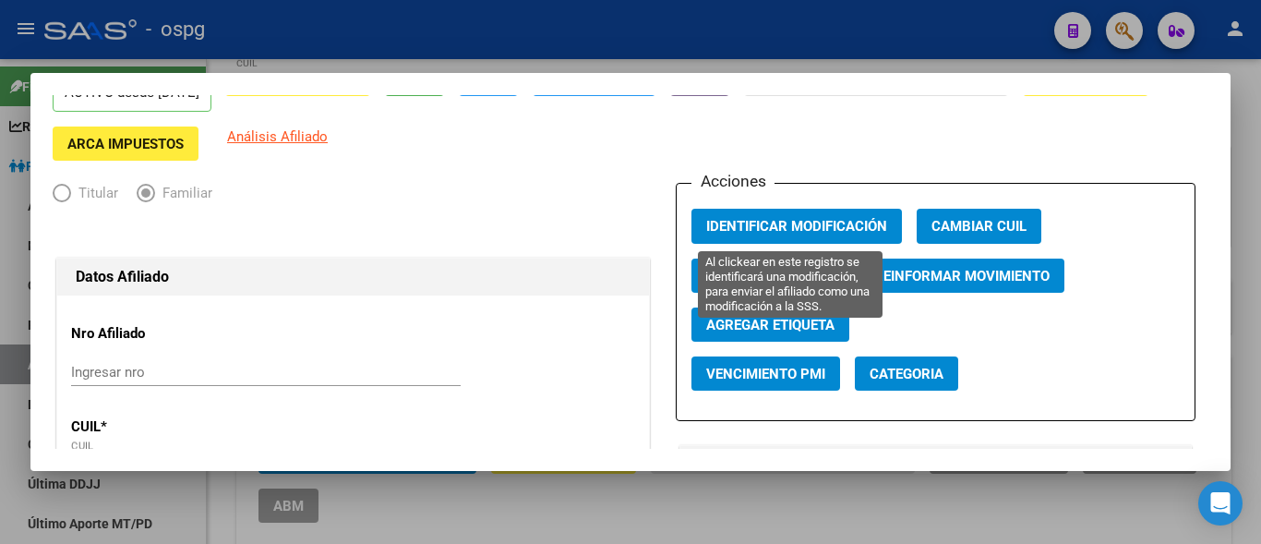
click at [743, 223] on span "Identificar Modificación" at bounding box center [796, 227] width 181 height 17
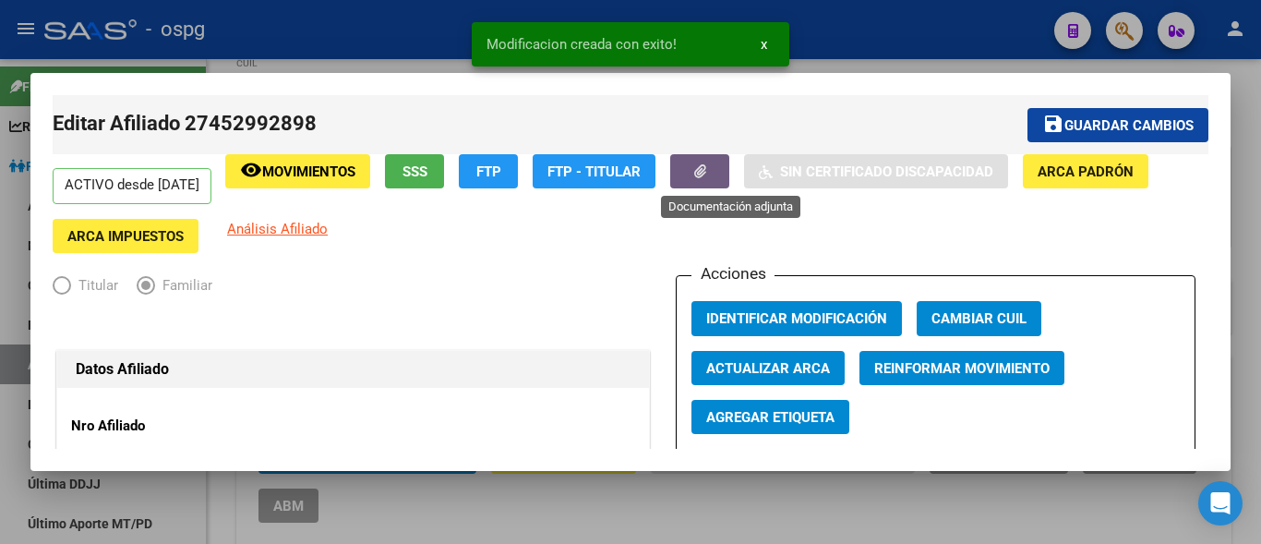
click at [724, 179] on button "button" at bounding box center [699, 171] width 59 height 34
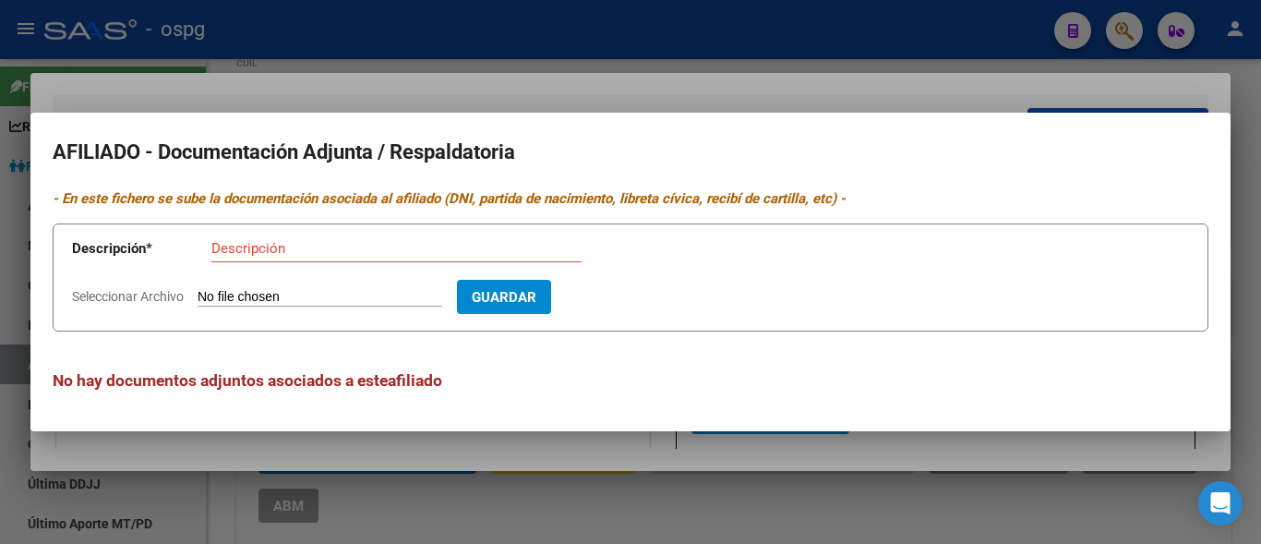
click at [411, 95] on div at bounding box center [630, 272] width 1261 height 544
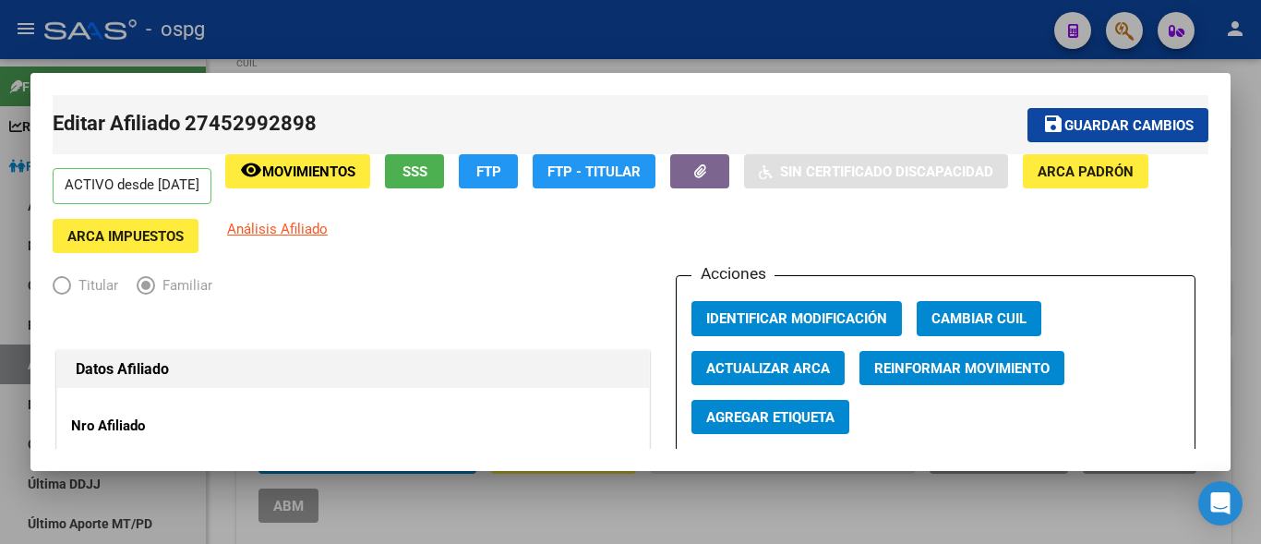
click at [729, 172] on button "button" at bounding box center [699, 171] width 59 height 34
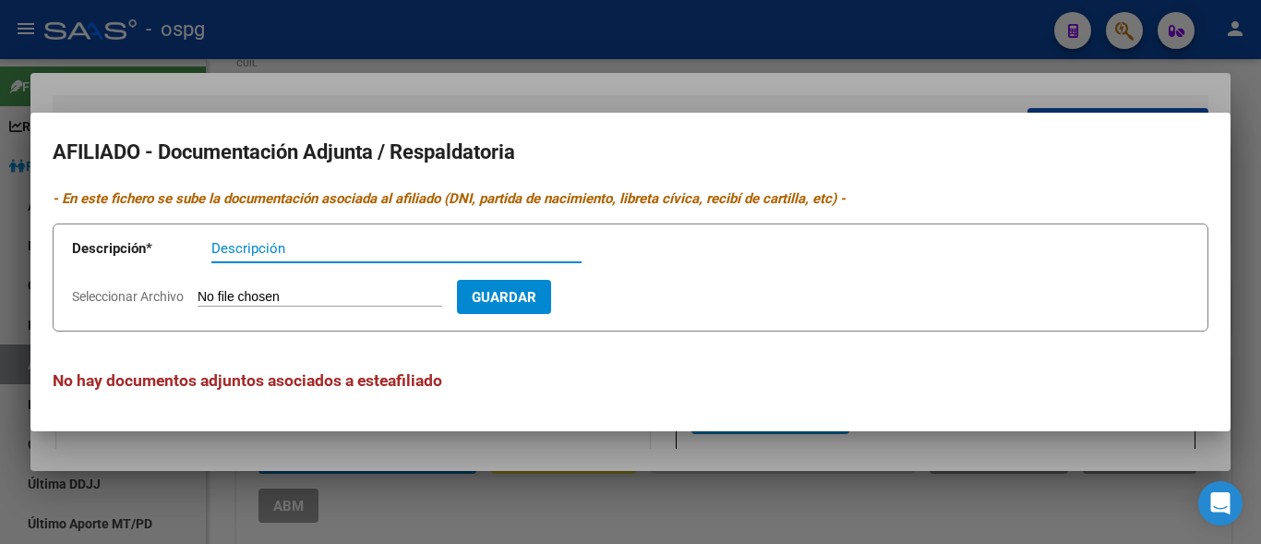
click at [302, 282] on form "Descripción * Descripción Seleccionar Archivo Guardar" at bounding box center [631, 277] width 1156 height 108
click at [261, 256] on input "Descripción" at bounding box center [396, 248] width 370 height 17
type input "af"
click at [217, 300] on input "Seleccionar Archivo" at bounding box center [320, 298] width 245 height 18
type input "C:\fakepath\20250819010857284.pdf"
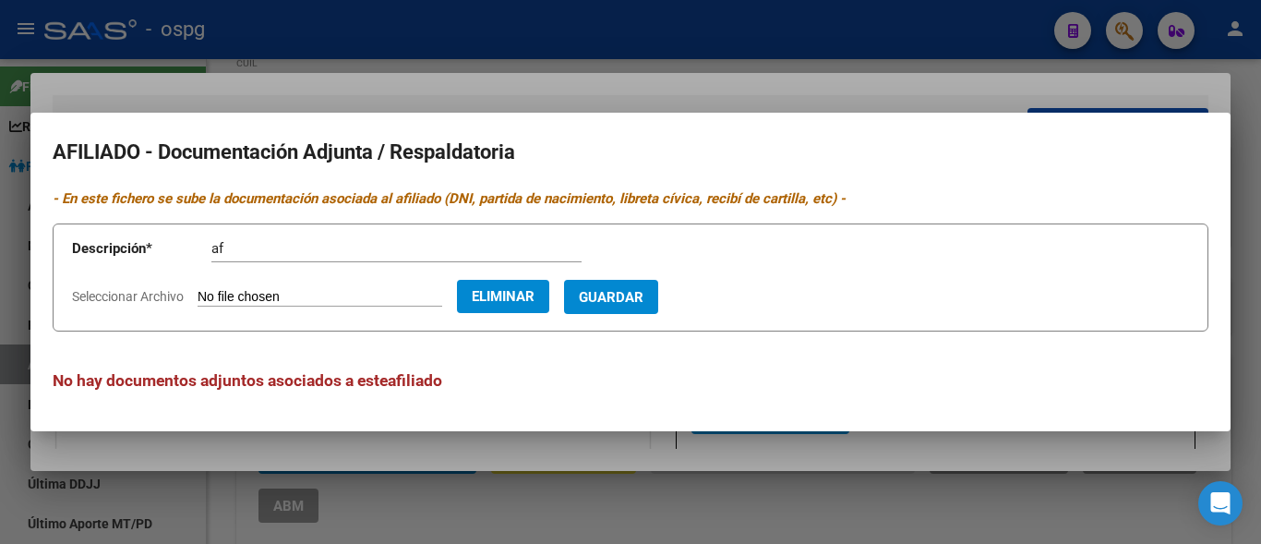
click at [628, 293] on span "Guardar" at bounding box center [611, 297] width 65 height 17
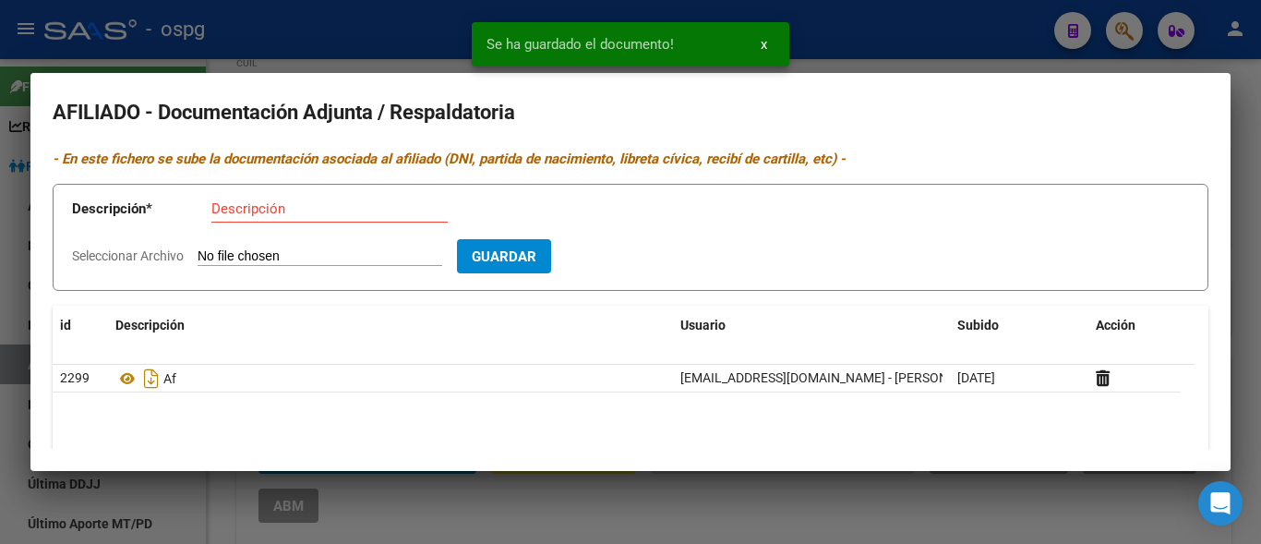
click at [385, 63] on div at bounding box center [630, 272] width 1261 height 544
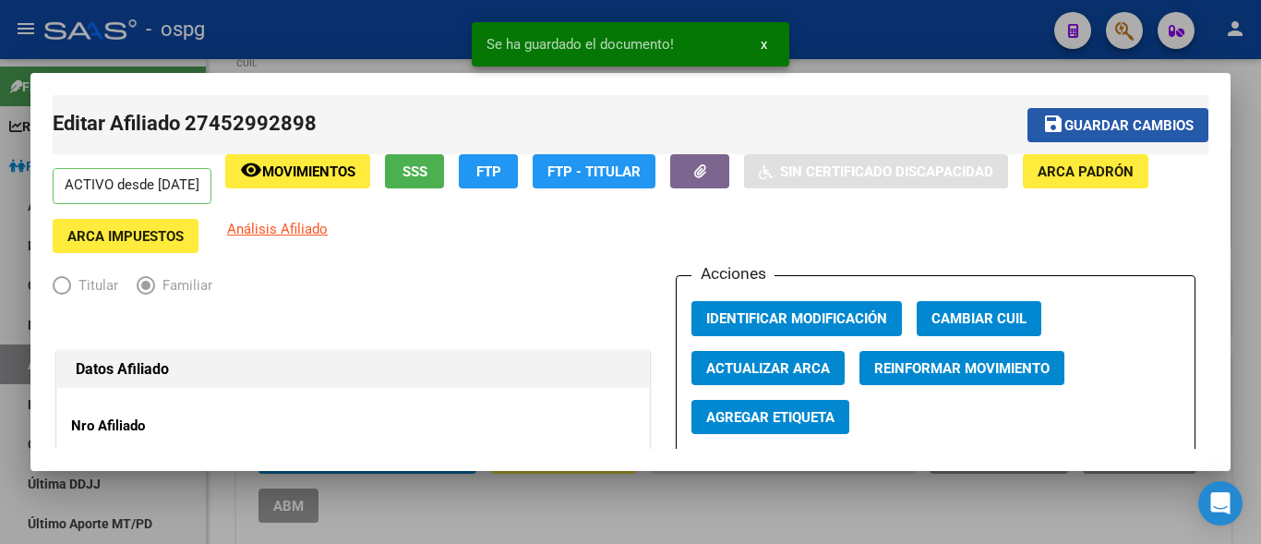
click at [1065, 129] on span "Guardar cambios" at bounding box center [1129, 125] width 129 height 17
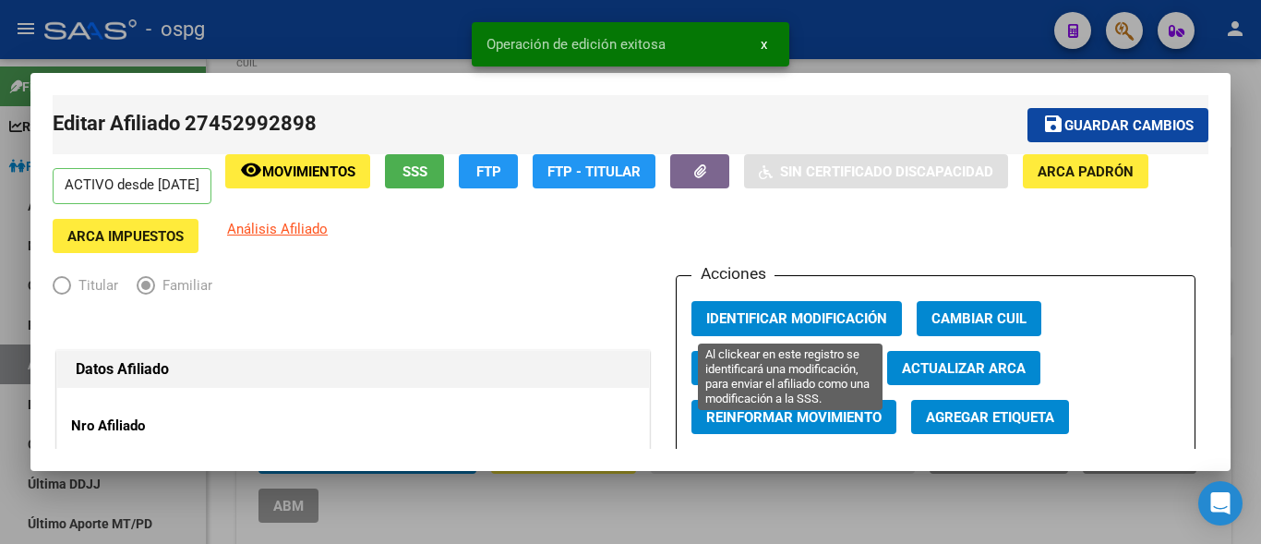
click at [752, 311] on span "Identificar Modificación" at bounding box center [796, 319] width 181 height 17
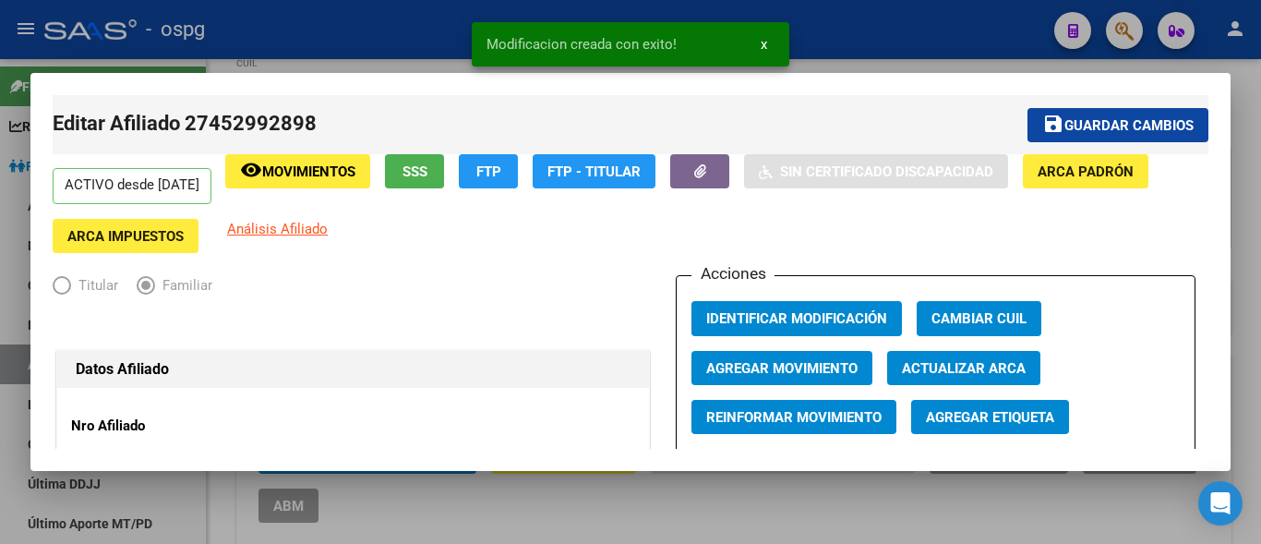
click at [387, 58] on div at bounding box center [630, 272] width 1261 height 544
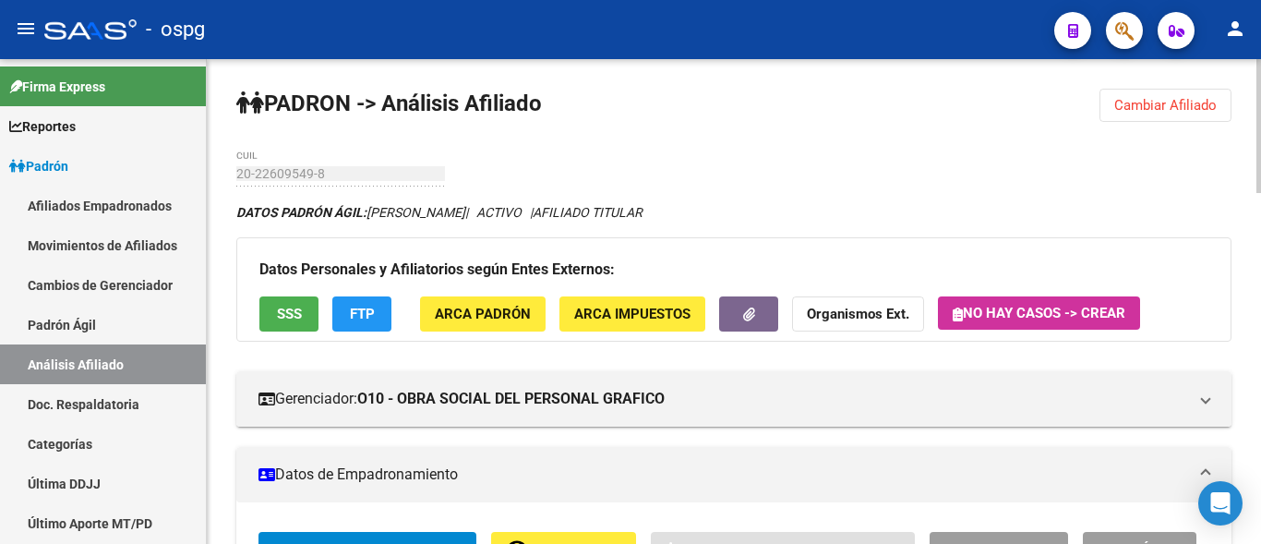
click at [1145, 97] on span "Cambiar Afiliado" at bounding box center [1165, 105] width 102 height 17
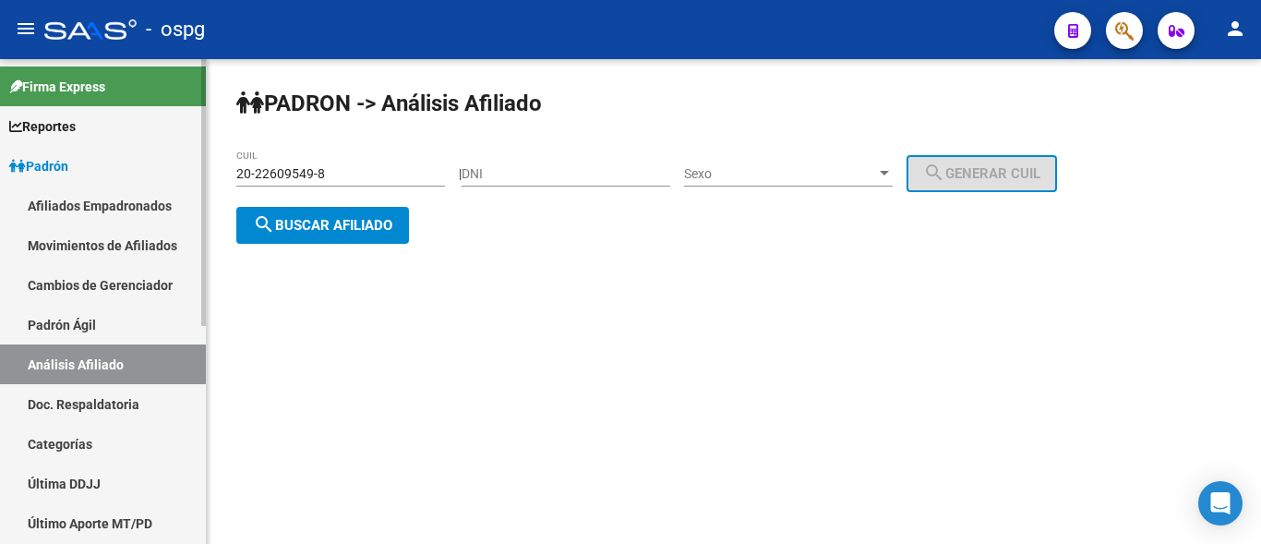
drag, startPoint x: 325, startPoint y: 172, endPoint x: 171, endPoint y: 172, distance: 154.2
click at [171, 172] on mat-sidenav-container "Firma Express Reportes Ingresos Devengados Análisis Histórico Detalles Transfer…" at bounding box center [630, 301] width 1261 height 485
type input "20-47417593-7"
click at [303, 230] on span "search Buscar afiliado" at bounding box center [322, 225] width 139 height 17
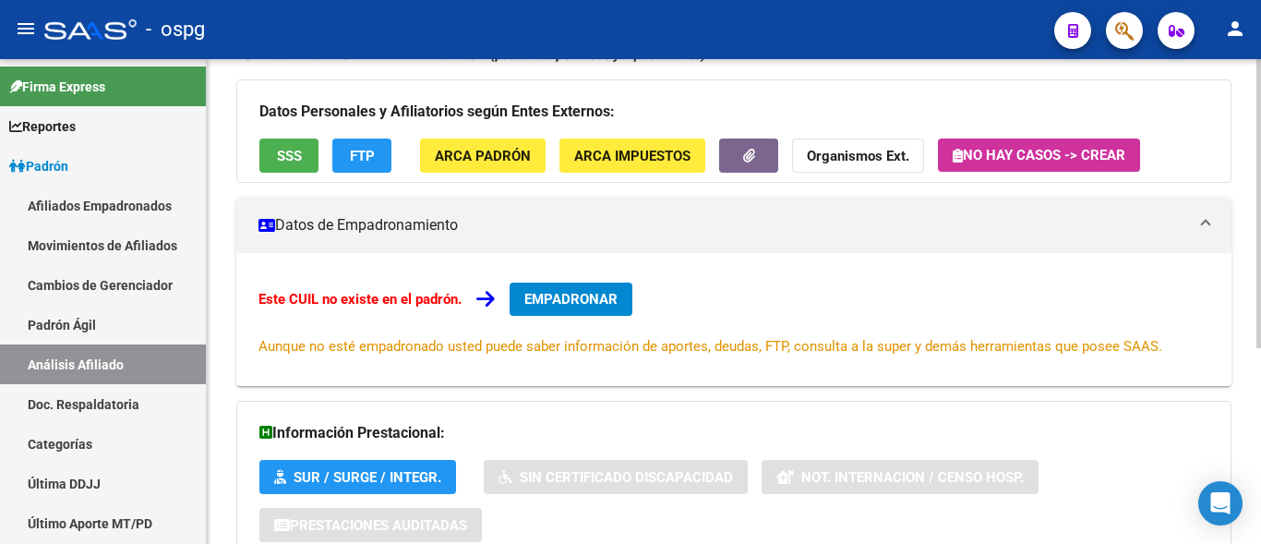
scroll to position [211, 0]
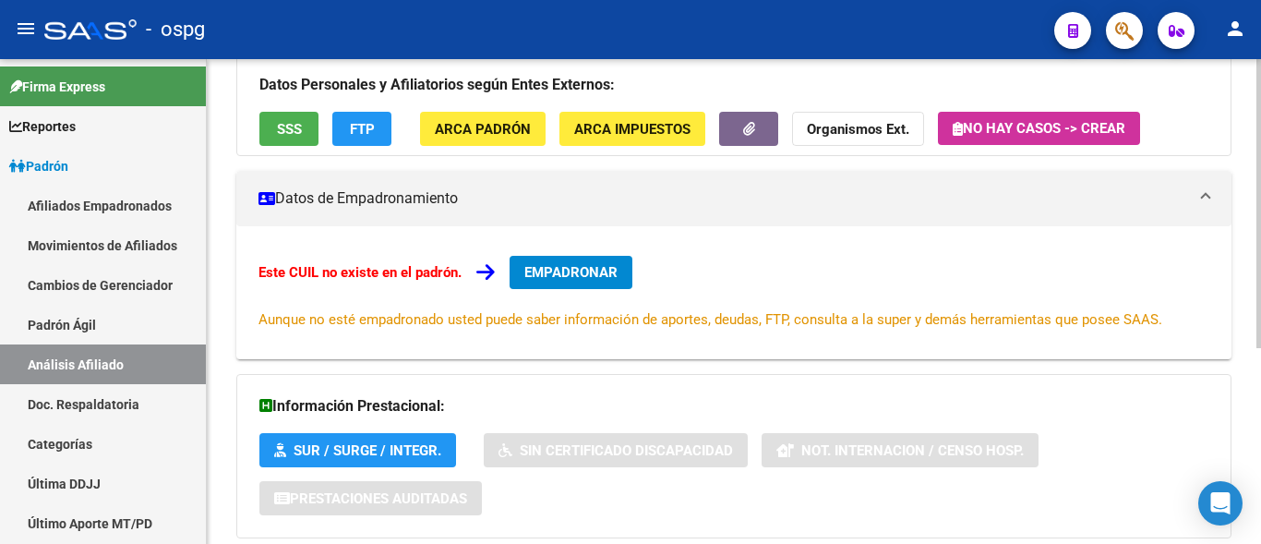
click at [560, 280] on span "EMPADRONAR" at bounding box center [570, 272] width 93 height 17
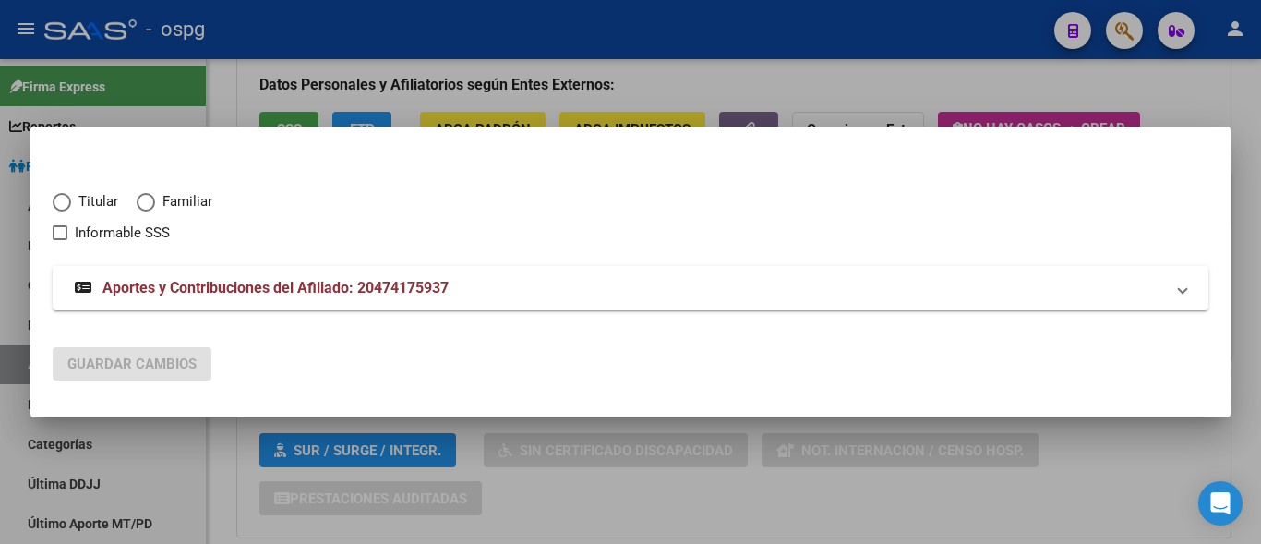
click at [65, 211] on label "Titular" at bounding box center [95, 201] width 84 height 21
click at [65, 211] on input "Titular" at bounding box center [62, 202] width 18 height 18
radio input "true"
checkbox input "true"
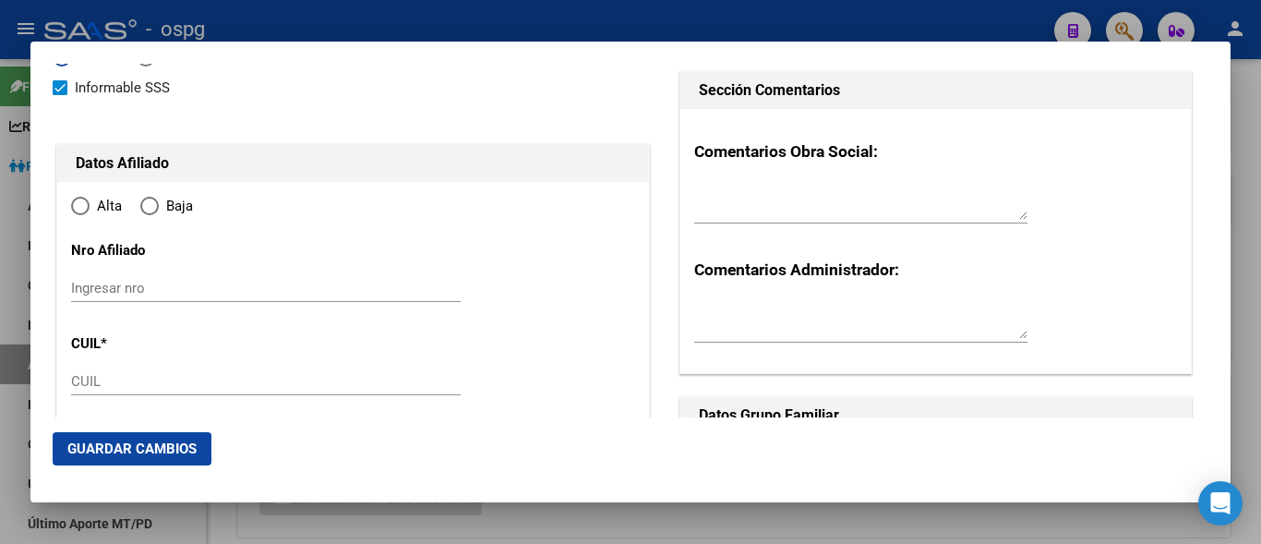
type input "20-47417593-7"
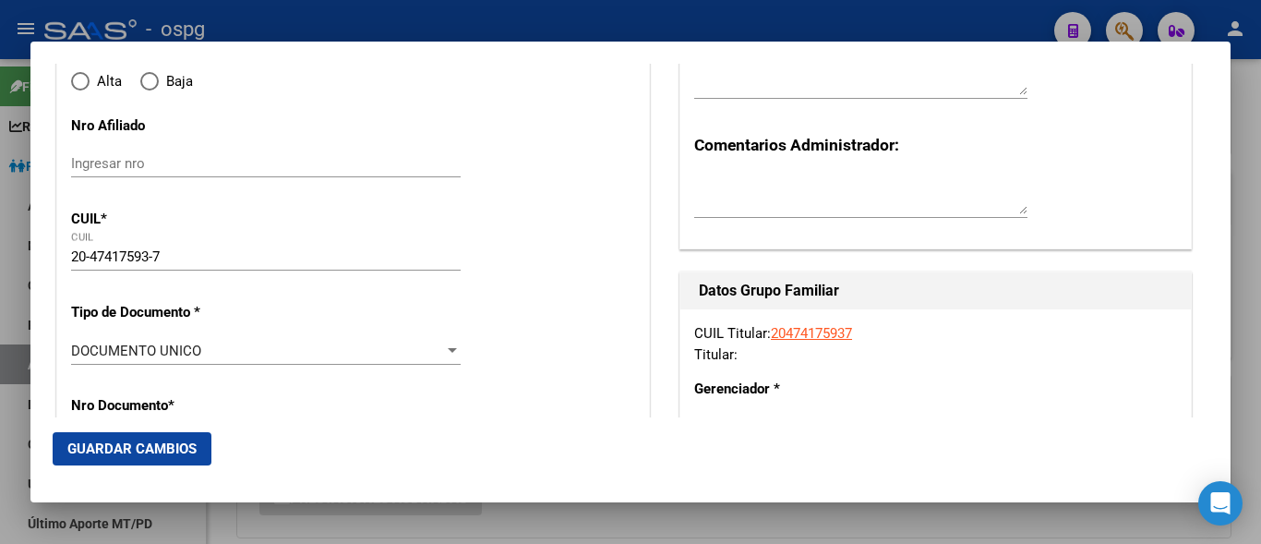
type input "47417593"
type input "[PERSON_NAME] [PERSON_NAME]"
type input "[DATE]"
type input "TORTUGUITAS"
type input "1667"
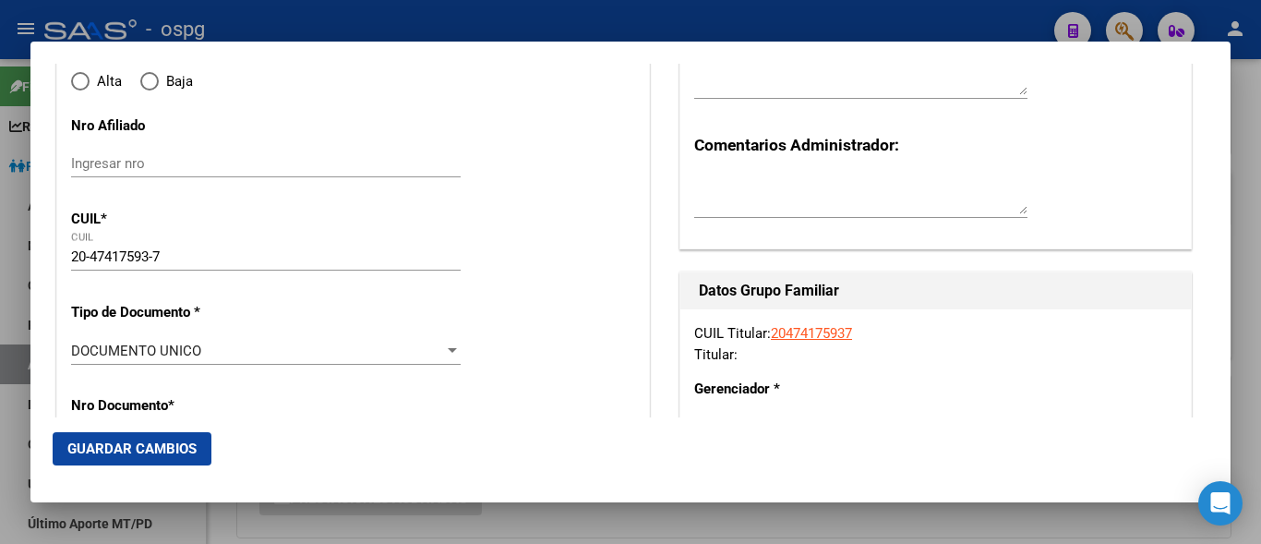
type input "[GEOGRAPHIC_DATA]"
type input "1459"
radio input "true"
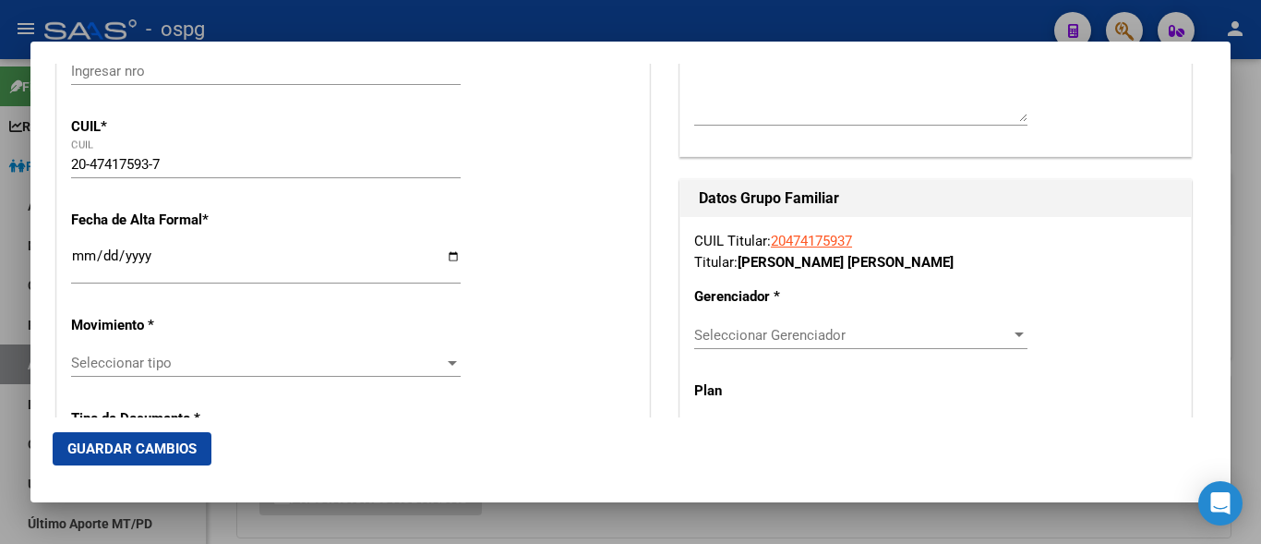
scroll to position [369, 0]
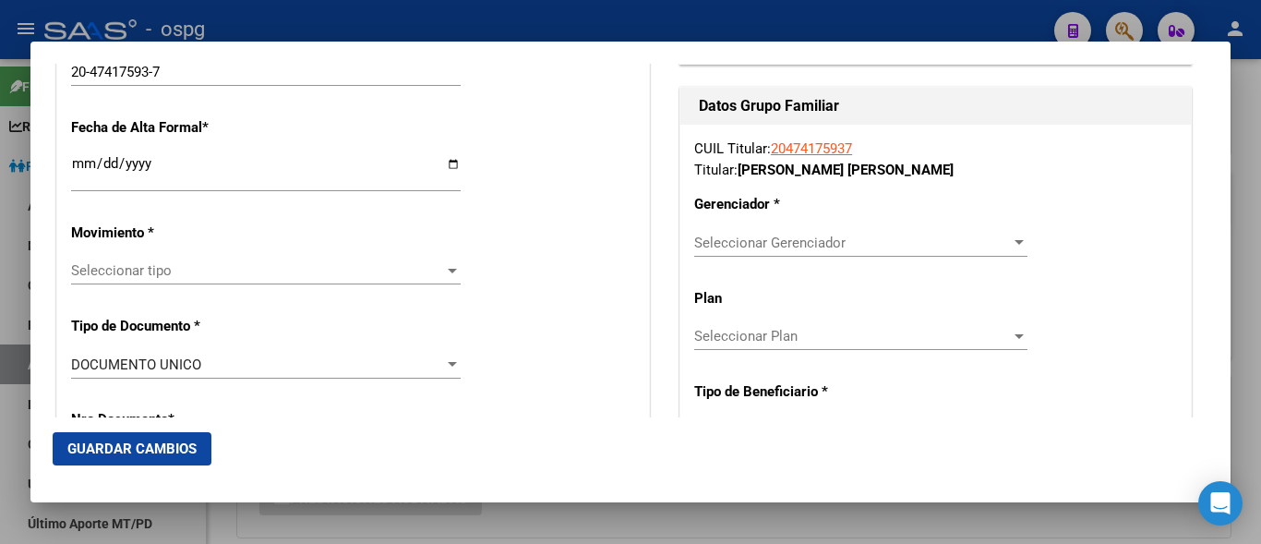
click at [74, 171] on input "Ingresar fecha" at bounding box center [266, 171] width 390 height 30
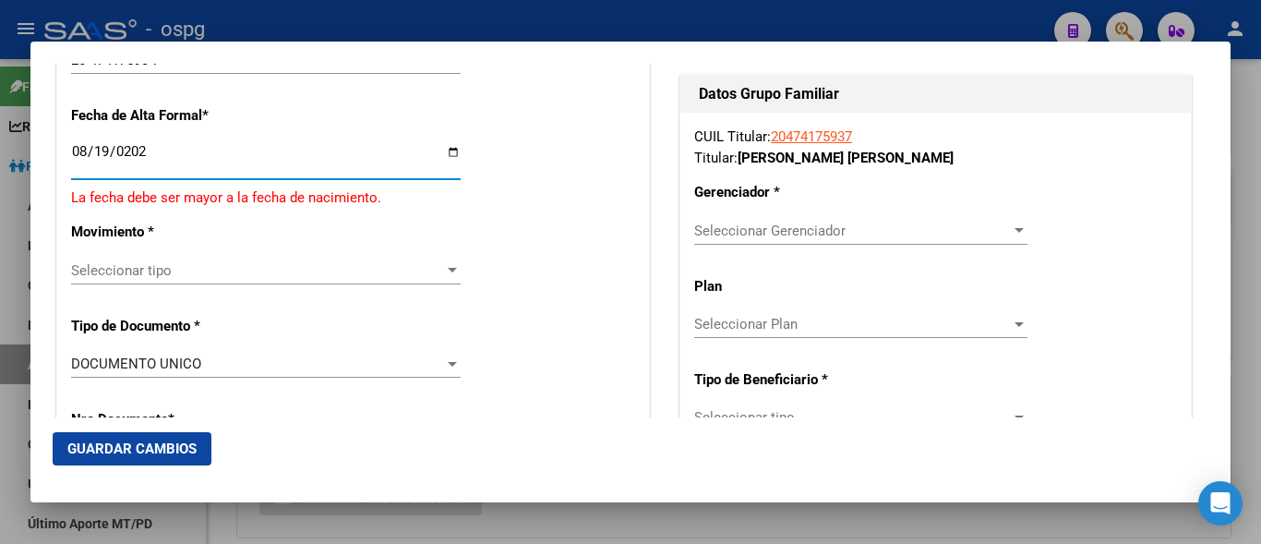
type input "[DATE]"
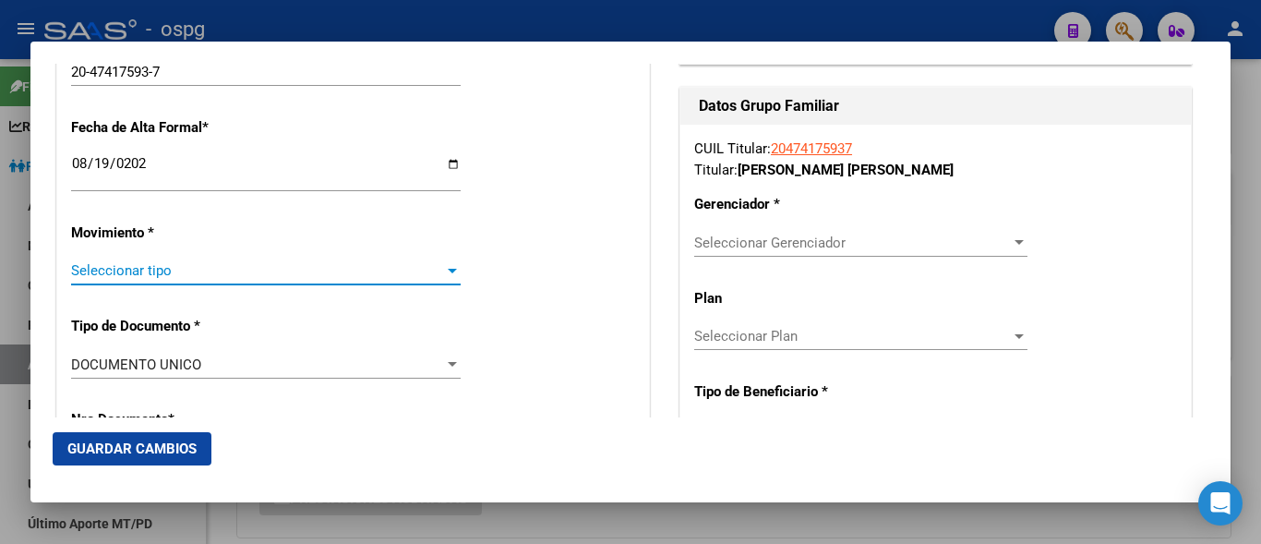
click at [105, 262] on span "Seleccionar tipo" at bounding box center [257, 270] width 373 height 17
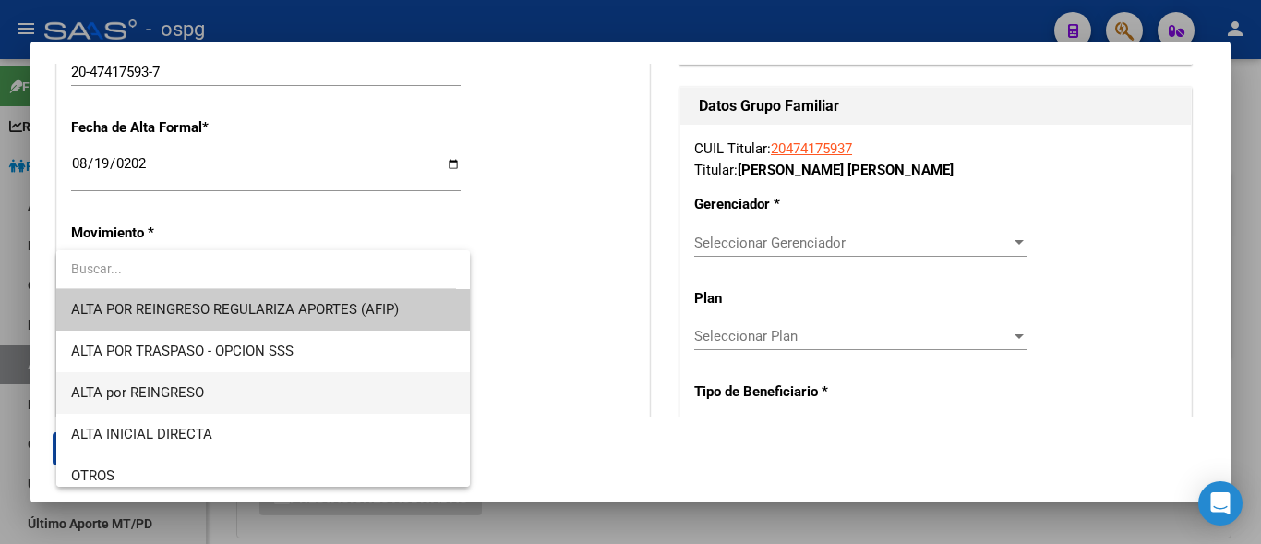
scroll to position [0, 0]
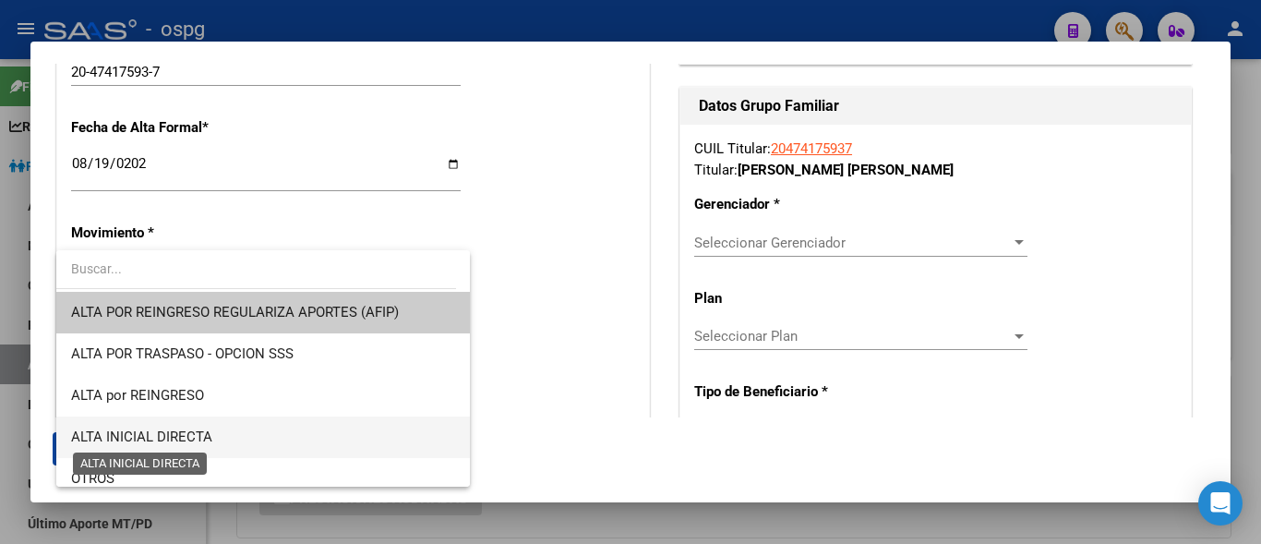
click at [164, 438] on span "ALTA INICIAL DIRECTA" at bounding box center [141, 436] width 141 height 17
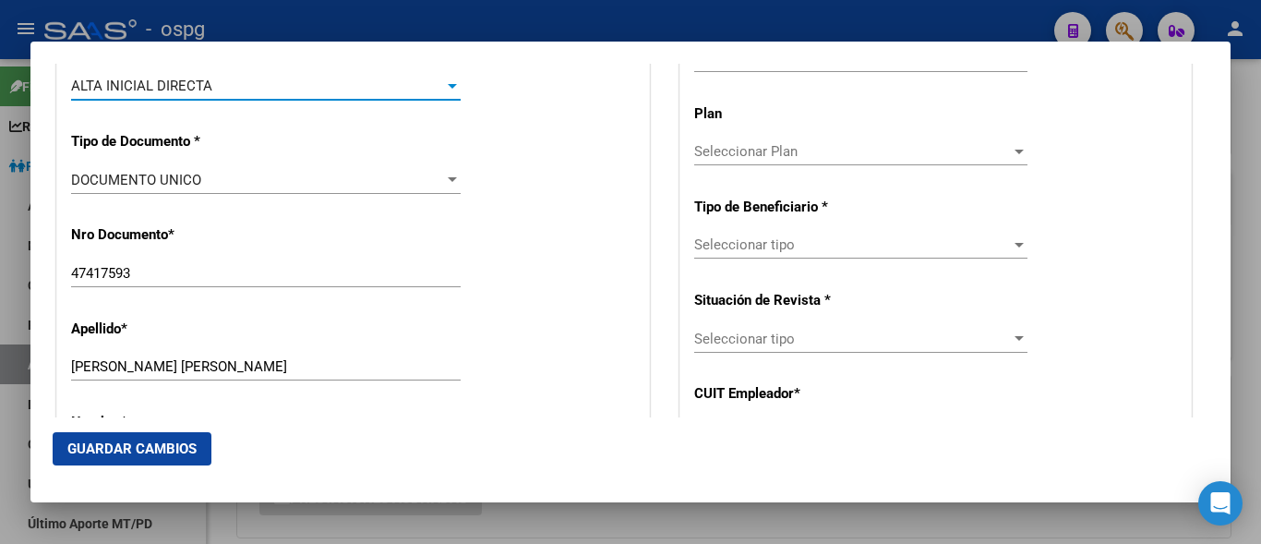
scroll to position [646, 0]
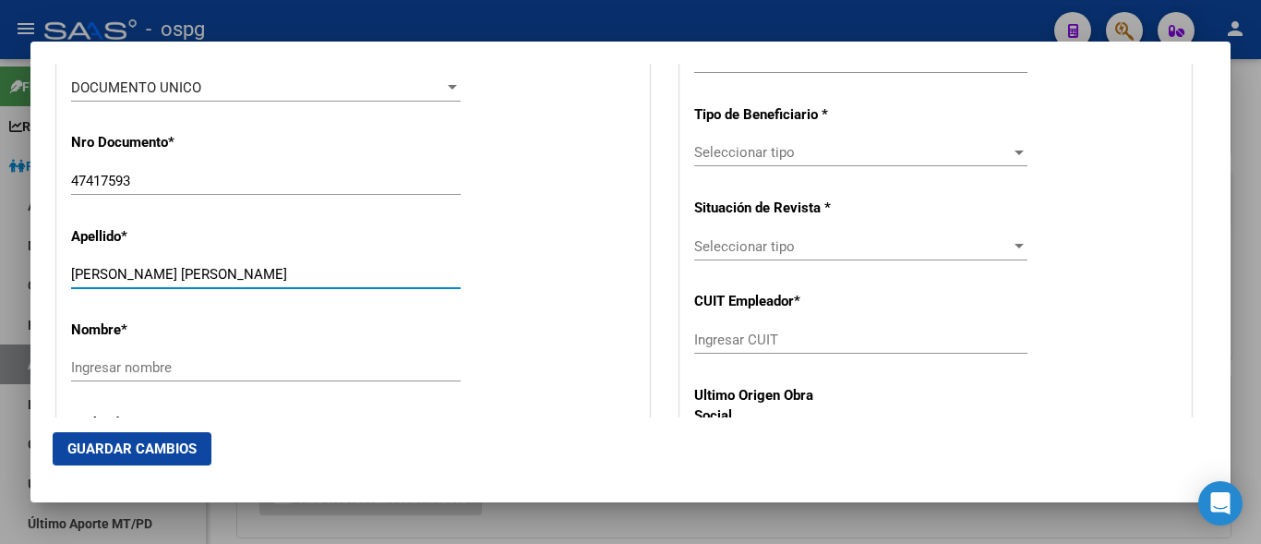
drag, startPoint x: 128, startPoint y: 271, endPoint x: 295, endPoint y: 283, distance: 166.7
click at [295, 283] on div "[PERSON_NAME] [PERSON_NAME] Ingresar apellido" at bounding box center [266, 274] width 390 height 28
type input "[PERSON_NAME]"
click at [82, 379] on div "Ingresar nombre" at bounding box center [266, 368] width 390 height 28
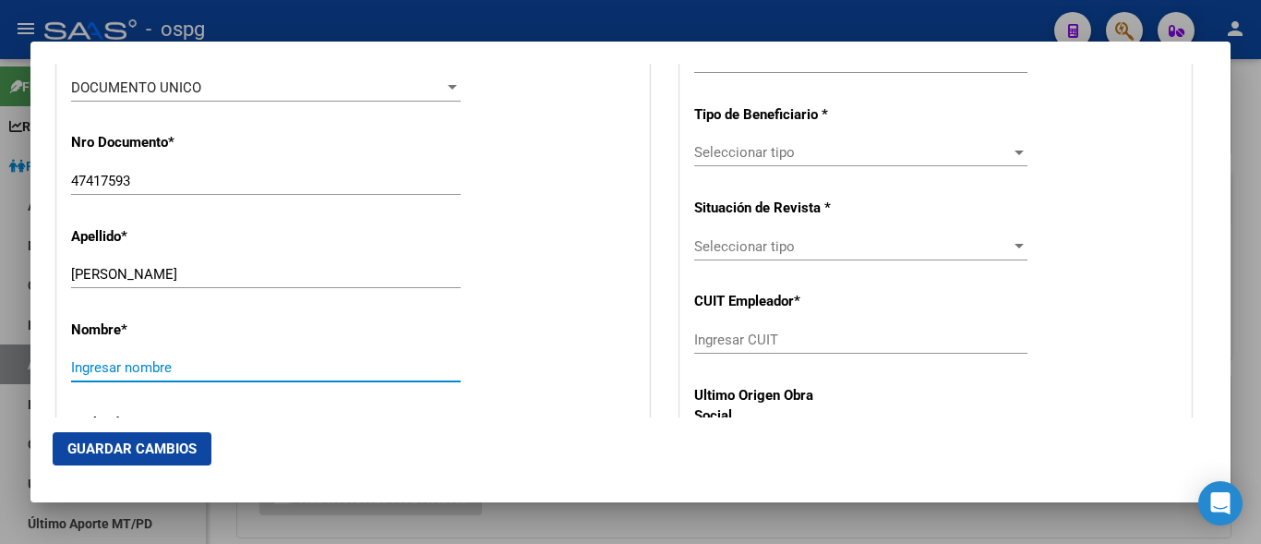
paste input "[PERSON_NAME]"
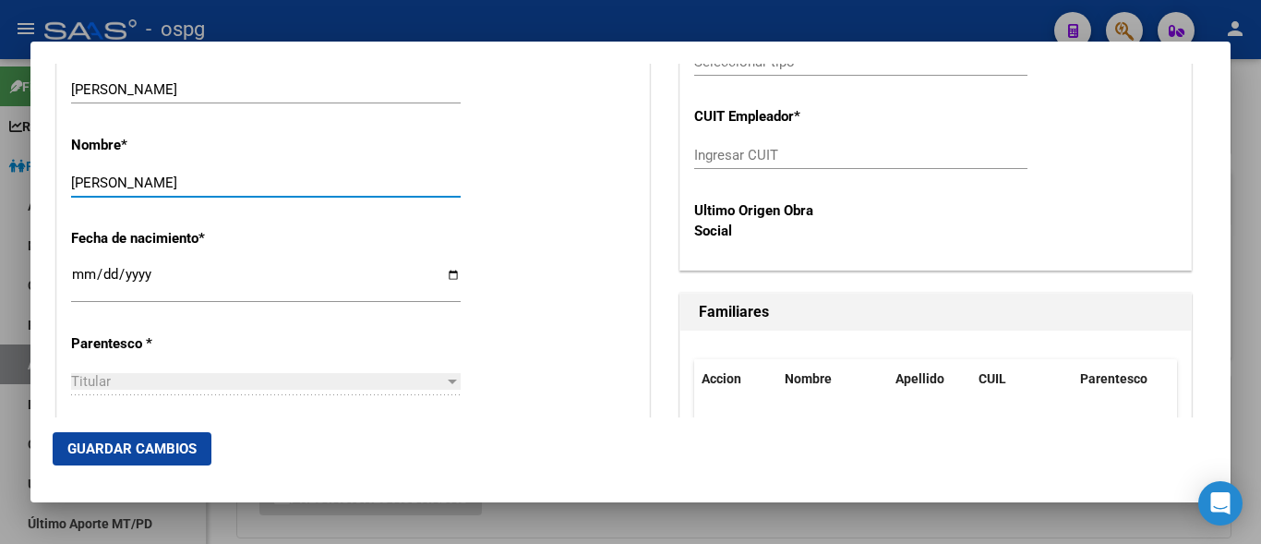
scroll to position [1016, 0]
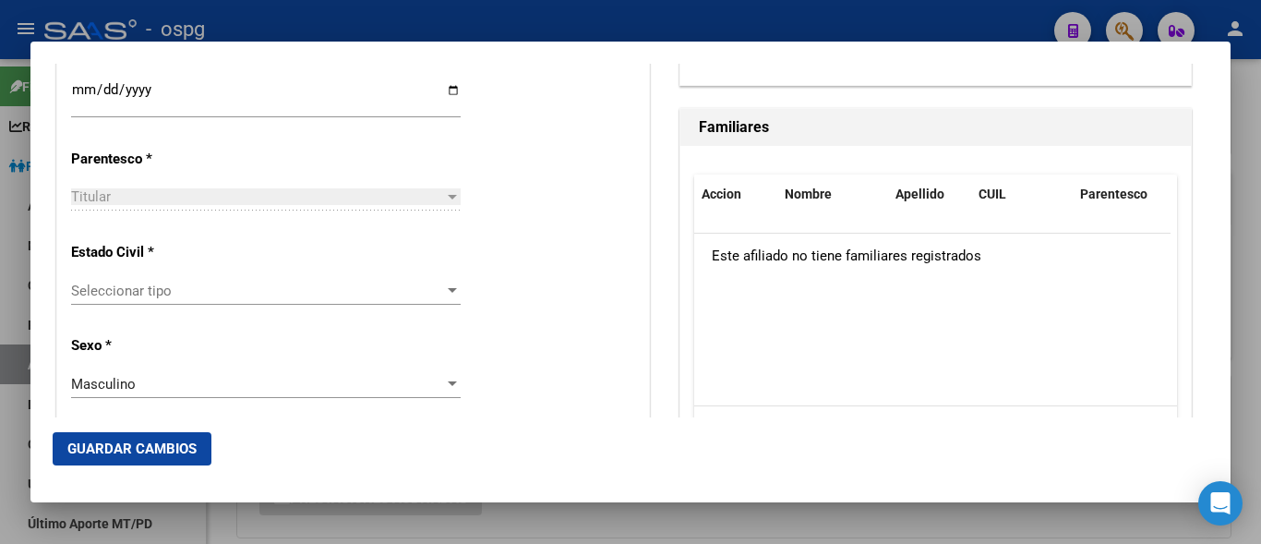
type input "[PERSON_NAME]"
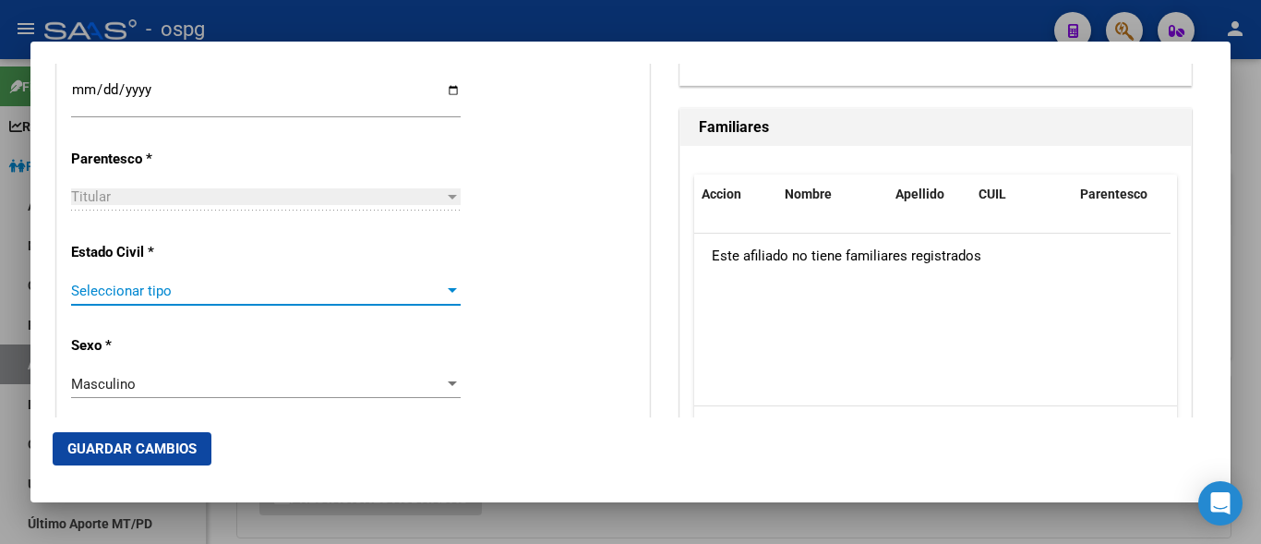
click at [134, 292] on span "Seleccionar tipo" at bounding box center [257, 291] width 373 height 17
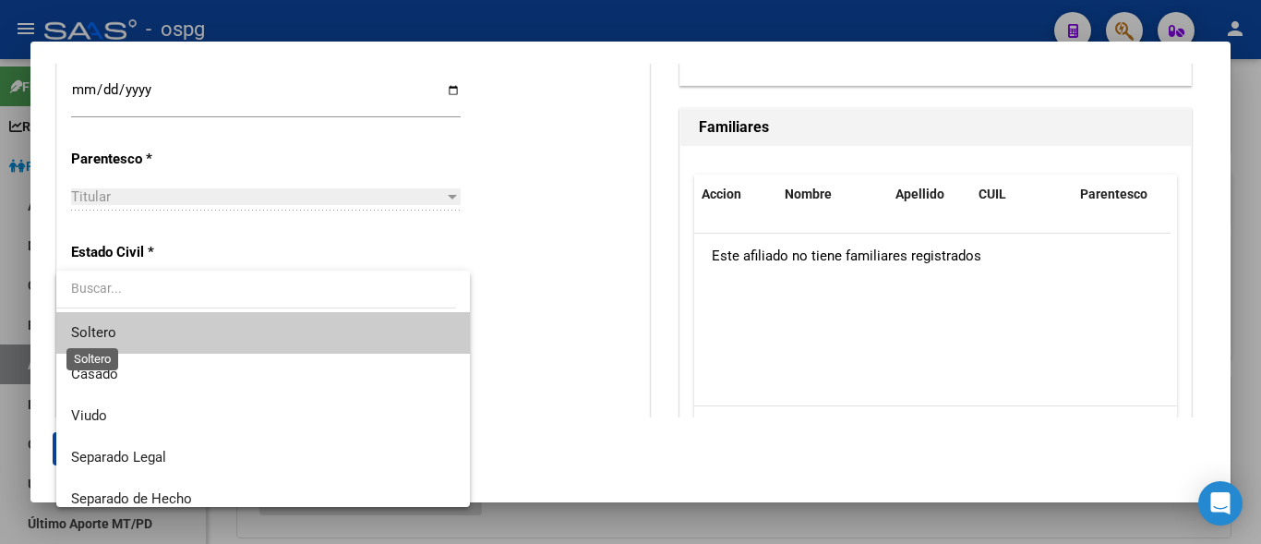
click at [94, 327] on span "Soltero" at bounding box center [93, 332] width 45 height 17
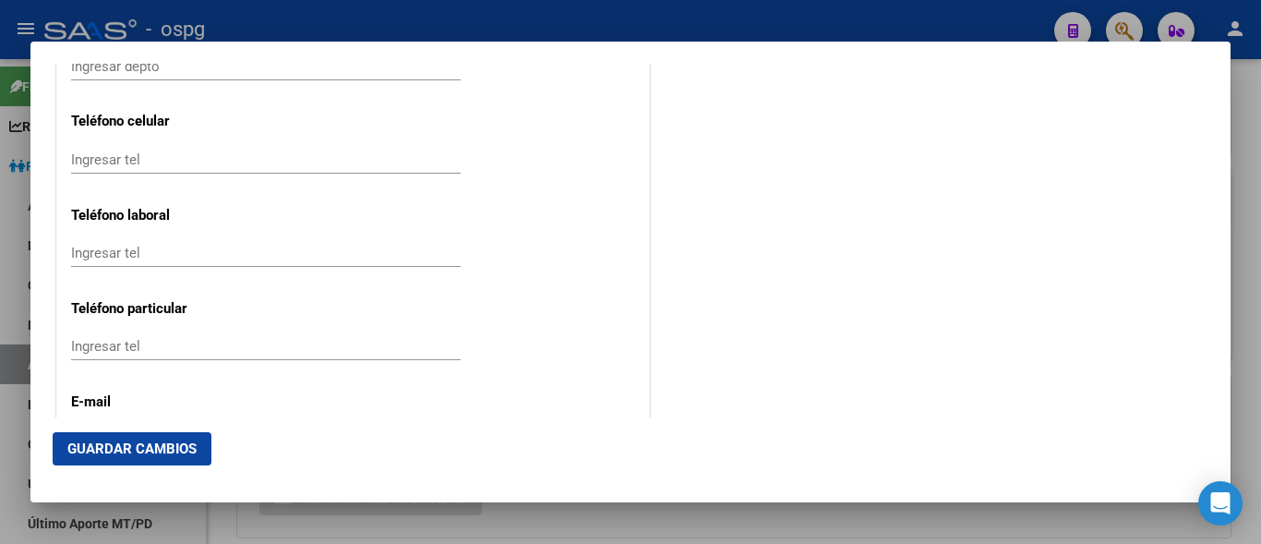
scroll to position [2401, 0]
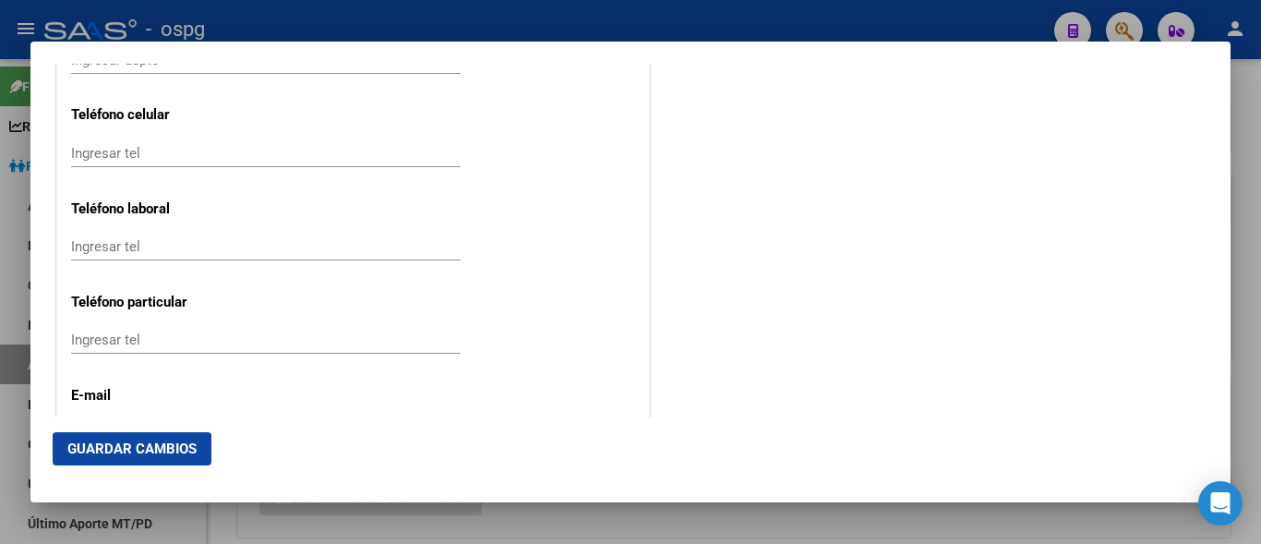
click at [123, 149] on input "Ingresar tel" at bounding box center [266, 153] width 390 height 17
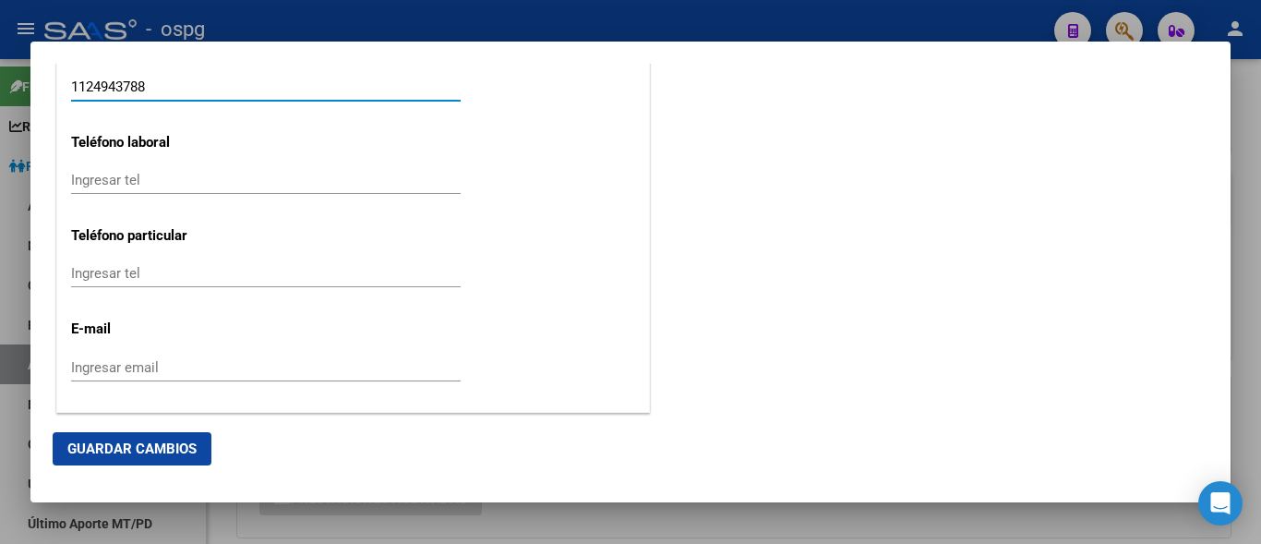
scroll to position [2555, 0]
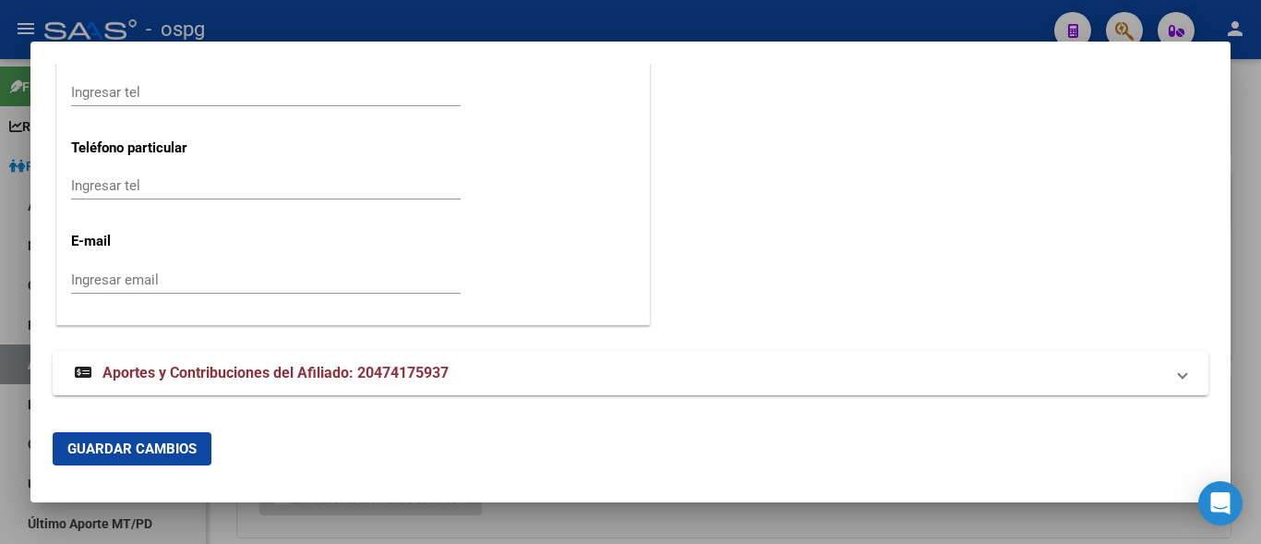
type input "1124943788"
click at [90, 284] on input "Ingresar email" at bounding box center [266, 279] width 390 height 17
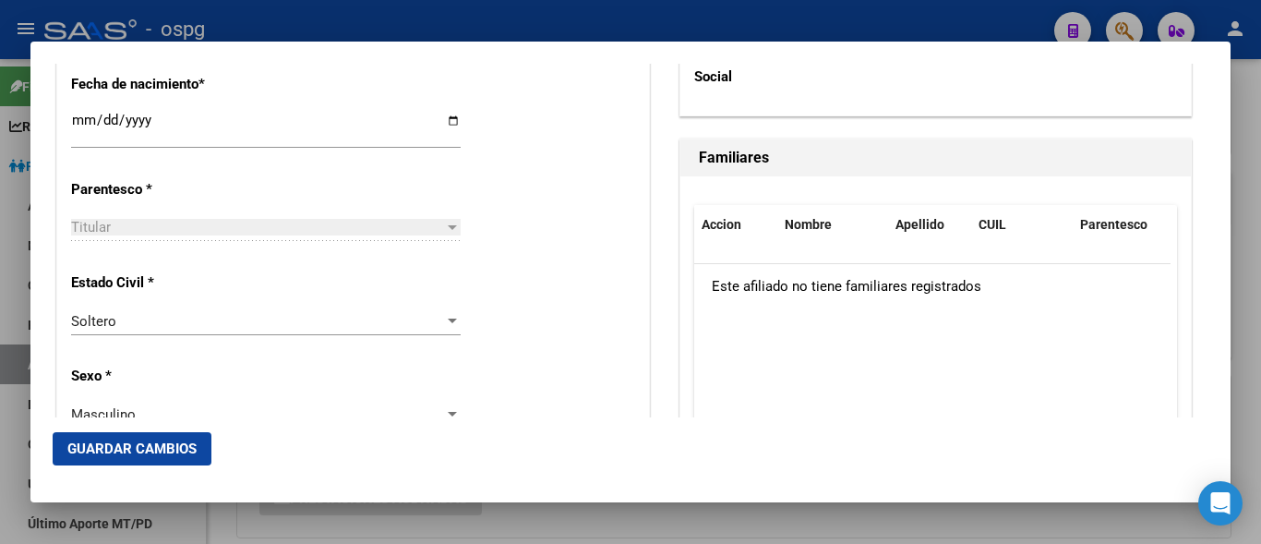
scroll to position [431, 0]
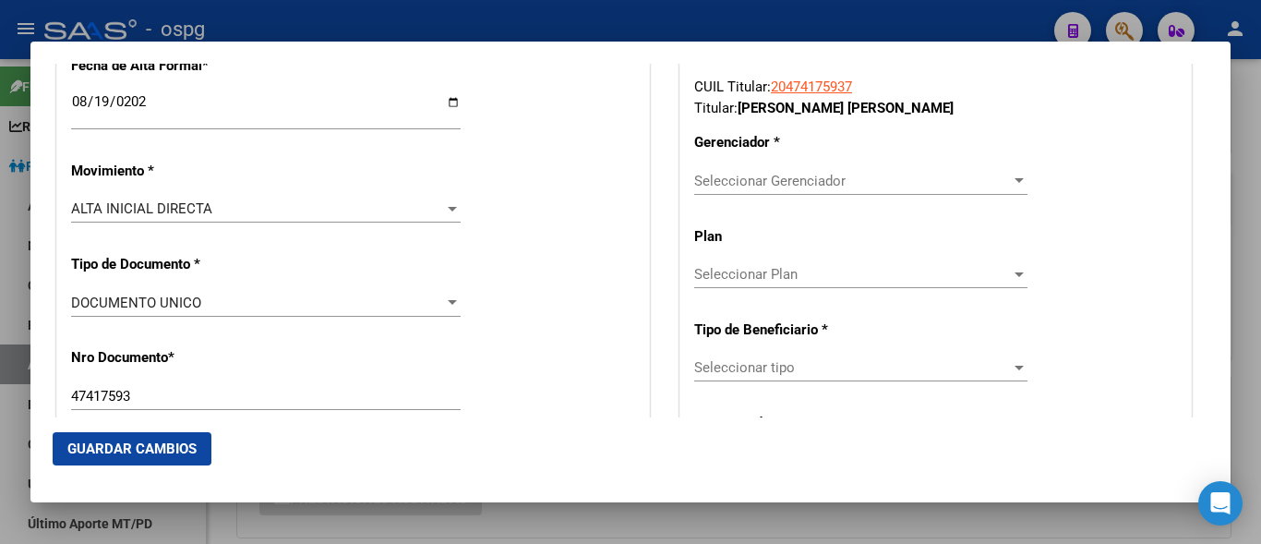
type input "[EMAIL_ADDRESS][DOMAIN_NAME]"
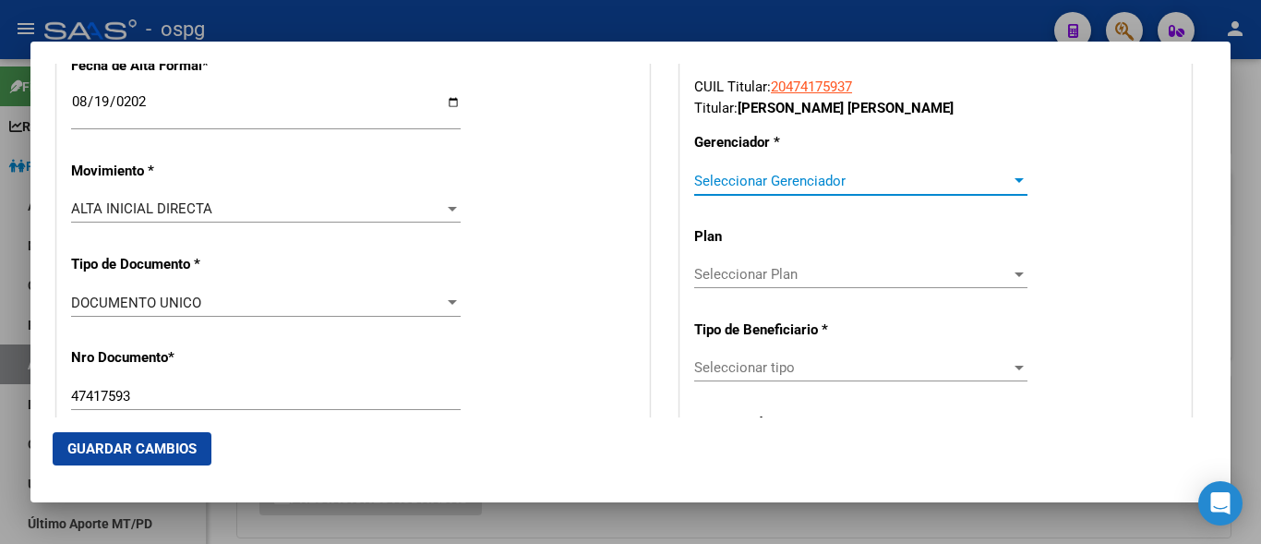
click at [743, 178] on span "Seleccionar Gerenciador" at bounding box center [852, 181] width 317 height 17
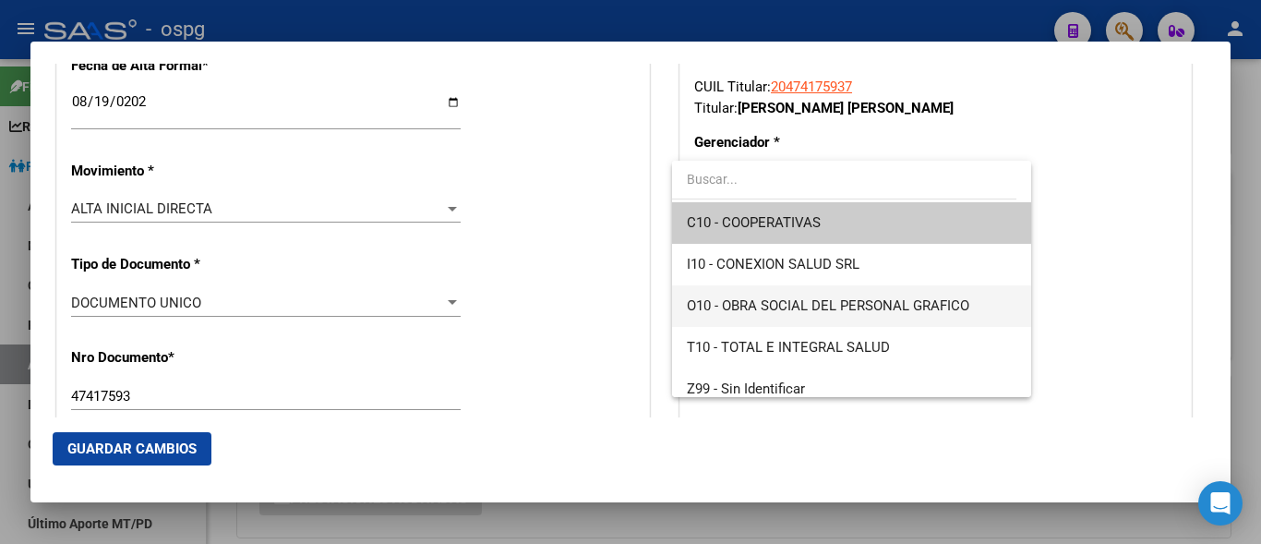
click at [833, 291] on span "O10 - OBRA SOCIAL DEL PERSONAL GRAFICO" at bounding box center [851, 306] width 329 height 42
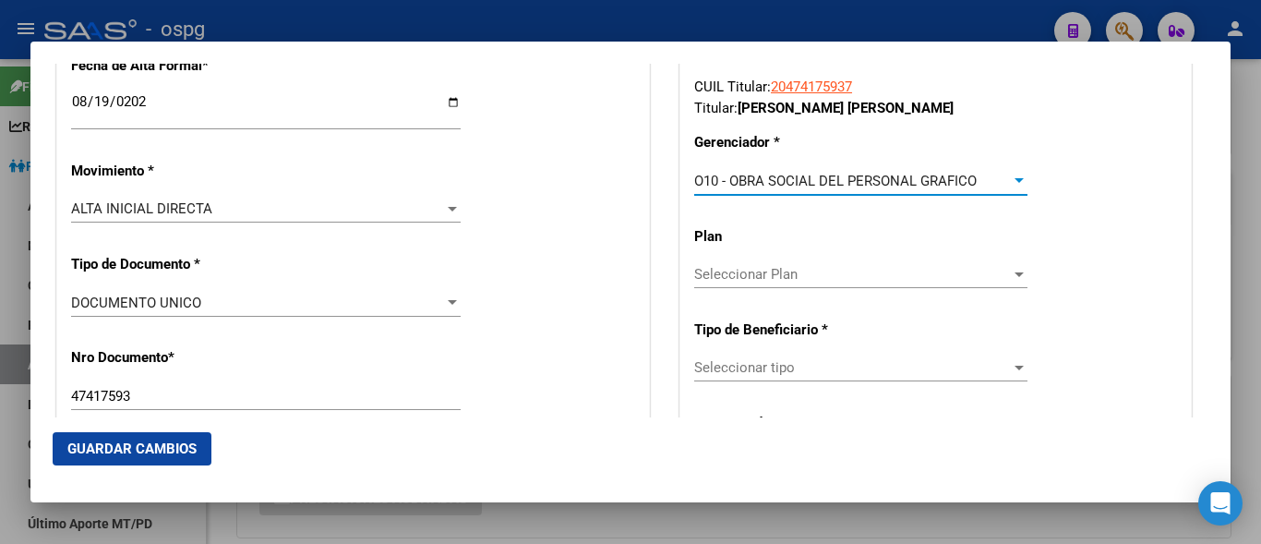
click at [763, 367] on span "Seleccionar tipo" at bounding box center [852, 367] width 317 height 17
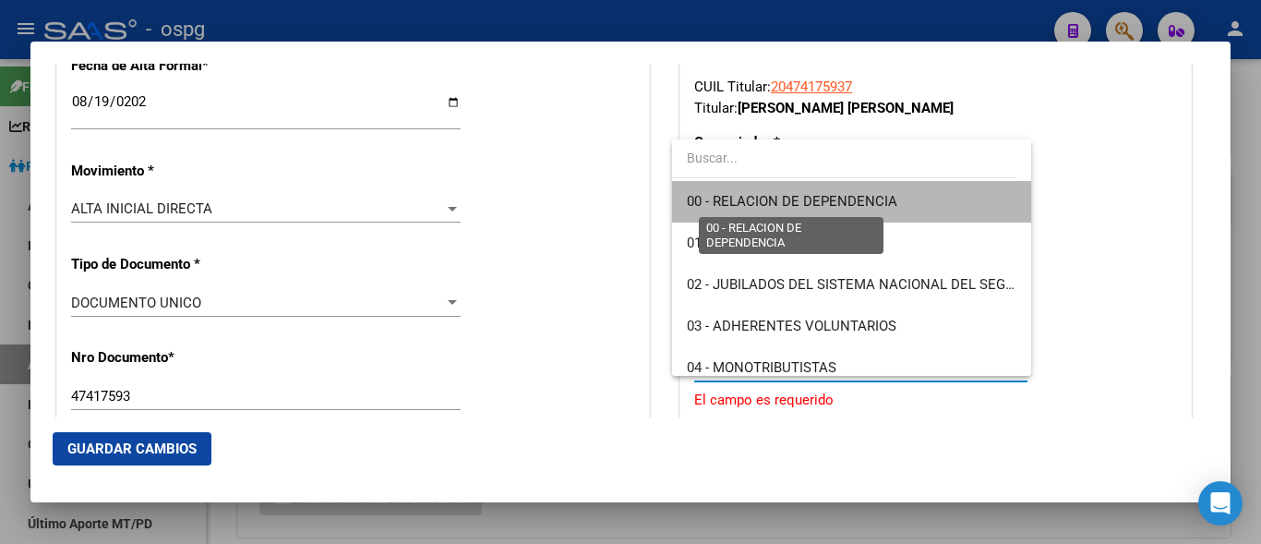
click at [878, 202] on span "00 - RELACION DE DEPENDENCIA" at bounding box center [792, 201] width 211 height 17
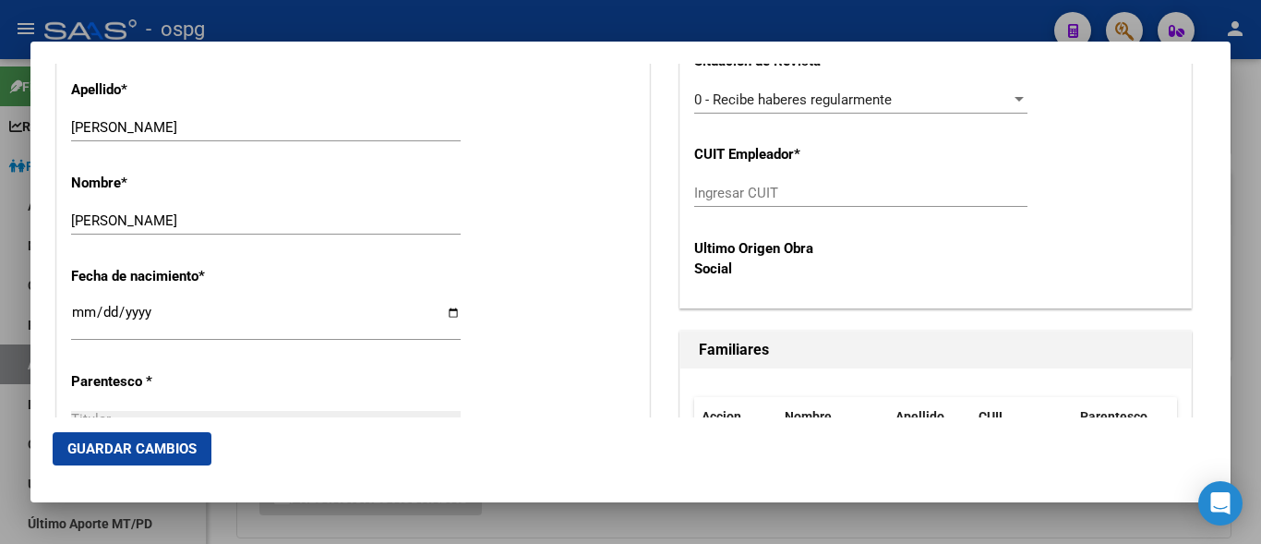
scroll to position [800, 0]
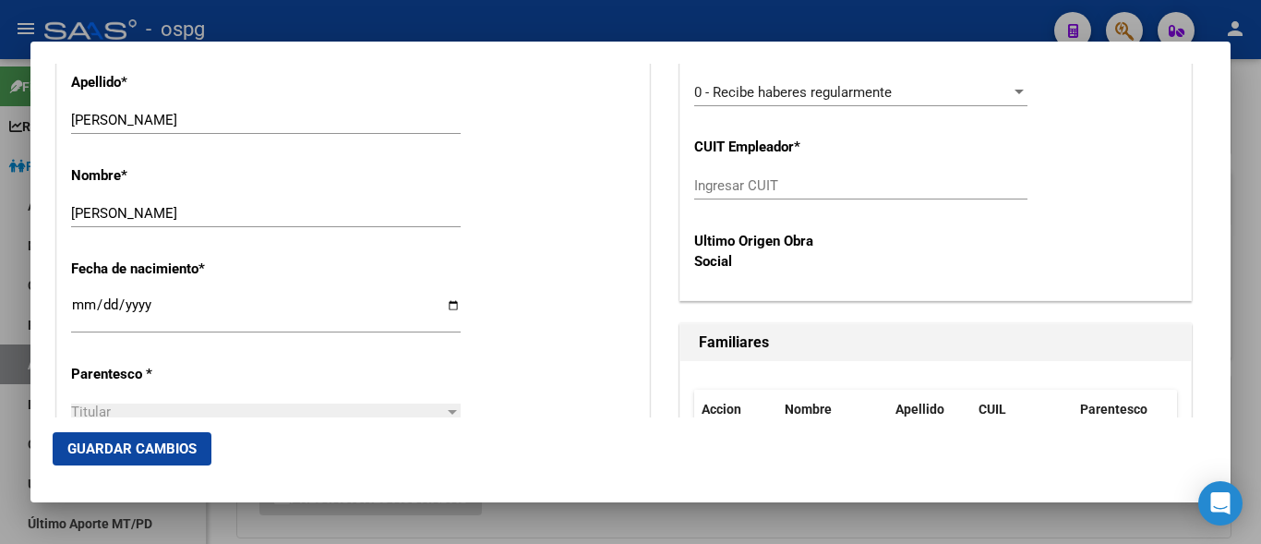
click at [735, 190] on input "Ingresar CUIT" at bounding box center [860, 185] width 333 height 17
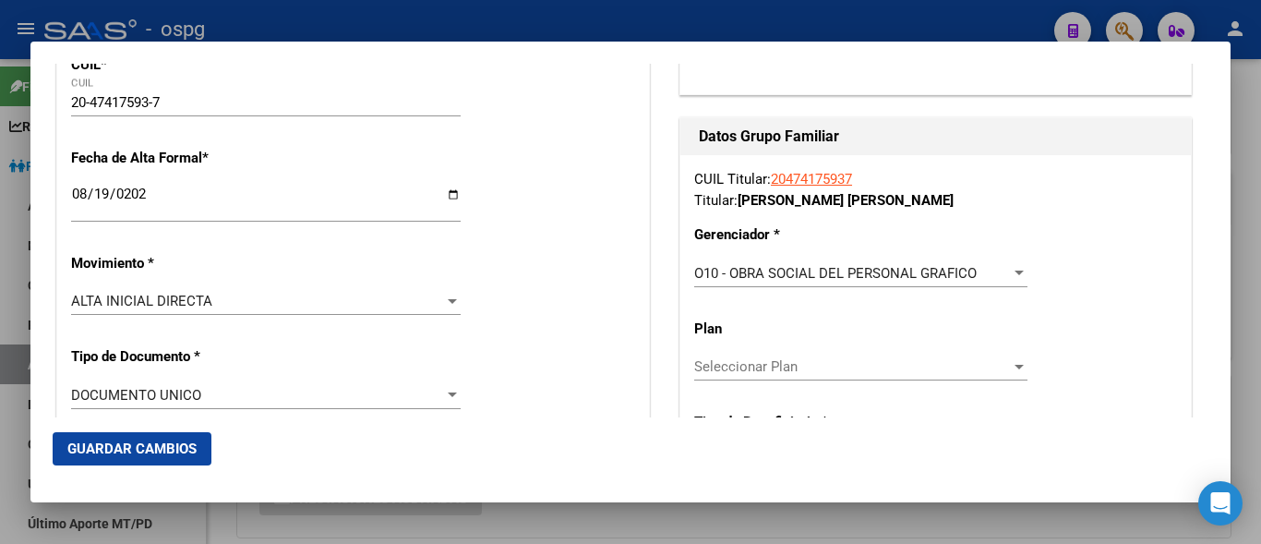
scroll to position [0, 0]
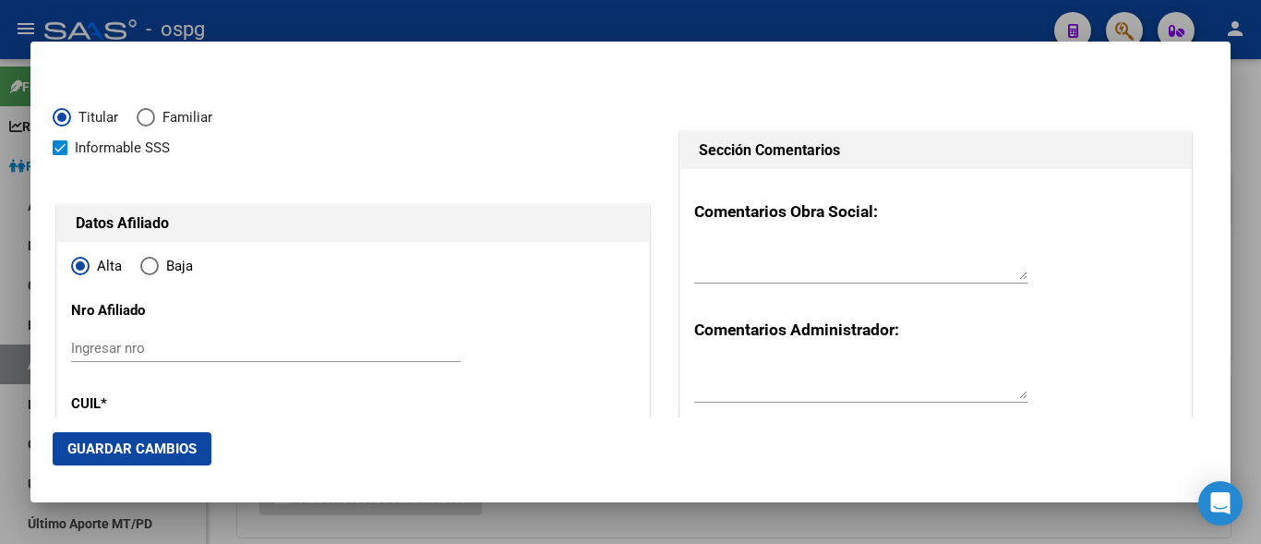
type input "30-67964385-8"
click at [125, 444] on span "Guardar Cambios" at bounding box center [131, 448] width 129 height 17
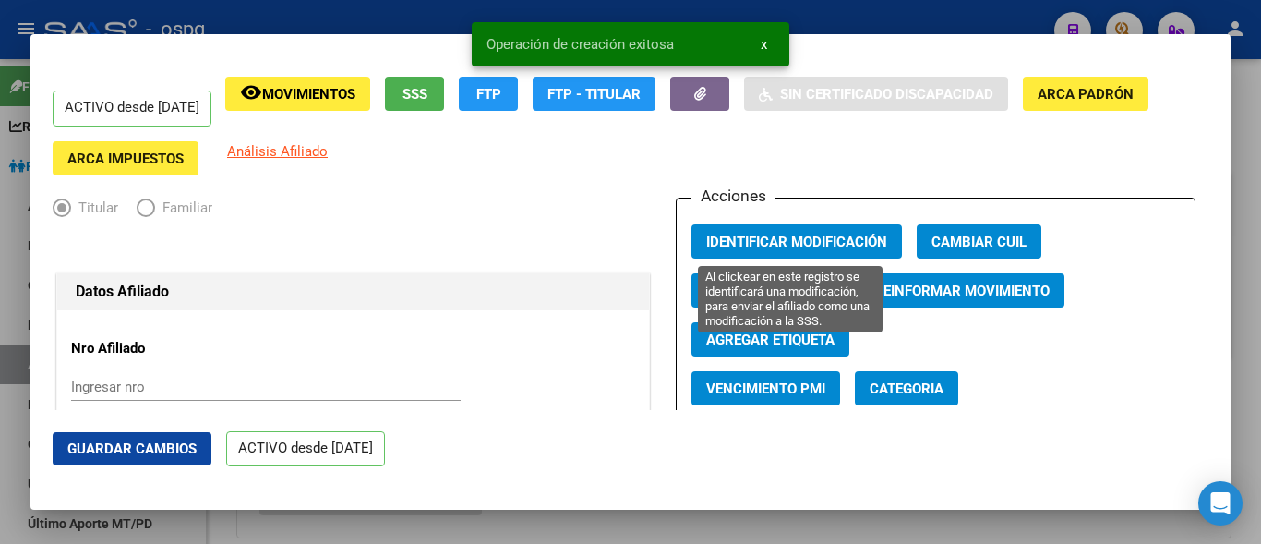
click at [750, 246] on span "Identificar Modificación" at bounding box center [796, 242] width 181 height 17
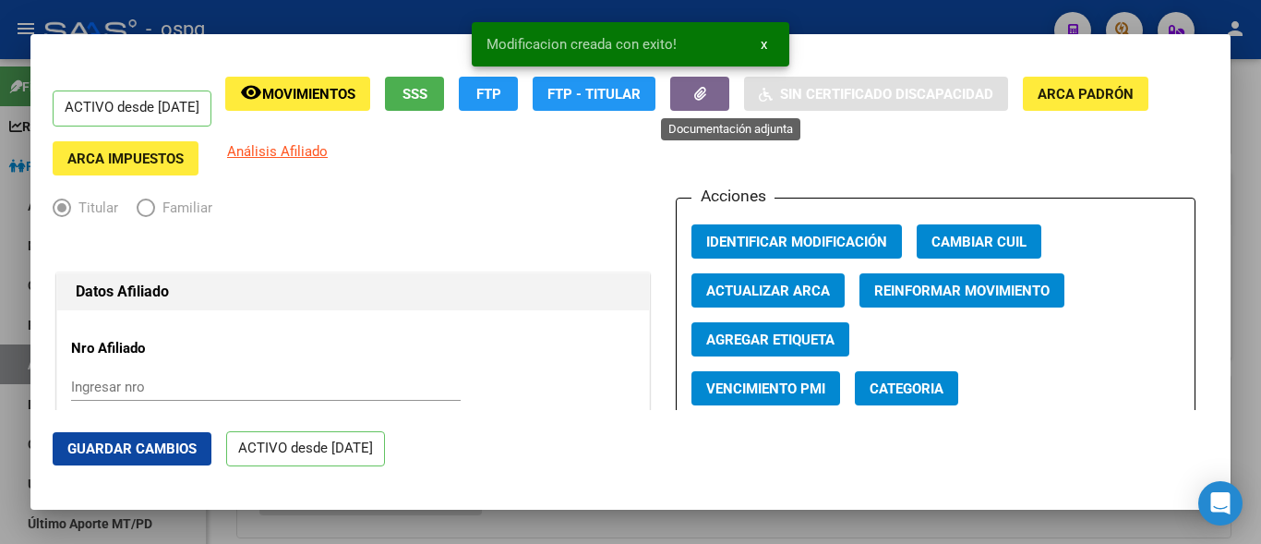
click at [706, 89] on icon "button" at bounding box center [700, 94] width 12 height 14
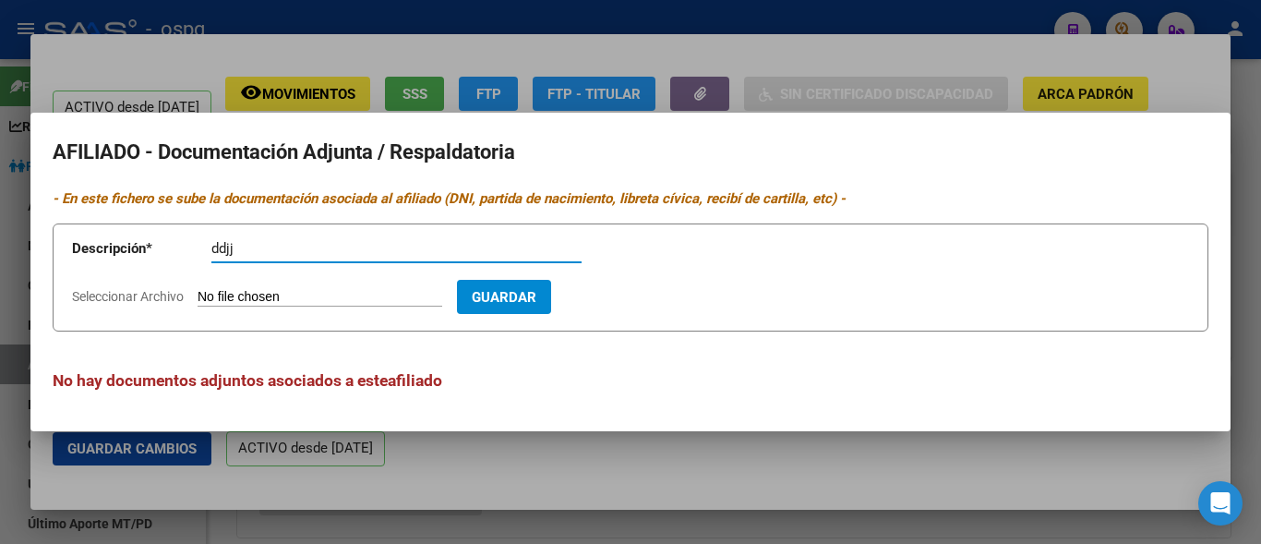
type input "ddjj"
click at [239, 298] on input "Seleccionar Archivo" at bounding box center [320, 298] width 245 height 18
click at [218, 292] on input "Seleccionar Archivo" at bounding box center [320, 298] width 245 height 18
type input "C:\fakepath\[PERSON_NAME].pdf"
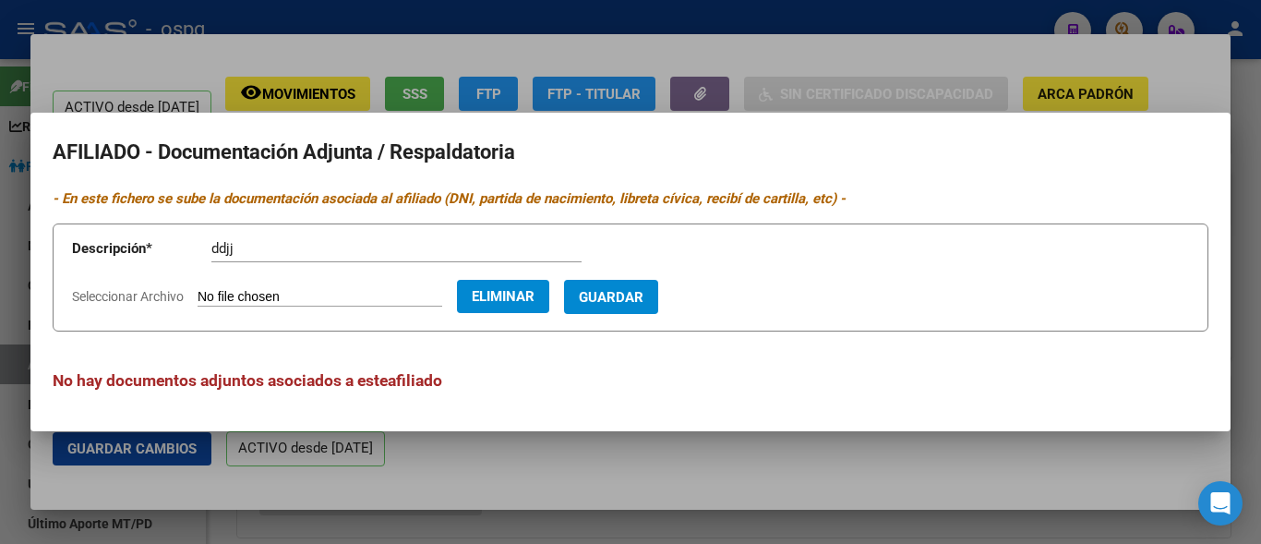
click at [638, 304] on span "Guardar" at bounding box center [611, 297] width 65 height 17
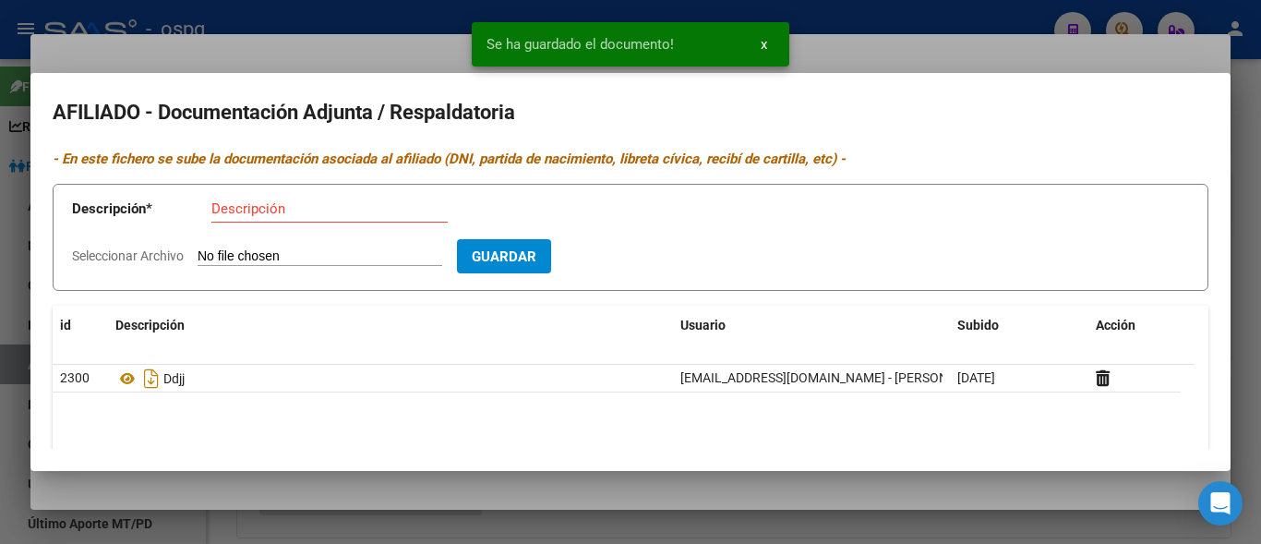
click at [855, 30] on div at bounding box center [630, 272] width 1261 height 544
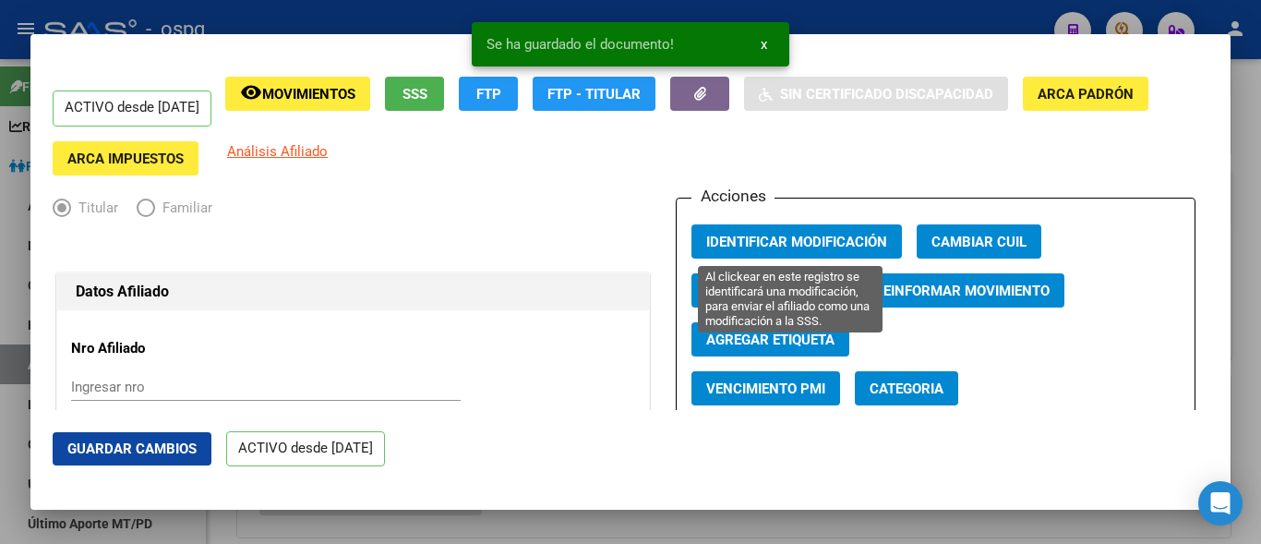
click at [768, 239] on span "Identificar Modificación" at bounding box center [796, 242] width 181 height 17
